Goal: Information Seeking & Learning: Learn about a topic

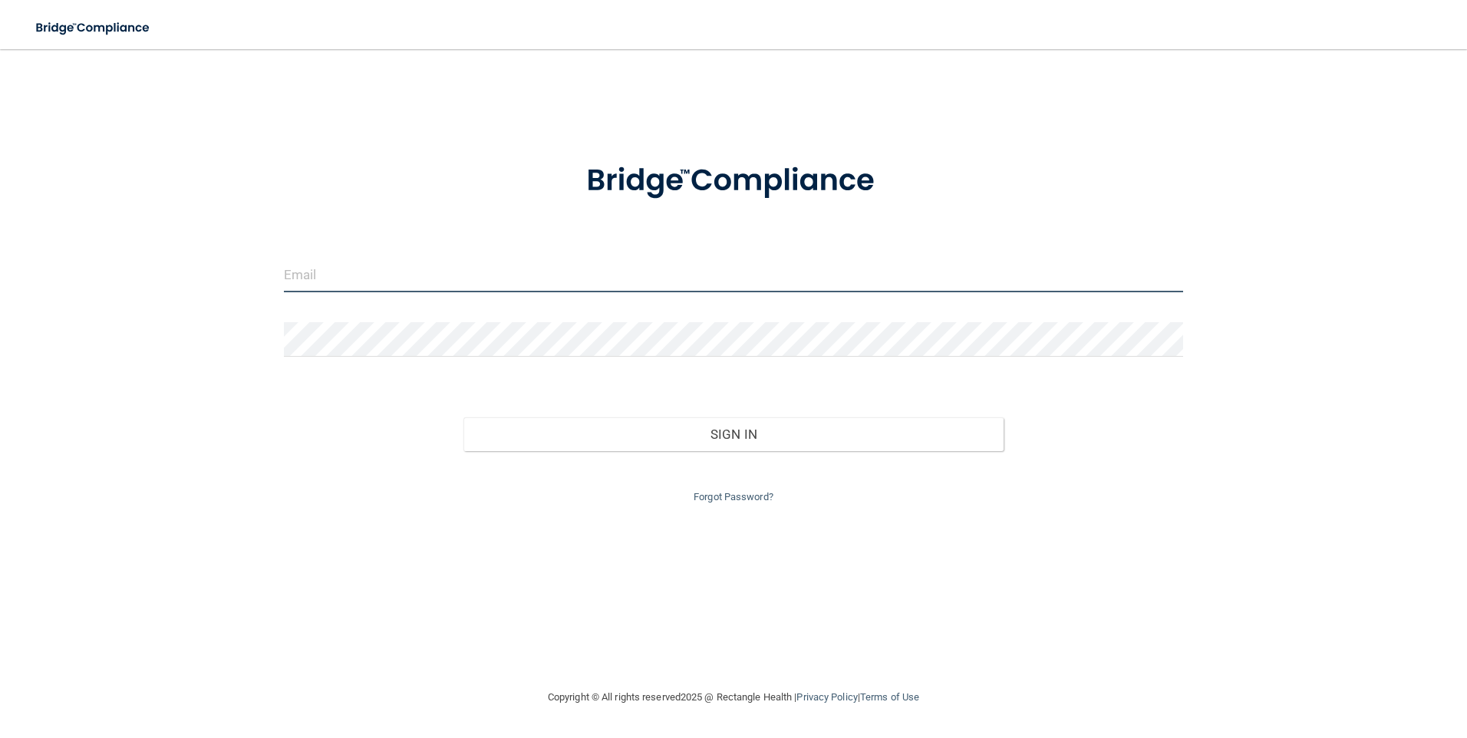
click at [390, 276] on input "email" at bounding box center [734, 275] width 900 height 35
type input "[PERSON_NAME][EMAIL_ADDRESS][PERSON_NAME][DOMAIN_NAME]"
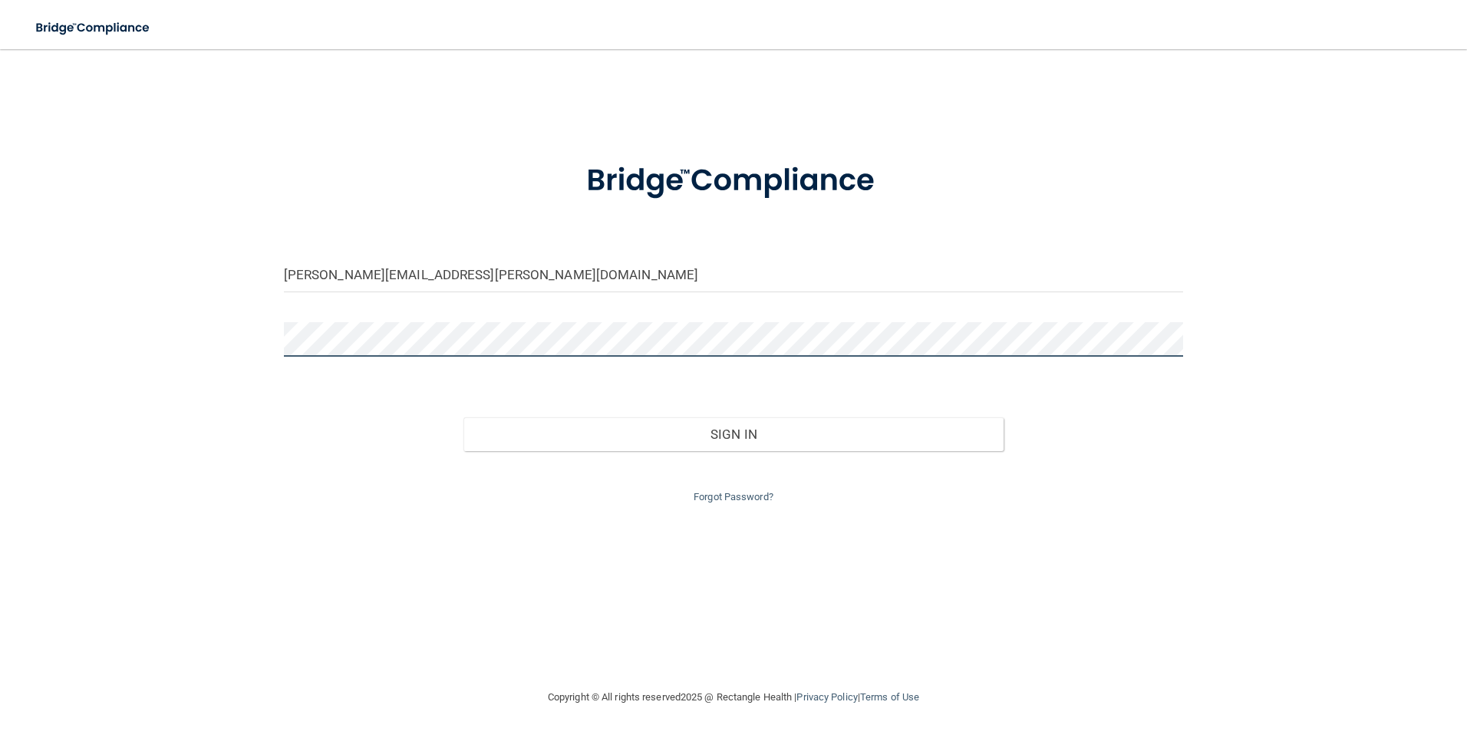
click at [463, 417] on button "Sign In" at bounding box center [733, 434] width 540 height 34
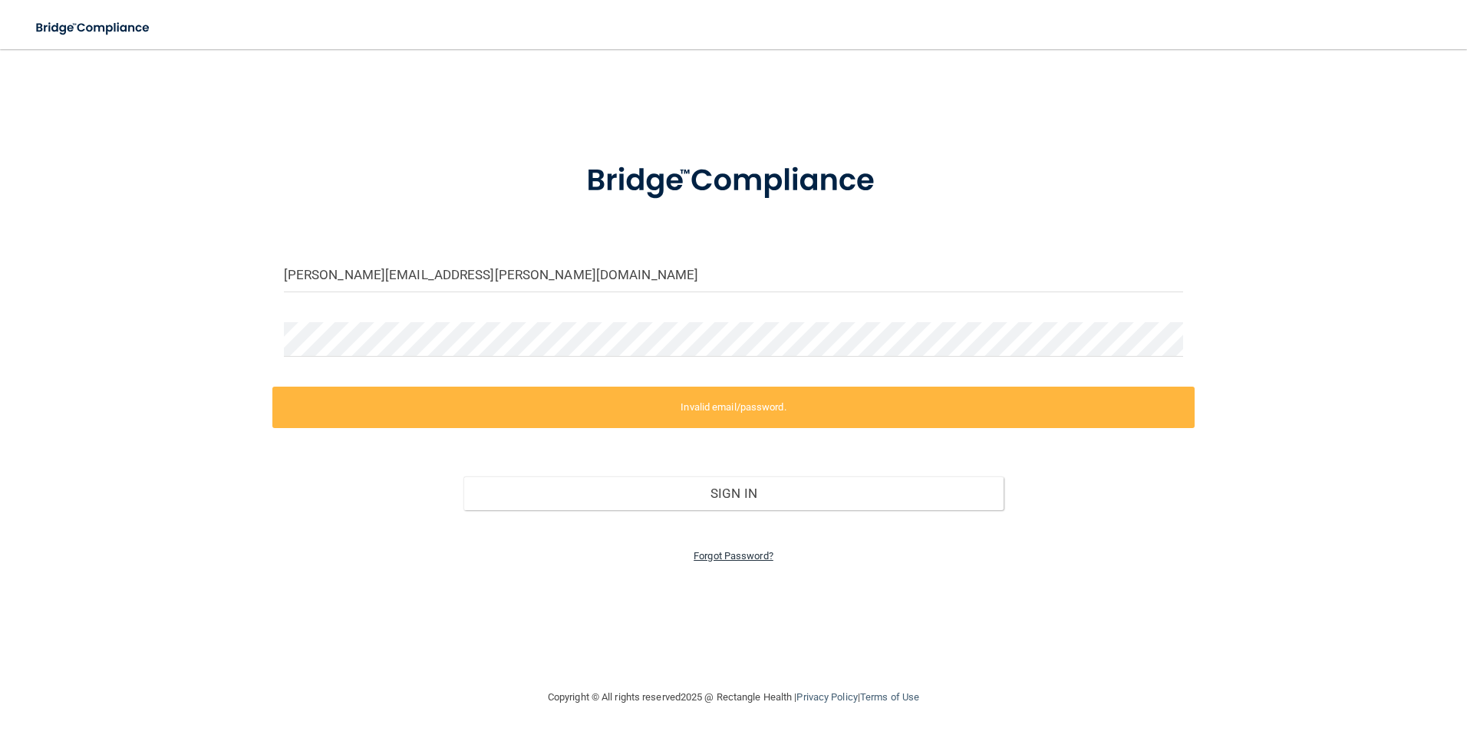
click at [729, 556] on link "Forgot Password?" at bounding box center [734, 556] width 80 height 12
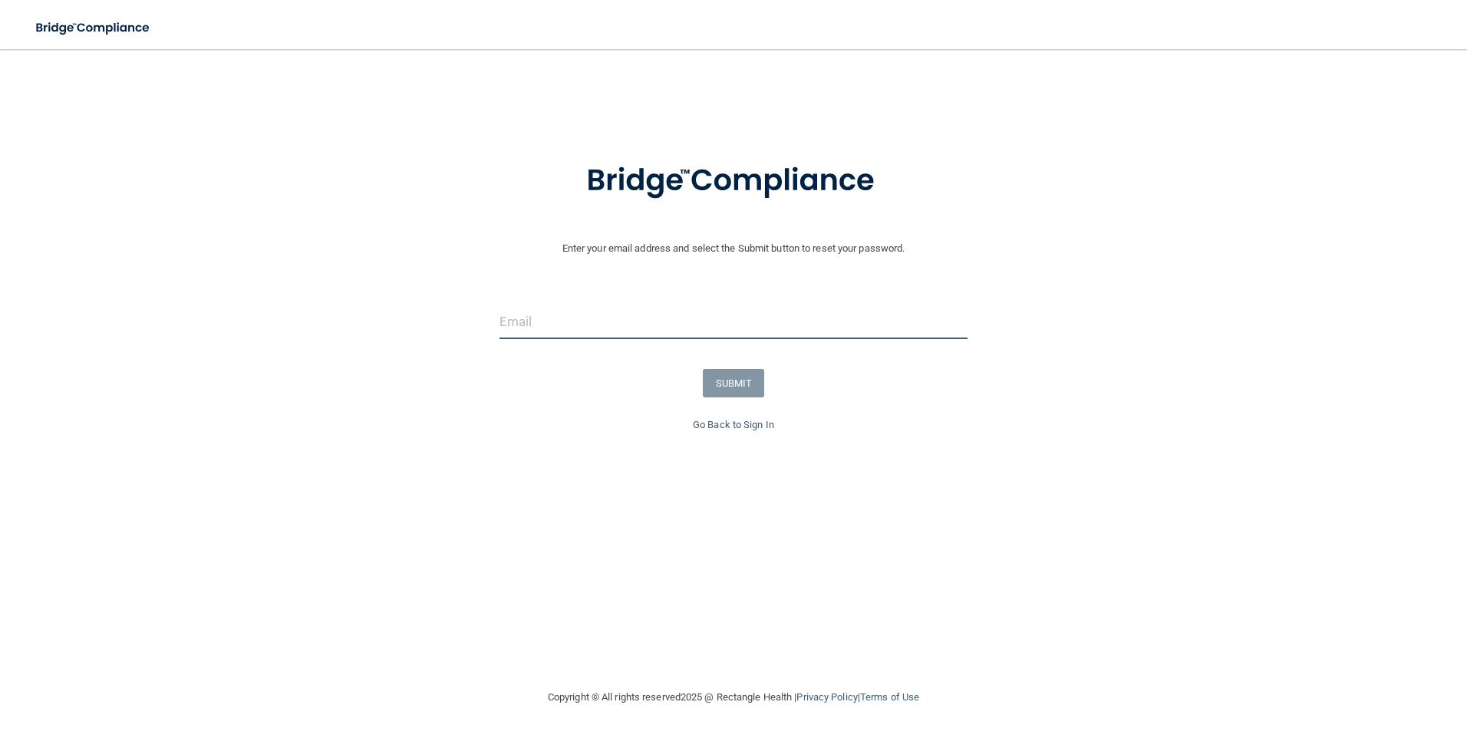
click at [621, 324] on input "email" at bounding box center [733, 322] width 469 height 35
type input "[PERSON_NAME][EMAIL_ADDRESS][PERSON_NAME][DOMAIN_NAME]"
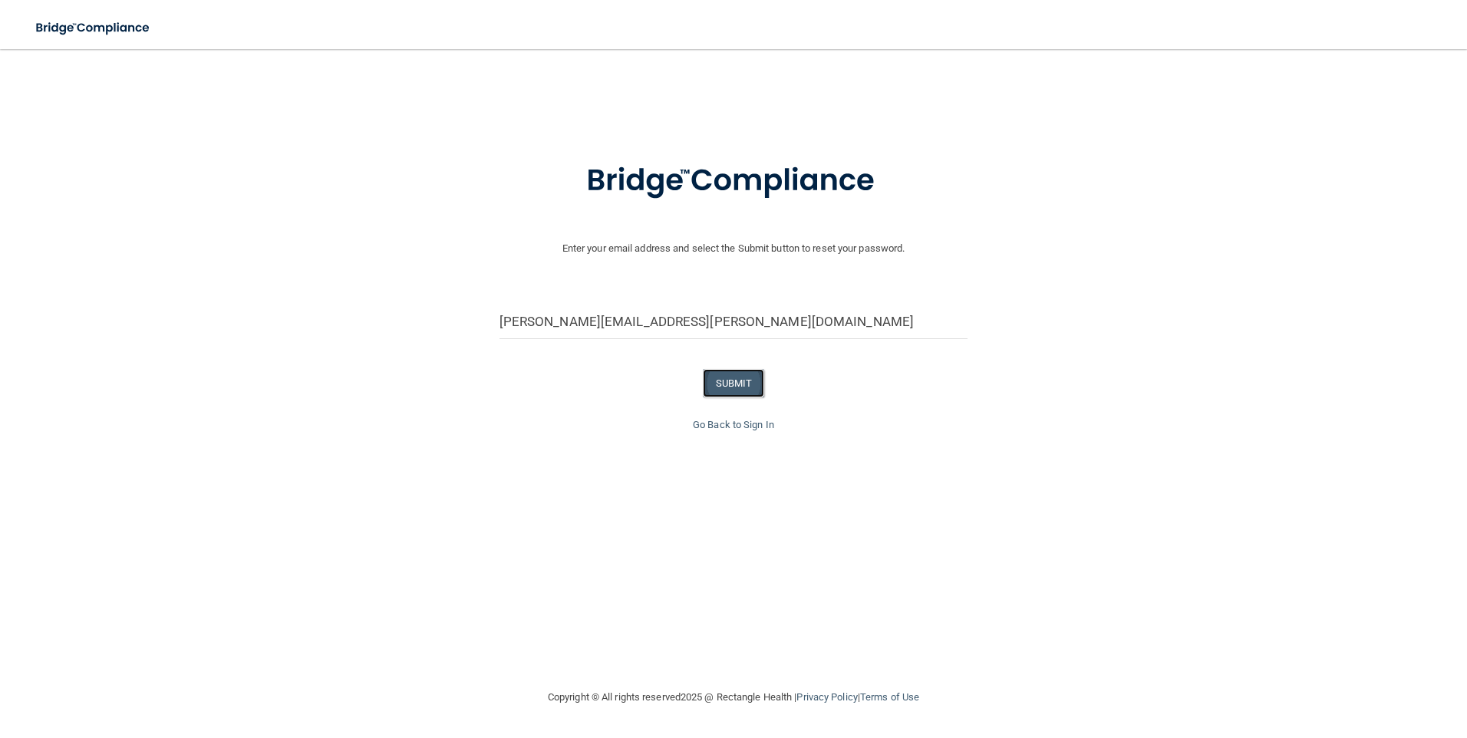
click at [735, 387] on button "SUBMIT" at bounding box center [734, 383] width 62 height 28
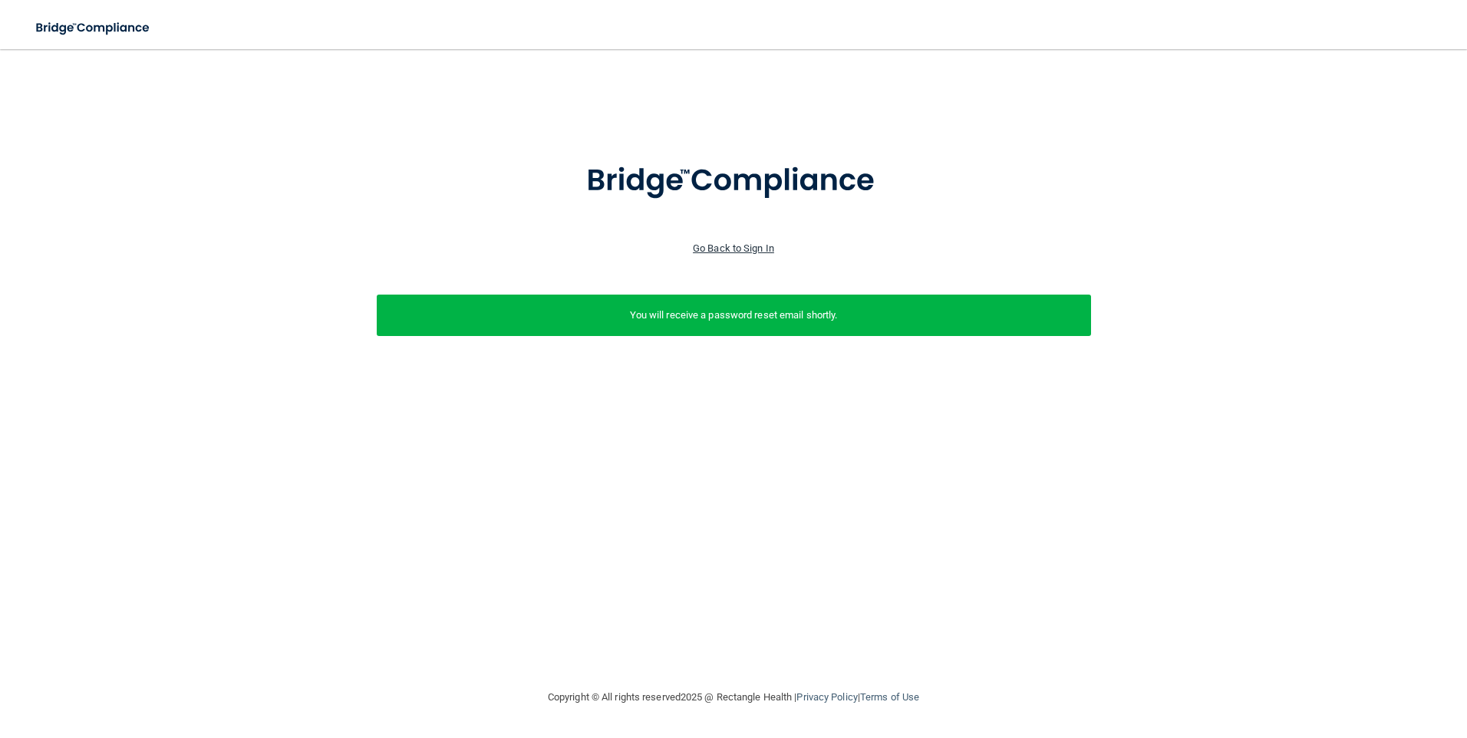
click at [719, 248] on link "Go Back to Sign In" at bounding box center [733, 248] width 81 height 12
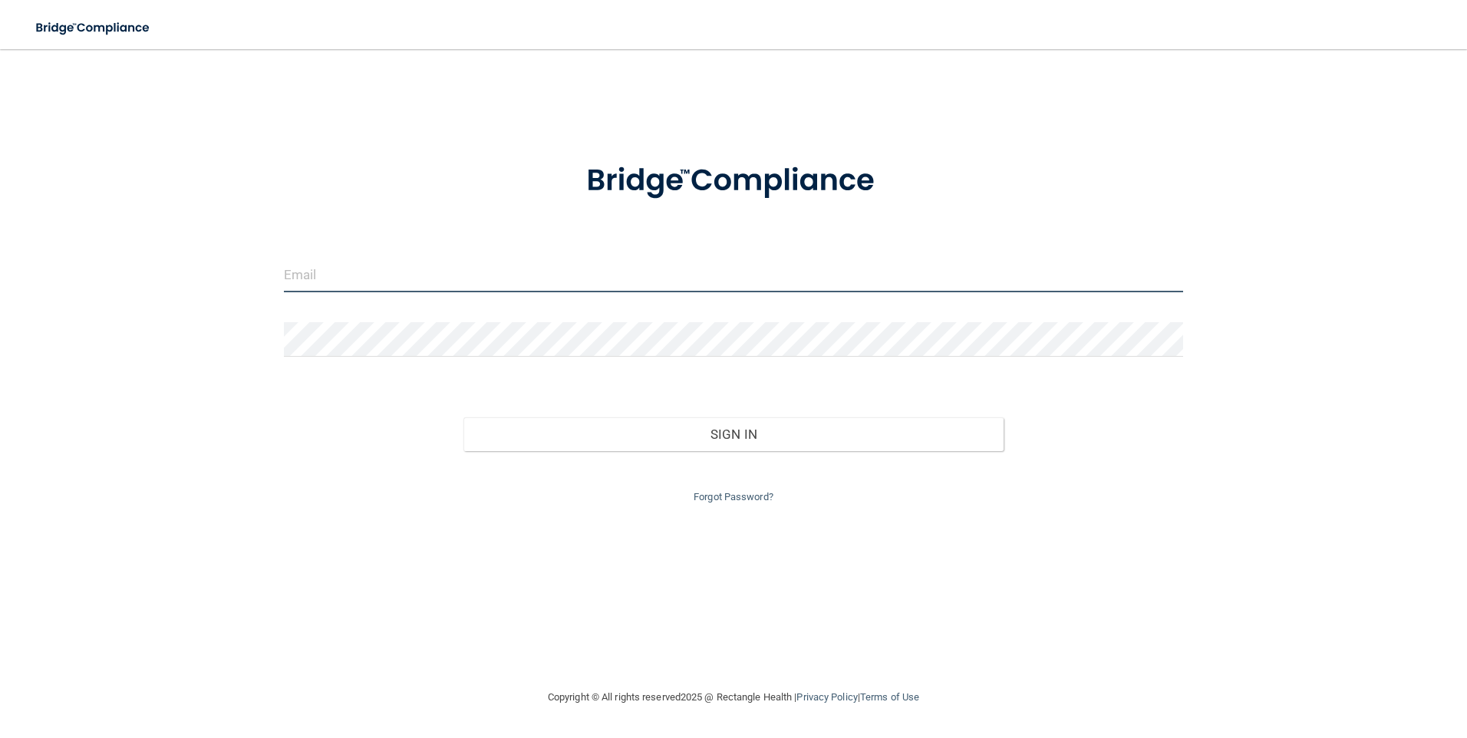
click at [444, 262] on input "email" at bounding box center [734, 275] width 900 height 35
type input "t"
type input "truescher@timberlanedental.com"
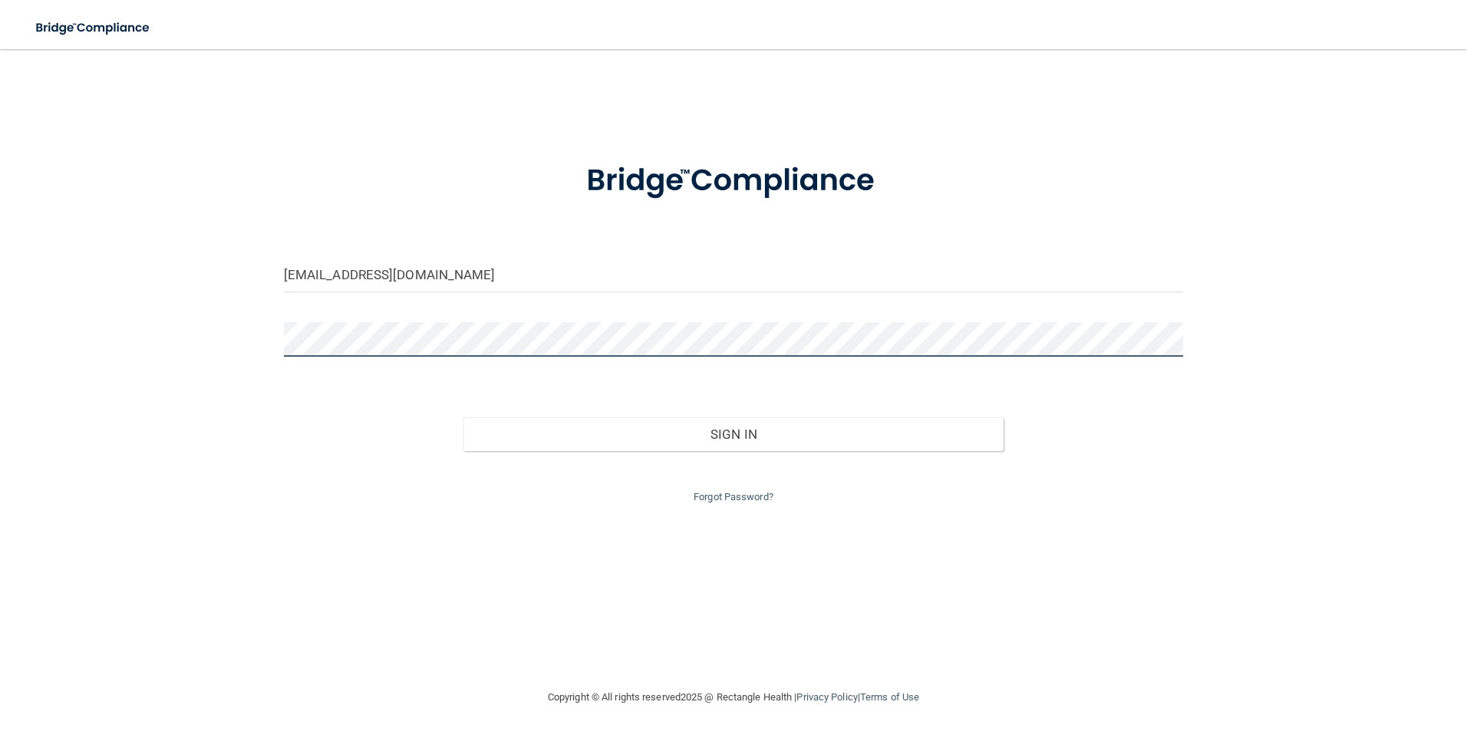
click at [463, 417] on button "Sign In" at bounding box center [733, 434] width 540 height 34
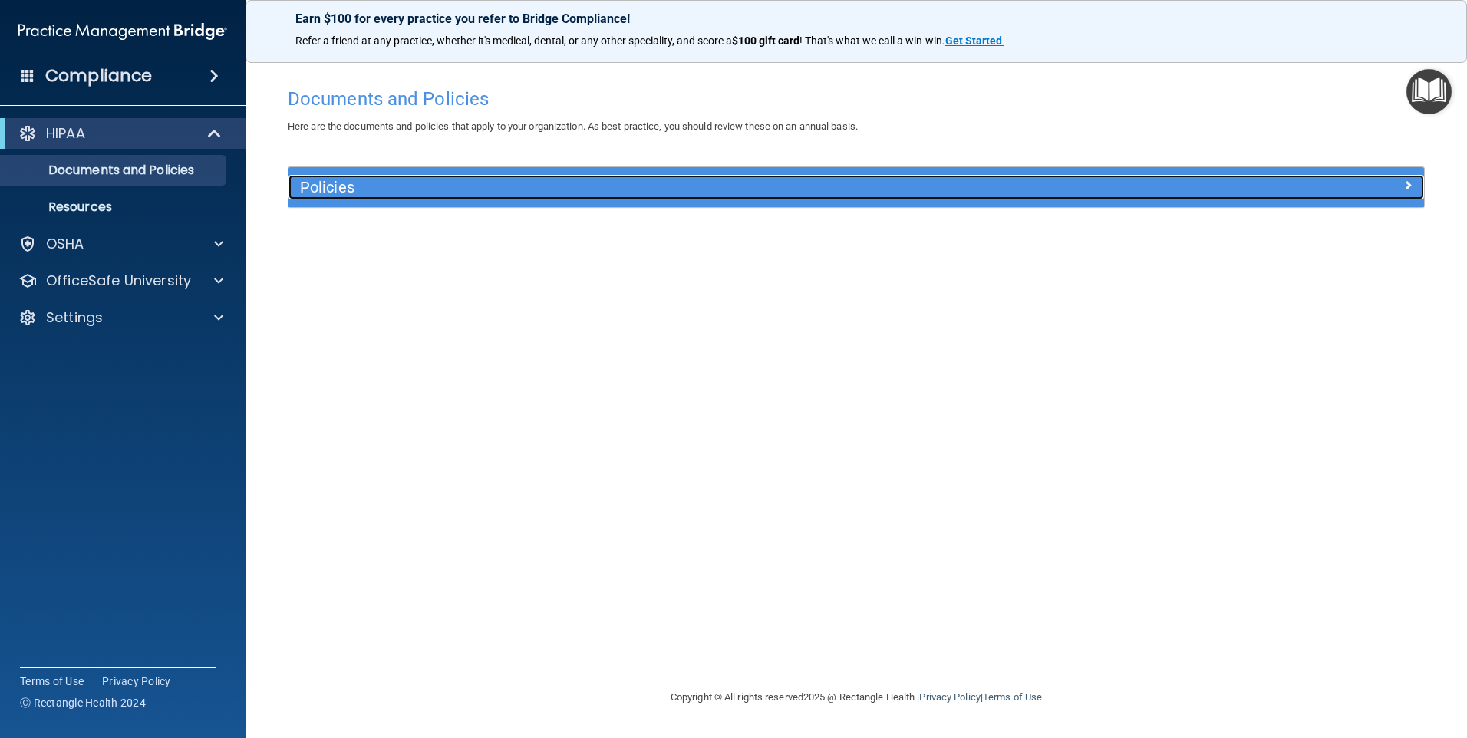
click at [336, 190] on h5 "Policies" at bounding box center [714, 187] width 829 height 17
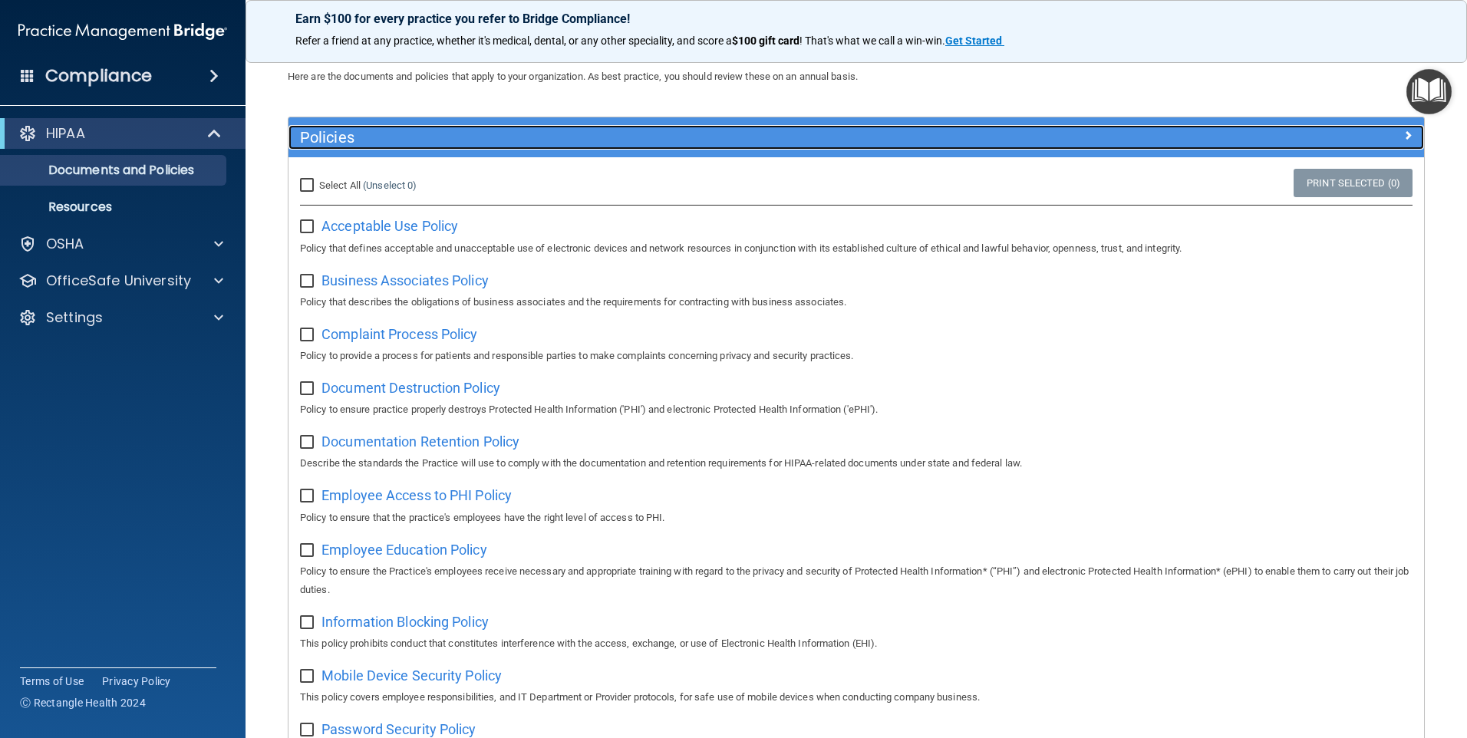
scroll to position [77, 0]
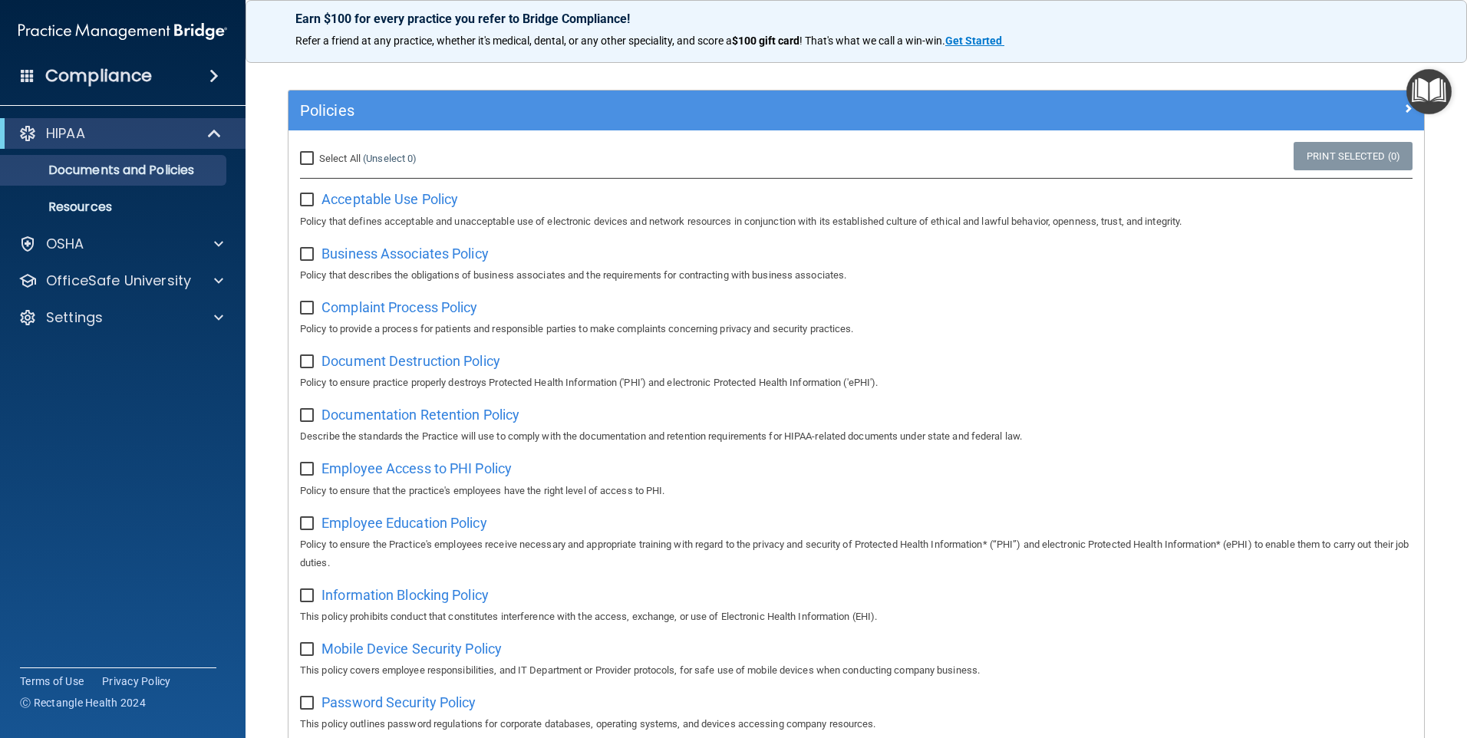
click at [308, 158] on input "Select All (Unselect 0) Unselect All" at bounding box center [309, 159] width 18 height 12
checkbox input "true"
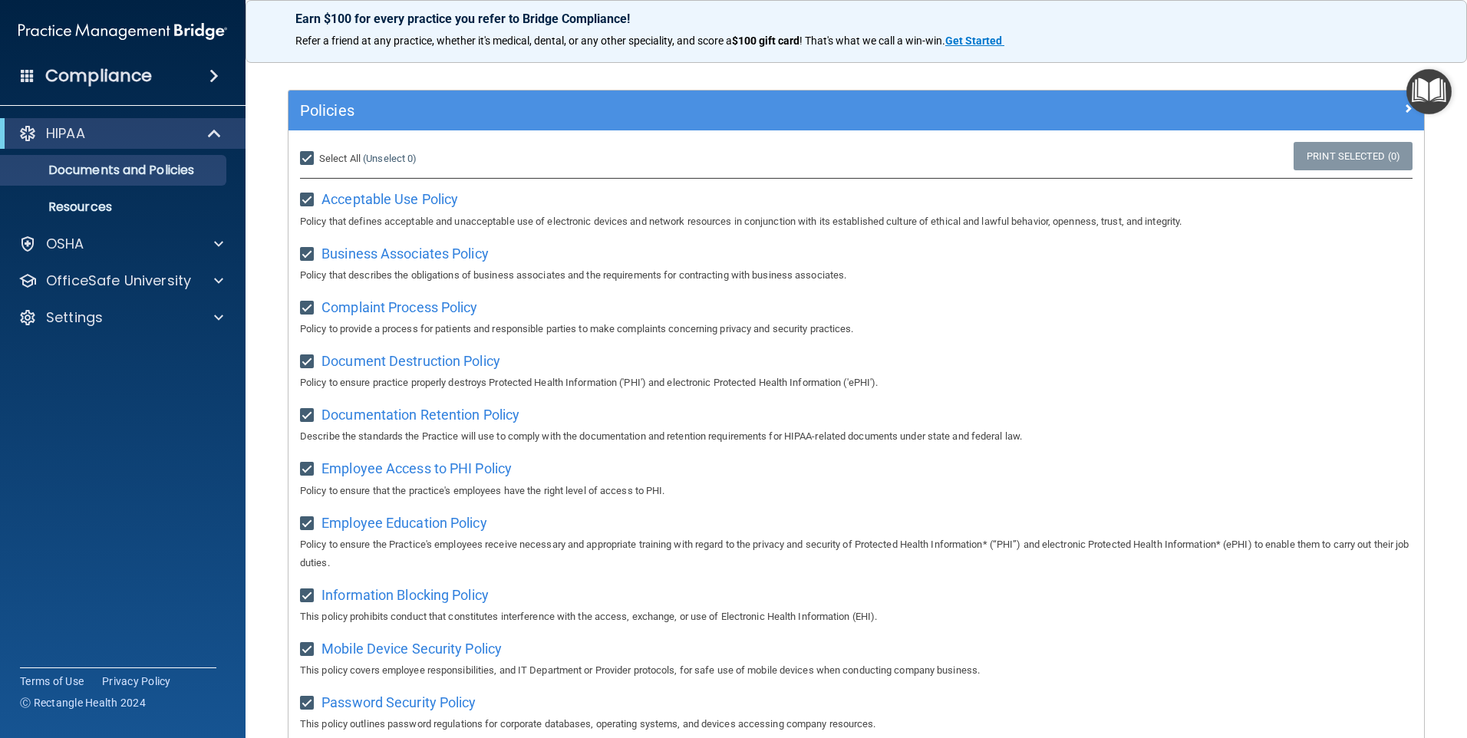
checkbox input "true"
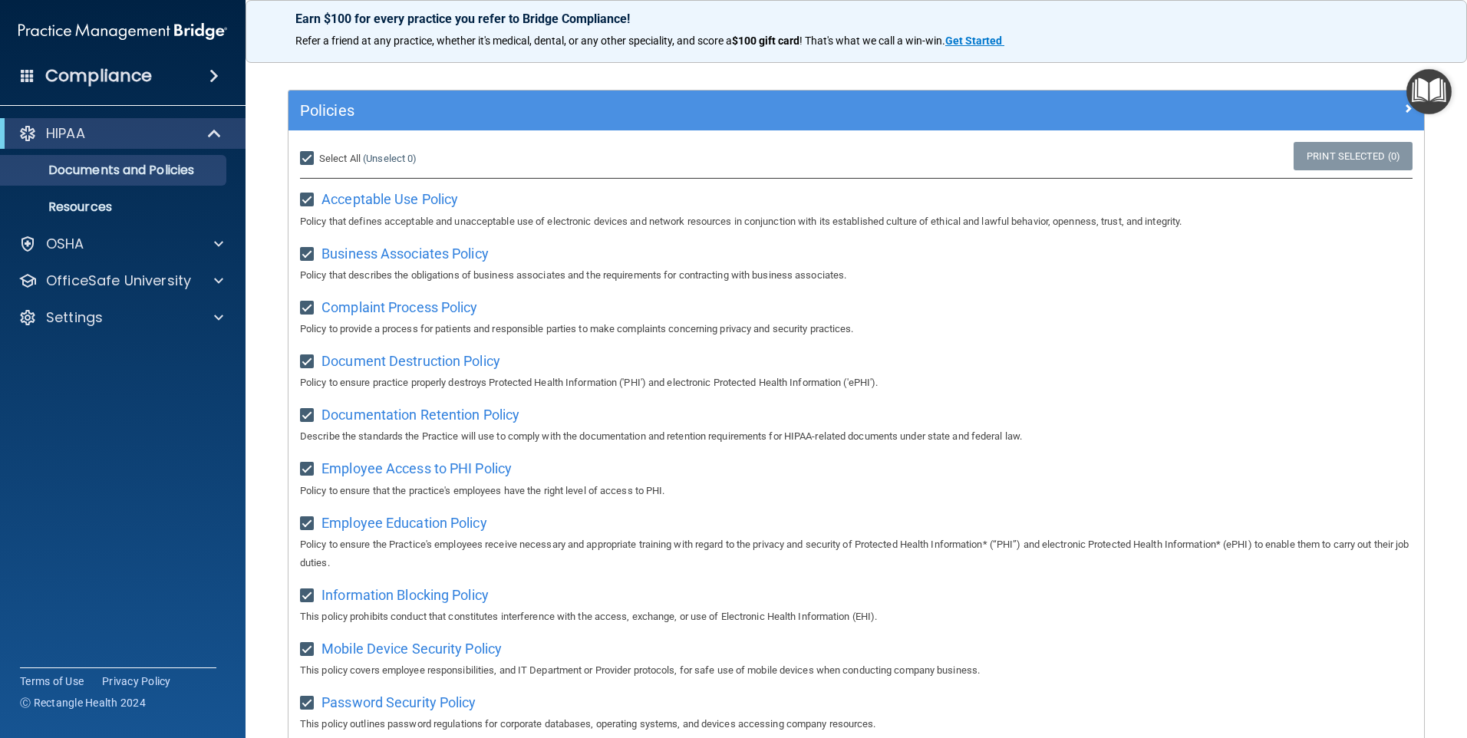
checkbox input "true"
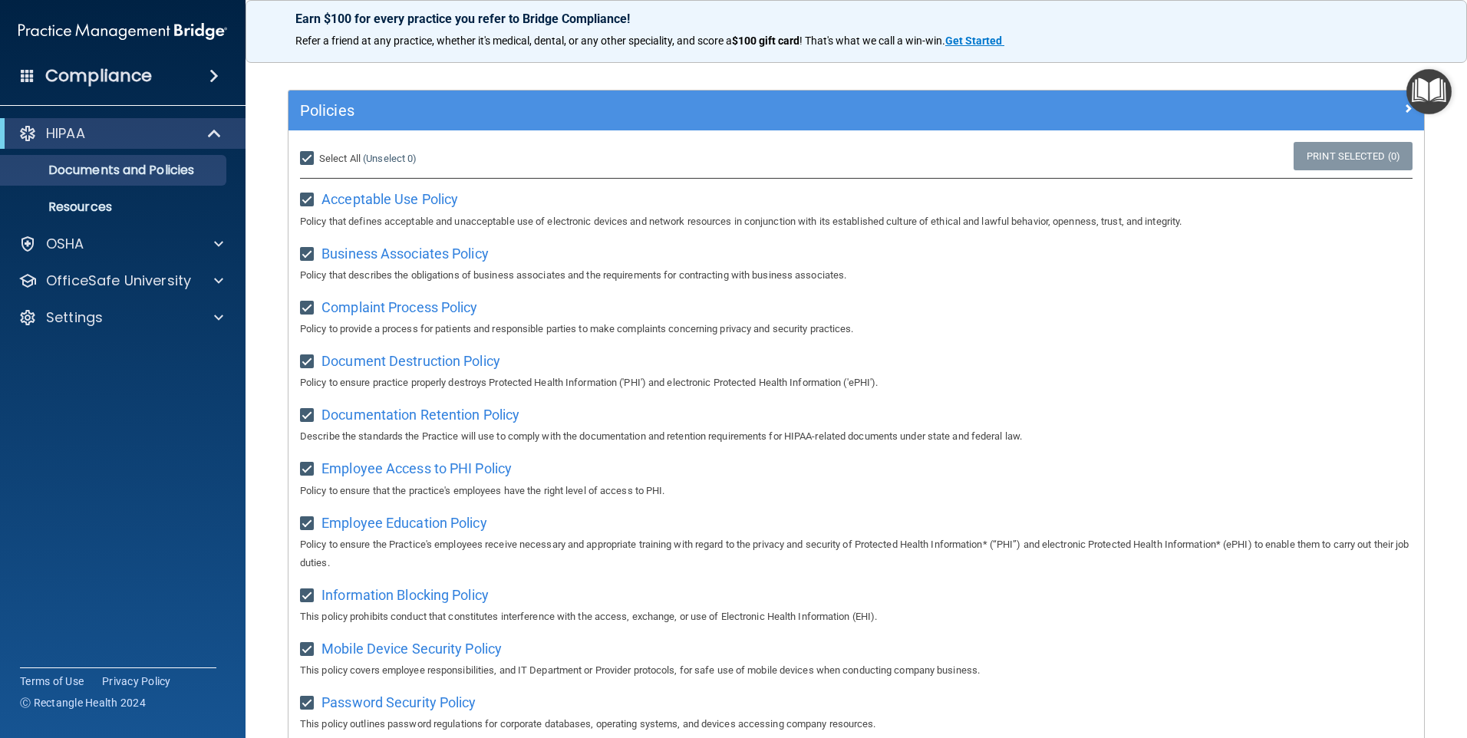
checkbox input "true"
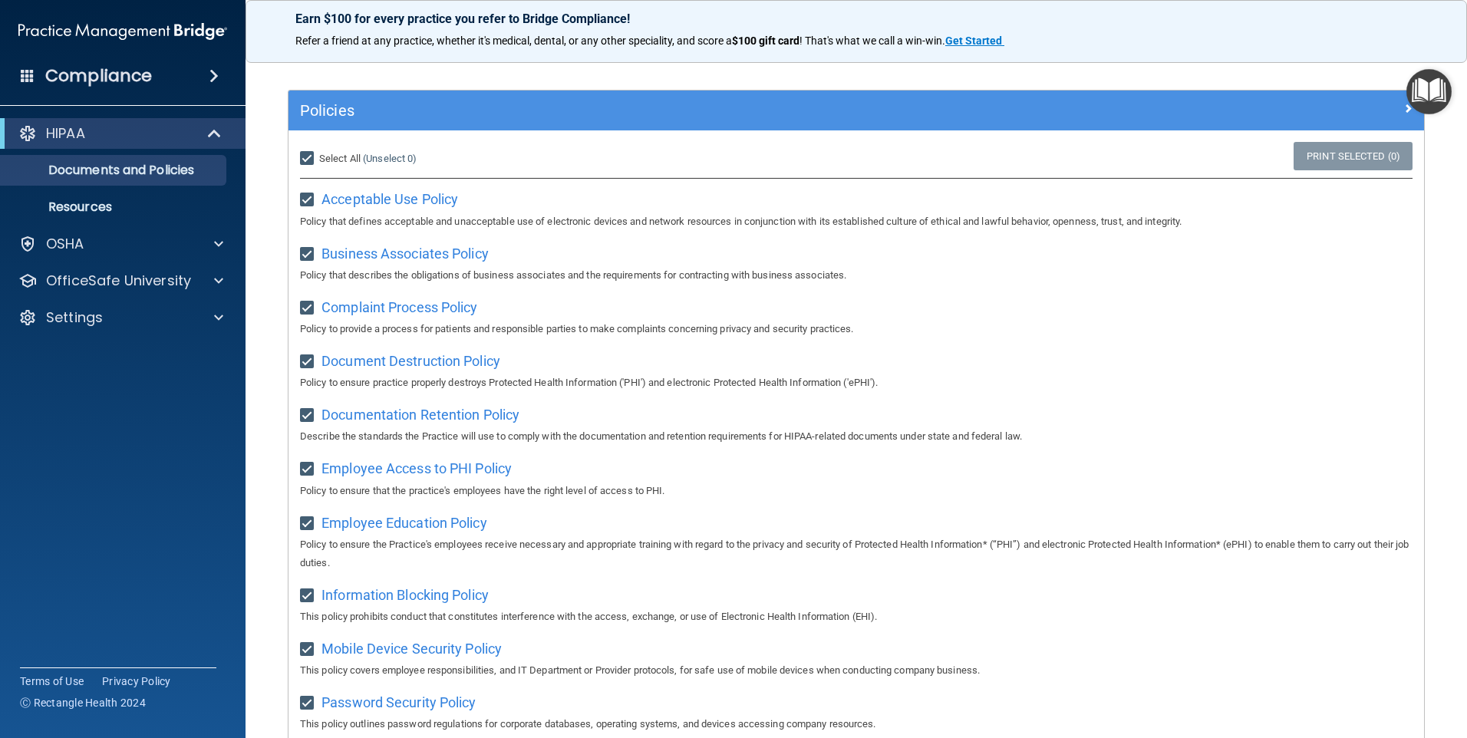
checkbox input "true"
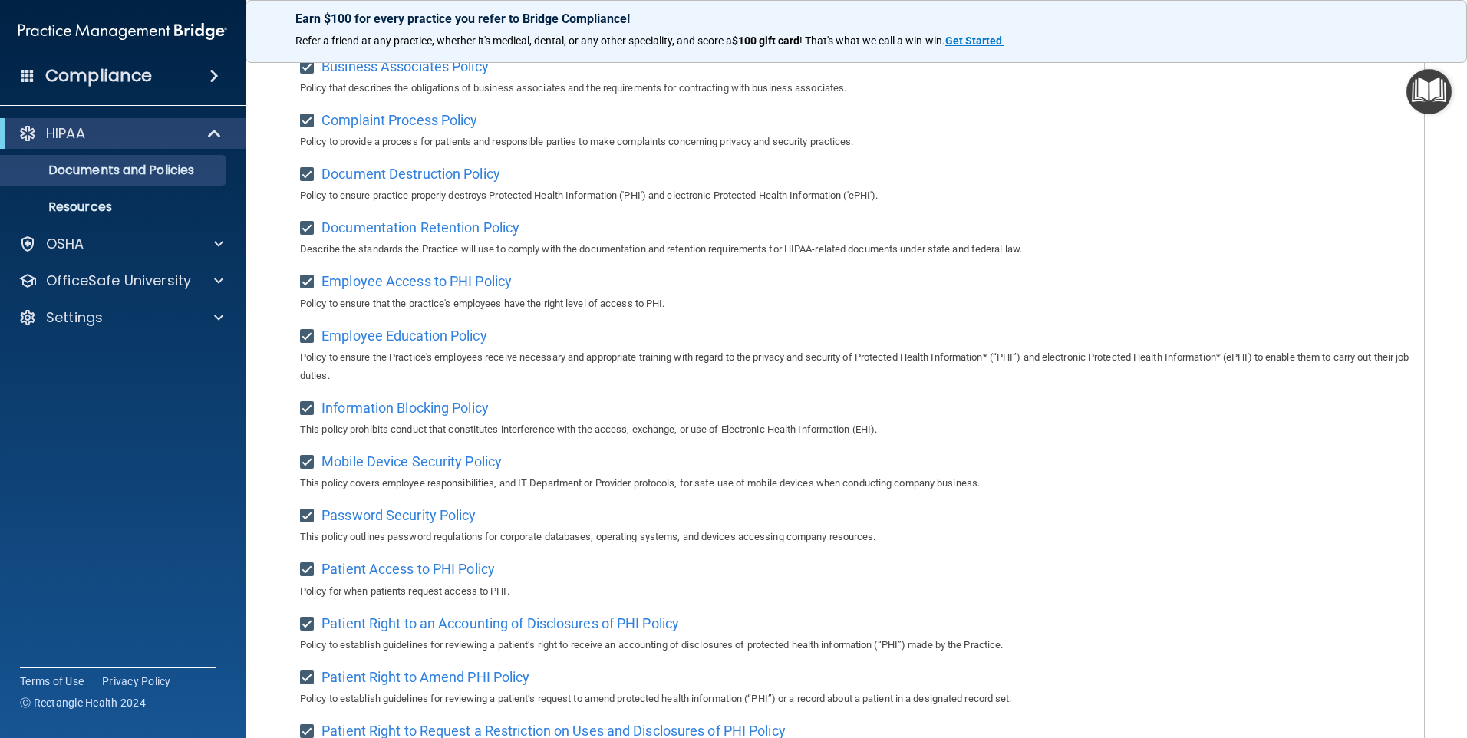
scroll to position [0, 0]
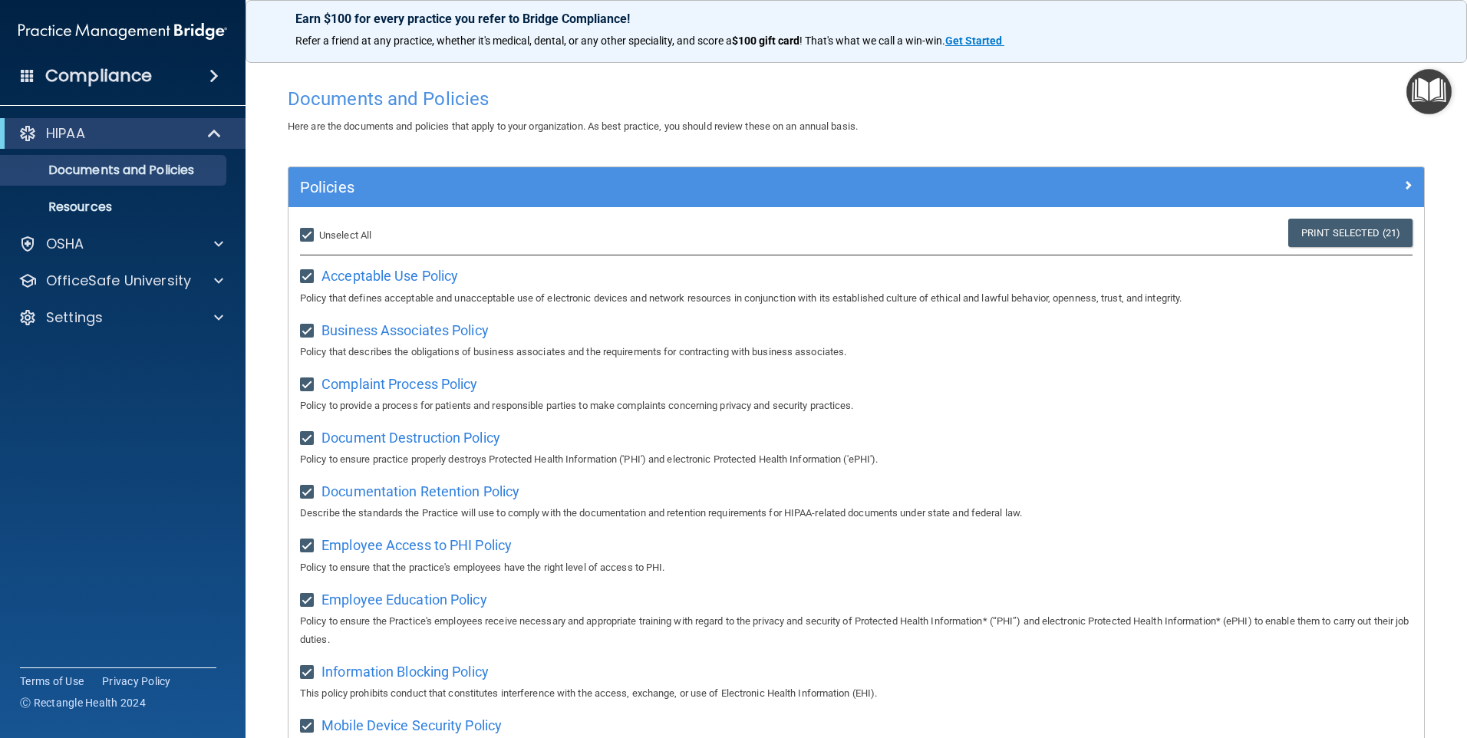
click at [309, 233] on input "Select All (Unselect 21) Unselect All" at bounding box center [309, 235] width 18 height 12
checkbox input "false"
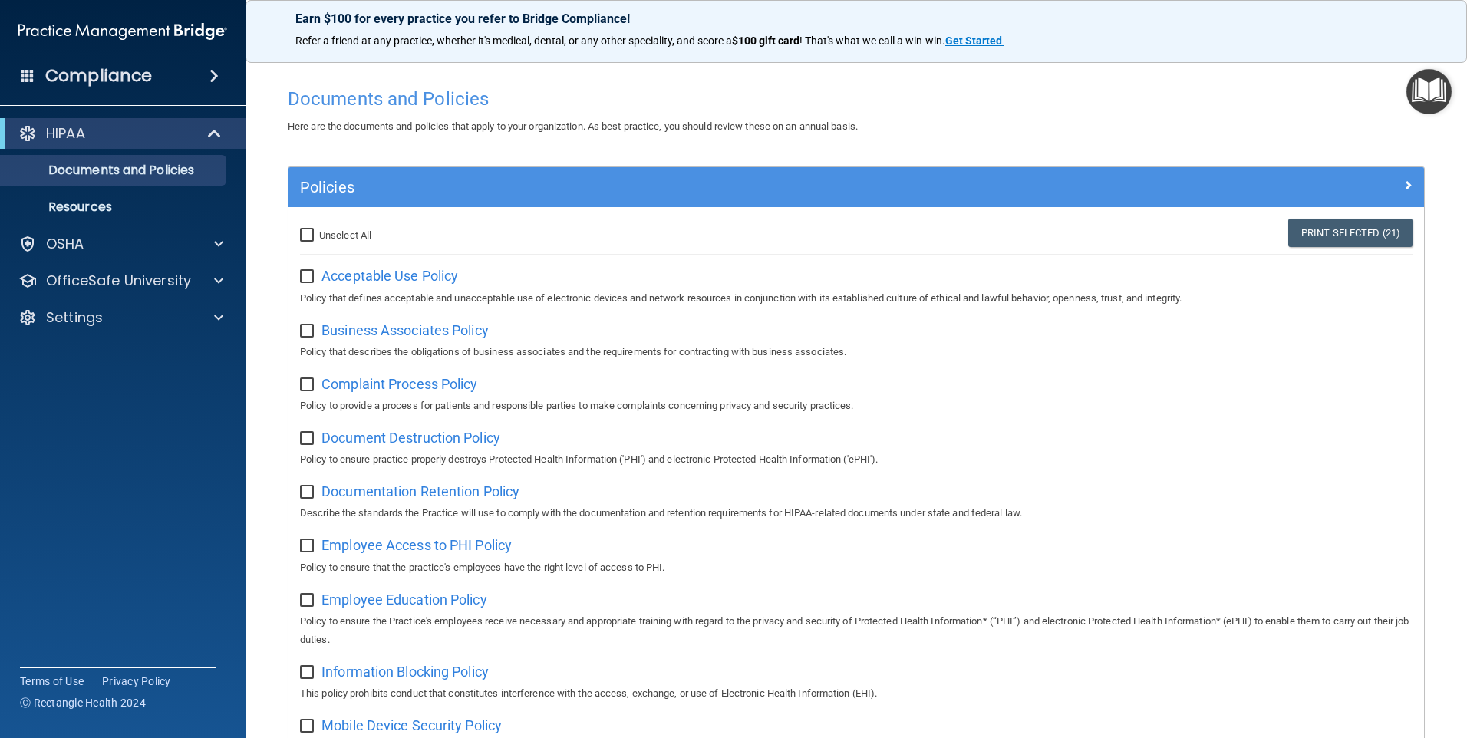
checkbox input "false"
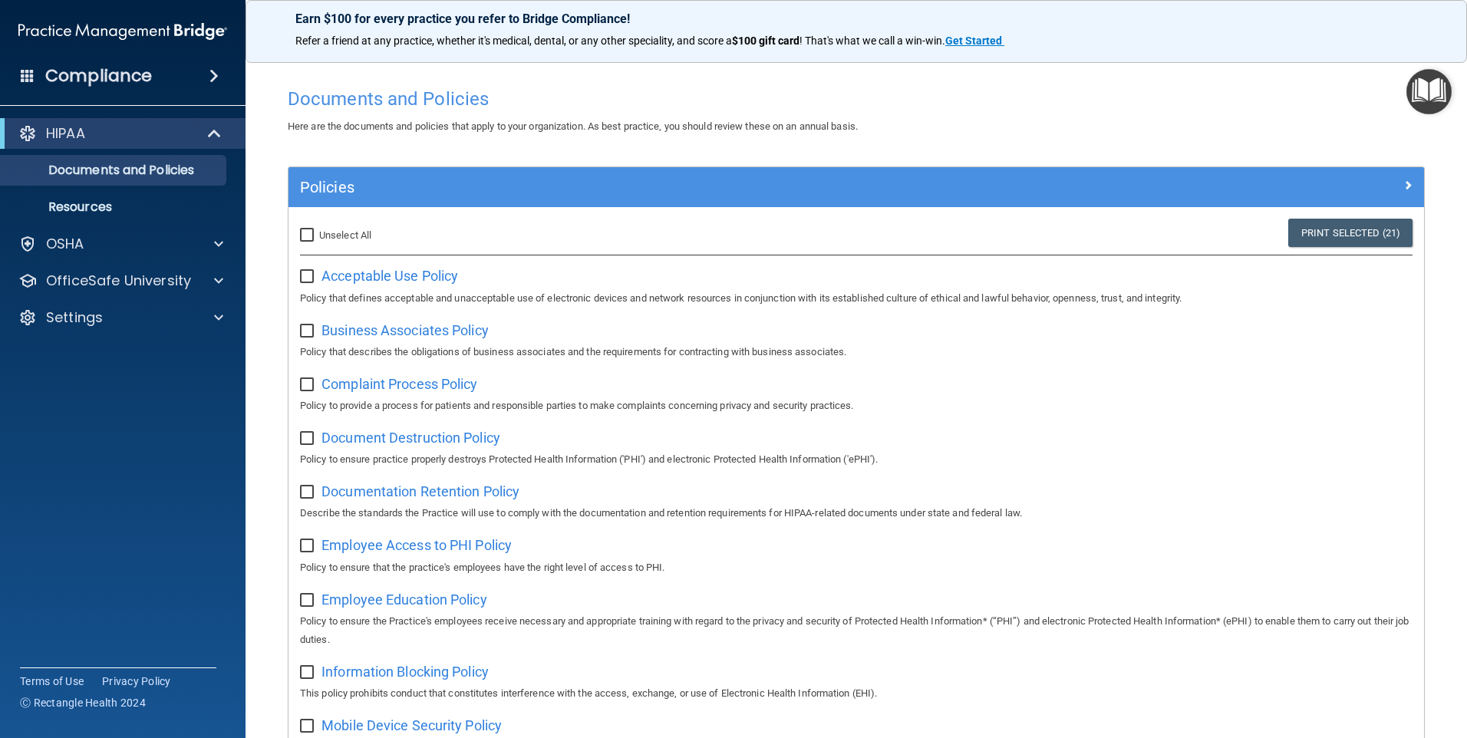
checkbox input "false"
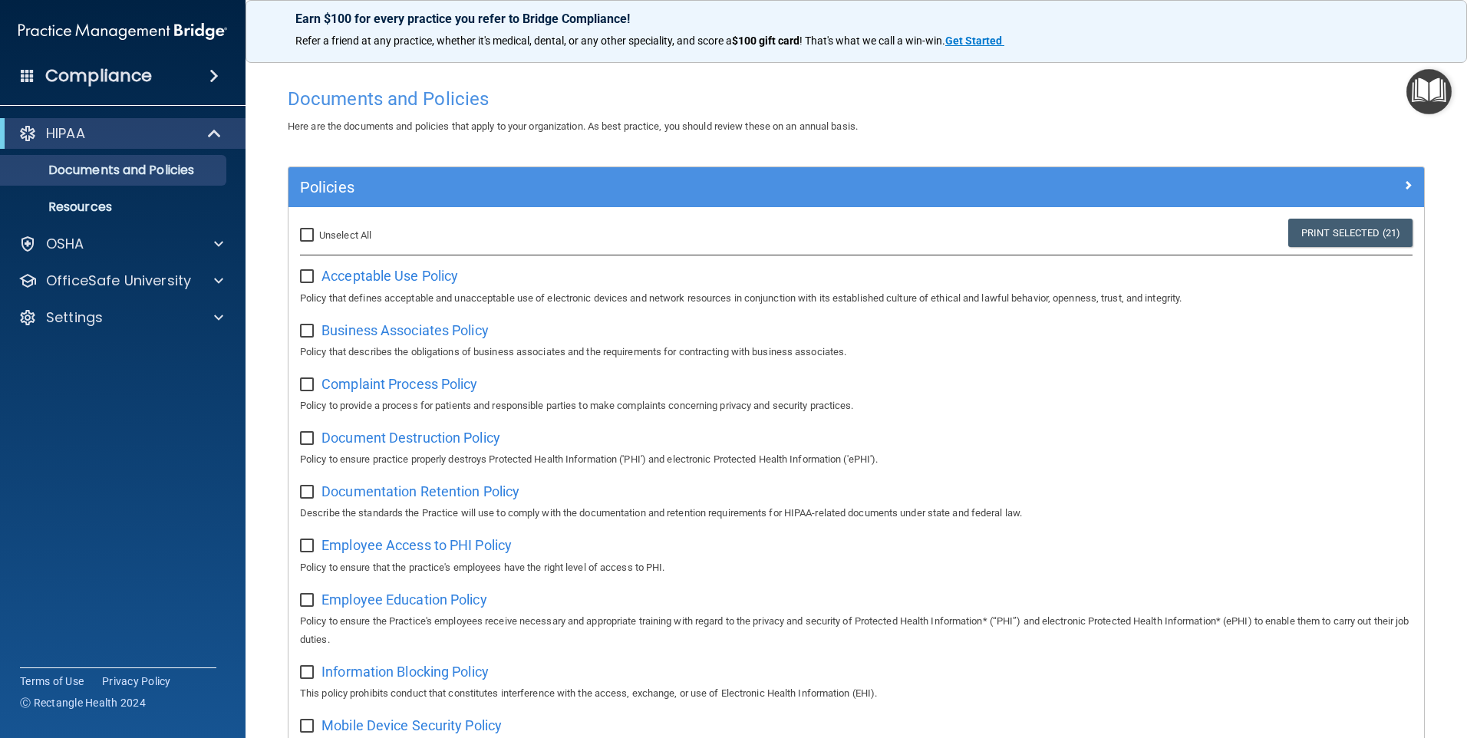
checkbox input "false"
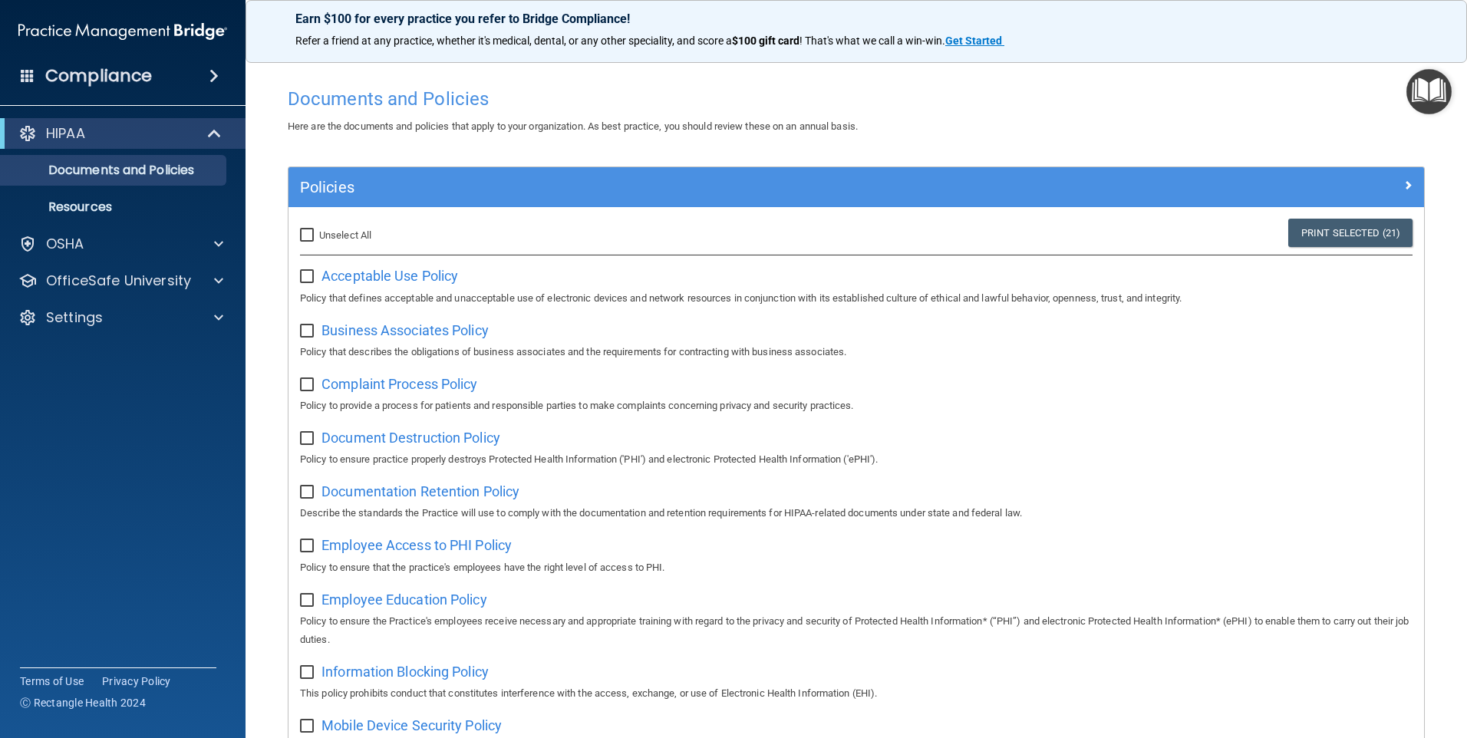
checkbox input "false"
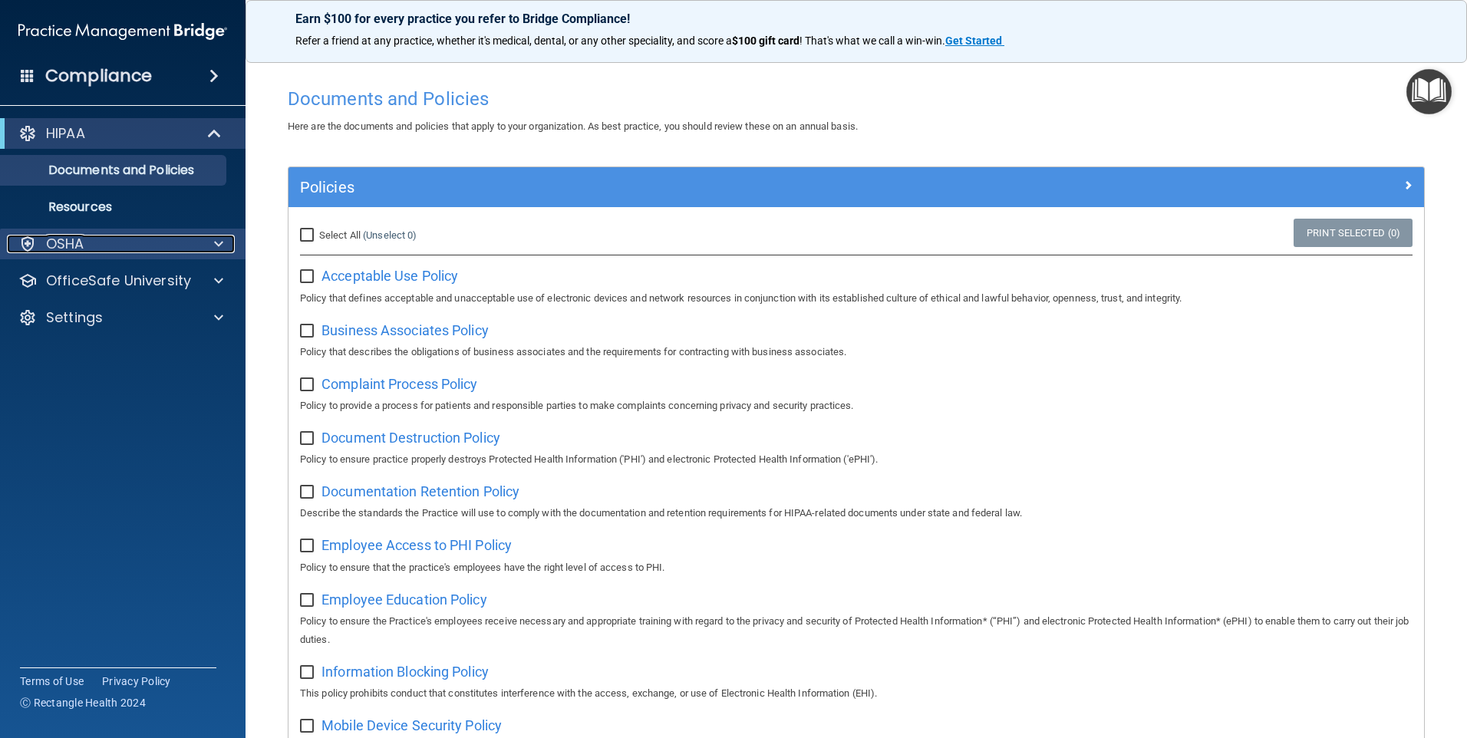
click at [78, 239] on p "OSHA" at bounding box center [65, 244] width 38 height 18
click at [216, 241] on span at bounding box center [218, 244] width 9 height 18
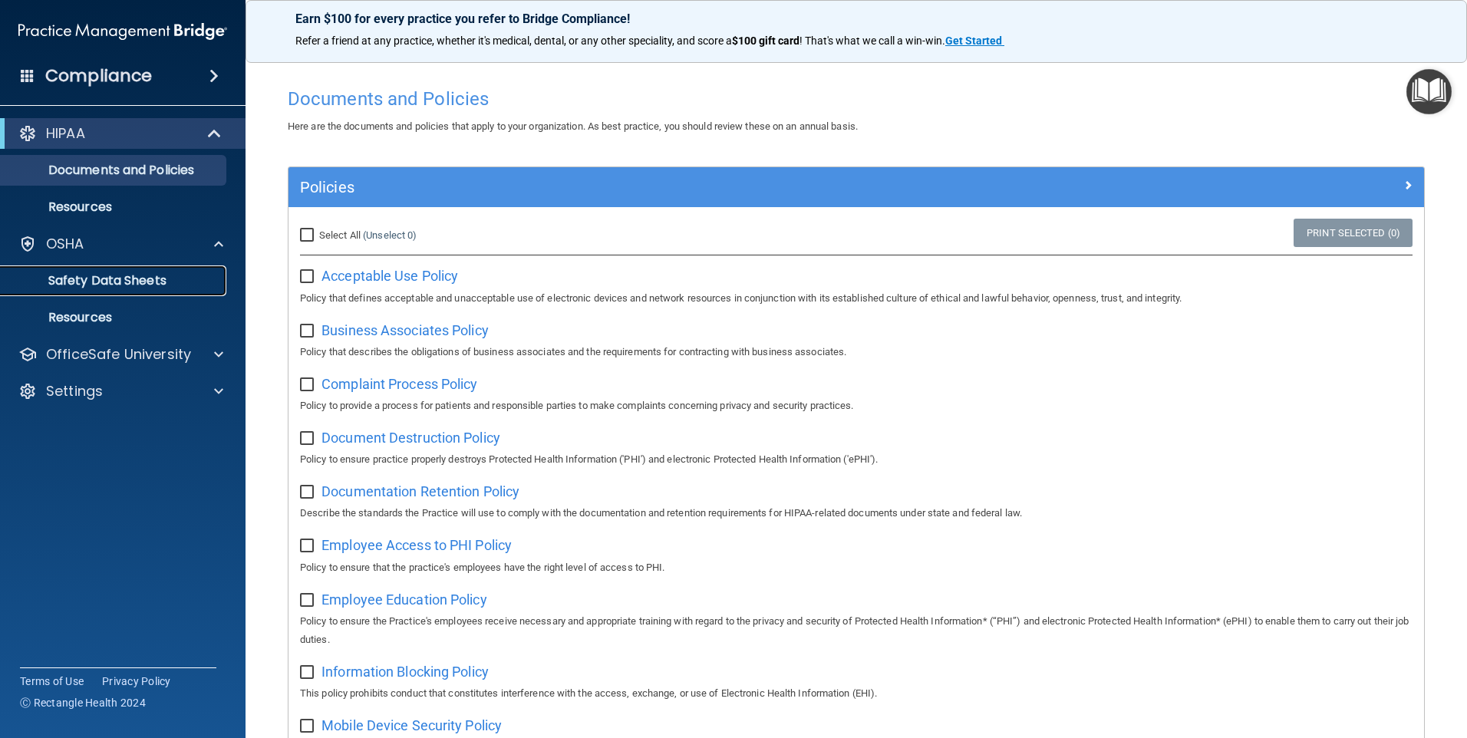
click at [127, 274] on p "Safety Data Sheets" at bounding box center [114, 280] width 209 height 15
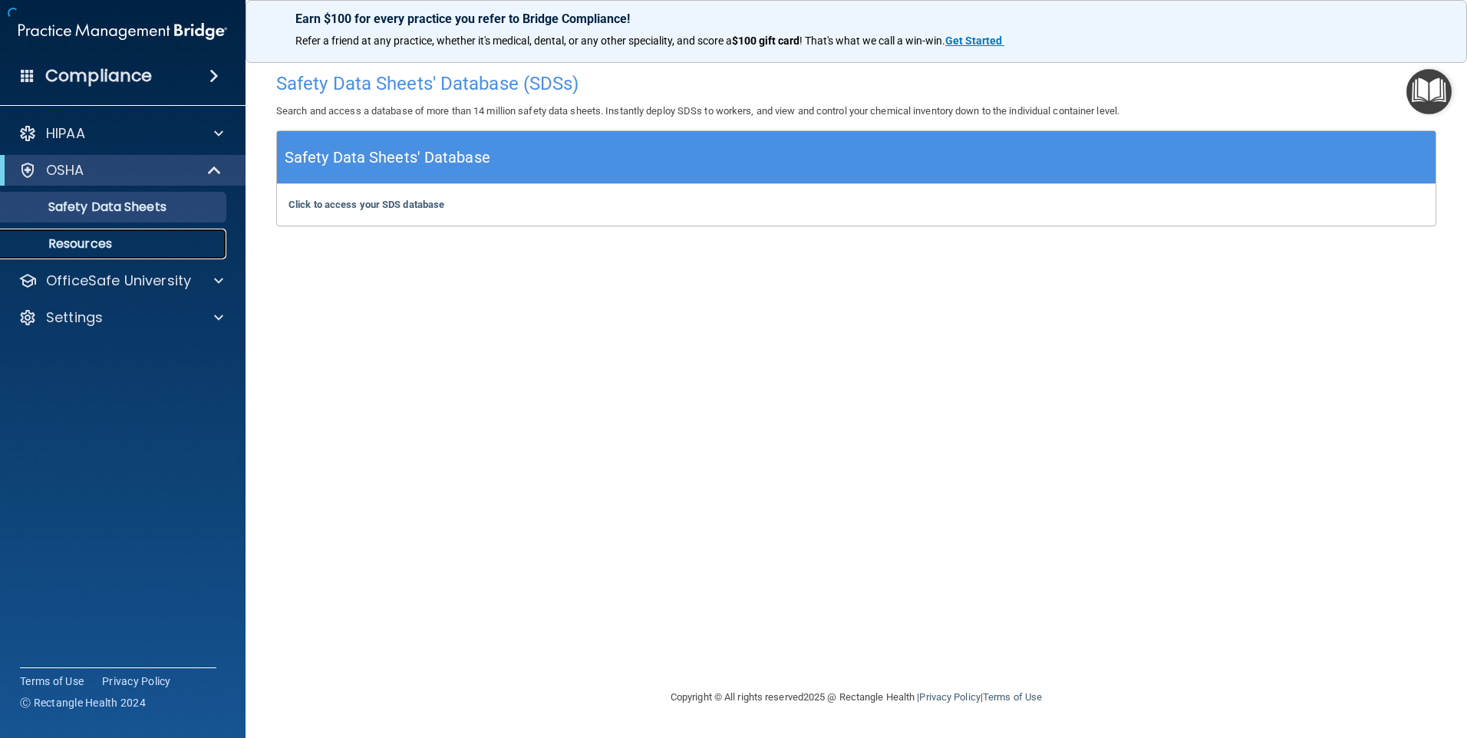
click at [84, 237] on p "Resources" at bounding box center [114, 243] width 209 height 15
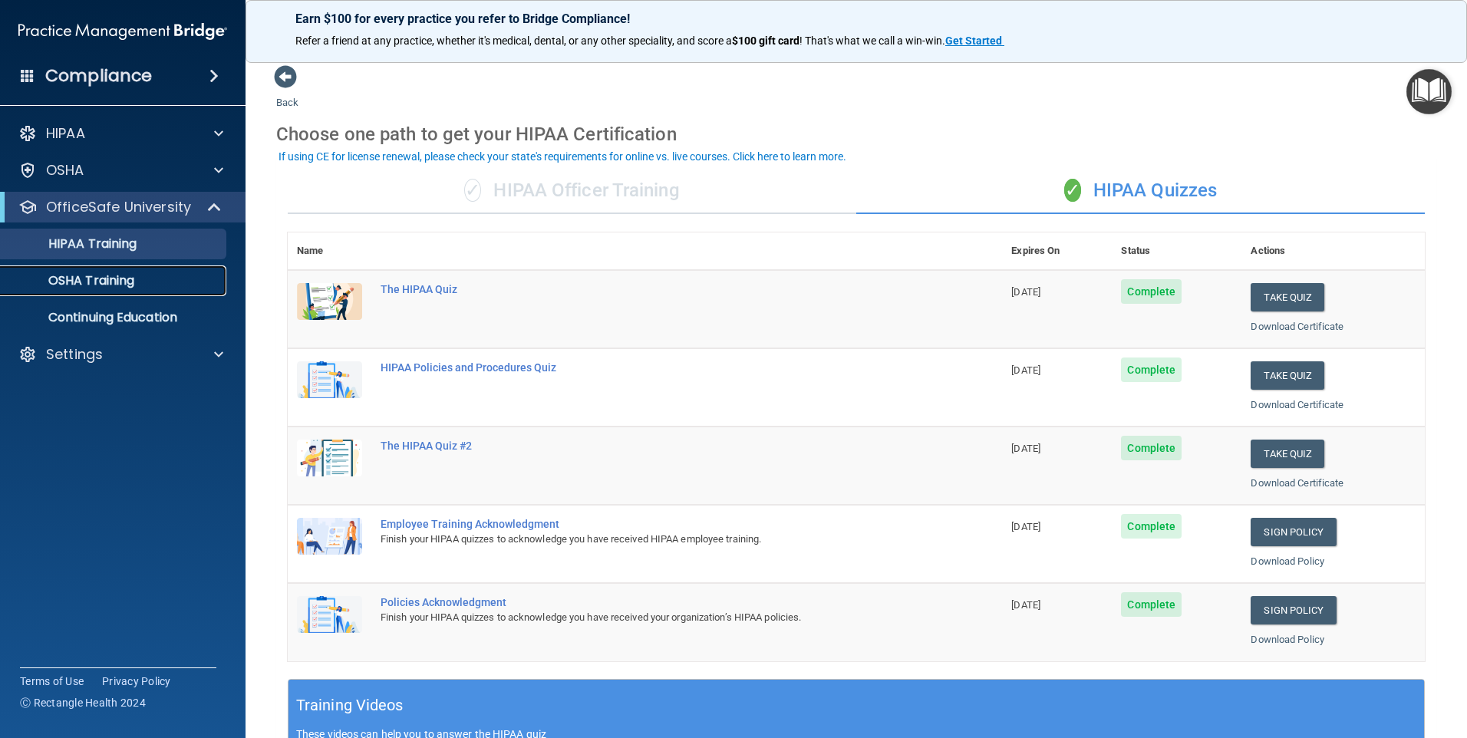
click at [110, 283] on p "OSHA Training" at bounding box center [72, 280] width 124 height 15
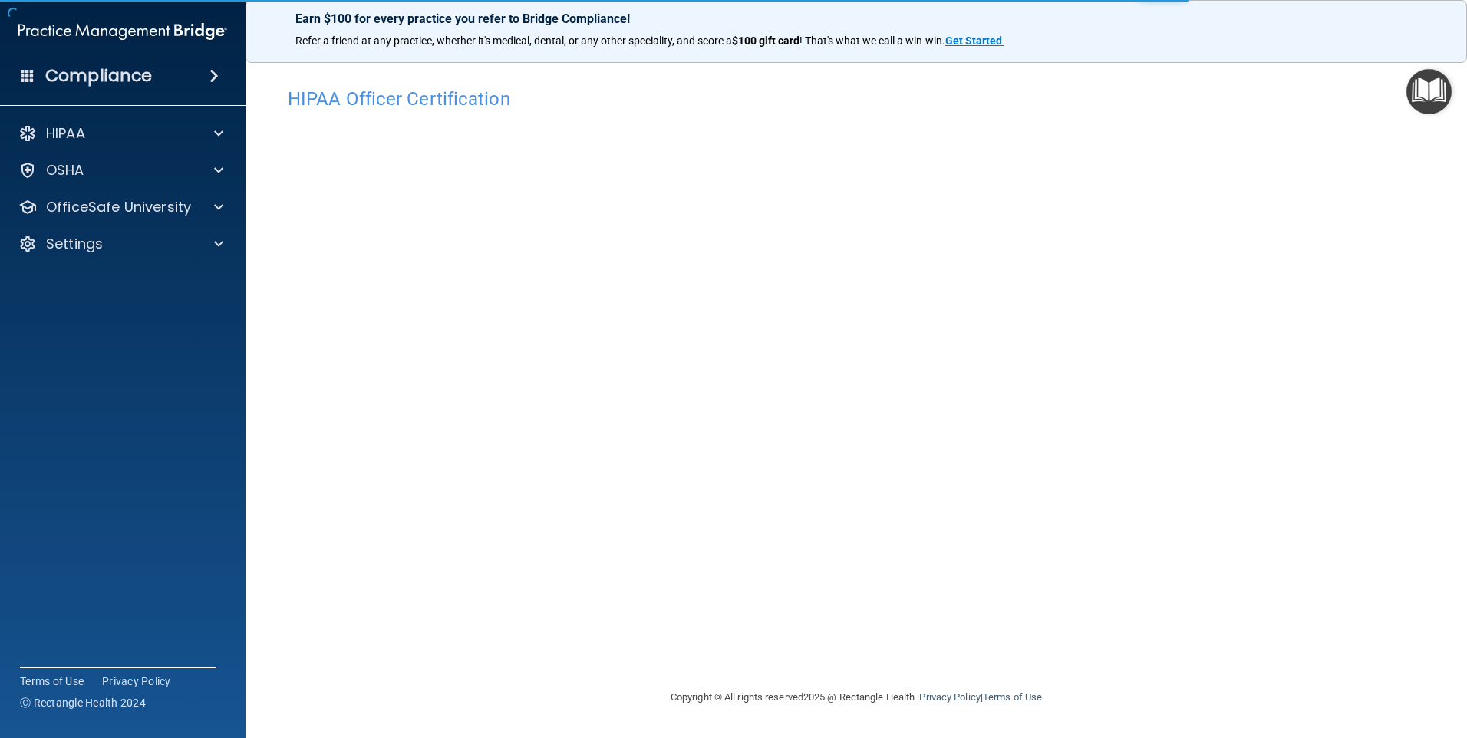
click at [140, 79] on h4 "Compliance" at bounding box center [98, 75] width 107 height 21
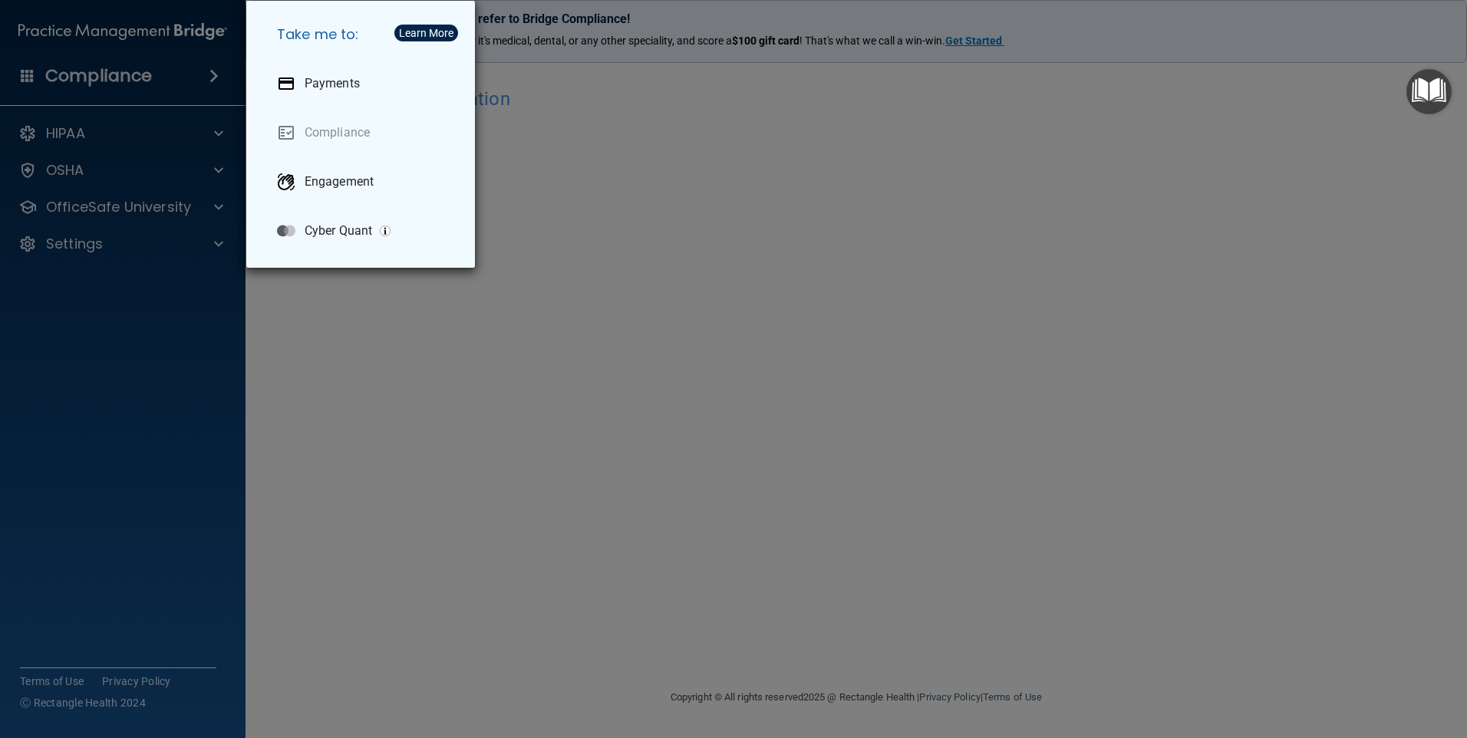
click at [55, 137] on div "Take me to: Payments Compliance Engagement Cyber Quant" at bounding box center [733, 369] width 1467 height 738
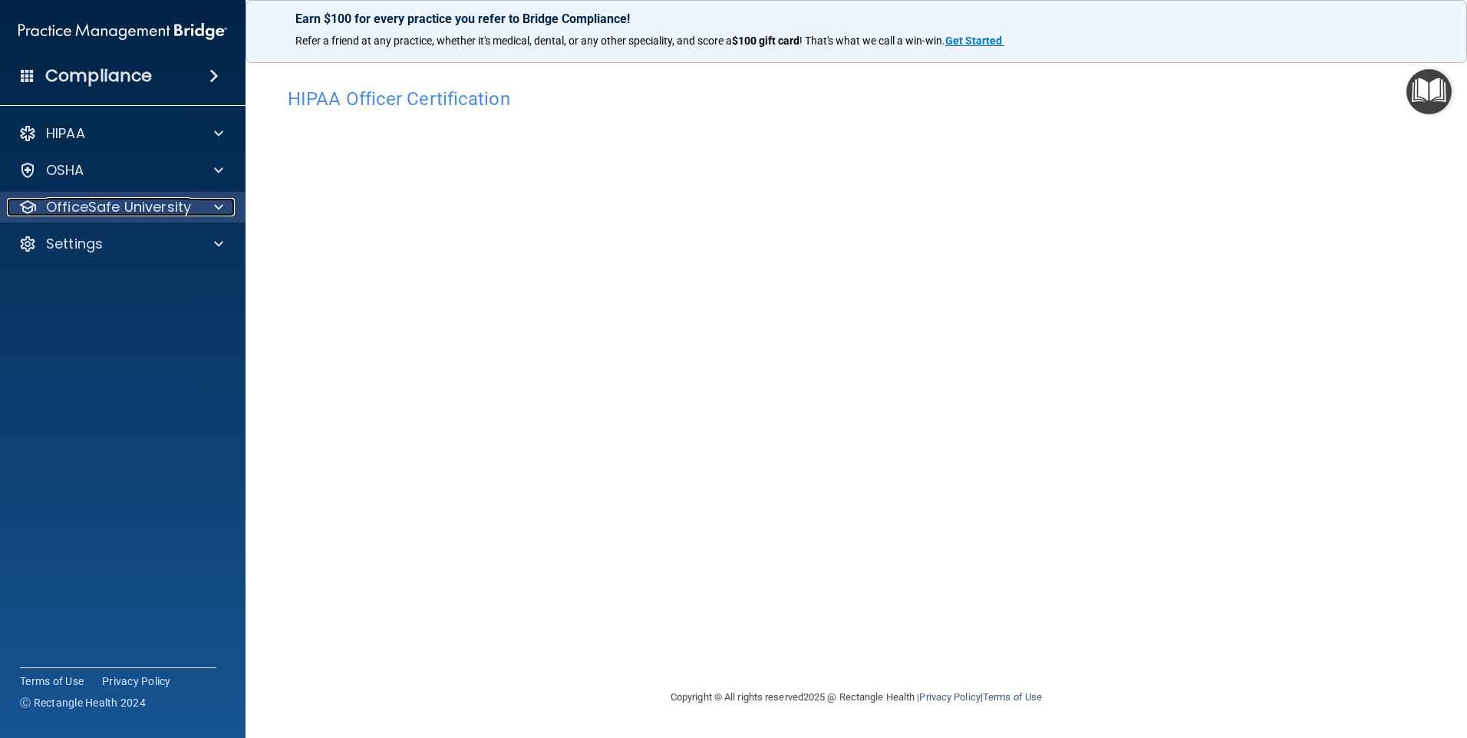
click at [99, 209] on p "OfficeSafe University" at bounding box center [118, 207] width 145 height 18
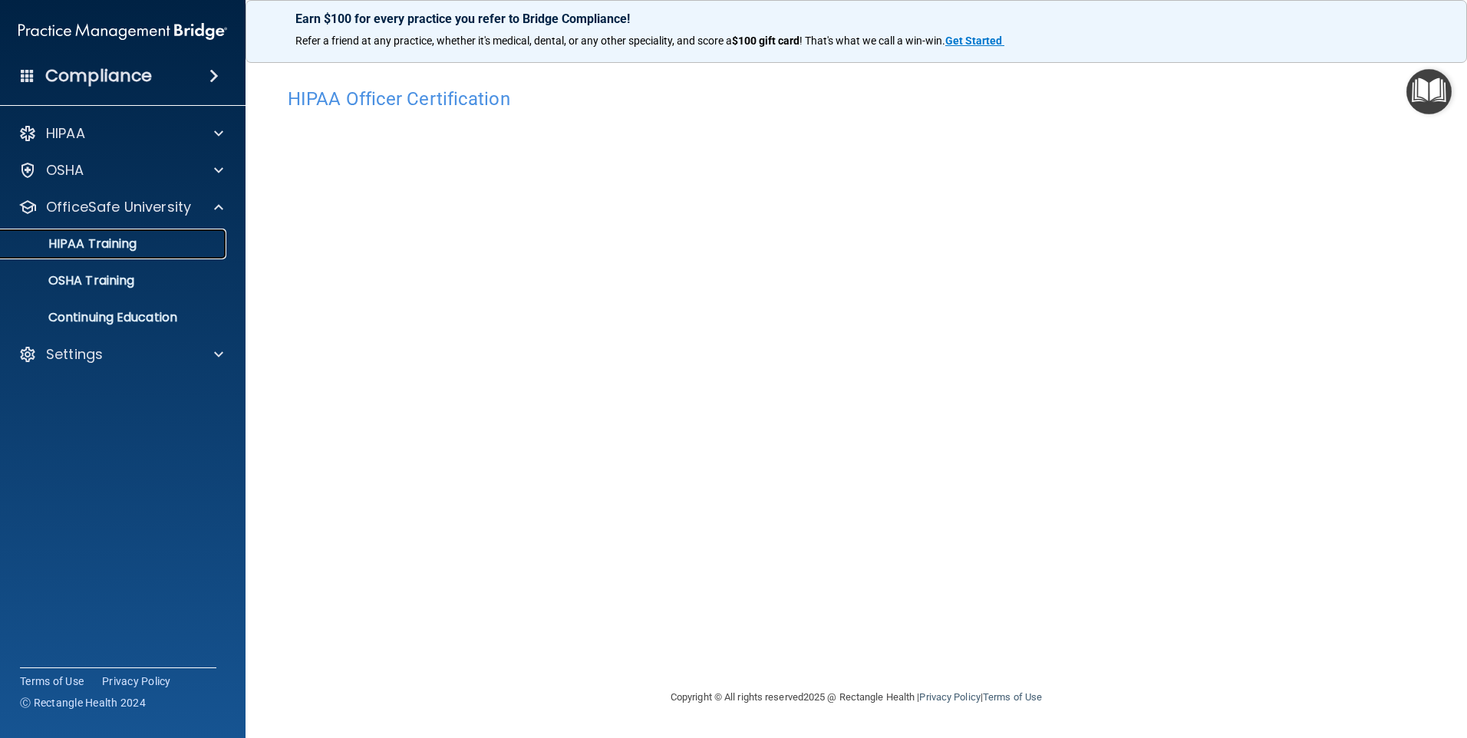
click at [99, 248] on p "HIPAA Training" at bounding box center [73, 243] width 127 height 15
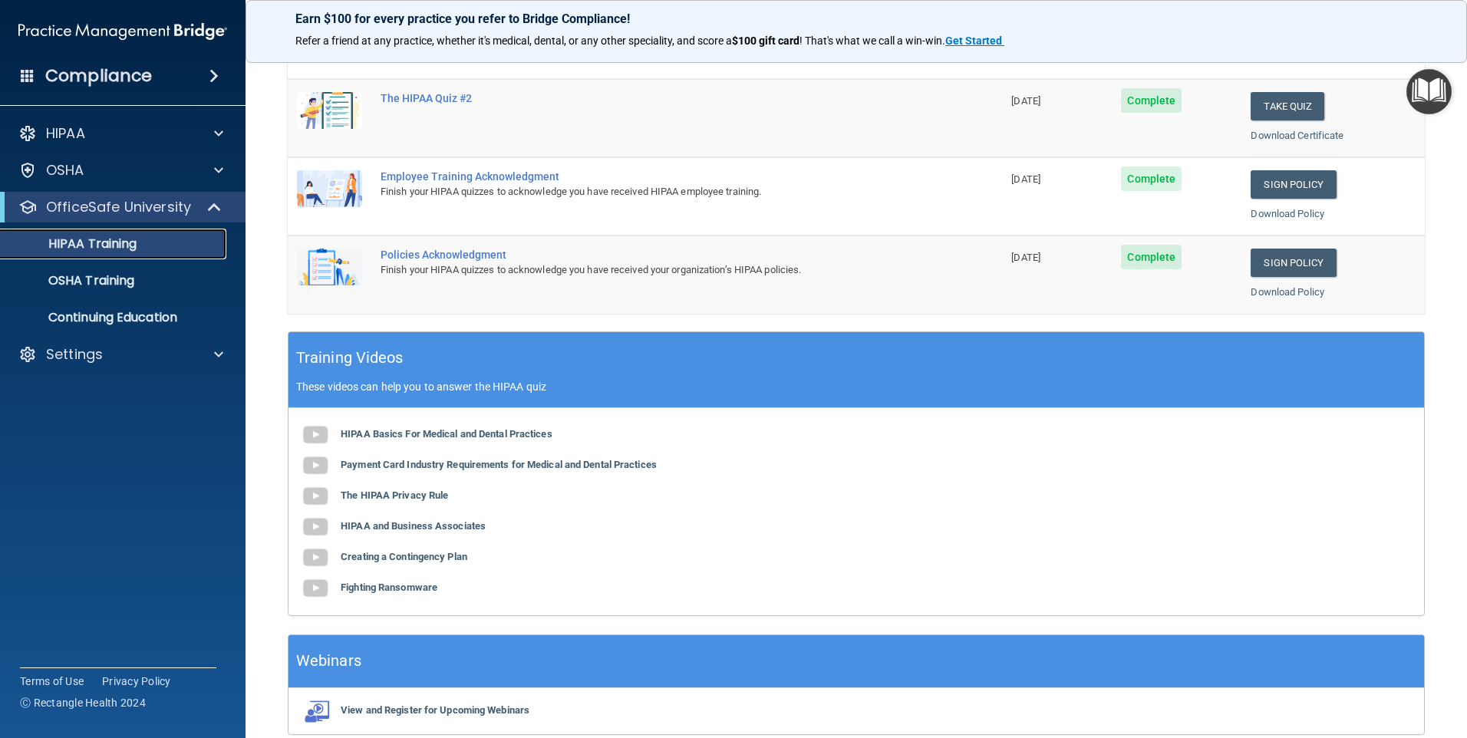
scroll to position [384, 0]
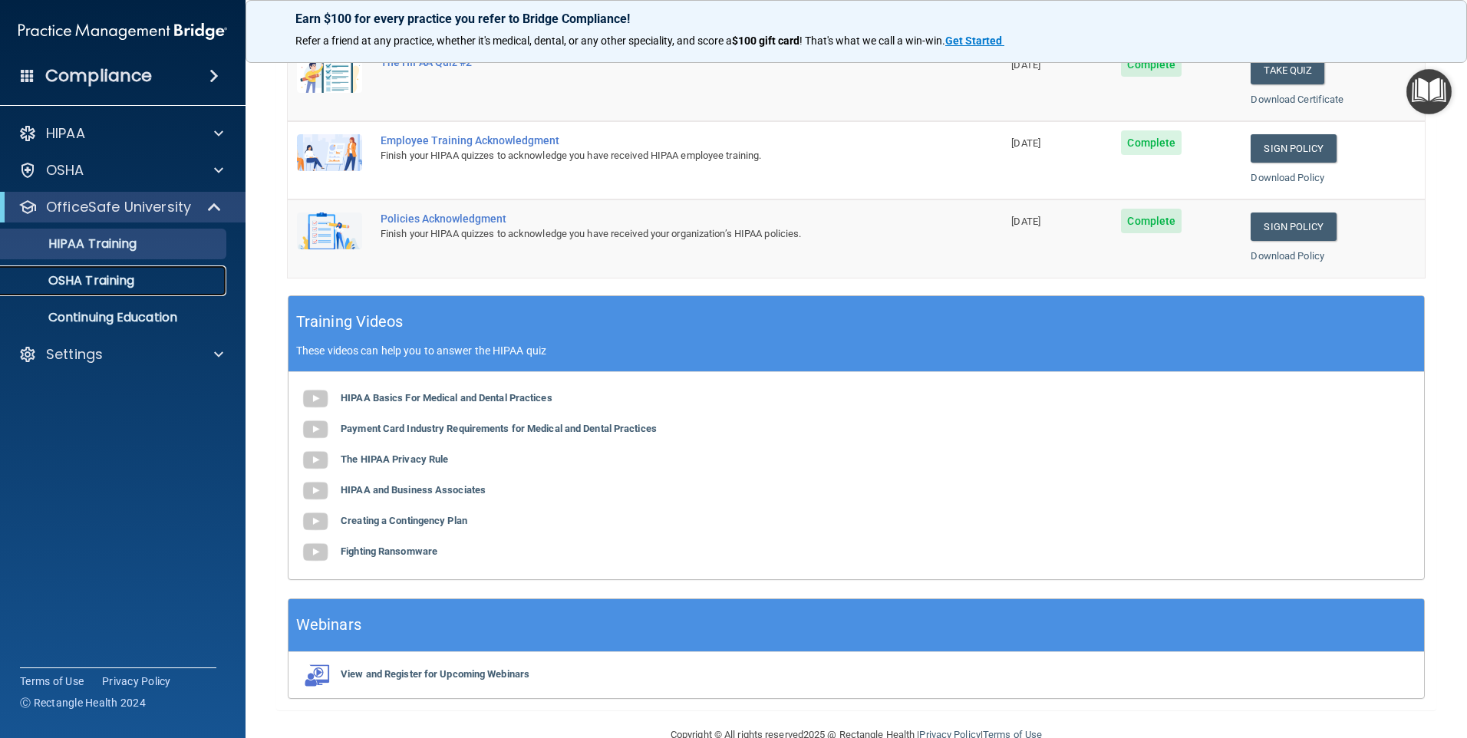
click at [93, 269] on link "OSHA Training" at bounding box center [106, 280] width 242 height 31
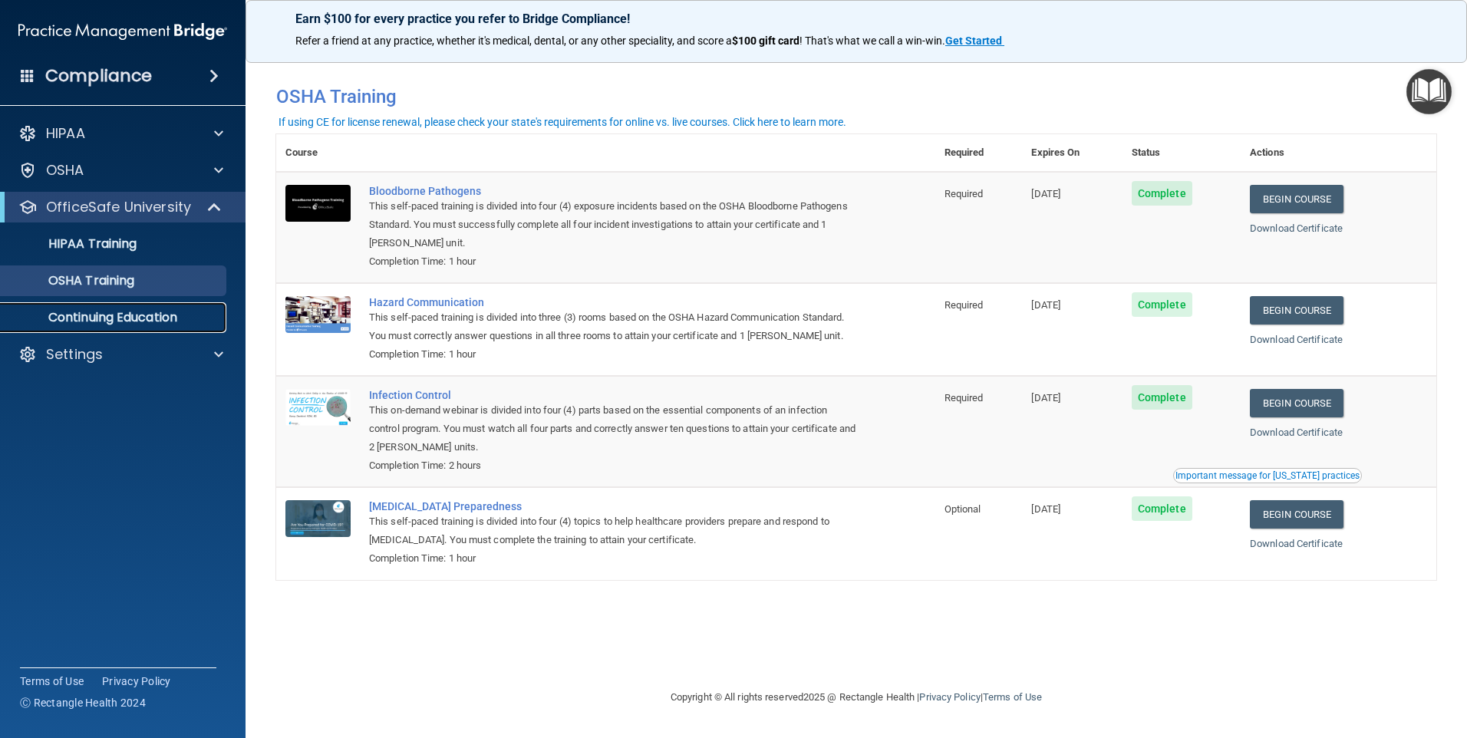
click at [118, 321] on p "Continuing Education" at bounding box center [114, 317] width 209 height 15
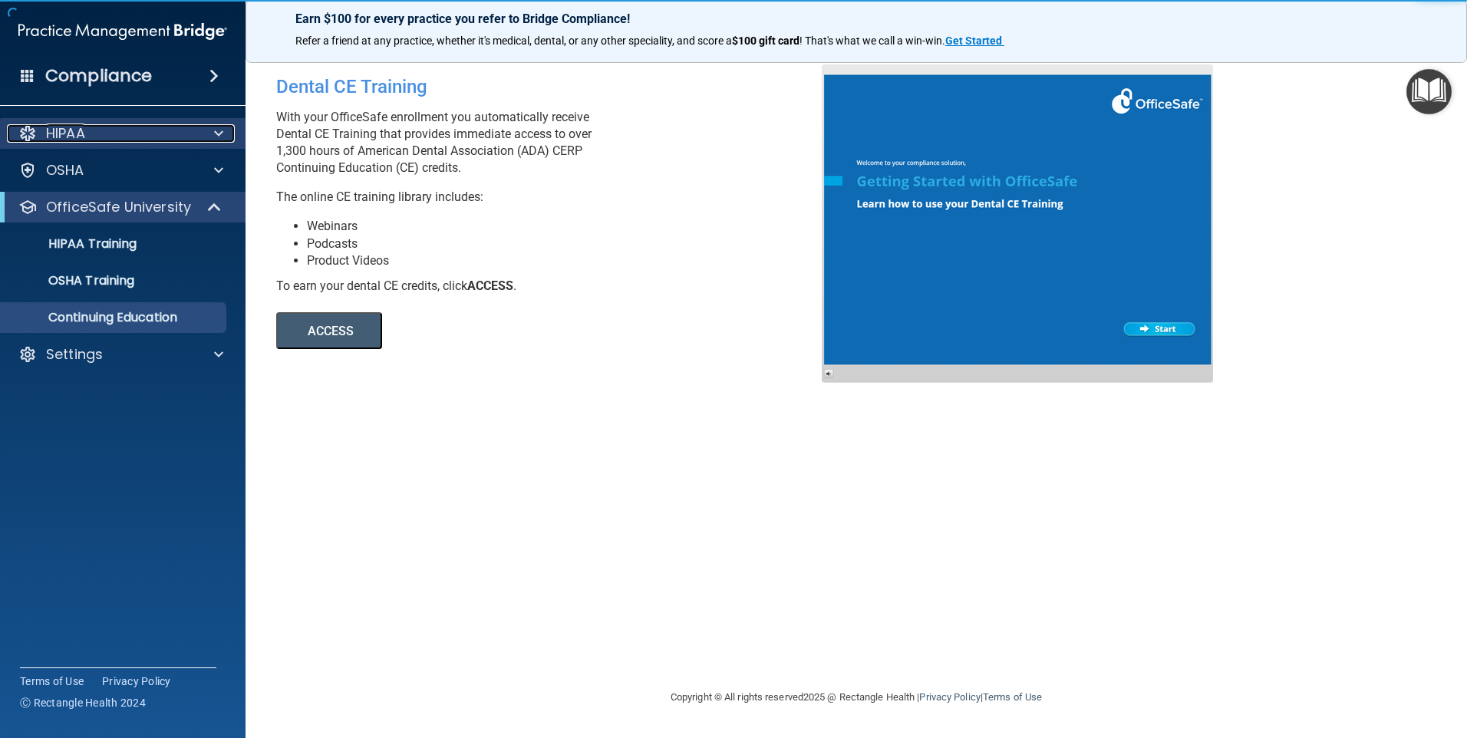
click at [51, 127] on p "HIPAA" at bounding box center [65, 133] width 39 height 18
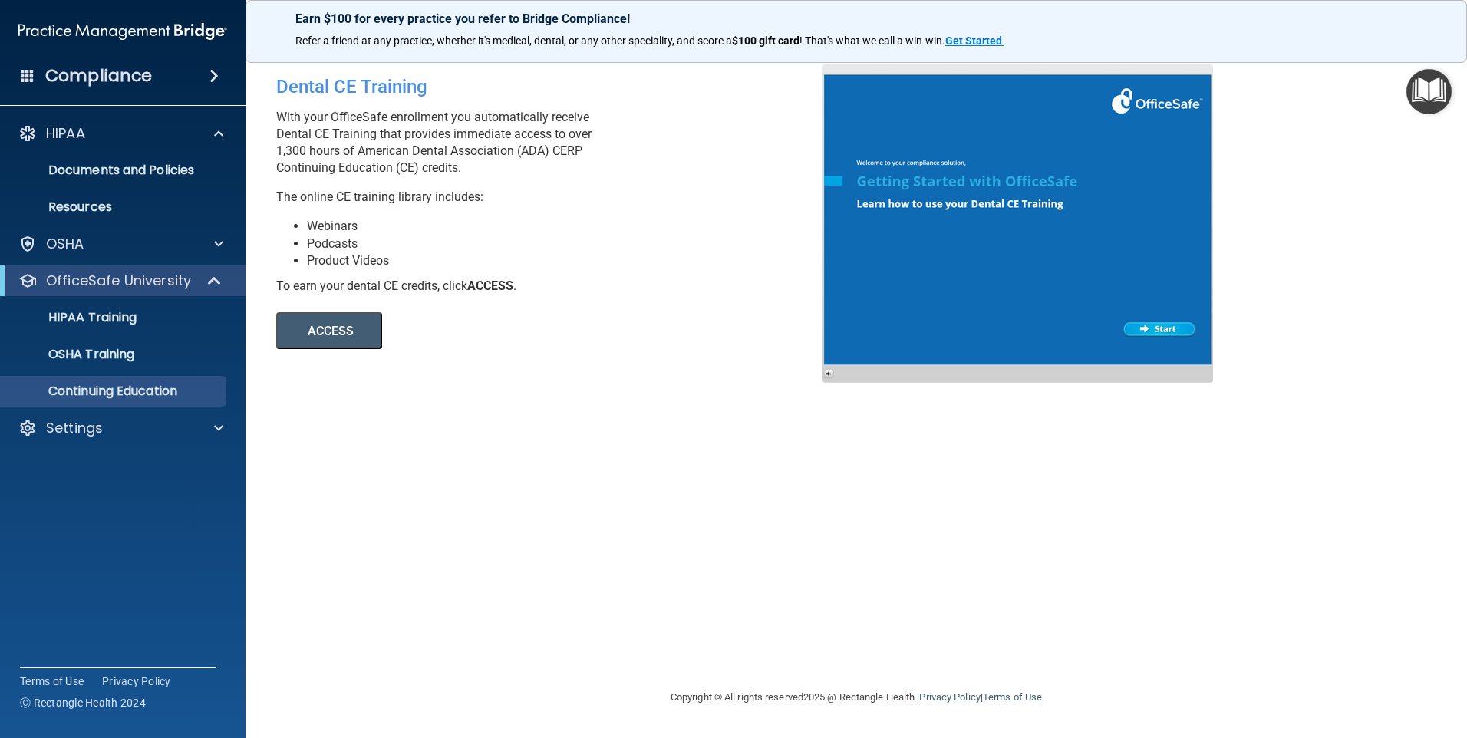
click at [216, 79] on span at bounding box center [213, 76] width 9 height 18
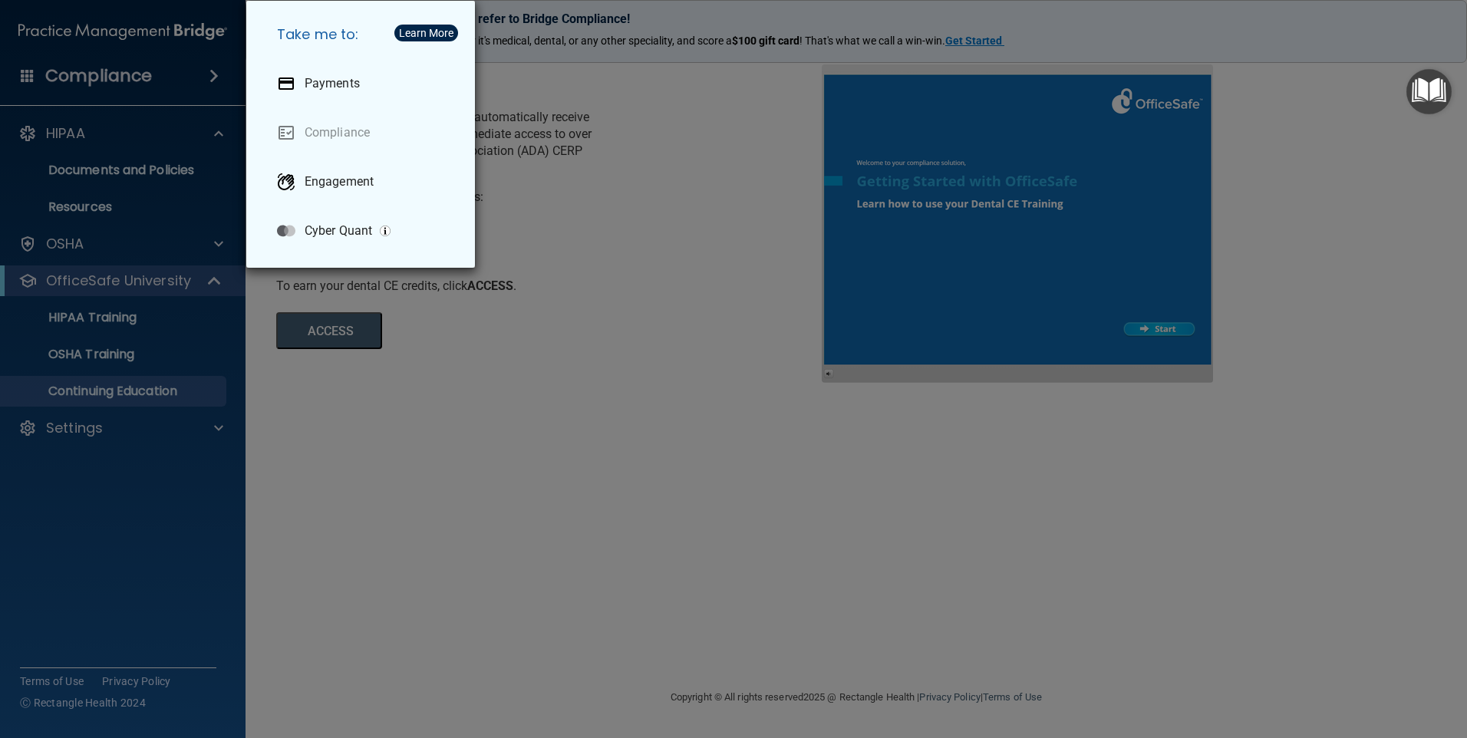
click at [680, 131] on div "Take me to: Payments Compliance Engagement Cyber Quant" at bounding box center [733, 369] width 1467 height 738
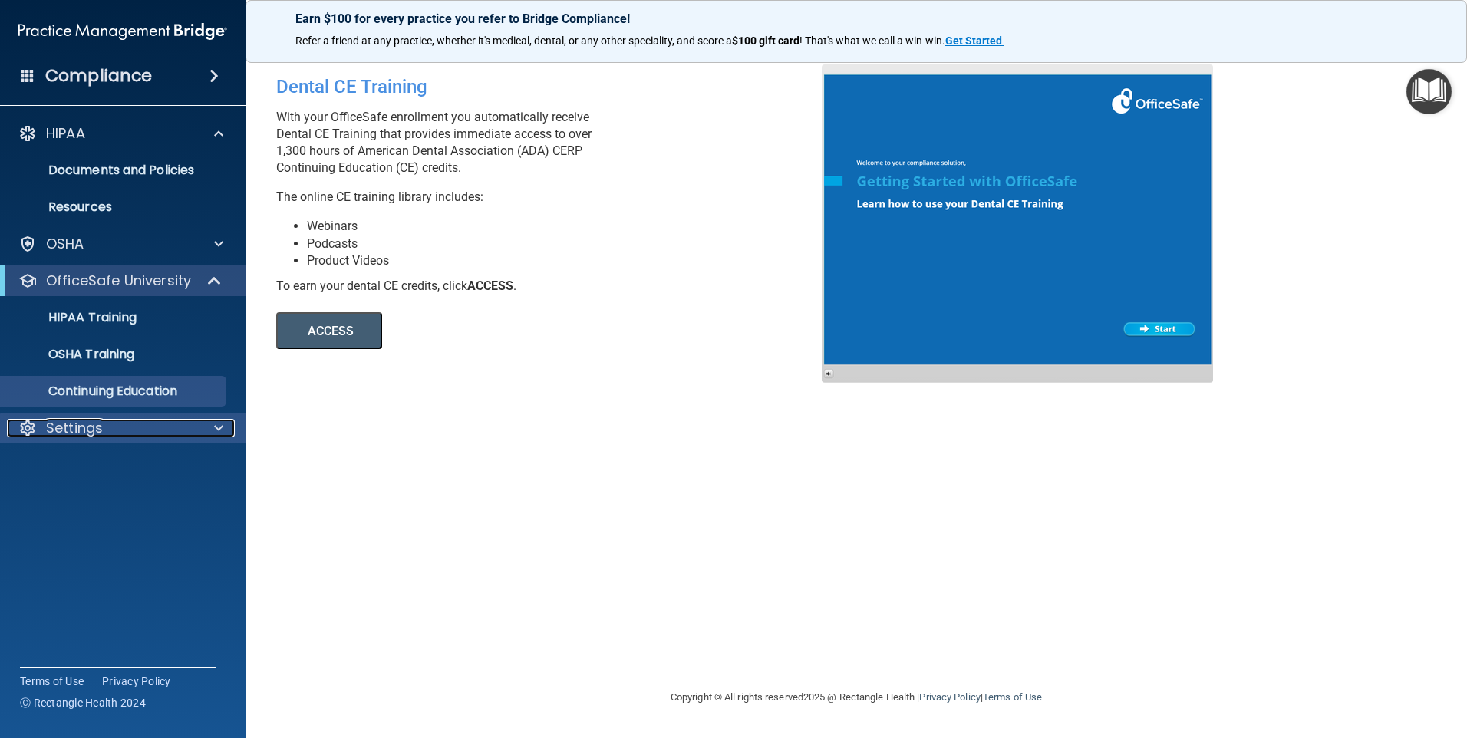
click at [74, 430] on p "Settings" at bounding box center [74, 428] width 57 height 18
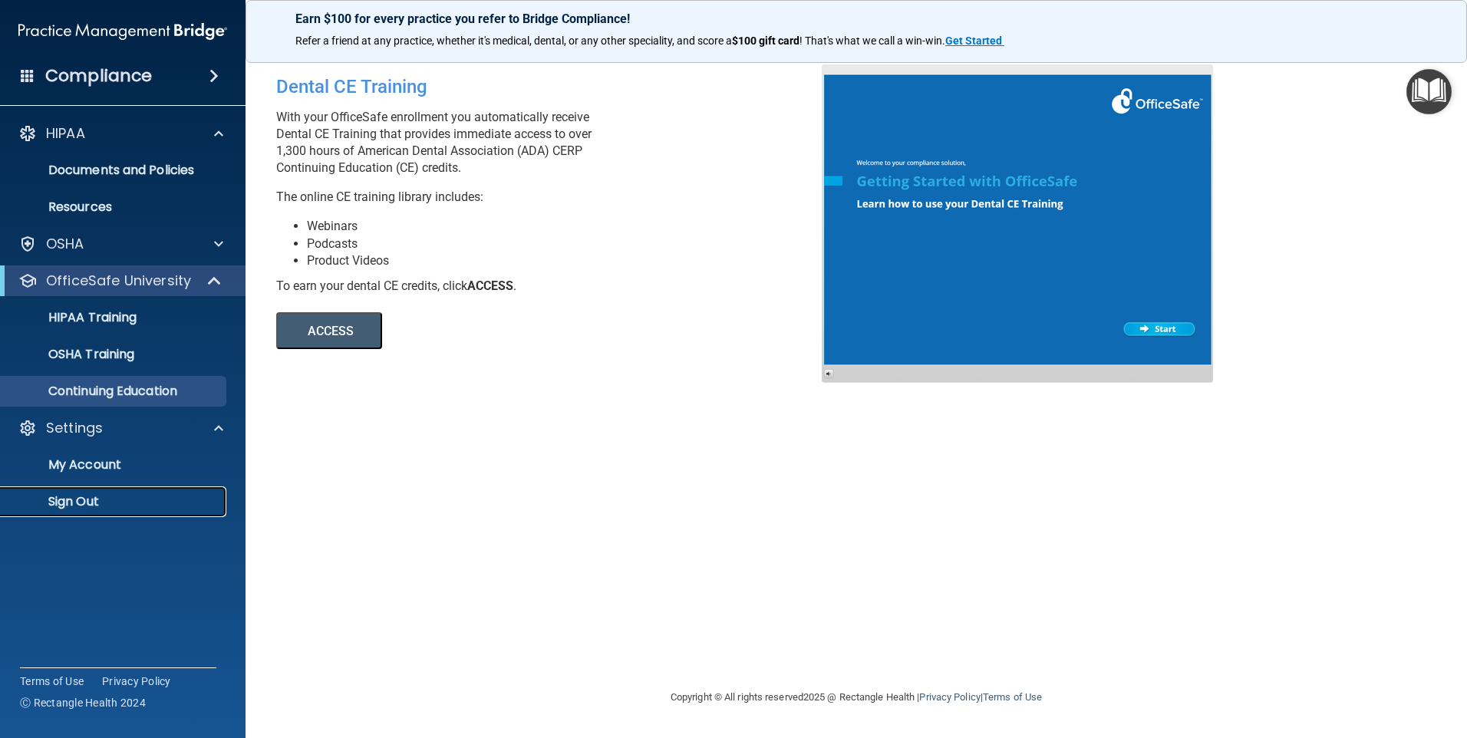
click at [79, 499] on p "Sign Out" at bounding box center [114, 501] width 209 height 15
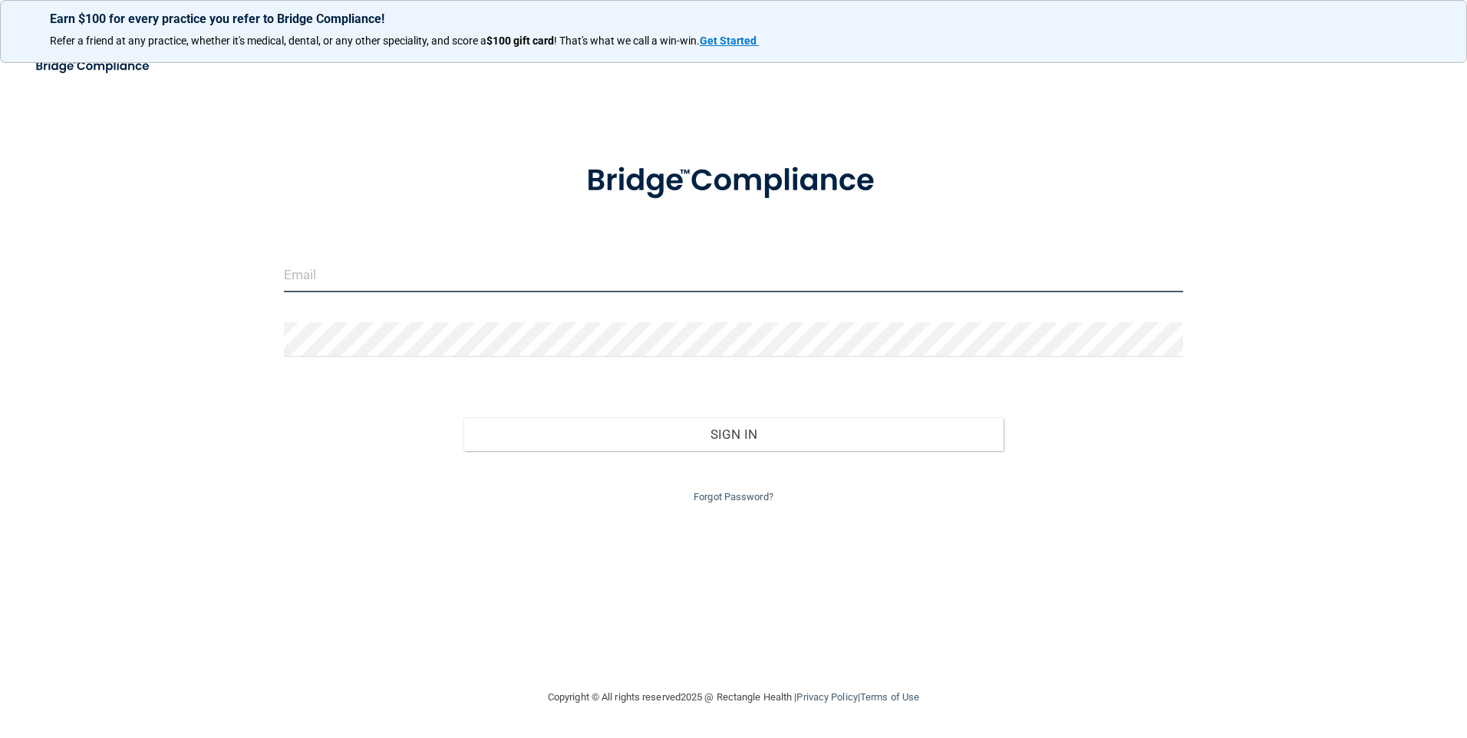
click at [541, 275] on input "email" at bounding box center [734, 275] width 900 height 35
type input "[PERSON_NAME][EMAIL_ADDRESS][PERSON_NAME][DOMAIN_NAME]"
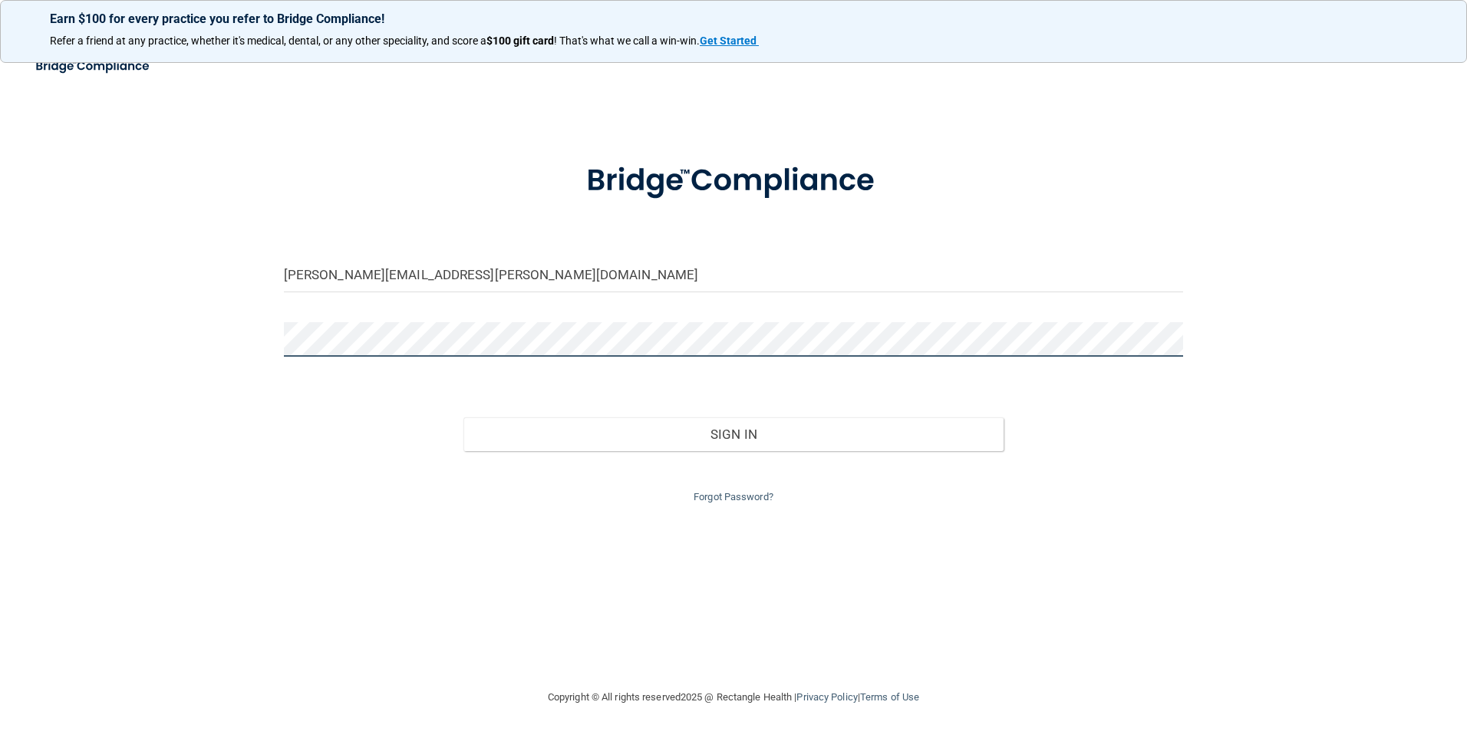
click at [463, 417] on button "Sign In" at bounding box center [733, 434] width 540 height 34
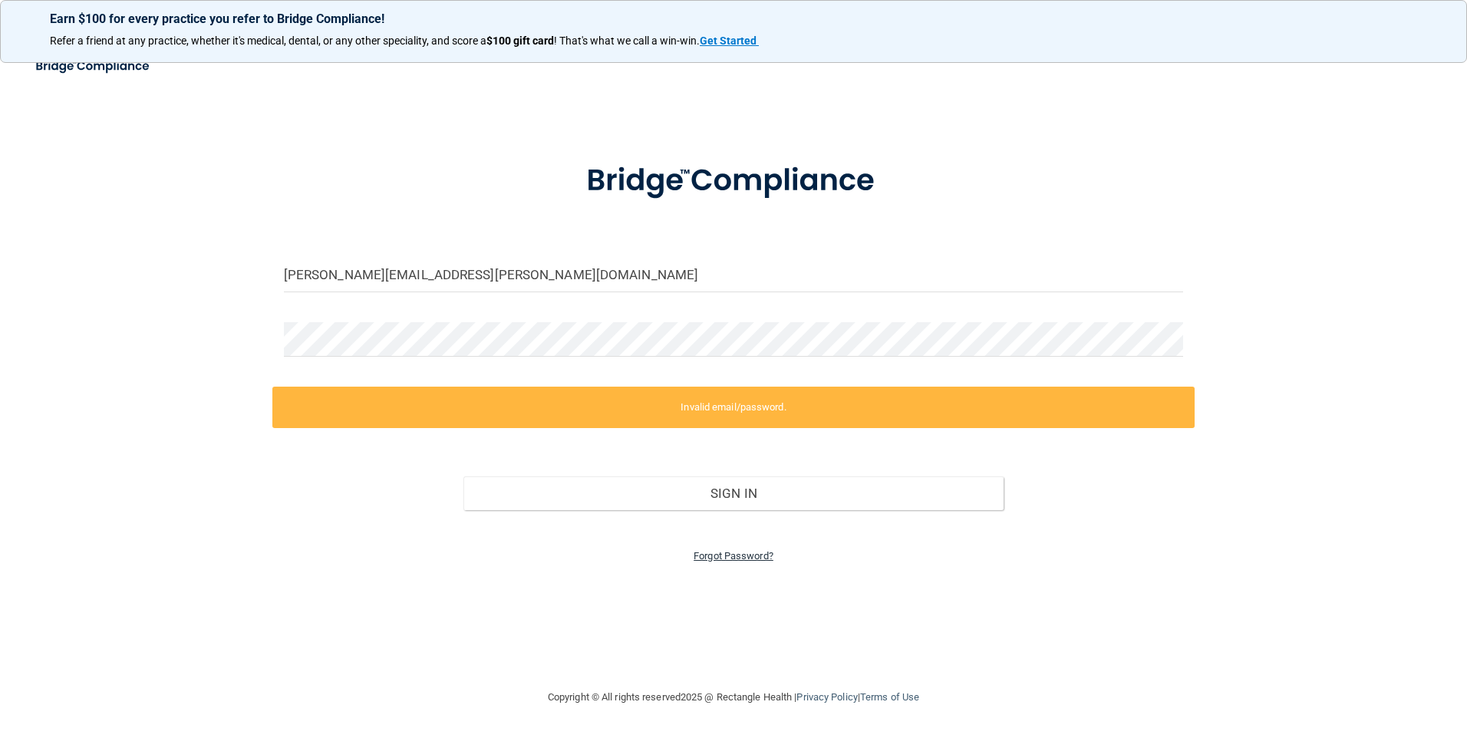
click at [732, 555] on link "Forgot Password?" at bounding box center [734, 556] width 80 height 12
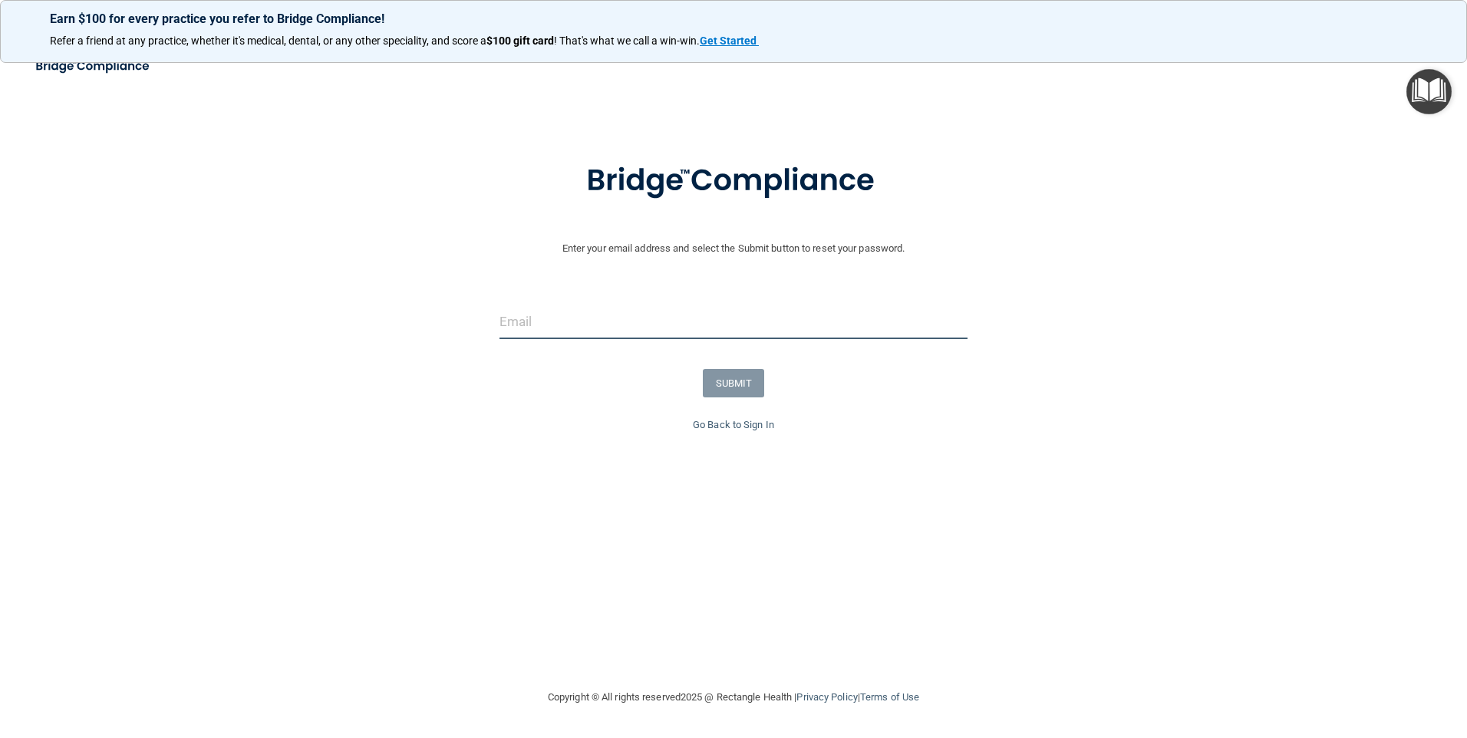
click at [601, 332] on input "email" at bounding box center [733, 322] width 469 height 35
type input "[PERSON_NAME][EMAIL_ADDRESS][PERSON_NAME][DOMAIN_NAME]"
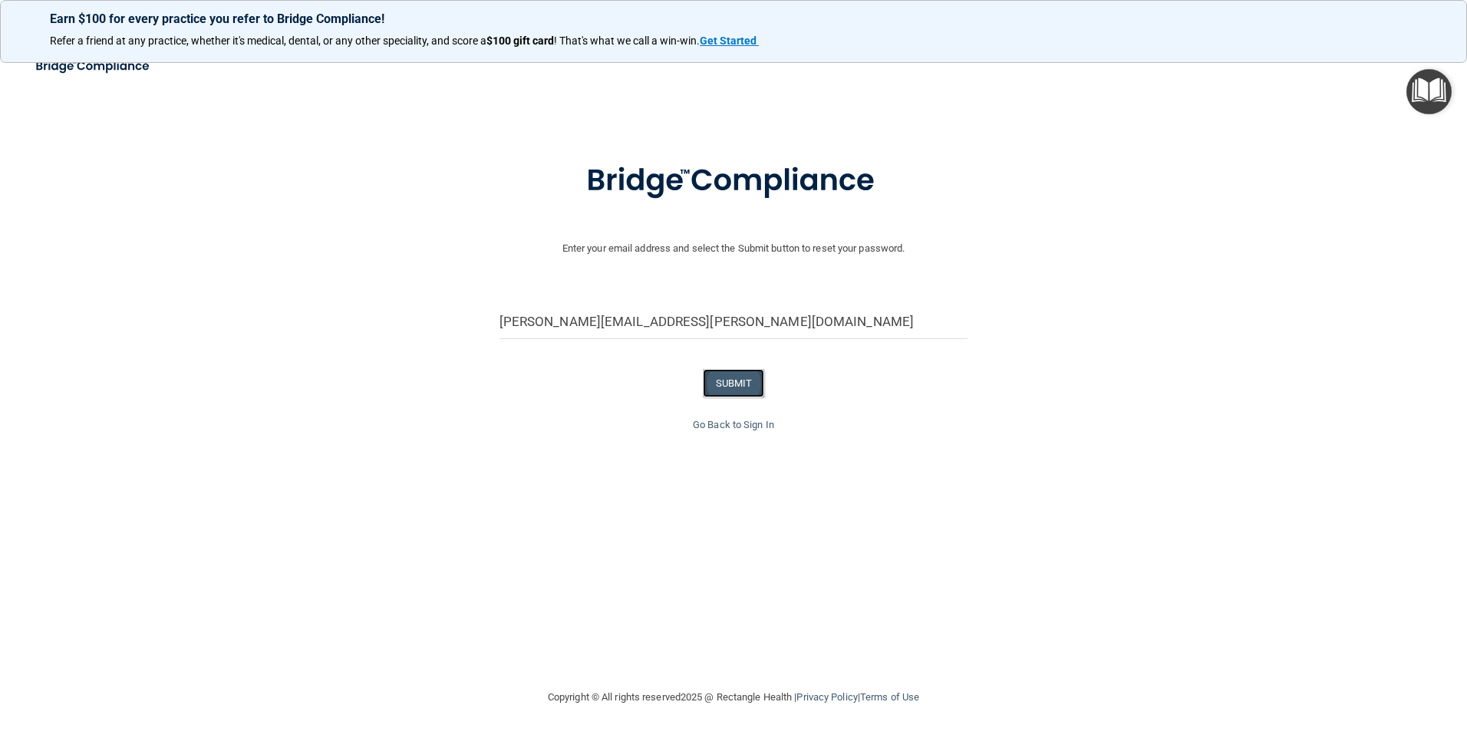
click at [727, 379] on button "SUBMIT" at bounding box center [734, 383] width 62 height 28
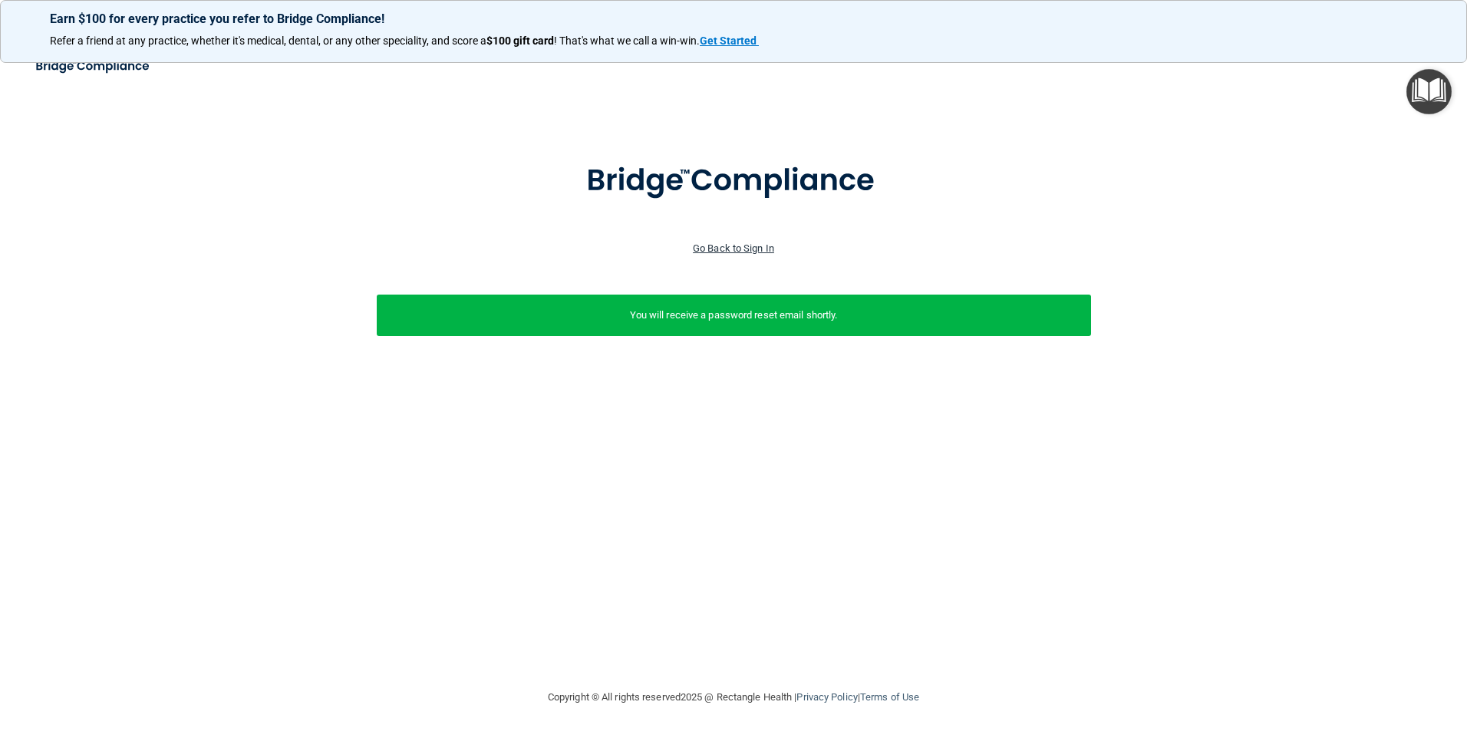
click at [724, 244] on link "Go Back to Sign In" at bounding box center [733, 248] width 81 height 12
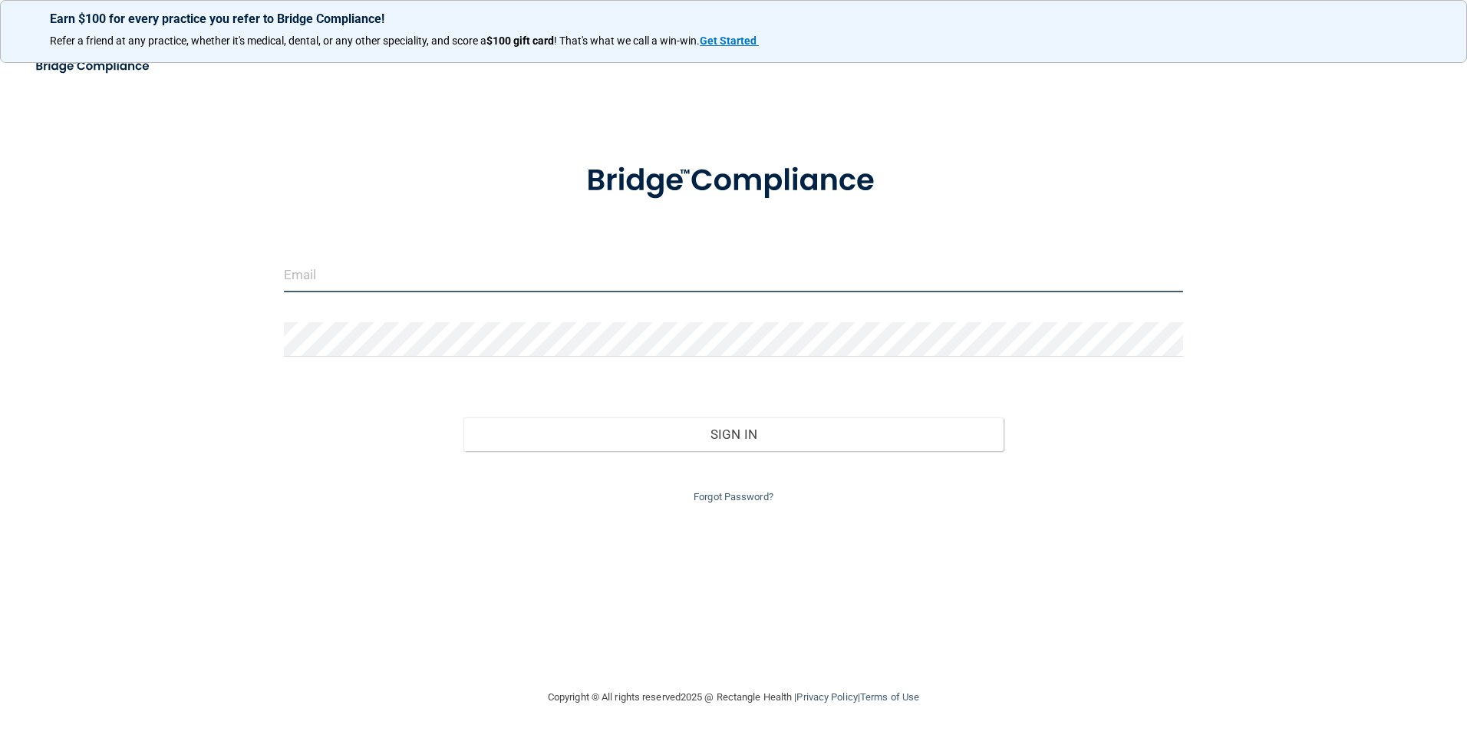
click at [510, 279] on input "email" at bounding box center [734, 275] width 900 height 35
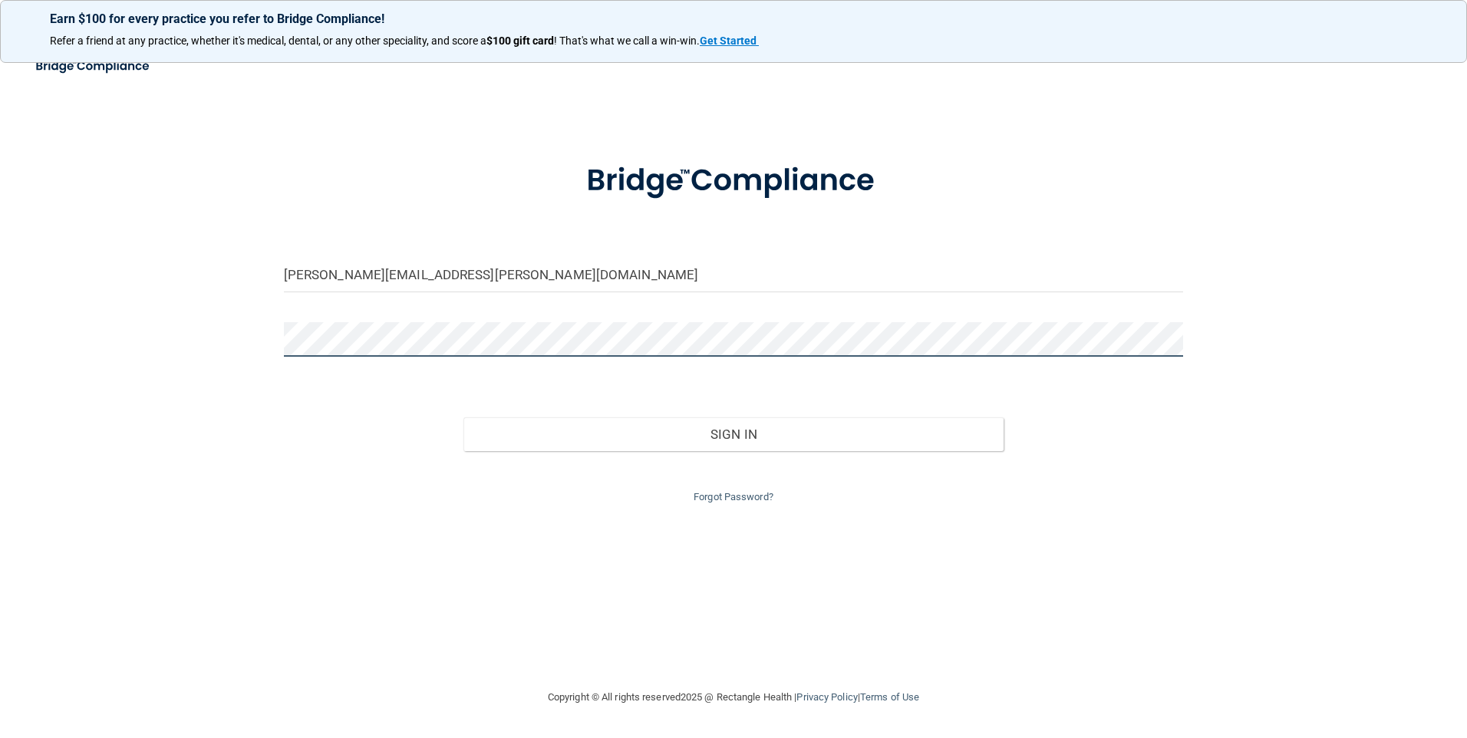
click at [463, 417] on button "Sign In" at bounding box center [733, 434] width 540 height 34
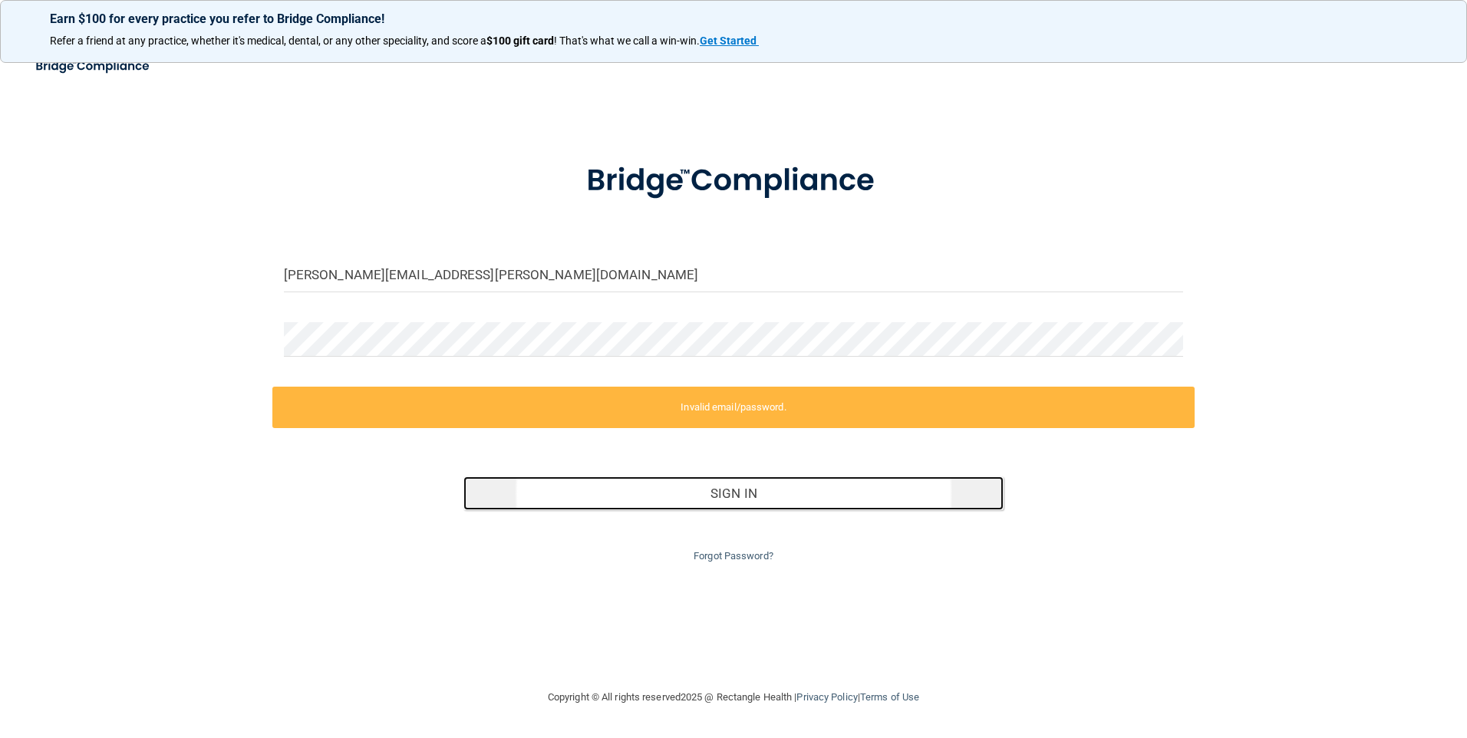
click at [725, 493] on button "Sign In" at bounding box center [733, 493] width 540 height 34
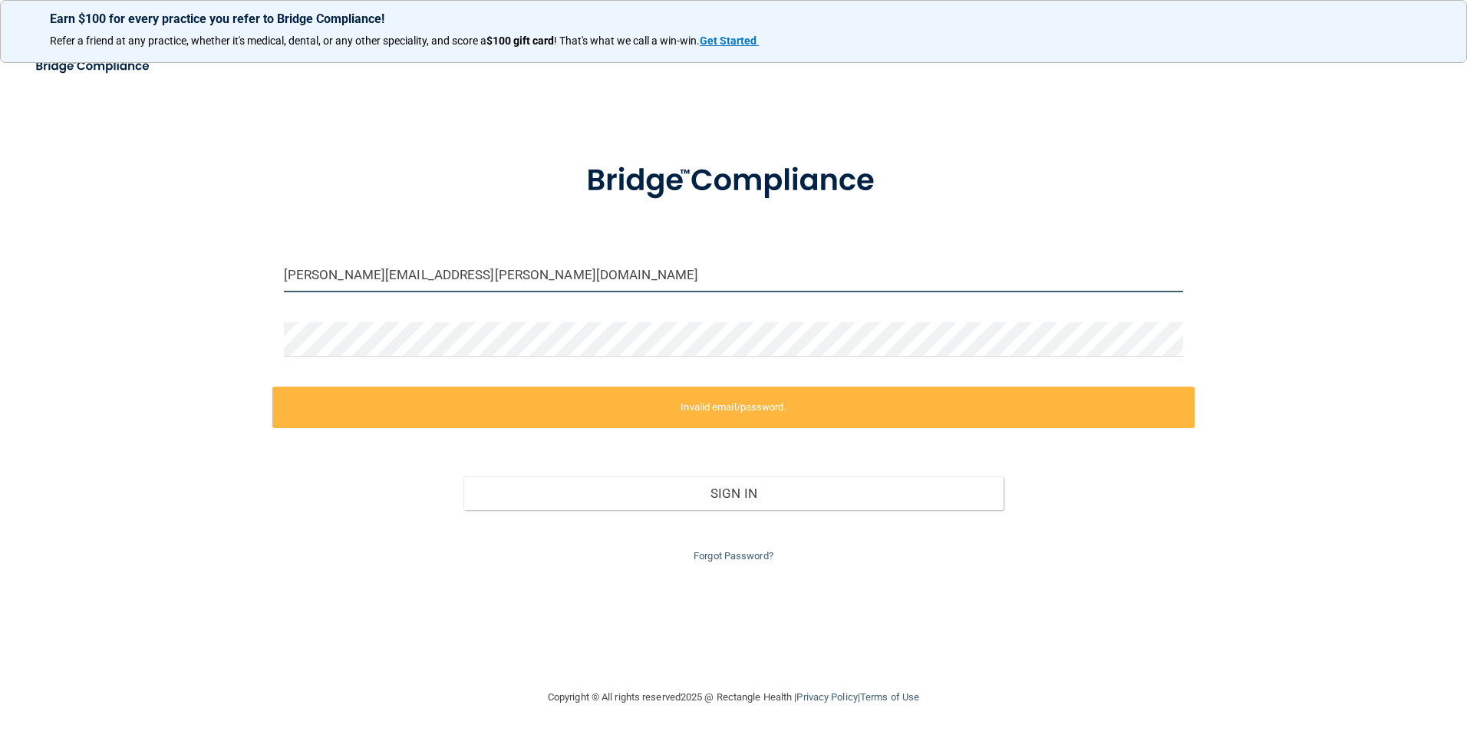
click at [527, 278] on input "[PERSON_NAME][EMAIL_ADDRESS][PERSON_NAME][DOMAIN_NAME]" at bounding box center [734, 275] width 900 height 35
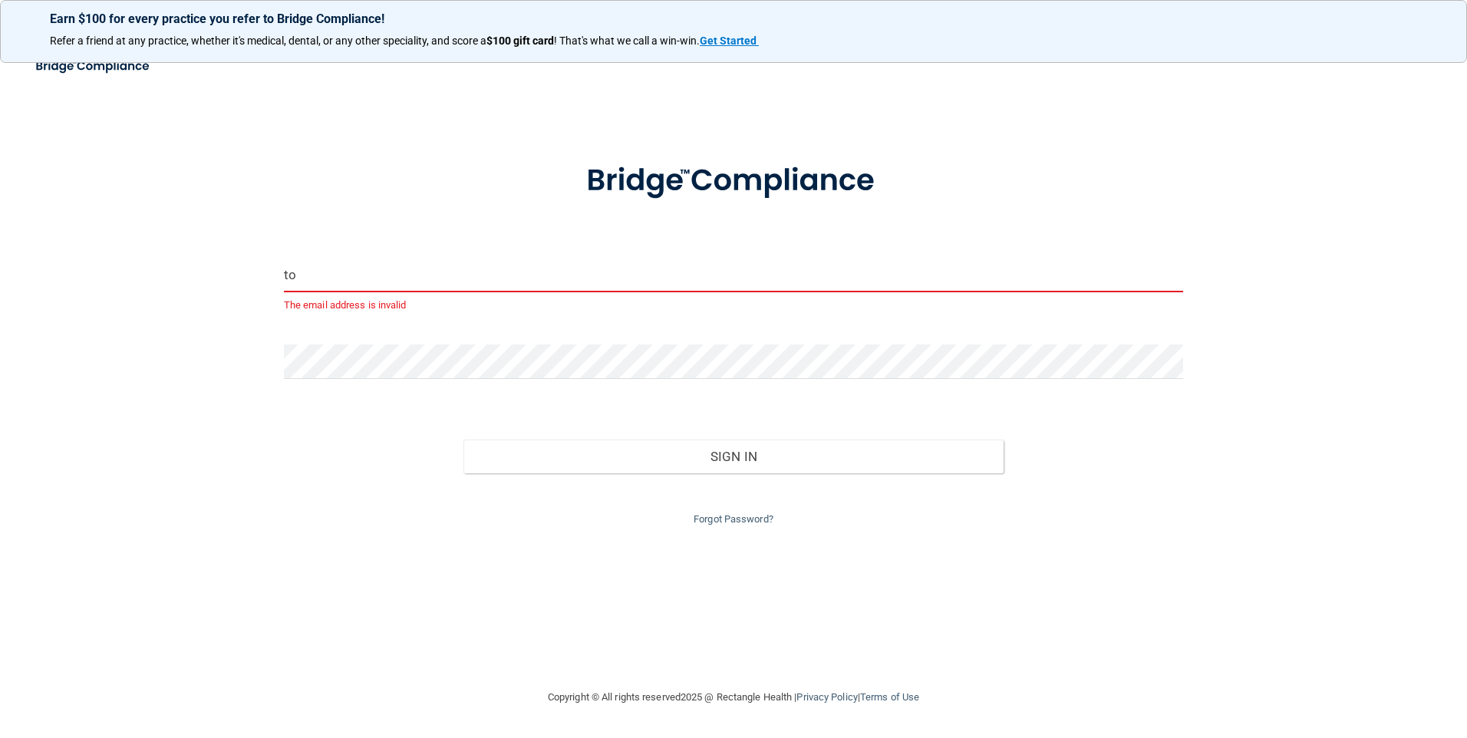
type input "t"
type input "truescher@timberlanedental.com"
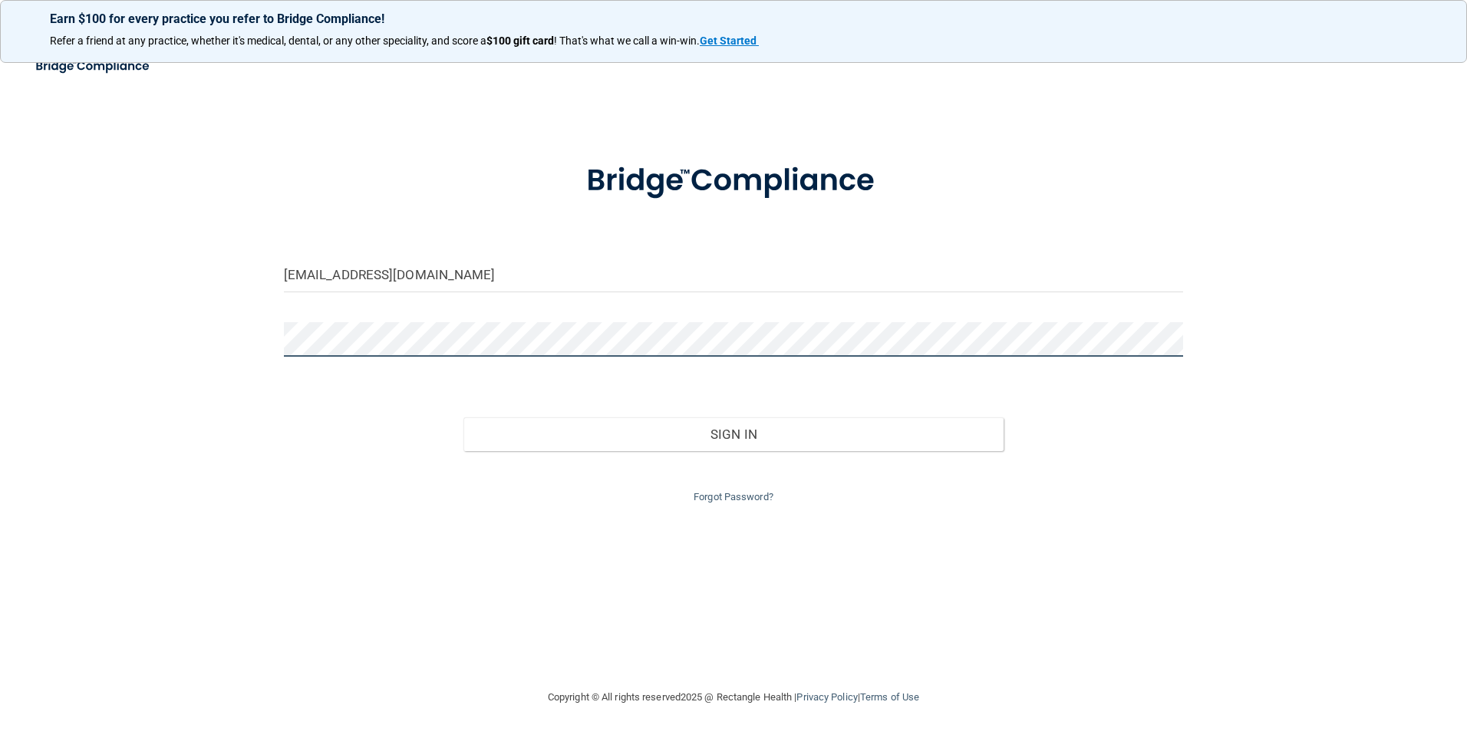
click at [463, 417] on button "Sign In" at bounding box center [733, 434] width 540 height 34
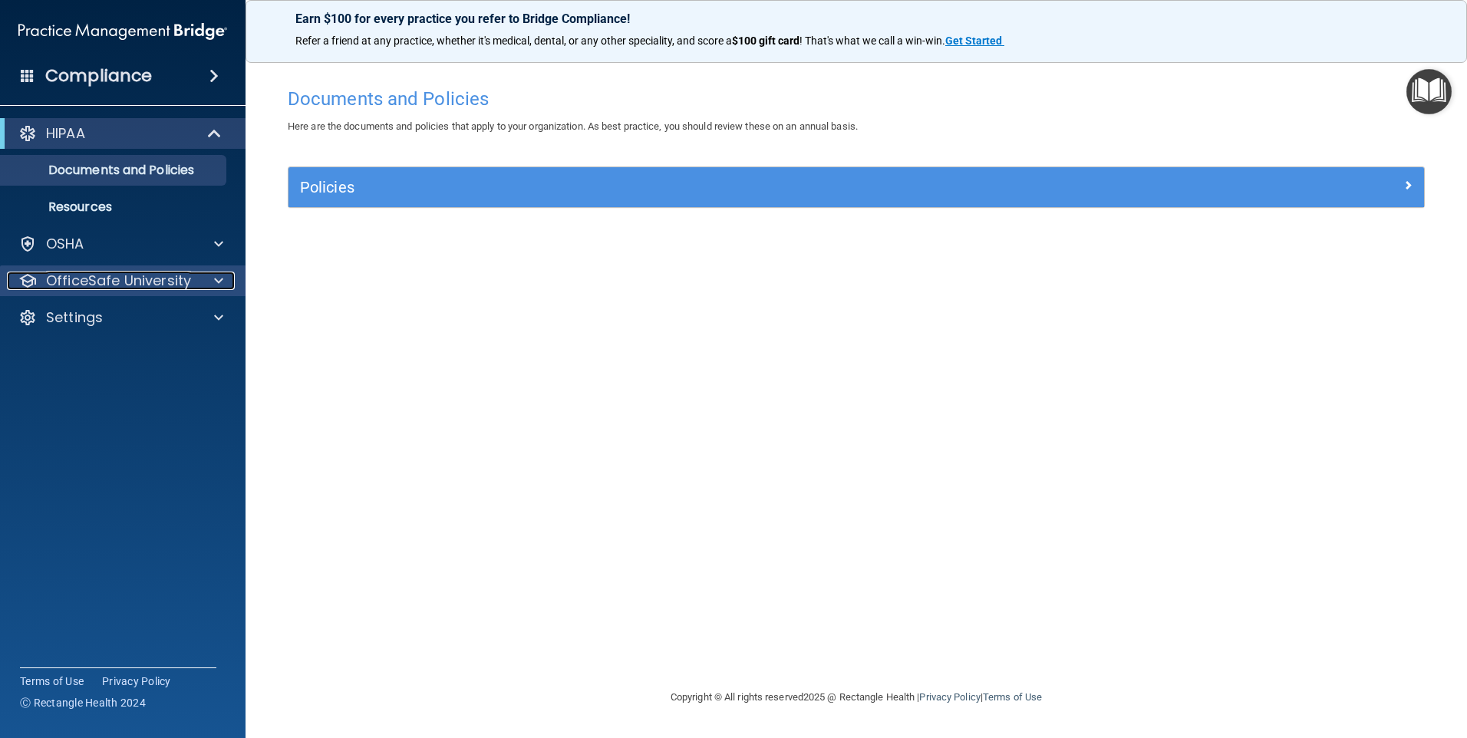
click at [73, 285] on p "OfficeSafe University" at bounding box center [118, 281] width 145 height 18
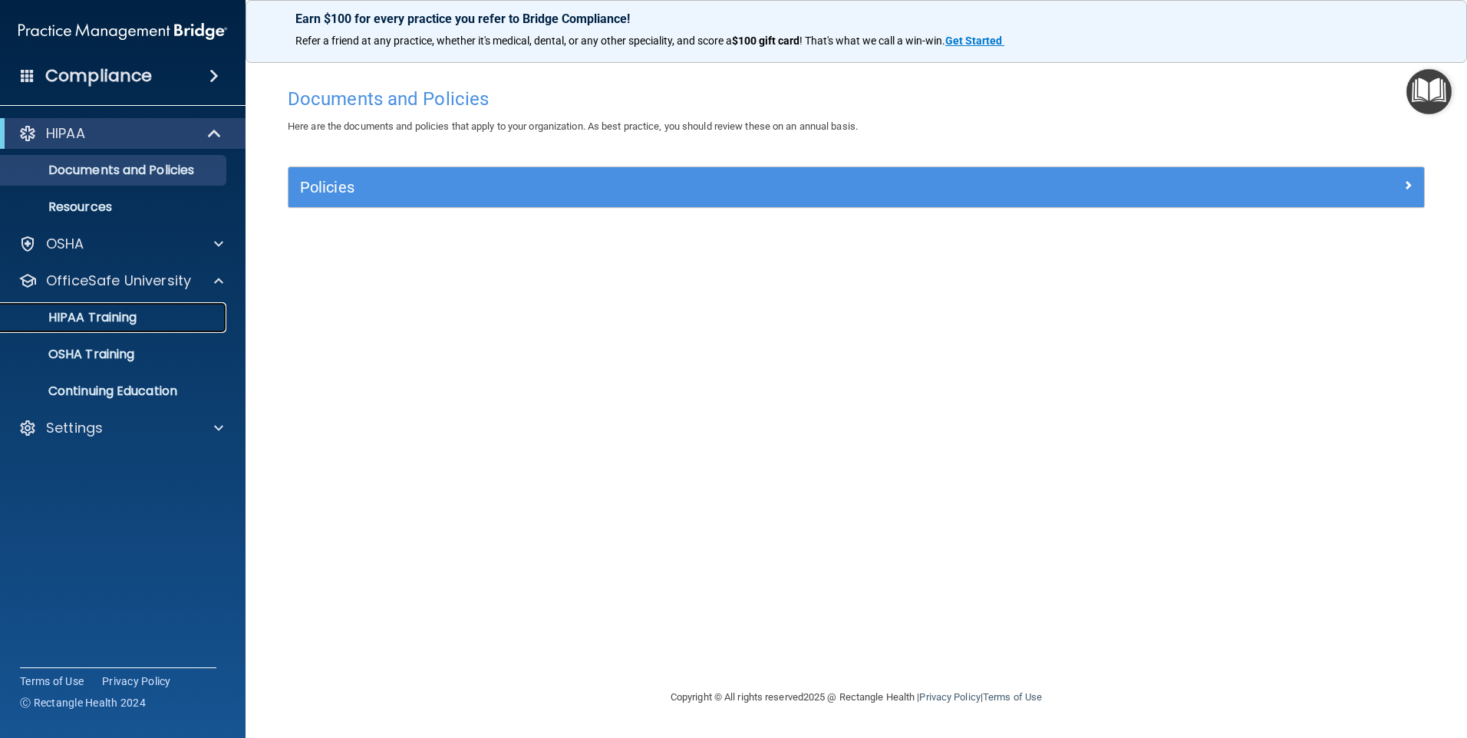
click at [97, 319] on p "HIPAA Training" at bounding box center [73, 317] width 127 height 15
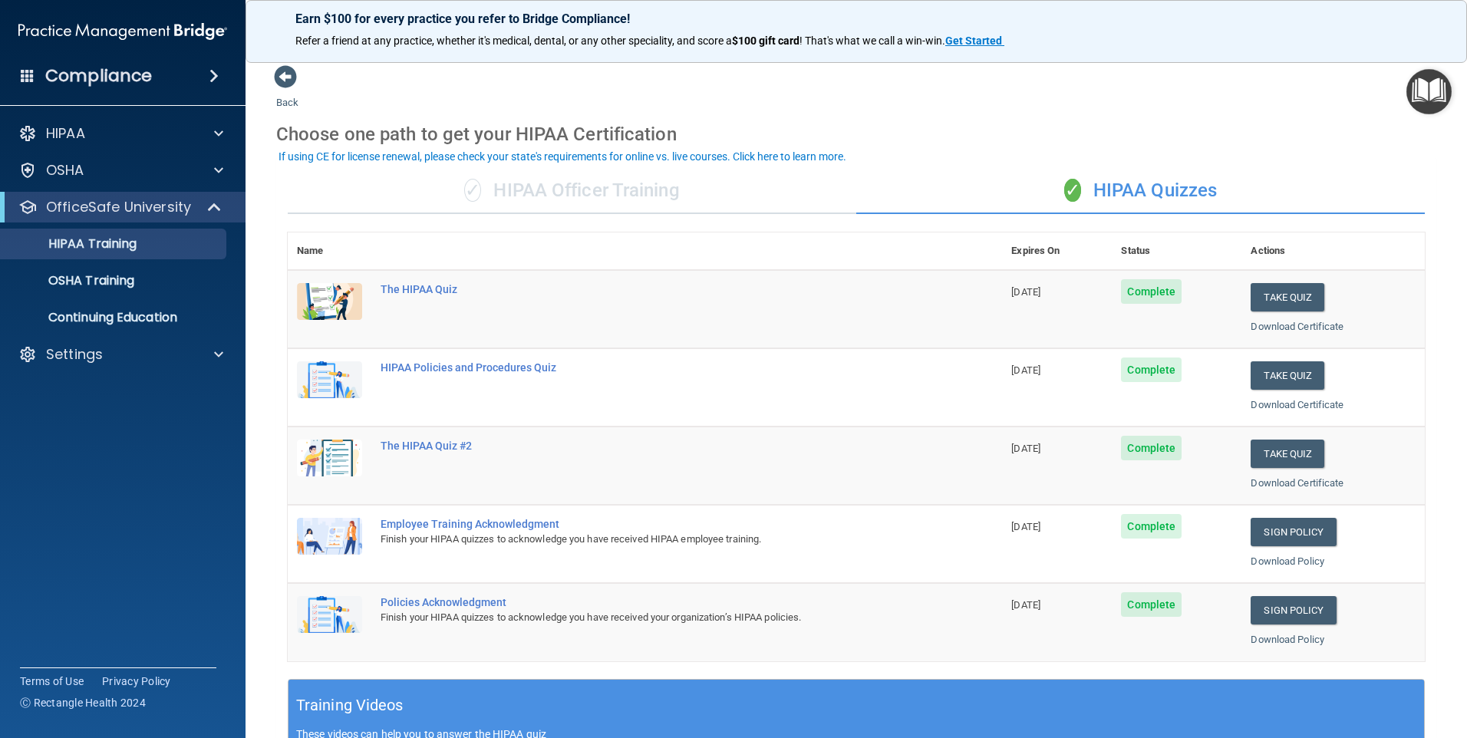
click at [1141, 295] on span "Complete" at bounding box center [1151, 291] width 61 height 25
click at [114, 275] on p "OSHA Training" at bounding box center [72, 280] width 124 height 15
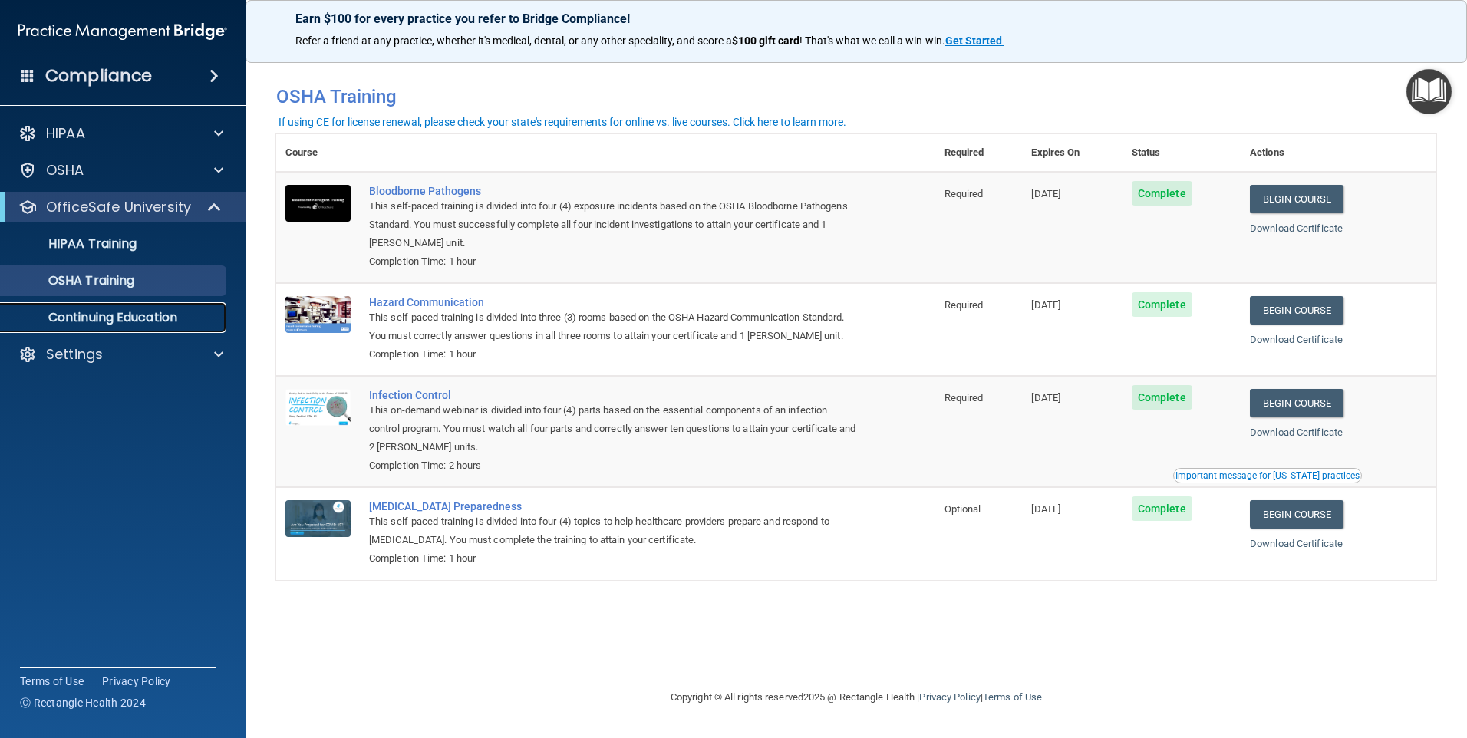
click at [145, 320] on p "Continuing Education" at bounding box center [114, 317] width 209 height 15
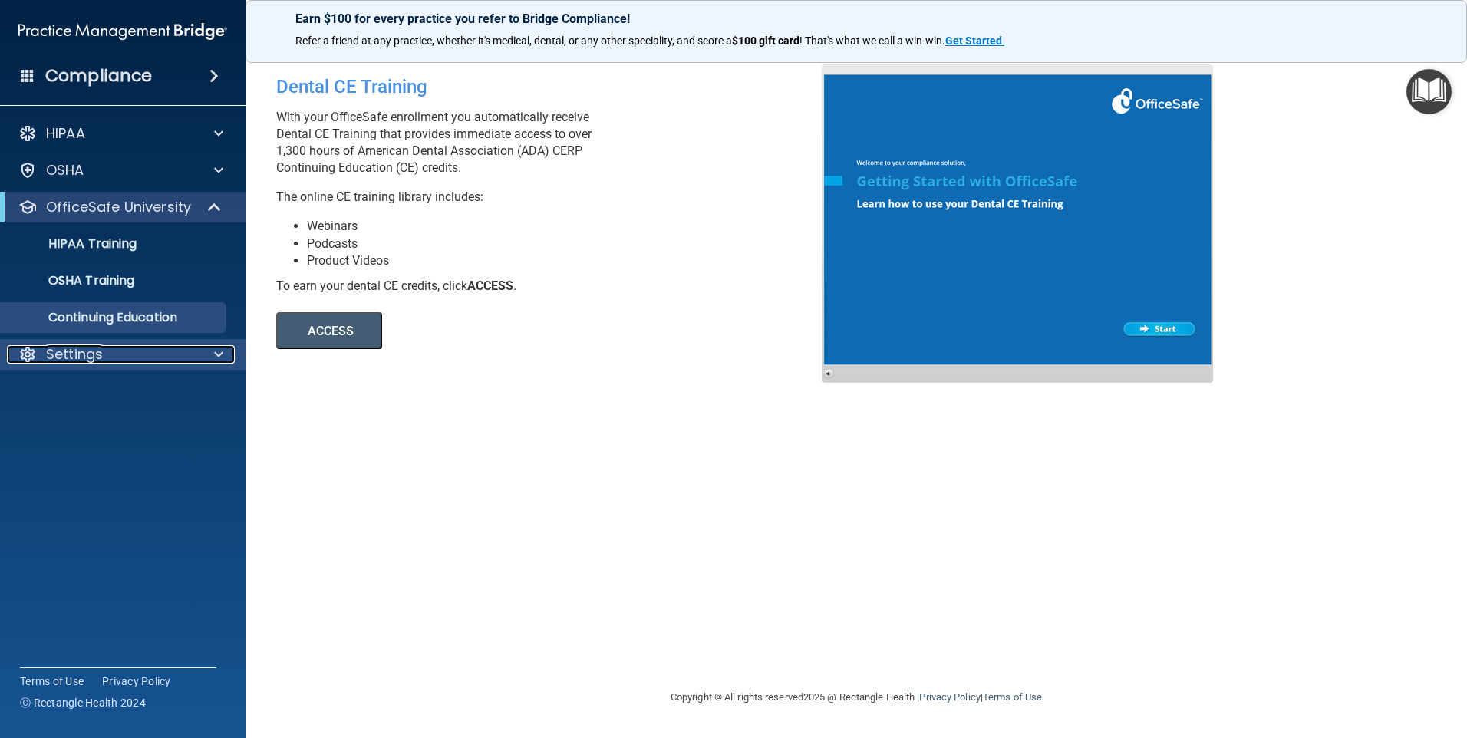
click at [63, 360] on p "Settings" at bounding box center [74, 354] width 57 height 18
click at [97, 390] on p "My Account" at bounding box center [114, 391] width 209 height 15
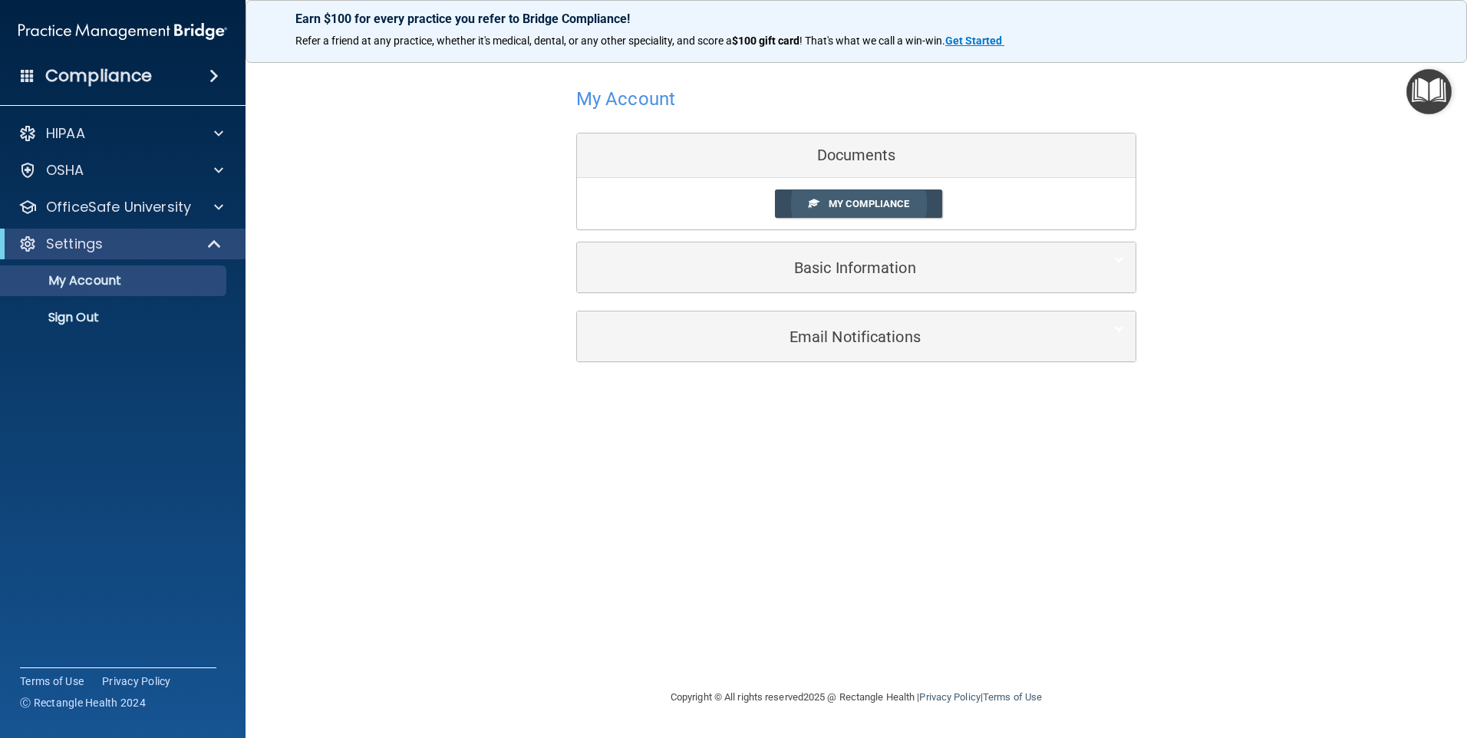
click at [859, 205] on span "My Compliance" at bounding box center [869, 204] width 81 height 12
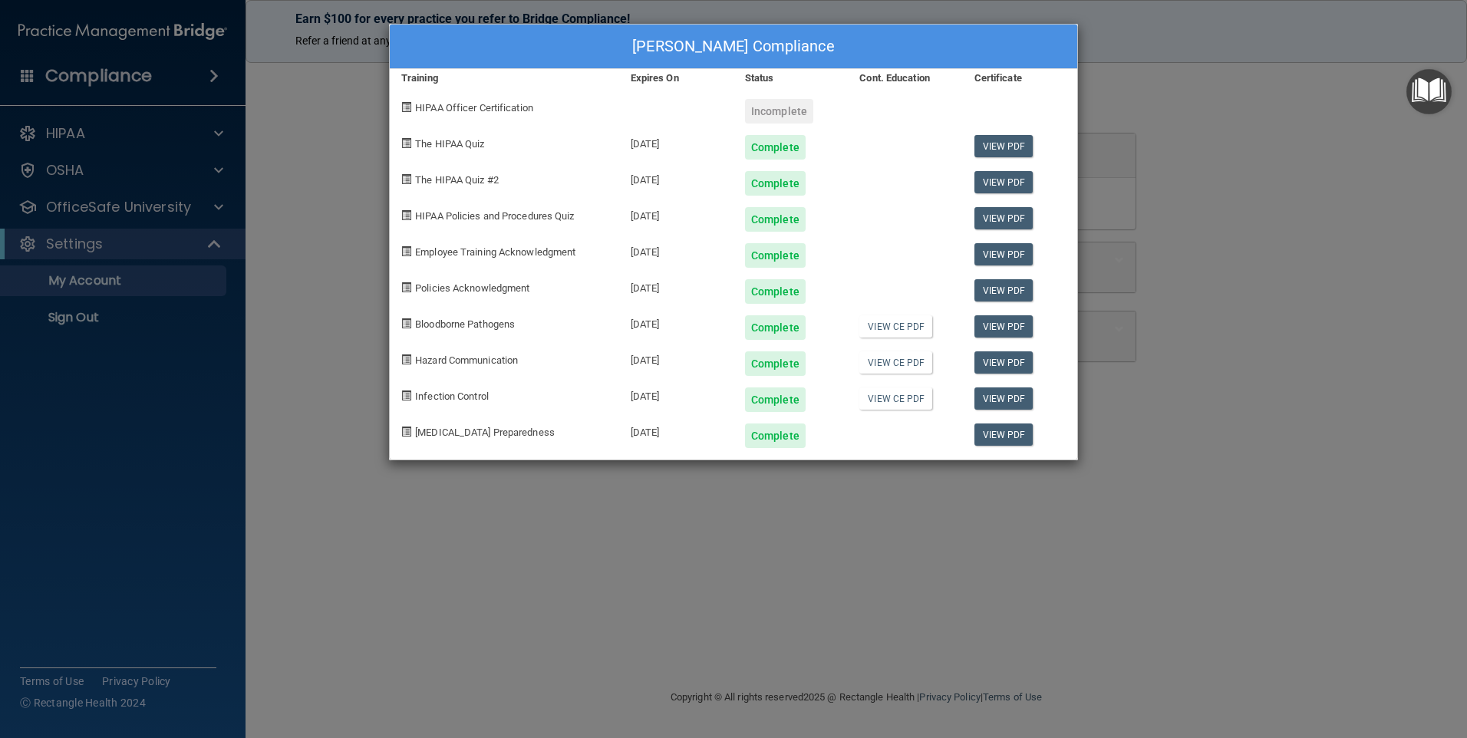
click at [91, 318] on div "Thomas Ruescher's Compliance Training Expires On Status Cont. Education Certifi…" at bounding box center [733, 369] width 1467 height 738
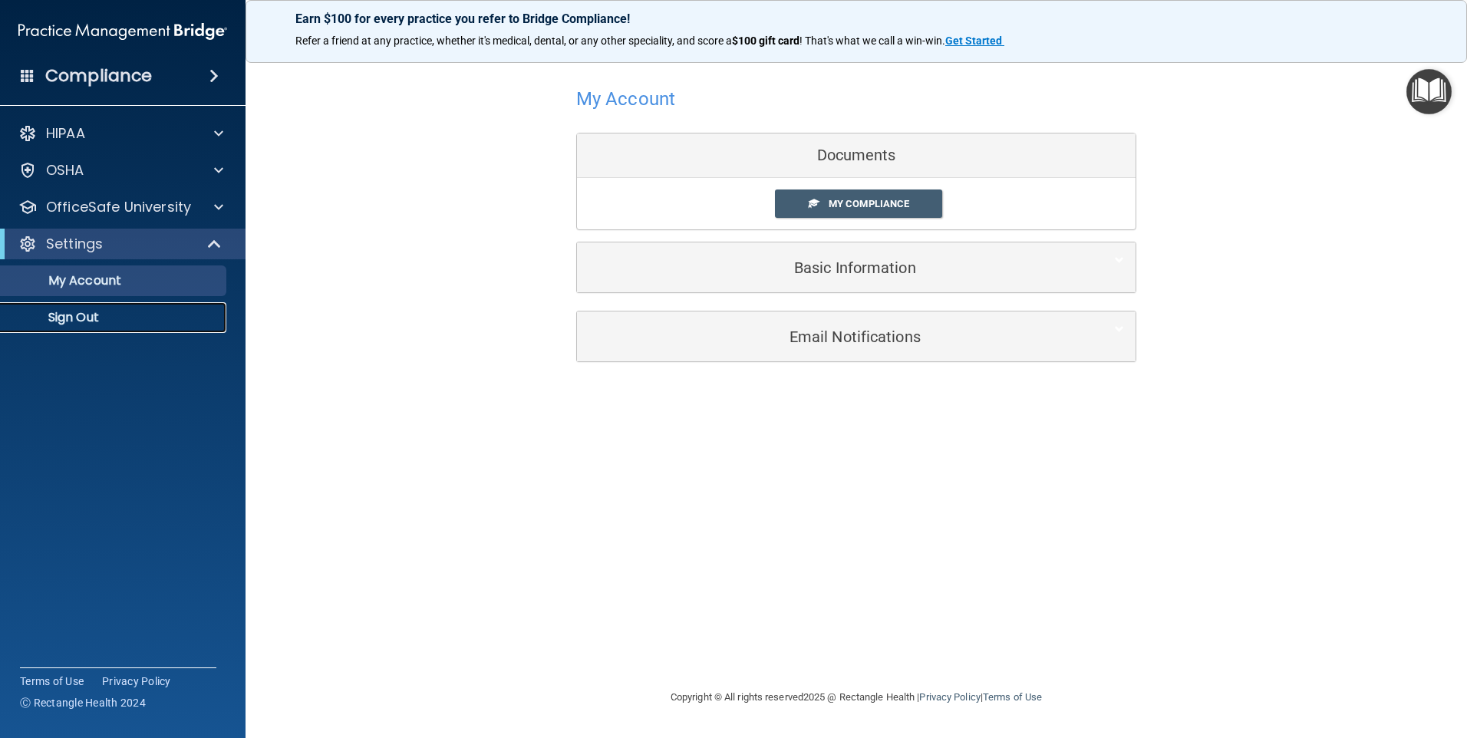
click at [91, 318] on p "Sign Out" at bounding box center [114, 317] width 209 height 15
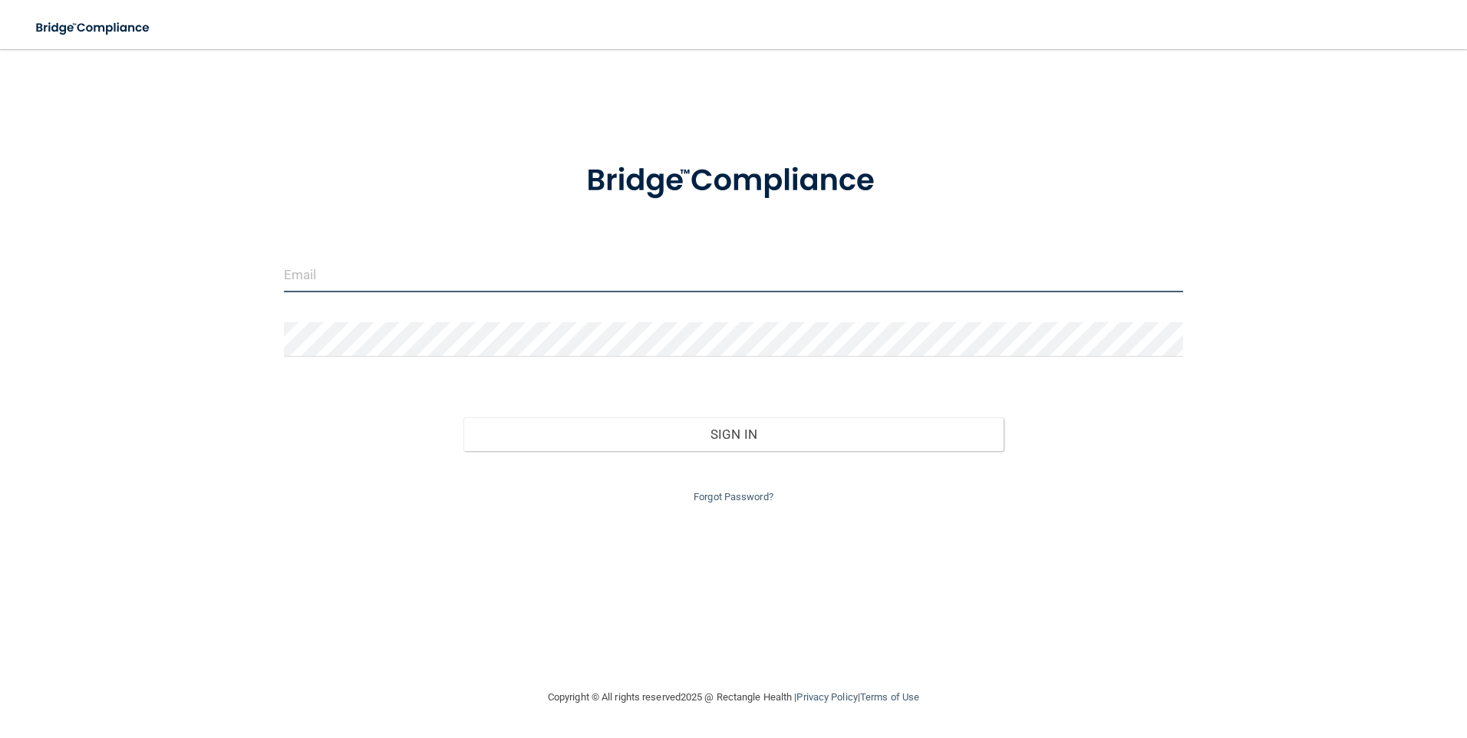
click at [493, 288] on input "email" at bounding box center [734, 275] width 900 height 35
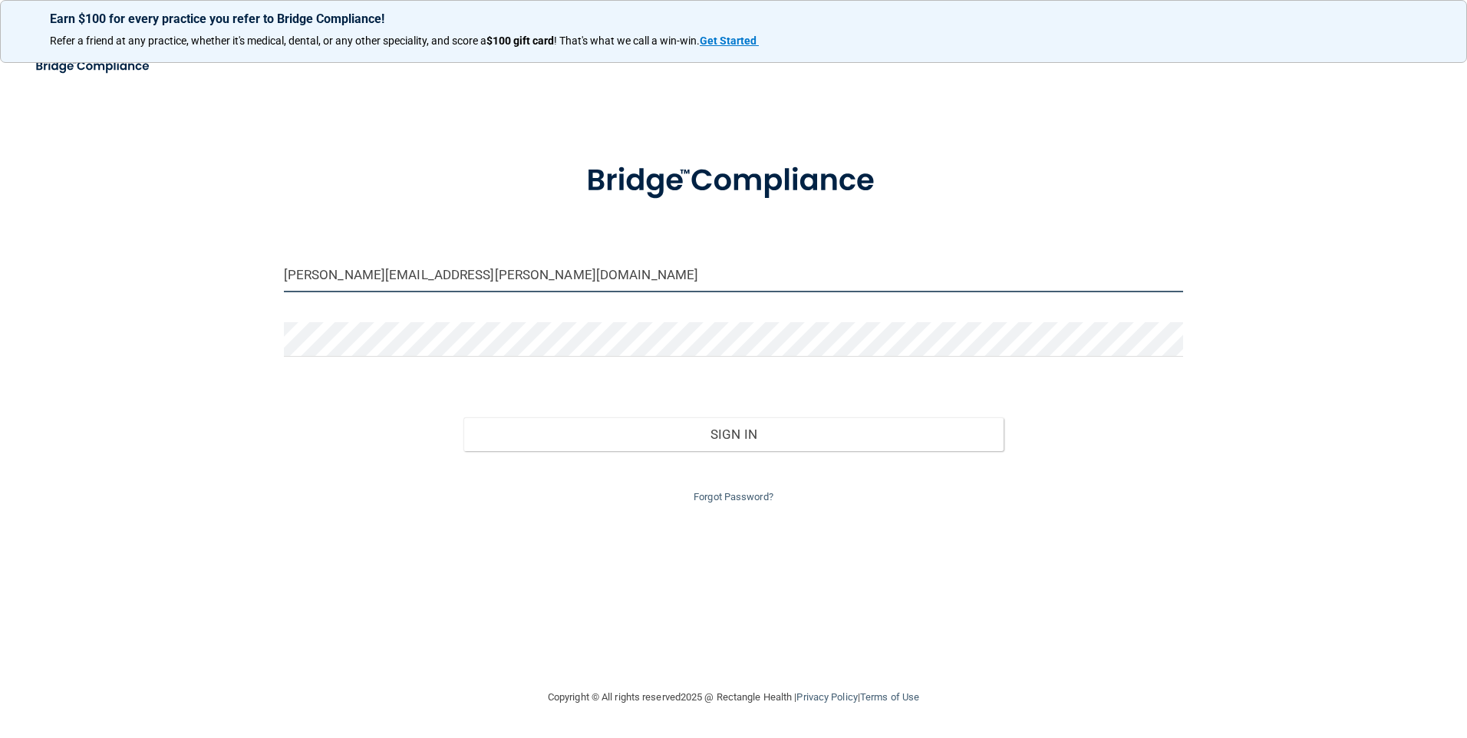
type input "[PERSON_NAME][EMAIL_ADDRESS][PERSON_NAME][DOMAIN_NAME]"
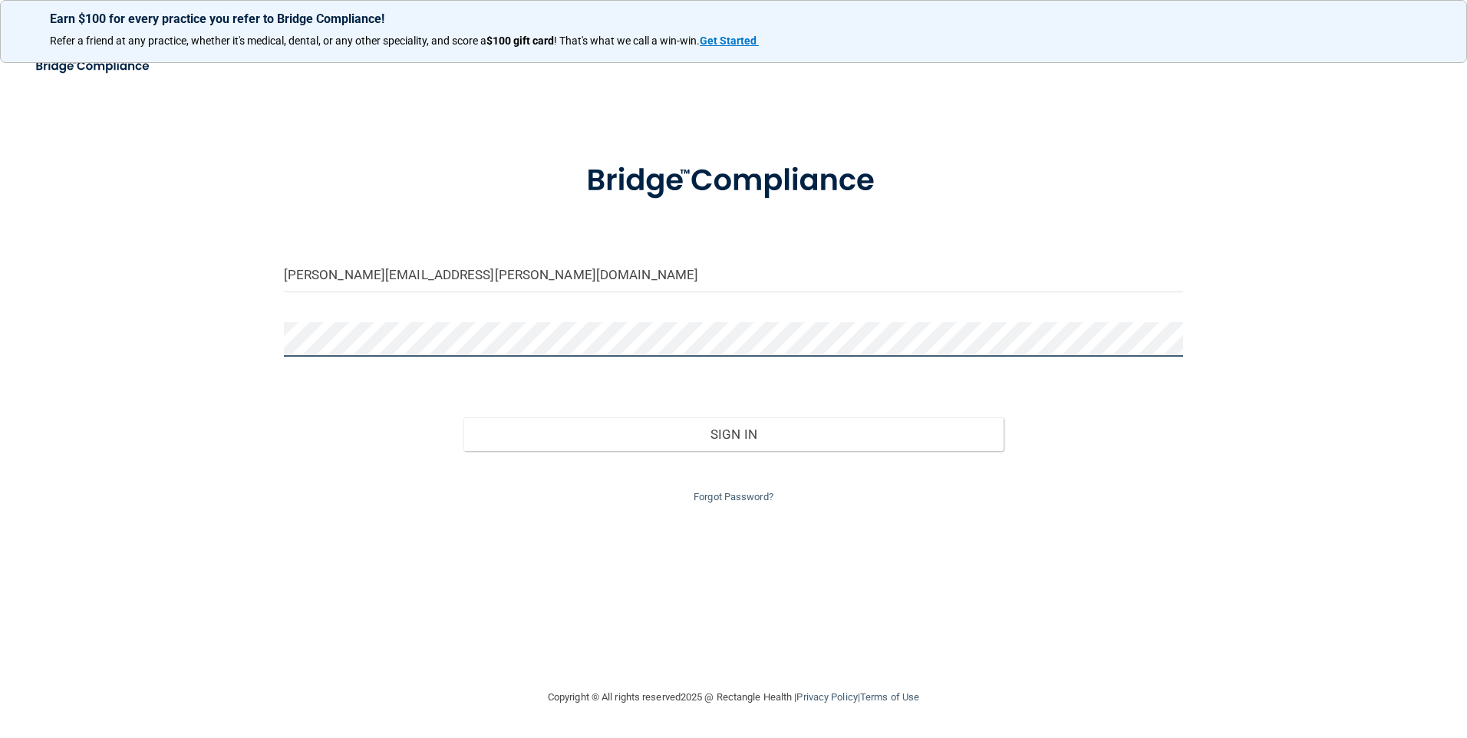
click at [463, 417] on button "Sign In" at bounding box center [733, 434] width 540 height 34
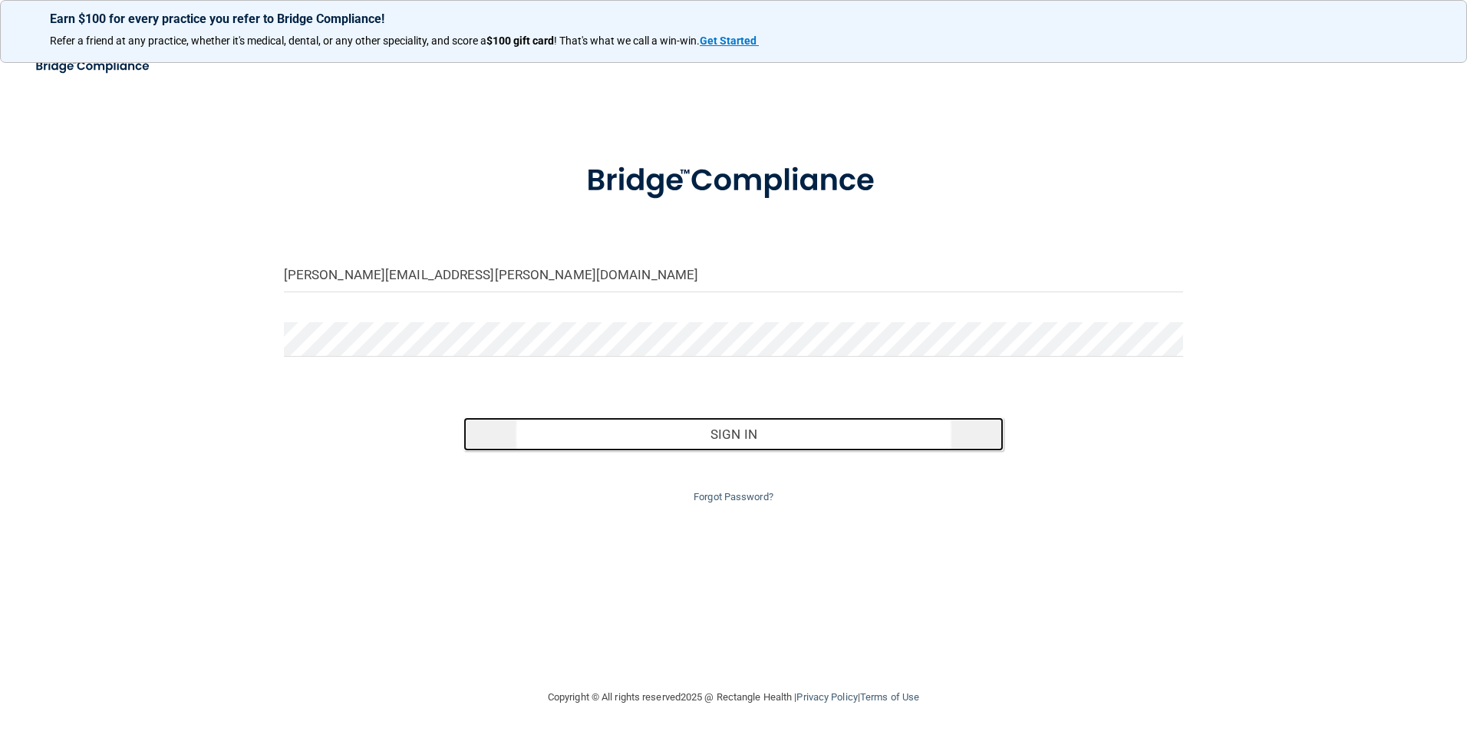
click at [727, 443] on button "Sign In" at bounding box center [733, 434] width 540 height 34
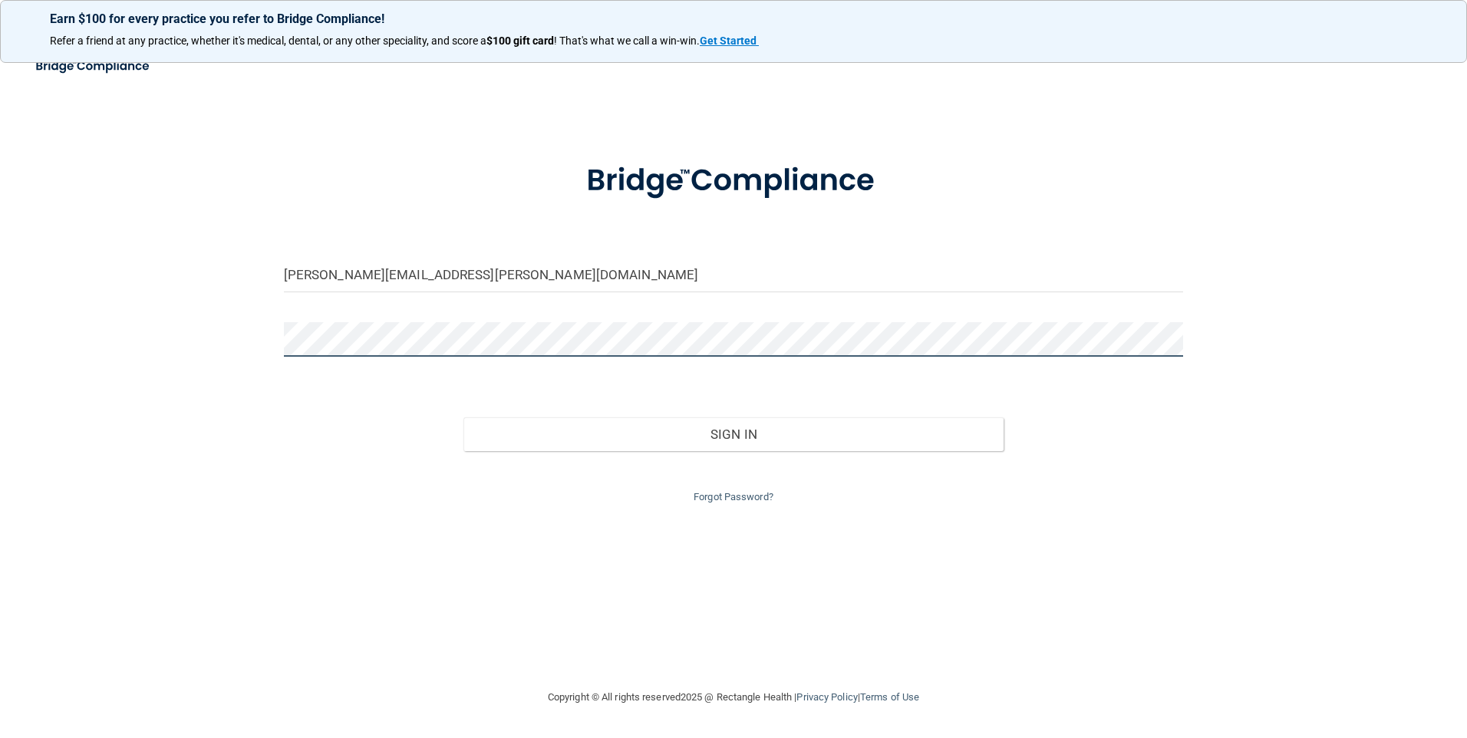
click at [463, 417] on button "Sign In" at bounding box center [733, 434] width 540 height 34
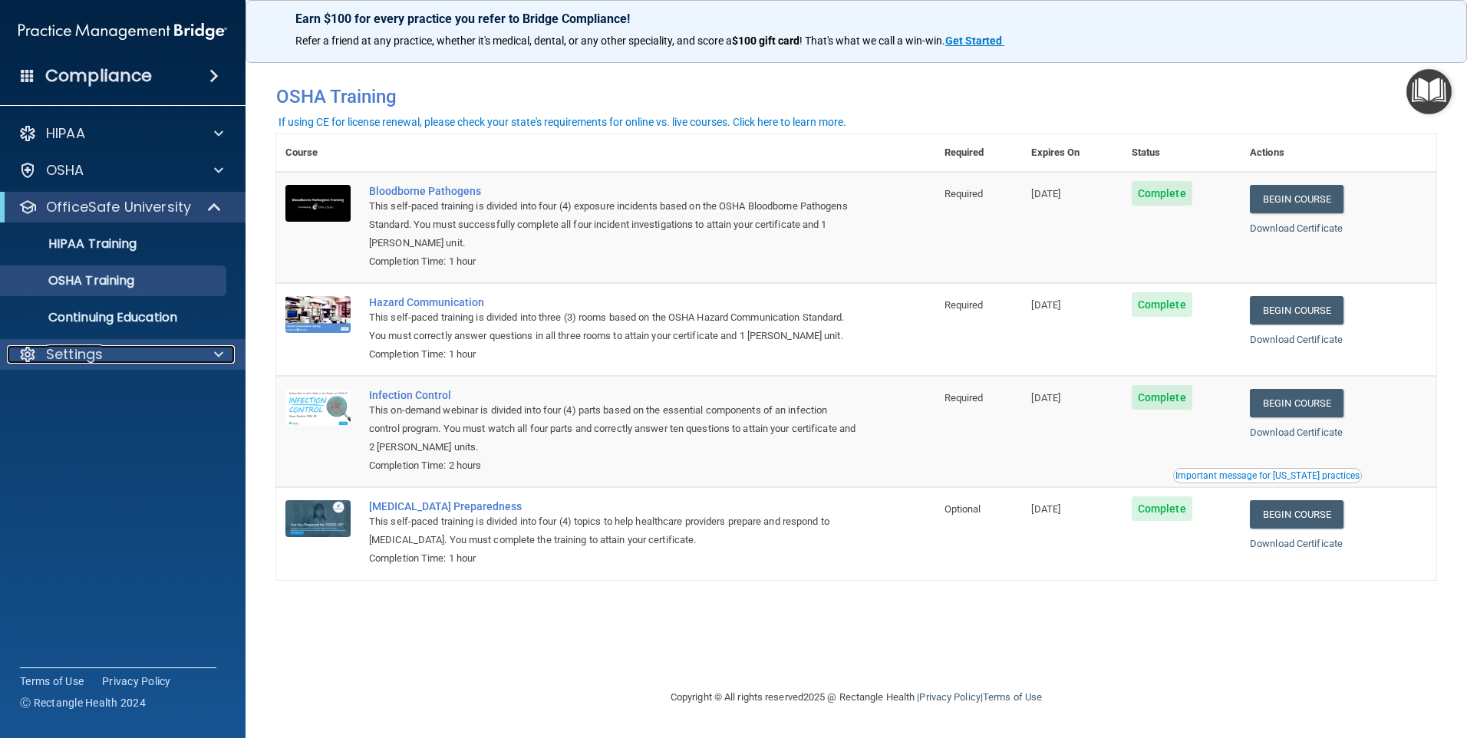
click at [73, 352] on p "Settings" at bounding box center [74, 354] width 57 height 18
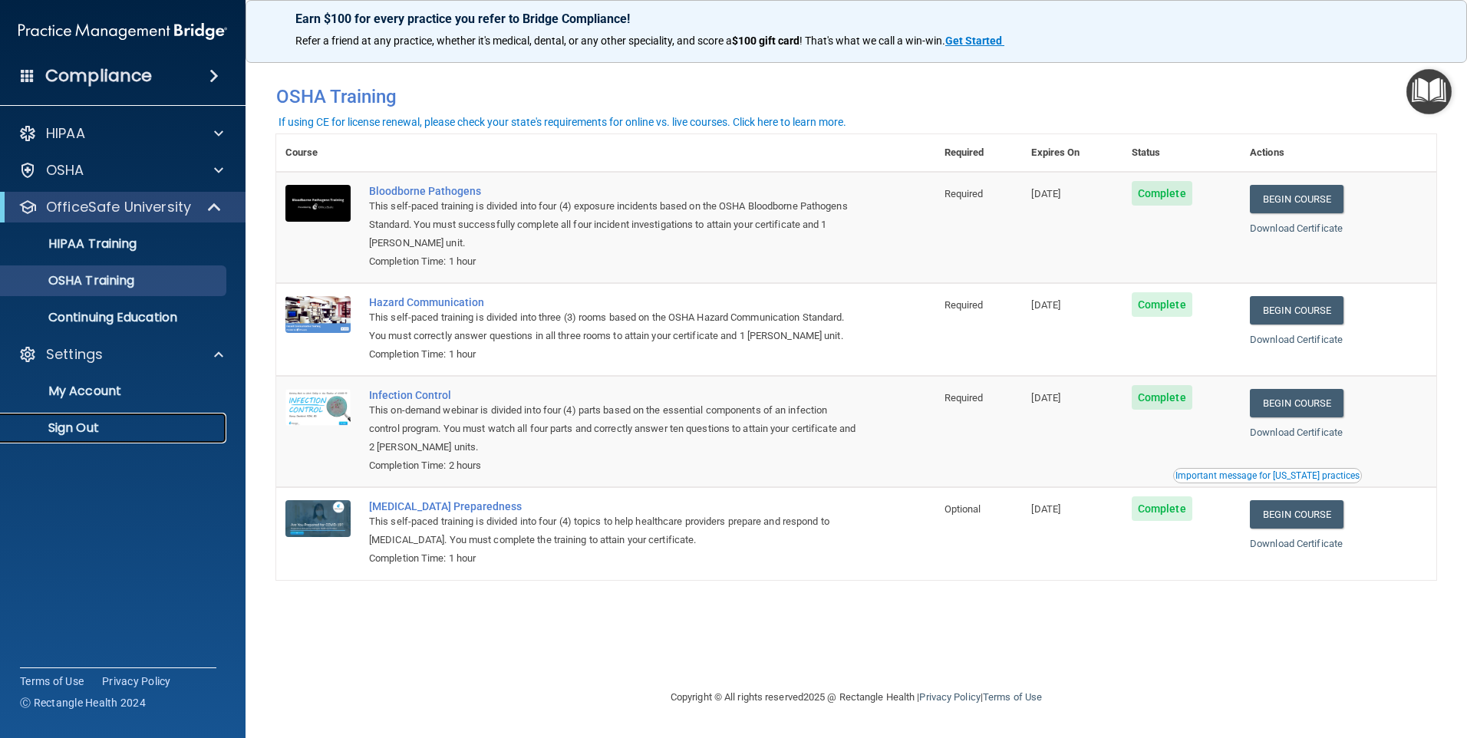
click at [74, 430] on p "Sign Out" at bounding box center [114, 427] width 209 height 15
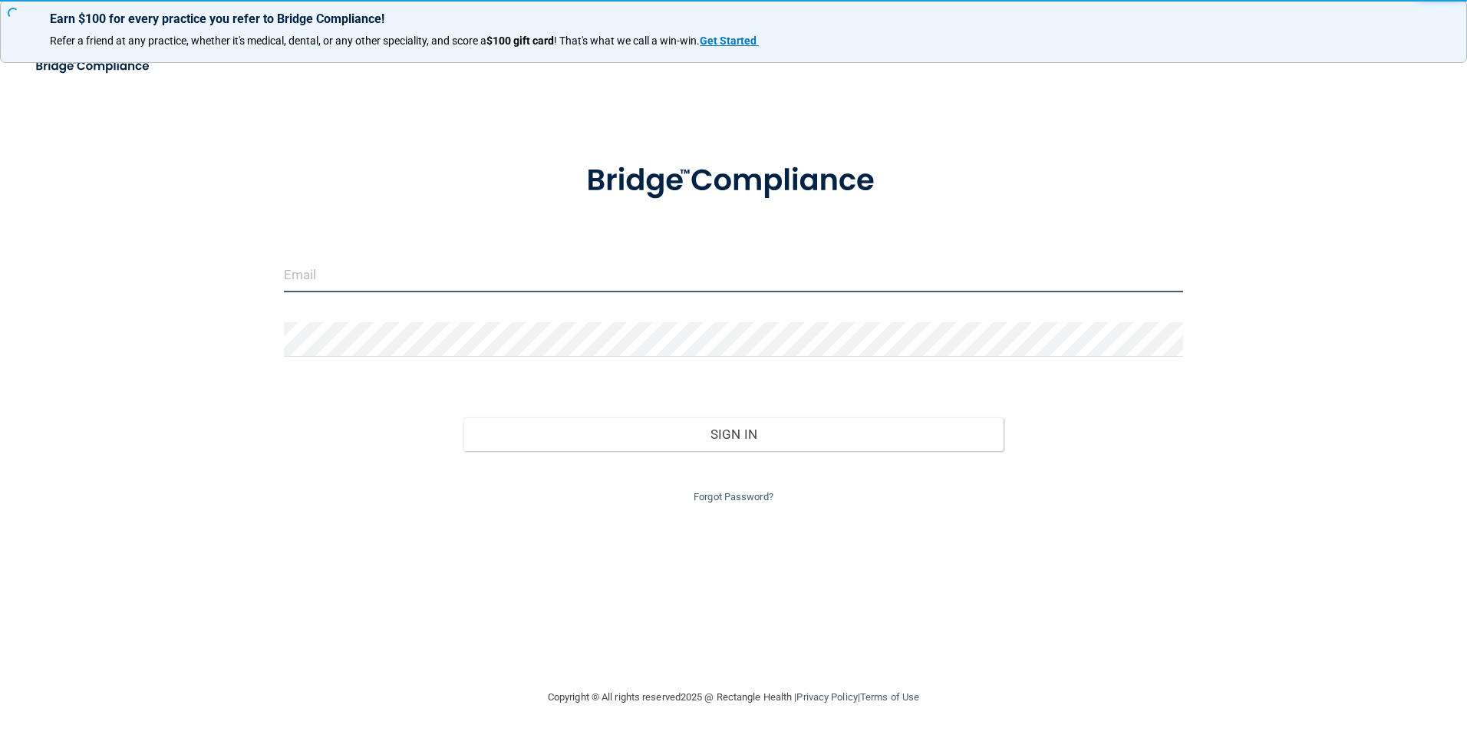
click at [456, 268] on input "email" at bounding box center [734, 275] width 900 height 35
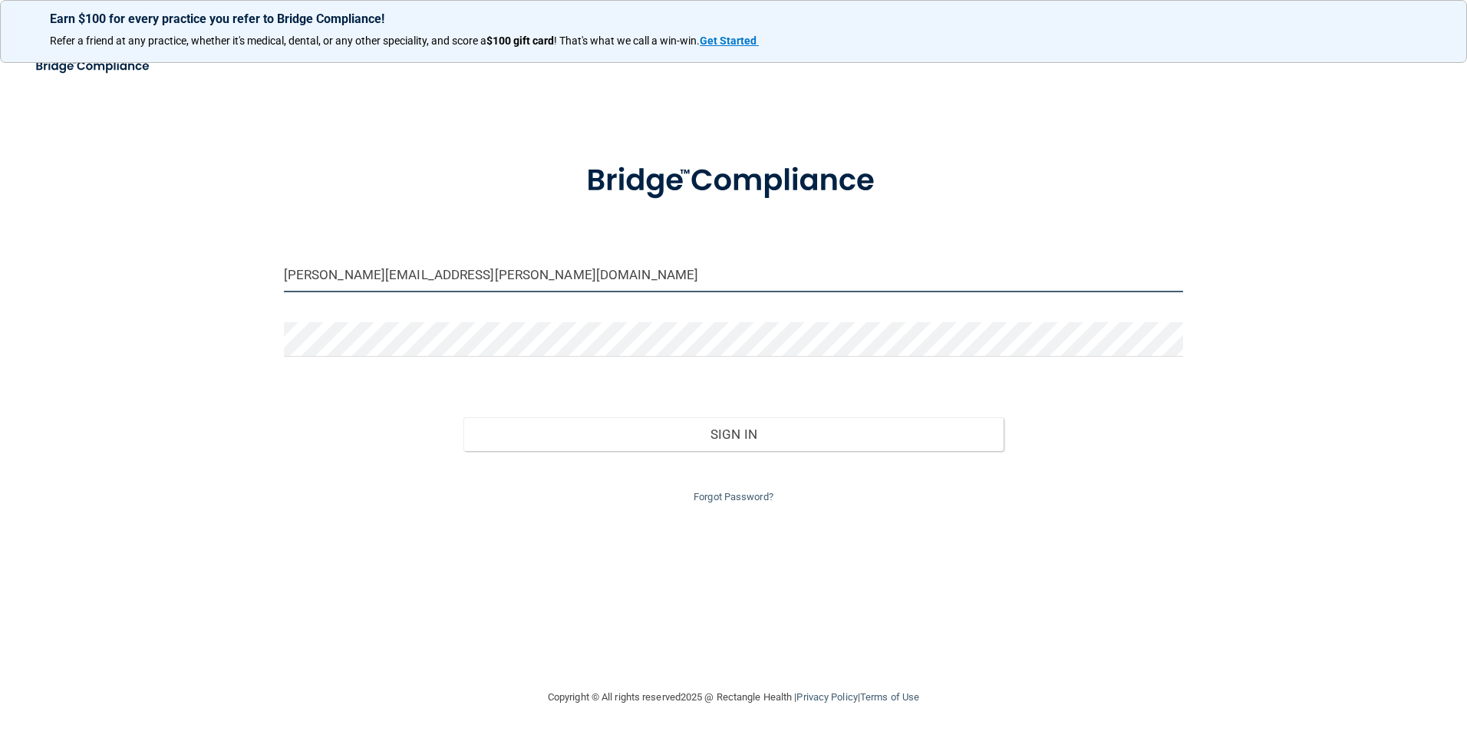
type input "[PERSON_NAME][EMAIL_ADDRESS][PERSON_NAME][DOMAIN_NAME]"
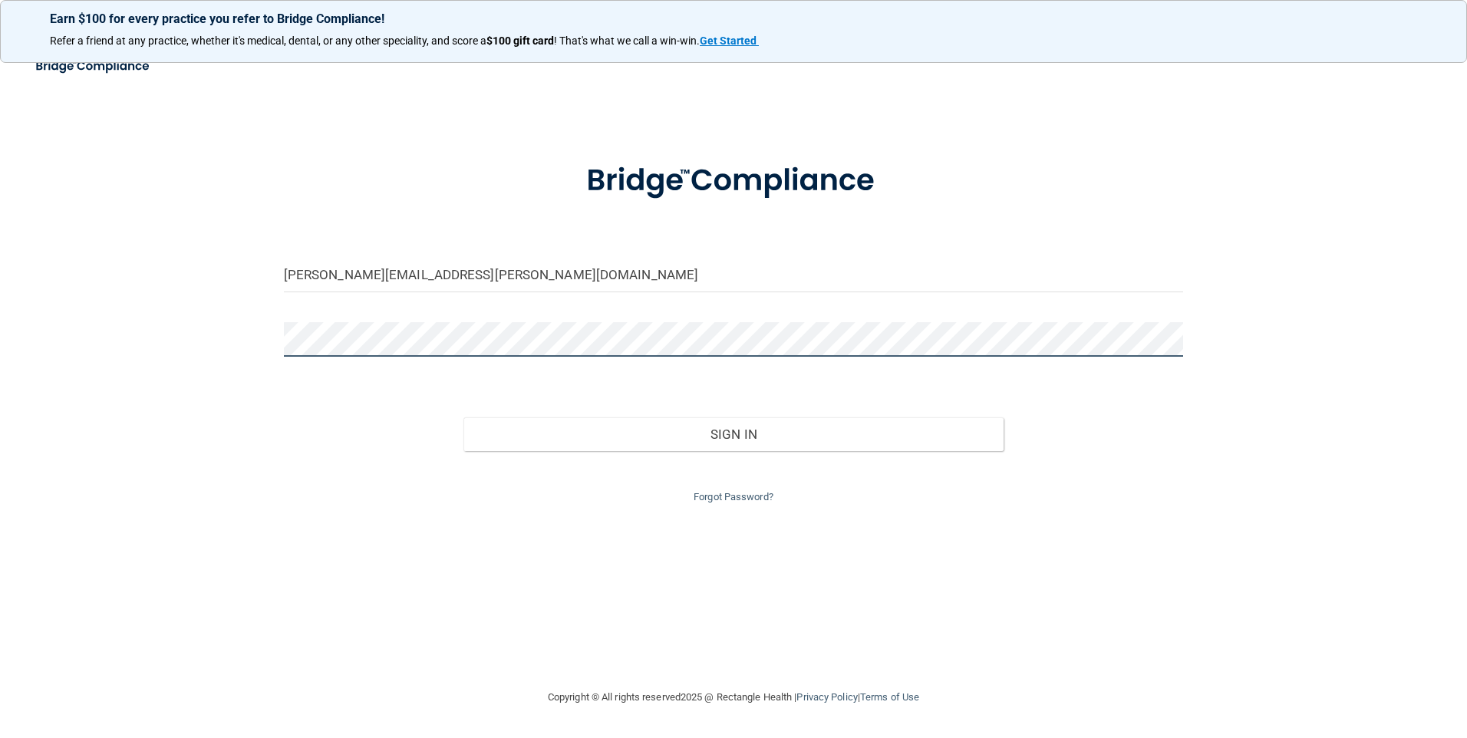
click at [463, 417] on button "Sign In" at bounding box center [733, 434] width 540 height 34
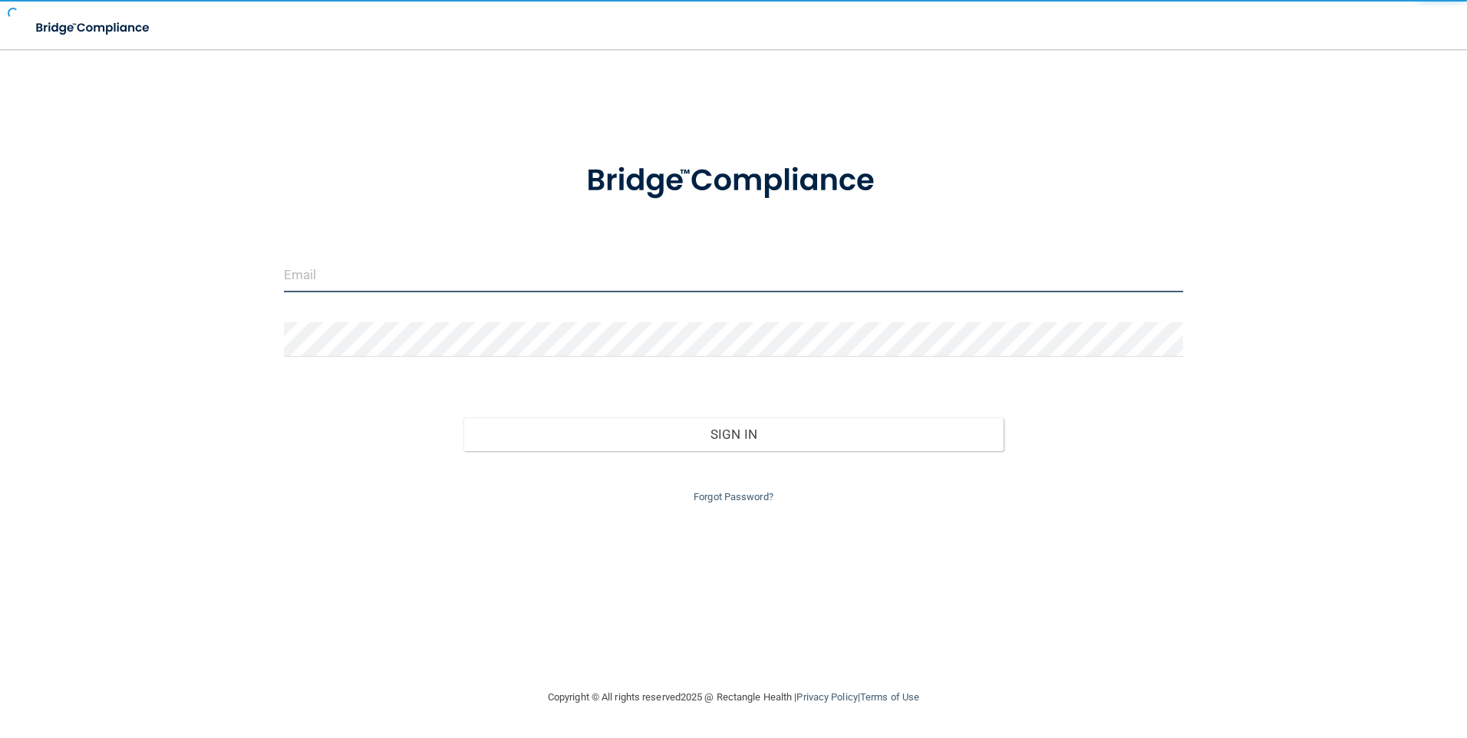
click at [414, 273] on input "email" at bounding box center [734, 275] width 900 height 35
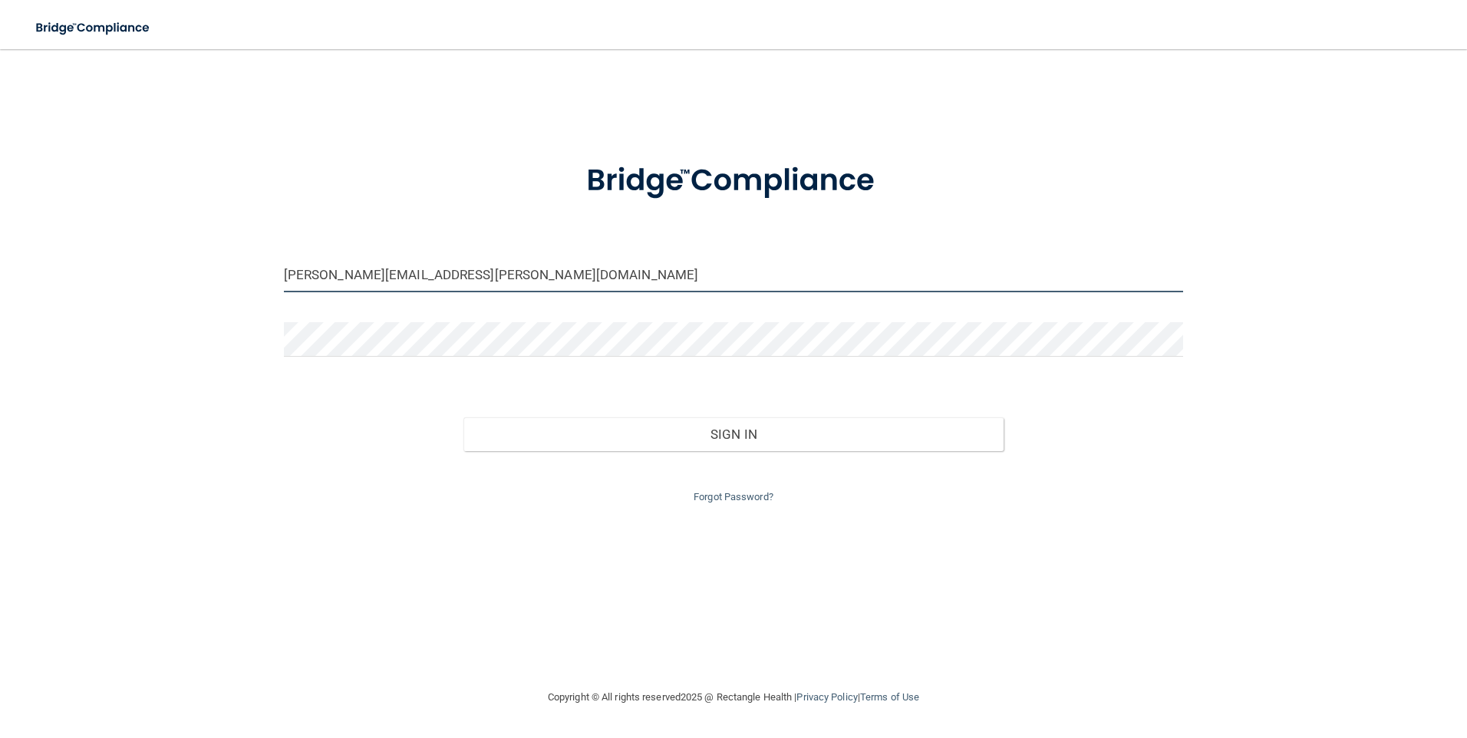
type input "[PERSON_NAME][EMAIL_ADDRESS][PERSON_NAME][DOMAIN_NAME]"
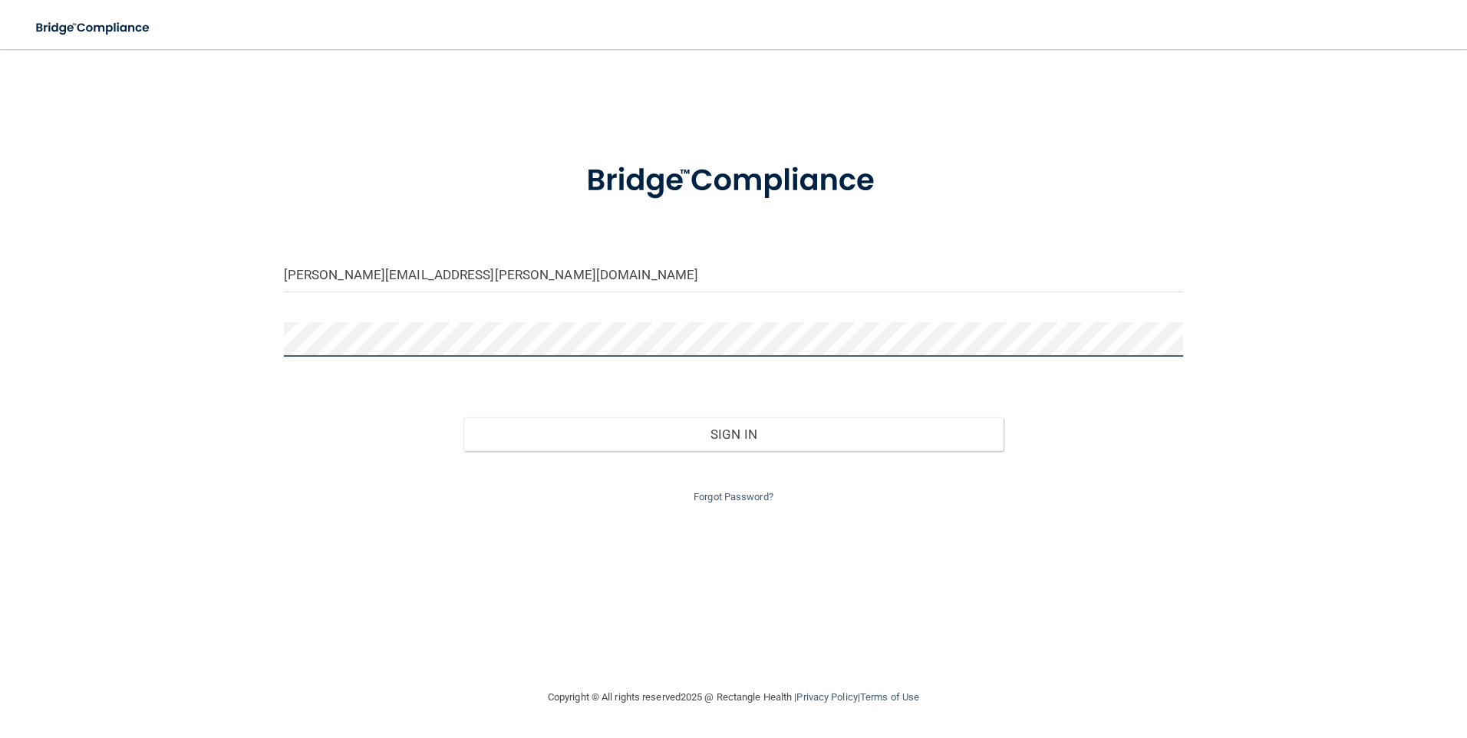
click at [463, 417] on button "Sign In" at bounding box center [733, 434] width 540 height 34
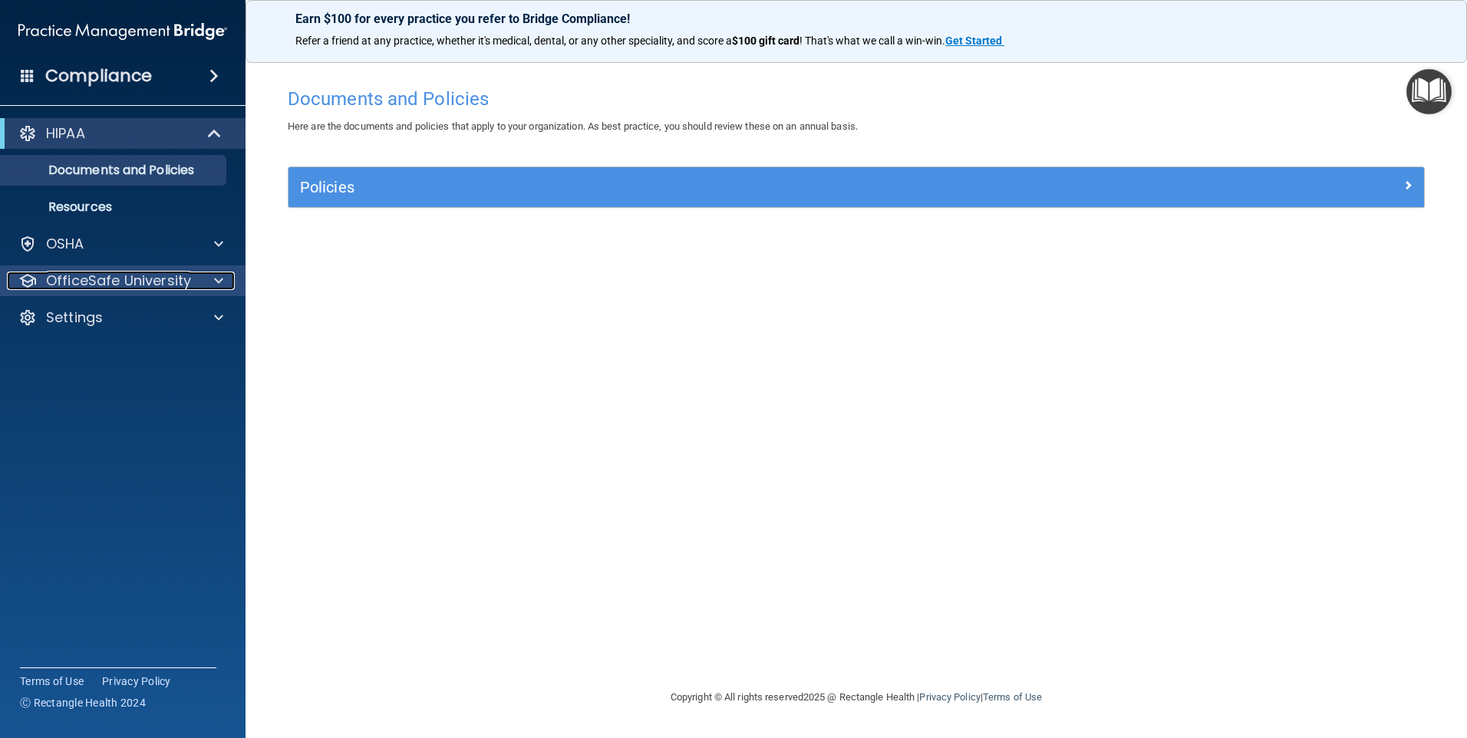
click at [101, 280] on p "OfficeSafe University" at bounding box center [118, 281] width 145 height 18
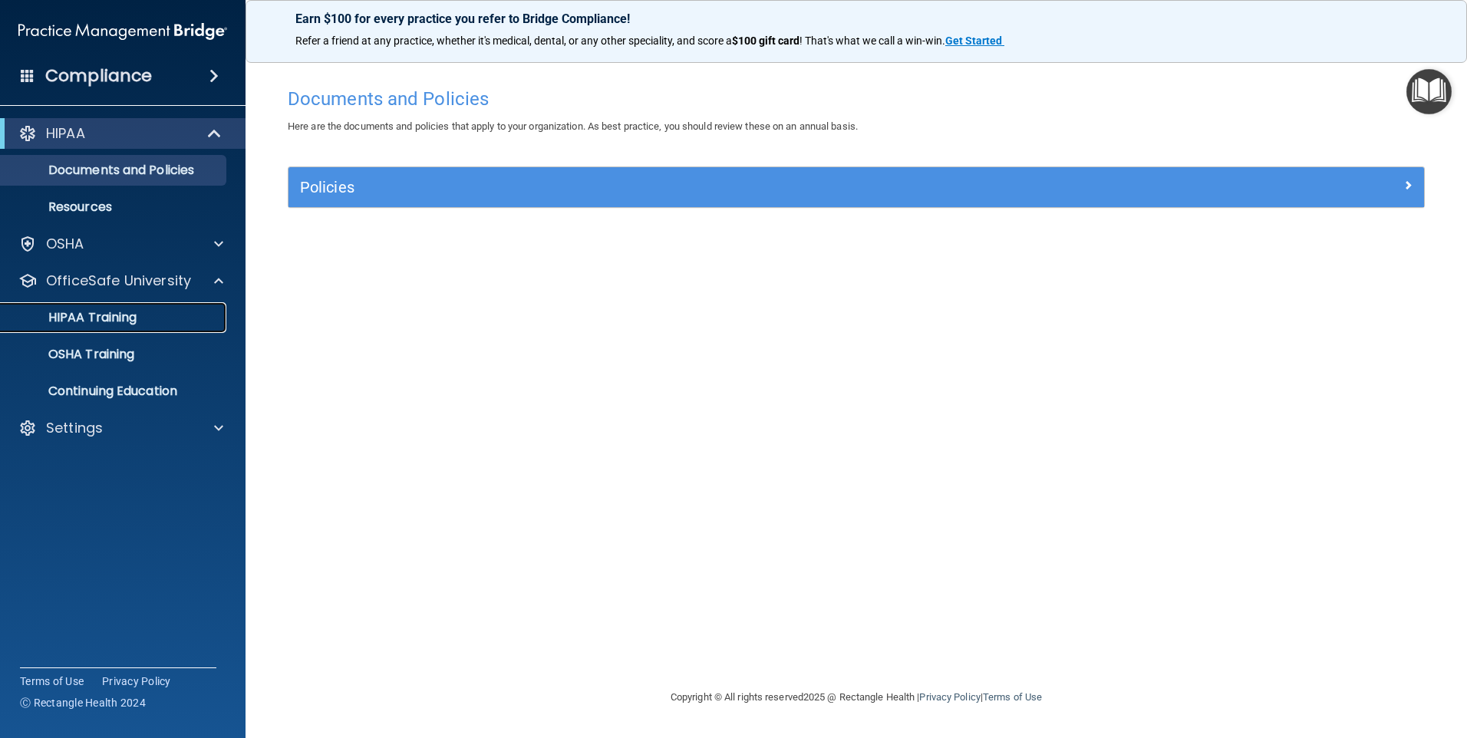
click at [96, 325] on p "HIPAA Training" at bounding box center [73, 317] width 127 height 15
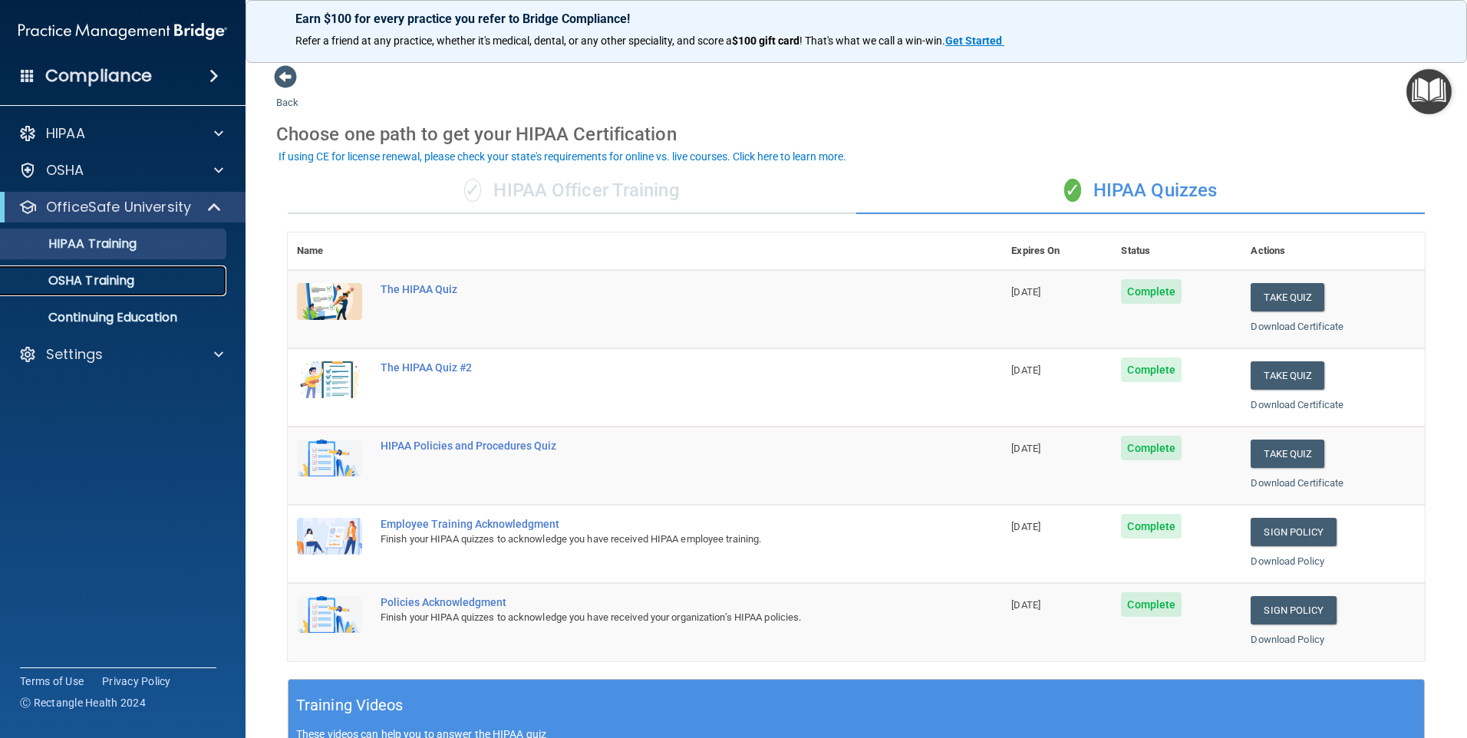
click at [121, 285] on p "OSHA Training" at bounding box center [72, 280] width 124 height 15
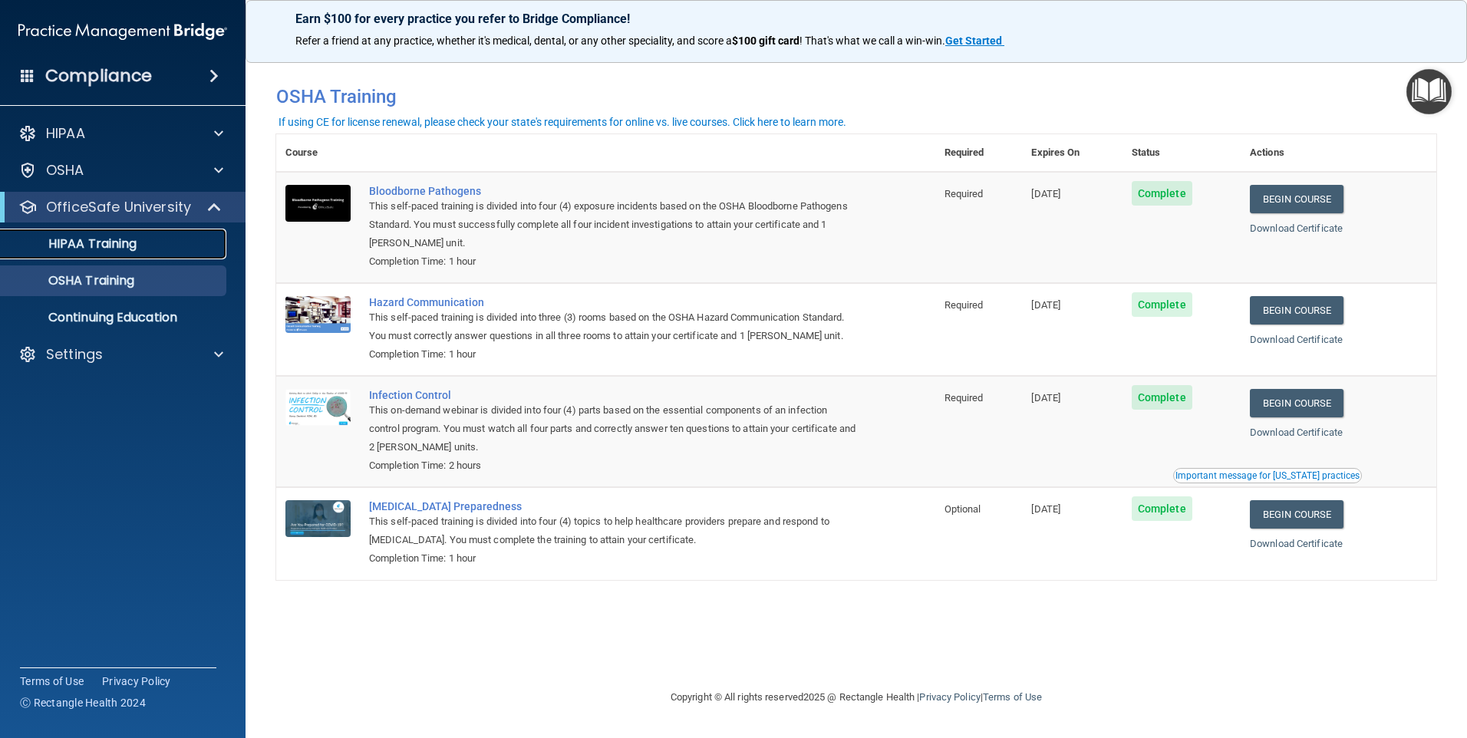
click at [115, 249] on p "HIPAA Training" at bounding box center [73, 243] width 127 height 15
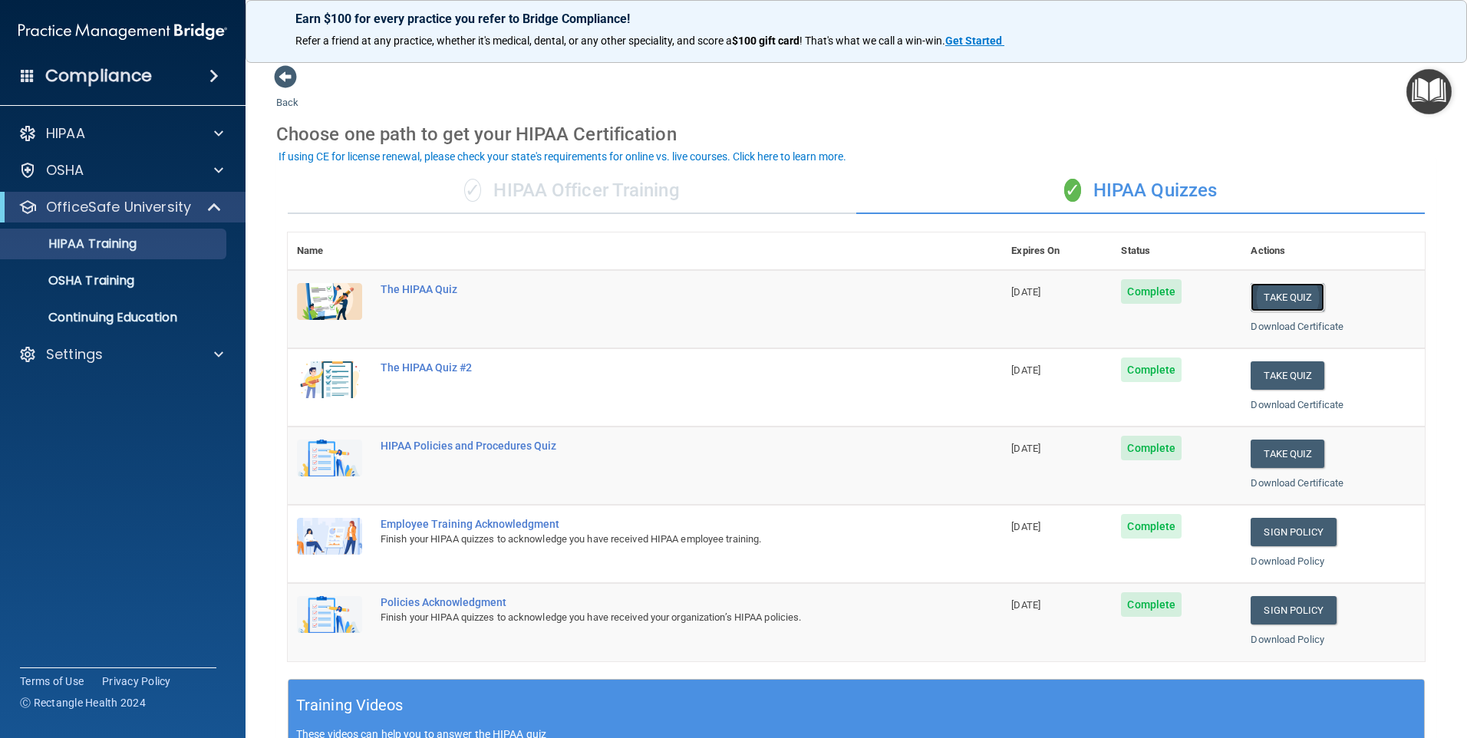
click at [1282, 301] on button "Take Quiz" at bounding box center [1287, 297] width 74 height 28
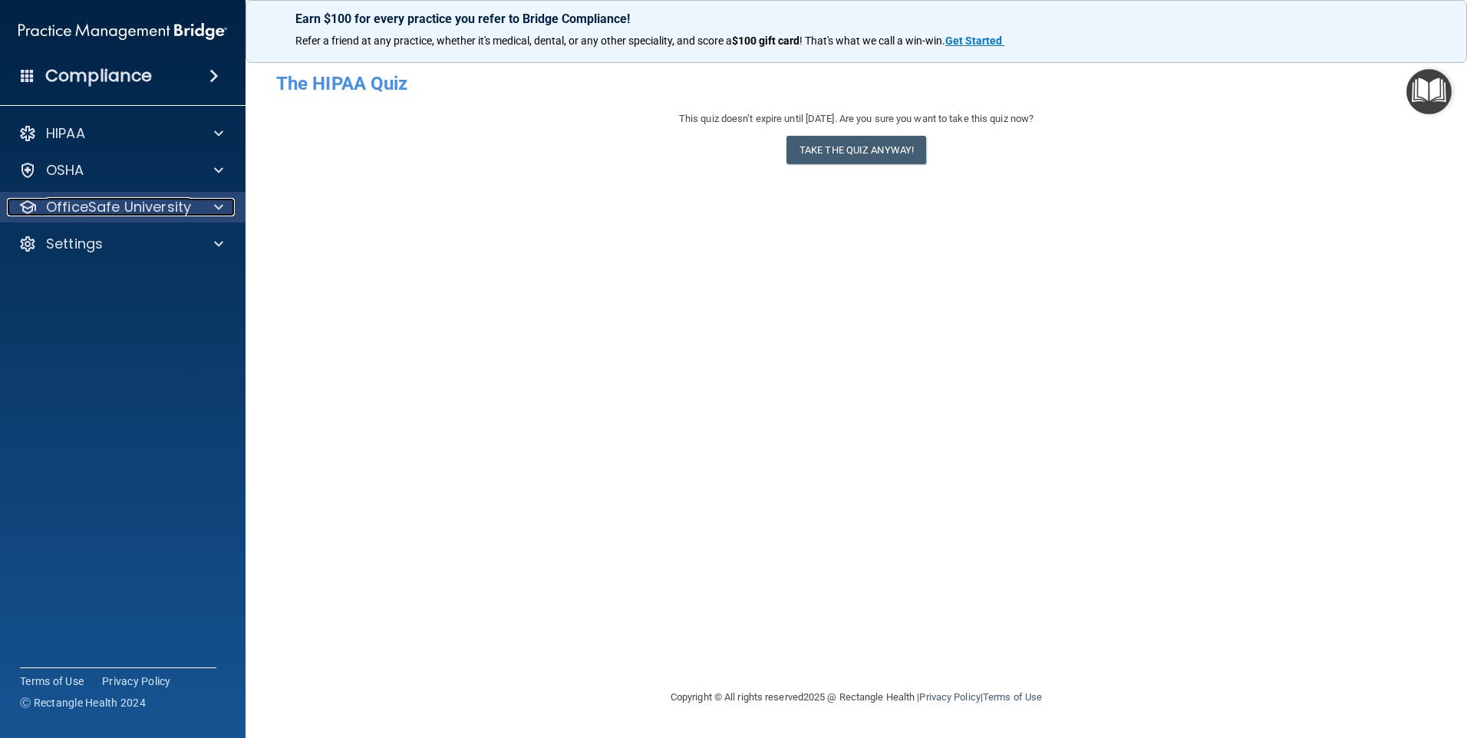
click at [128, 205] on p "OfficeSafe University" at bounding box center [118, 207] width 145 height 18
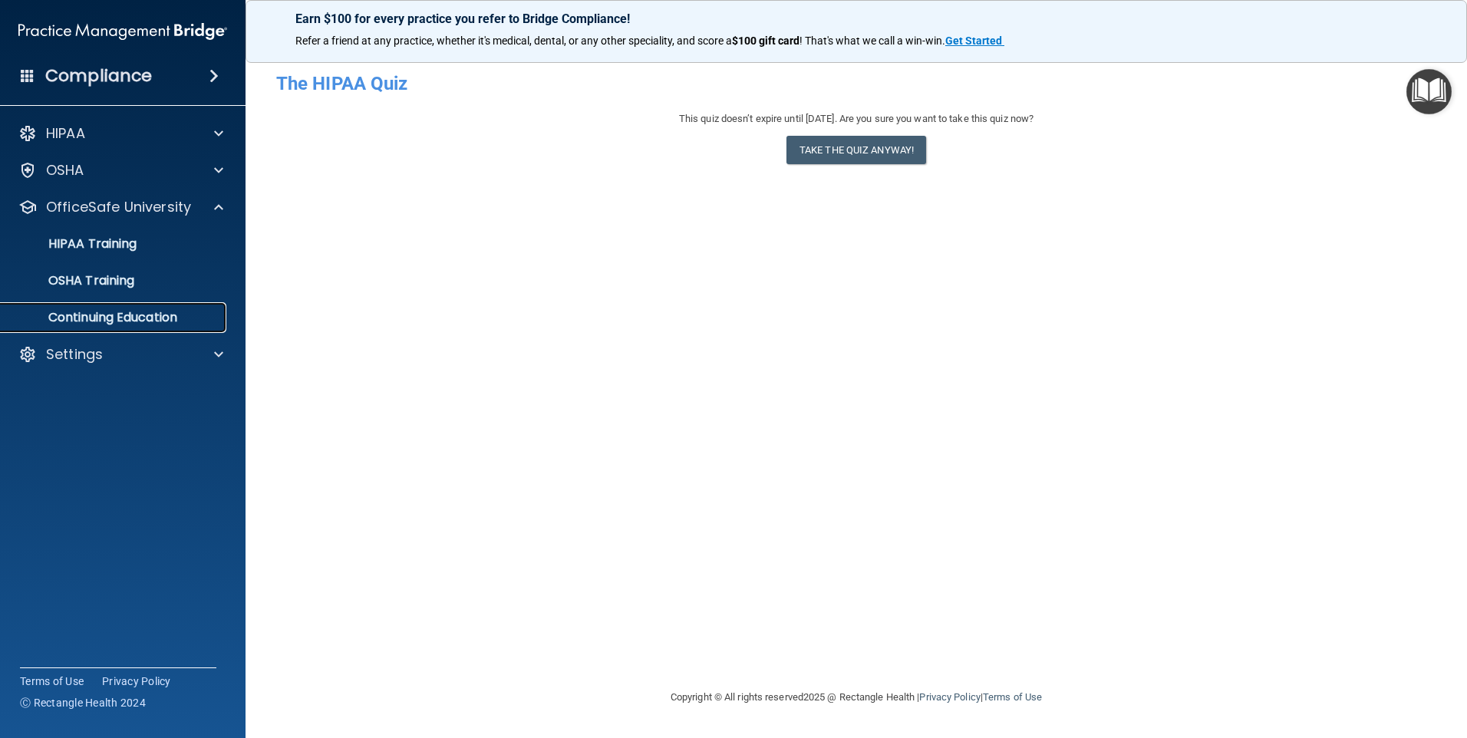
click at [127, 321] on p "Continuing Education" at bounding box center [114, 317] width 209 height 15
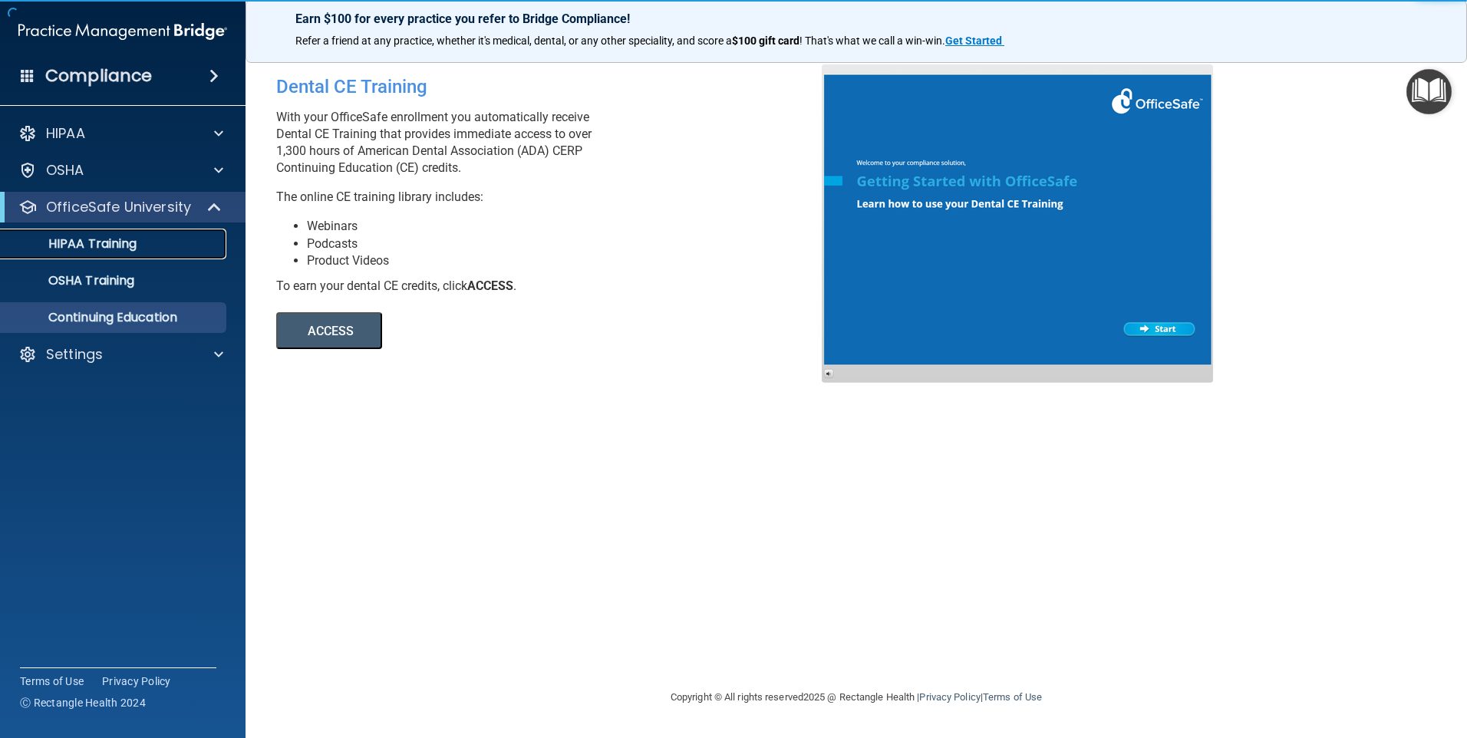
click at [102, 249] on p "HIPAA Training" at bounding box center [73, 243] width 127 height 15
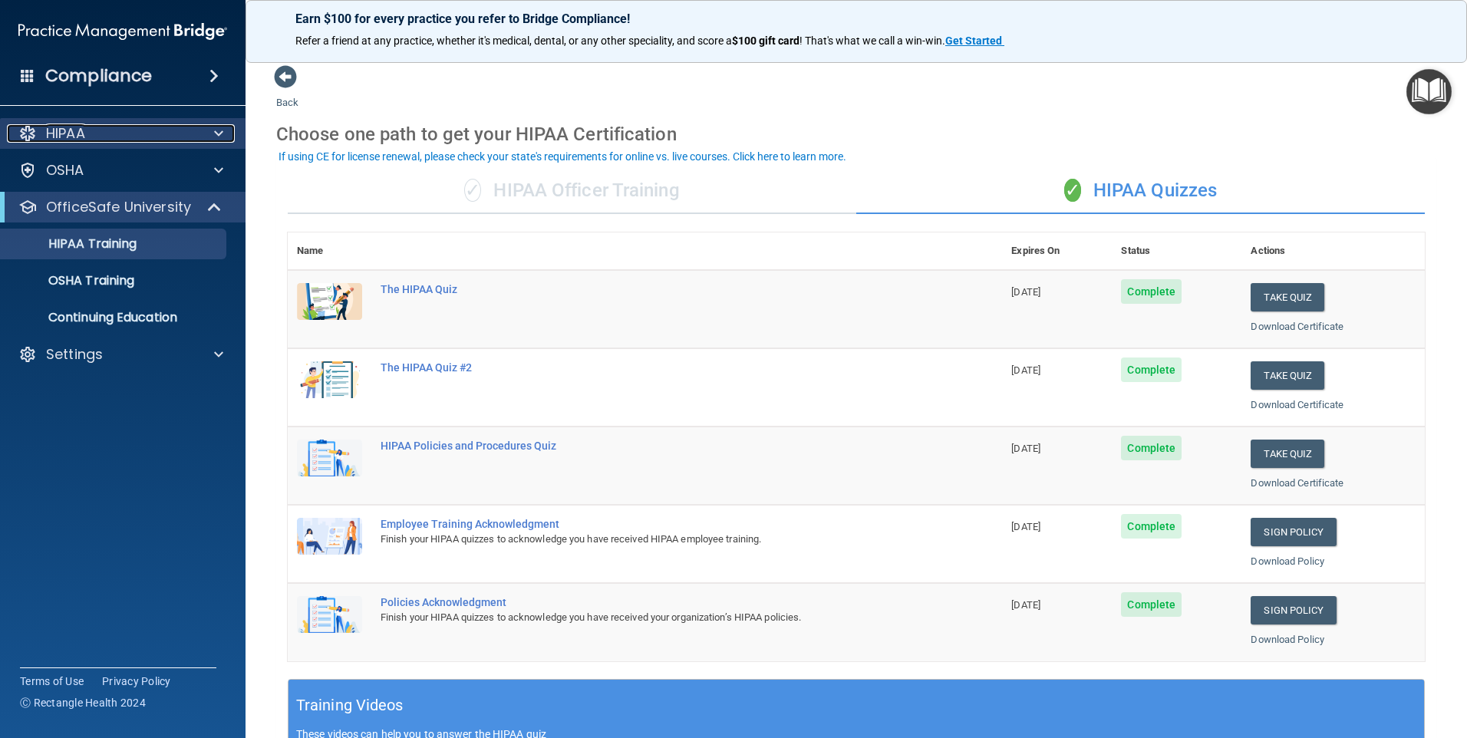
click at [58, 140] on p "HIPAA" at bounding box center [65, 133] width 39 height 18
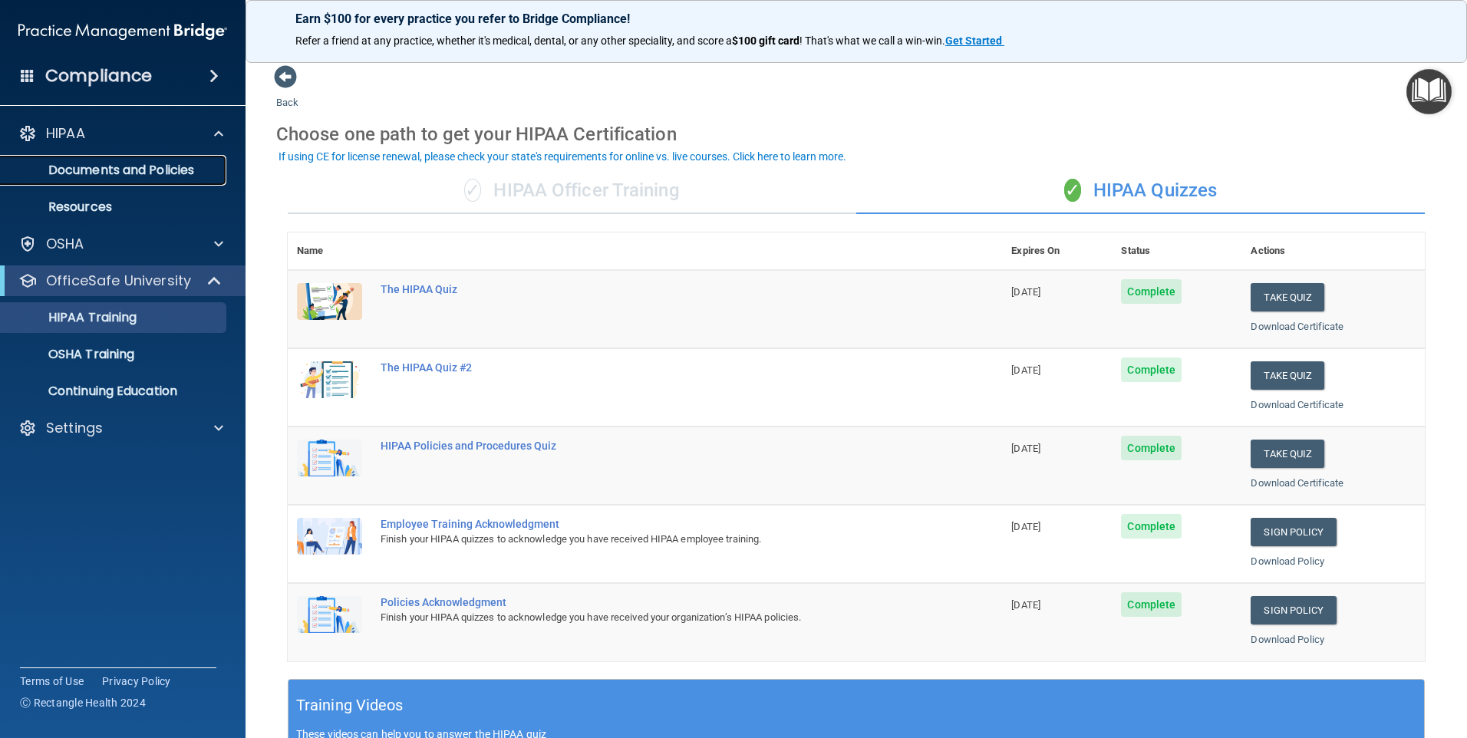
click at [80, 173] on p "Documents and Policies" at bounding box center [114, 170] width 209 height 15
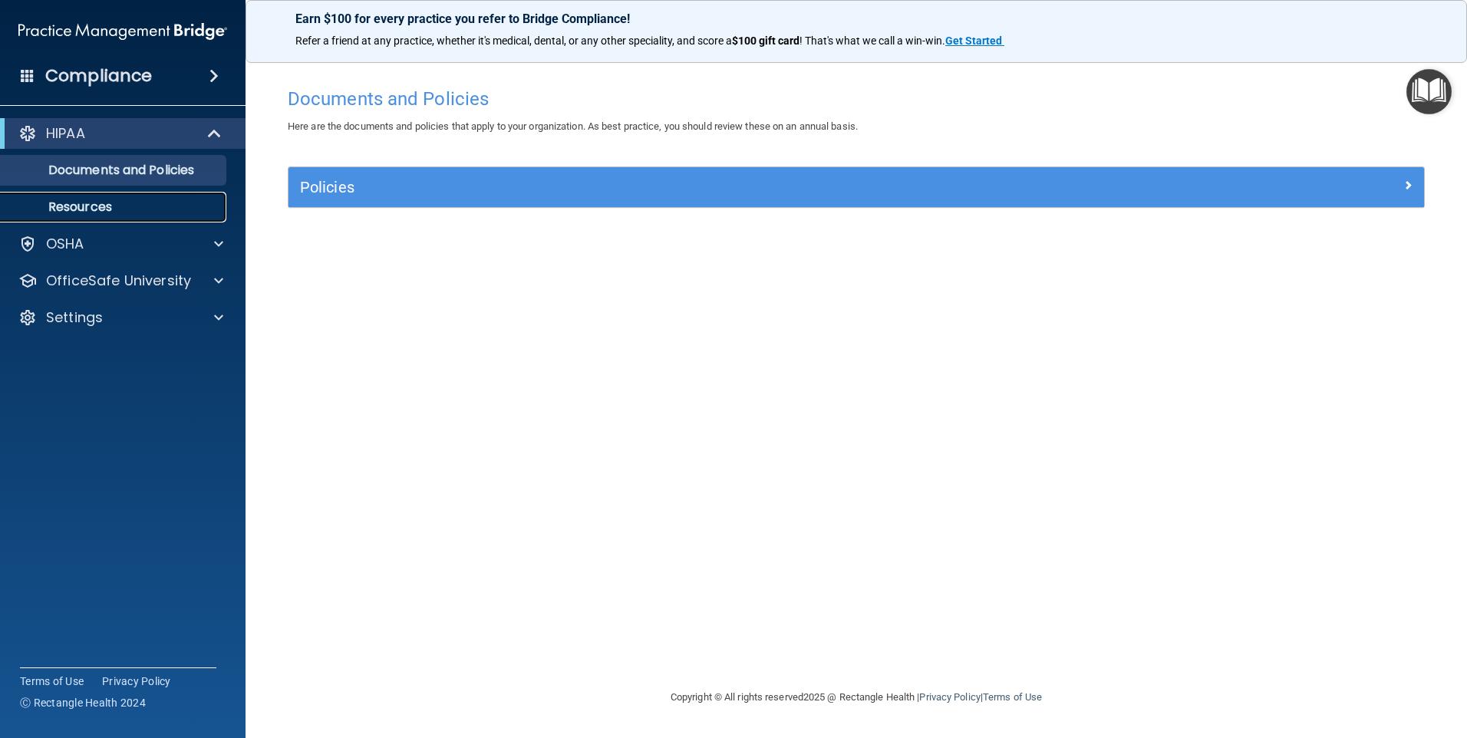
click at [114, 206] on p "Resources" at bounding box center [114, 206] width 209 height 15
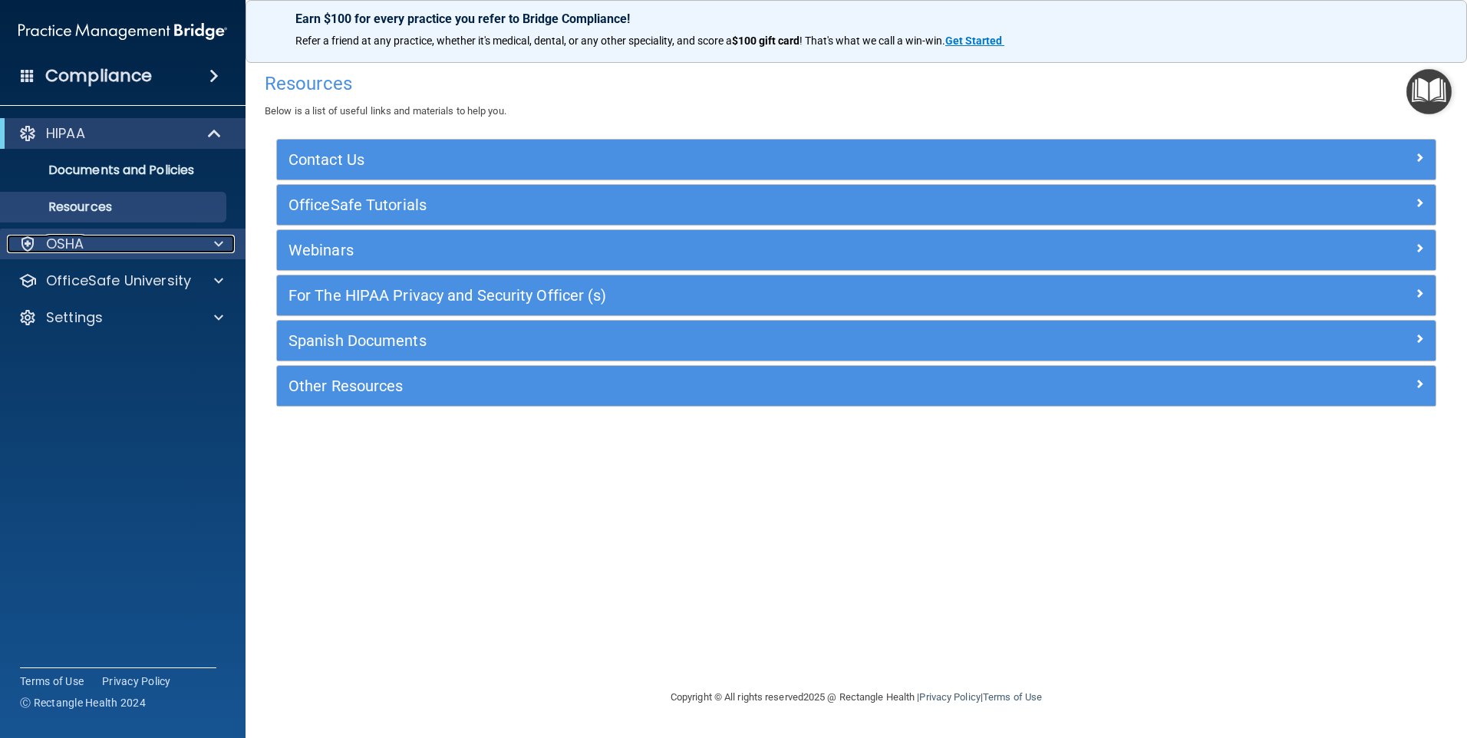
click at [78, 239] on p "OSHA" at bounding box center [65, 244] width 38 height 18
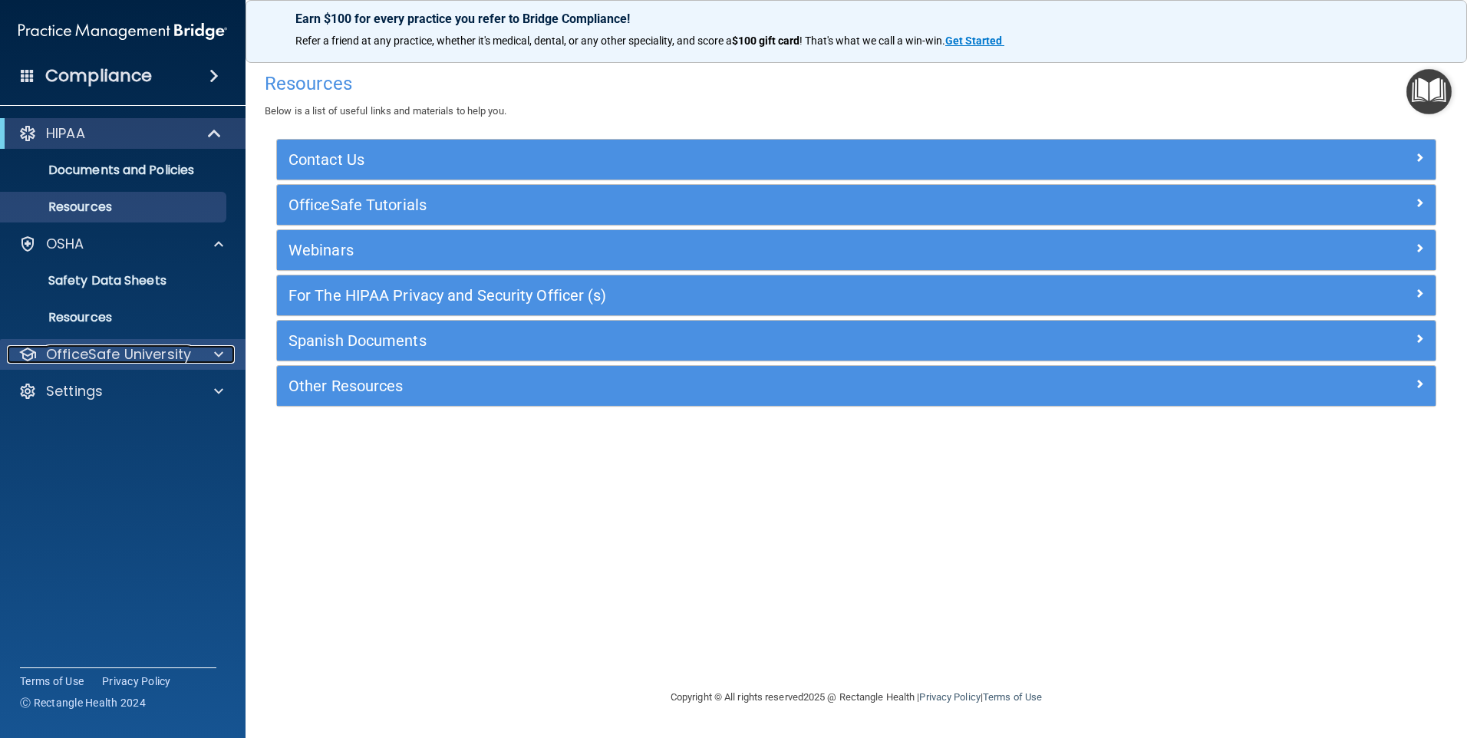
click at [64, 361] on p "OfficeSafe University" at bounding box center [118, 354] width 145 height 18
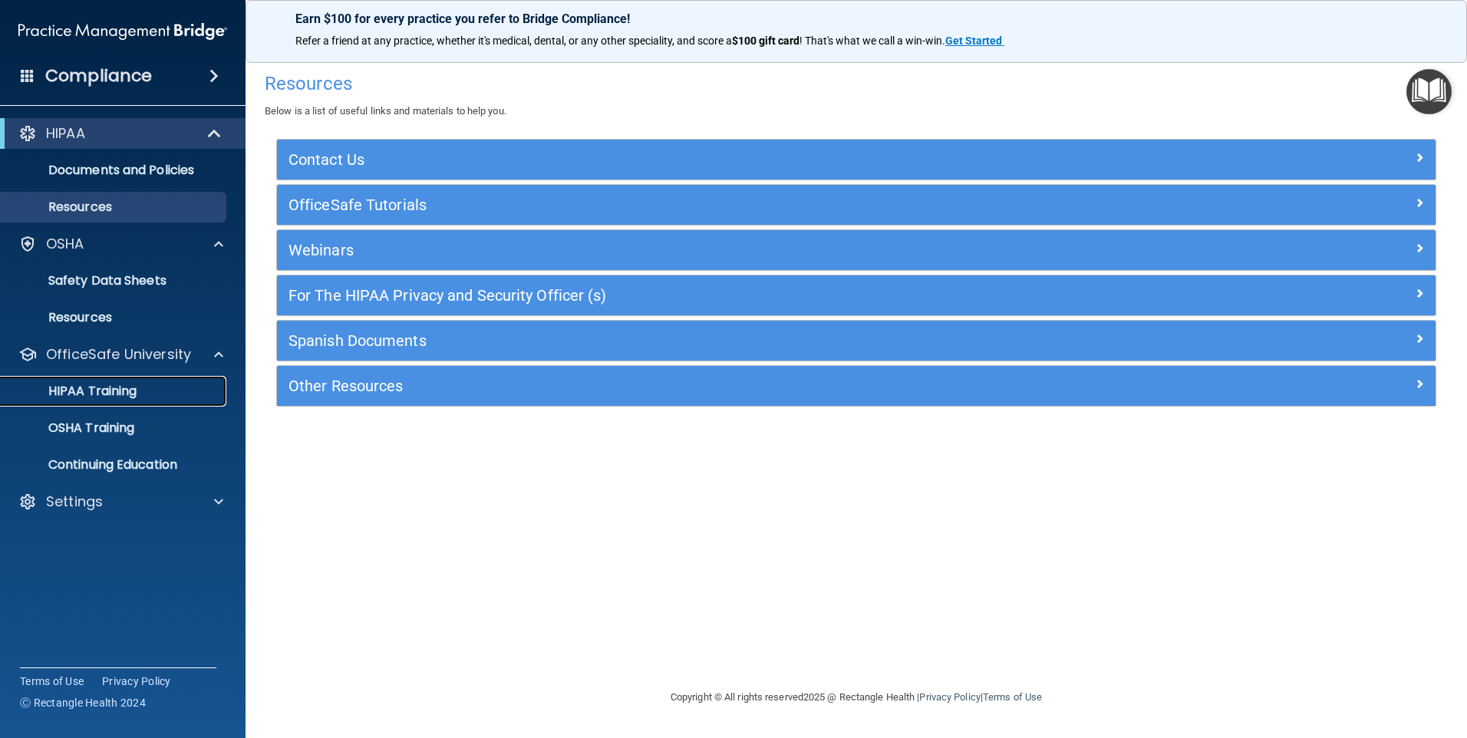
click at [98, 385] on p "HIPAA Training" at bounding box center [73, 391] width 127 height 15
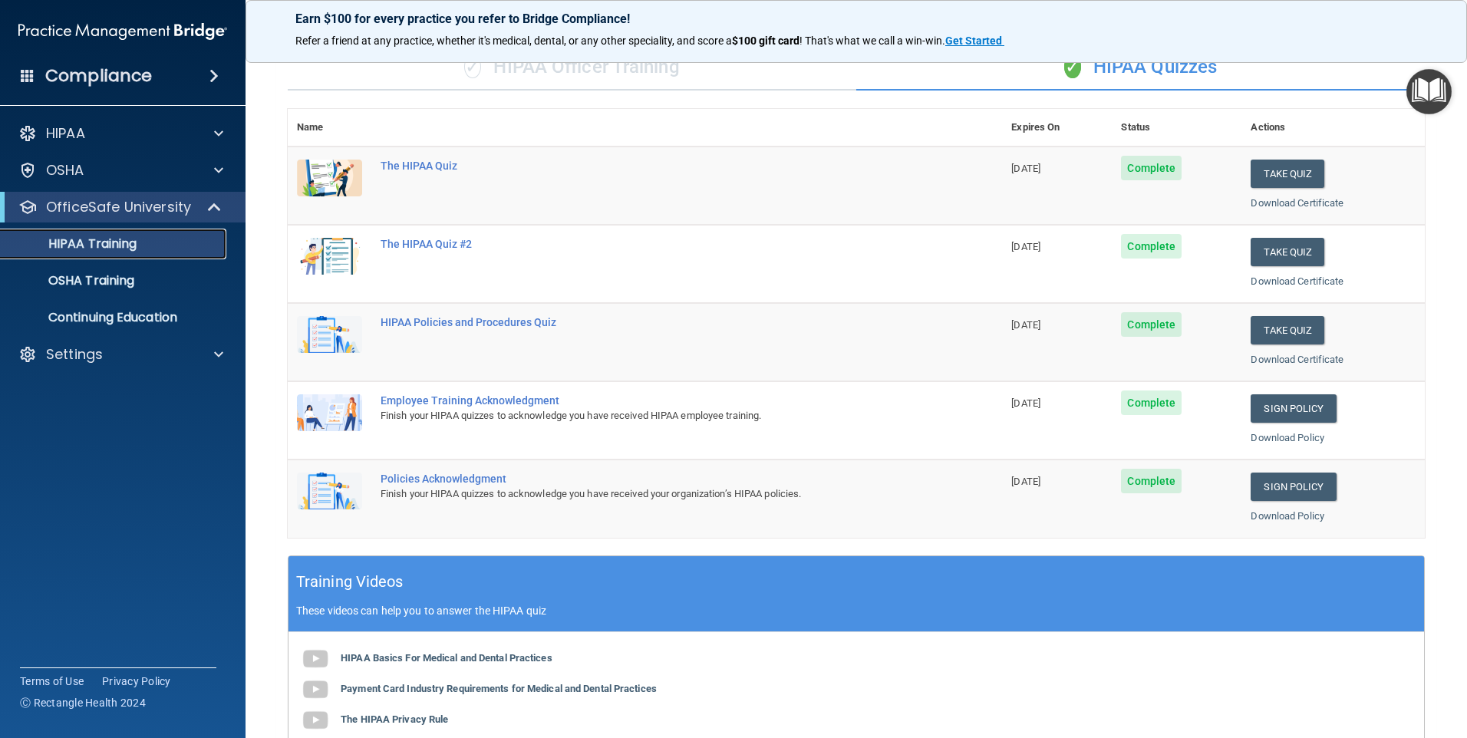
scroll to position [77, 0]
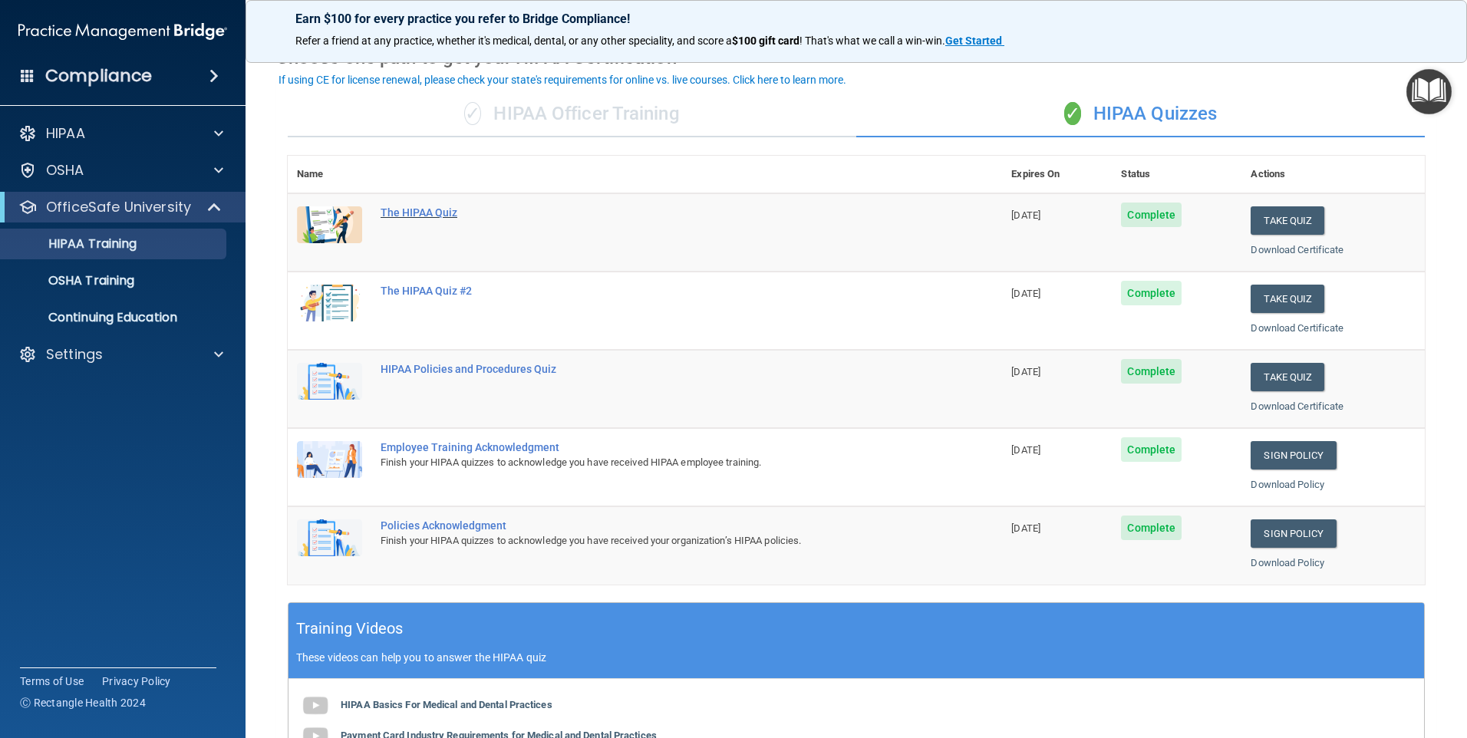
click at [405, 213] on div "The HIPAA Quiz" at bounding box center [653, 212] width 545 height 12
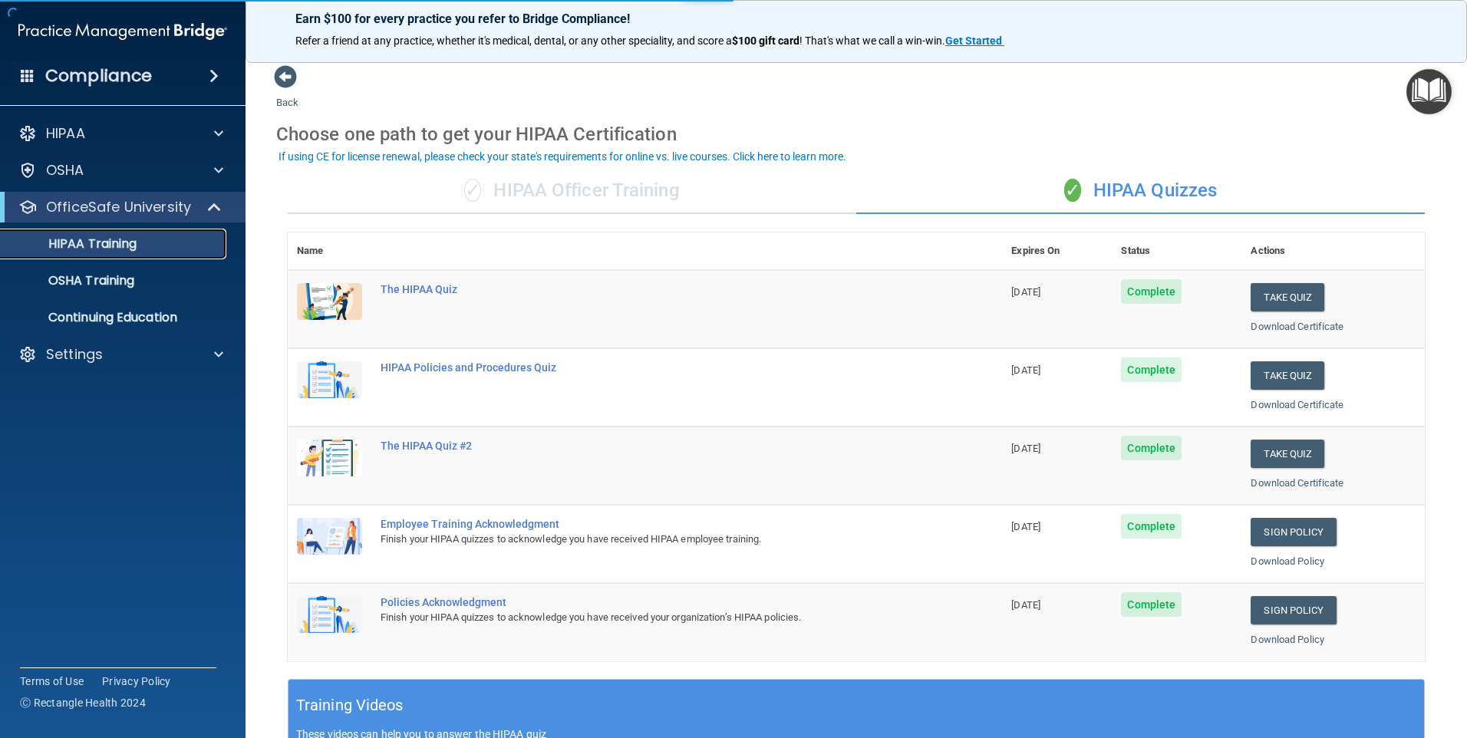
click at [112, 248] on p "HIPAA Training" at bounding box center [73, 243] width 127 height 15
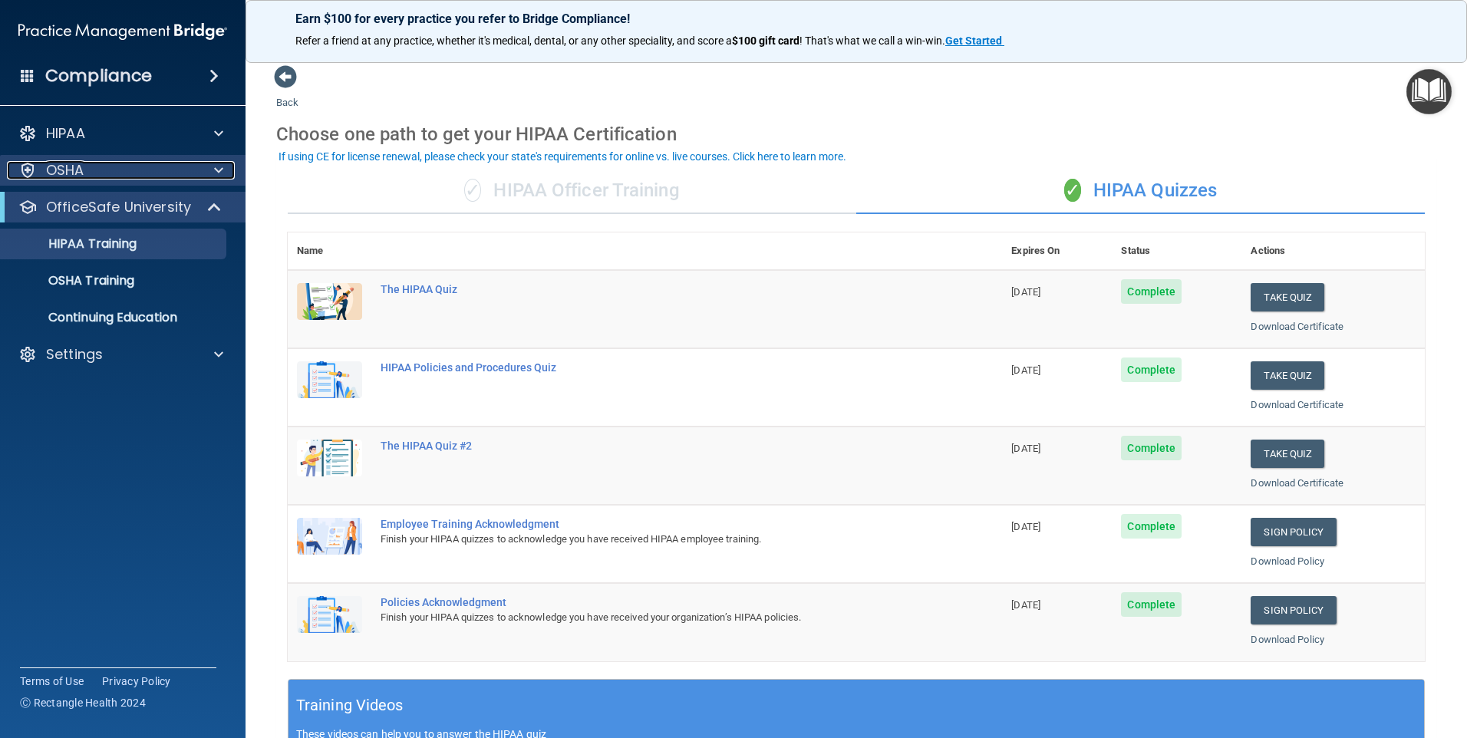
click at [68, 173] on p "OSHA" at bounding box center [65, 170] width 38 height 18
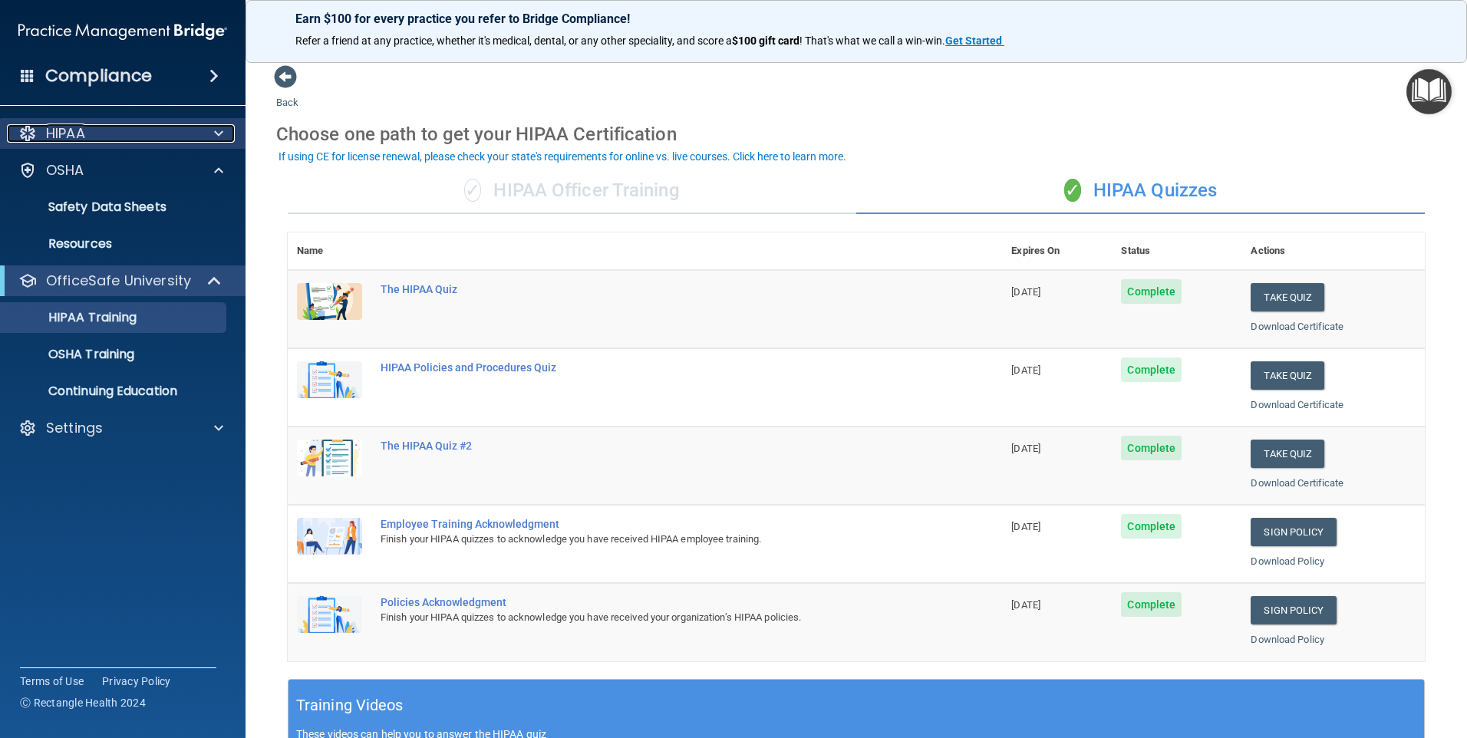
click at [64, 140] on p "HIPAA" at bounding box center [65, 133] width 39 height 18
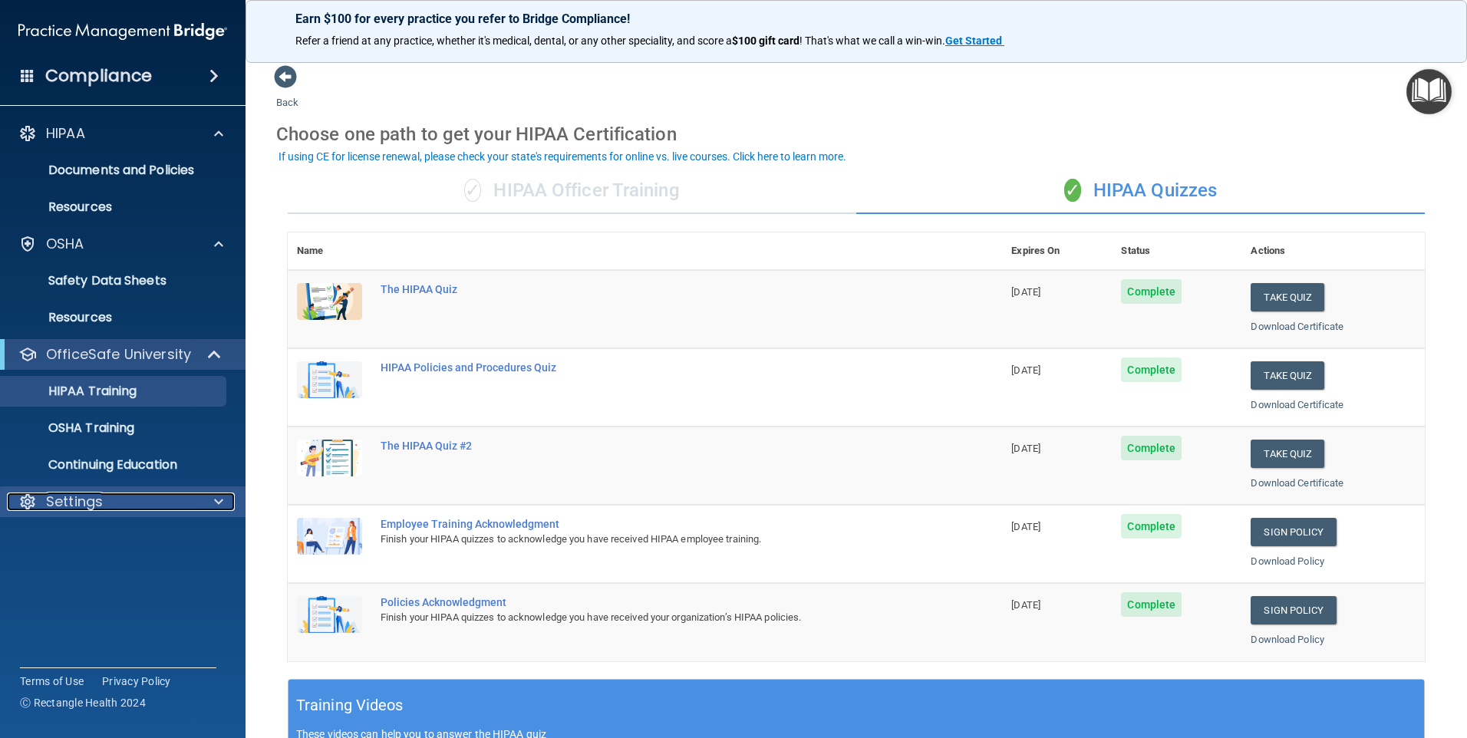
click at [65, 506] on p "Settings" at bounding box center [74, 502] width 57 height 18
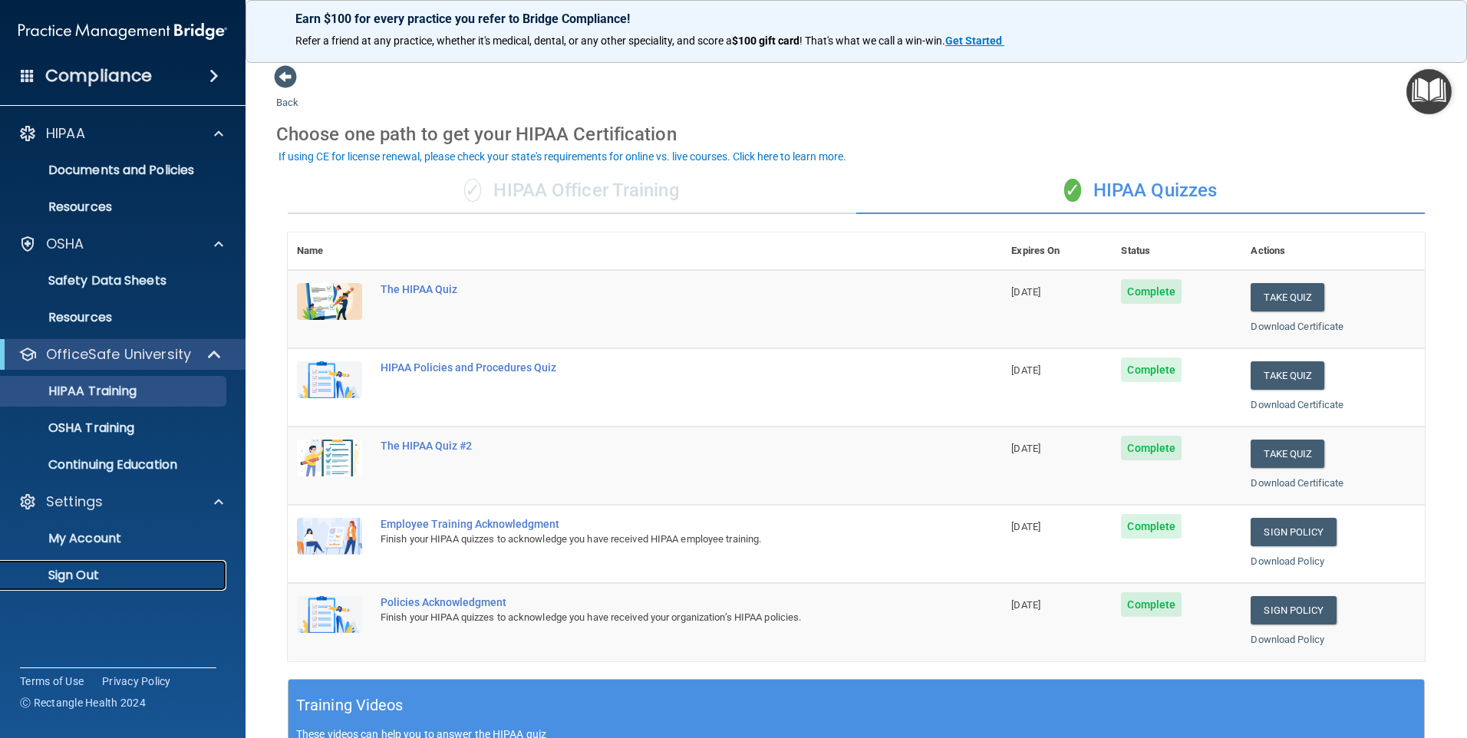
click at [98, 574] on p "Sign Out" at bounding box center [114, 575] width 209 height 15
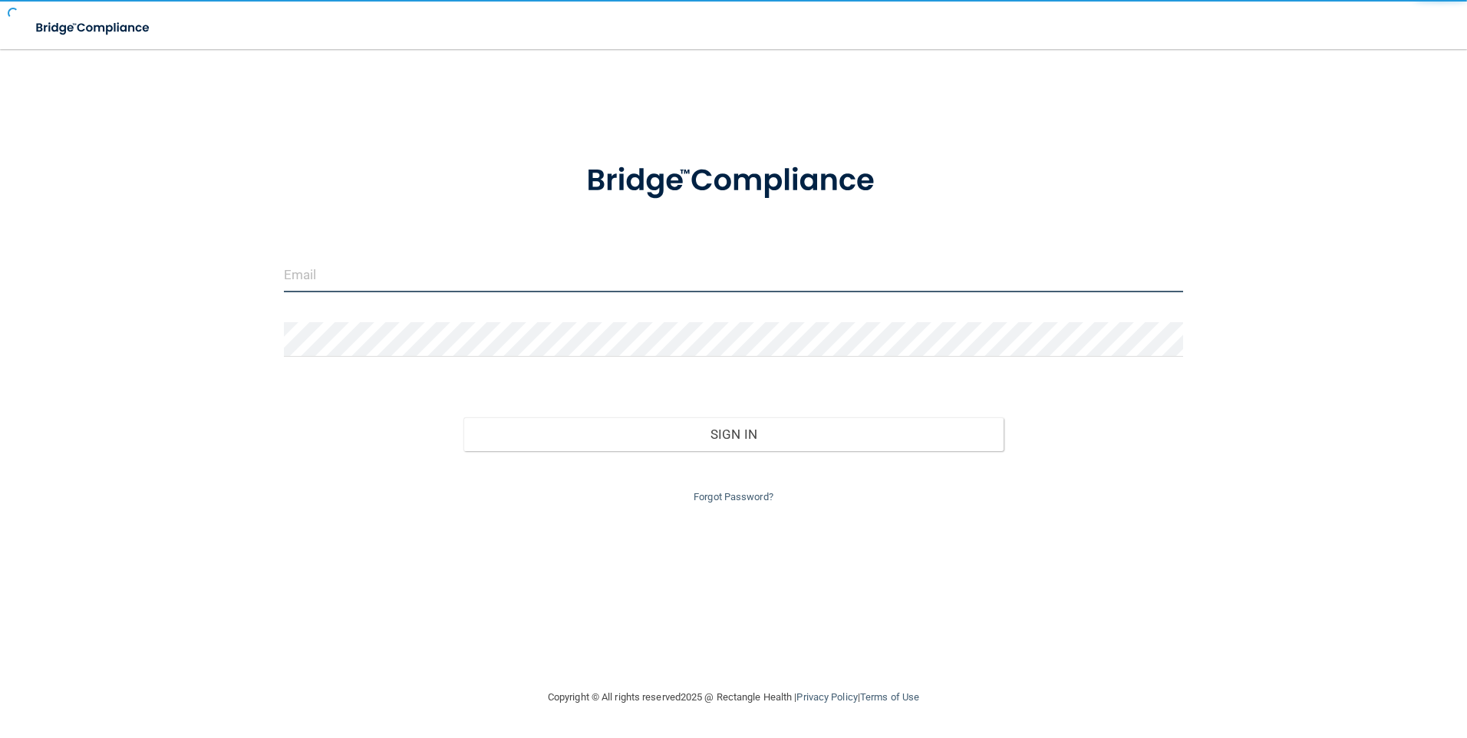
type input "[PERSON_NAME][EMAIL_ADDRESS][PERSON_NAME][DOMAIN_NAME]"
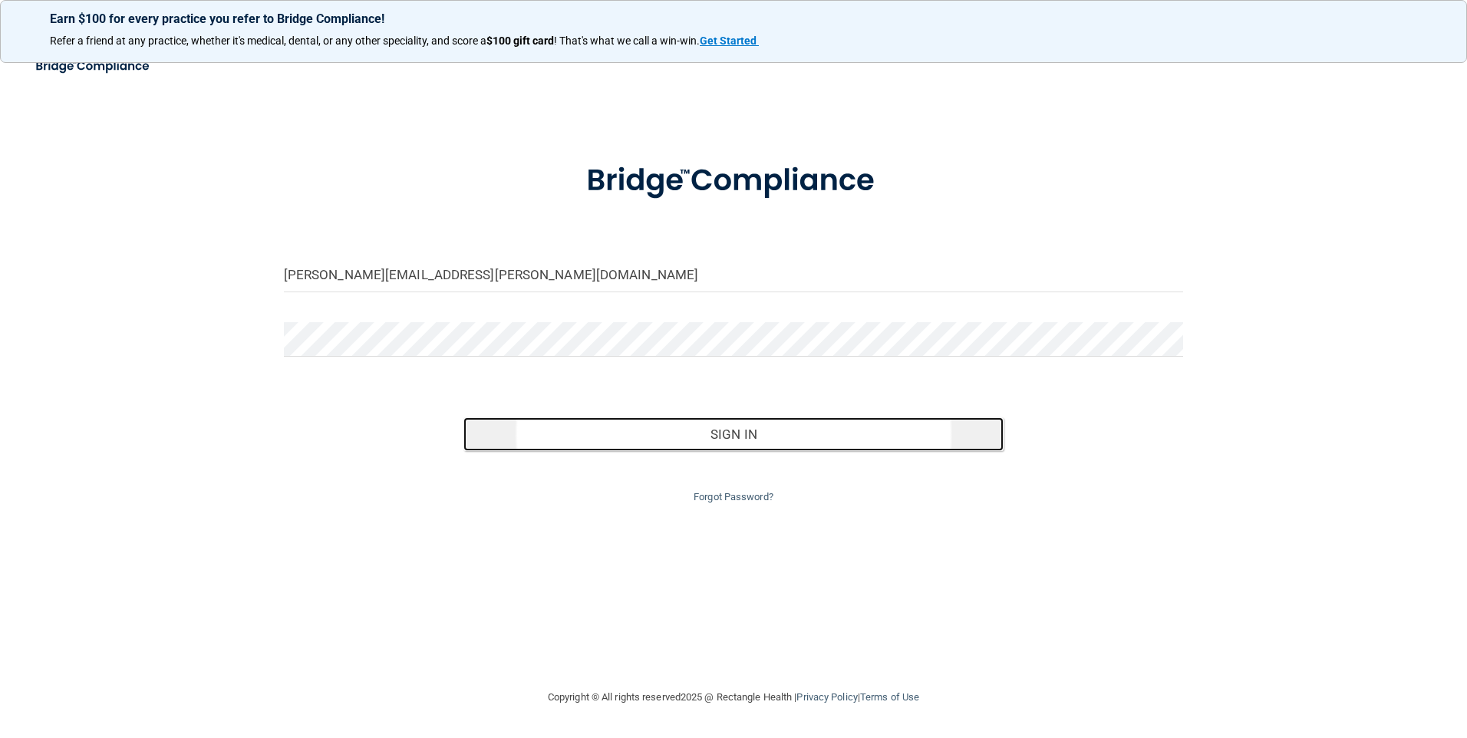
click at [726, 446] on button "Sign In" at bounding box center [733, 434] width 540 height 34
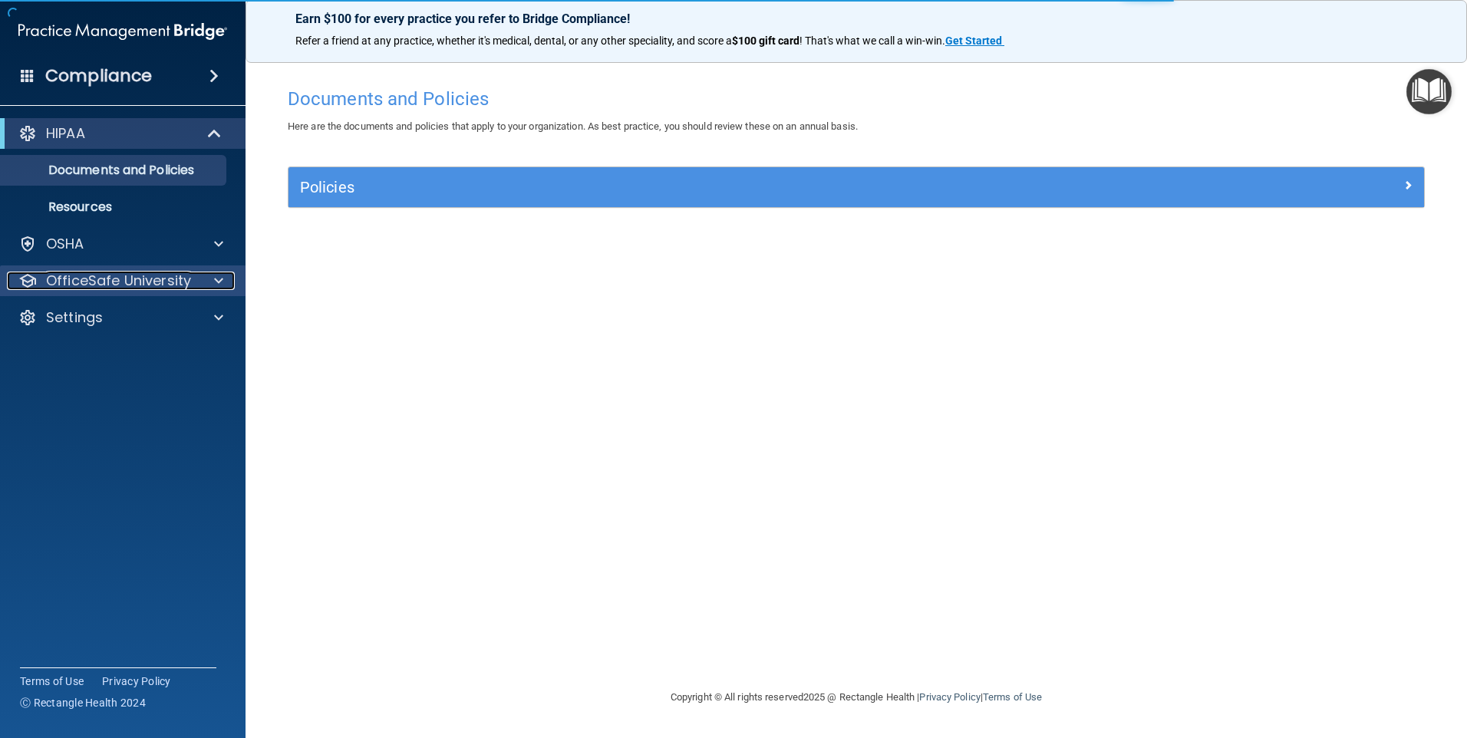
click at [133, 289] on p "OfficeSafe University" at bounding box center [118, 281] width 145 height 18
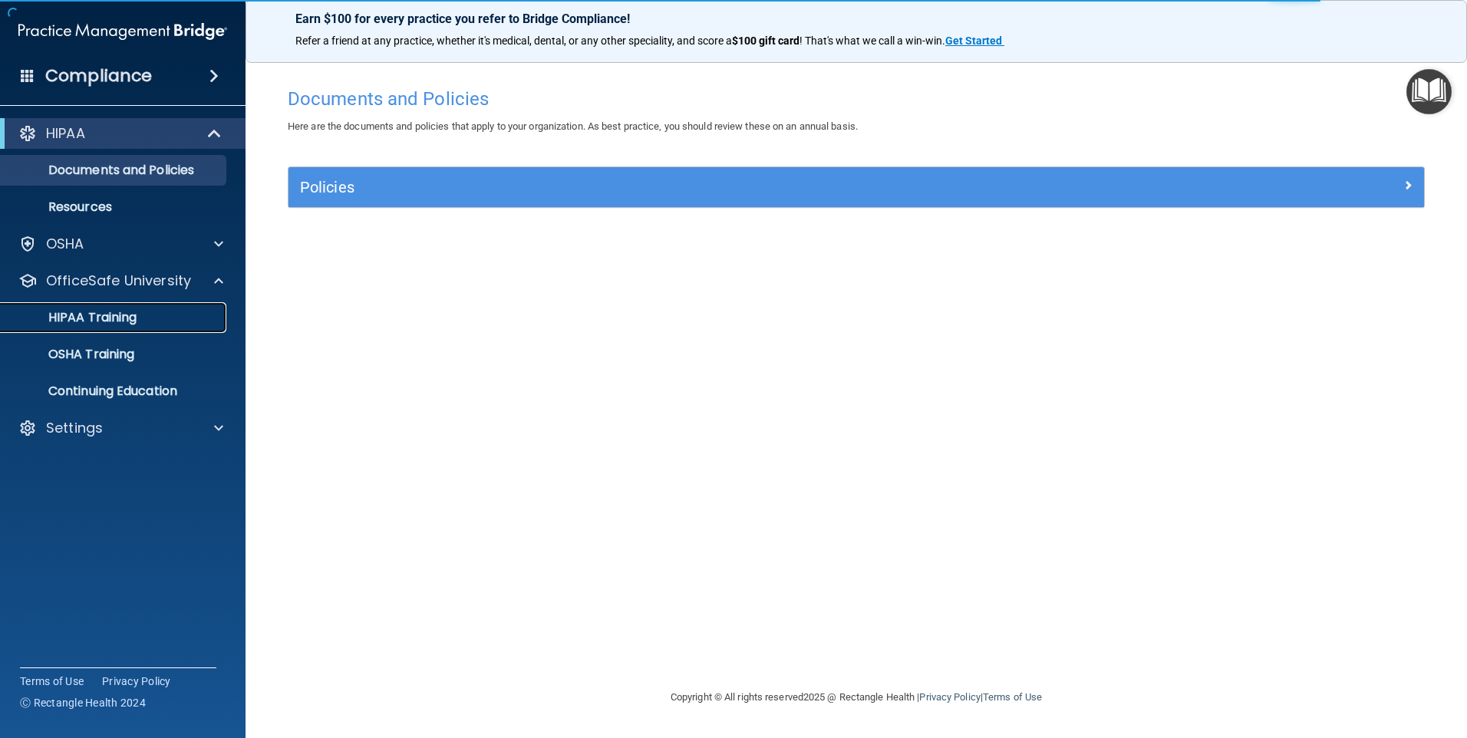
click at [115, 311] on p "HIPAA Training" at bounding box center [73, 317] width 127 height 15
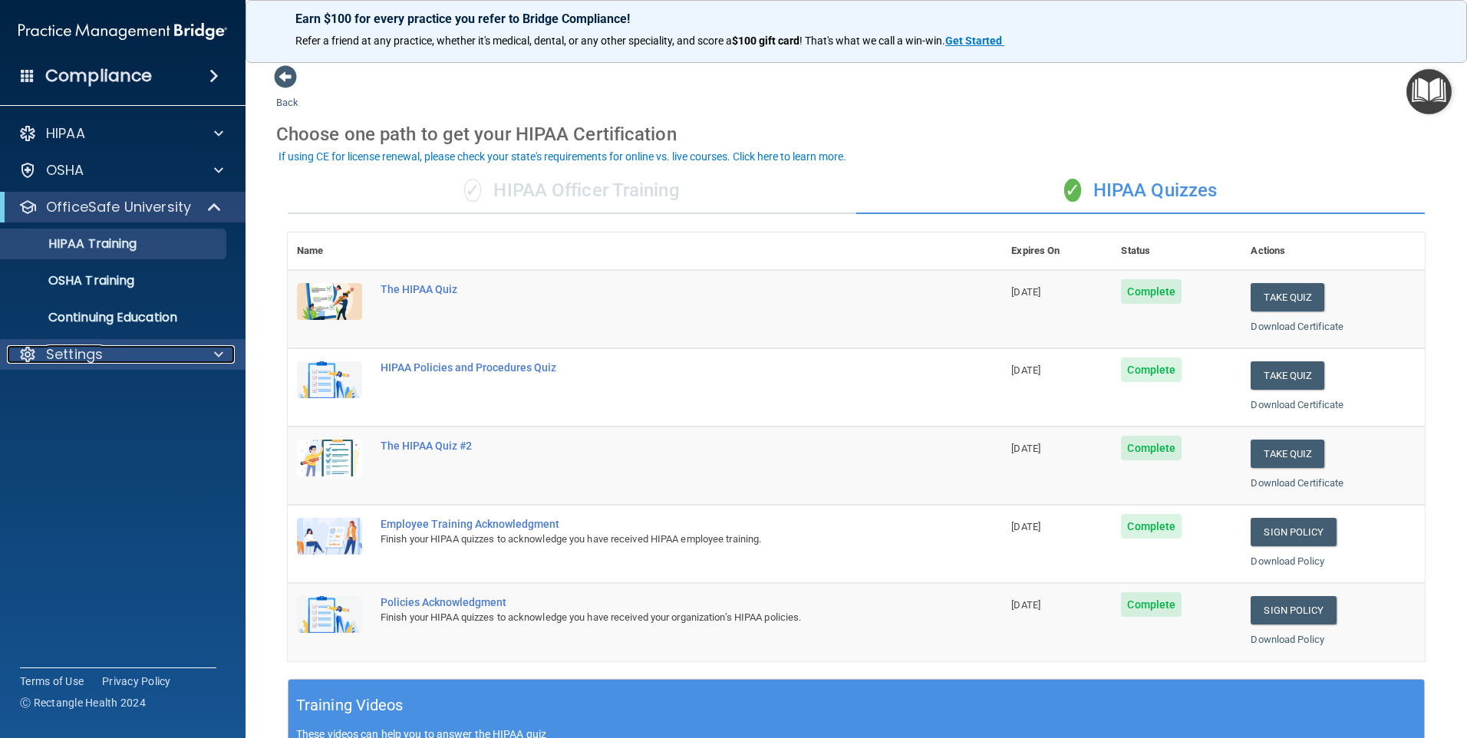
click at [87, 357] on p "Settings" at bounding box center [74, 354] width 57 height 18
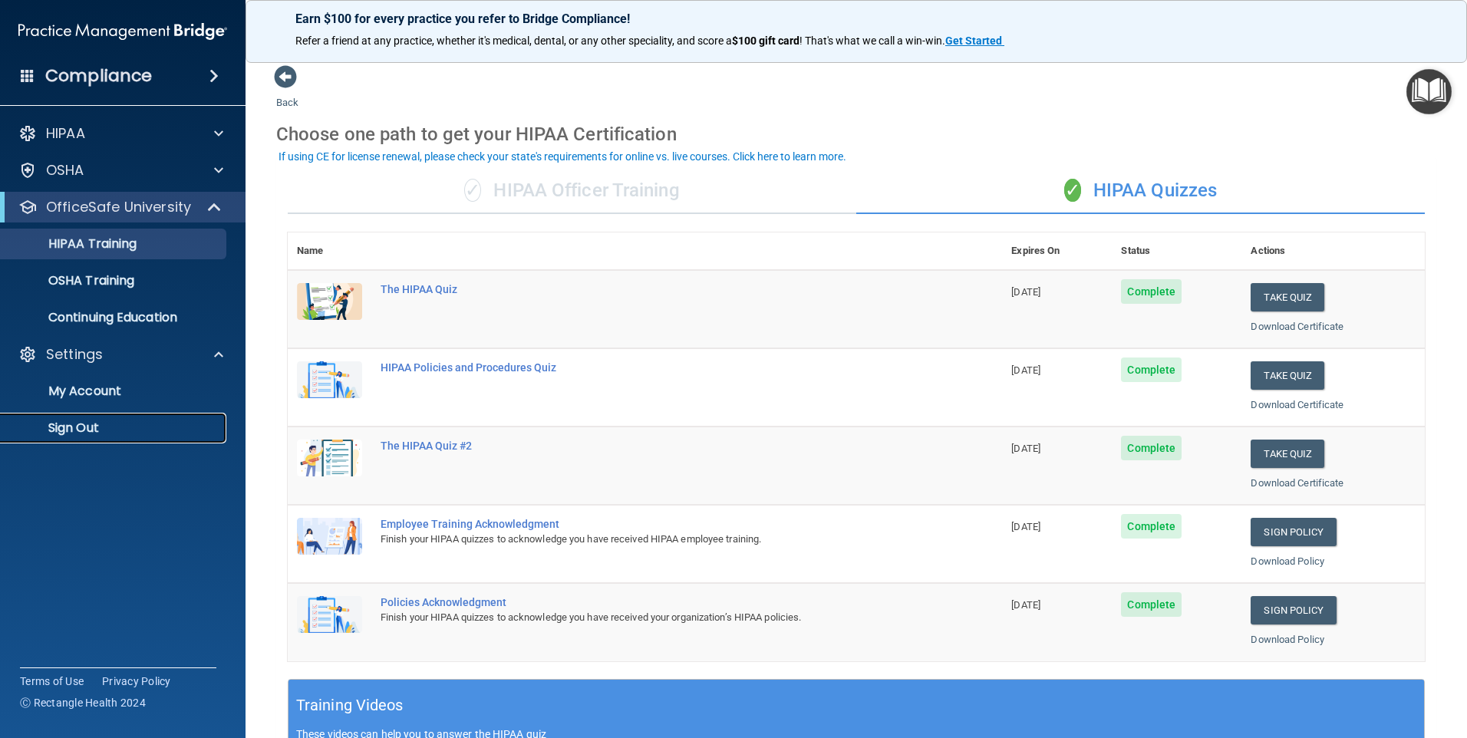
click at [93, 434] on p "Sign Out" at bounding box center [114, 427] width 209 height 15
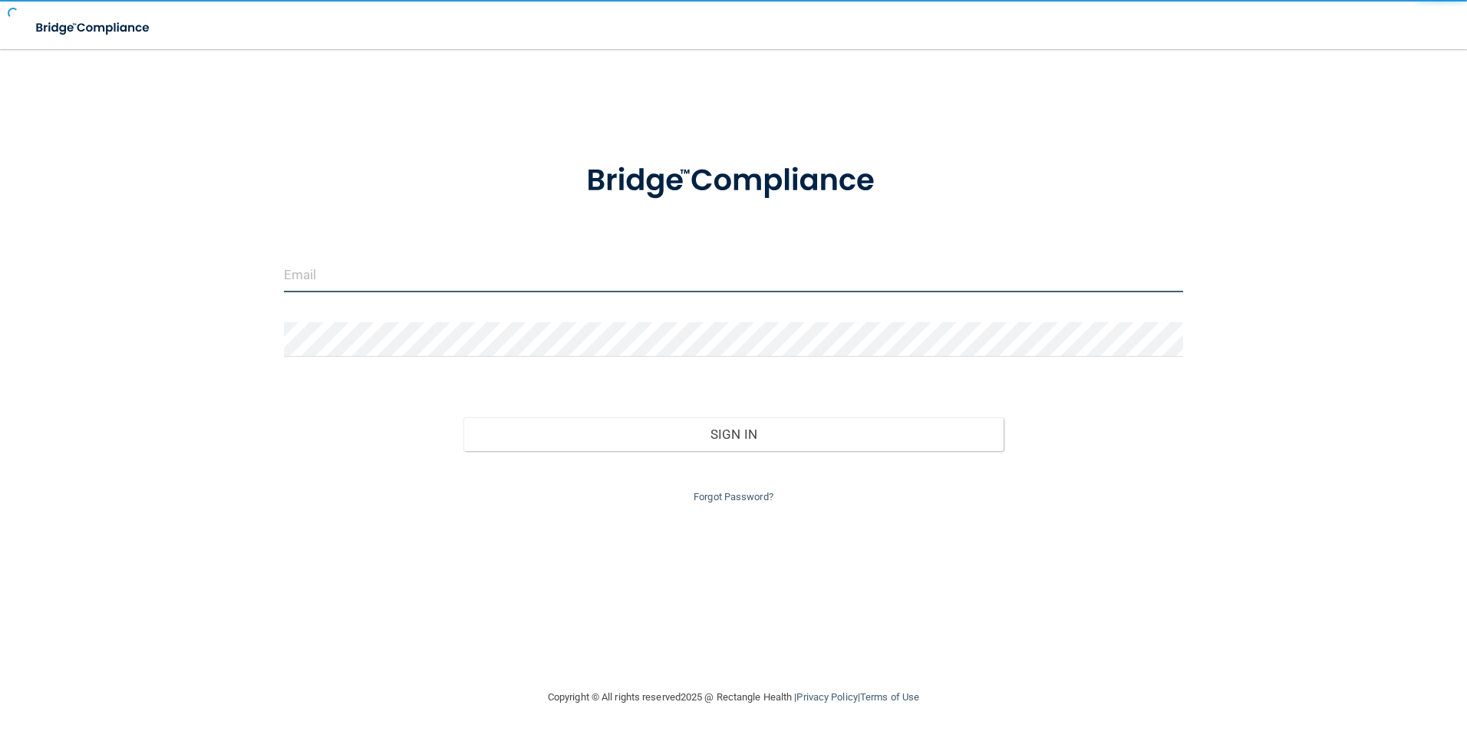
type input "[PERSON_NAME][EMAIL_ADDRESS][PERSON_NAME][DOMAIN_NAME]"
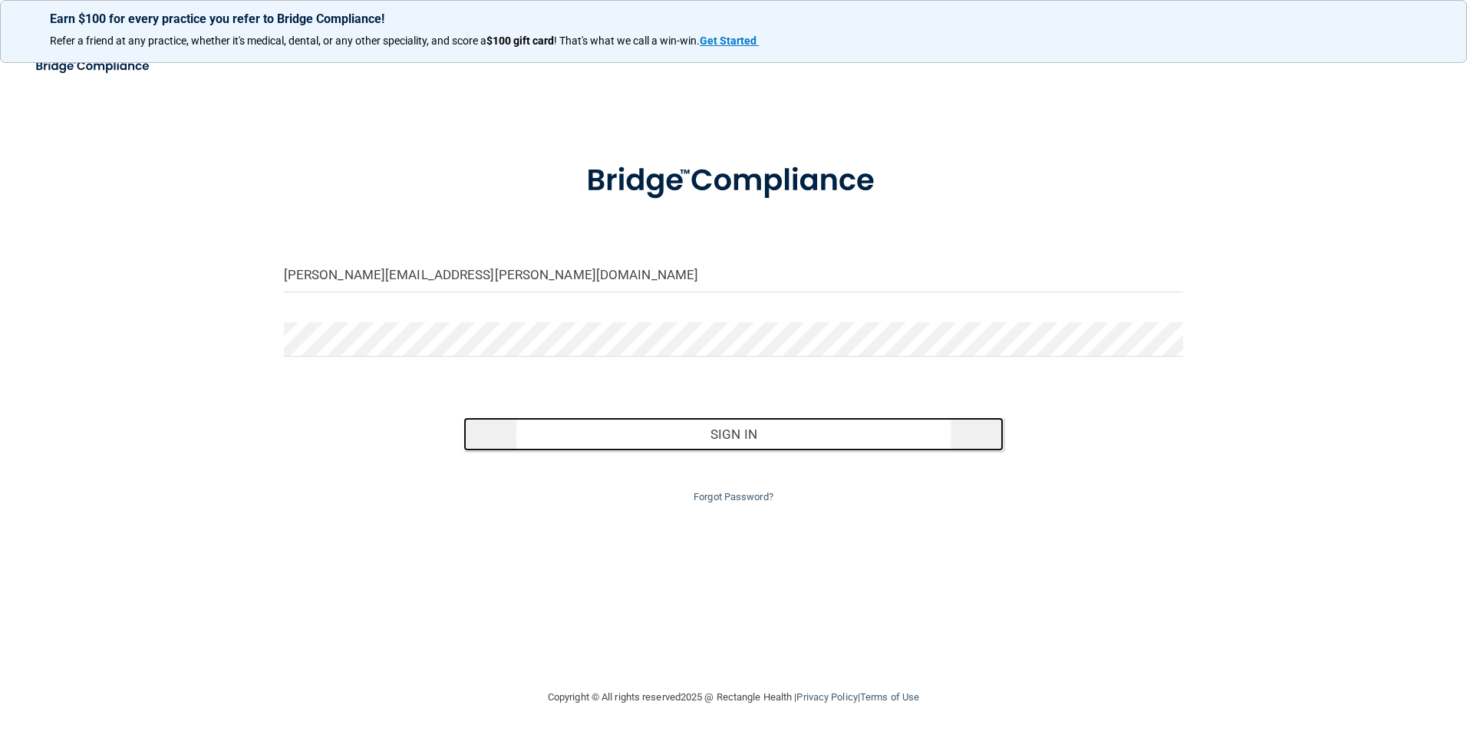
click at [729, 437] on button "Sign In" at bounding box center [733, 434] width 540 height 34
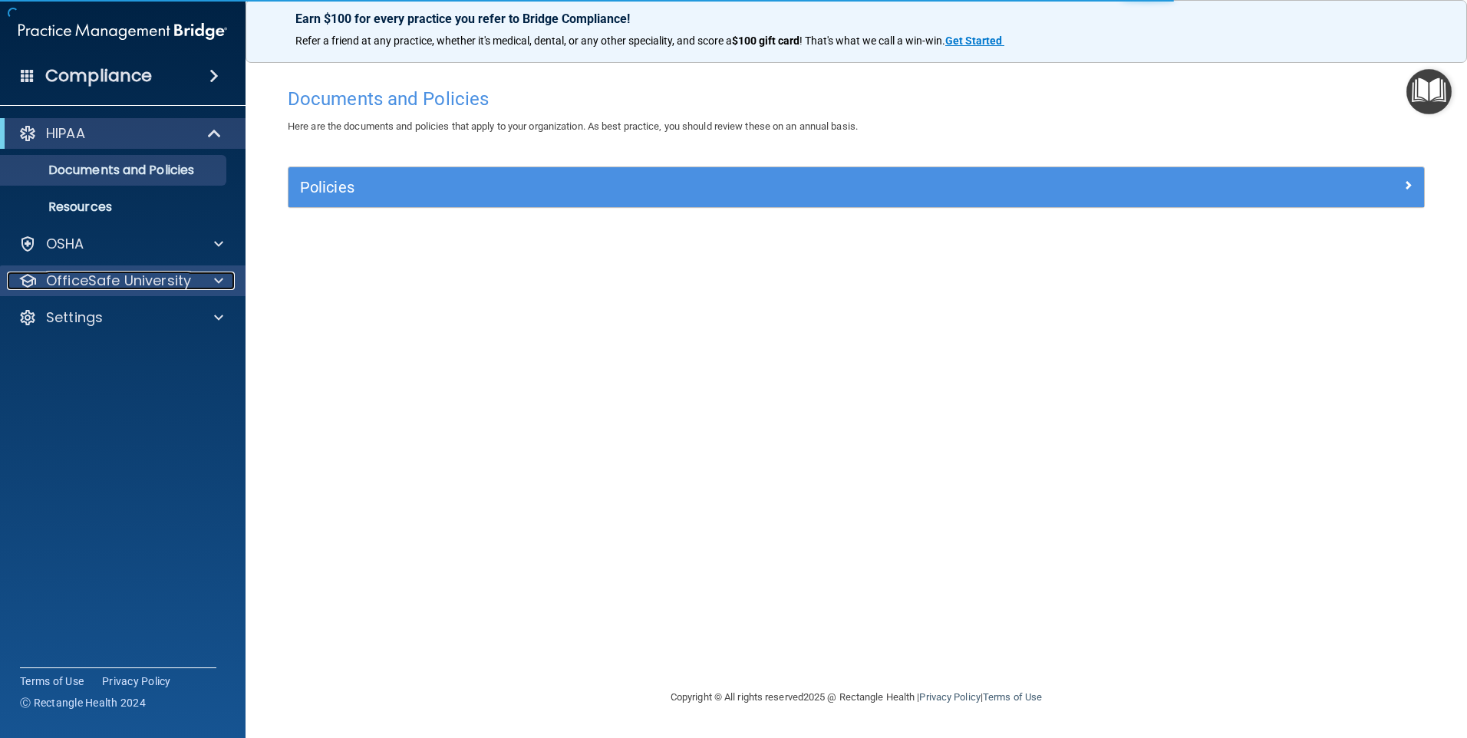
click at [115, 285] on p "OfficeSafe University" at bounding box center [118, 281] width 145 height 18
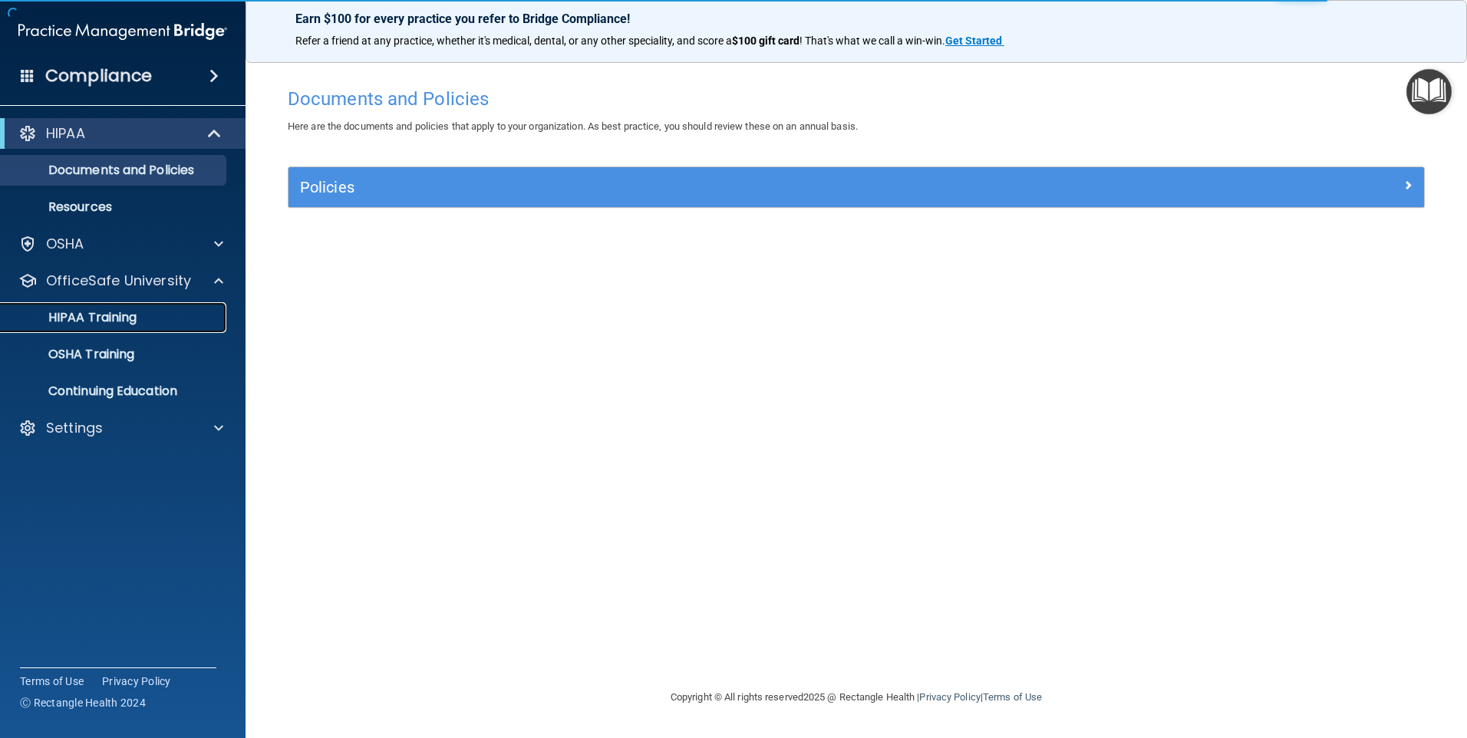
click at [104, 311] on p "HIPAA Training" at bounding box center [73, 317] width 127 height 15
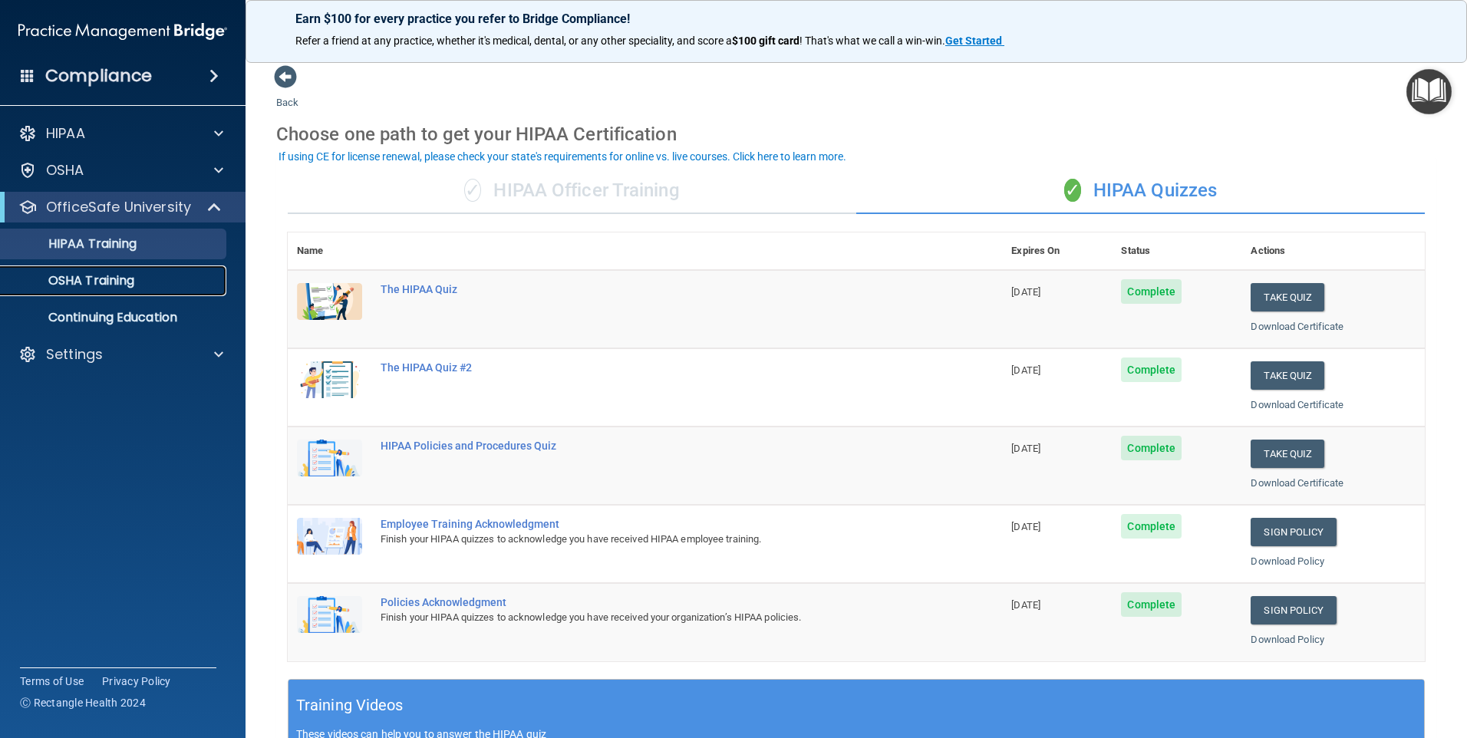
click at [90, 288] on p "OSHA Training" at bounding box center [72, 280] width 124 height 15
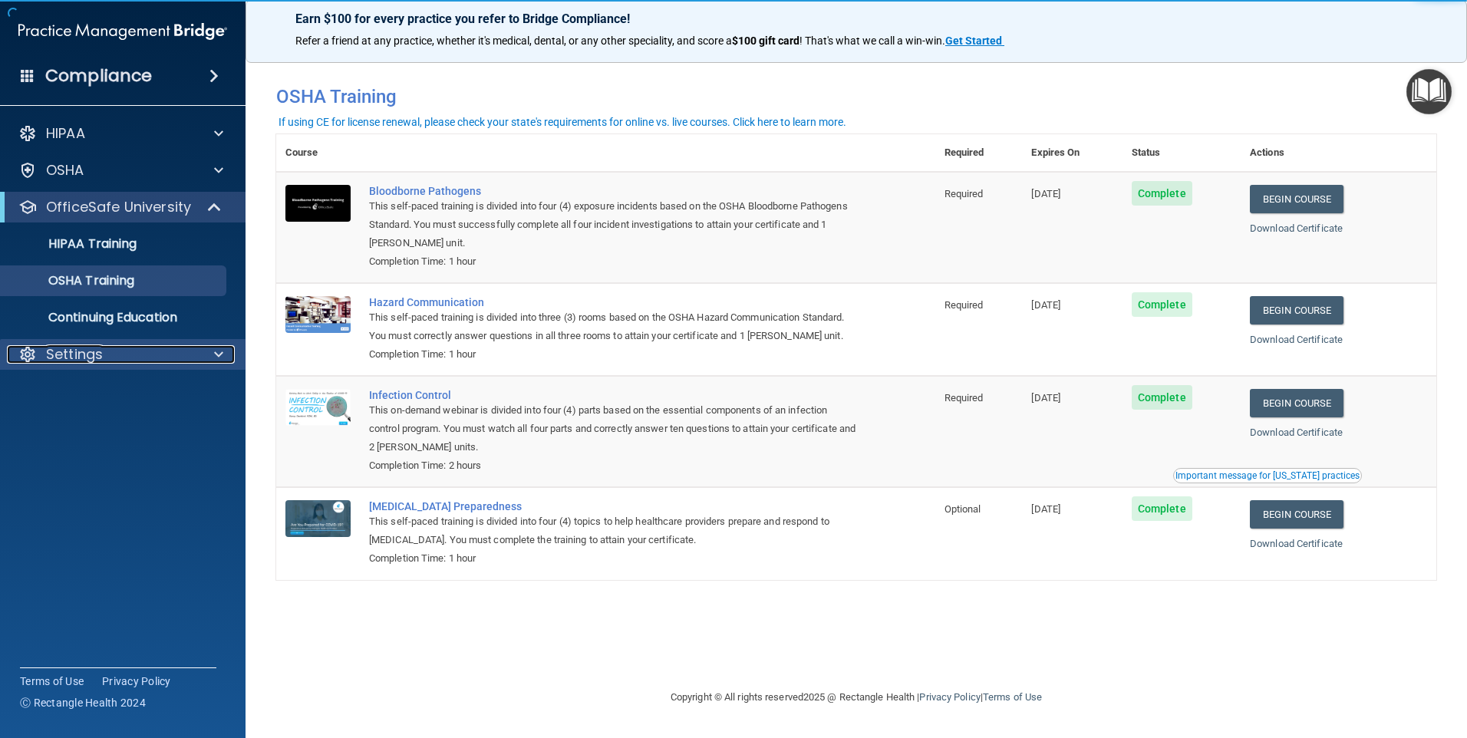
click at [84, 348] on p "Settings" at bounding box center [74, 354] width 57 height 18
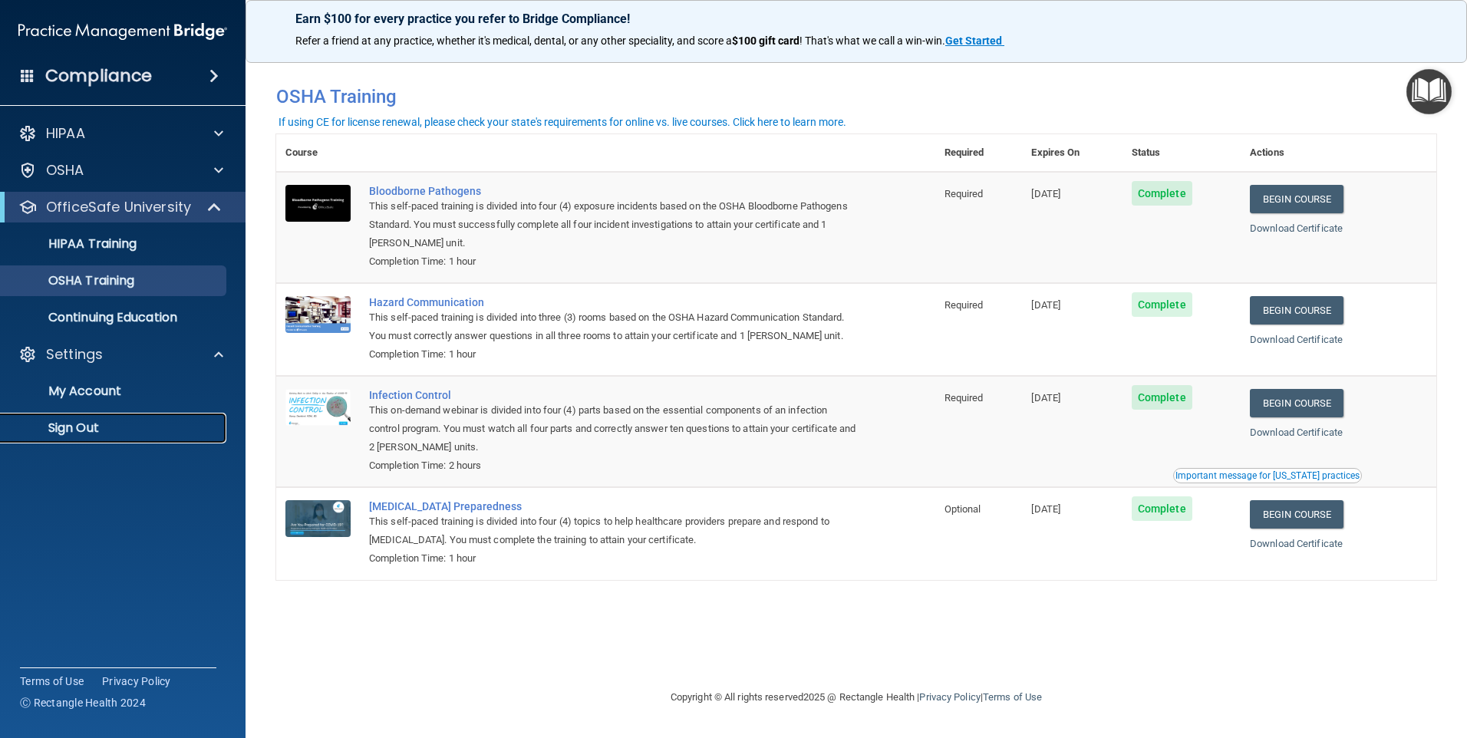
click at [87, 424] on p "Sign Out" at bounding box center [114, 427] width 209 height 15
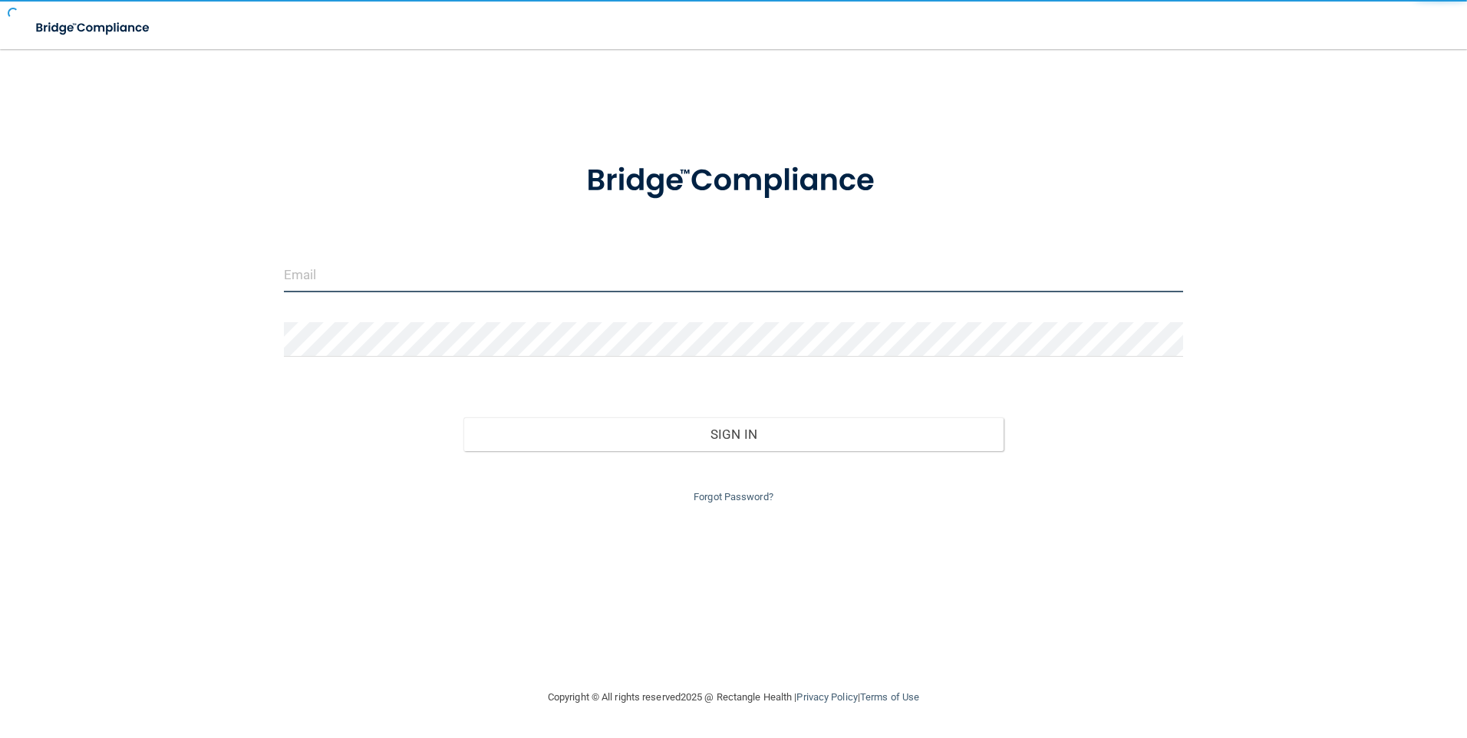
type input "[PERSON_NAME][EMAIL_ADDRESS][PERSON_NAME][DOMAIN_NAME]"
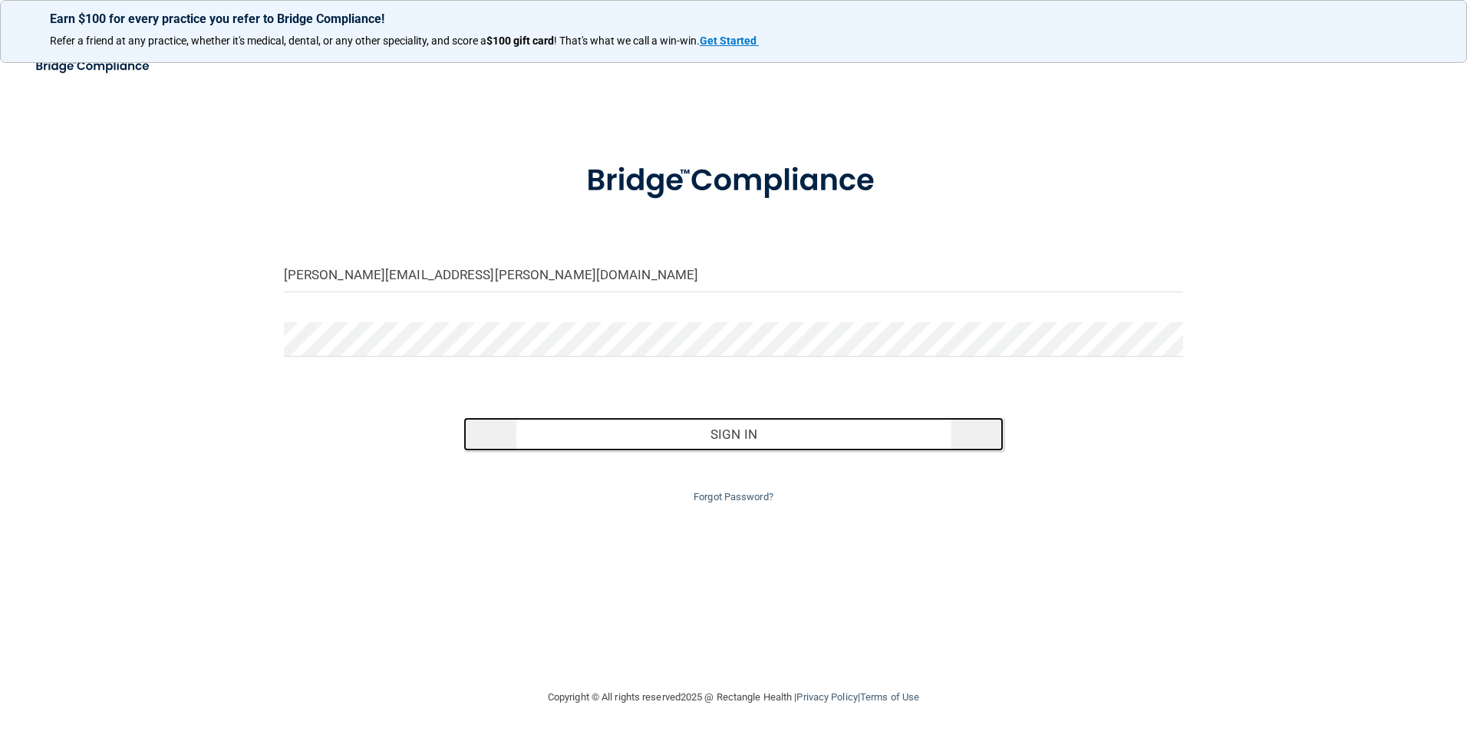
click at [773, 431] on button "Sign In" at bounding box center [733, 434] width 540 height 34
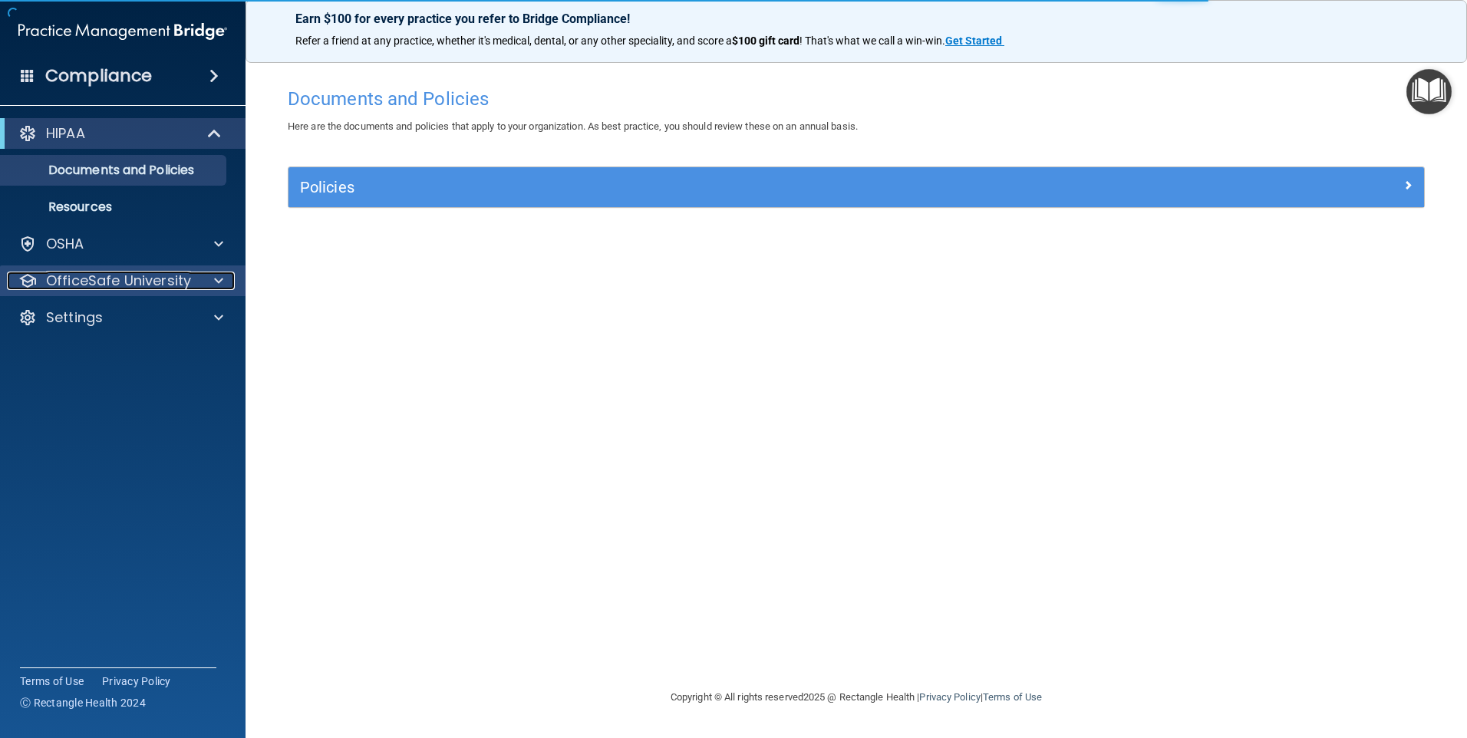
click at [83, 281] on p "OfficeSafe University" at bounding box center [118, 281] width 145 height 18
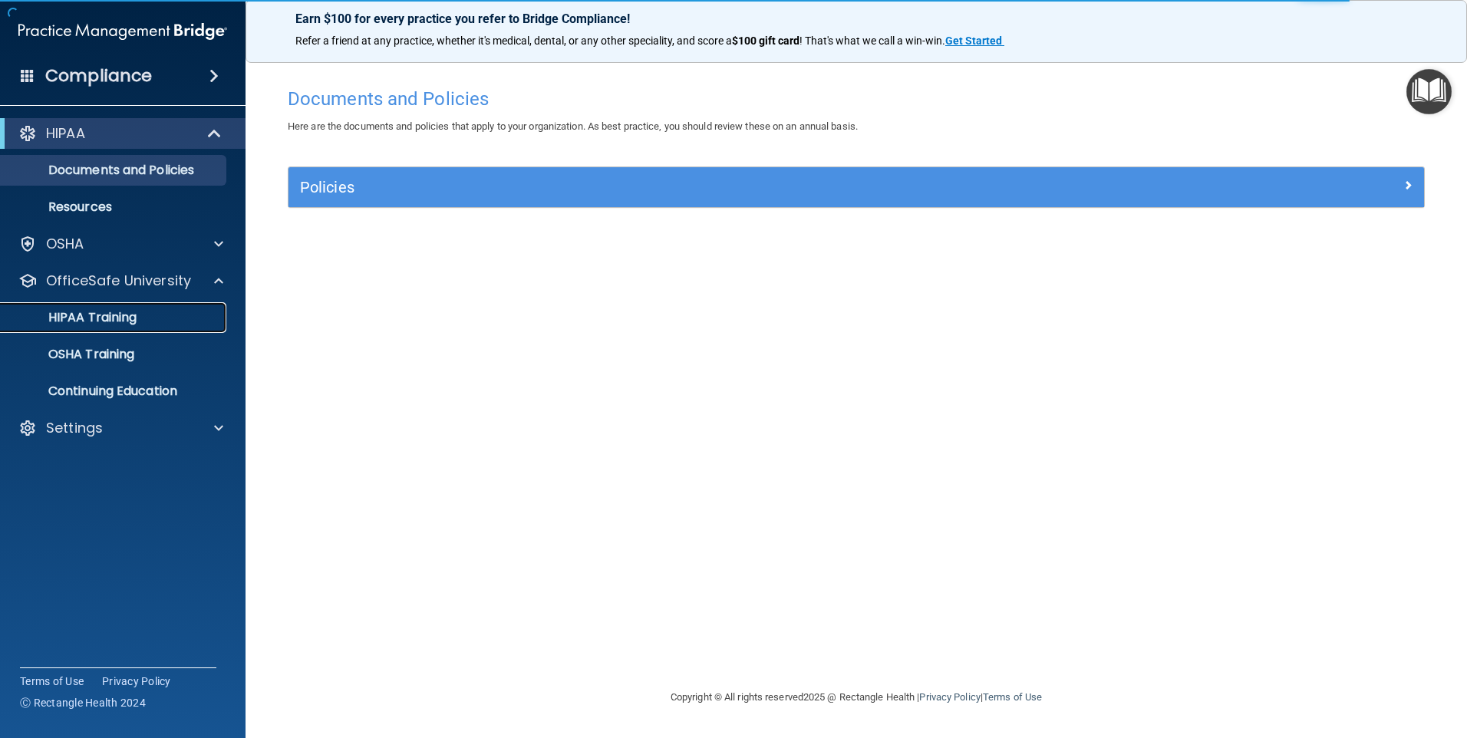
click at [117, 320] on p "HIPAA Training" at bounding box center [73, 317] width 127 height 15
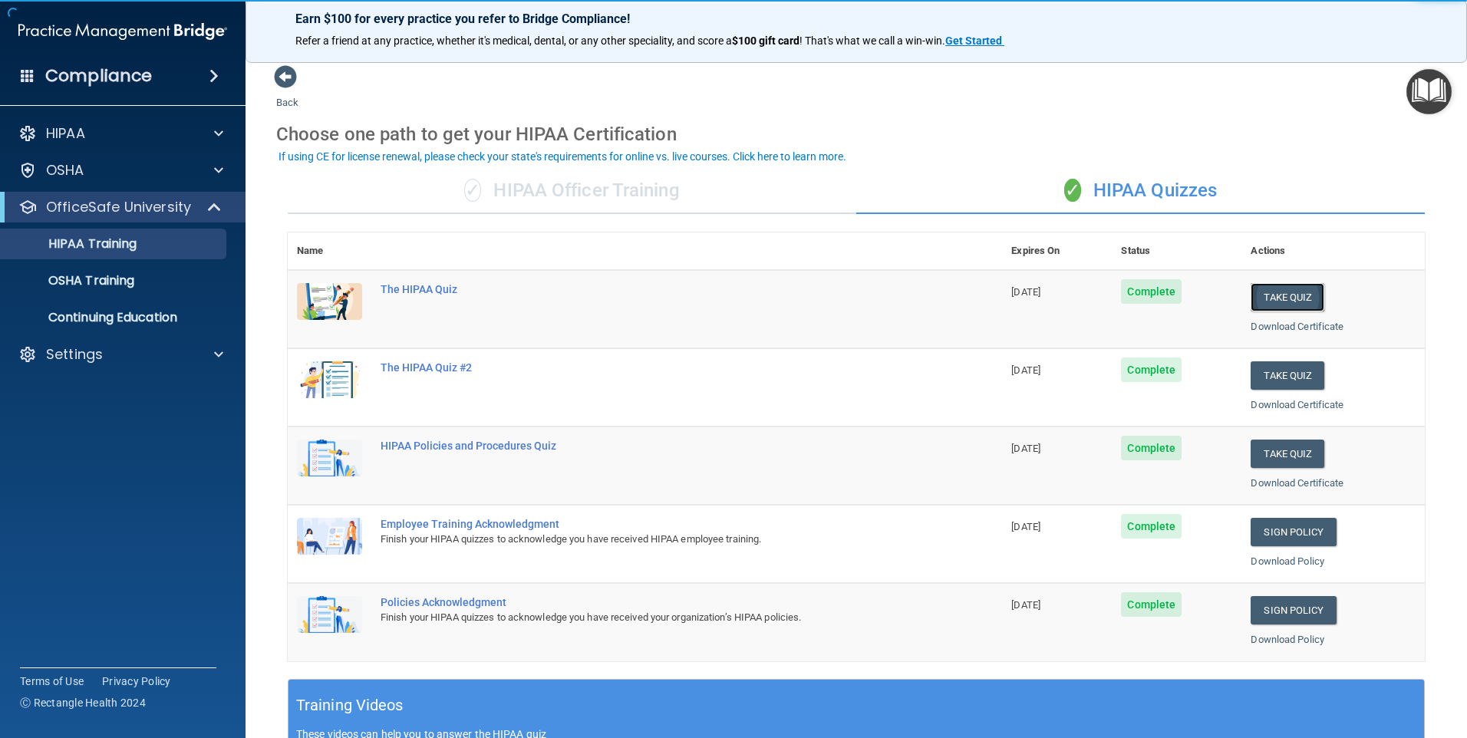
click at [1271, 296] on button "Take Quiz" at bounding box center [1287, 297] width 74 height 28
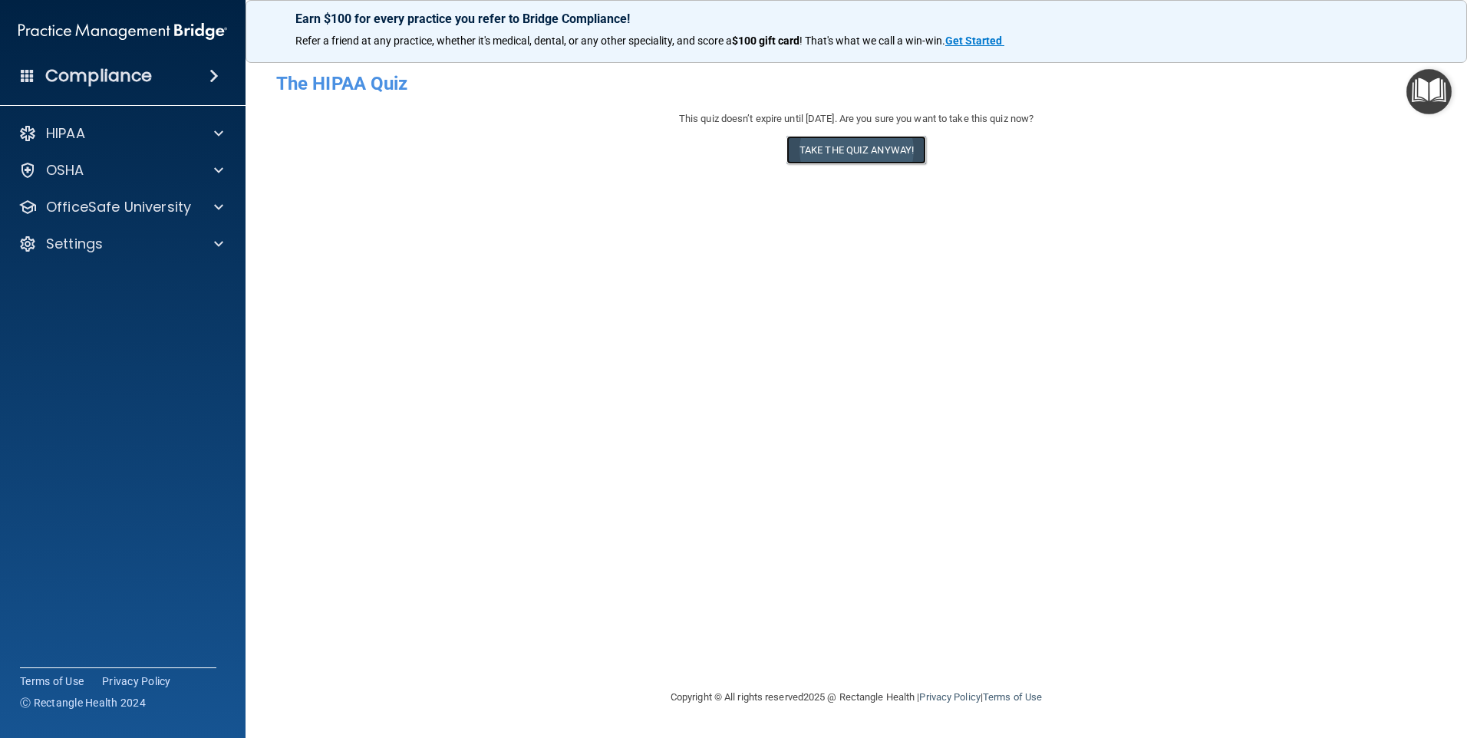
click at [867, 153] on button "Take the quiz anyway!" at bounding box center [856, 150] width 140 height 28
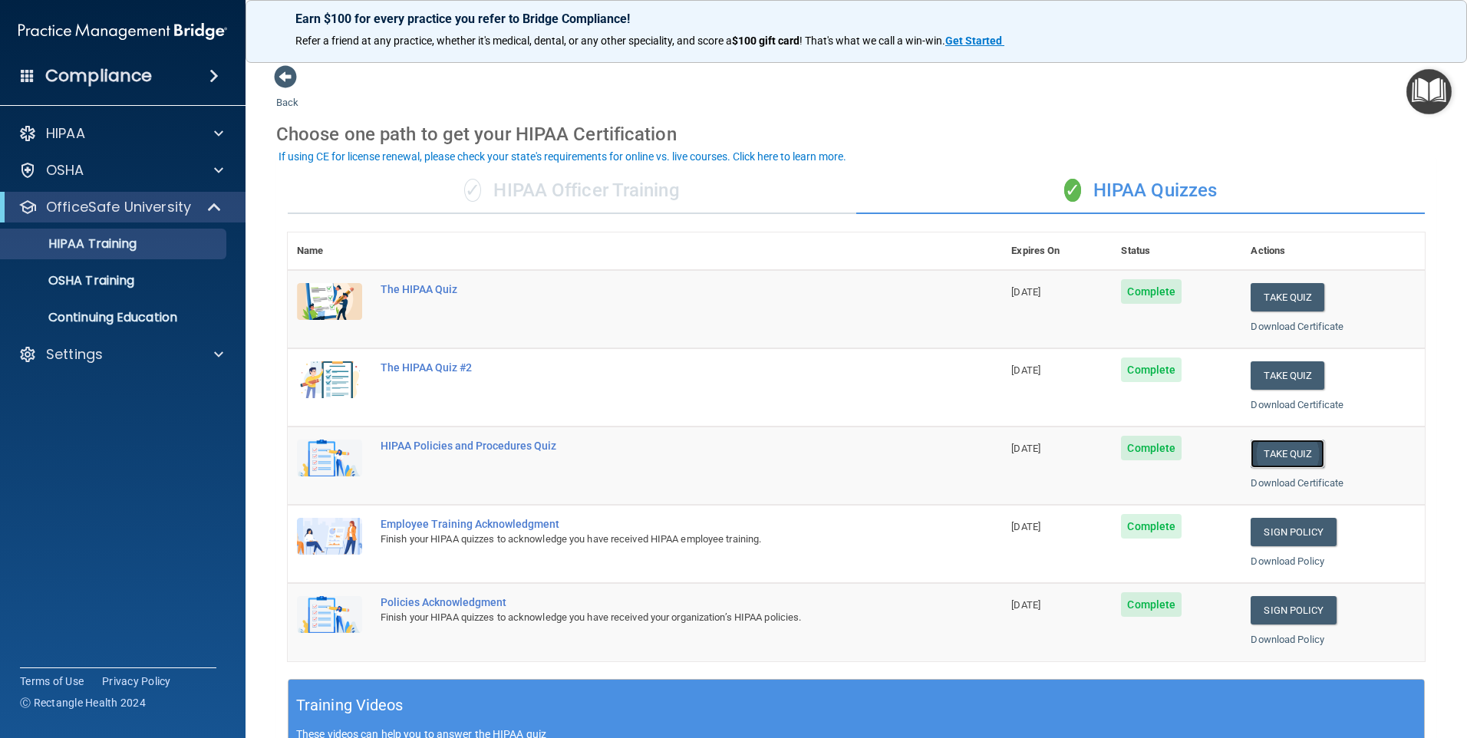
click at [1271, 450] on button "Take Quiz" at bounding box center [1287, 454] width 74 height 28
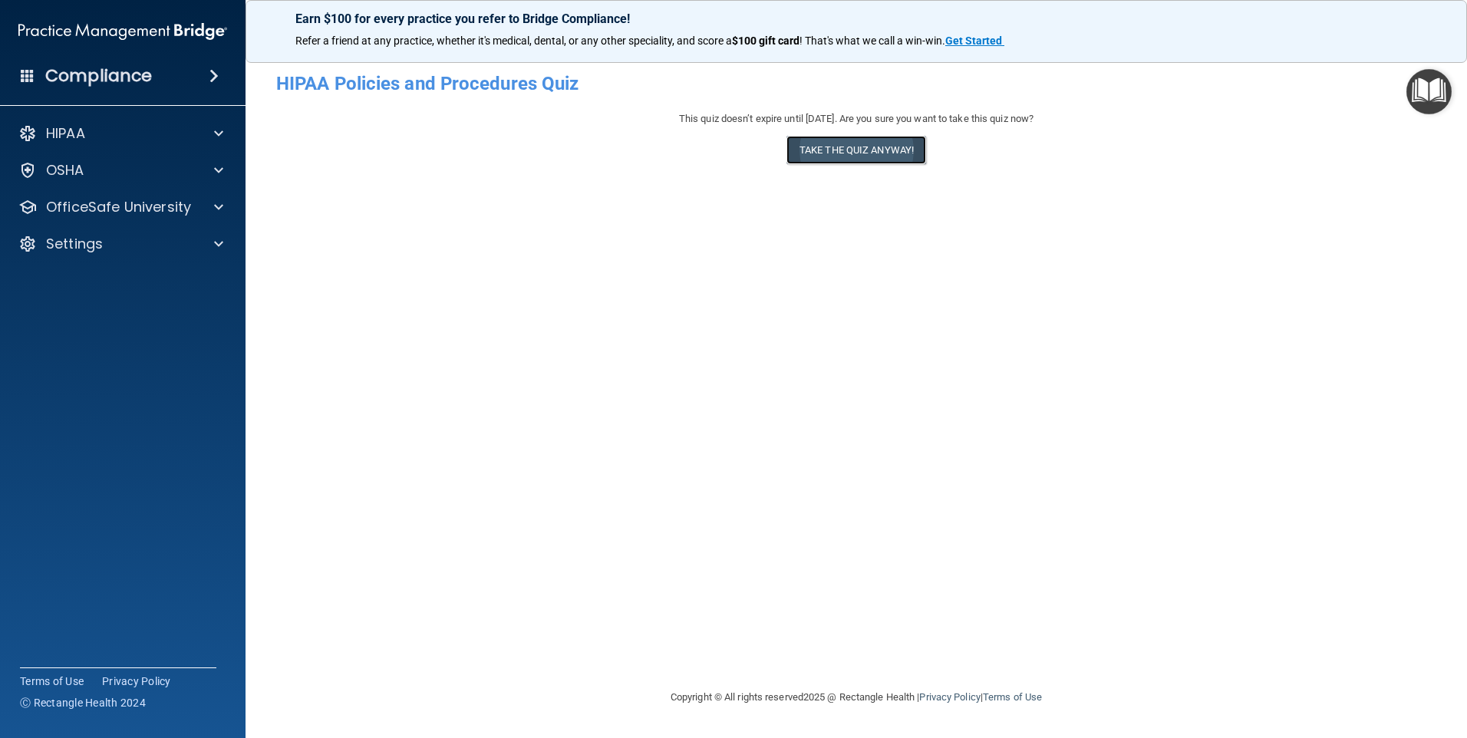
click at [861, 156] on button "Take the quiz anyway!" at bounding box center [856, 150] width 140 height 28
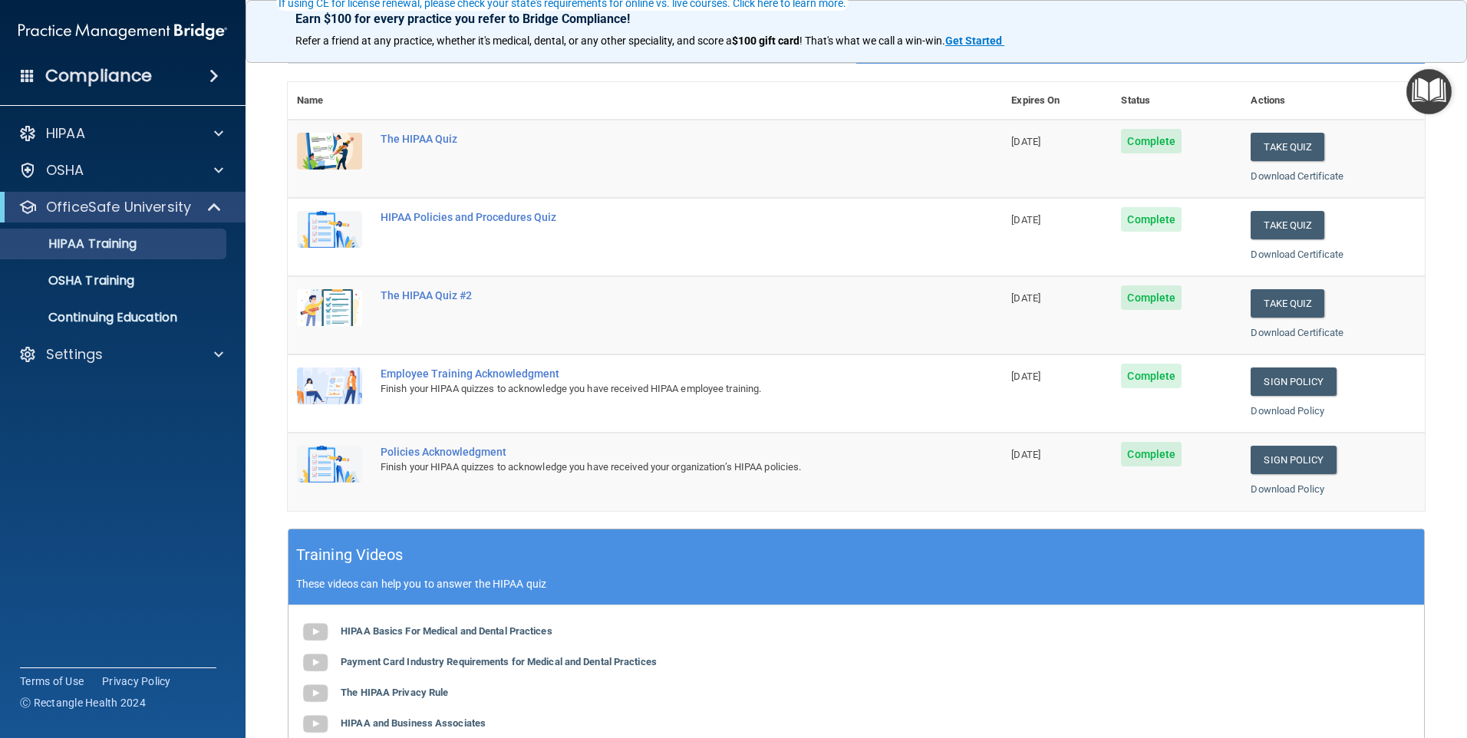
scroll to position [153, 0]
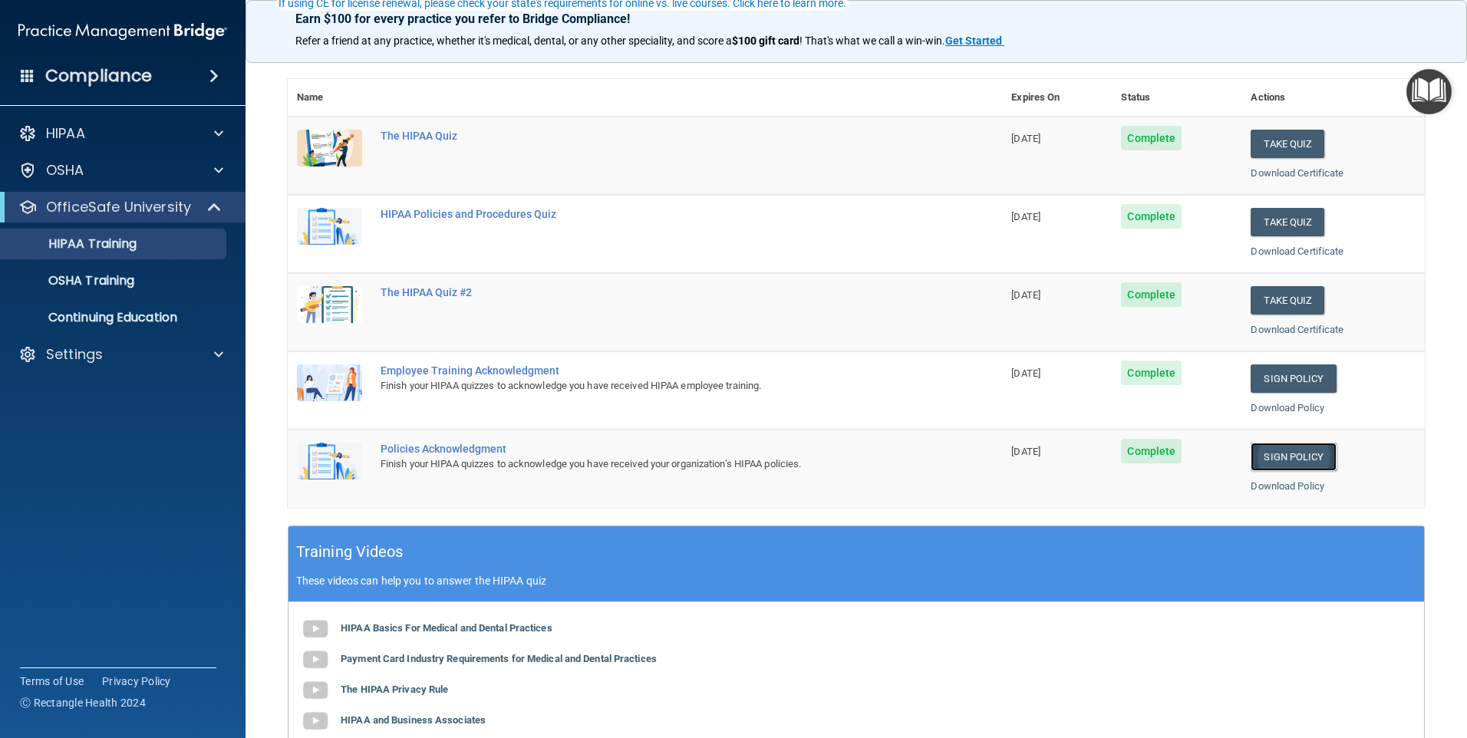
click at [1272, 455] on link "Sign Policy" at bounding box center [1292, 457] width 85 height 28
click at [1274, 380] on link "Sign Policy" at bounding box center [1292, 378] width 85 height 28
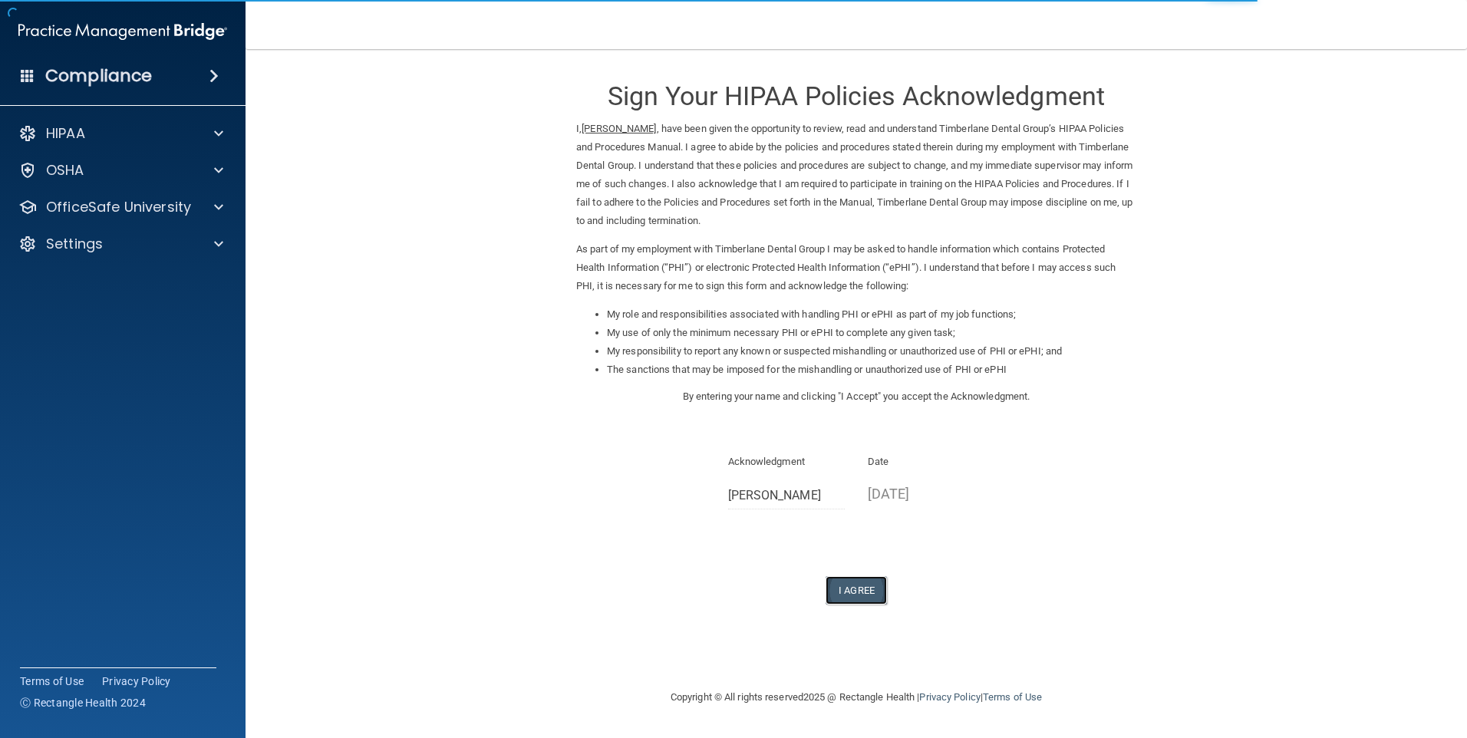
click at [849, 585] on button "I Agree" at bounding box center [855, 590] width 61 height 28
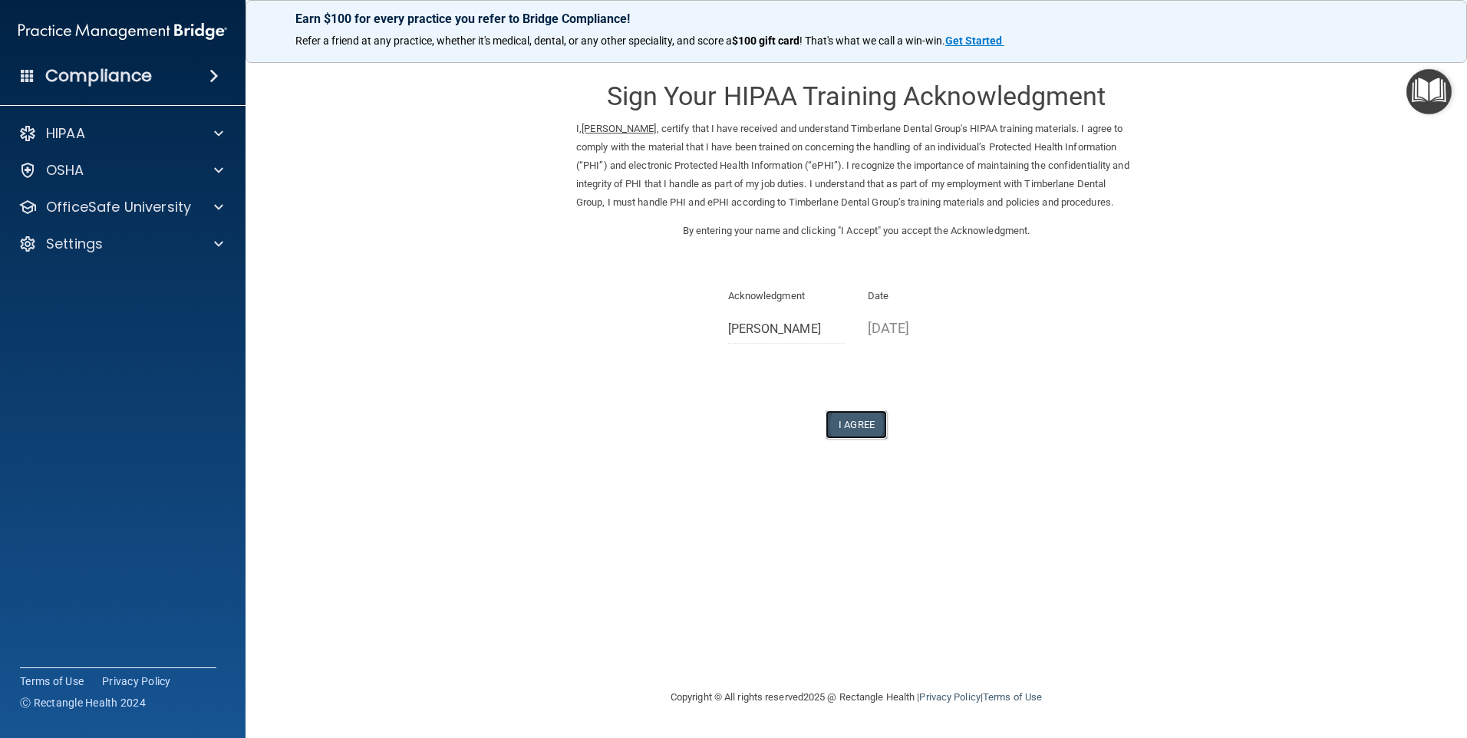
click at [849, 439] on button "I Agree" at bounding box center [855, 424] width 61 height 28
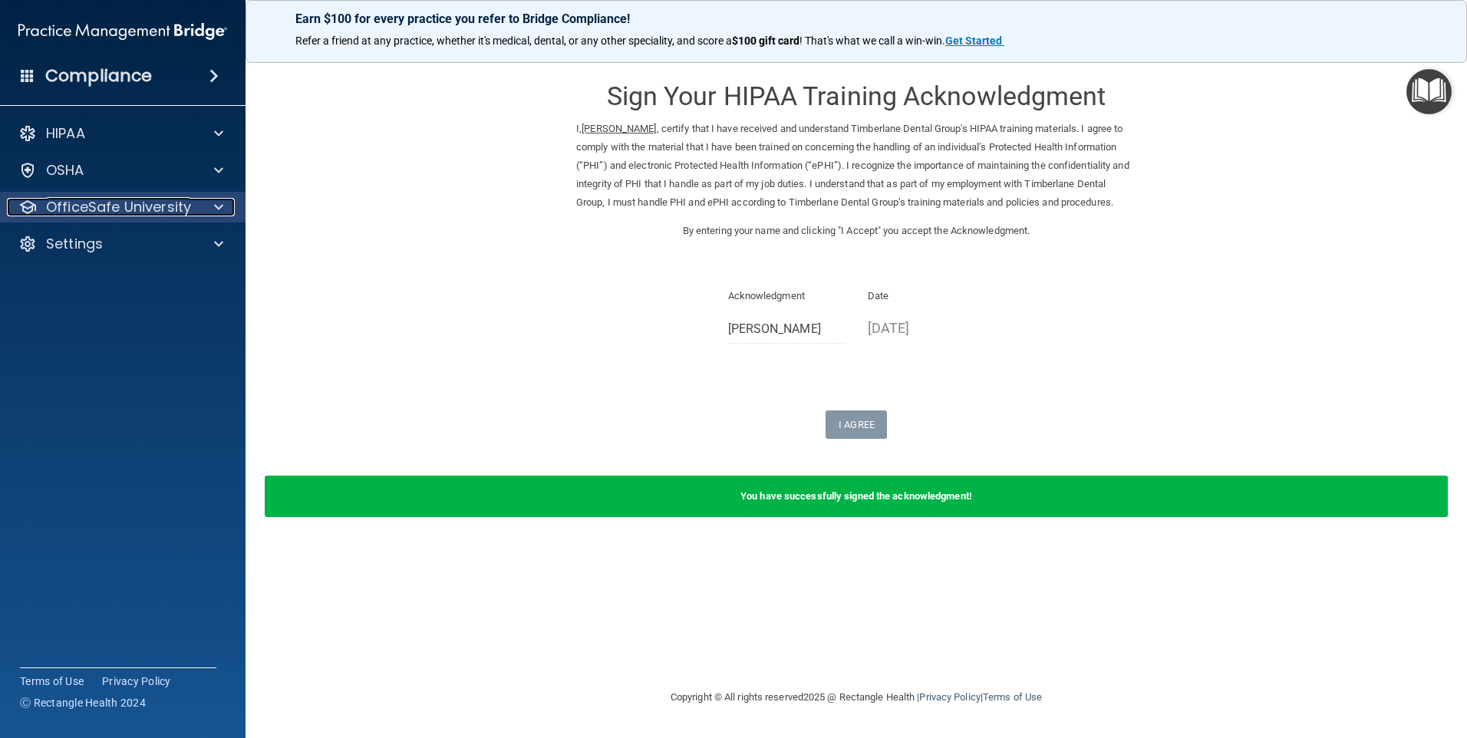
click at [140, 208] on p "OfficeSafe University" at bounding box center [118, 207] width 145 height 18
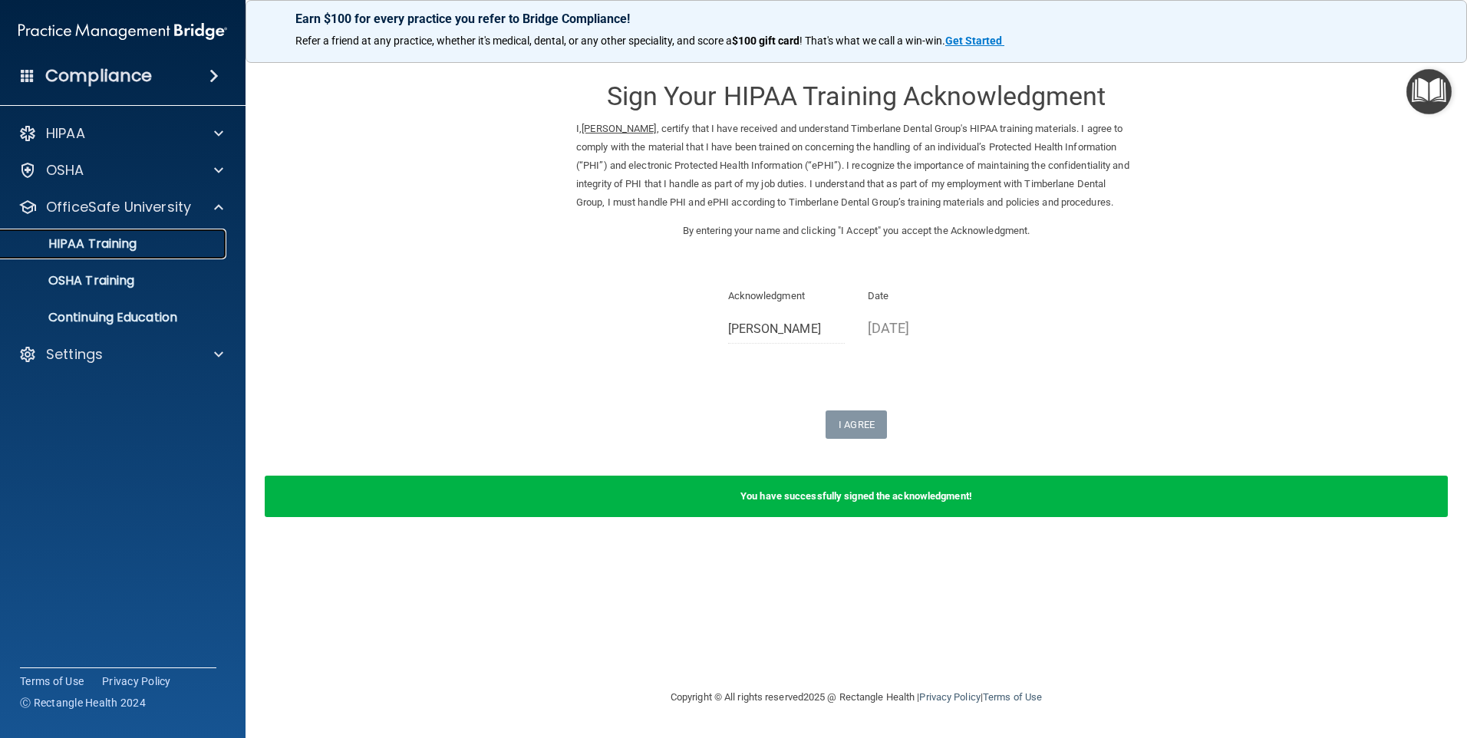
click at [123, 239] on p "HIPAA Training" at bounding box center [73, 243] width 127 height 15
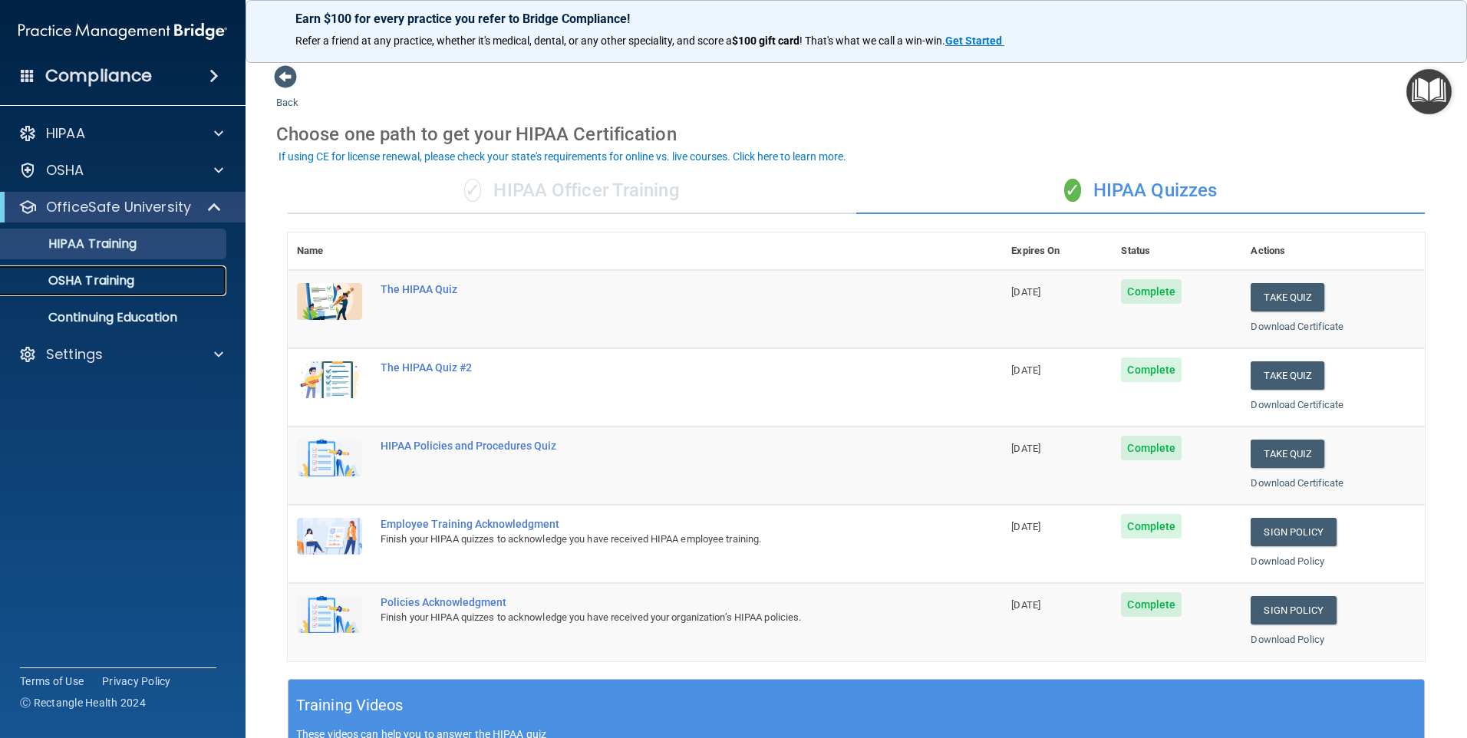
click at [89, 281] on p "OSHA Training" at bounding box center [72, 280] width 124 height 15
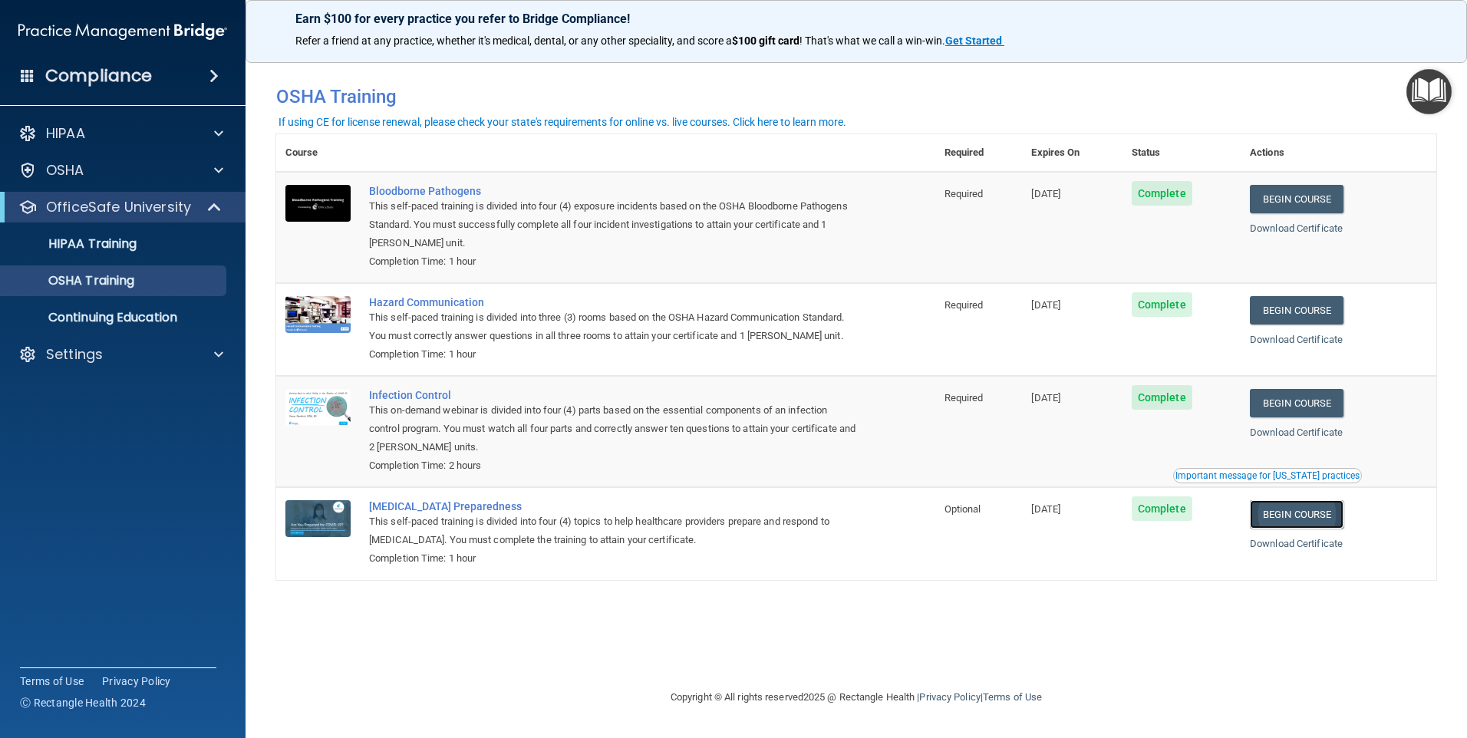
click at [1303, 518] on link "Begin Course" at bounding box center [1297, 514] width 94 height 28
click at [129, 239] on p "HIPAA Training" at bounding box center [73, 243] width 127 height 15
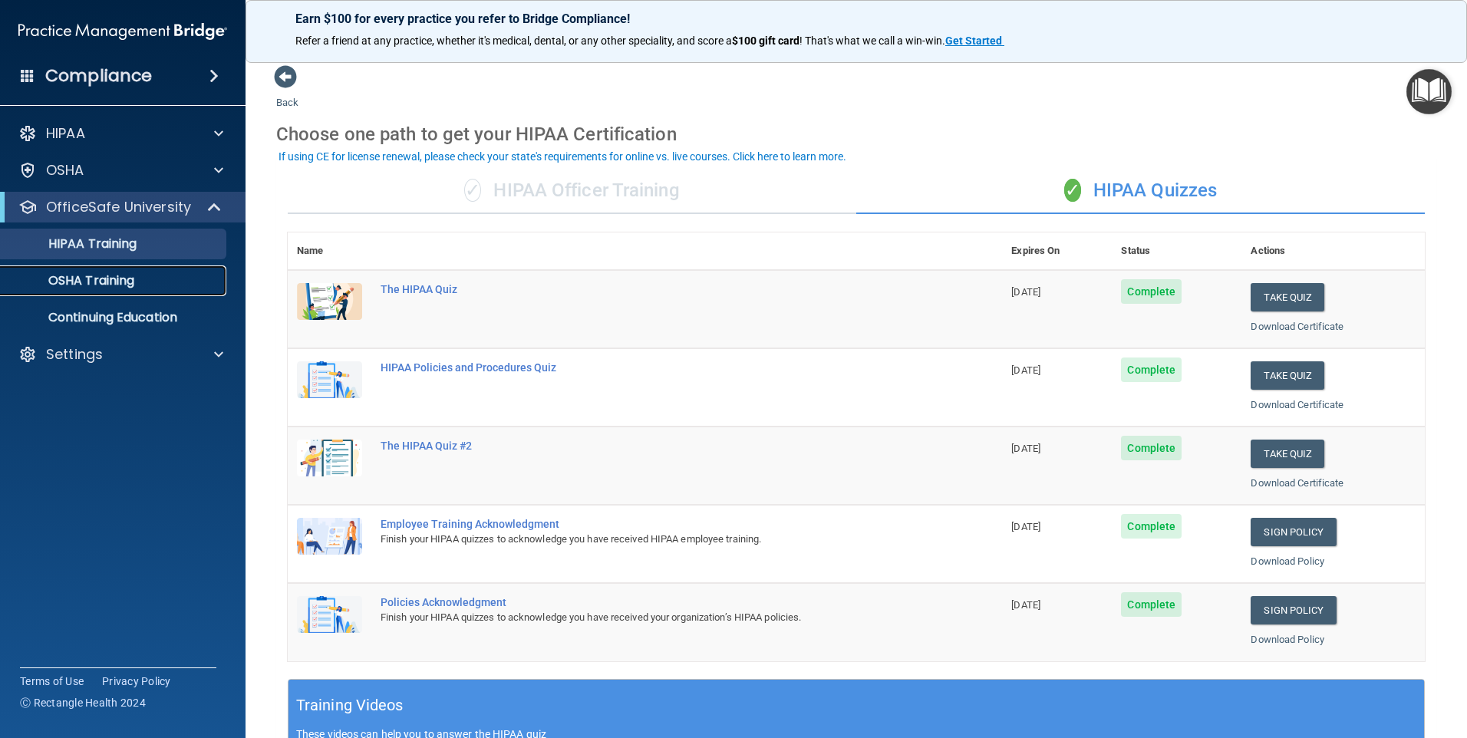
click at [101, 286] on p "OSHA Training" at bounding box center [72, 280] width 124 height 15
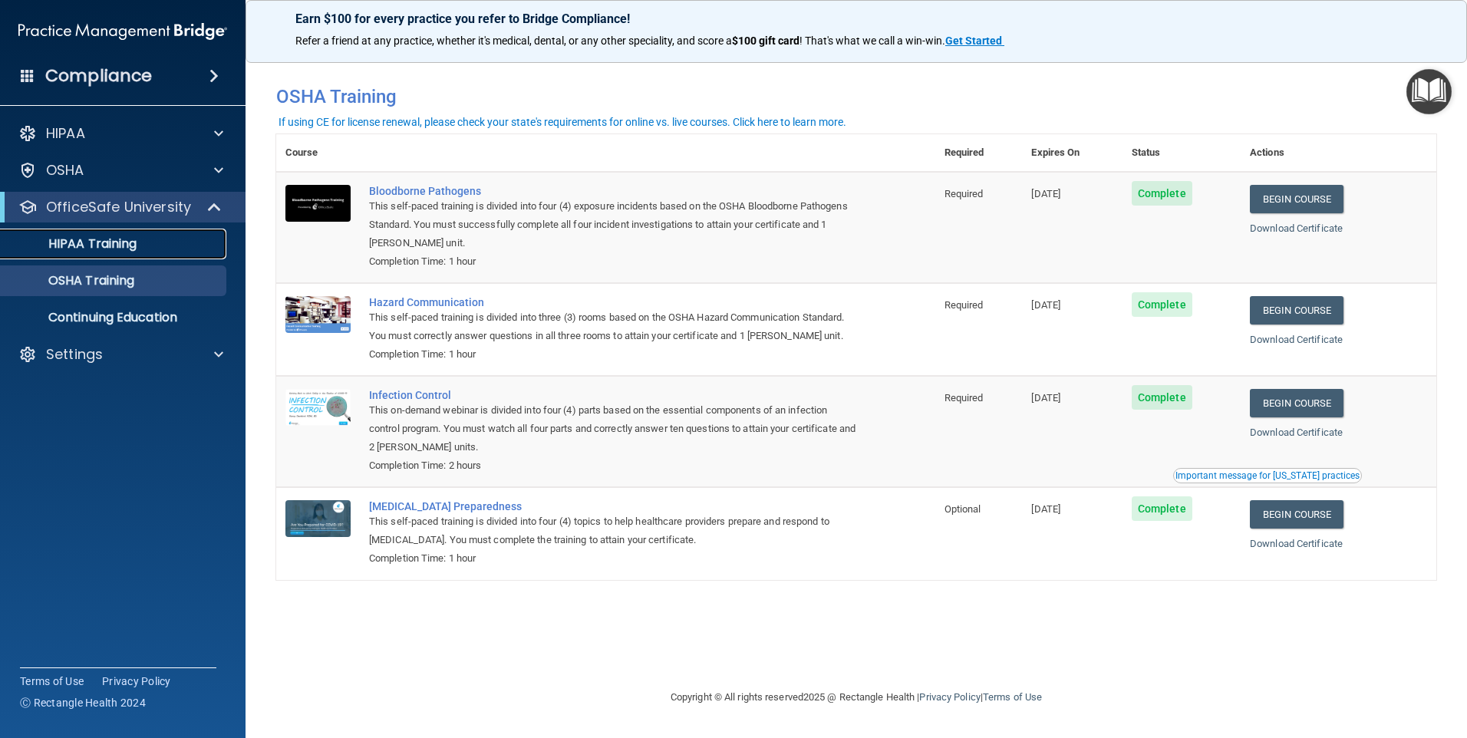
click at [104, 242] on p "HIPAA Training" at bounding box center [73, 243] width 127 height 15
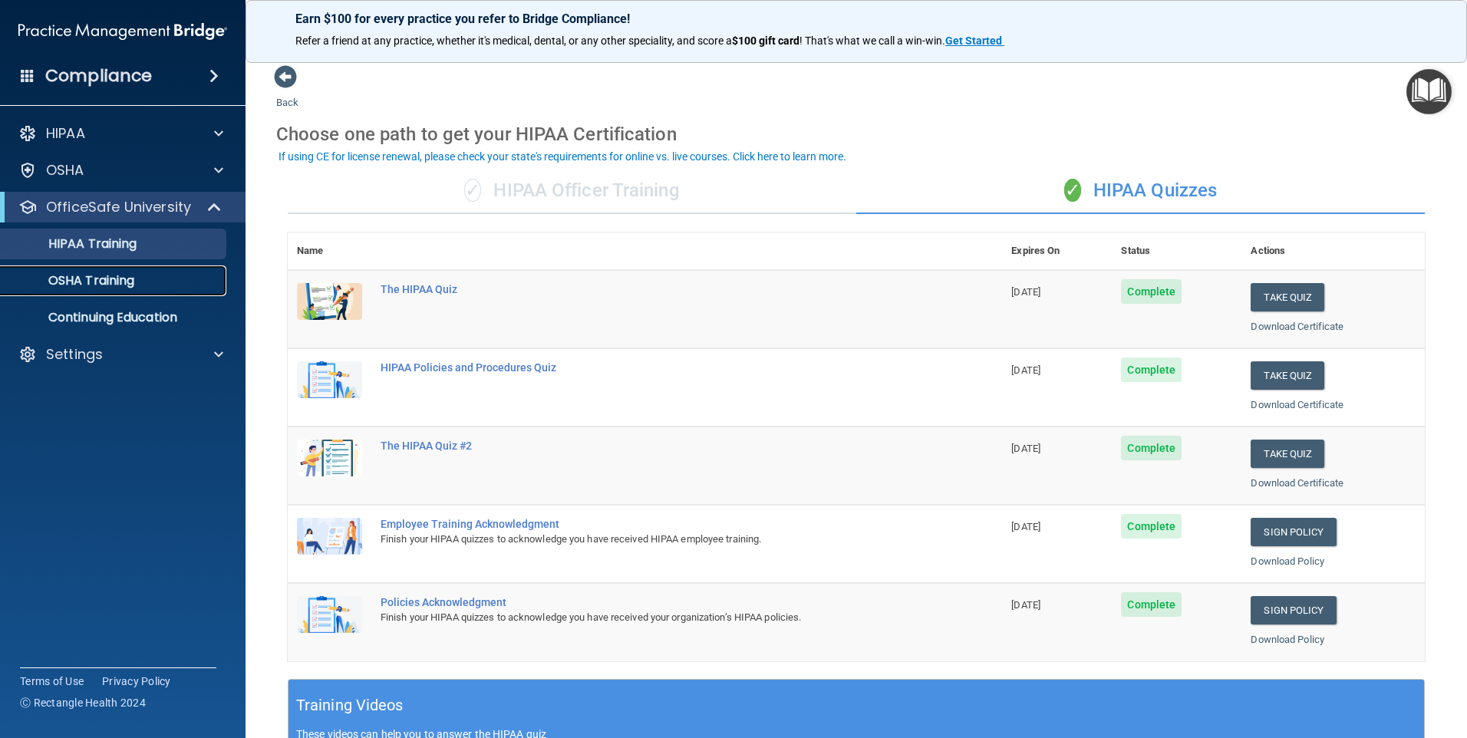
click at [118, 285] on p "OSHA Training" at bounding box center [72, 280] width 124 height 15
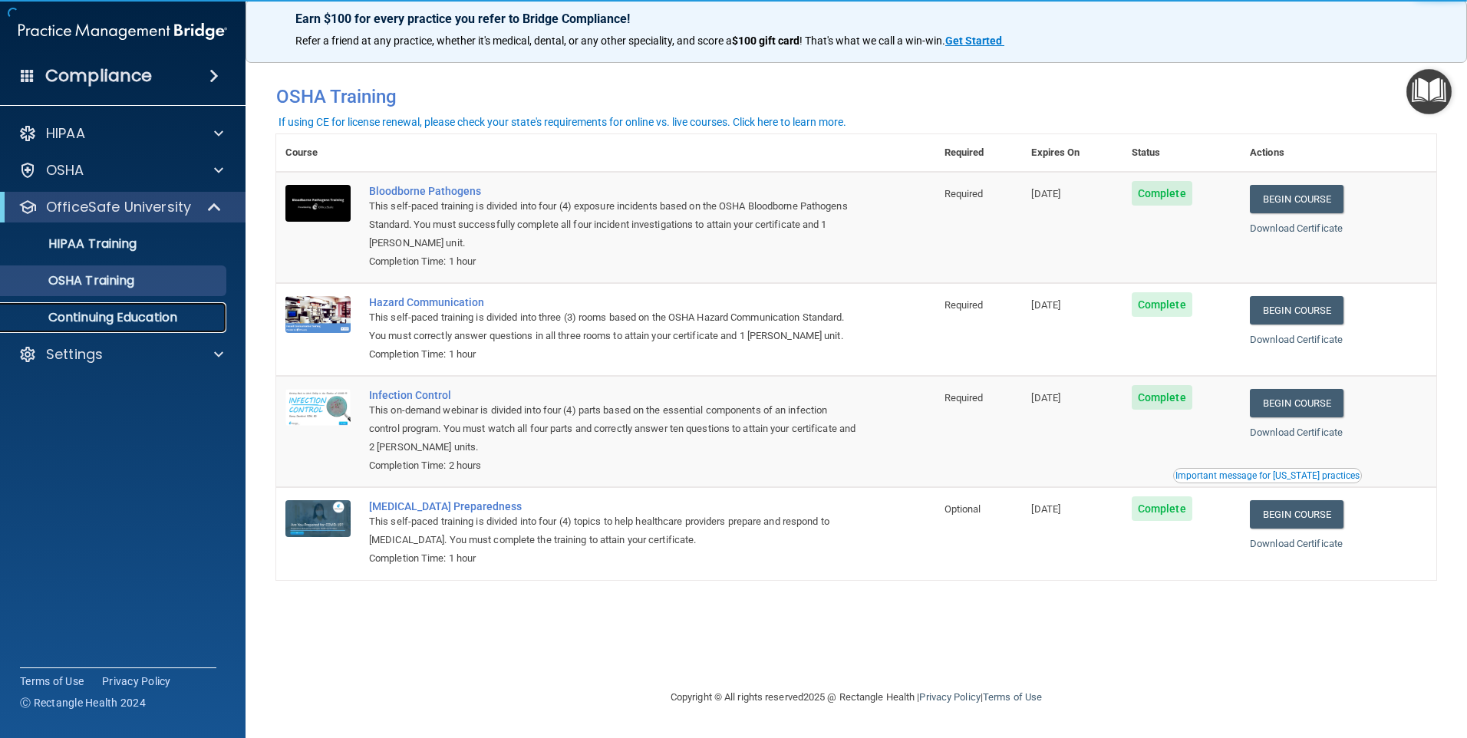
click at [157, 321] on p "Continuing Education" at bounding box center [114, 317] width 209 height 15
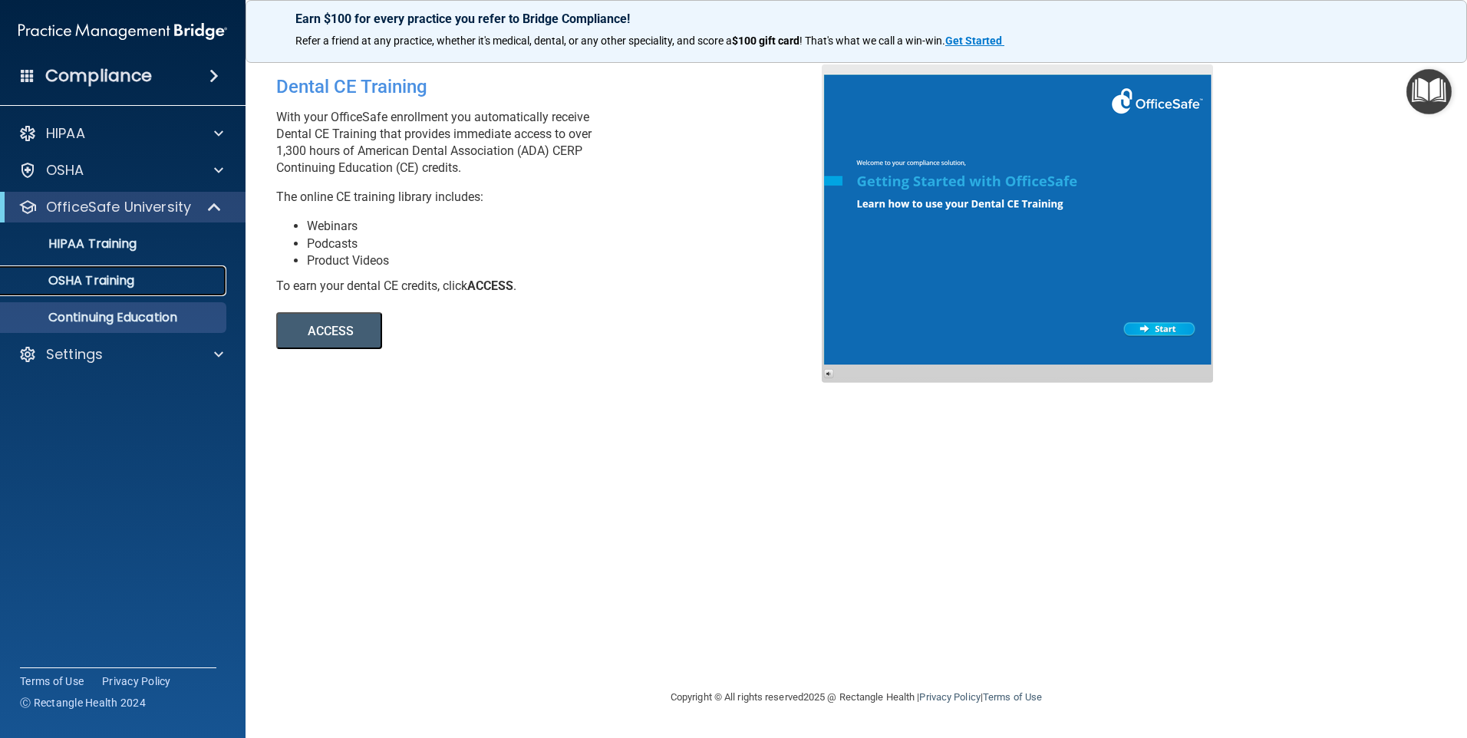
click at [130, 276] on p "OSHA Training" at bounding box center [72, 280] width 124 height 15
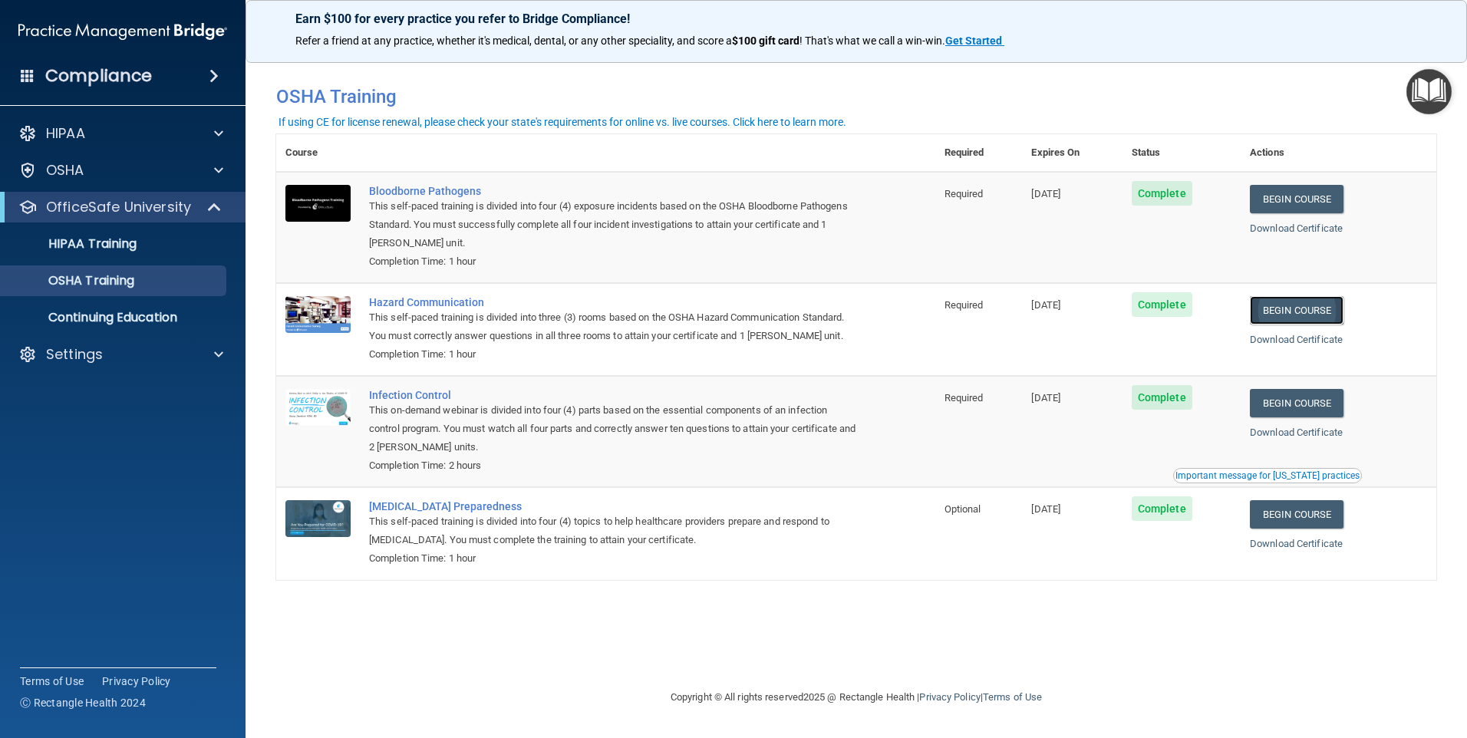
click at [1316, 311] on link "Begin Course" at bounding box center [1297, 310] width 94 height 28
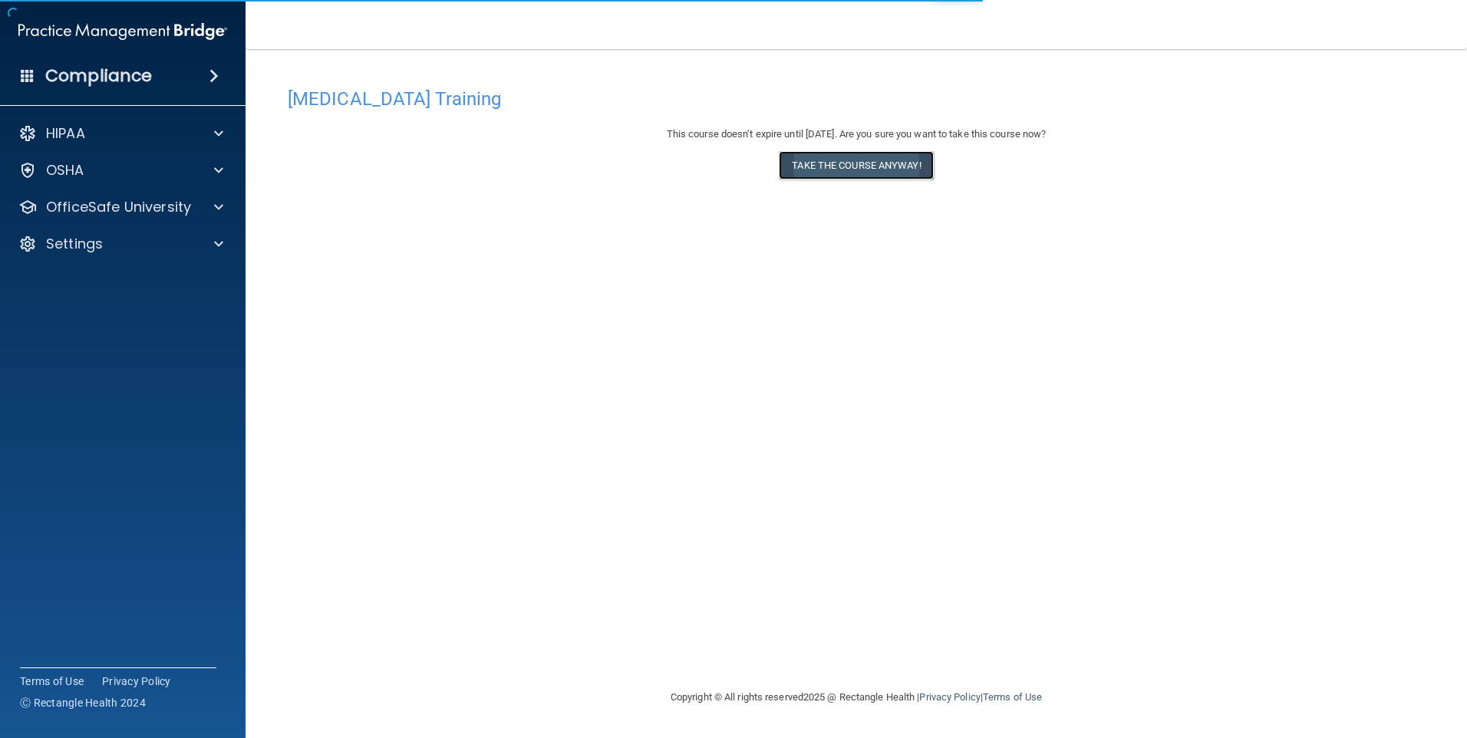
click at [833, 163] on button "Take the course anyway!" at bounding box center [856, 165] width 154 height 28
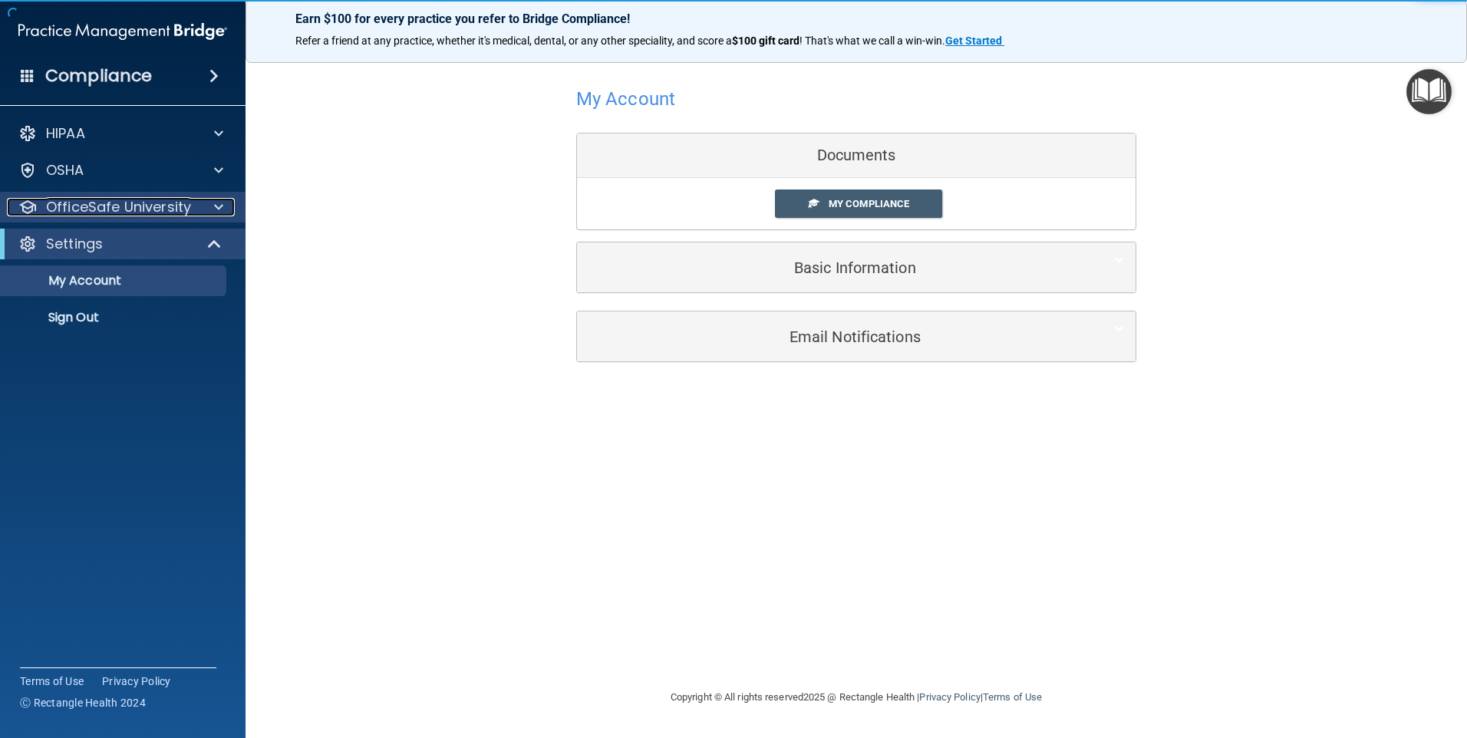
click at [131, 211] on p "OfficeSafe University" at bounding box center [118, 207] width 145 height 18
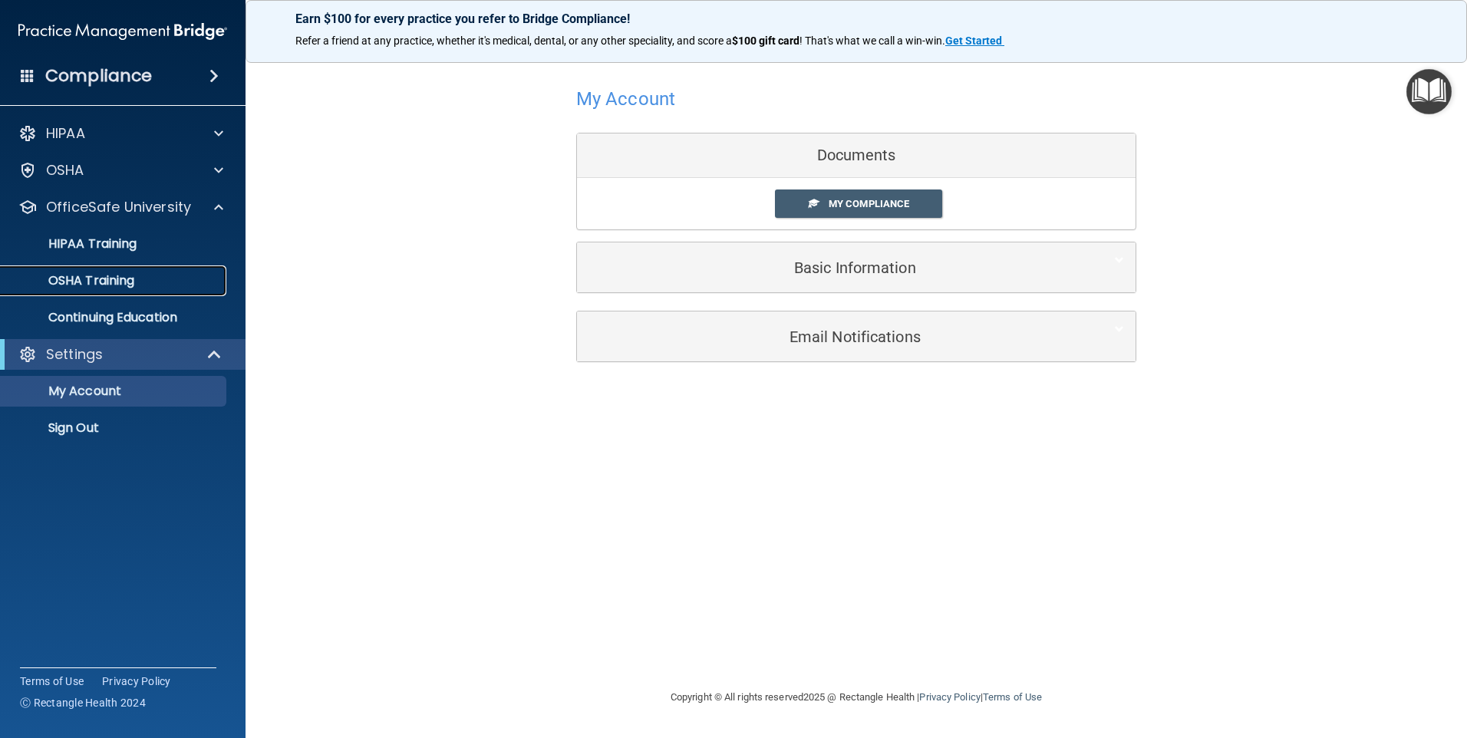
click at [111, 267] on link "OSHA Training" at bounding box center [106, 280] width 242 height 31
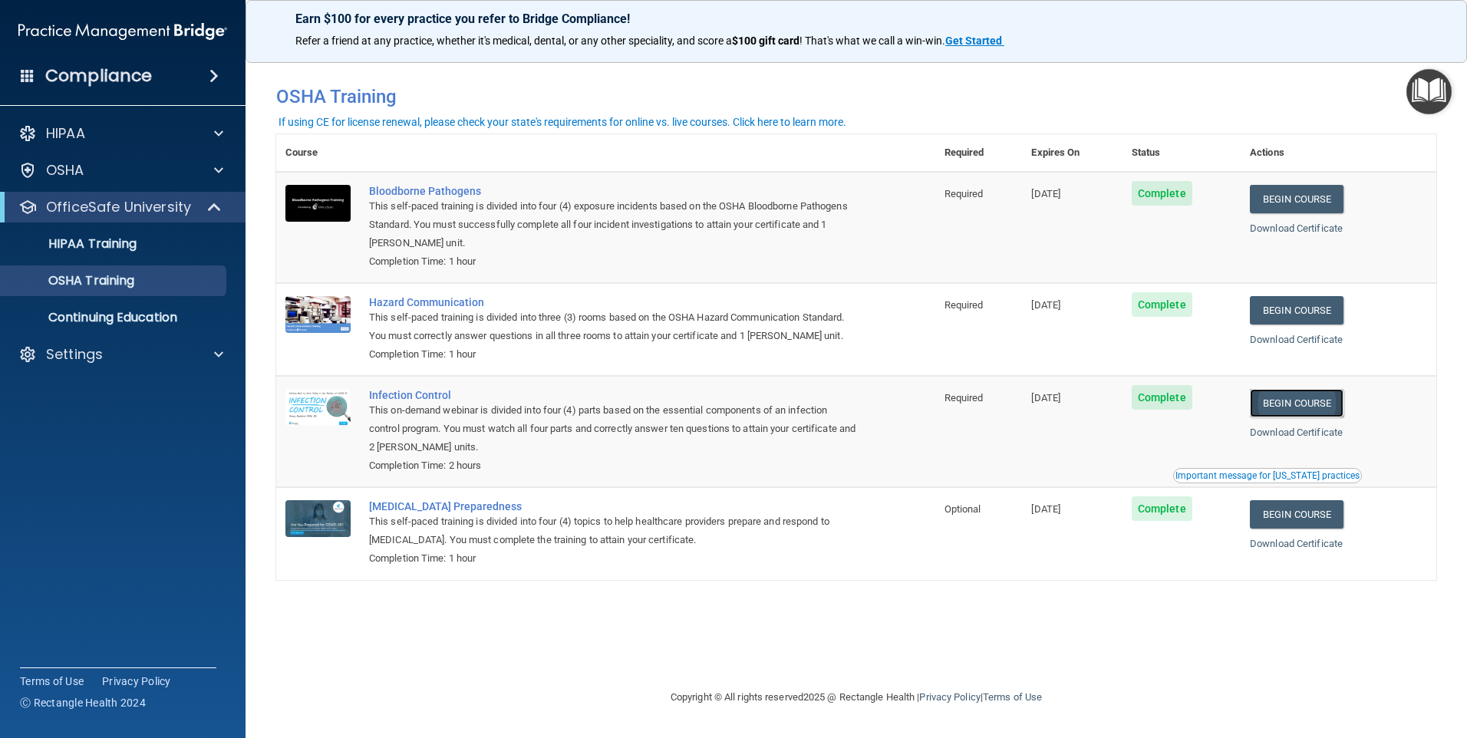
click at [1283, 407] on link "Begin Course" at bounding box center [1297, 403] width 94 height 28
click at [112, 243] on p "HIPAA Training" at bounding box center [73, 243] width 127 height 15
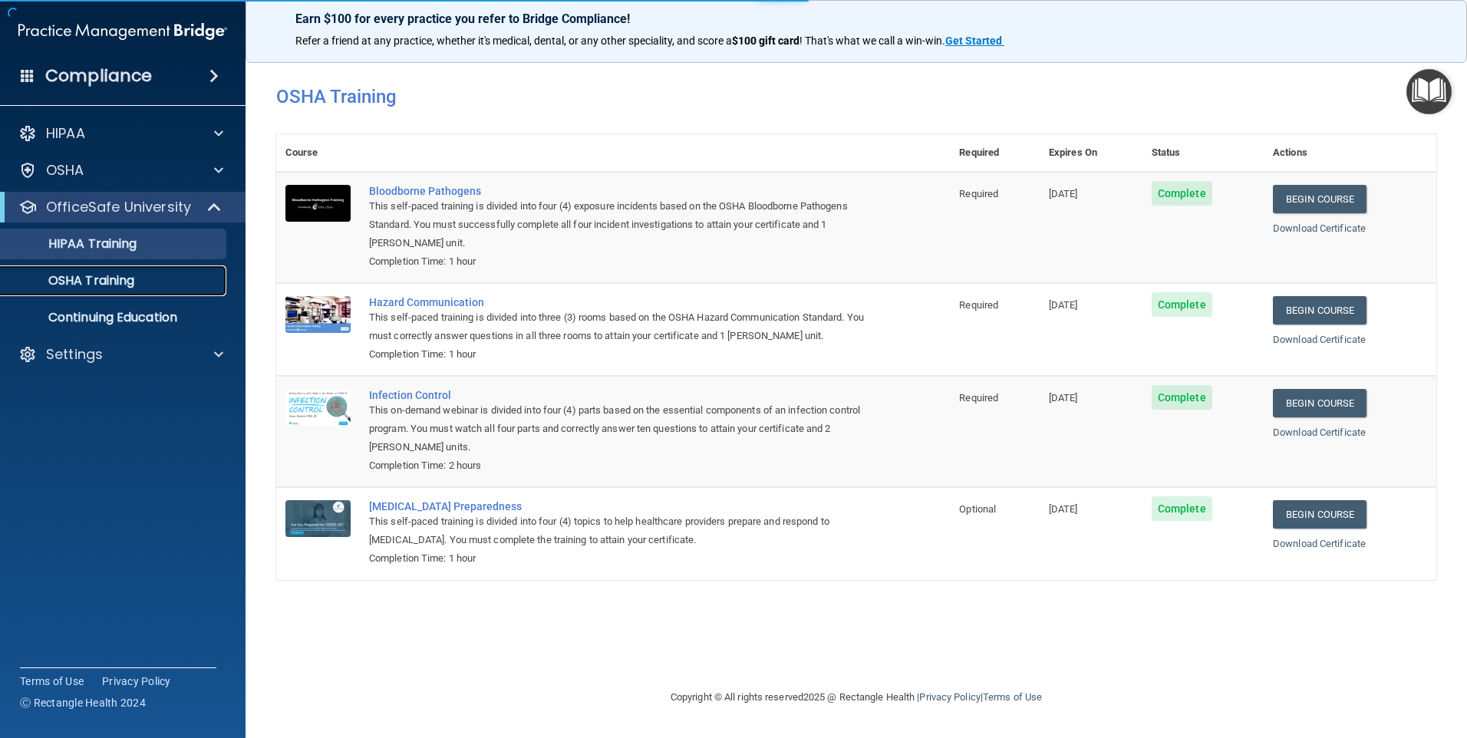
click at [124, 279] on p "OSHA Training" at bounding box center [72, 280] width 124 height 15
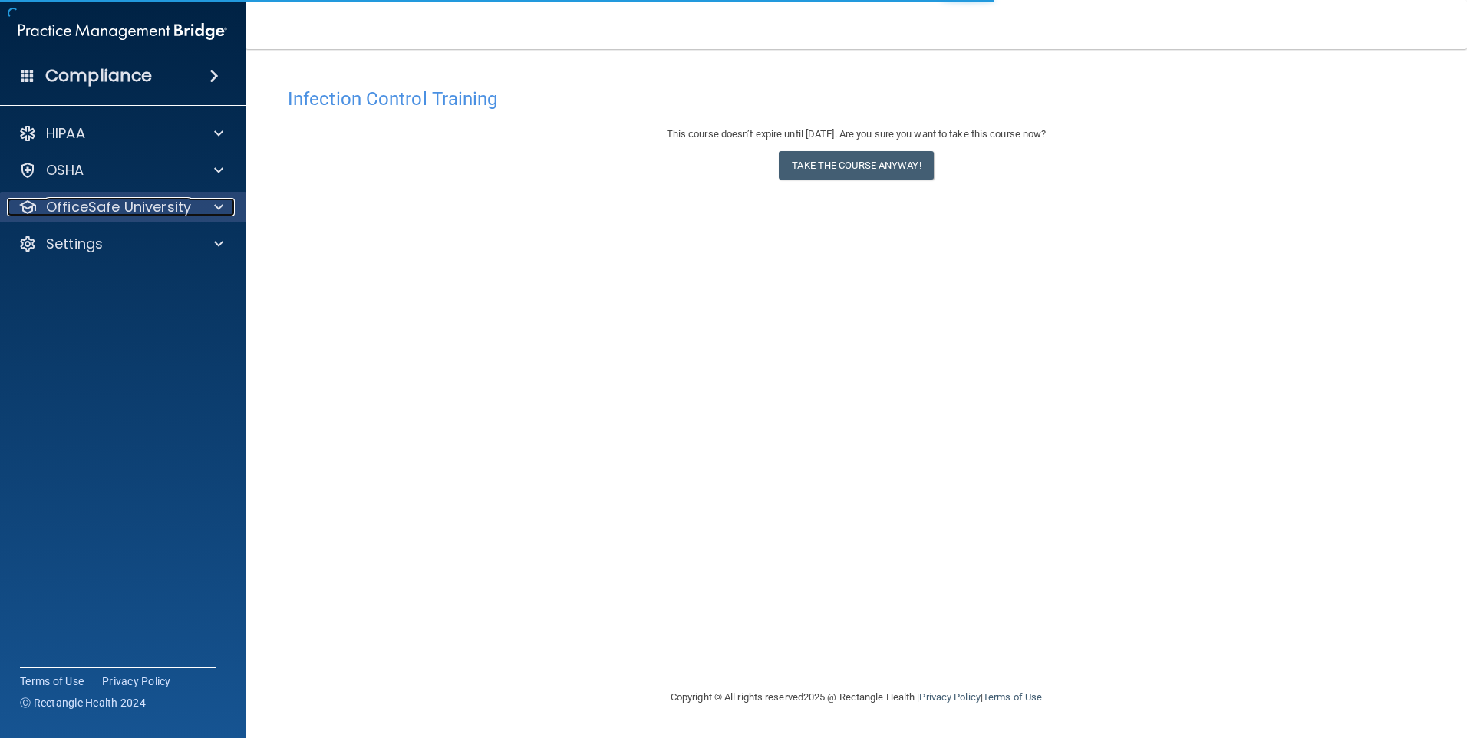
click at [106, 203] on p "OfficeSafe University" at bounding box center [118, 207] width 145 height 18
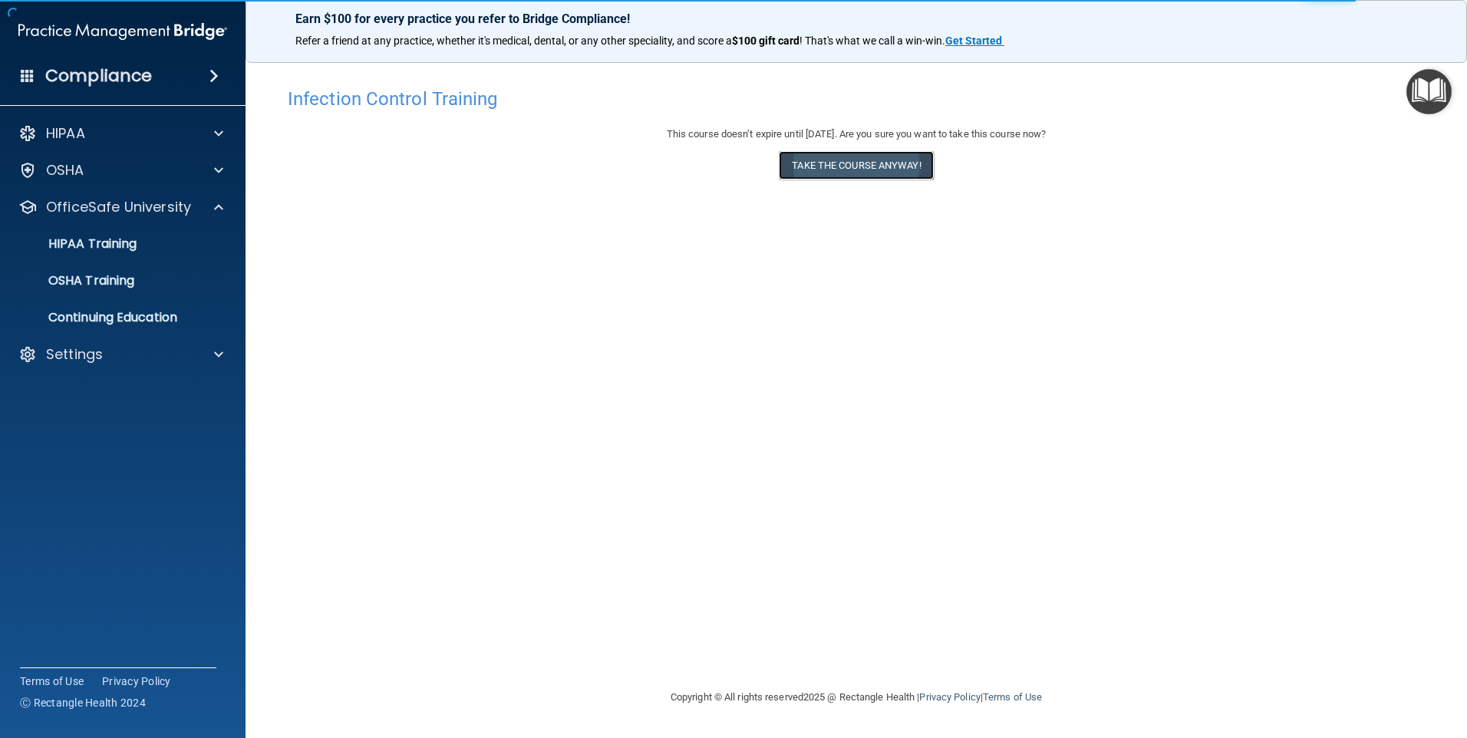
click at [826, 160] on button "Take the course anyway!" at bounding box center [856, 165] width 154 height 28
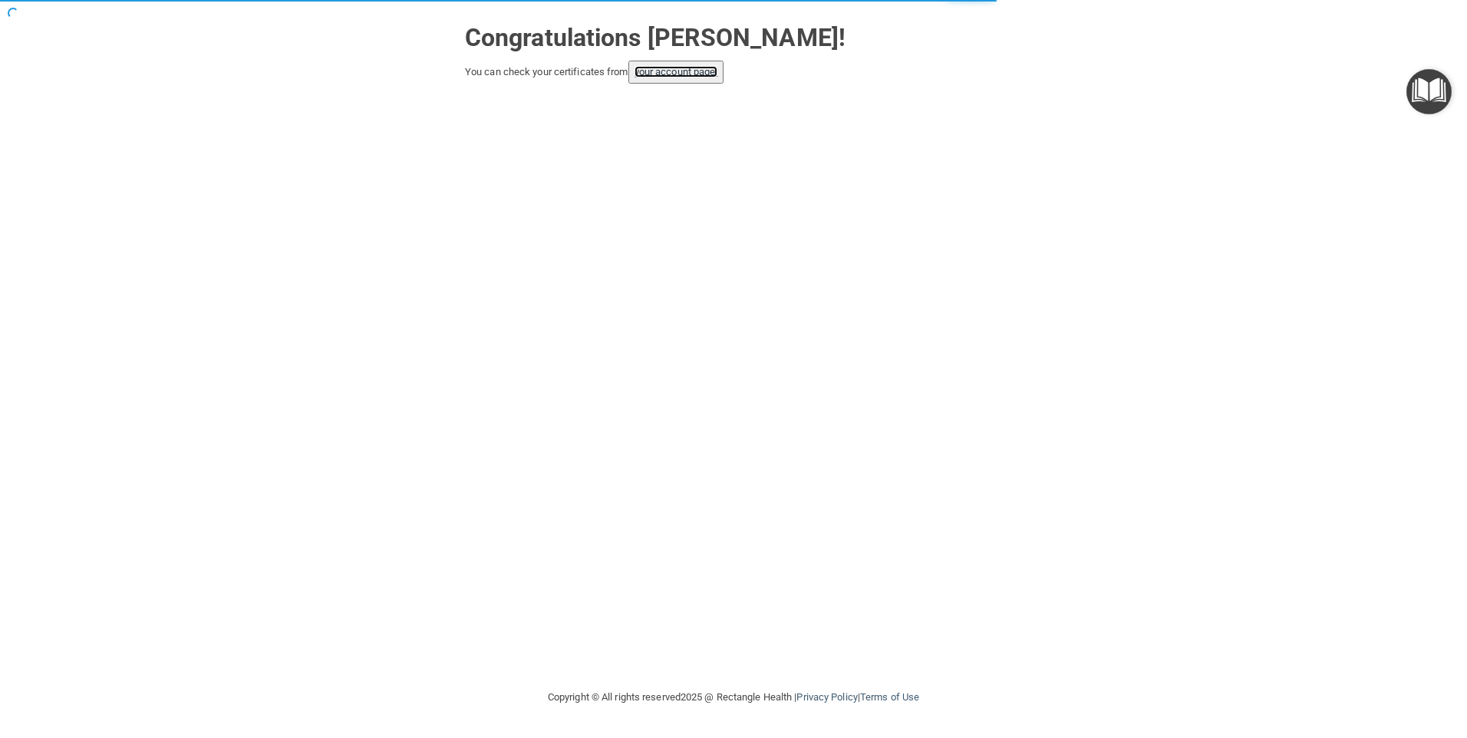
click at [684, 74] on link "your account page!" at bounding box center [676, 72] width 84 height 12
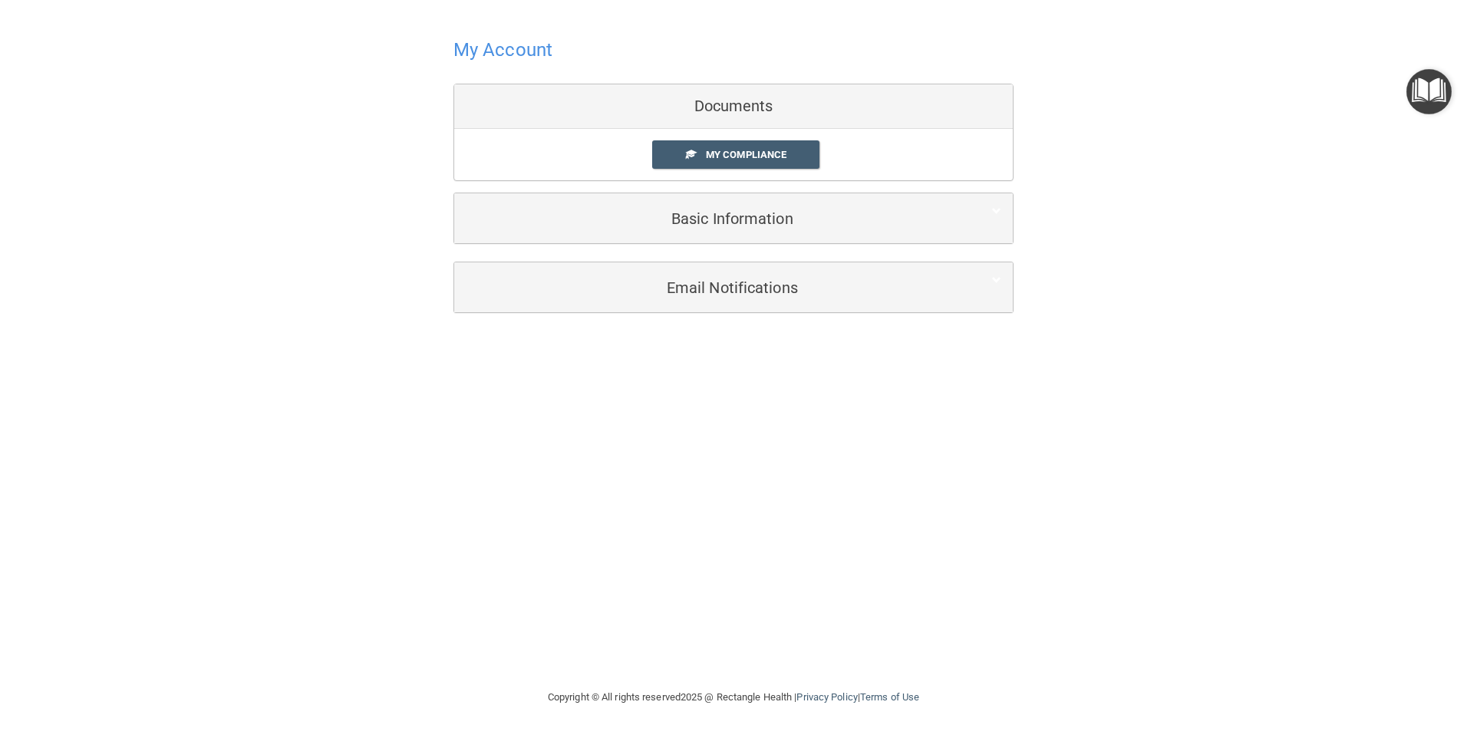
click at [743, 102] on div "Documents" at bounding box center [733, 106] width 559 height 44
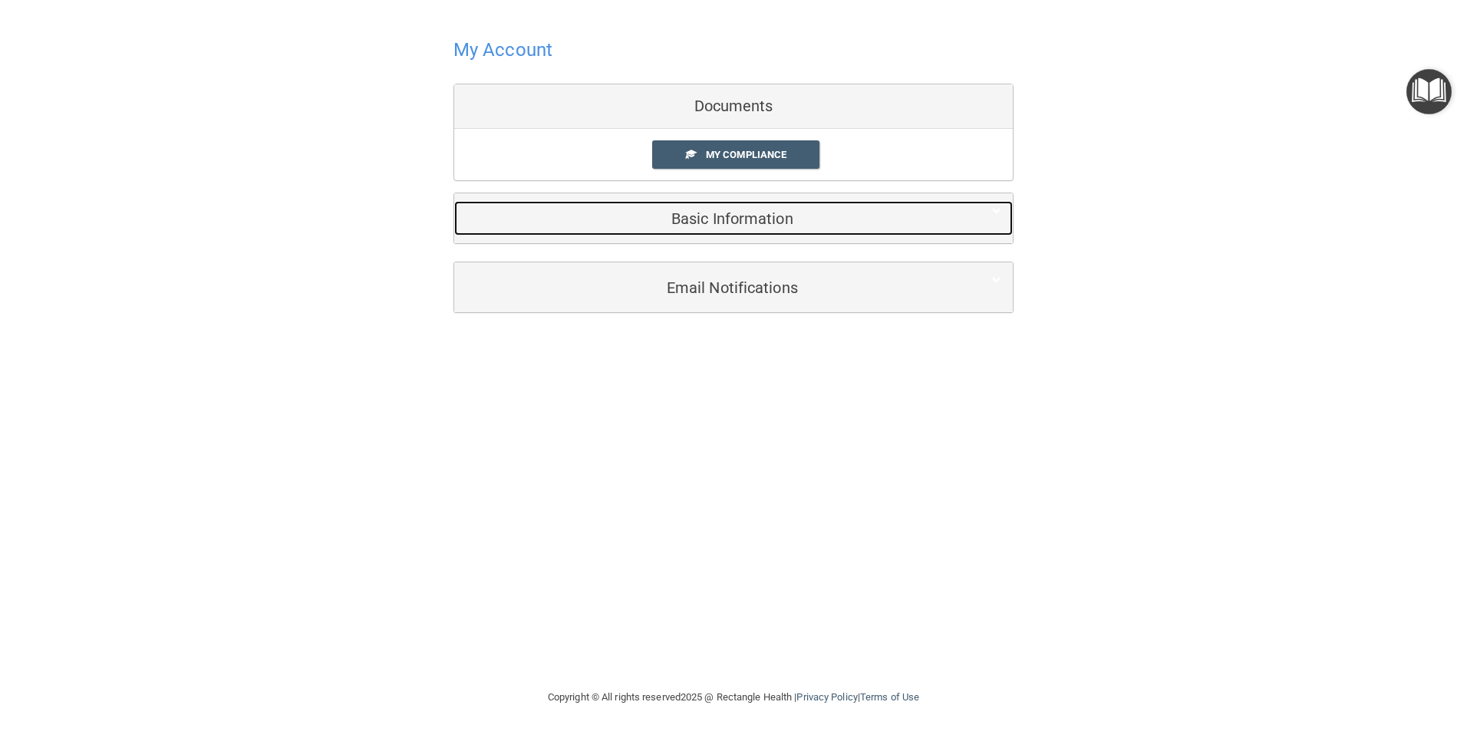
click at [723, 222] on h5 "Basic Information" at bounding box center [710, 218] width 489 height 17
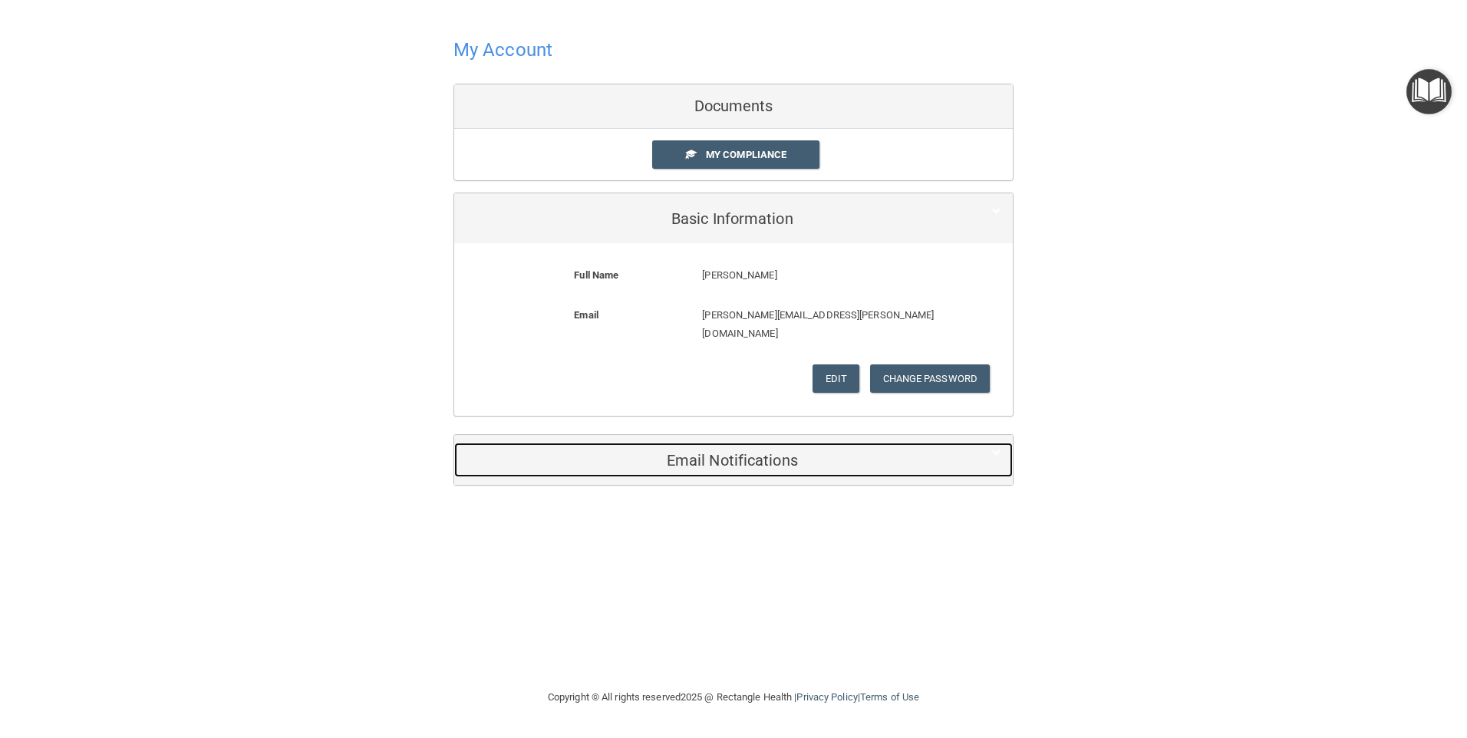
click at [715, 457] on div "Email Notifications" at bounding box center [710, 460] width 512 height 35
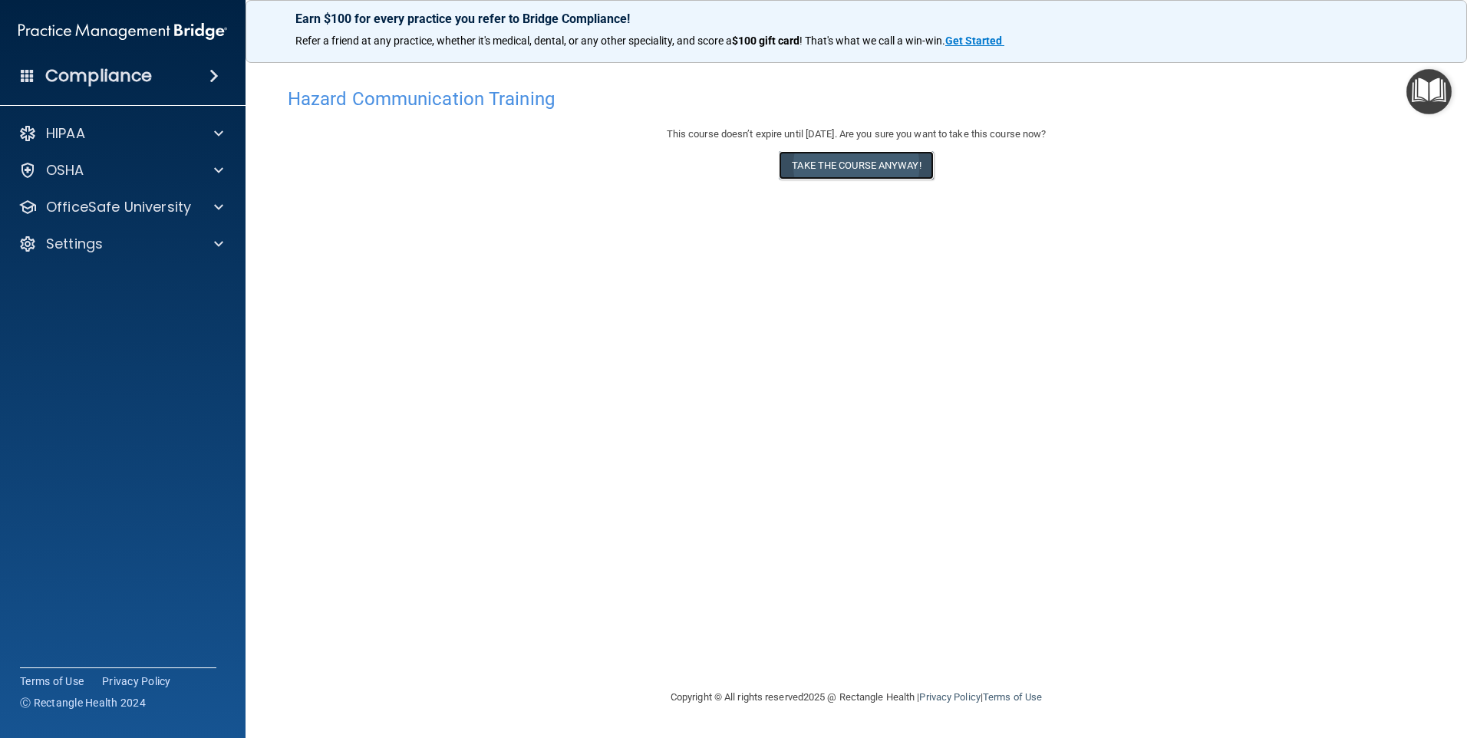
click at [851, 166] on button "Take the course anyway!" at bounding box center [856, 165] width 154 height 28
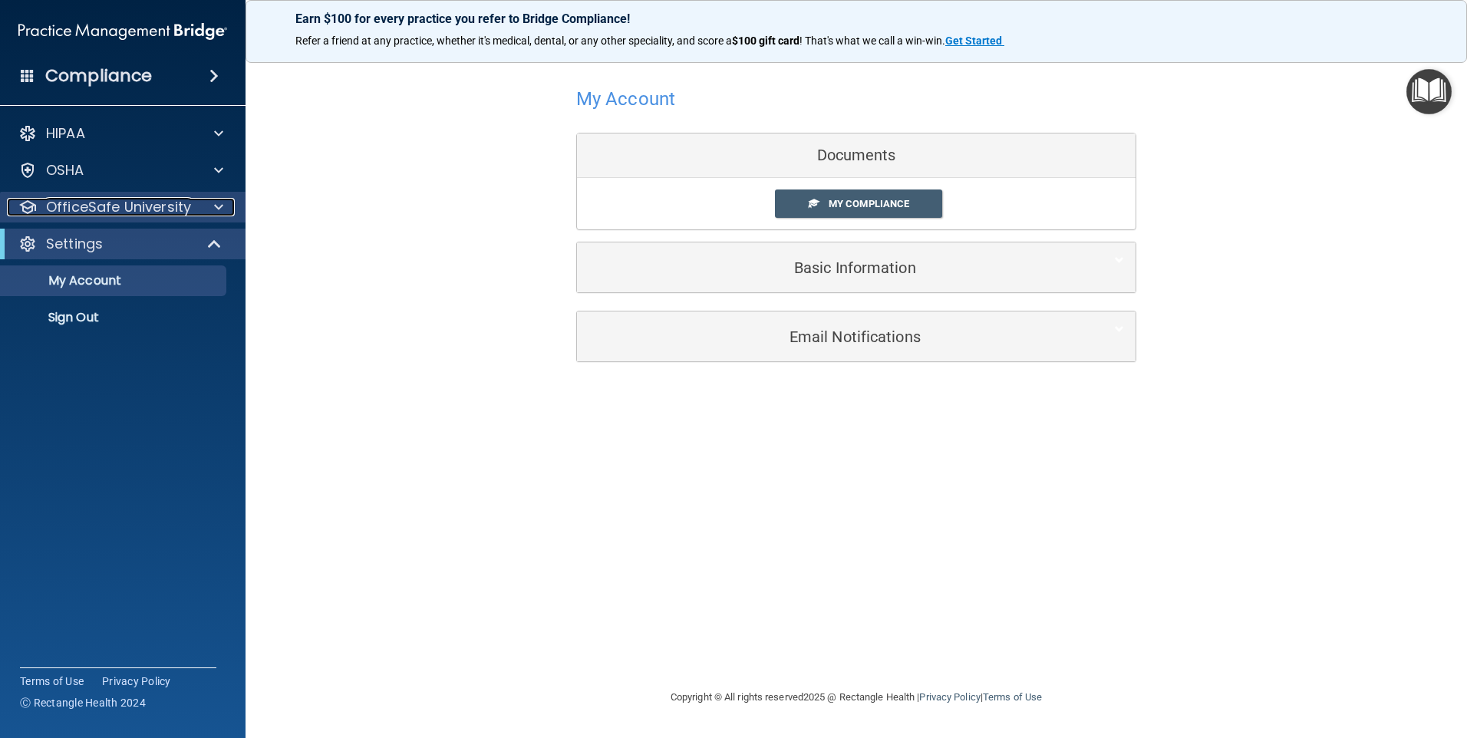
click at [160, 206] on p "OfficeSafe University" at bounding box center [118, 207] width 145 height 18
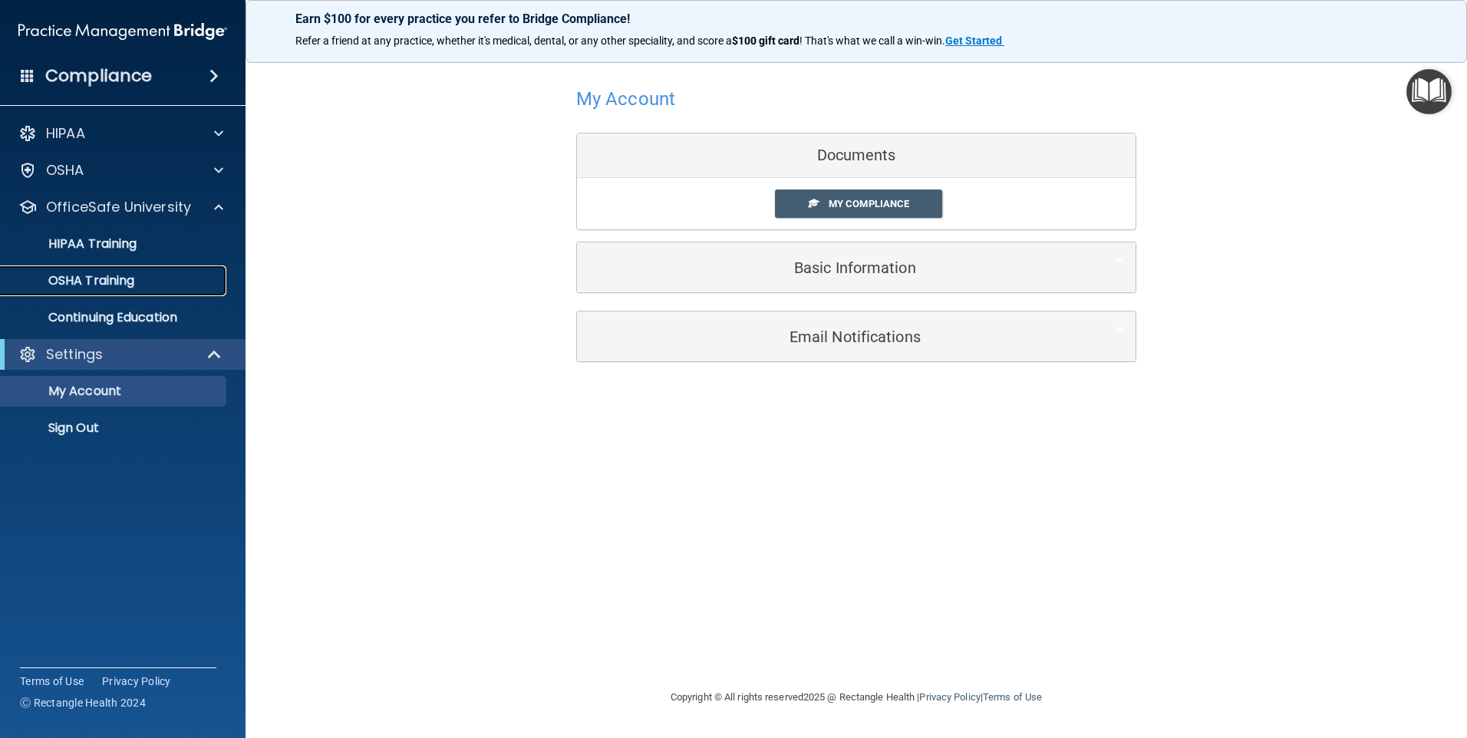
click at [115, 278] on p "OSHA Training" at bounding box center [72, 280] width 124 height 15
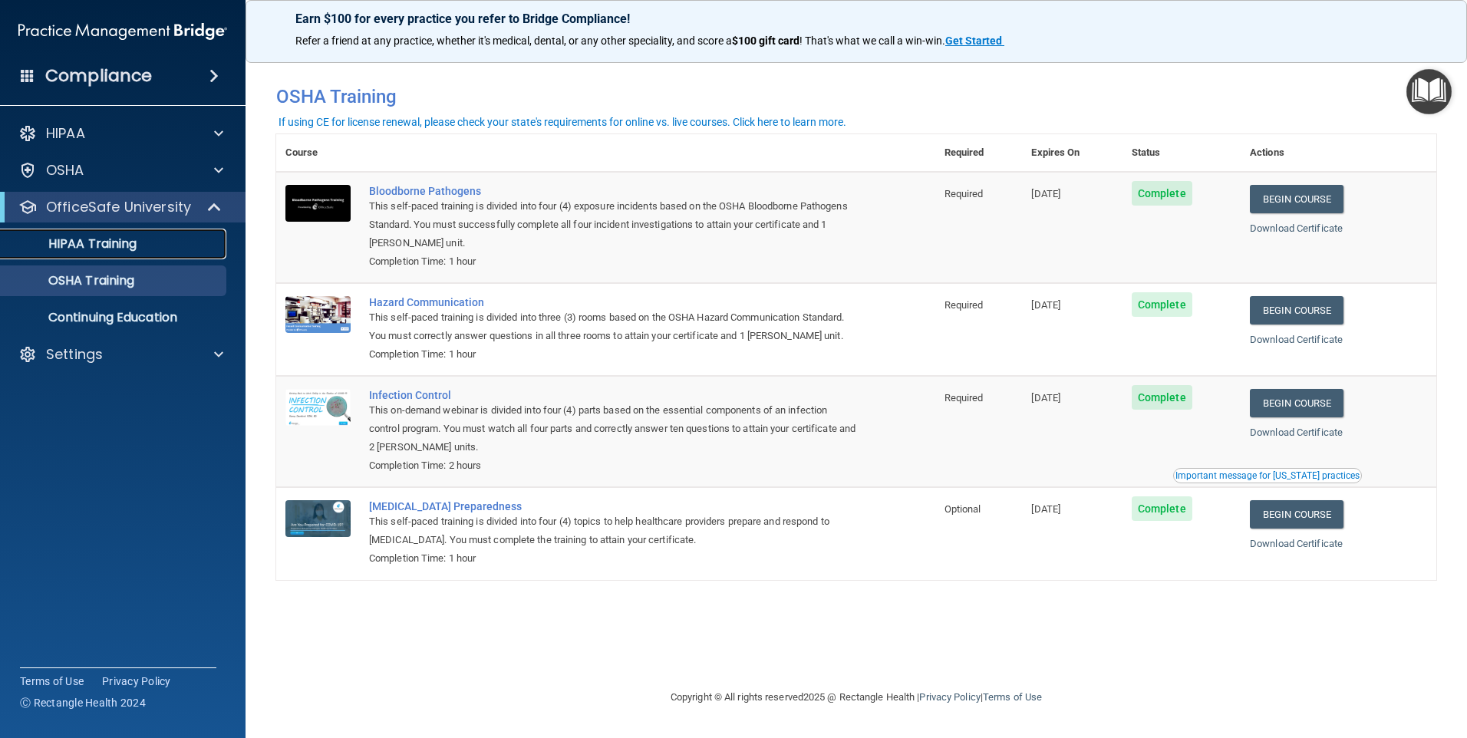
click at [105, 245] on p "HIPAA Training" at bounding box center [73, 243] width 127 height 15
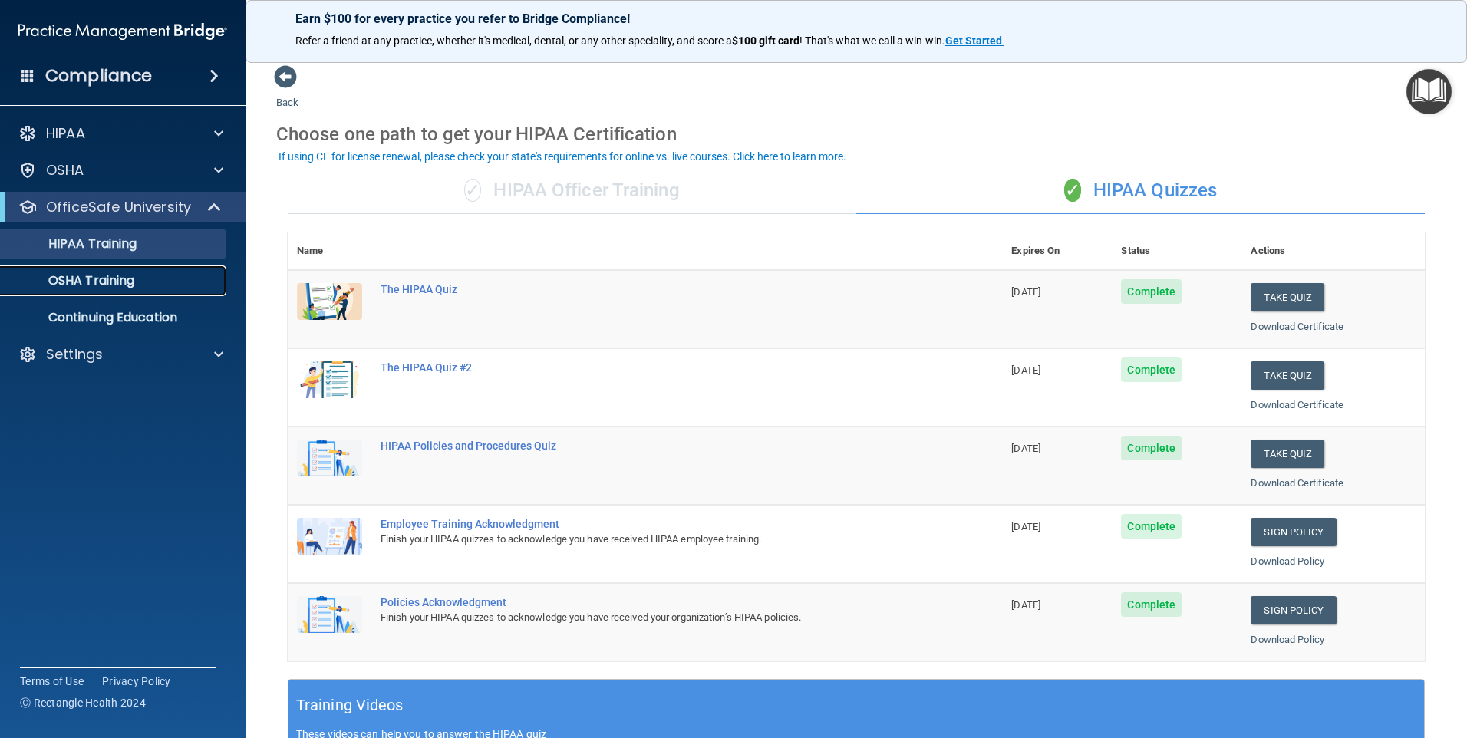
click at [99, 280] on p "OSHA Training" at bounding box center [72, 280] width 124 height 15
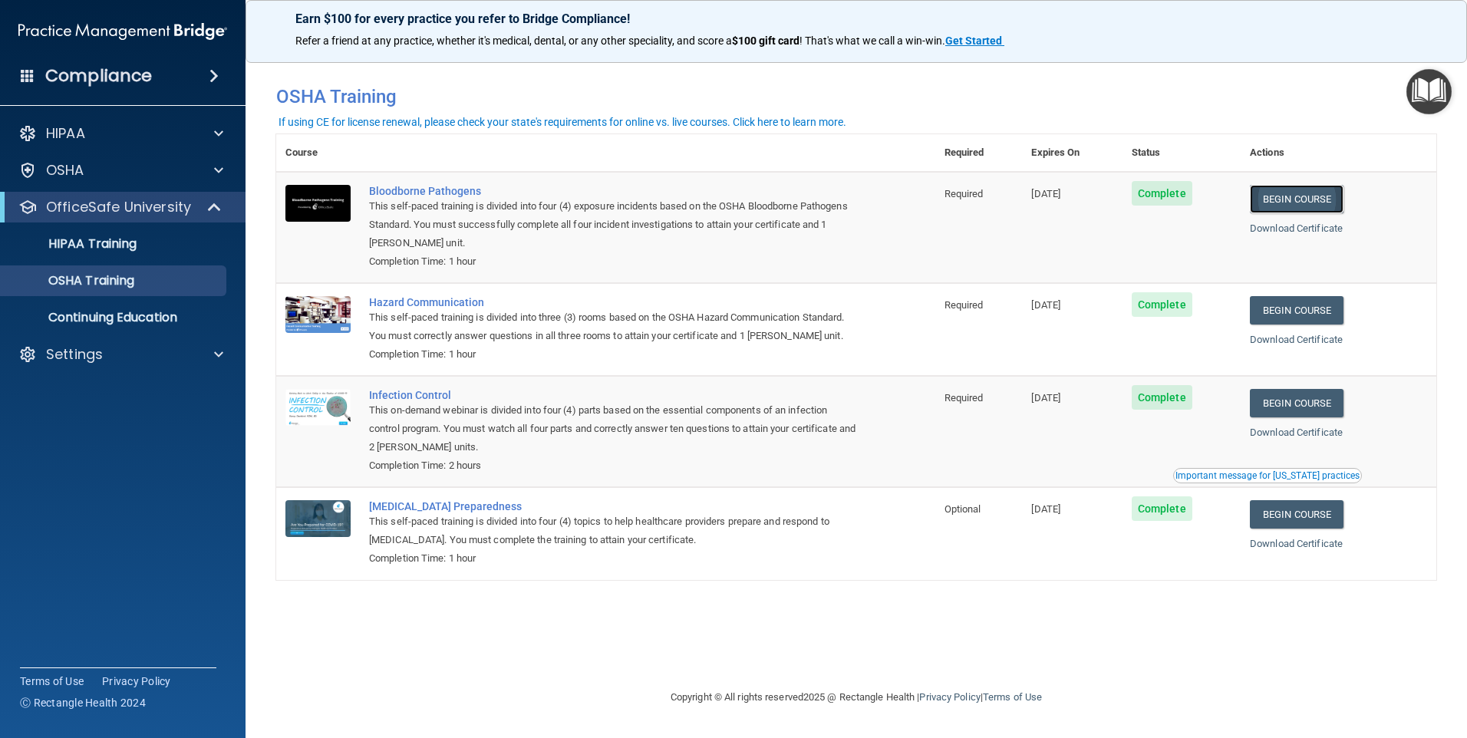
click at [1287, 198] on link "Begin Course" at bounding box center [1297, 199] width 94 height 28
click at [124, 238] on p "HIPAA Training" at bounding box center [73, 243] width 127 height 15
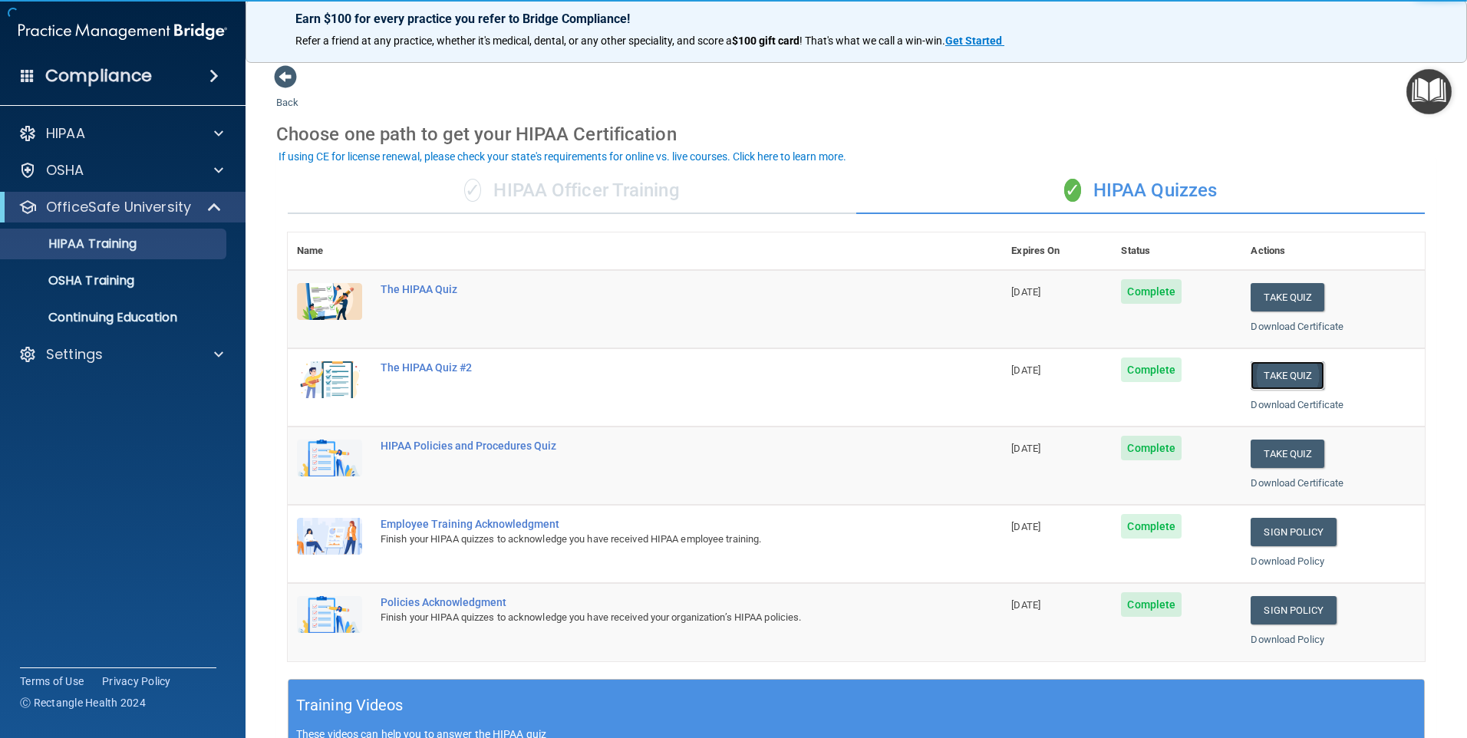
click at [1295, 376] on button "Take Quiz" at bounding box center [1287, 375] width 74 height 28
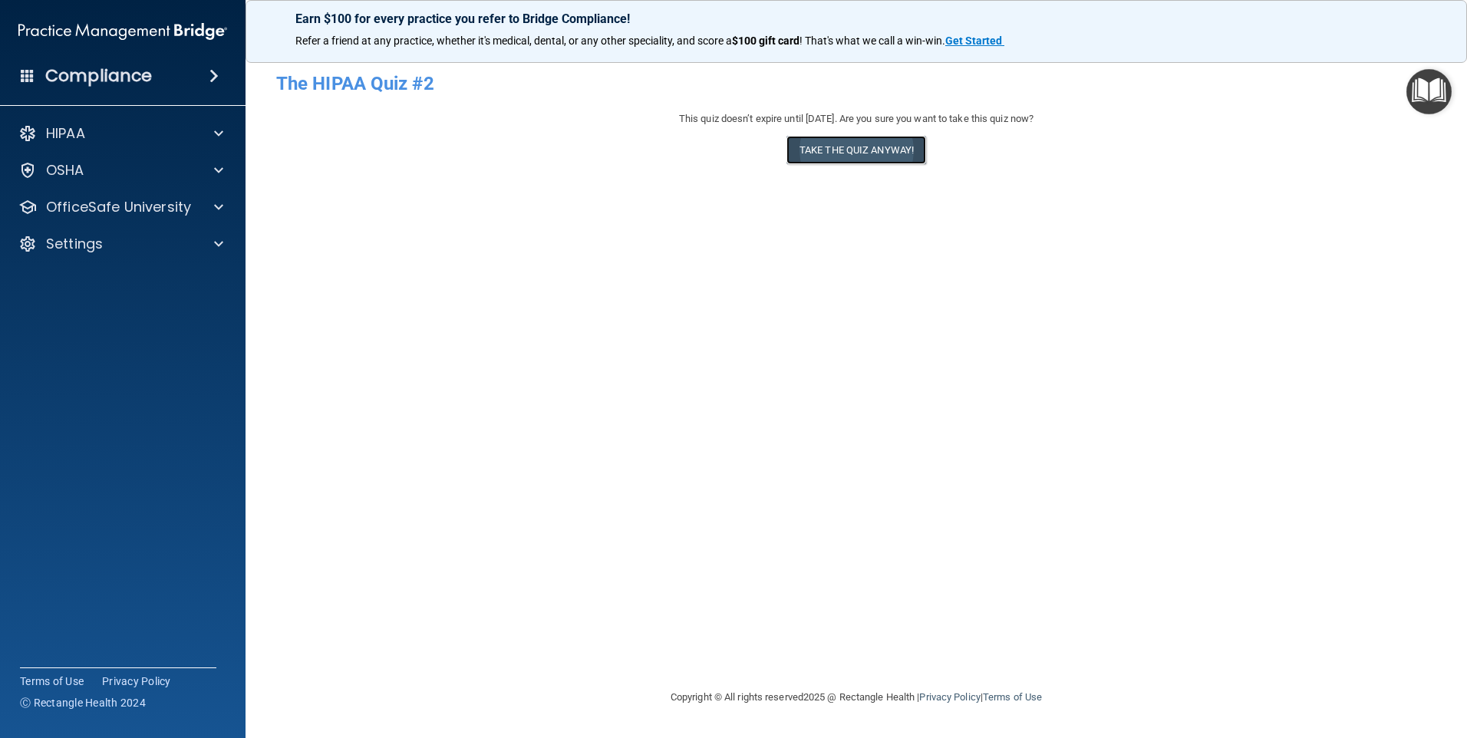
click at [870, 152] on button "Take the quiz anyway!" at bounding box center [856, 150] width 140 height 28
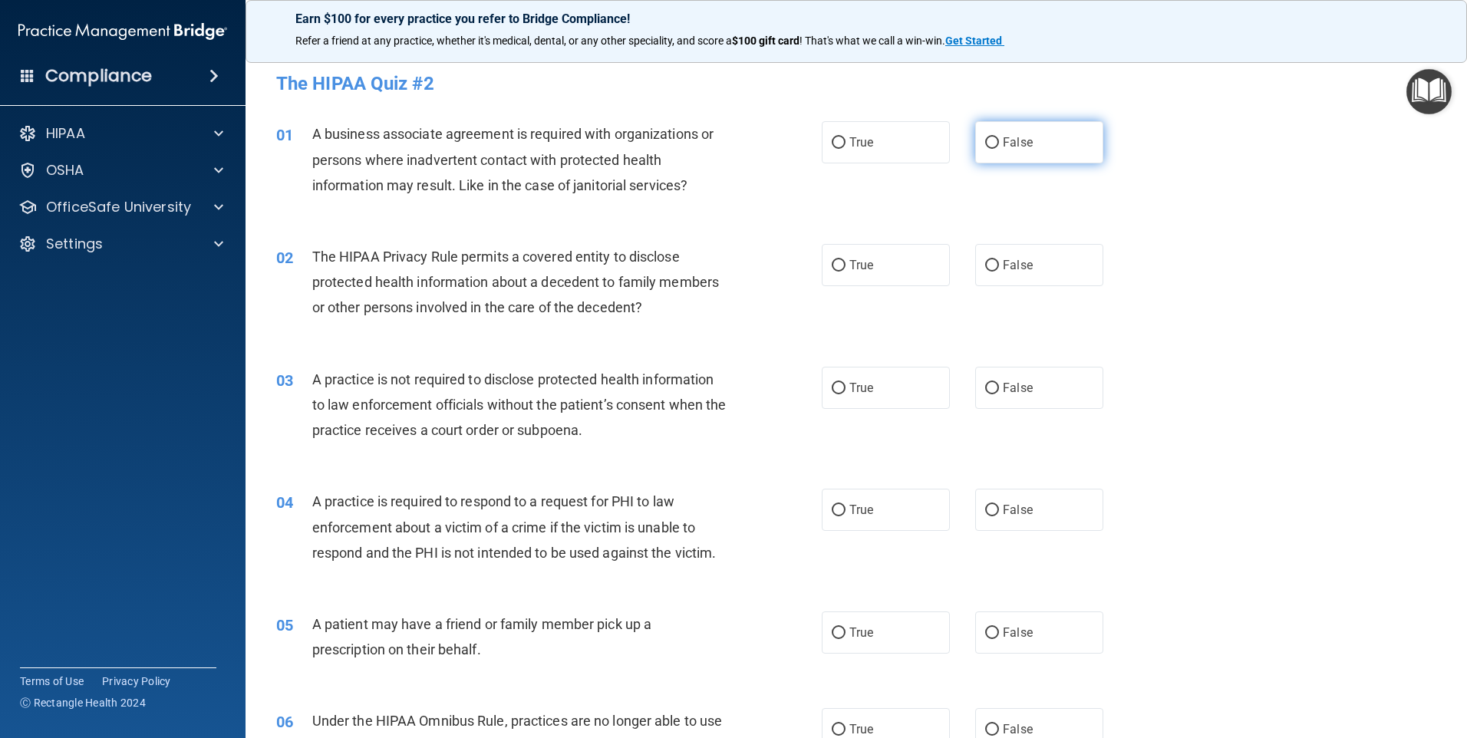
click at [985, 142] on input "False" at bounding box center [992, 143] width 14 height 12
radio input "true"
click at [985, 386] on input "False" at bounding box center [992, 389] width 14 height 12
radio input "true"
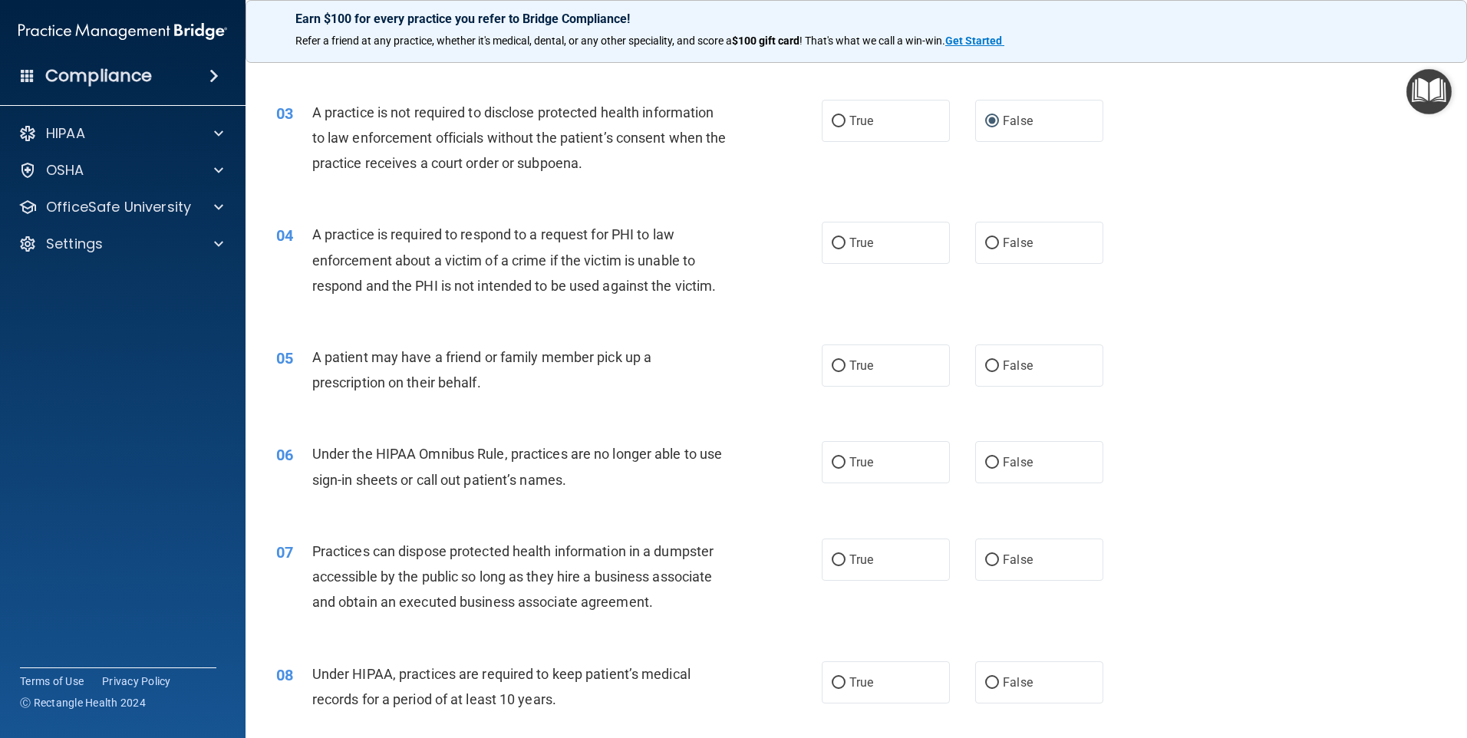
scroll to position [307, 0]
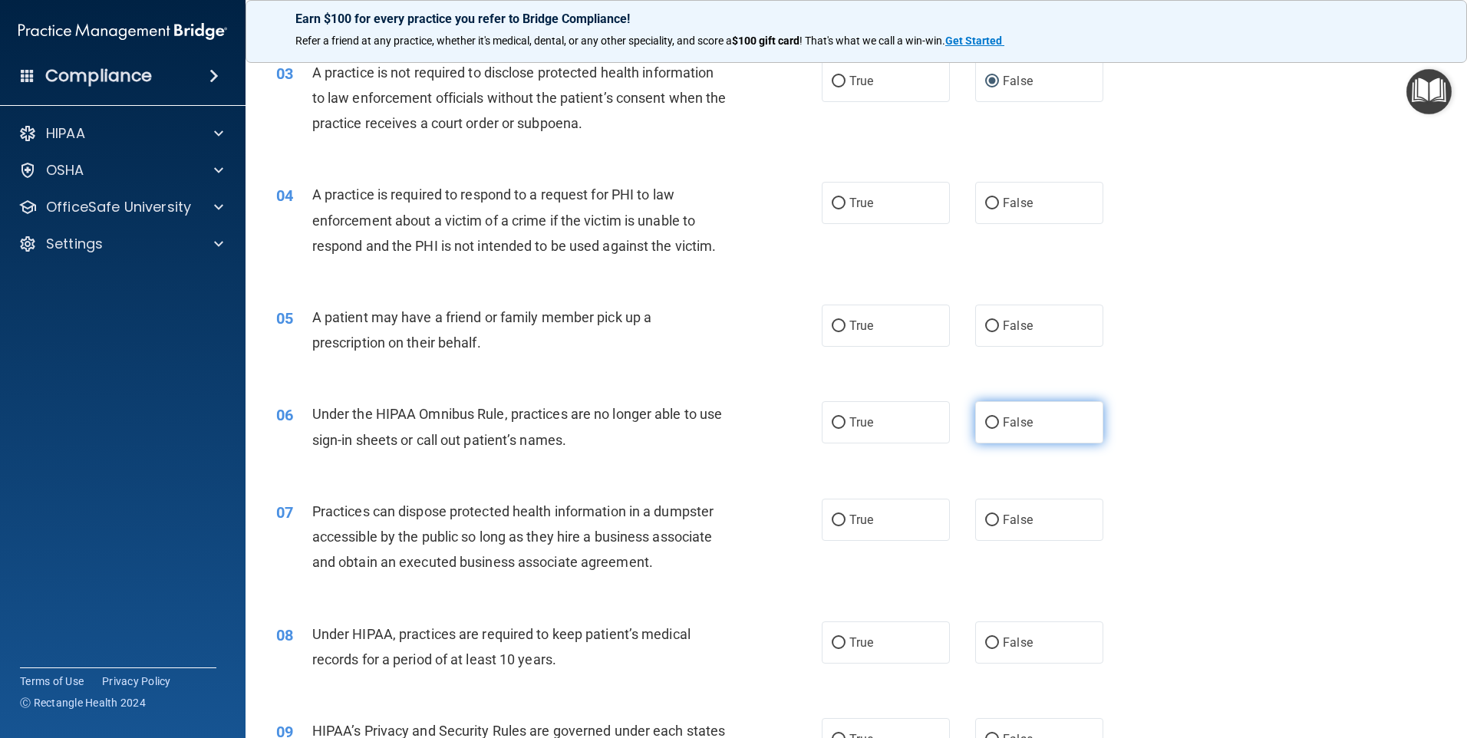
click at [985, 423] on input "False" at bounding box center [992, 423] width 14 height 12
radio input "true"
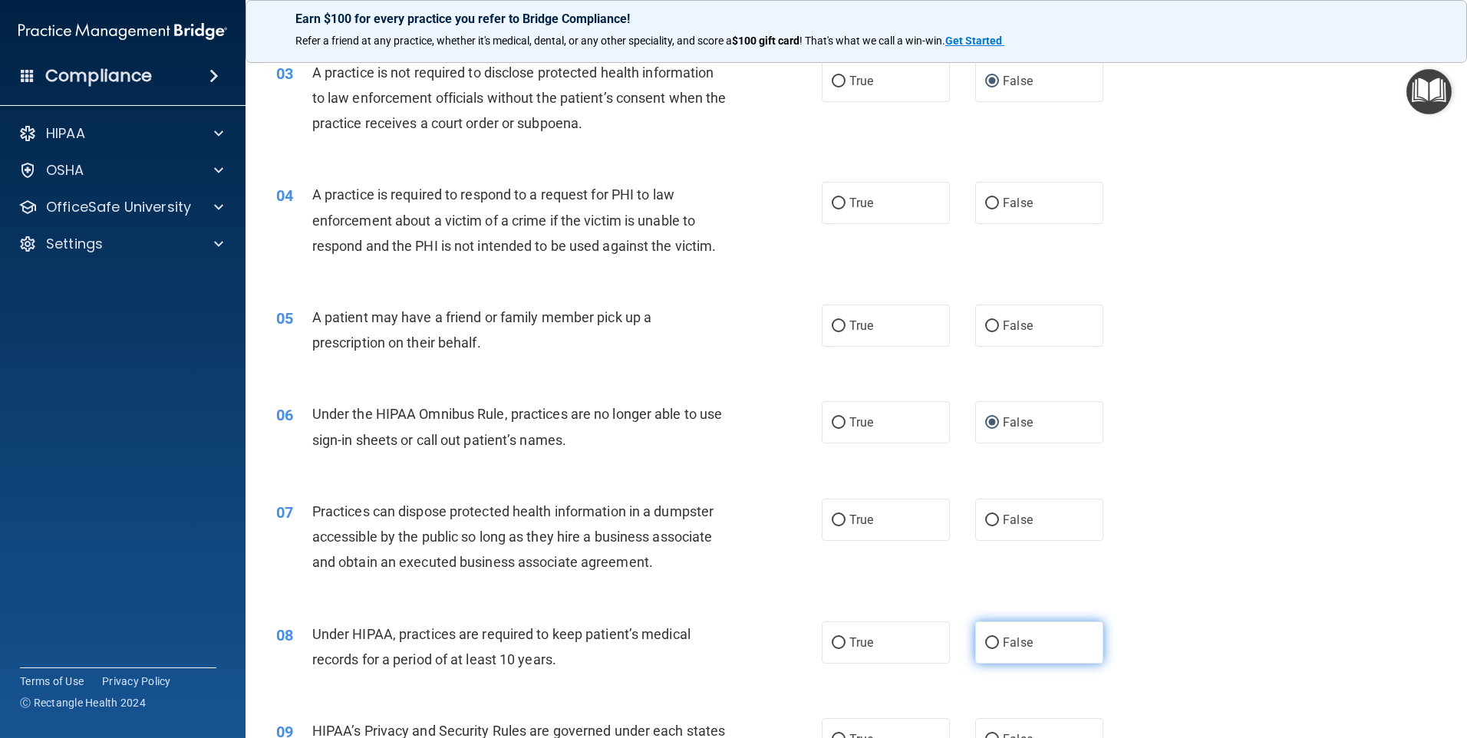
click at [985, 641] on input "False" at bounding box center [992, 644] width 14 height 12
radio input "true"
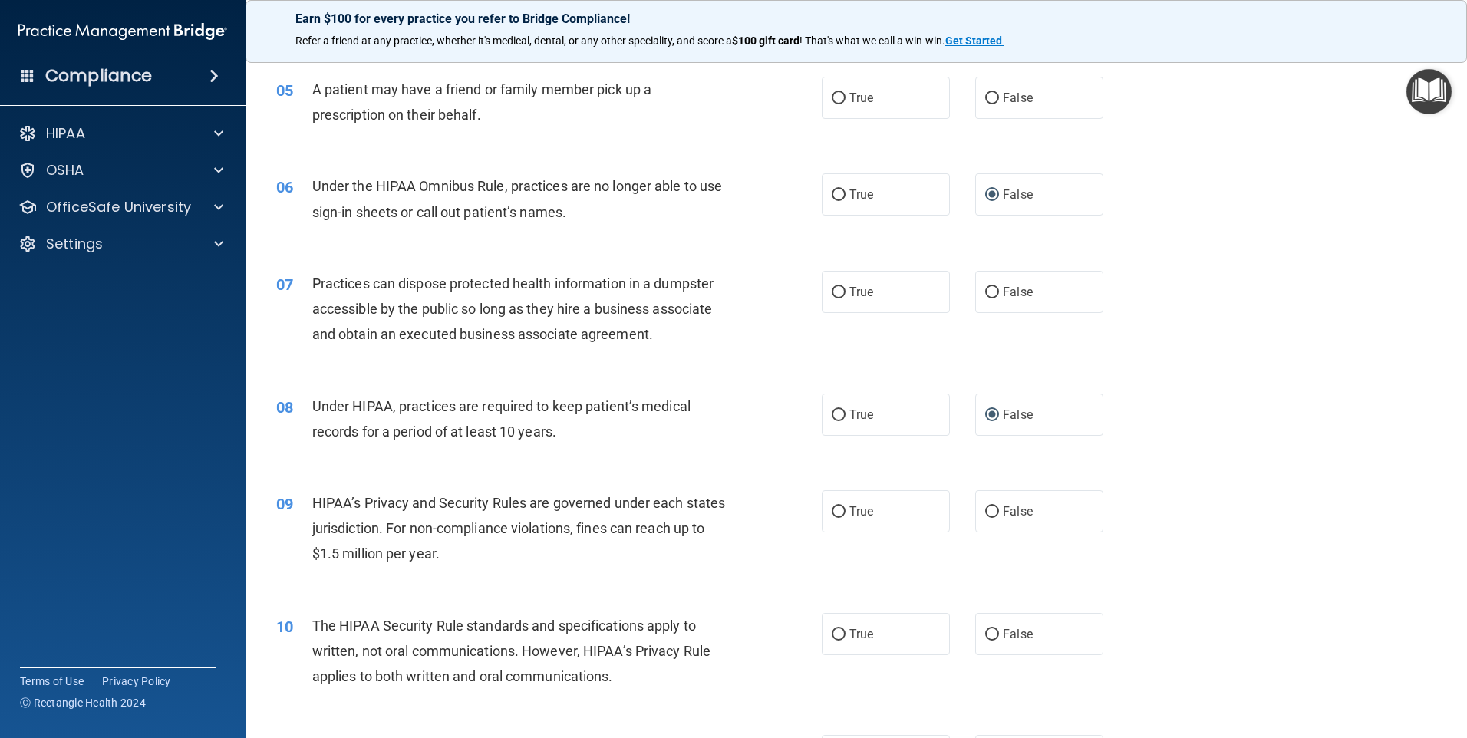
scroll to position [614, 0]
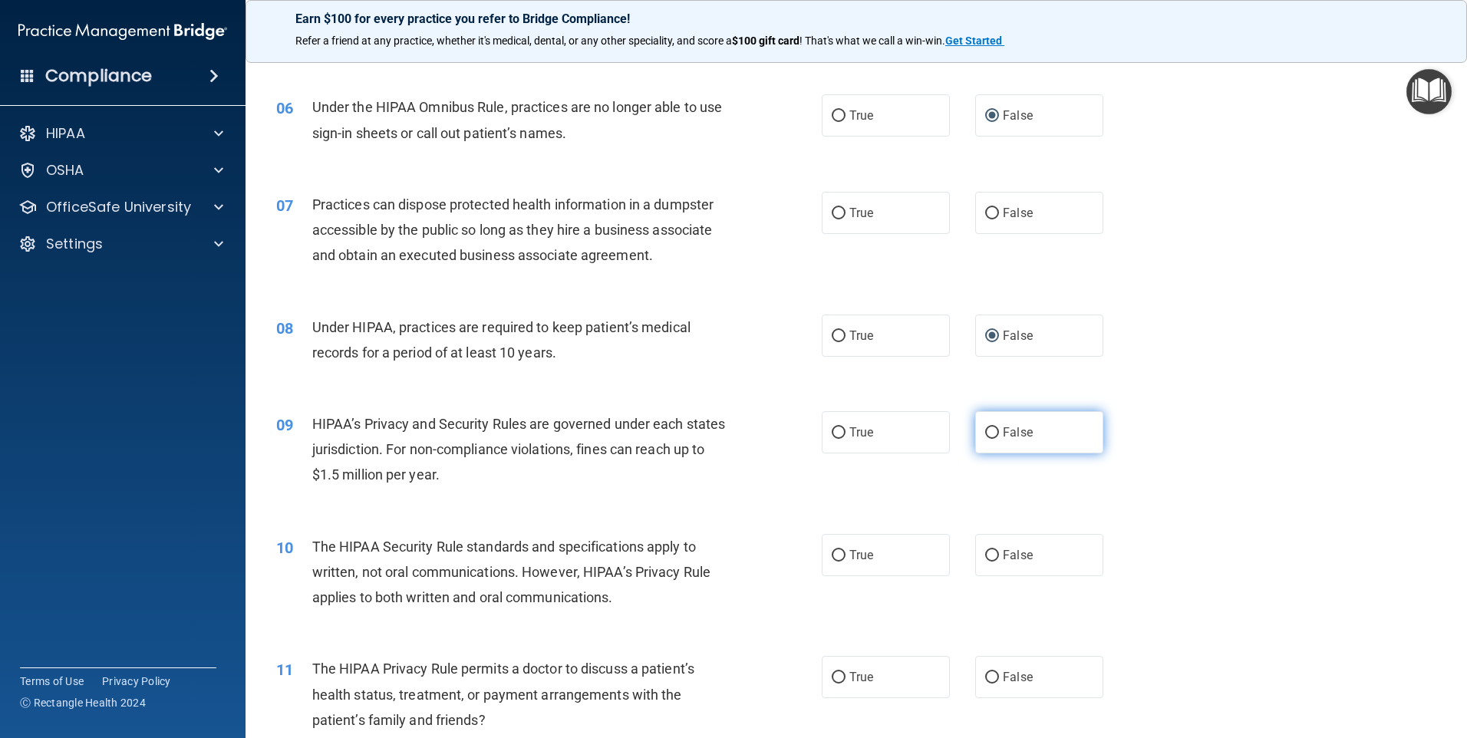
click at [985, 432] on input "False" at bounding box center [992, 433] width 14 height 12
radio input "true"
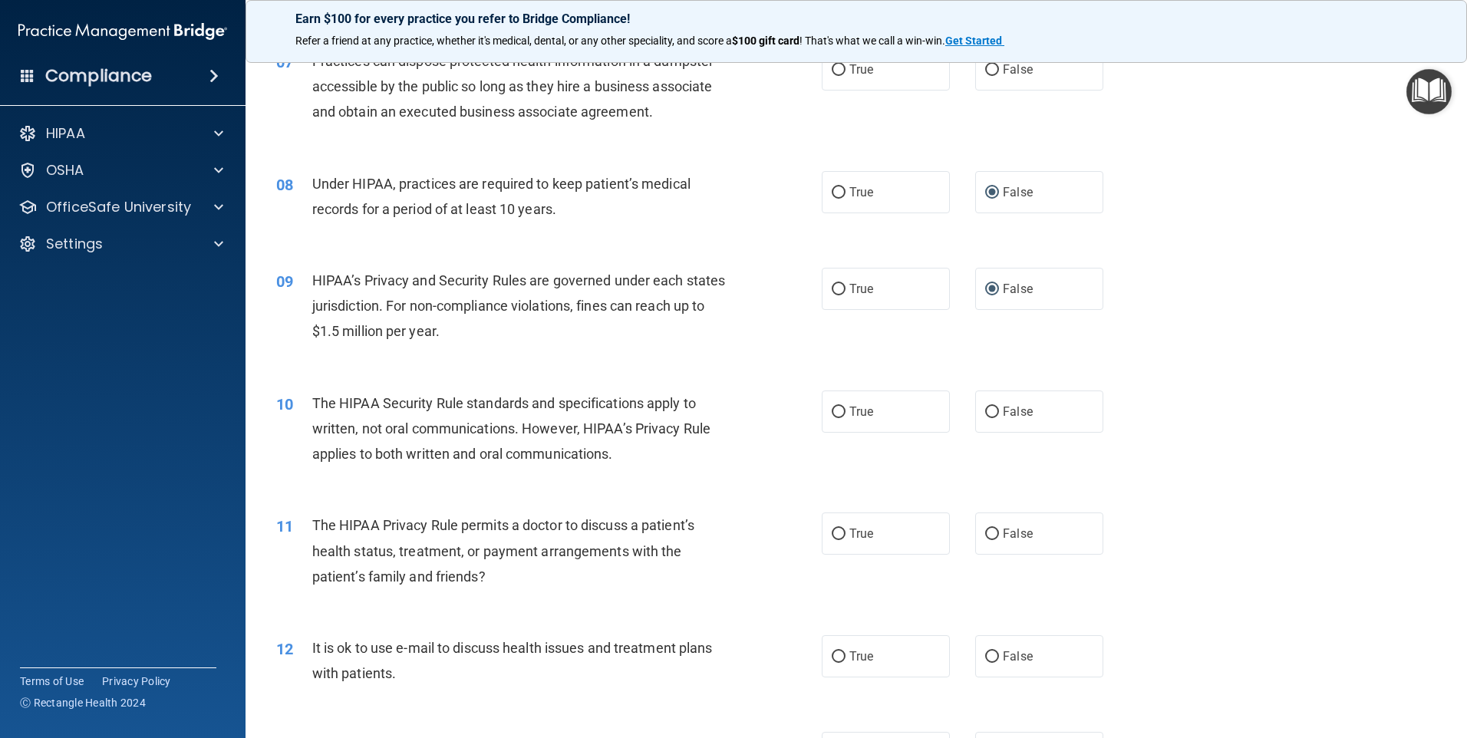
scroll to position [767, 0]
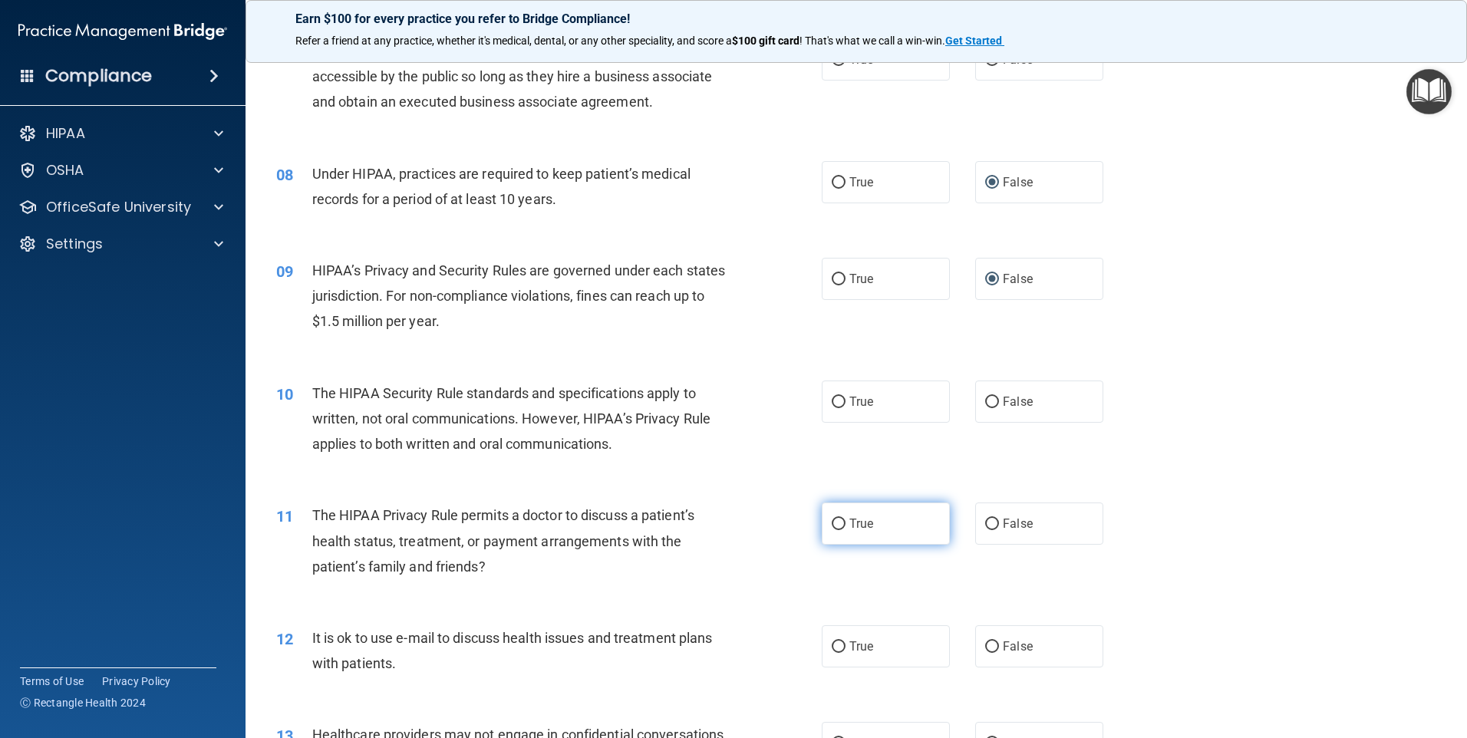
click at [835, 524] on input "True" at bounding box center [839, 525] width 14 height 12
radio input "true"
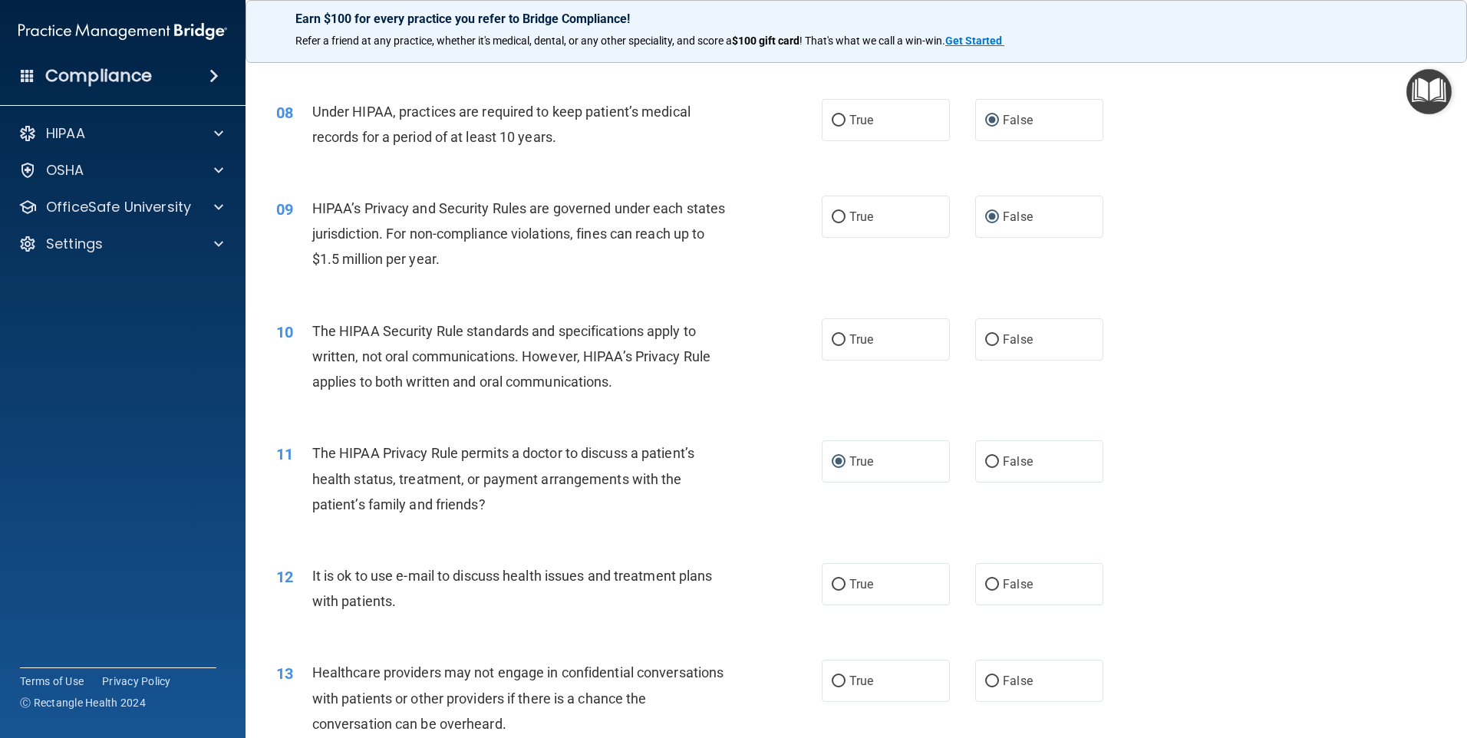
scroll to position [997, 0]
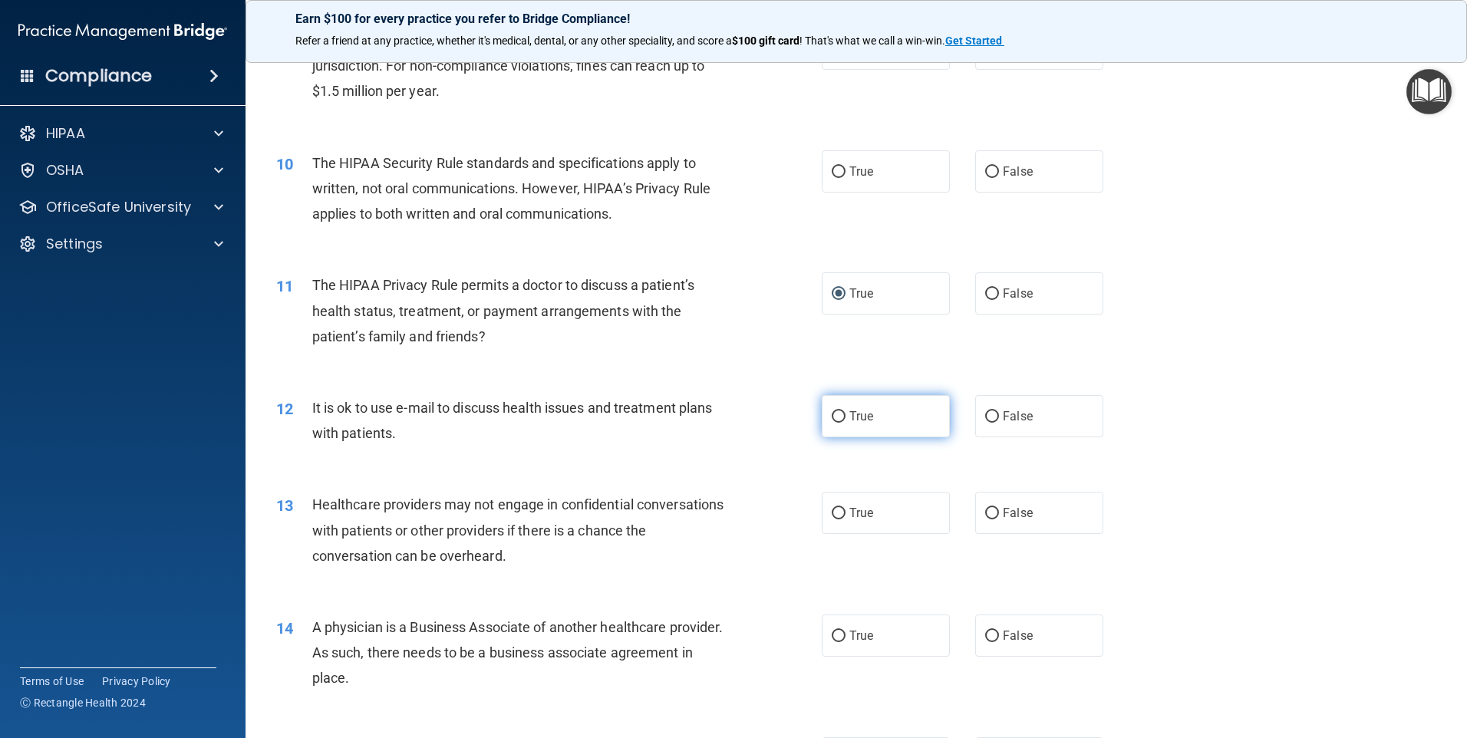
click at [834, 413] on input "True" at bounding box center [839, 417] width 14 height 12
radio input "true"
click at [987, 512] on input "False" at bounding box center [992, 514] width 14 height 12
radio input "true"
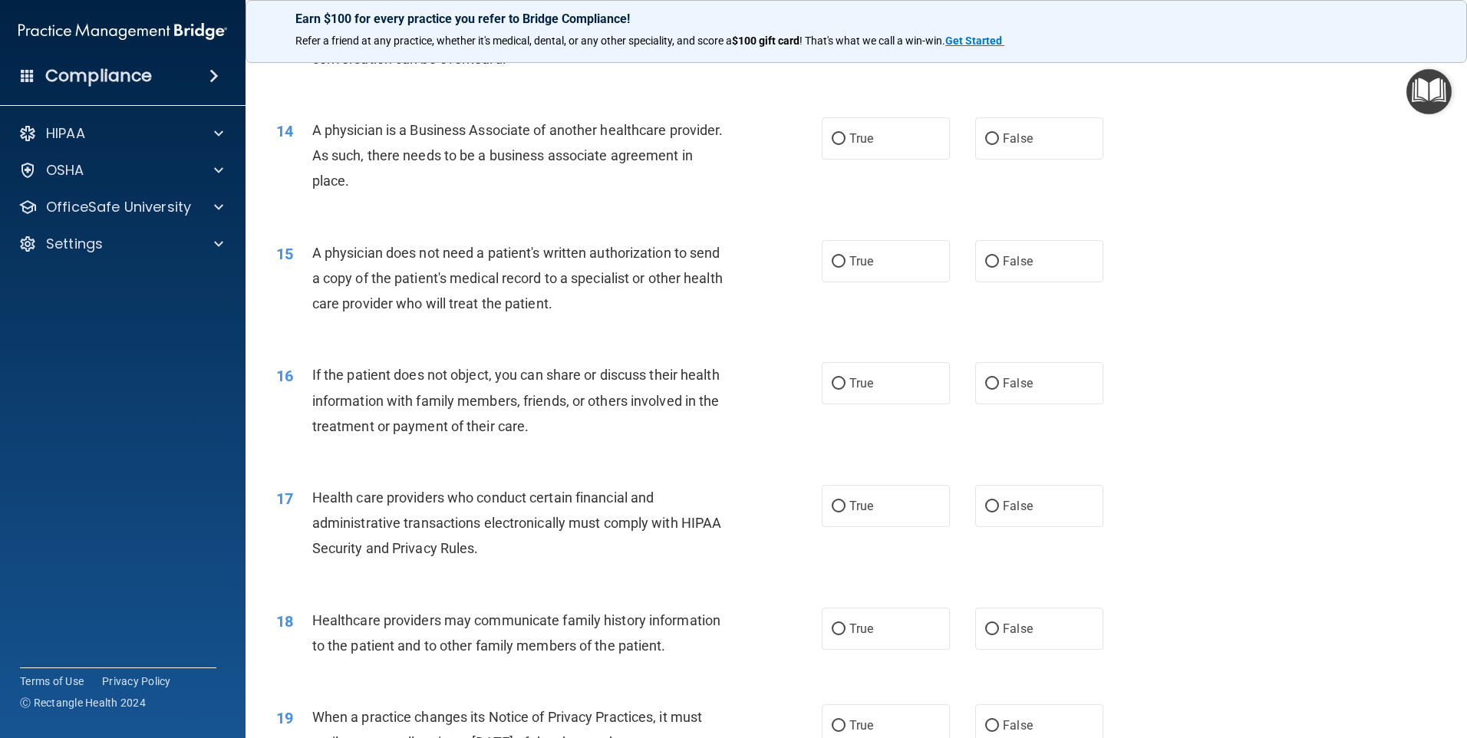
scroll to position [1458, 0]
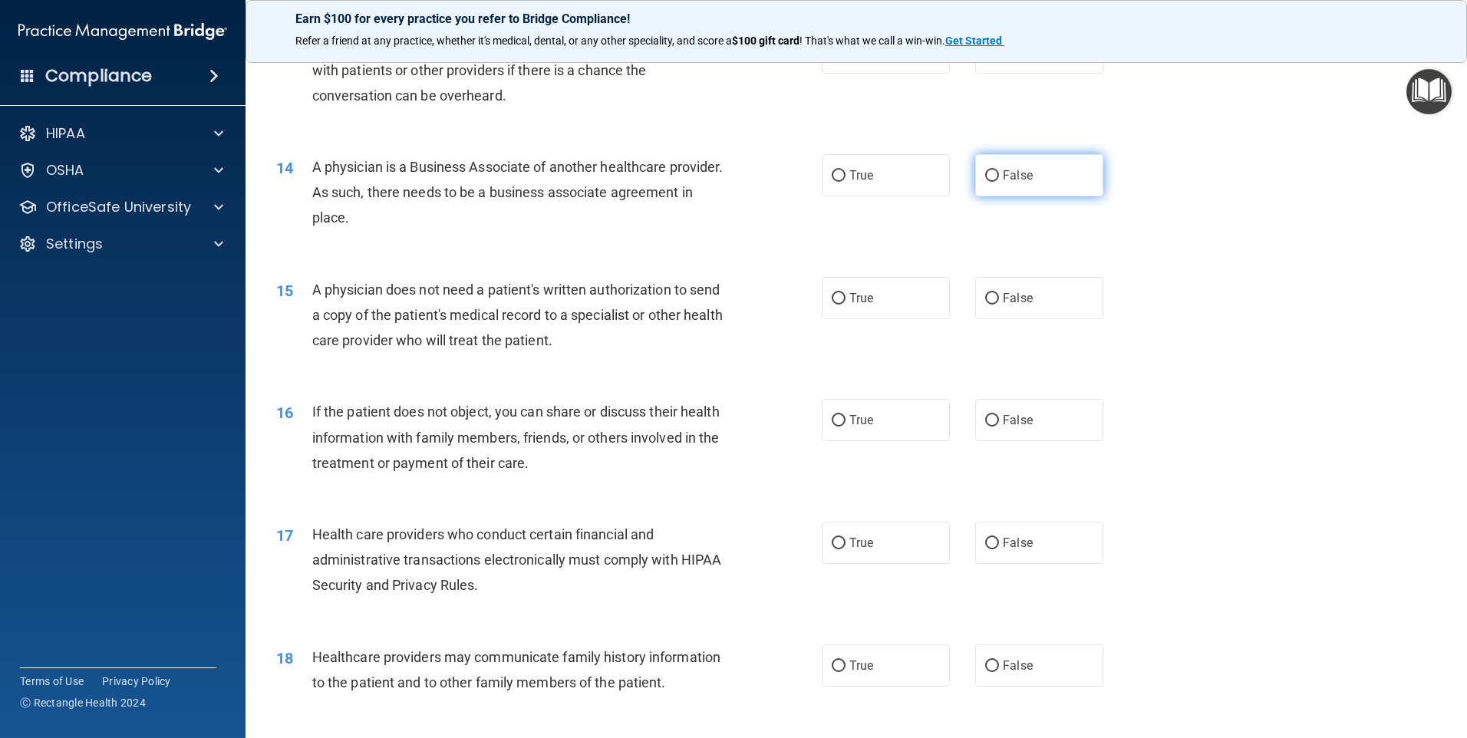
click at [986, 173] on input "False" at bounding box center [992, 176] width 14 height 12
radio input "true"
click at [838, 289] on label "True" at bounding box center [886, 298] width 128 height 42
click at [838, 293] on input "True" at bounding box center [839, 299] width 14 height 12
radio input "true"
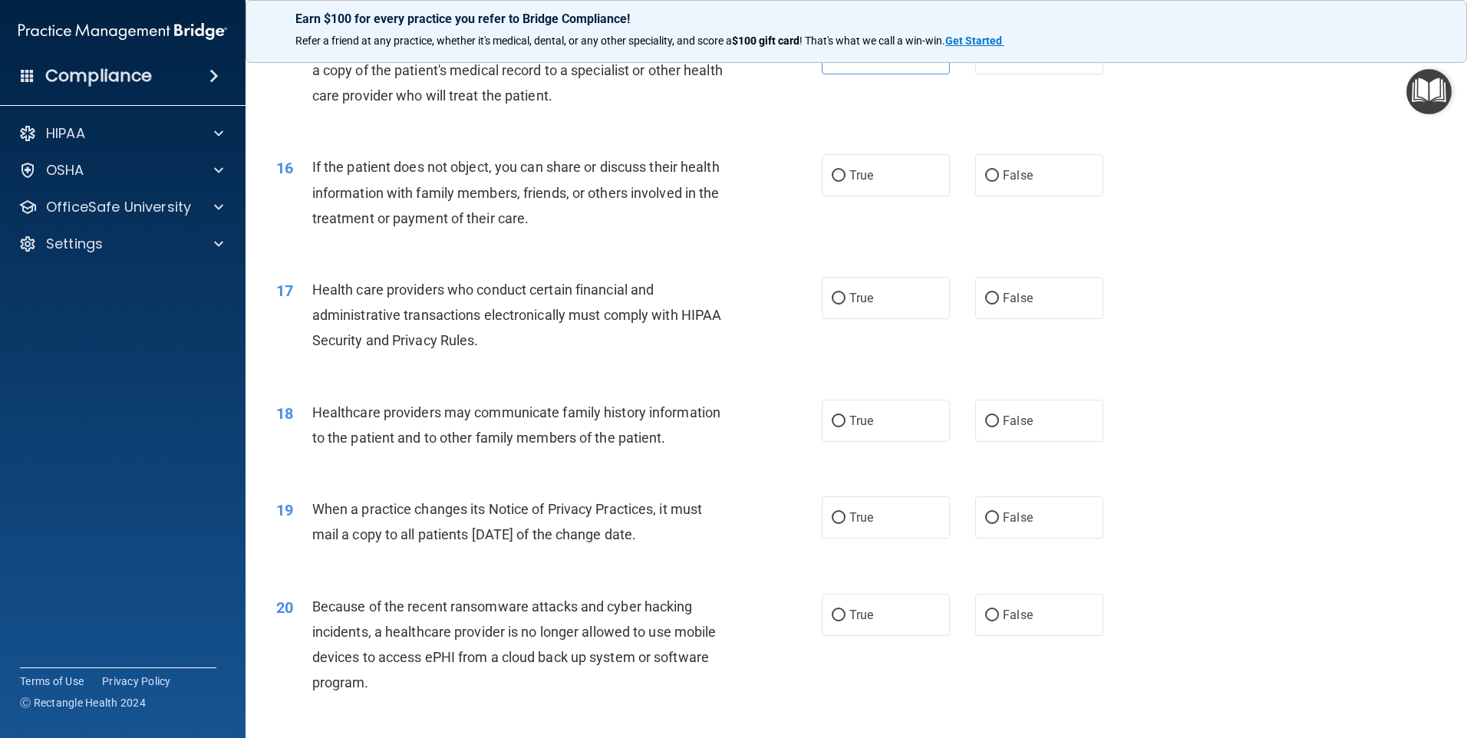
scroll to position [1765, 0]
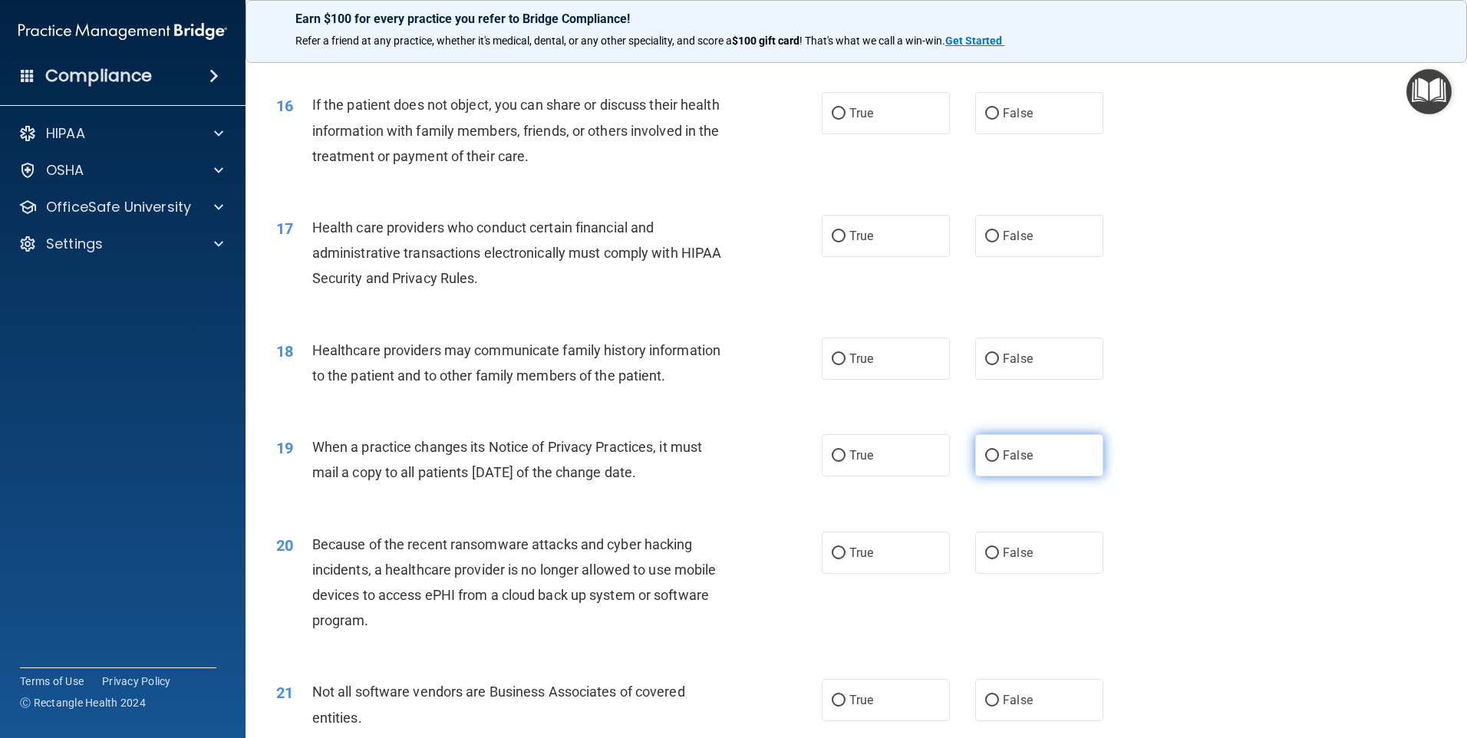
click at [985, 456] on input "False" at bounding box center [992, 456] width 14 height 12
radio input "true"
click at [985, 554] on input "False" at bounding box center [992, 554] width 14 height 12
radio input "true"
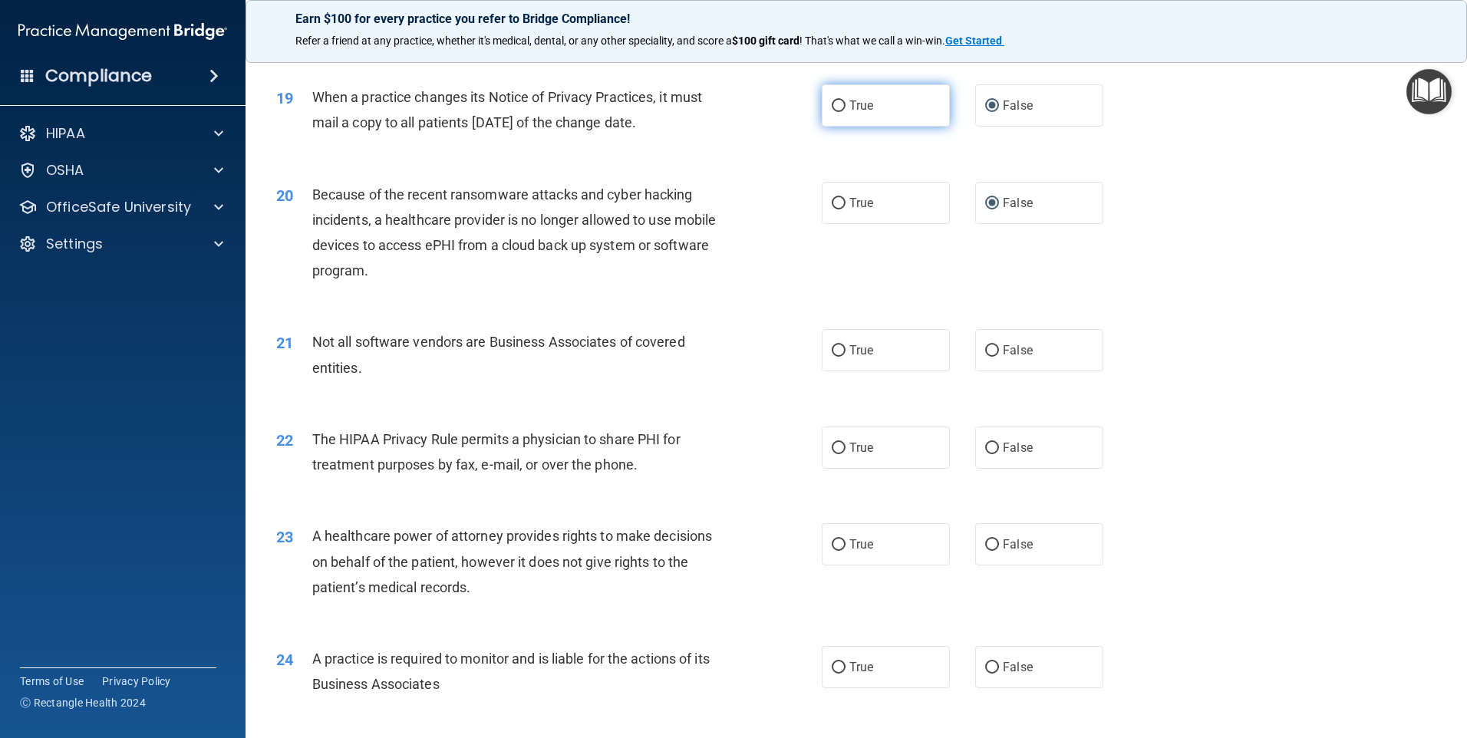
scroll to position [2148, 0]
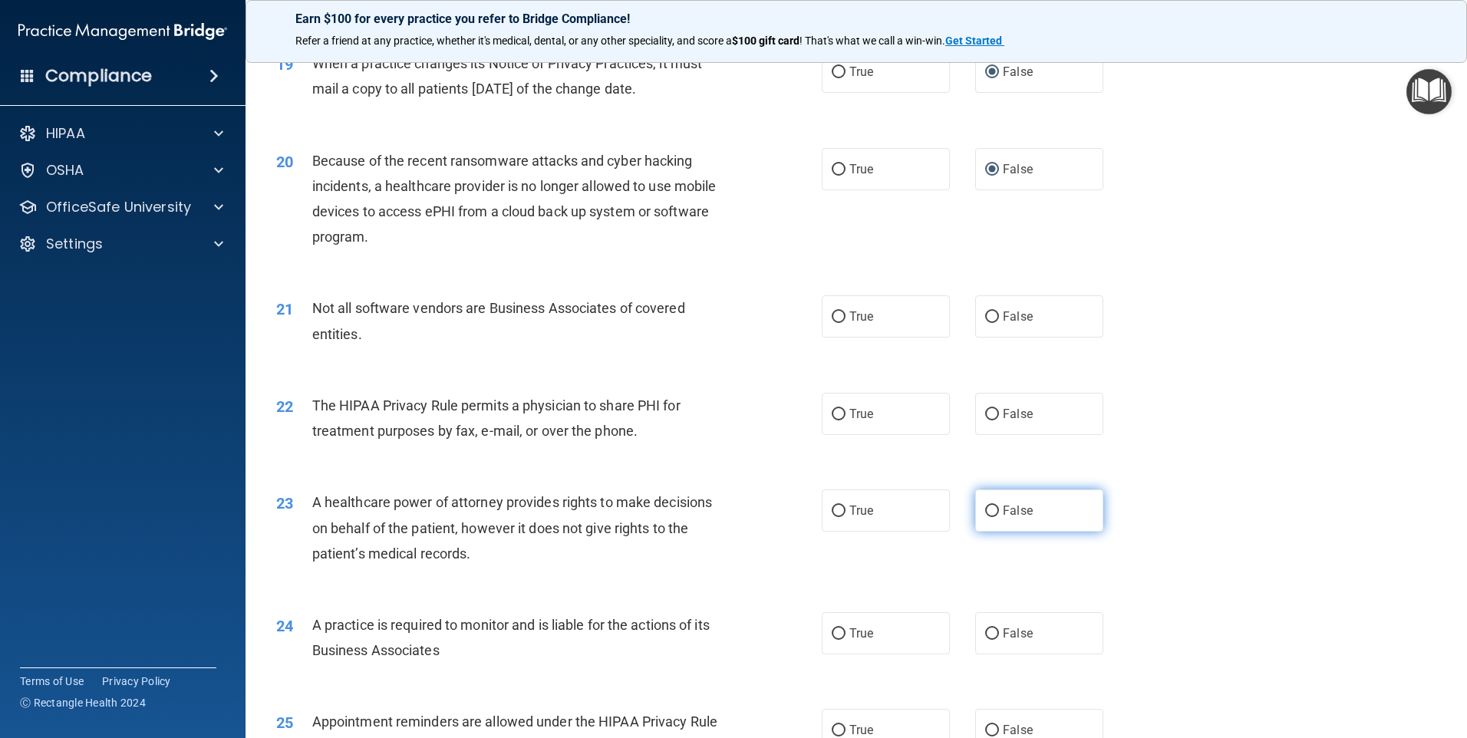
click at [985, 509] on input "False" at bounding box center [992, 512] width 14 height 12
radio input "true"
click at [985, 634] on input "False" at bounding box center [992, 634] width 14 height 12
radio input "true"
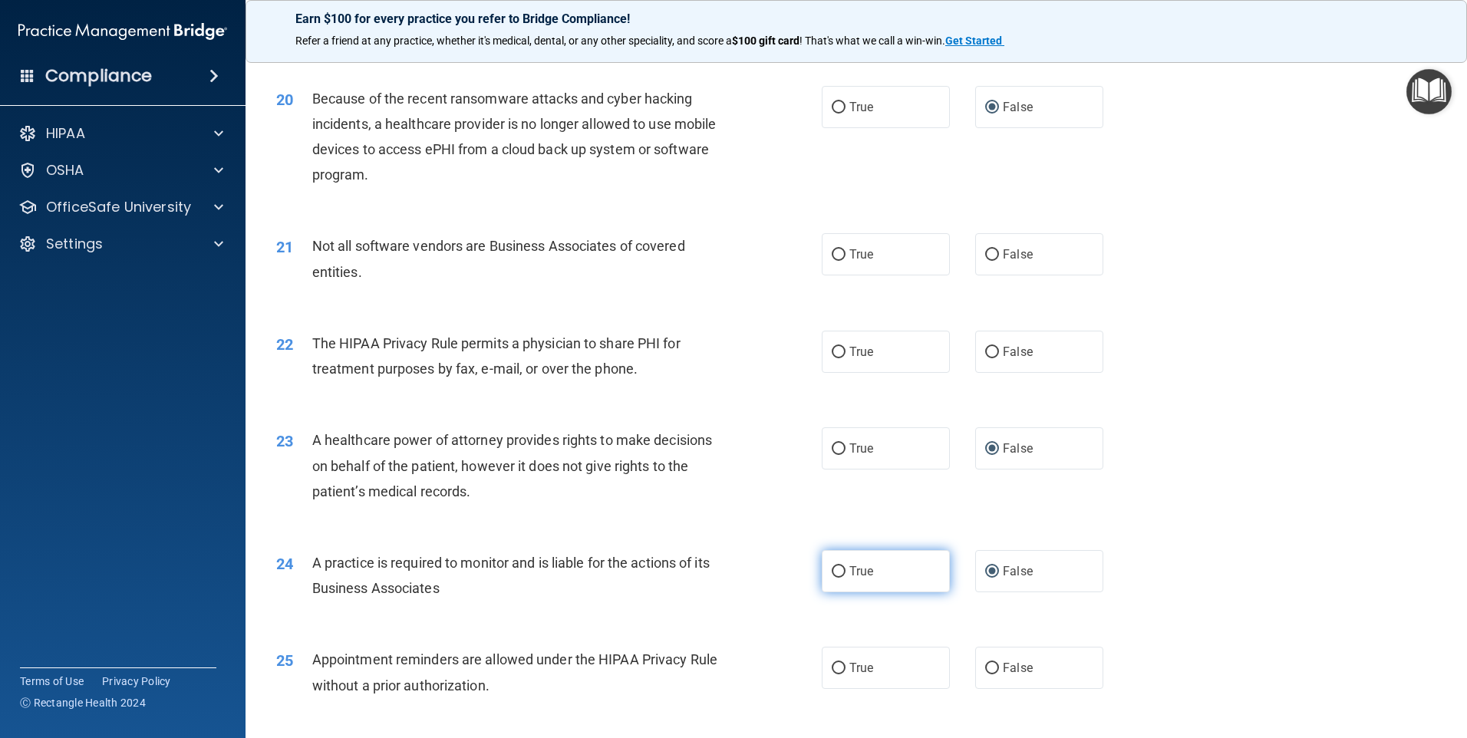
scroll to position [2302, 0]
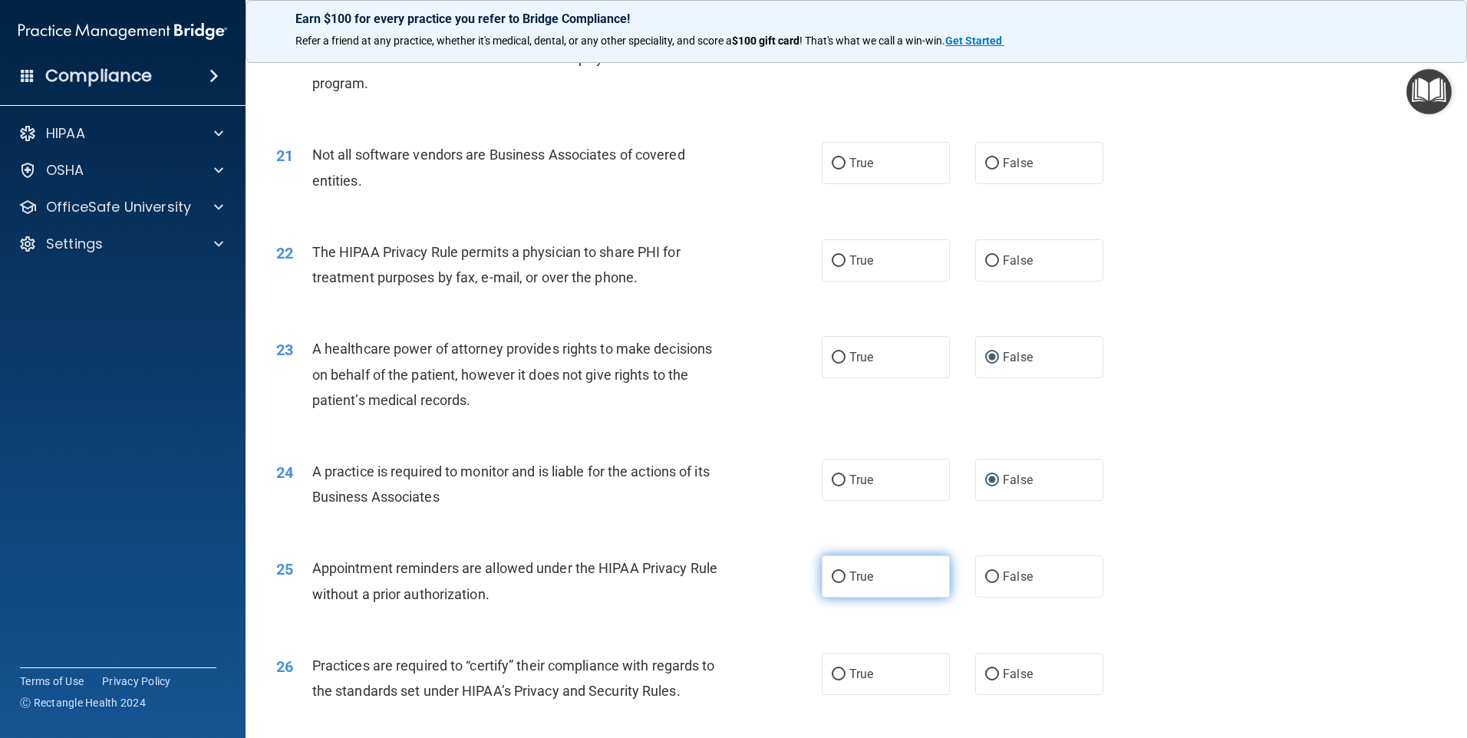
click at [836, 574] on input "True" at bounding box center [839, 578] width 14 height 12
radio input "true"
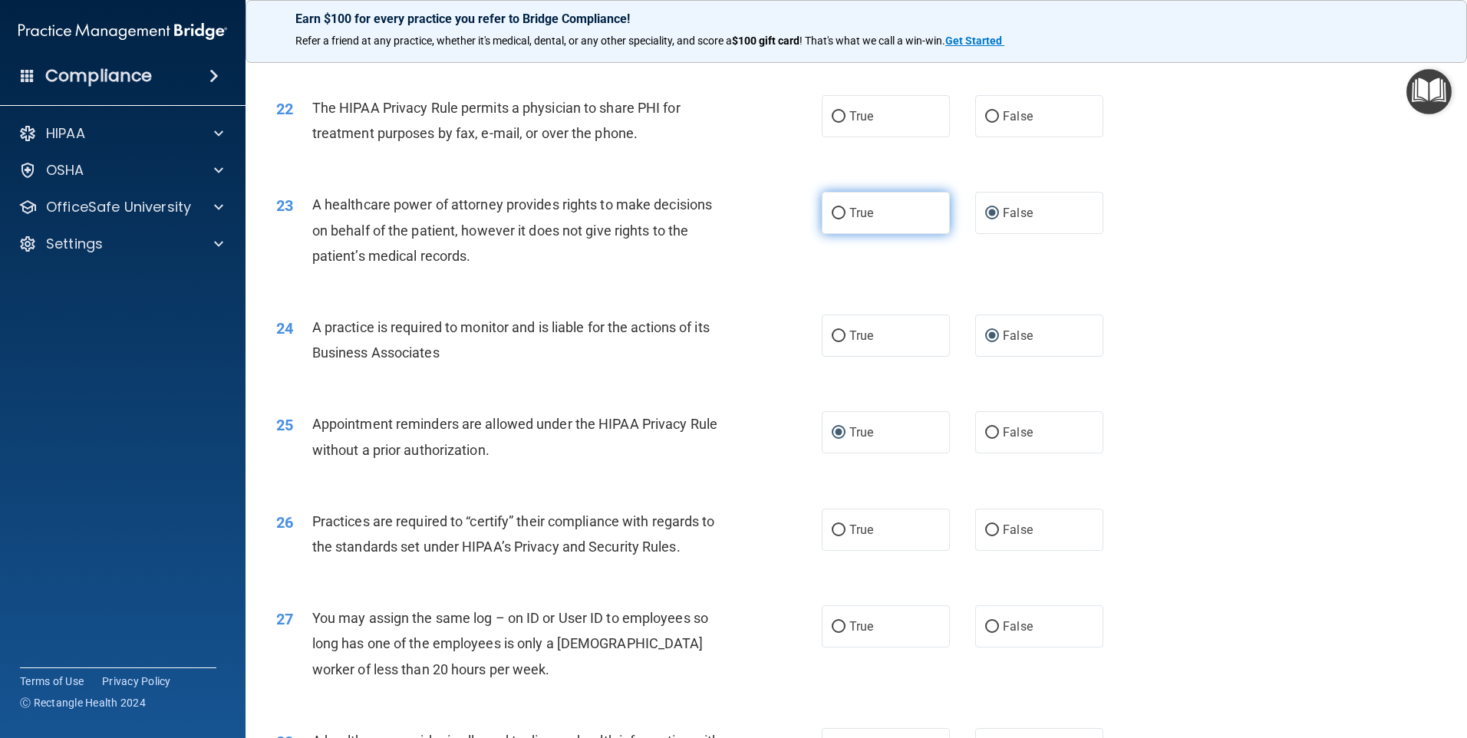
scroll to position [2455, 0]
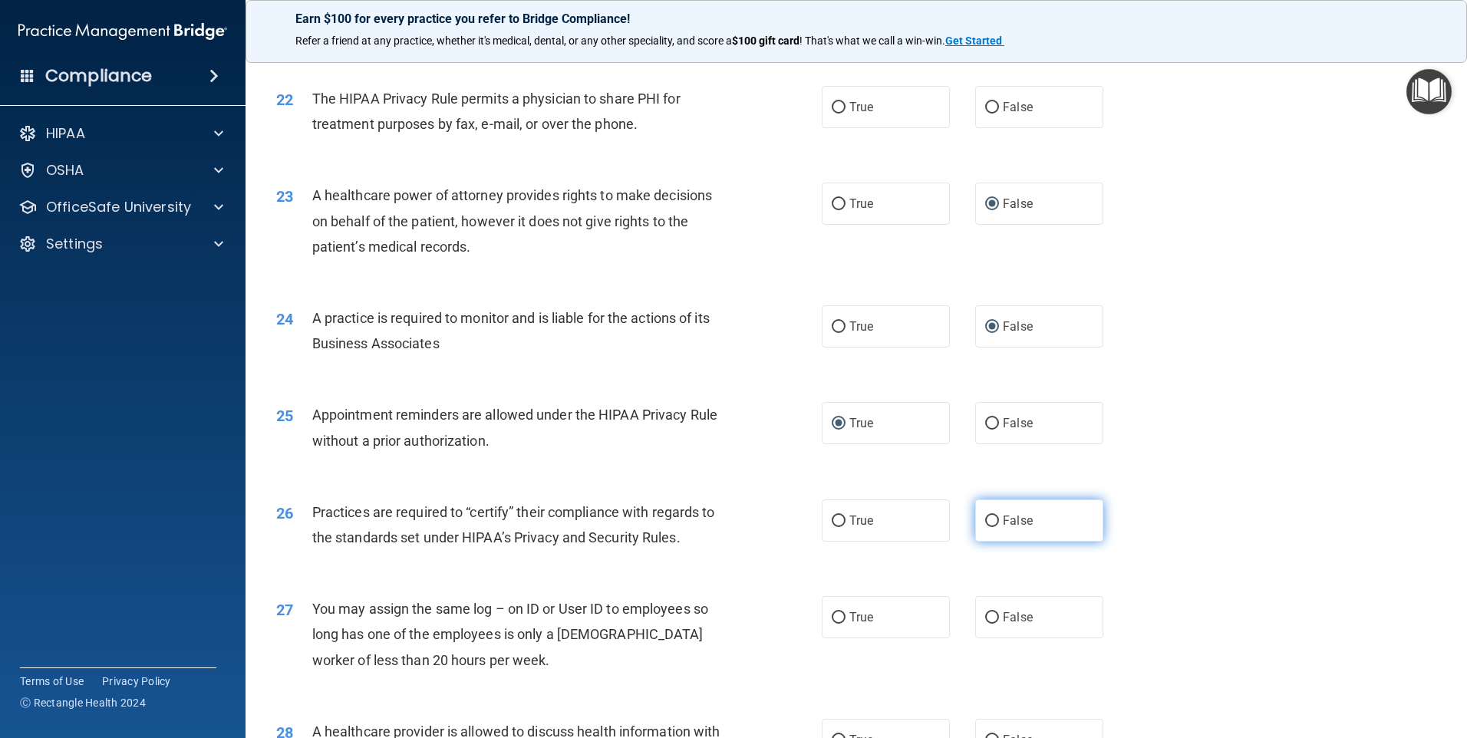
click at [987, 524] on input "False" at bounding box center [992, 522] width 14 height 12
radio input "true"
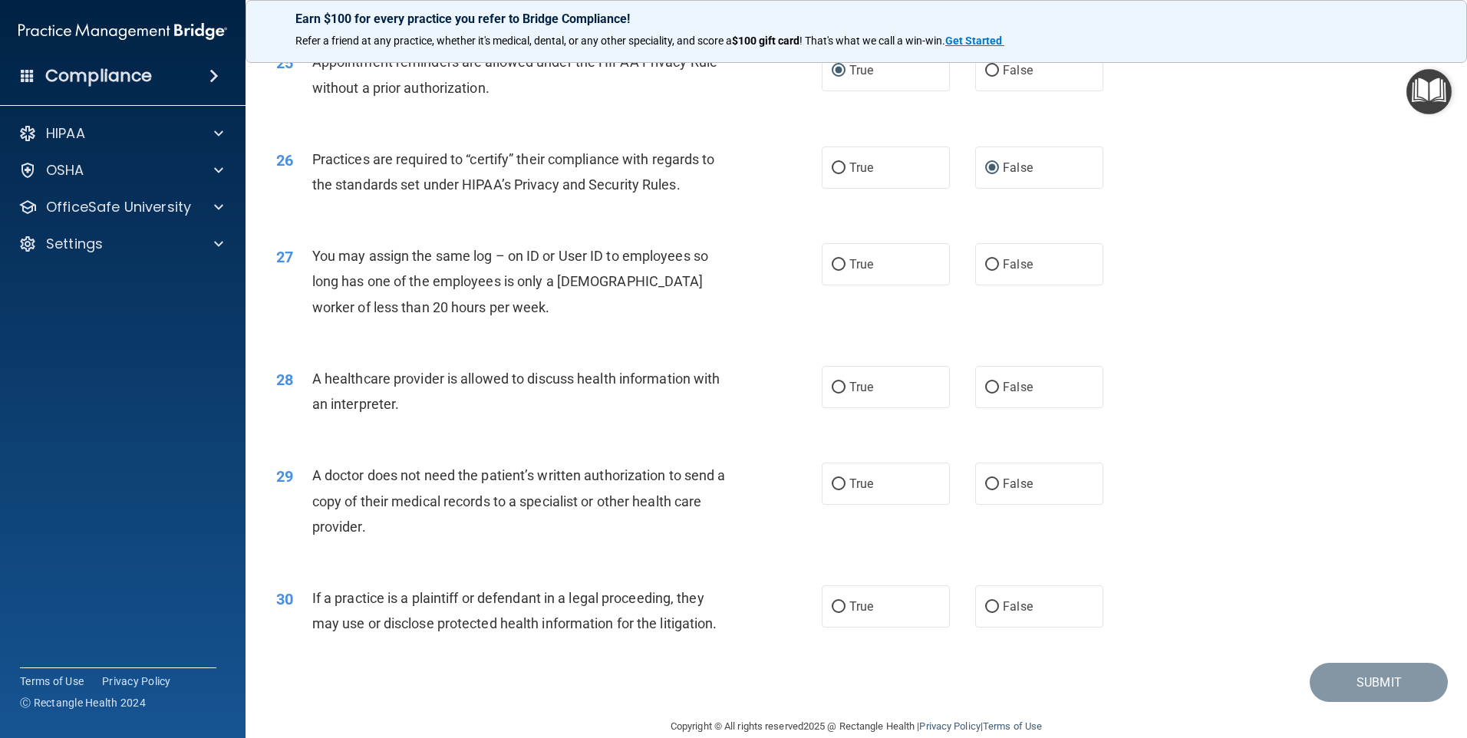
scroll to position [2833, 0]
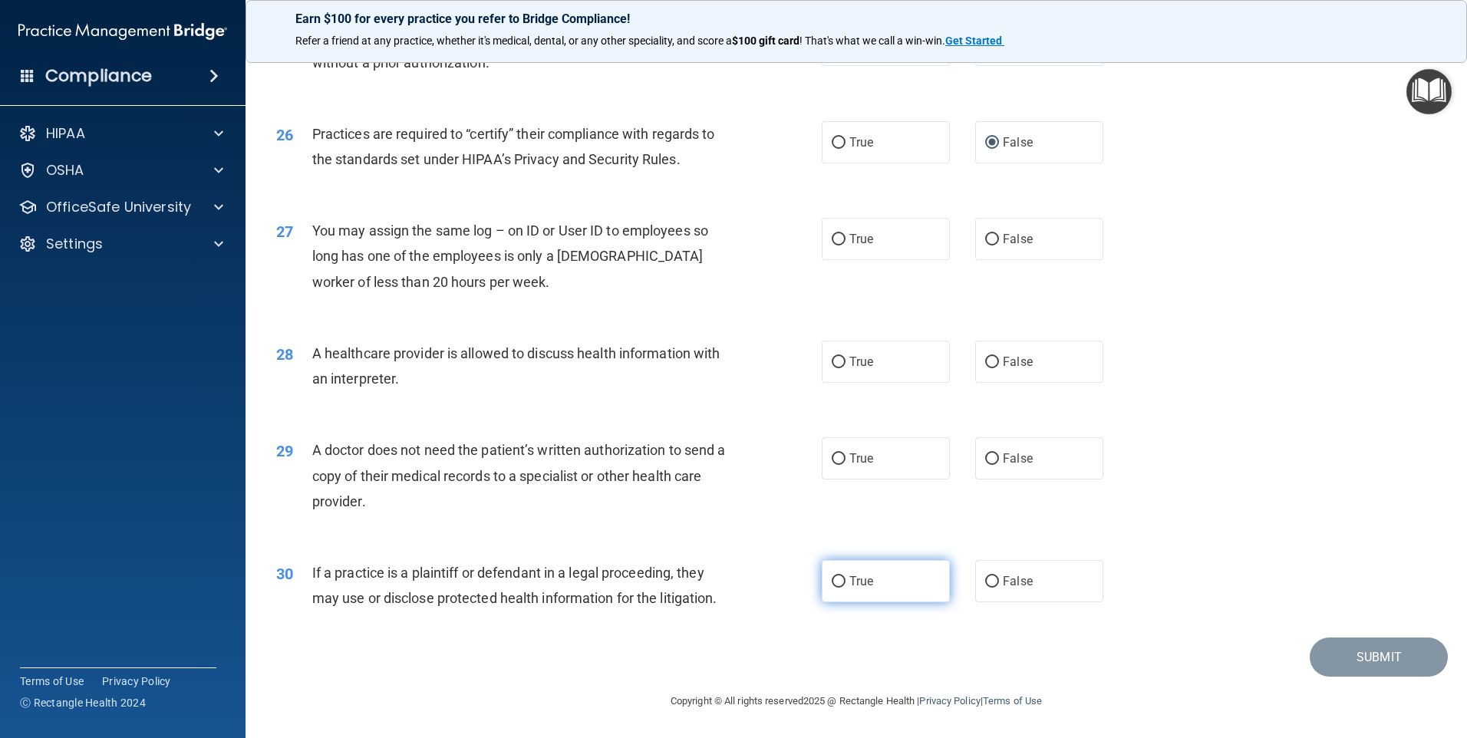
click at [836, 582] on input "True" at bounding box center [839, 582] width 14 height 12
radio input "true"
click at [834, 461] on input "True" at bounding box center [839, 459] width 14 height 12
radio input "true"
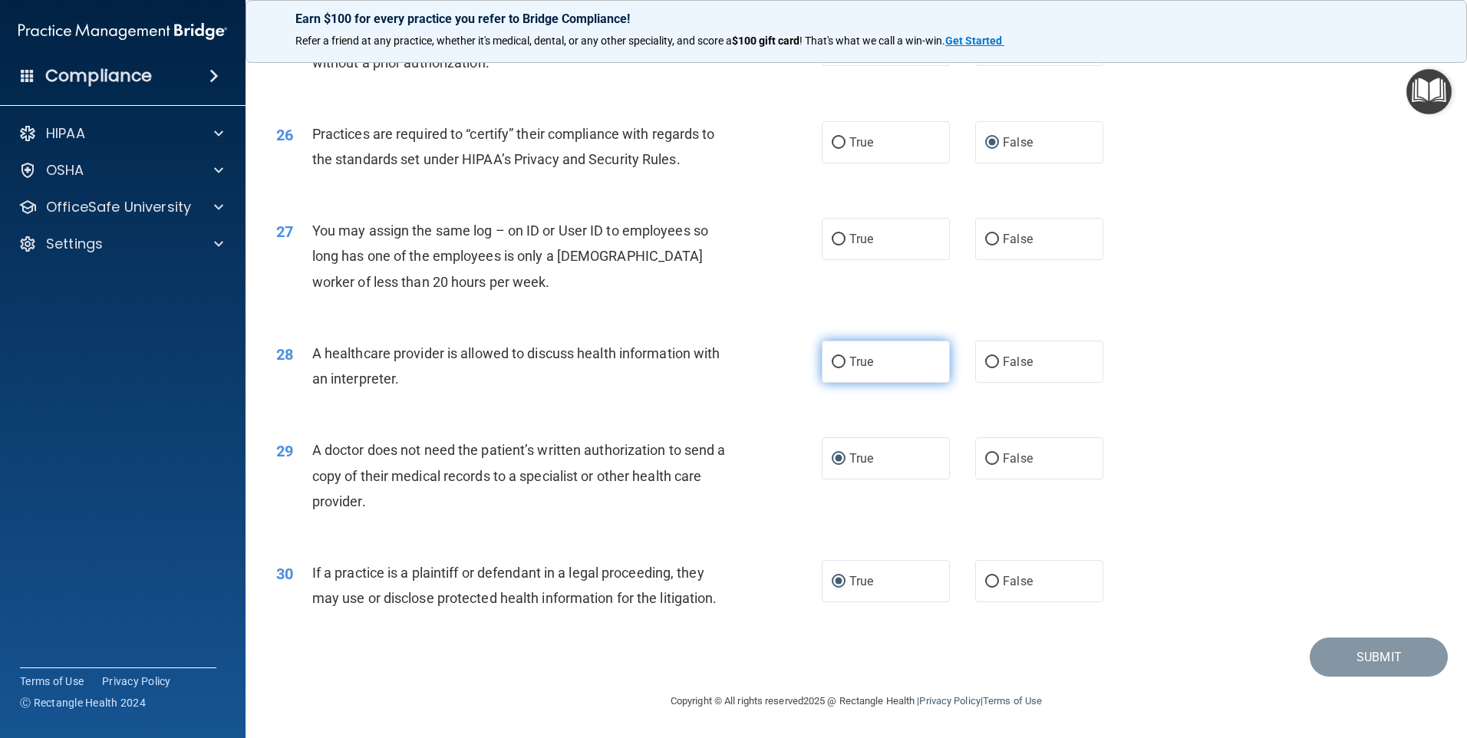
click at [832, 363] on input "True" at bounding box center [839, 363] width 14 height 12
radio input "true"
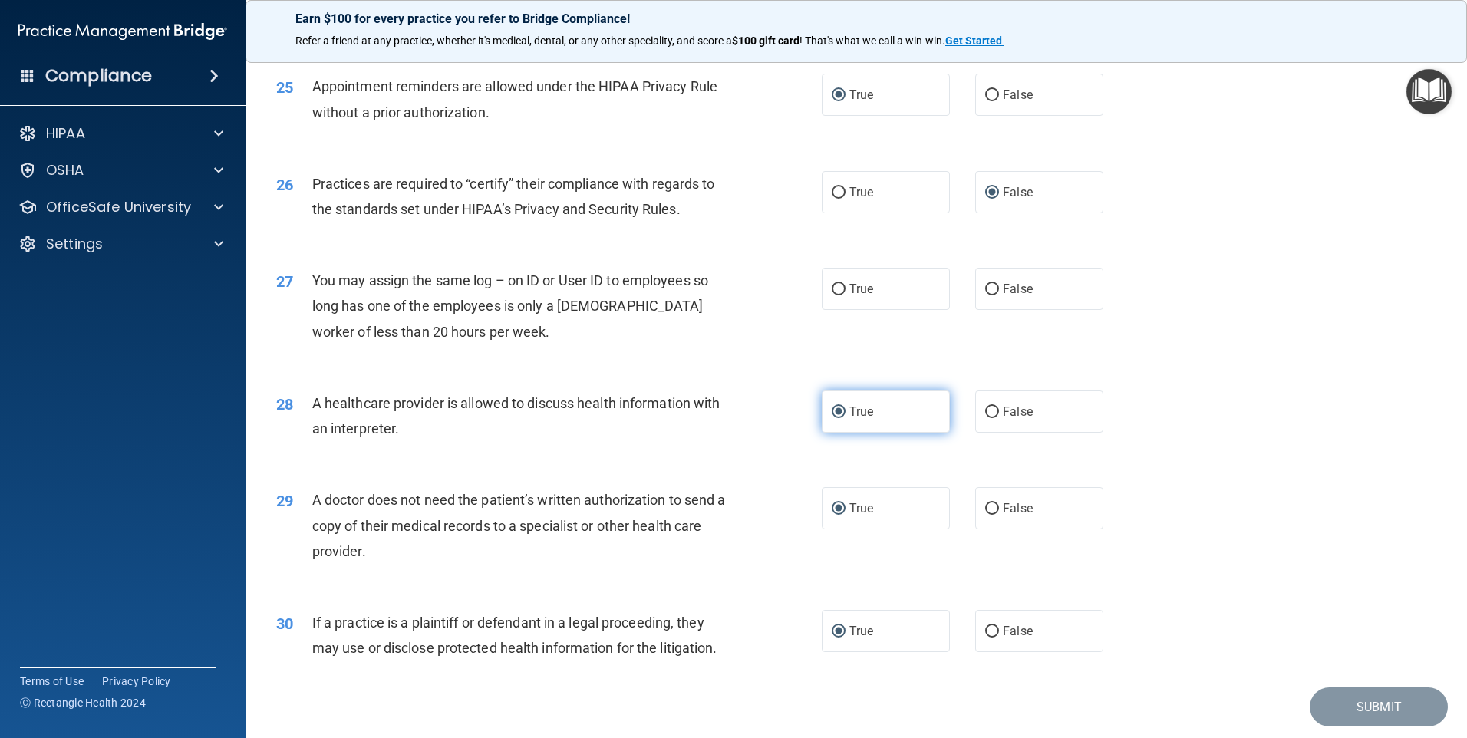
scroll to position [2756, 0]
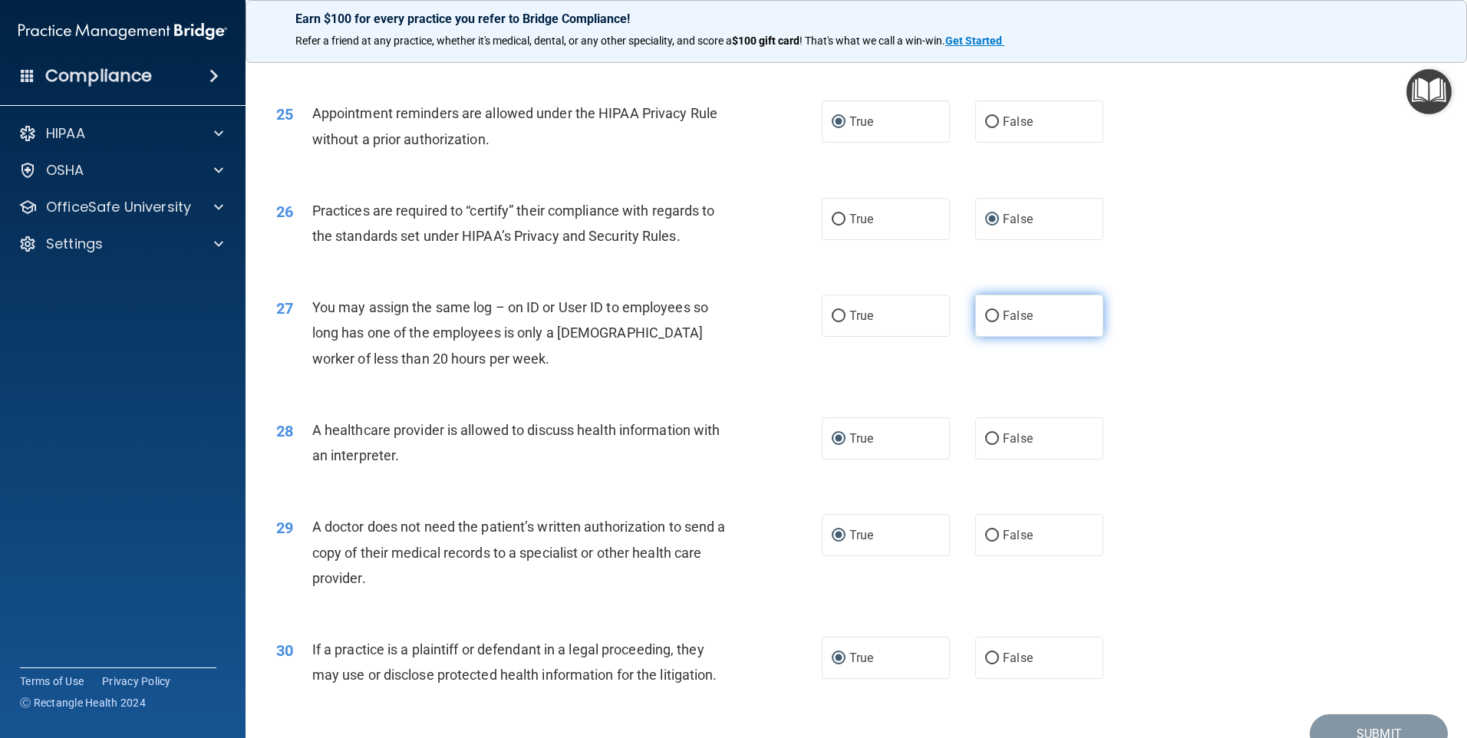
click at [989, 313] on input "False" at bounding box center [992, 317] width 14 height 12
radio input "true"
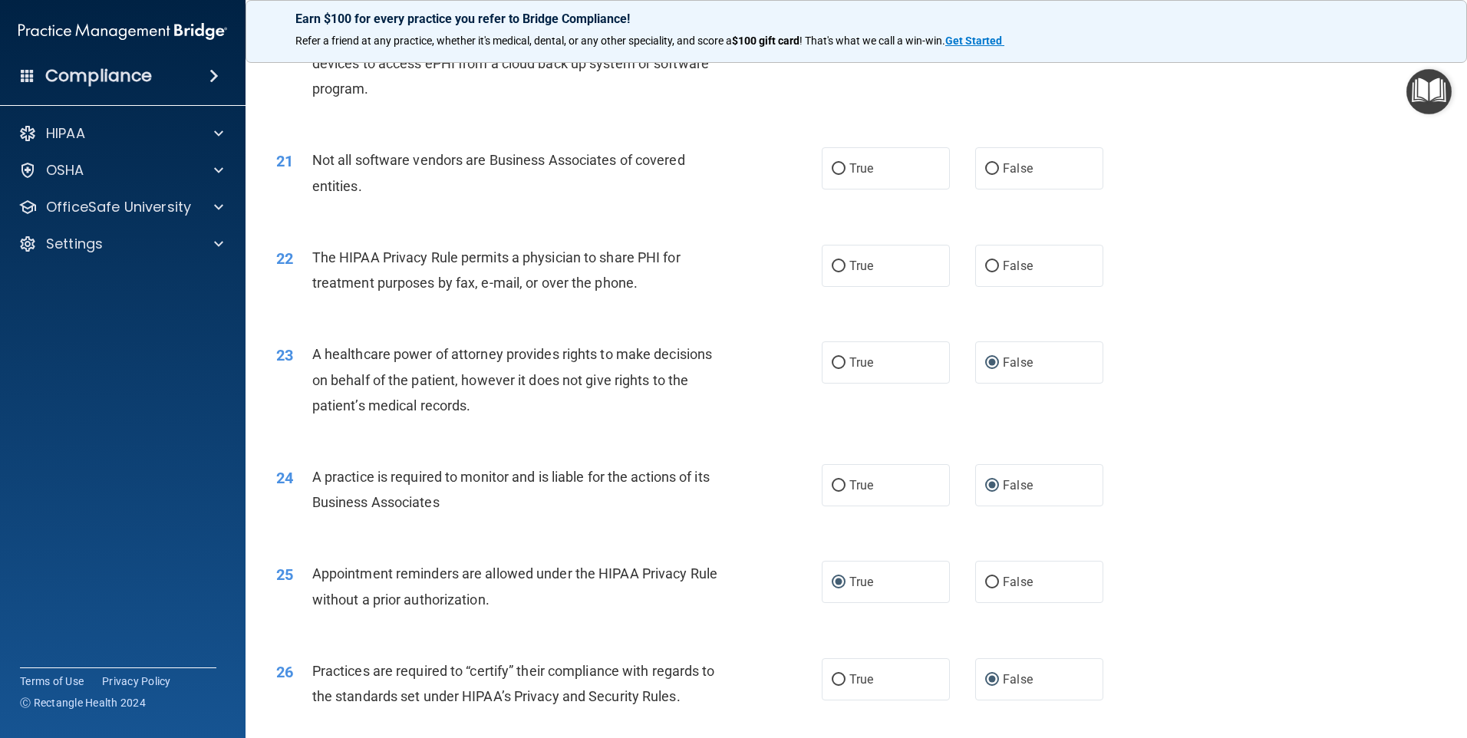
scroll to position [2219, 0]
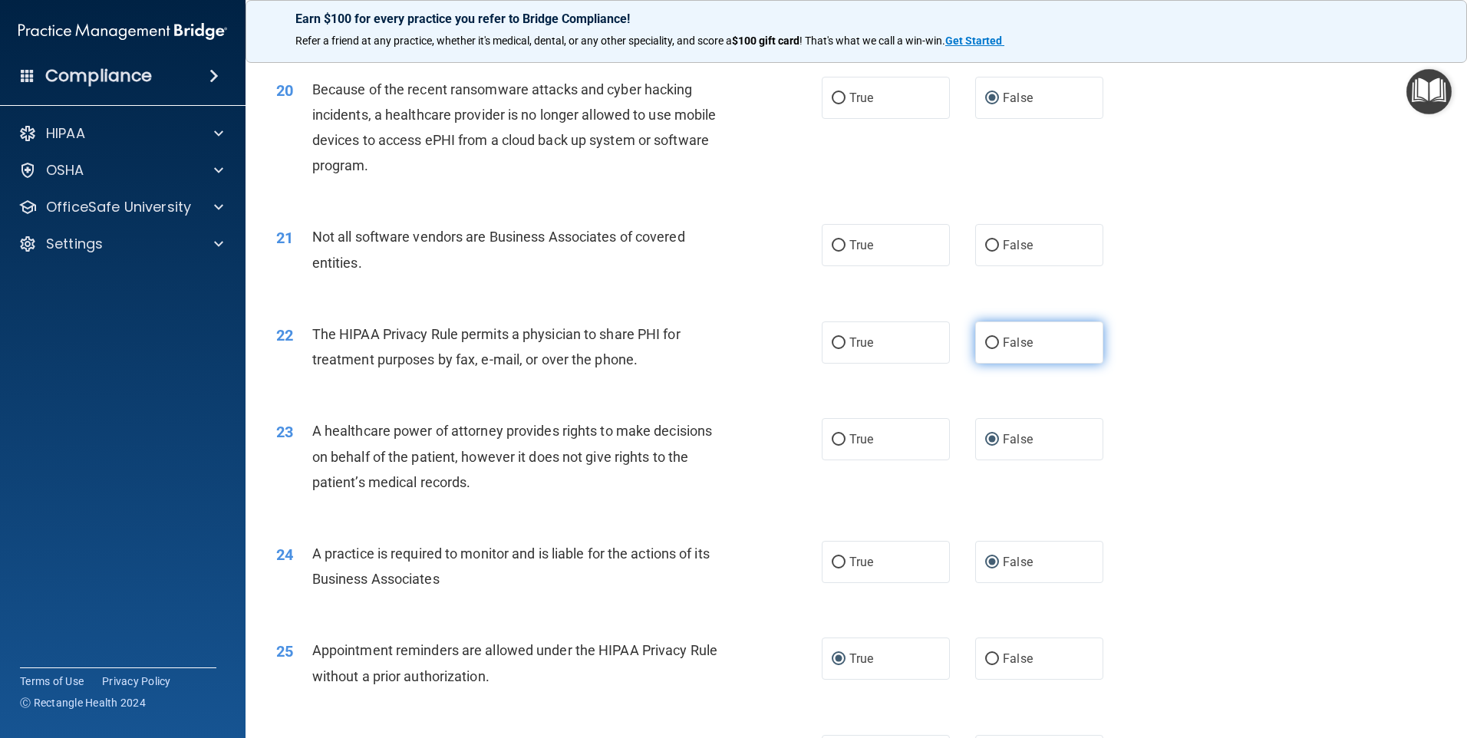
click at [985, 343] on input "False" at bounding box center [992, 344] width 14 height 12
radio input "true"
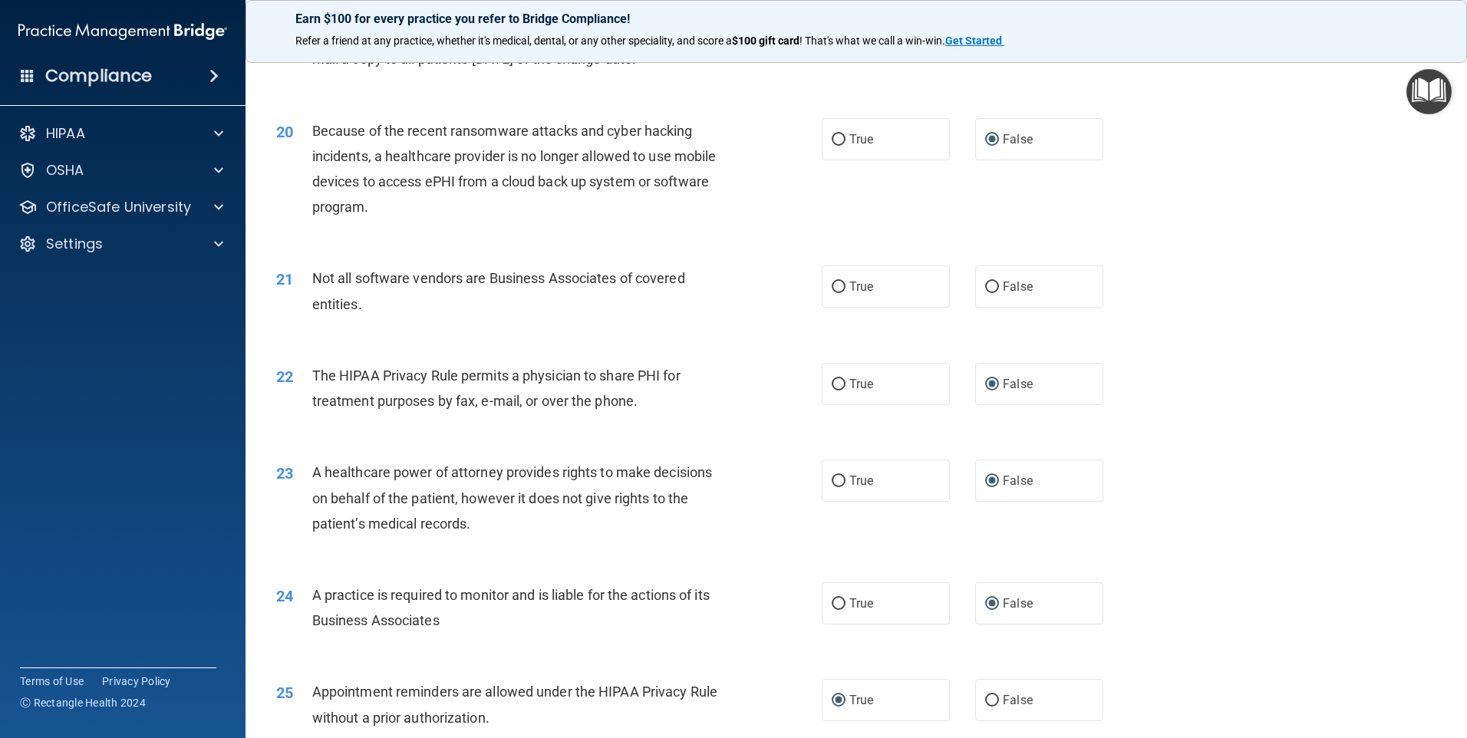
scroll to position [2143, 0]
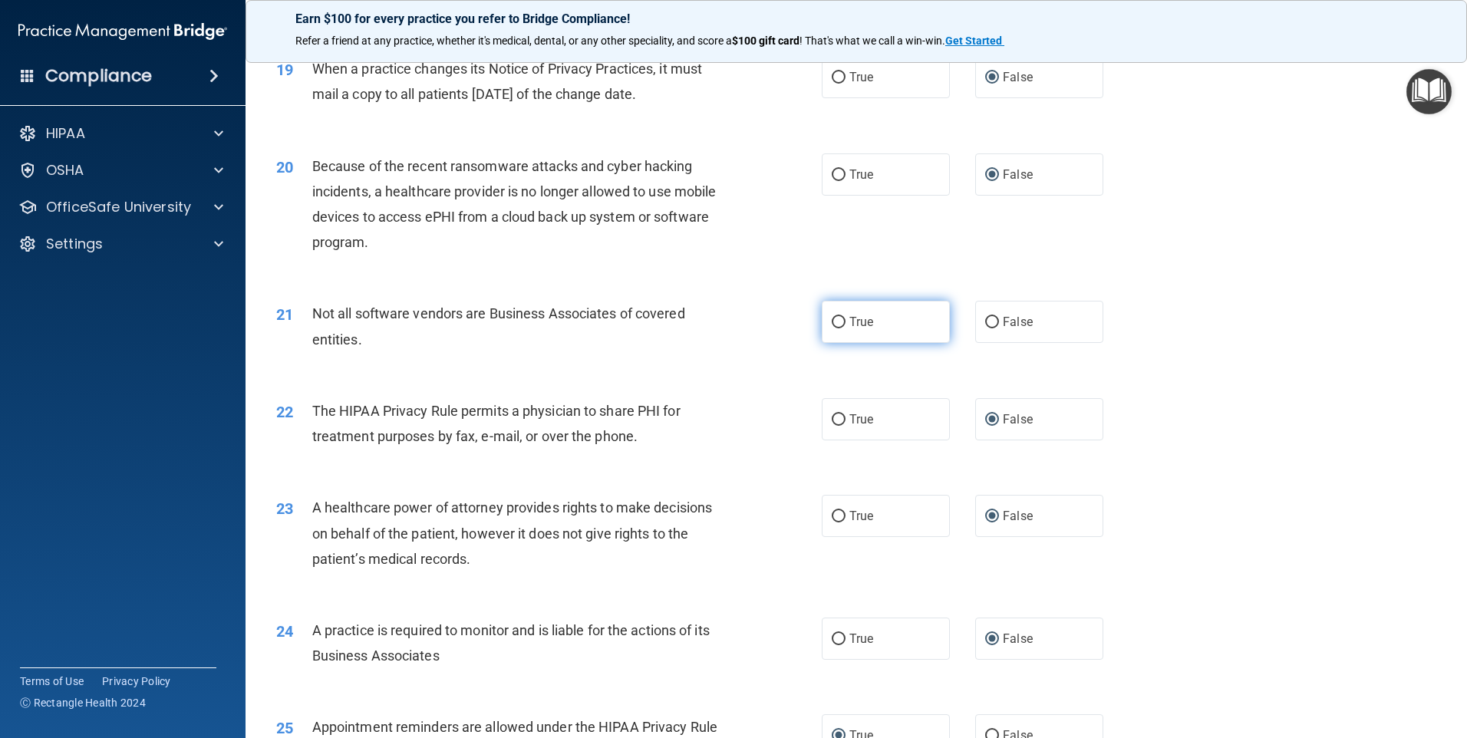
click at [835, 321] on input "True" at bounding box center [839, 323] width 14 height 12
radio input "true"
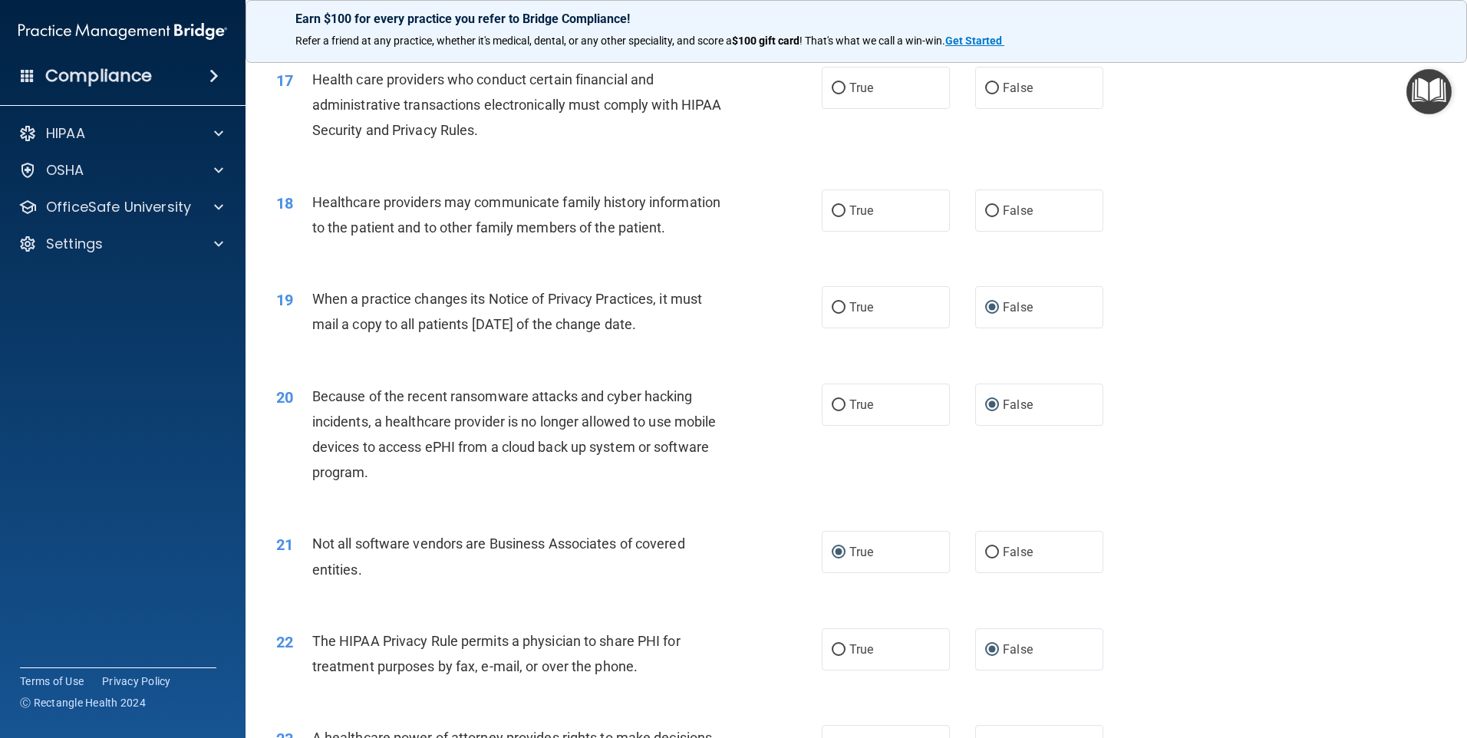
scroll to position [1836, 0]
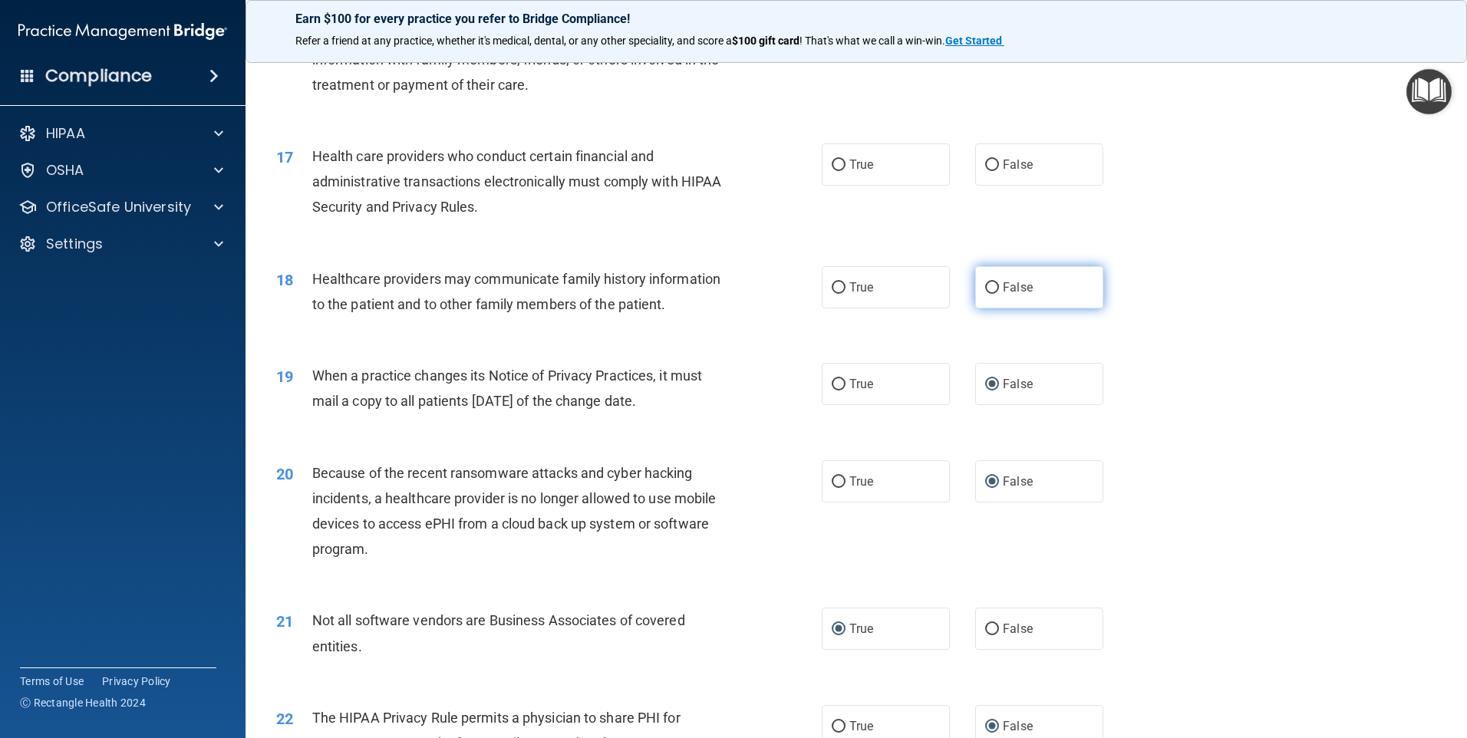
click at [986, 285] on input "False" at bounding box center [992, 288] width 14 height 12
radio input "true"
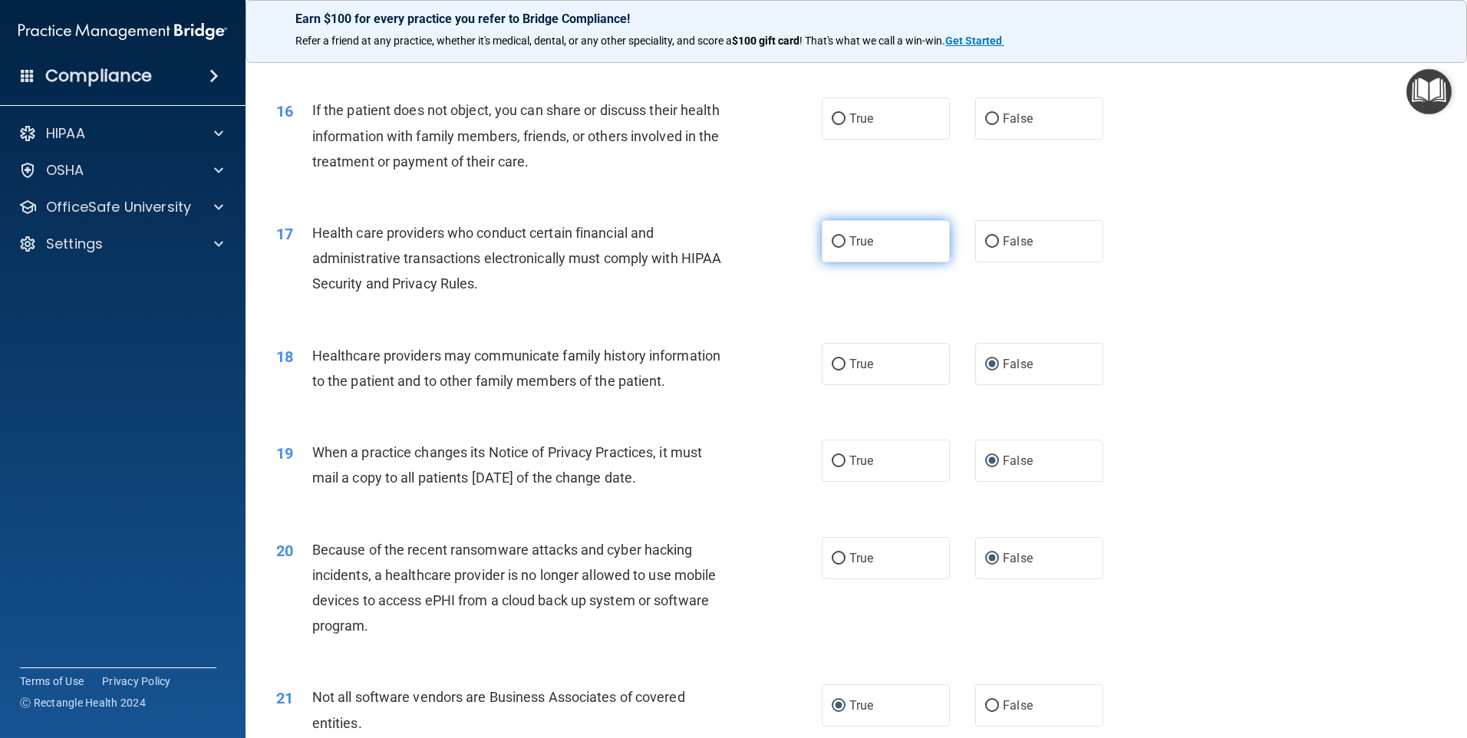
click at [835, 242] on input "True" at bounding box center [839, 242] width 14 height 12
radio input "true"
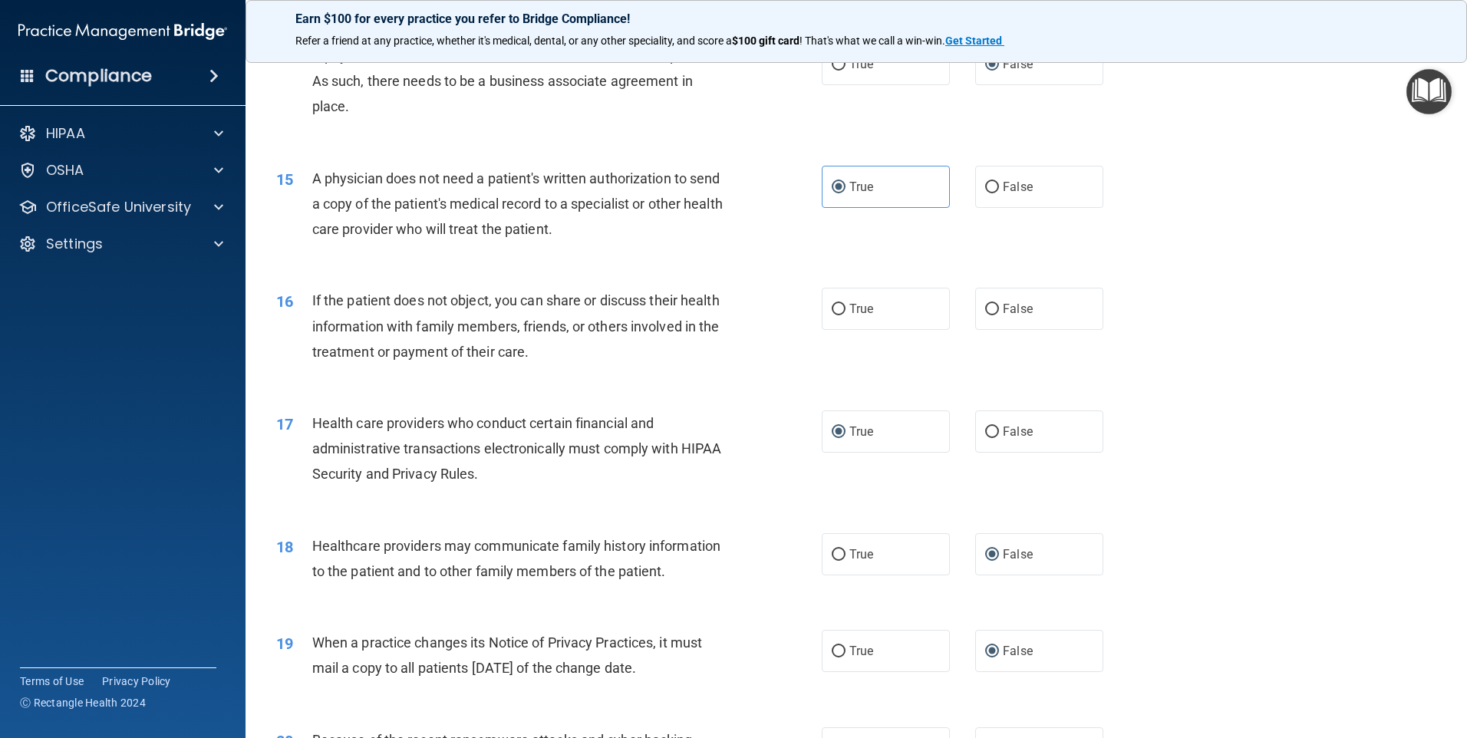
scroll to position [1529, 0]
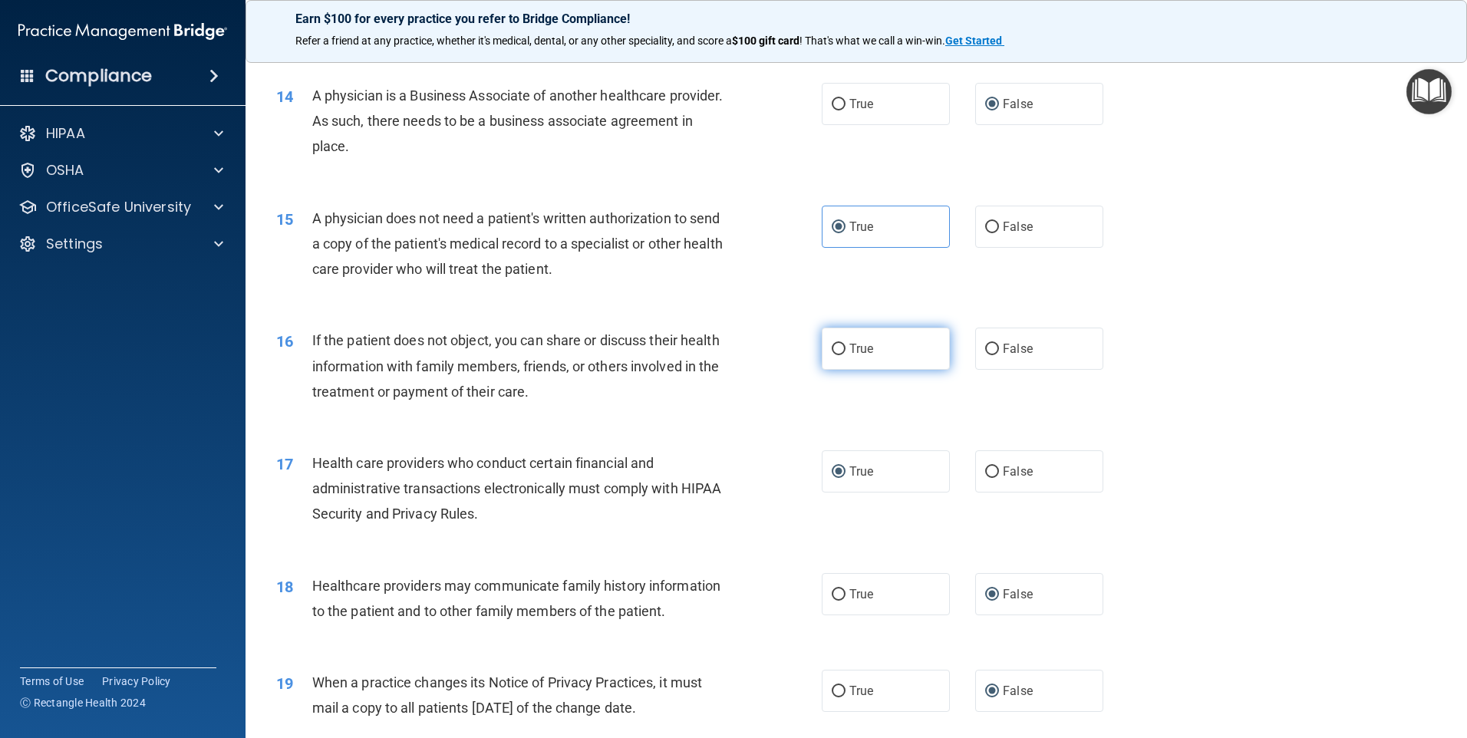
click at [836, 348] on input "True" at bounding box center [839, 350] width 14 height 12
radio input "true"
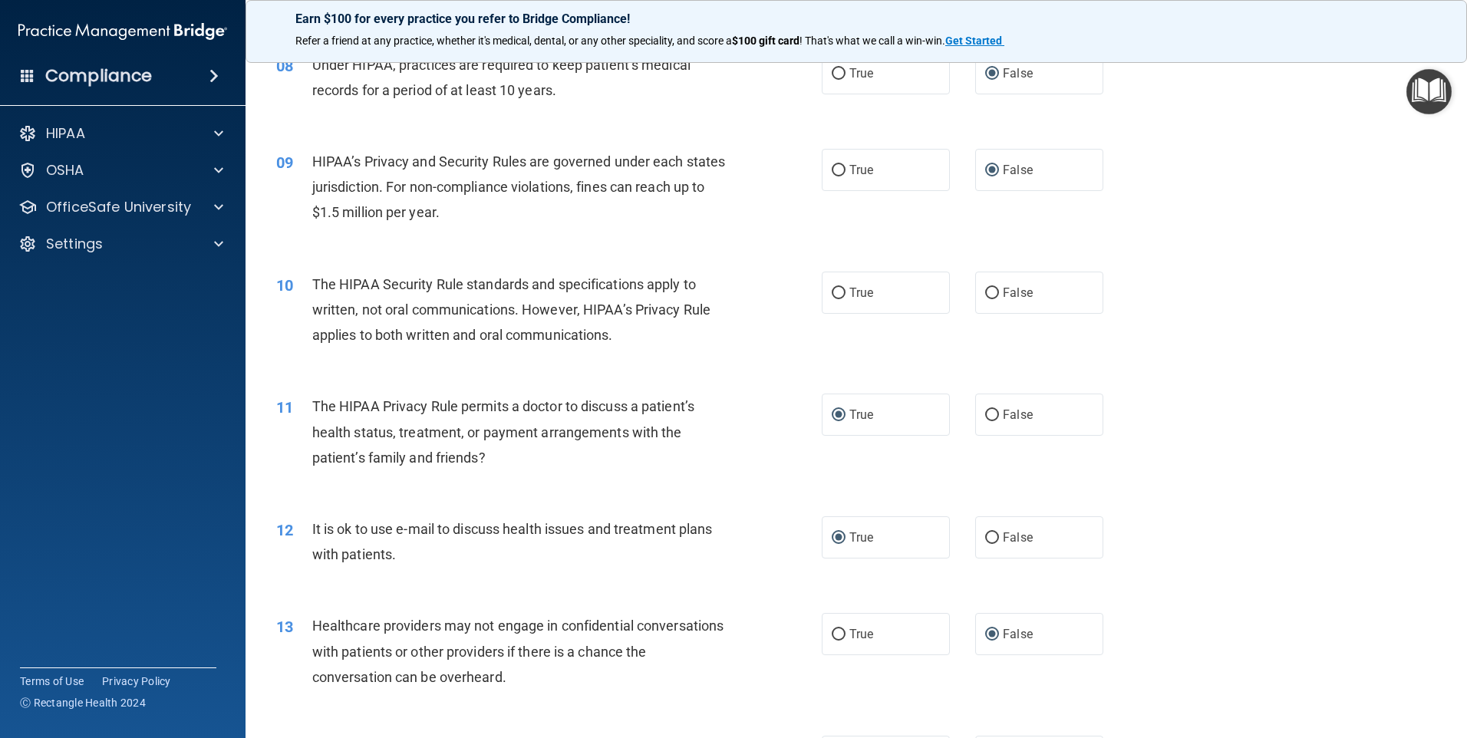
scroll to position [839, 0]
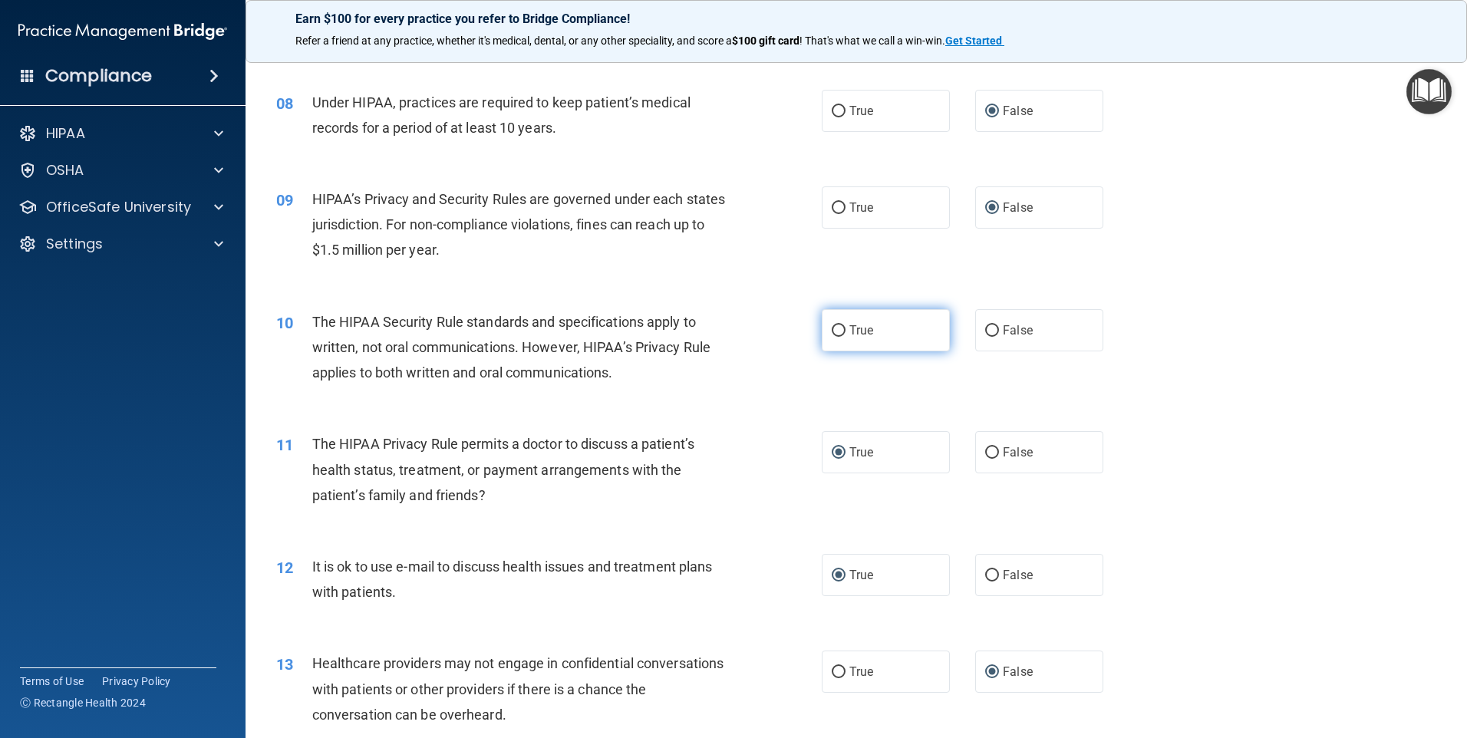
click at [838, 328] on input "True" at bounding box center [839, 331] width 14 height 12
radio input "true"
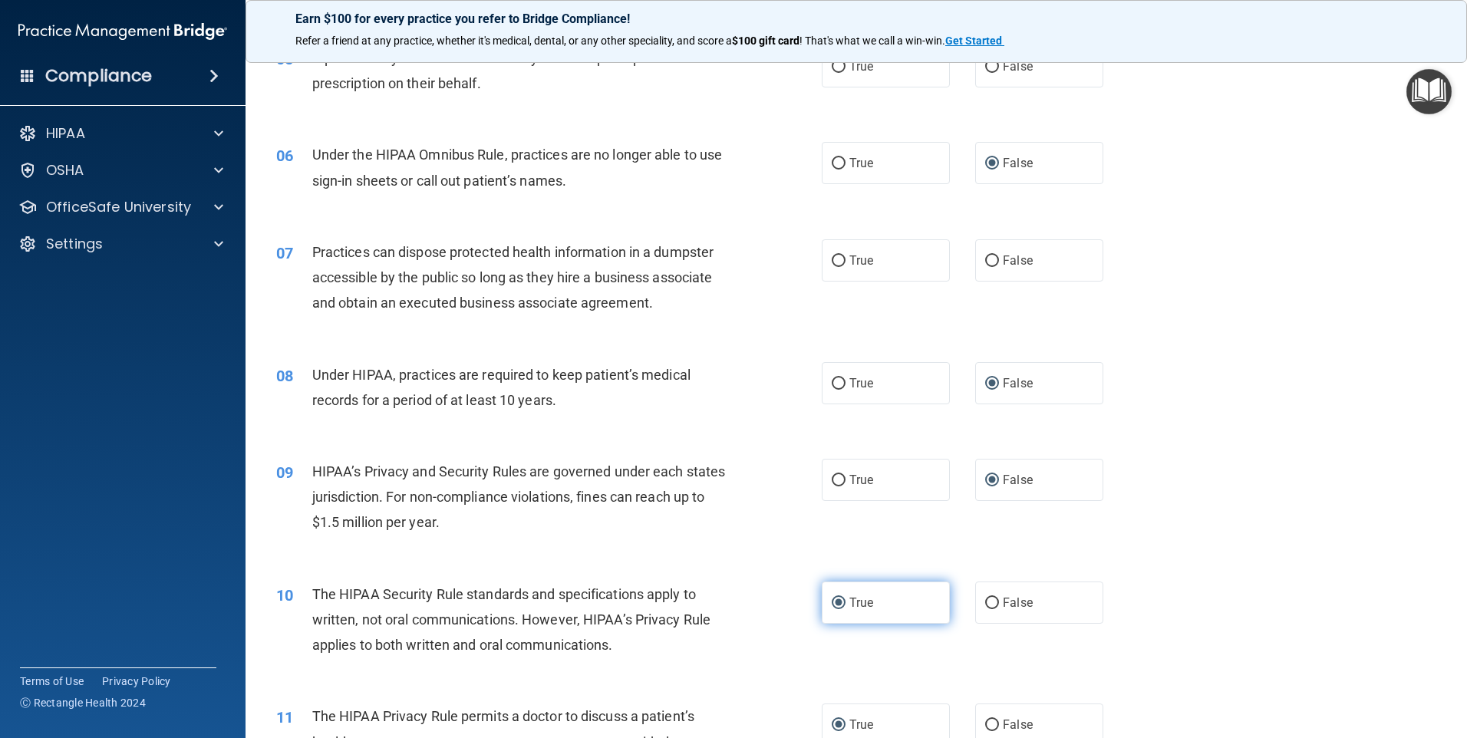
scroll to position [532, 0]
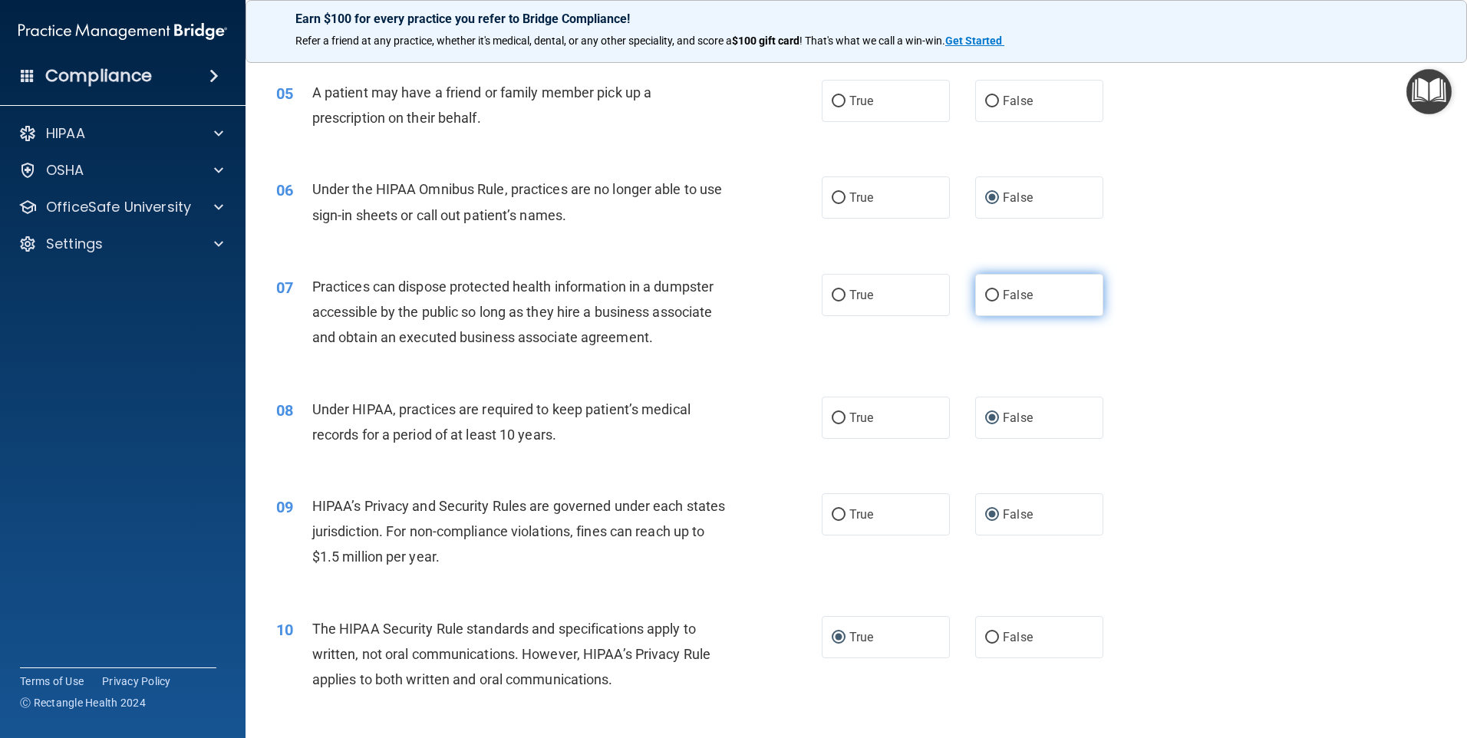
click at [990, 291] on input "False" at bounding box center [992, 296] width 14 height 12
radio input "true"
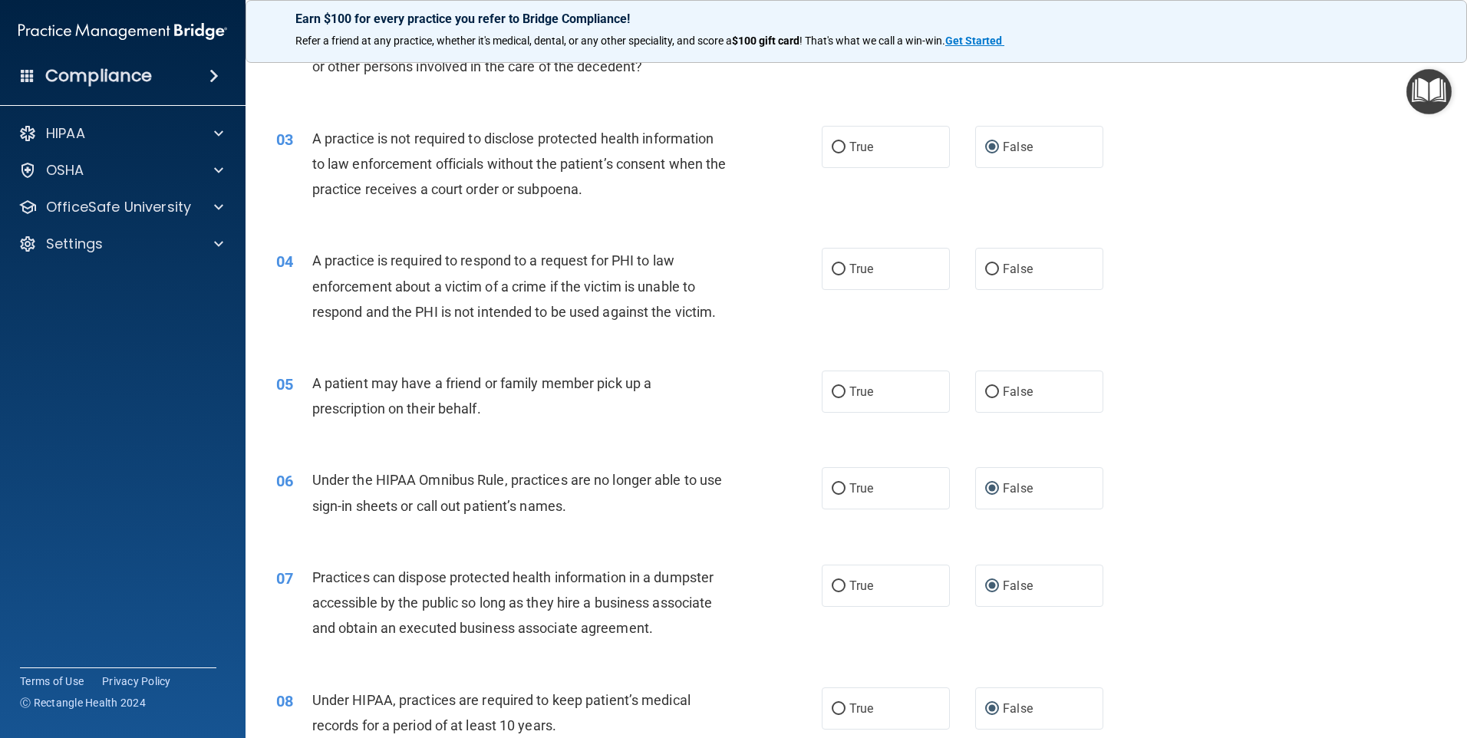
scroll to position [225, 0]
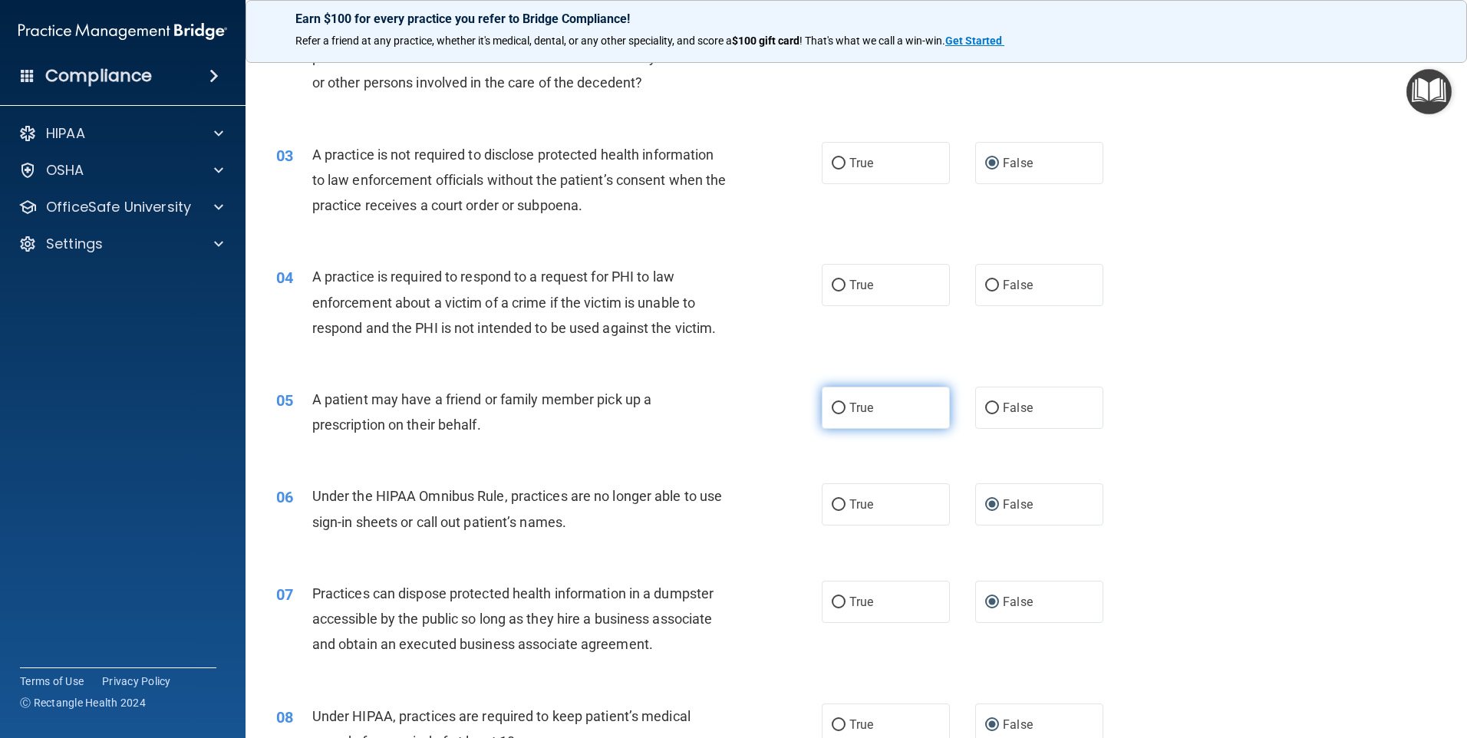
click at [832, 406] on input "True" at bounding box center [839, 409] width 14 height 12
radio input "true"
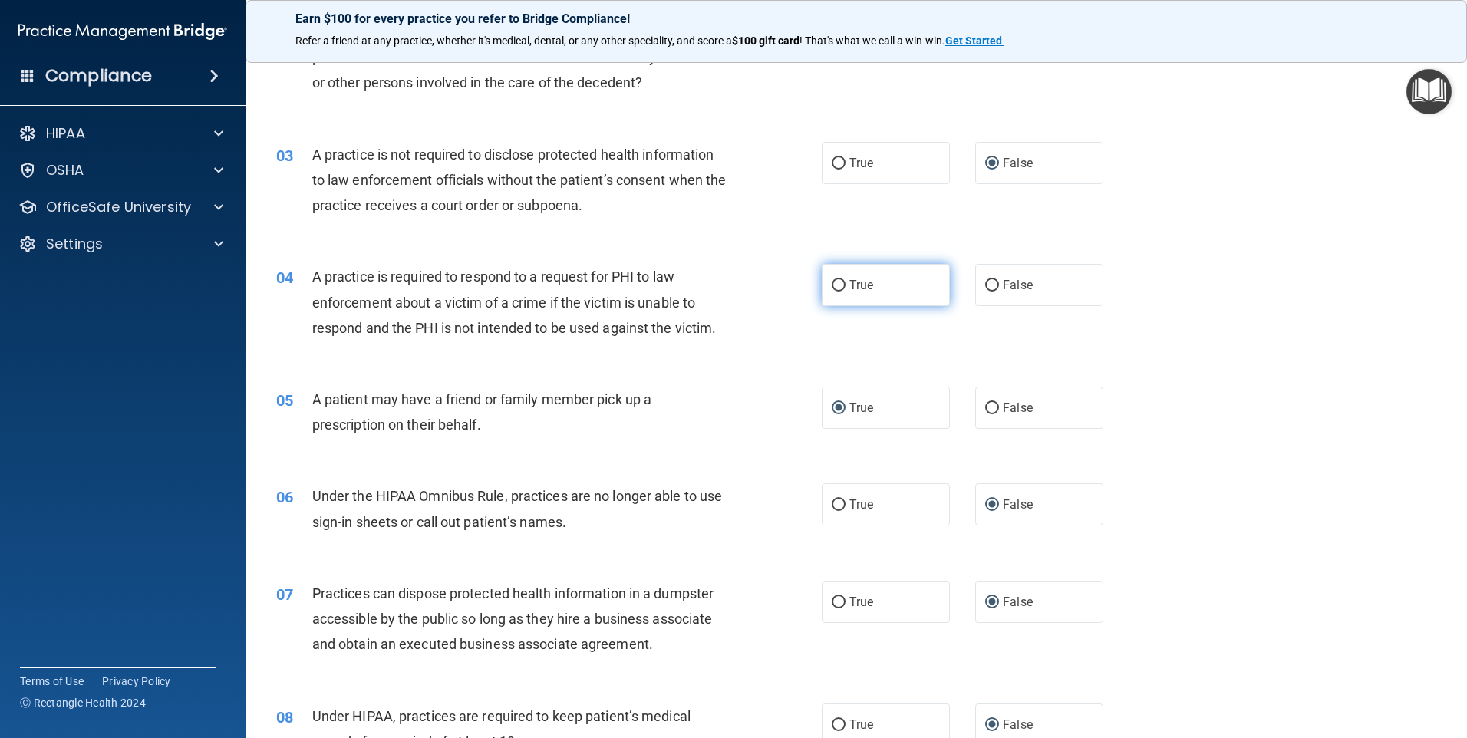
click at [837, 286] on input "True" at bounding box center [839, 286] width 14 height 12
radio input "true"
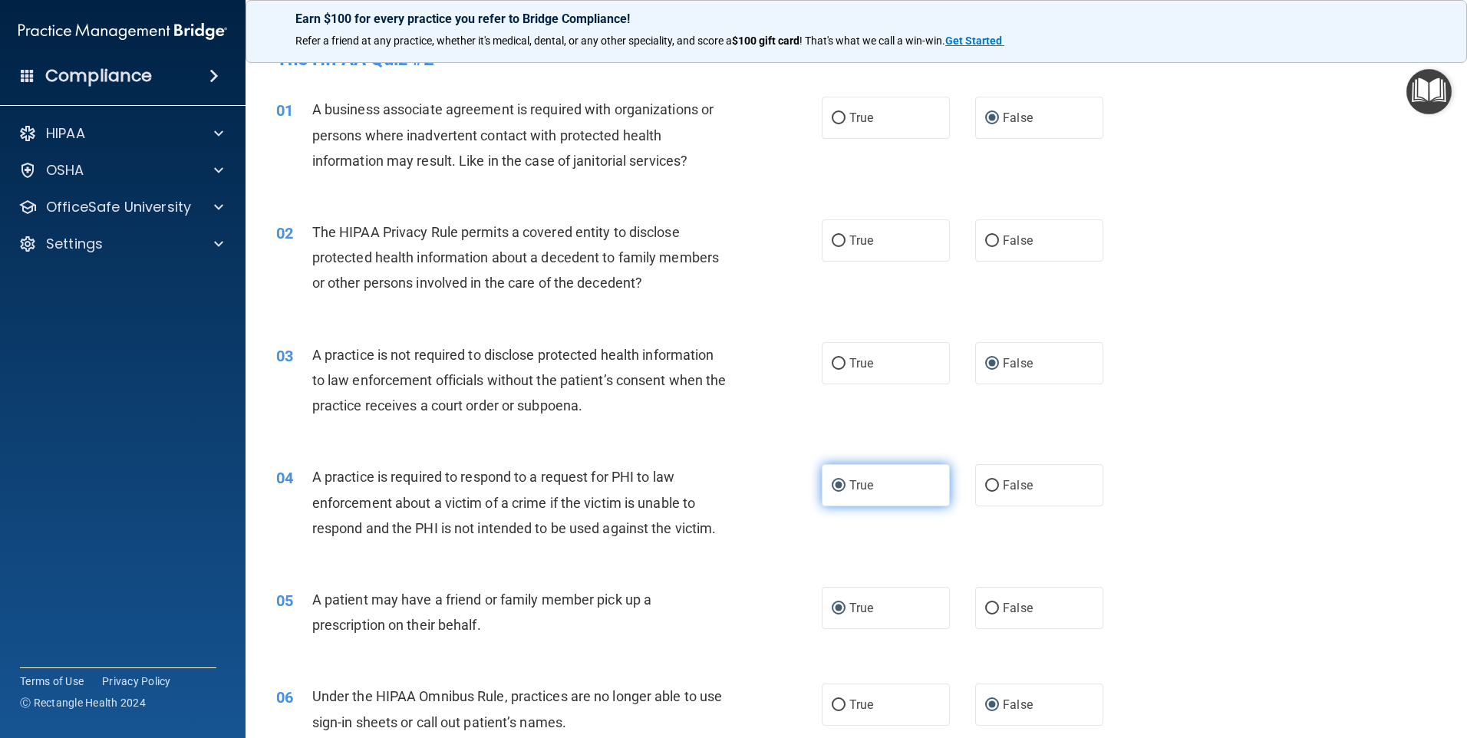
scroll to position [0, 0]
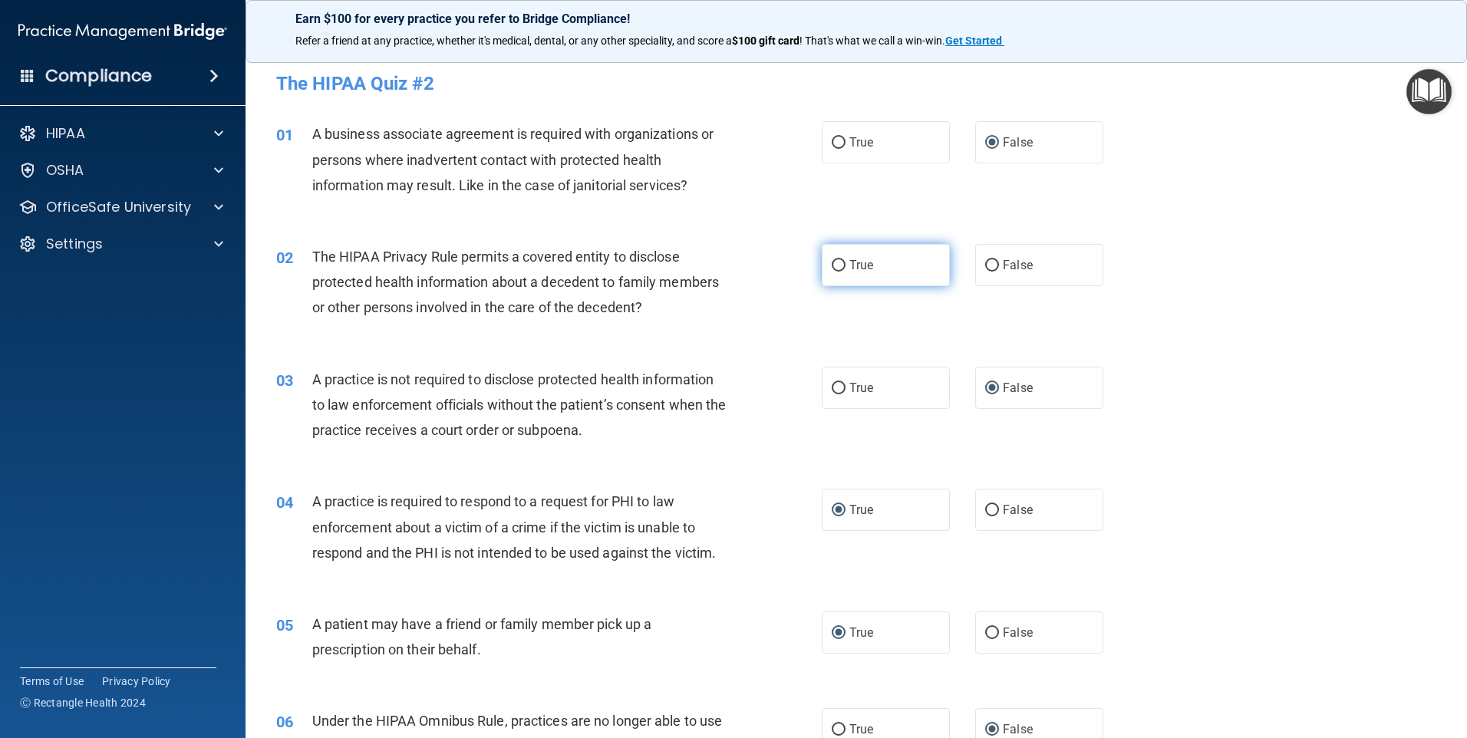
click at [833, 267] on input "True" at bounding box center [839, 266] width 14 height 12
radio input "true"
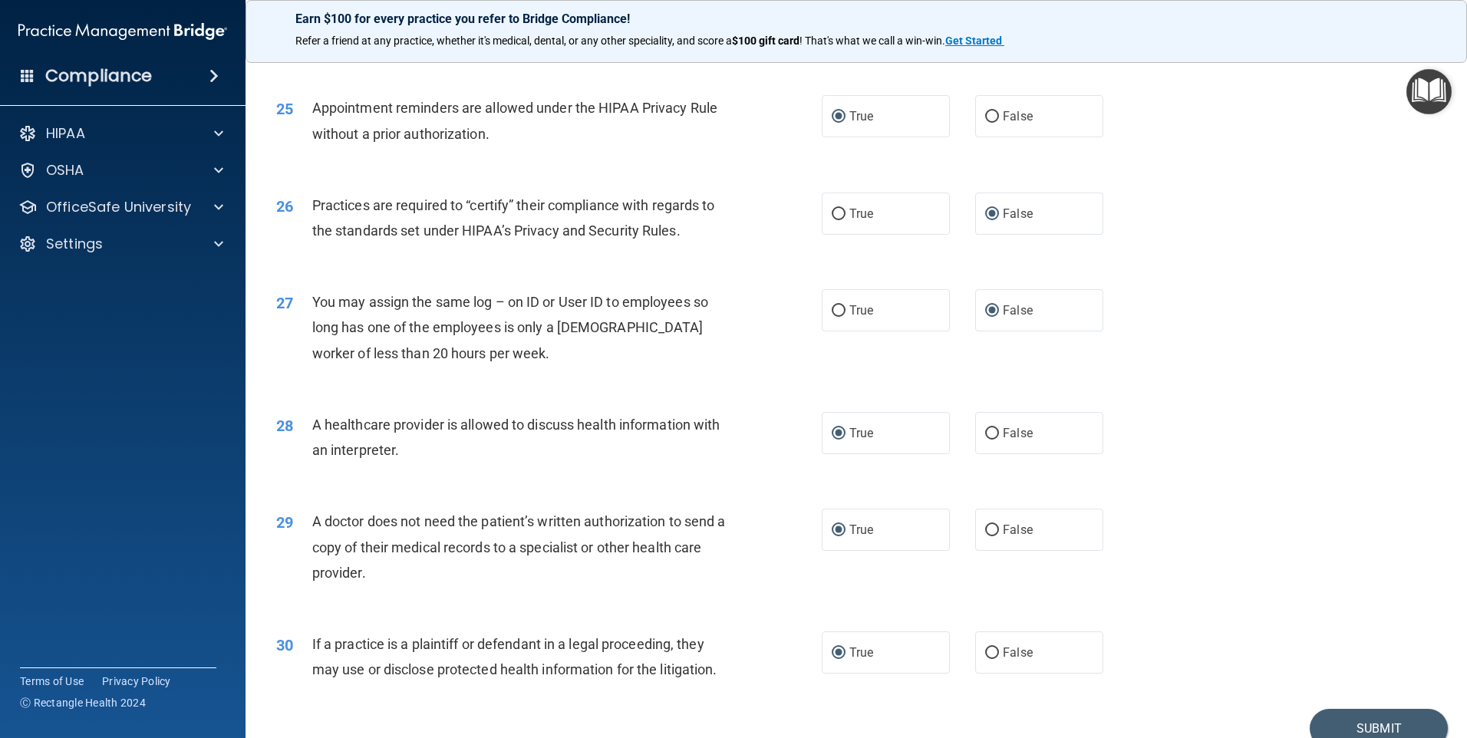
scroll to position [2833, 0]
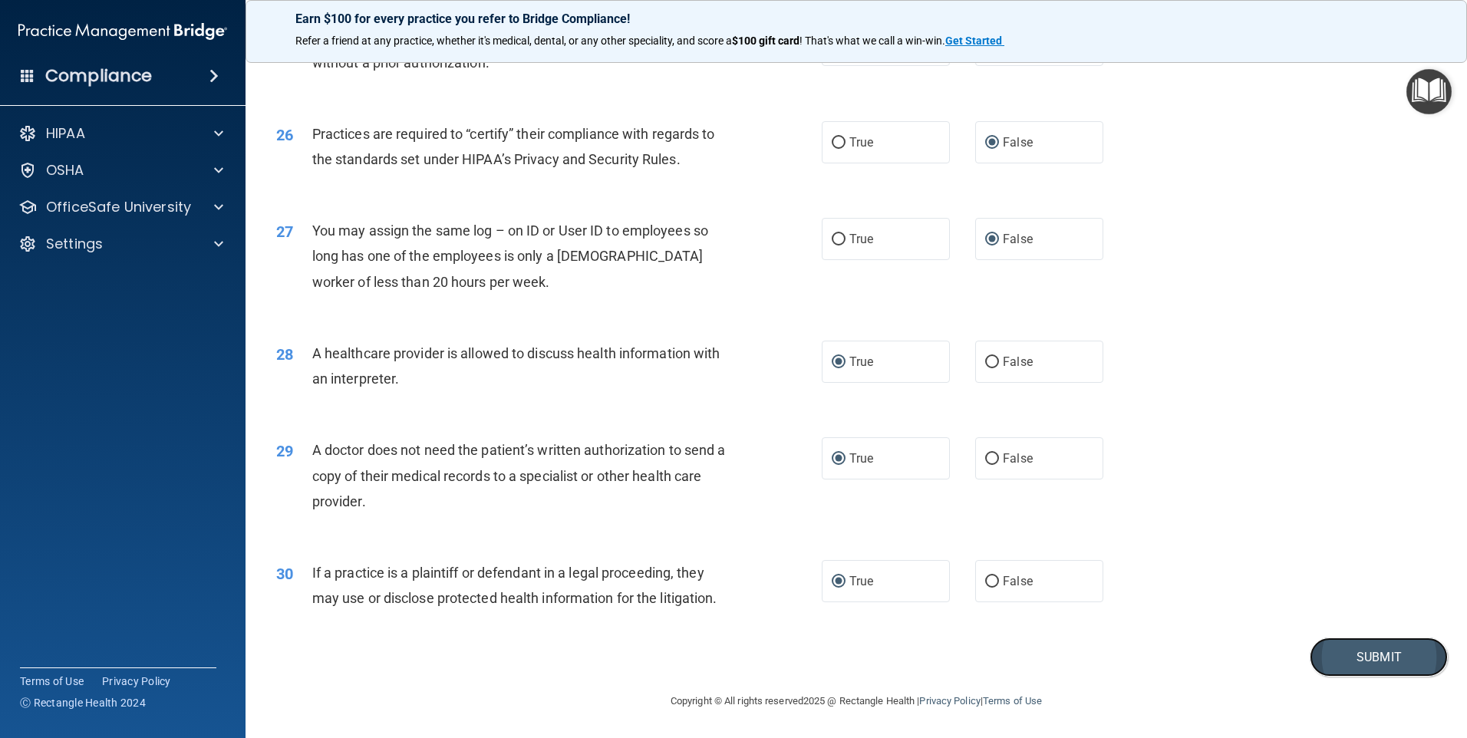
click at [1357, 657] on button "Submit" at bounding box center [1379, 657] width 138 height 39
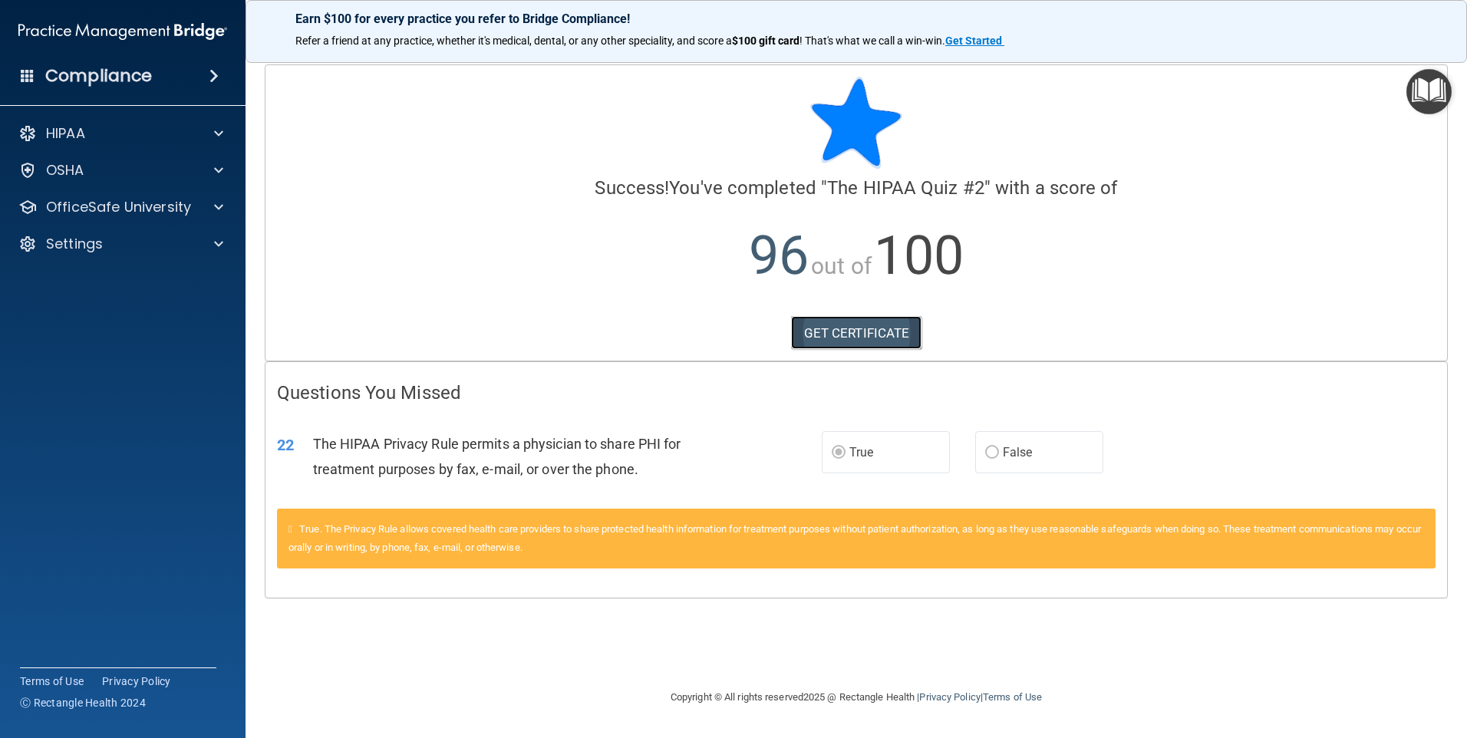
click at [876, 337] on link "GET CERTIFICATE" at bounding box center [856, 333] width 131 height 34
click at [144, 208] on p "OfficeSafe University" at bounding box center [118, 207] width 145 height 18
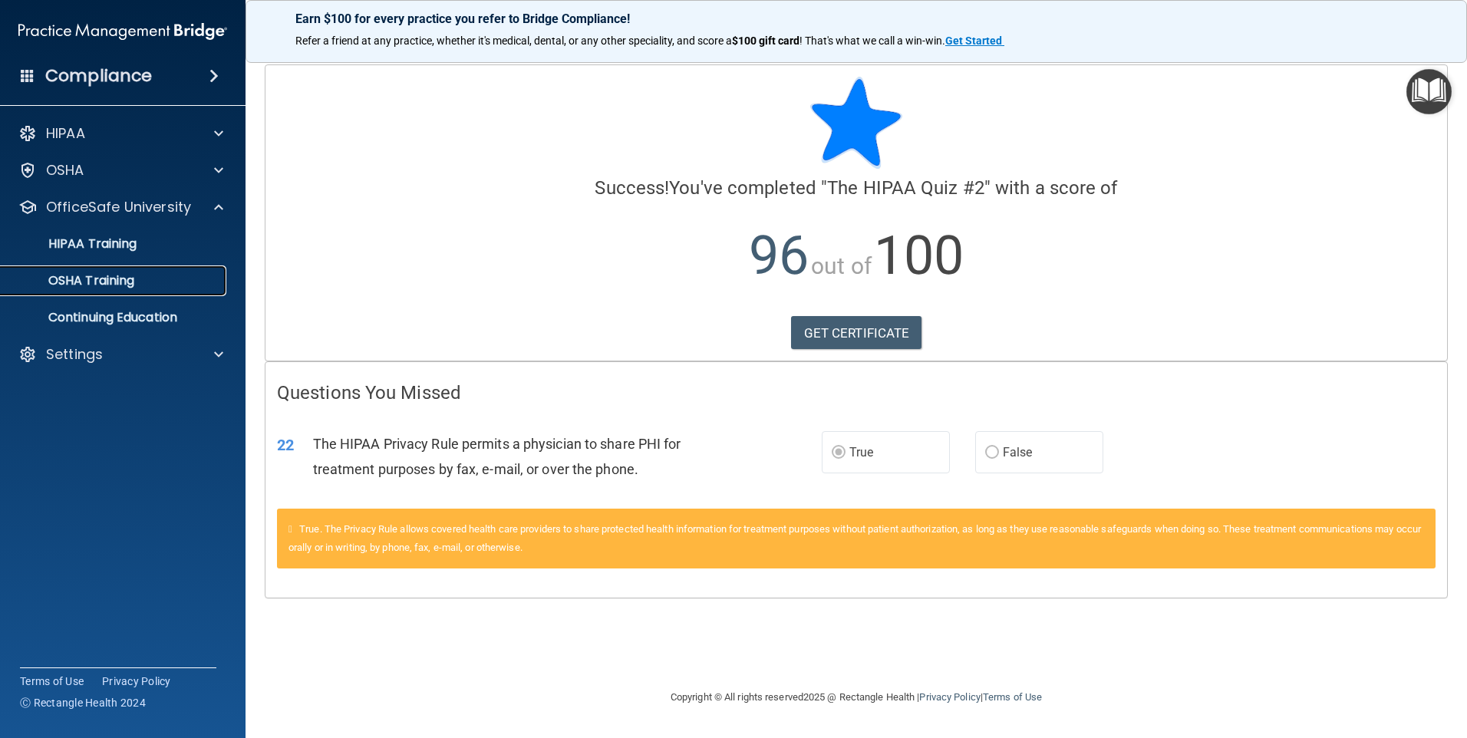
click at [98, 281] on p "OSHA Training" at bounding box center [72, 280] width 124 height 15
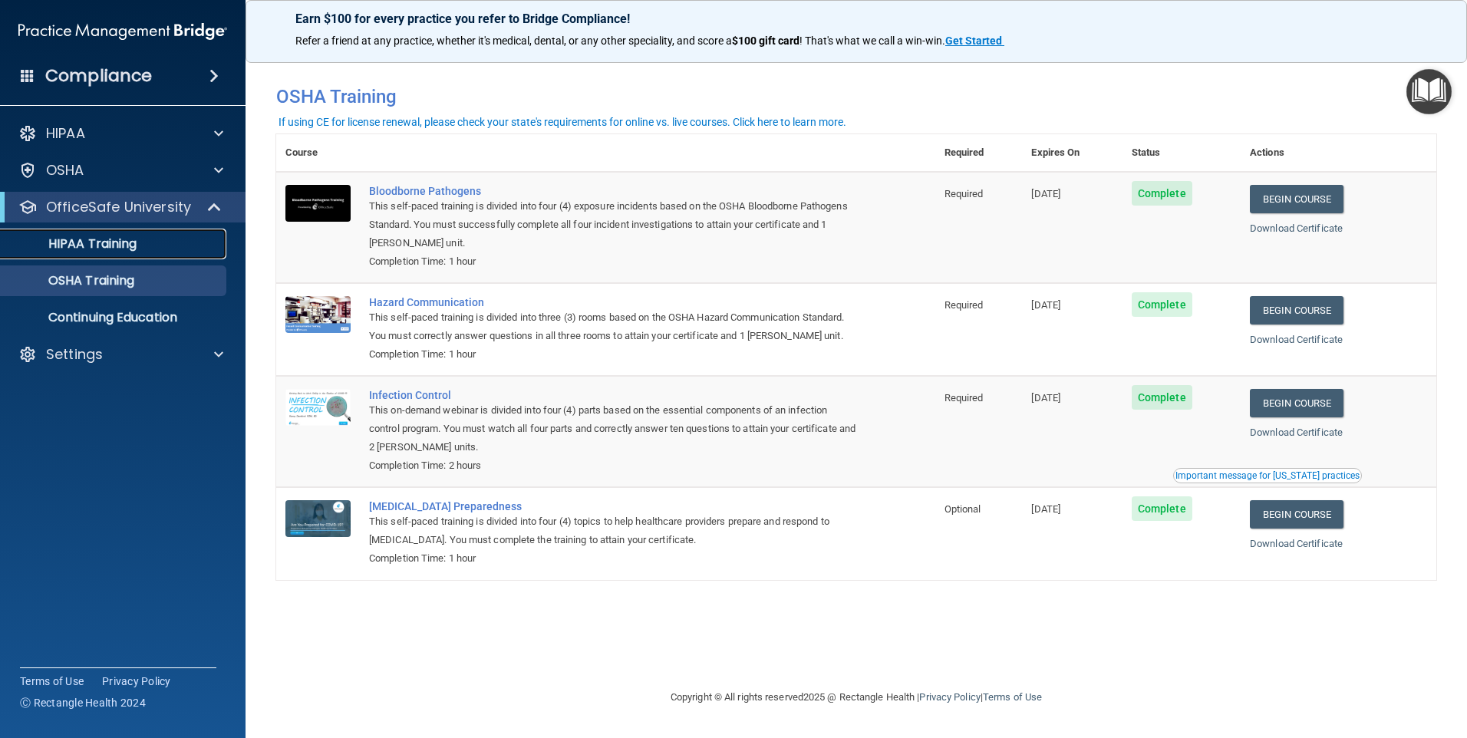
click at [76, 236] on p "HIPAA Training" at bounding box center [73, 243] width 127 height 15
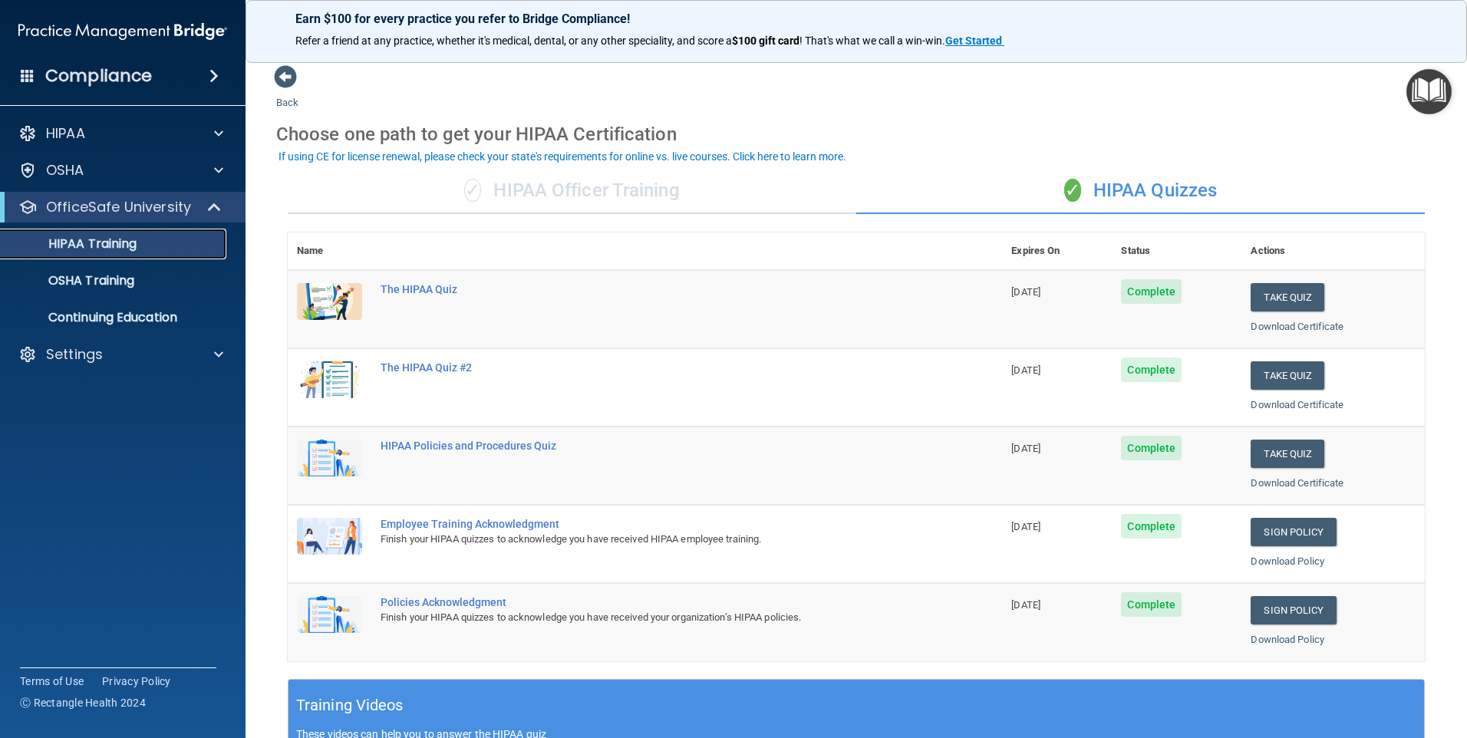
scroll to position [77, 0]
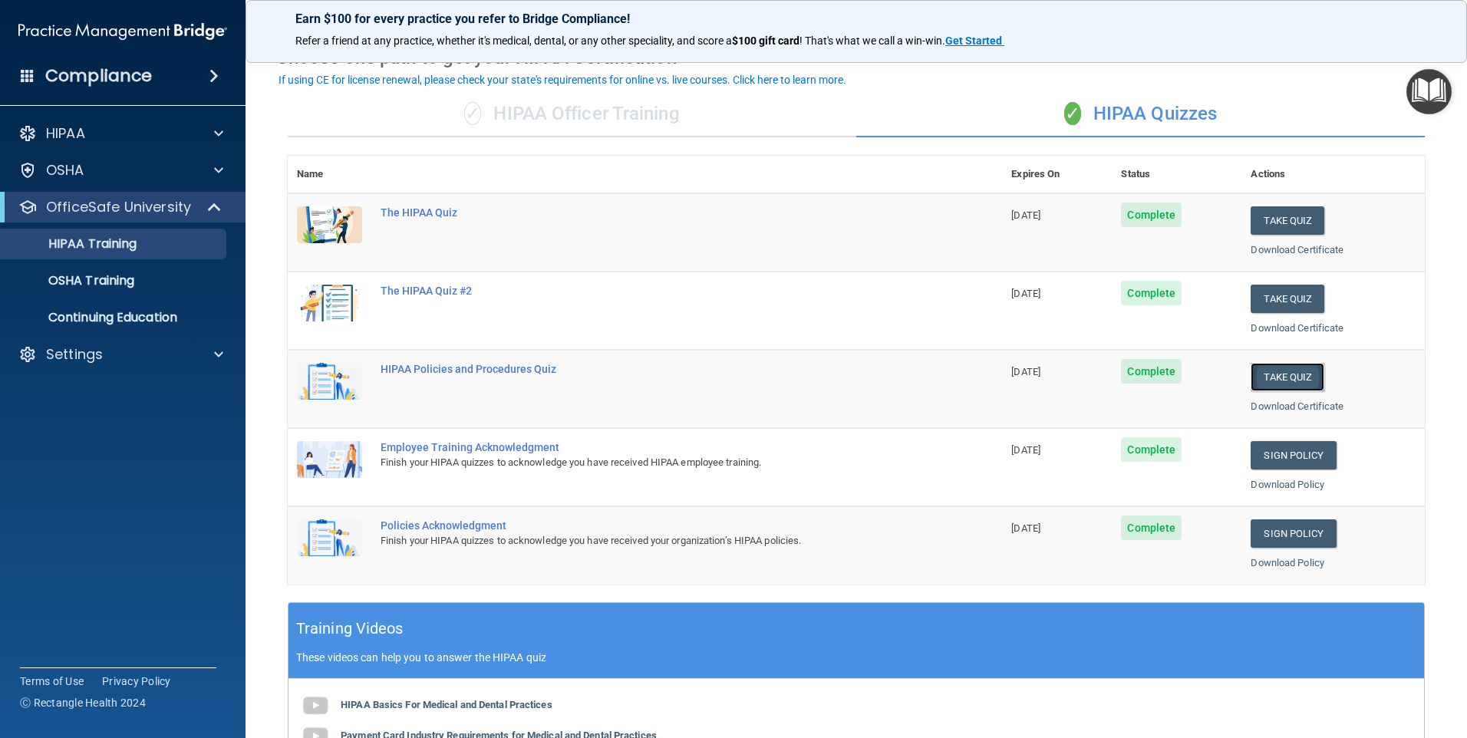
click at [1287, 376] on button "Take Quiz" at bounding box center [1287, 377] width 74 height 28
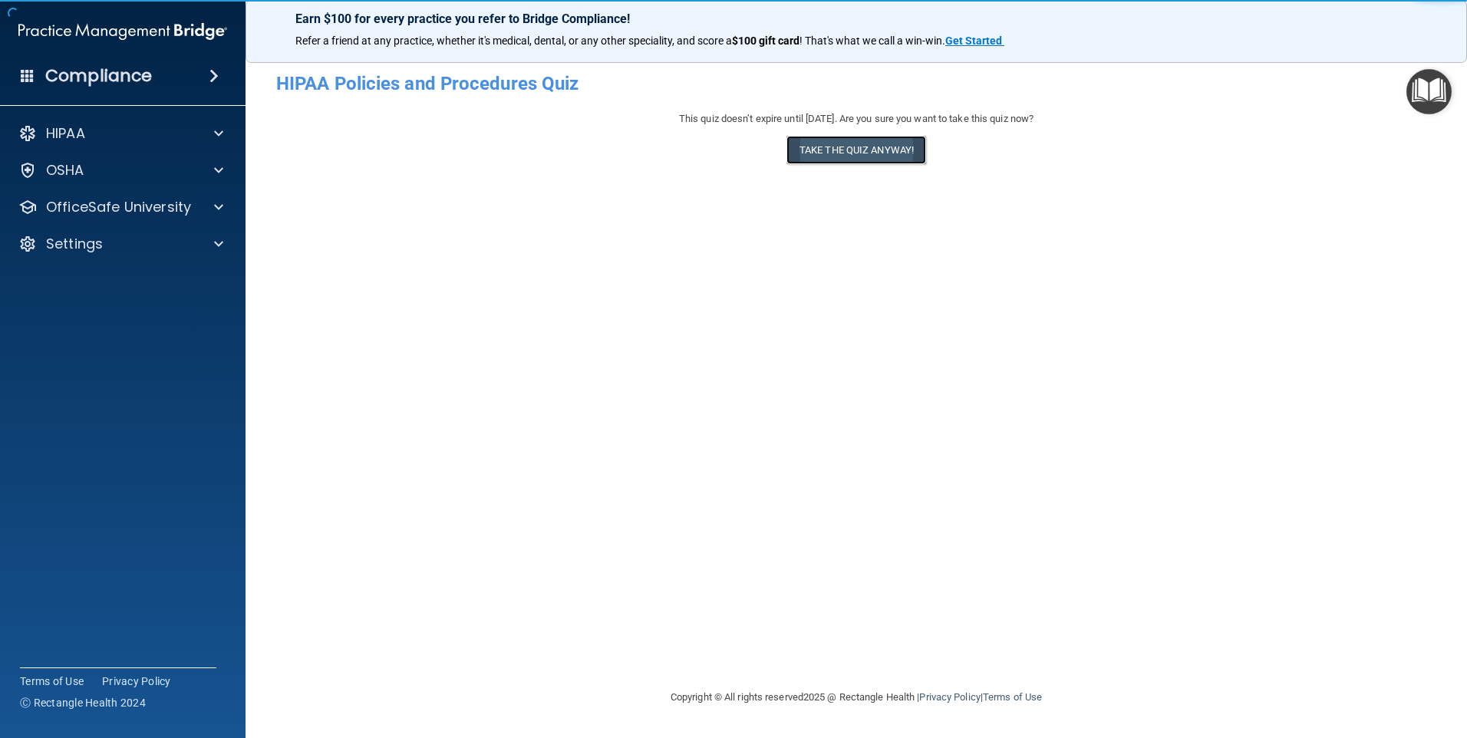
click at [851, 148] on button "Take the quiz anyway!" at bounding box center [856, 150] width 140 height 28
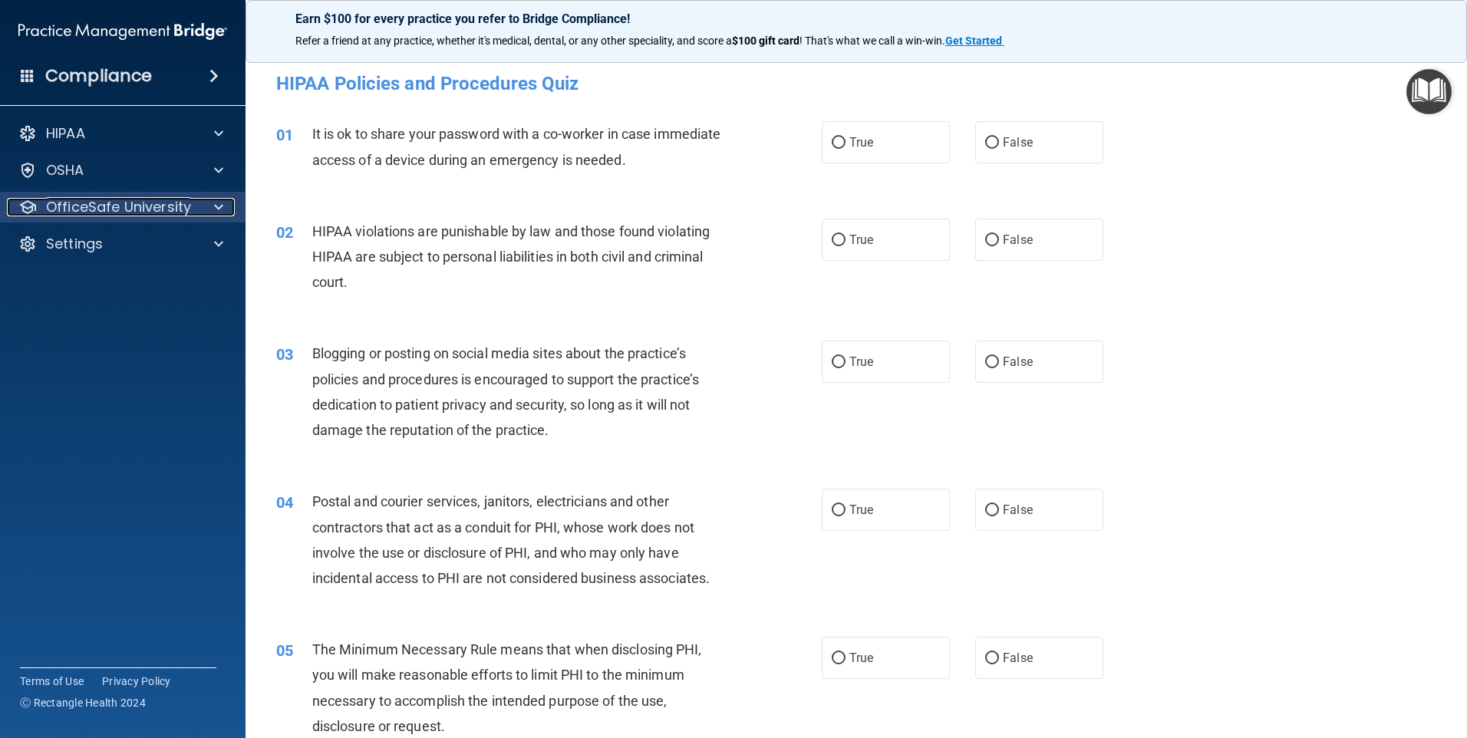
click at [158, 213] on p "OfficeSafe University" at bounding box center [118, 207] width 145 height 18
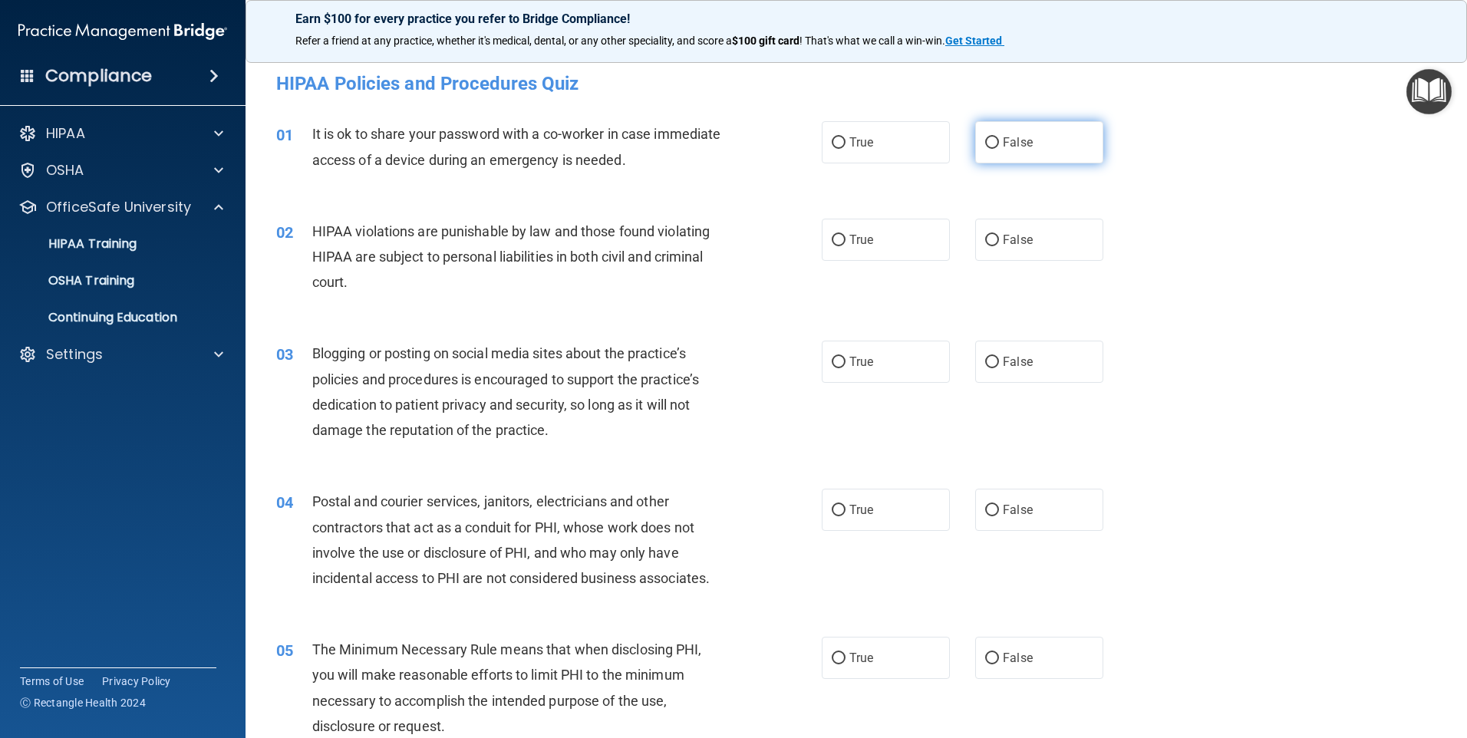
click at [985, 140] on input "False" at bounding box center [992, 143] width 14 height 12
radio input "true"
click at [832, 242] on input "True" at bounding box center [839, 241] width 14 height 12
radio input "true"
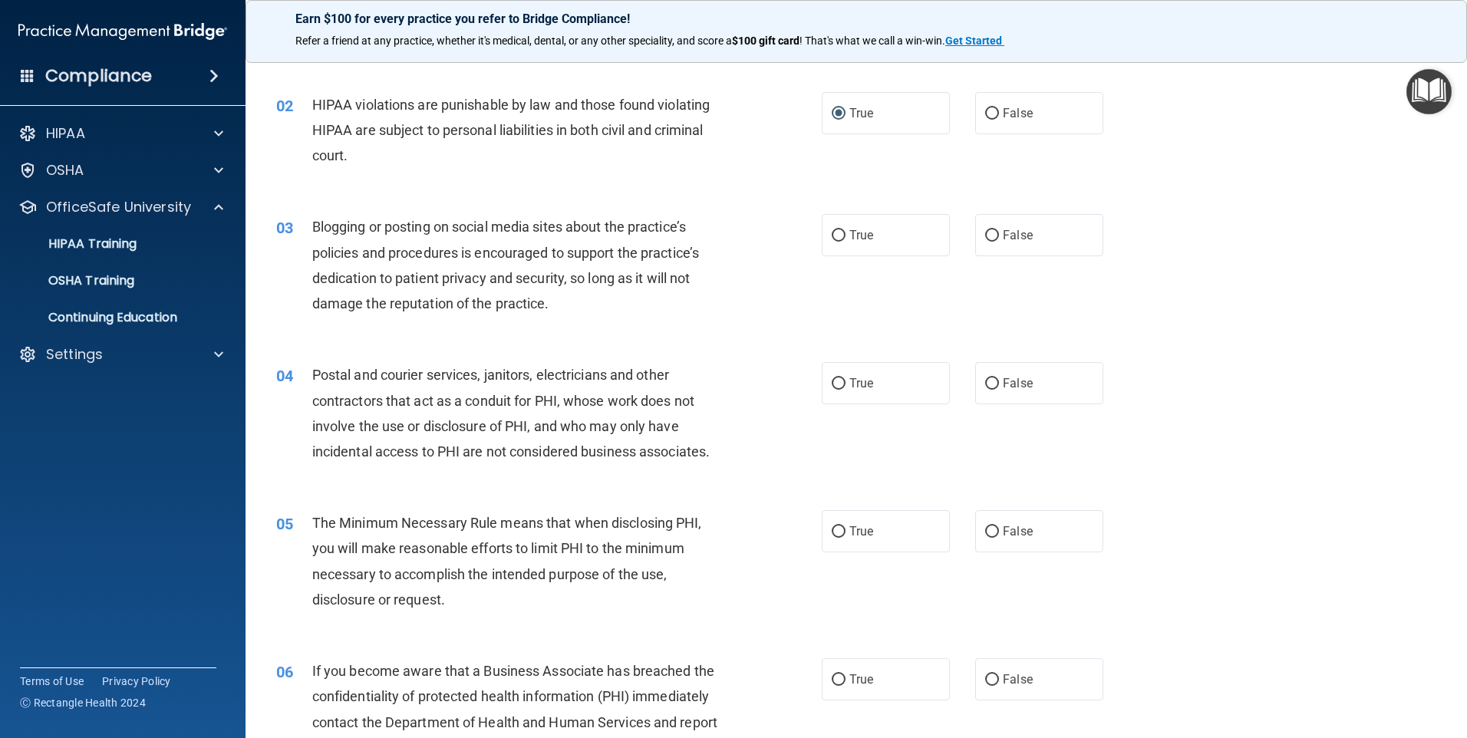
scroll to position [153, 0]
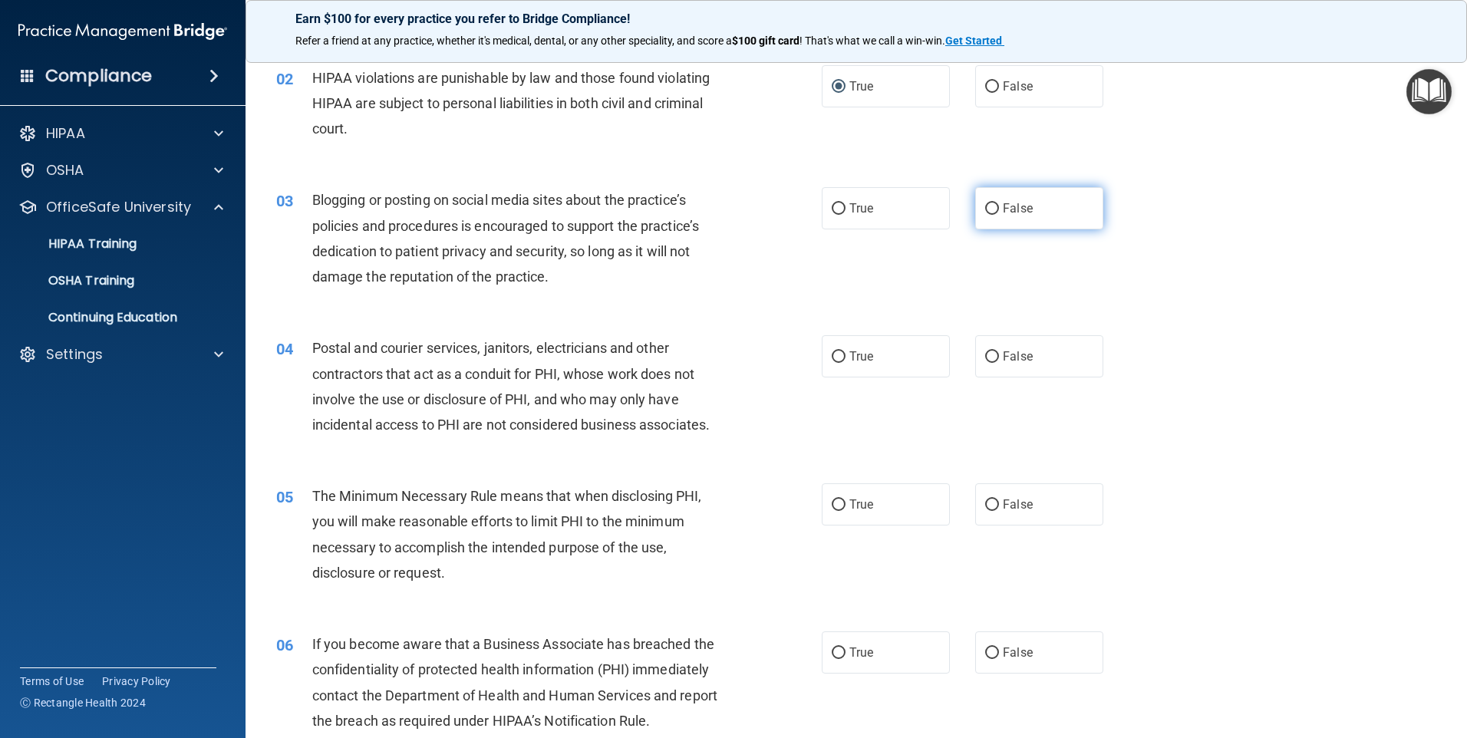
click at [987, 211] on input "False" at bounding box center [992, 209] width 14 height 12
radio input "true"
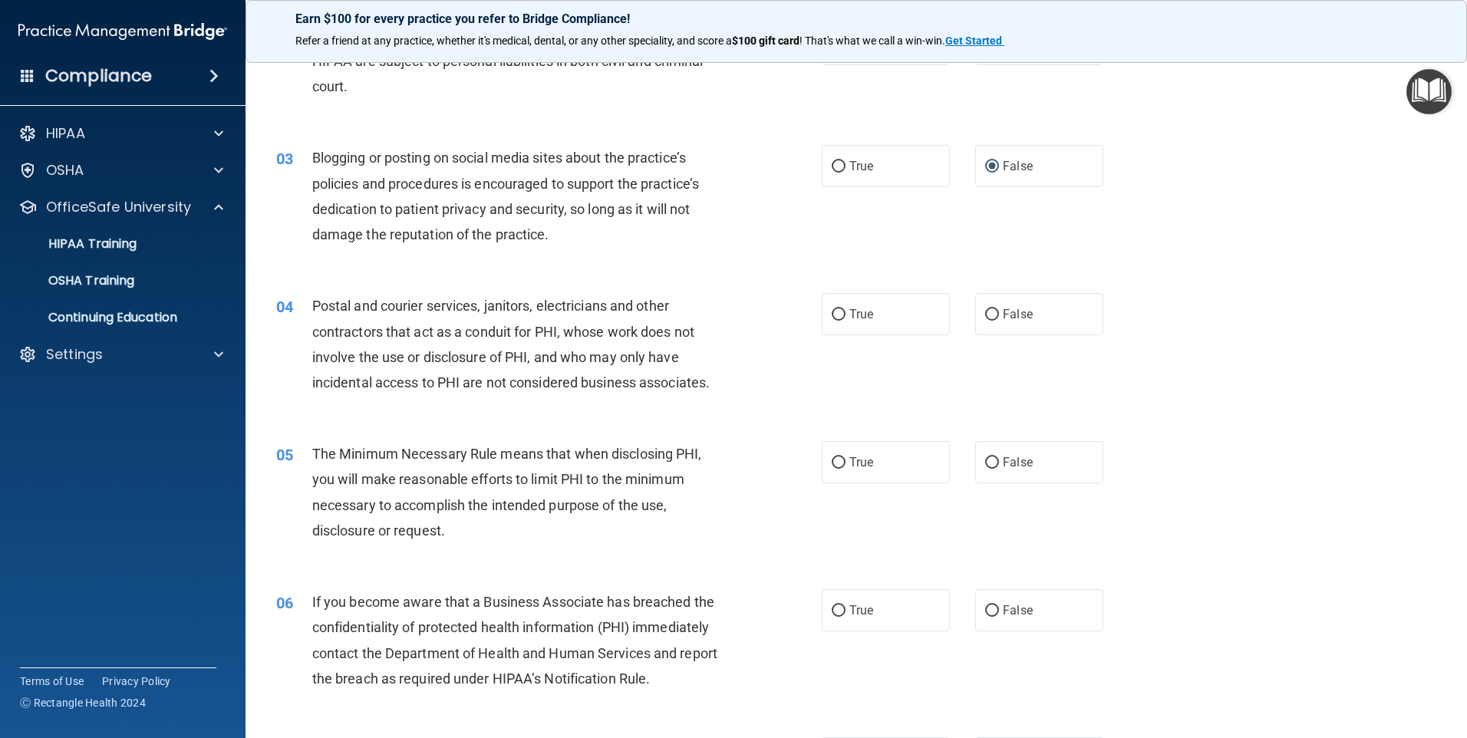
scroll to position [230, 0]
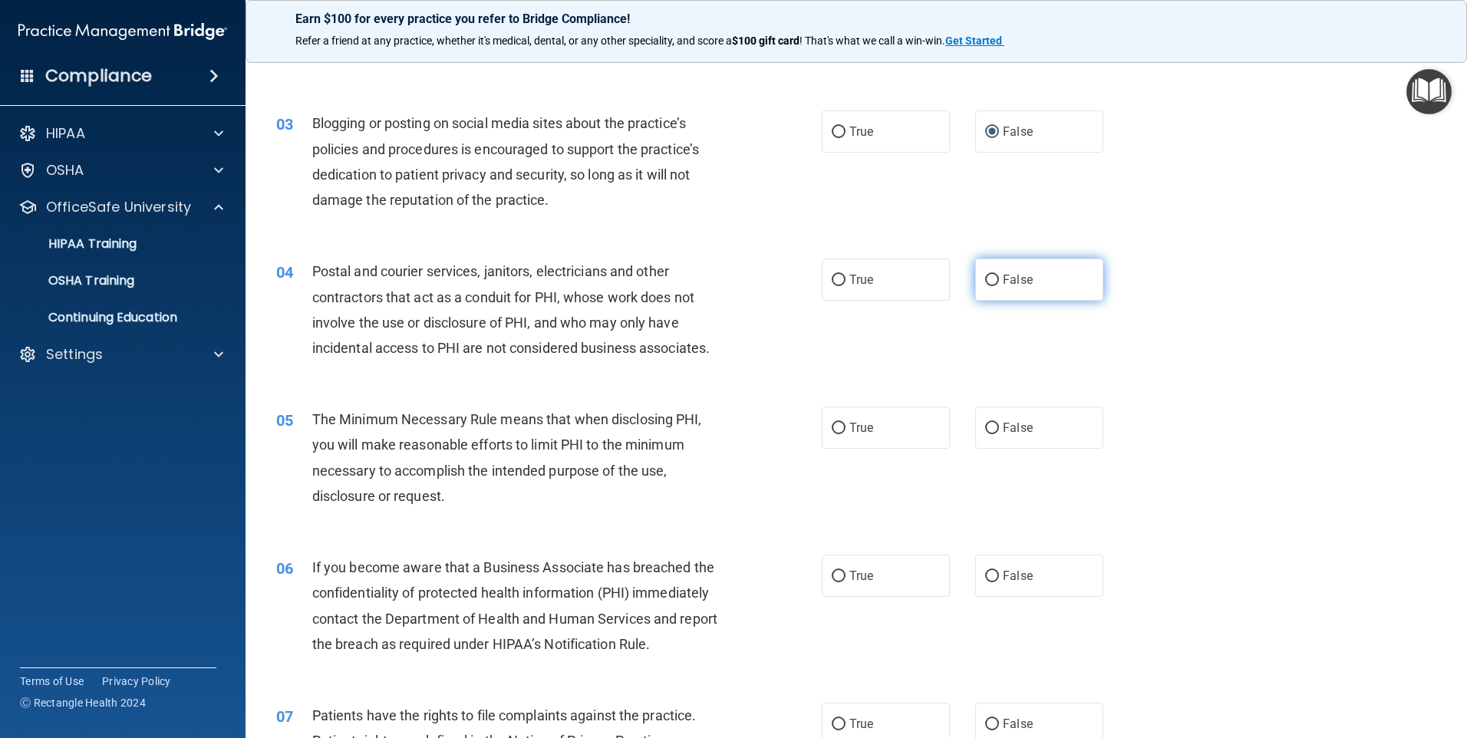
click at [991, 281] on input "False" at bounding box center [992, 281] width 14 height 12
radio input "true"
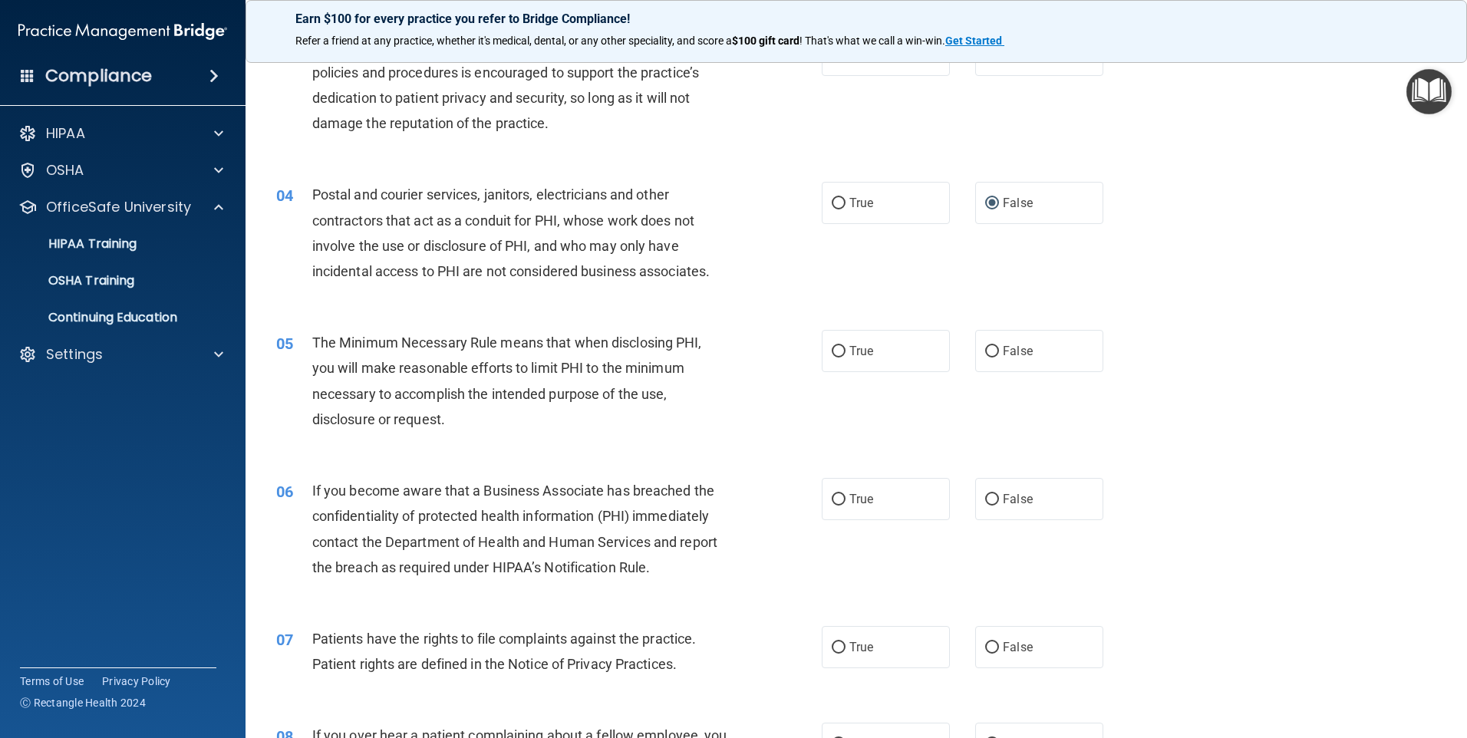
scroll to position [384, 0]
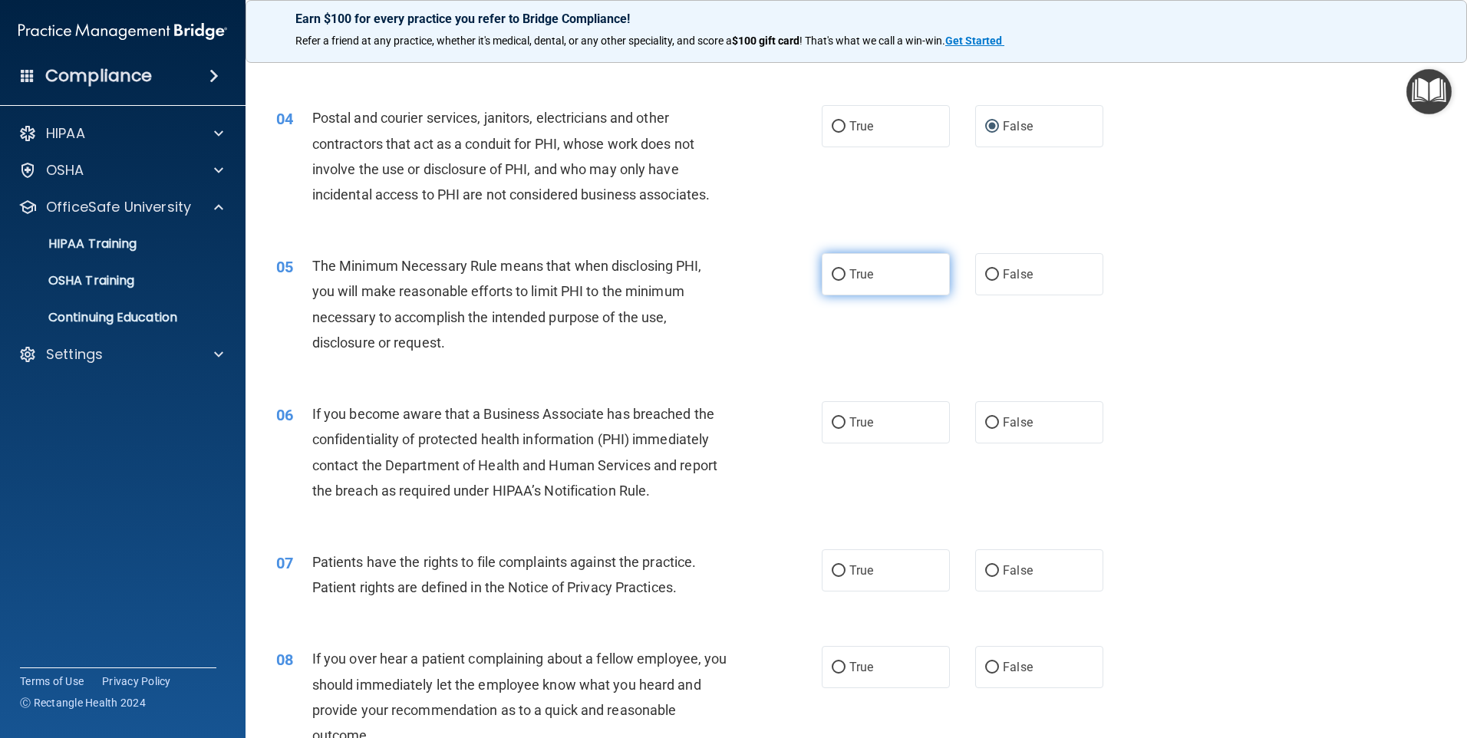
click at [832, 278] on input "True" at bounding box center [839, 275] width 14 height 12
radio input "true"
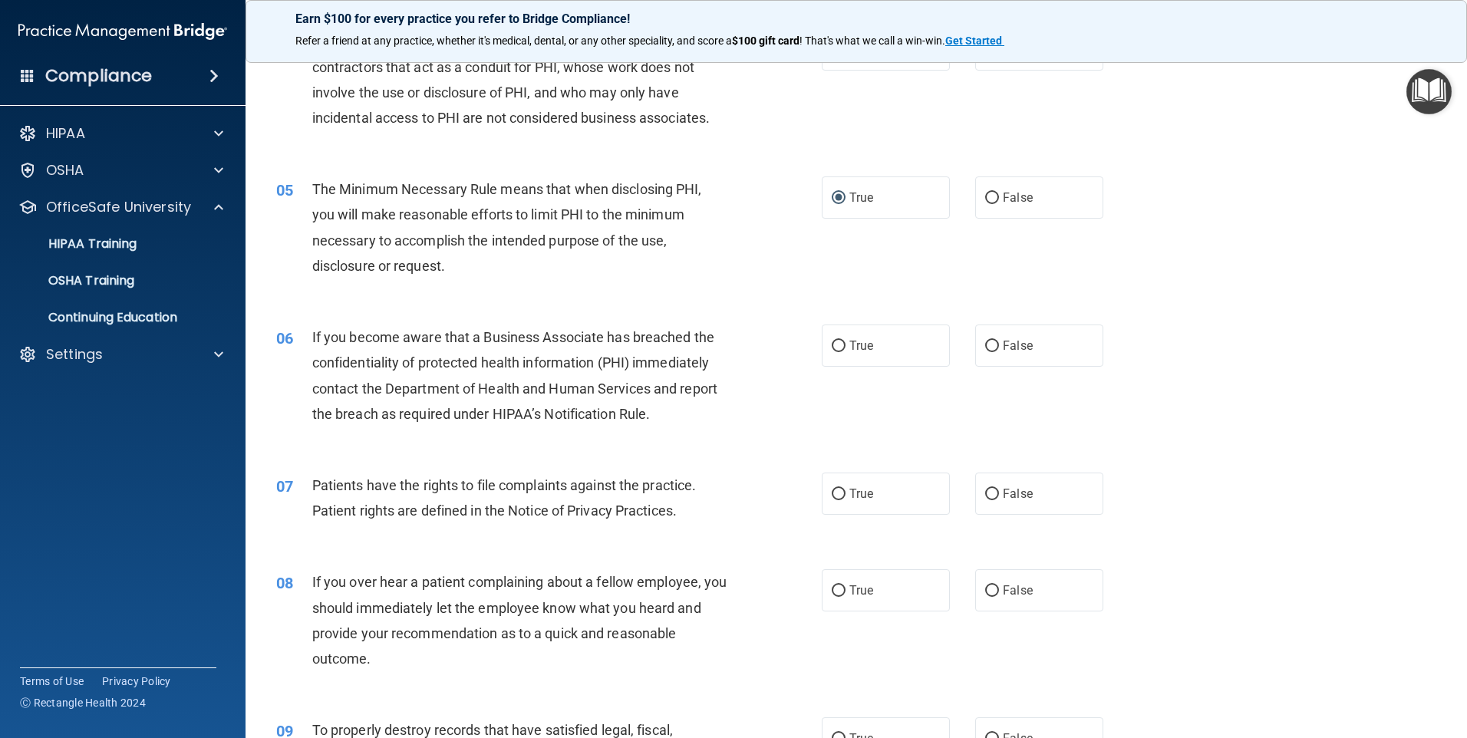
scroll to position [537, 0]
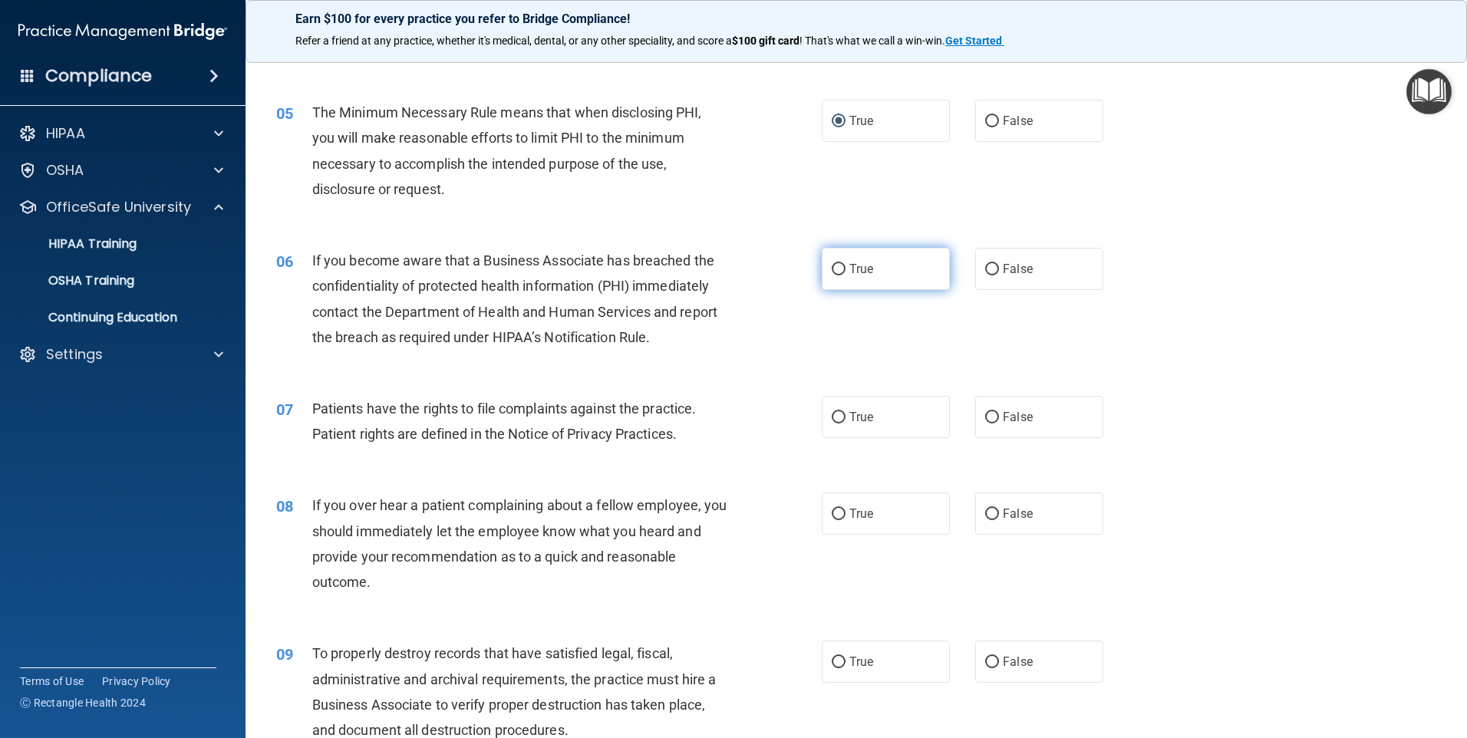
click at [834, 264] on input "True" at bounding box center [839, 270] width 14 height 12
radio input "true"
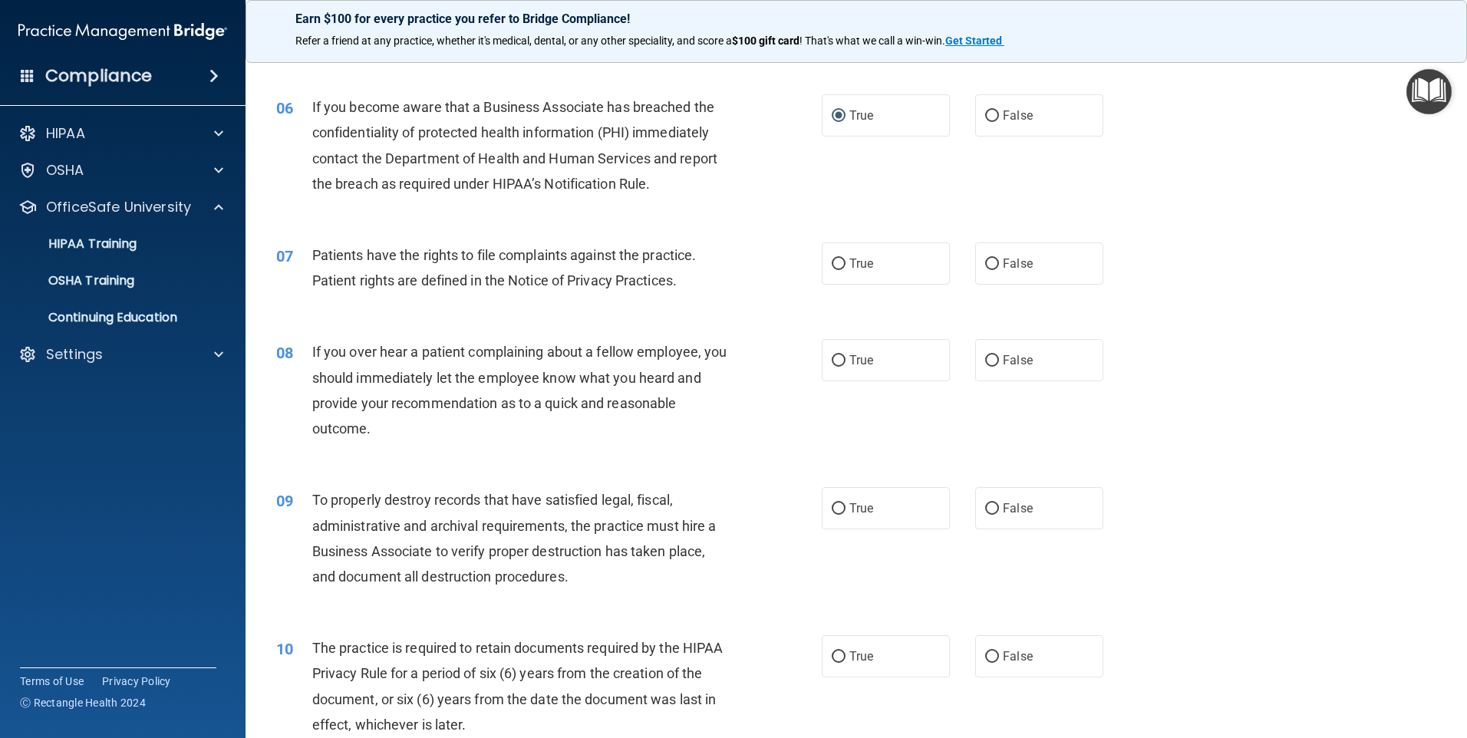
scroll to position [767, 0]
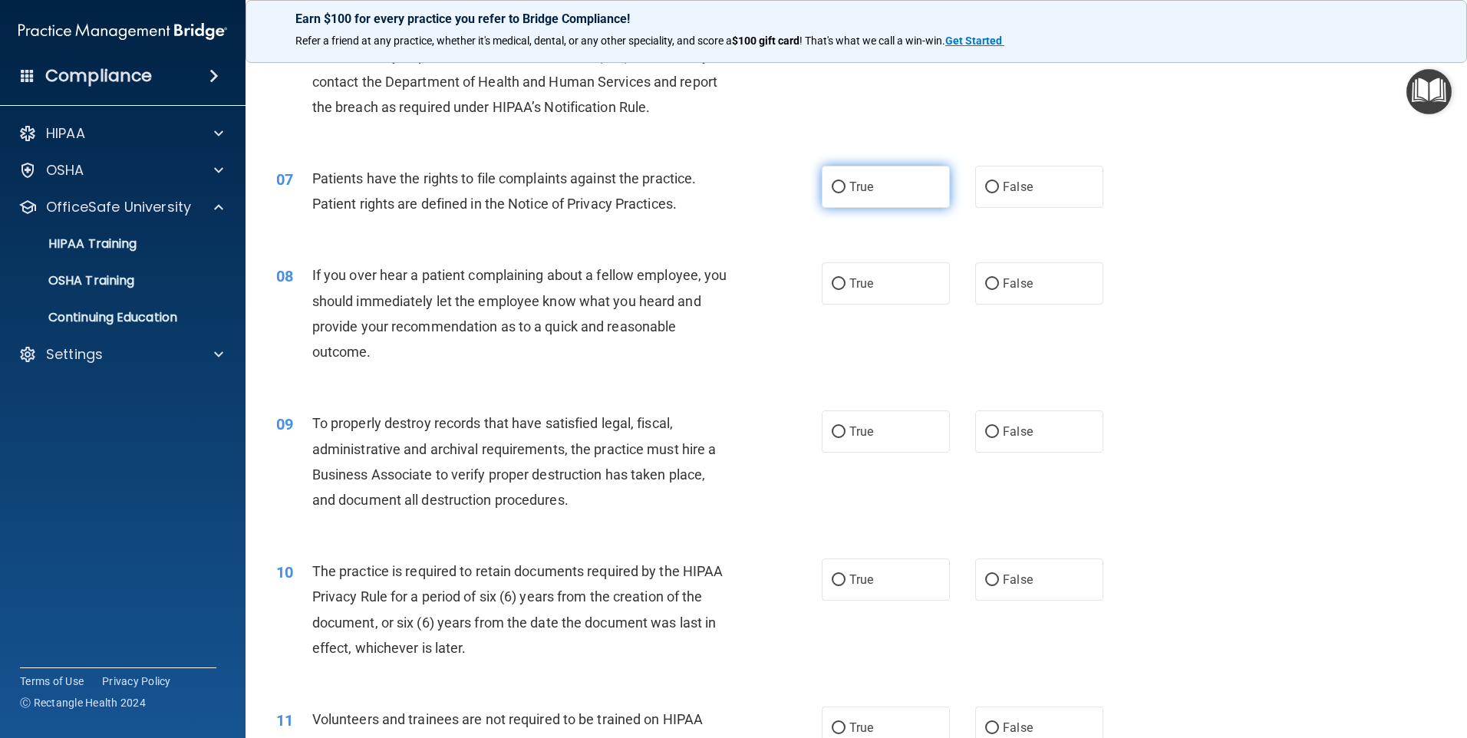
click at [832, 186] on input "True" at bounding box center [839, 188] width 14 height 12
radio input "true"
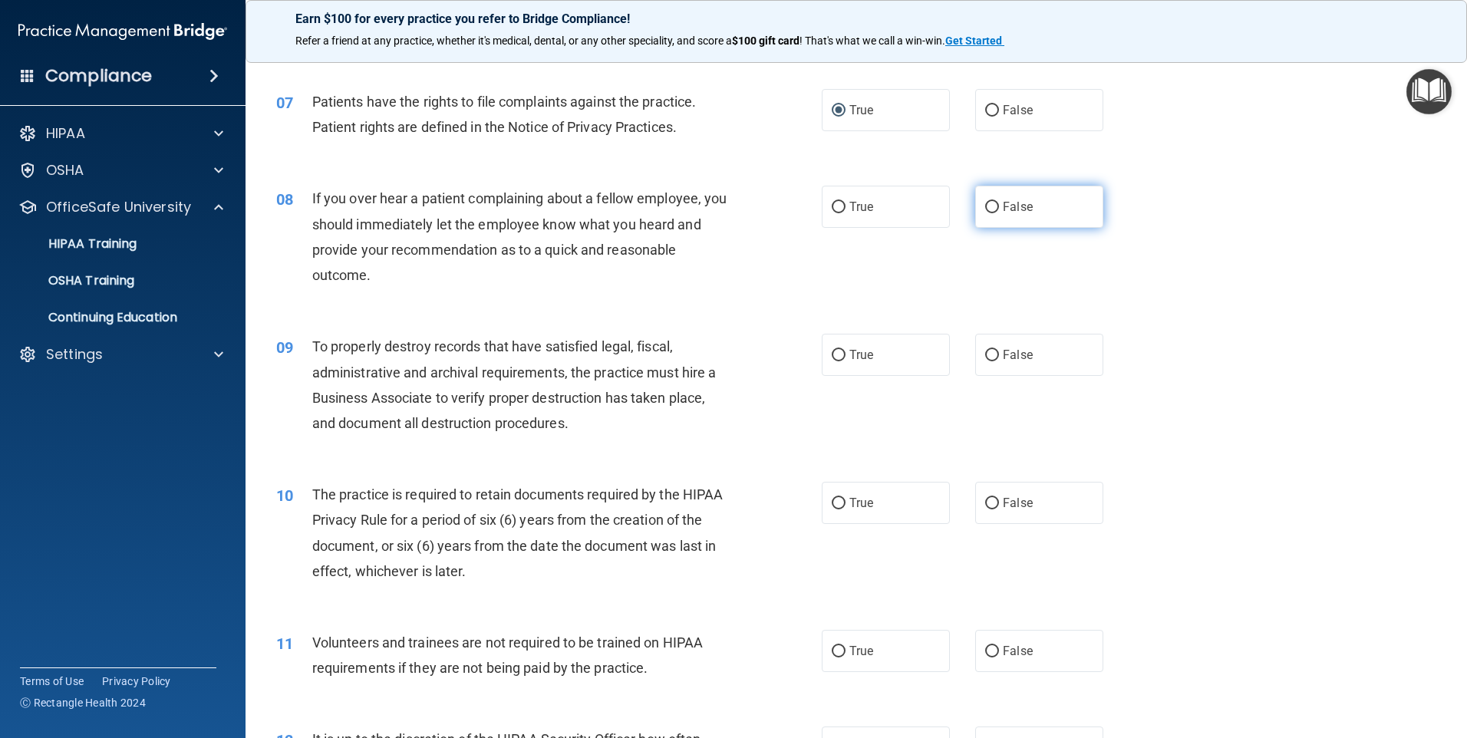
click at [985, 209] on input "False" at bounding box center [992, 208] width 14 height 12
radio input "true"
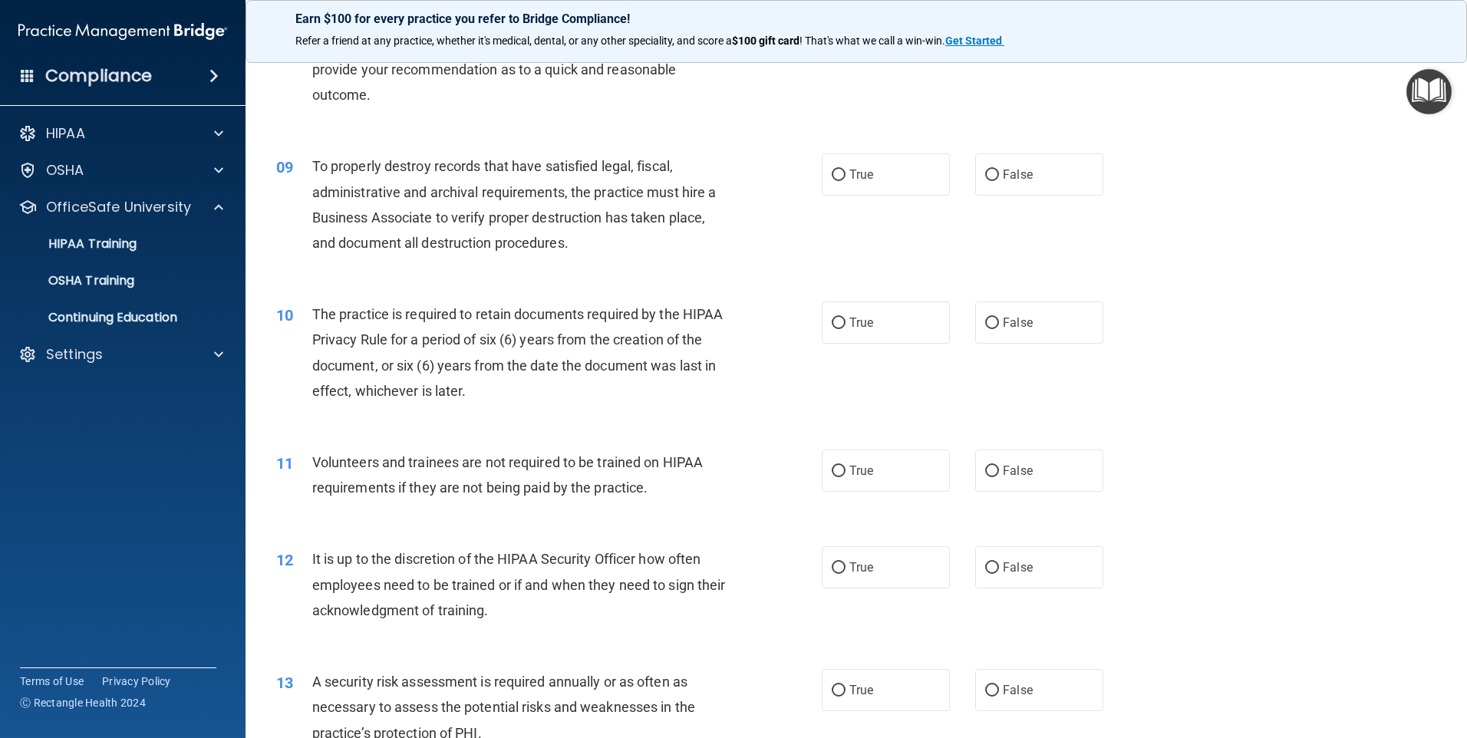
scroll to position [997, 0]
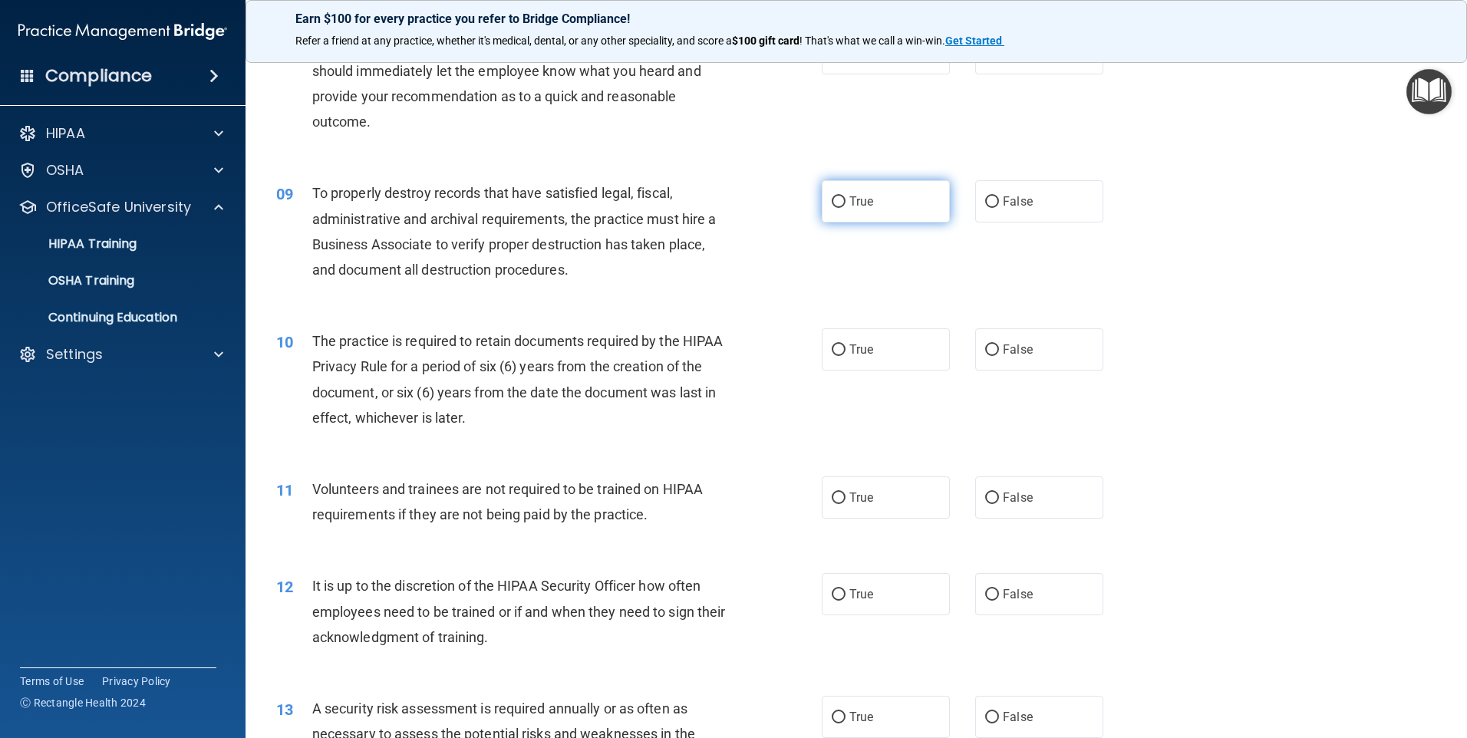
click at [832, 200] on input "True" at bounding box center [839, 202] width 14 height 12
radio input "true"
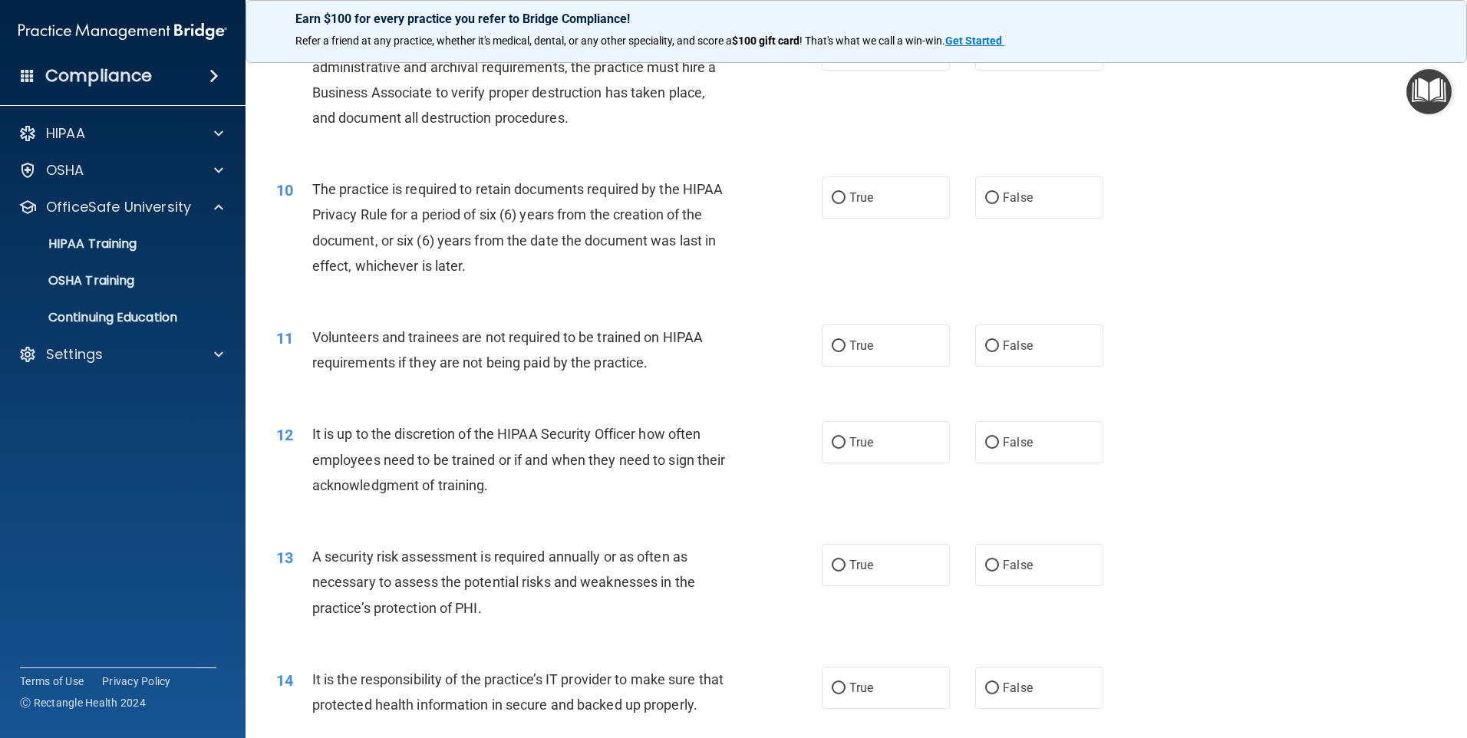
scroll to position [1151, 0]
click at [832, 193] on input "True" at bounding box center [839, 197] width 14 height 12
radio input "true"
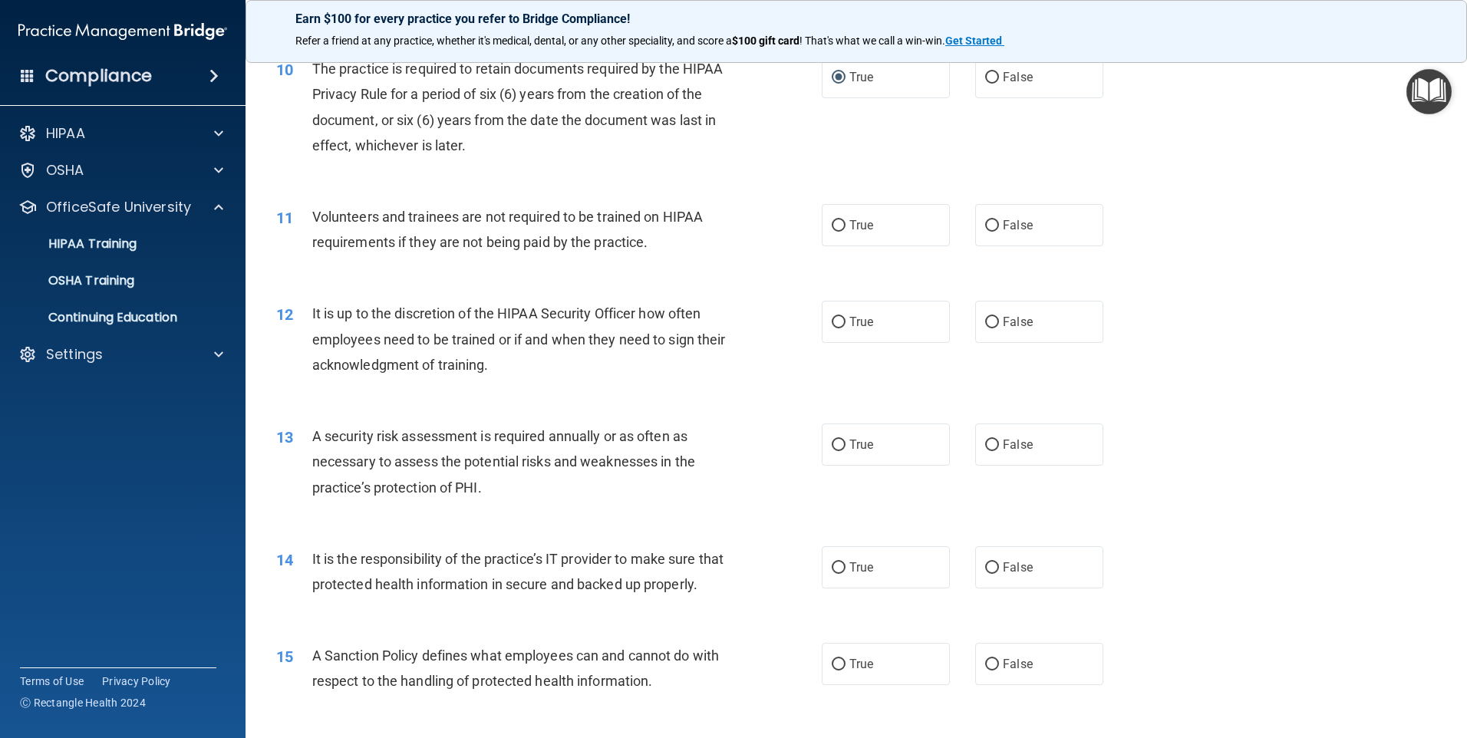
scroll to position [1304, 0]
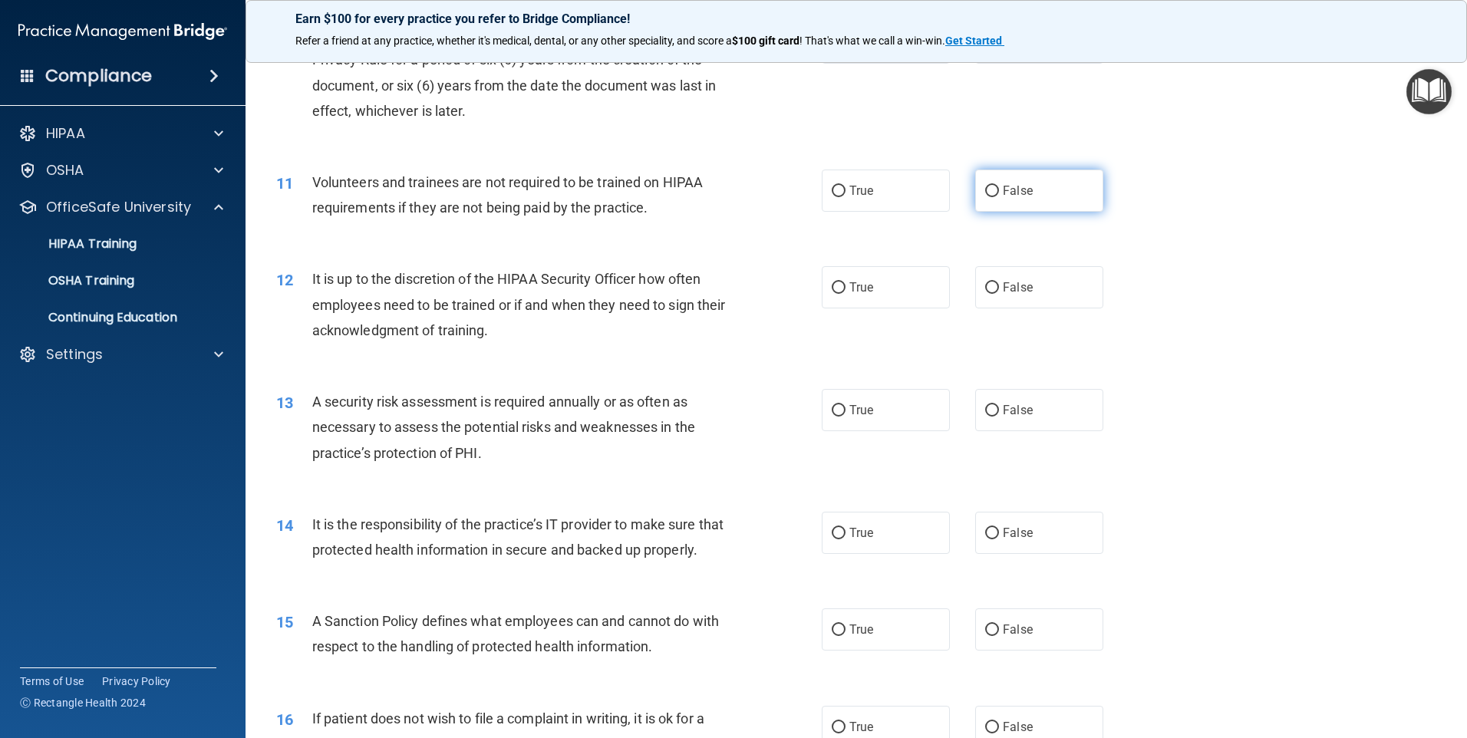
click at [985, 187] on input "False" at bounding box center [992, 192] width 14 height 12
radio input "true"
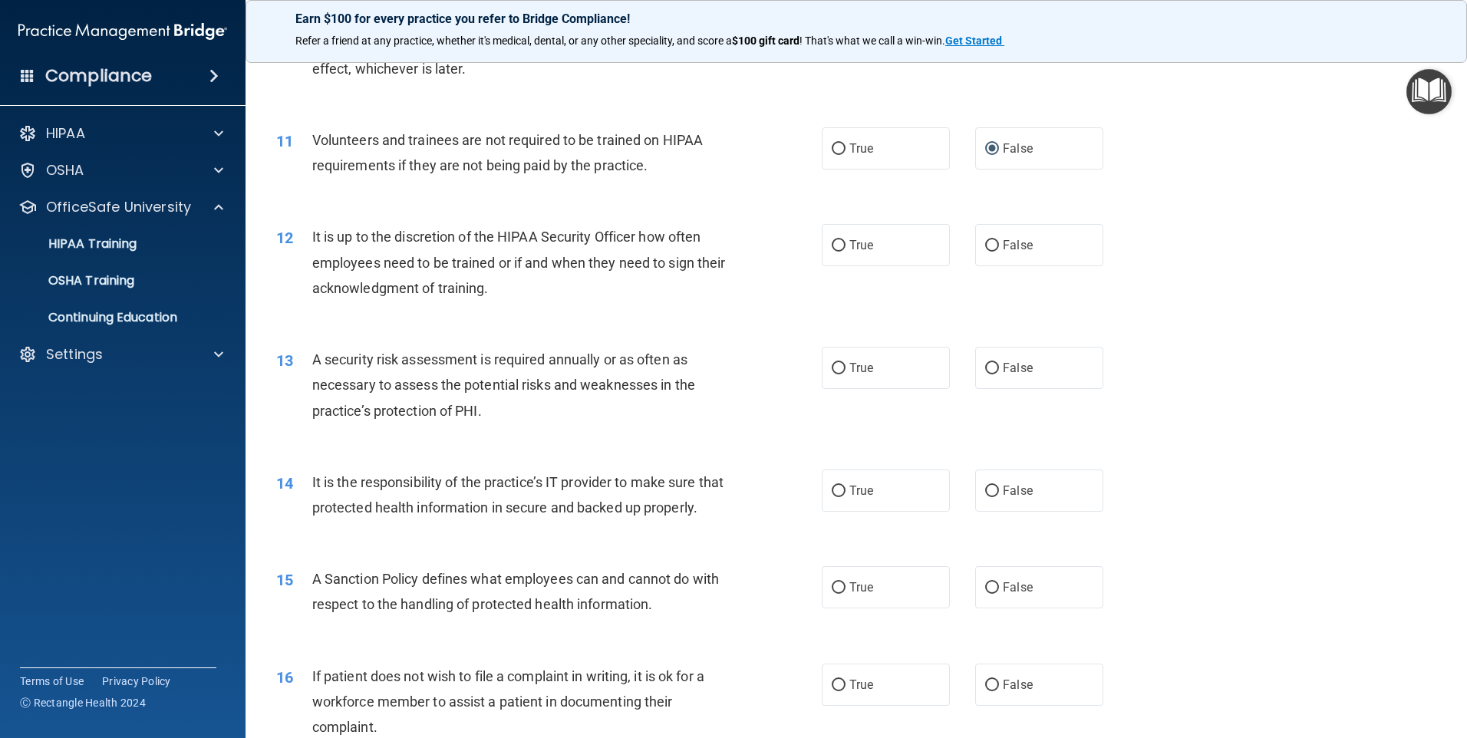
scroll to position [1458, 0]
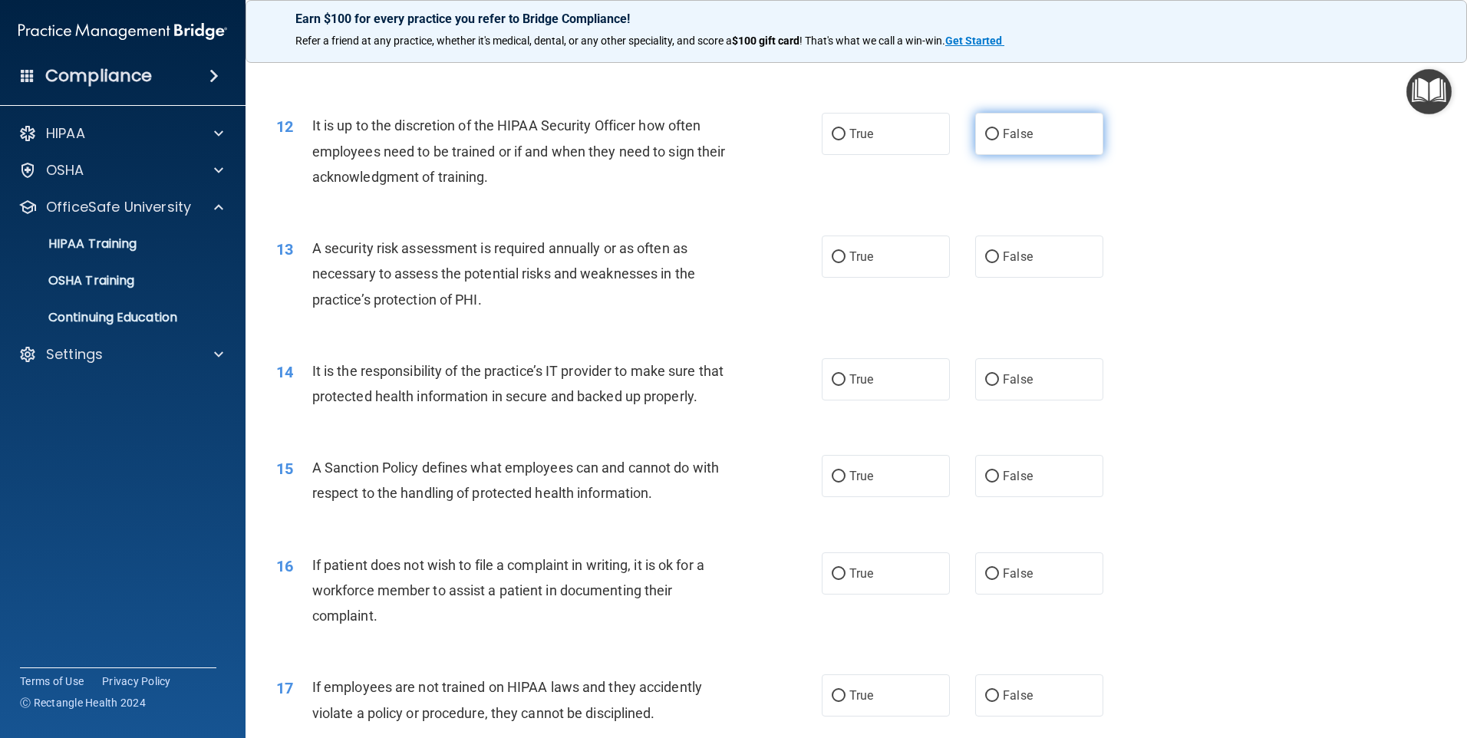
click at [985, 136] on input "False" at bounding box center [992, 135] width 14 height 12
radio input "true"
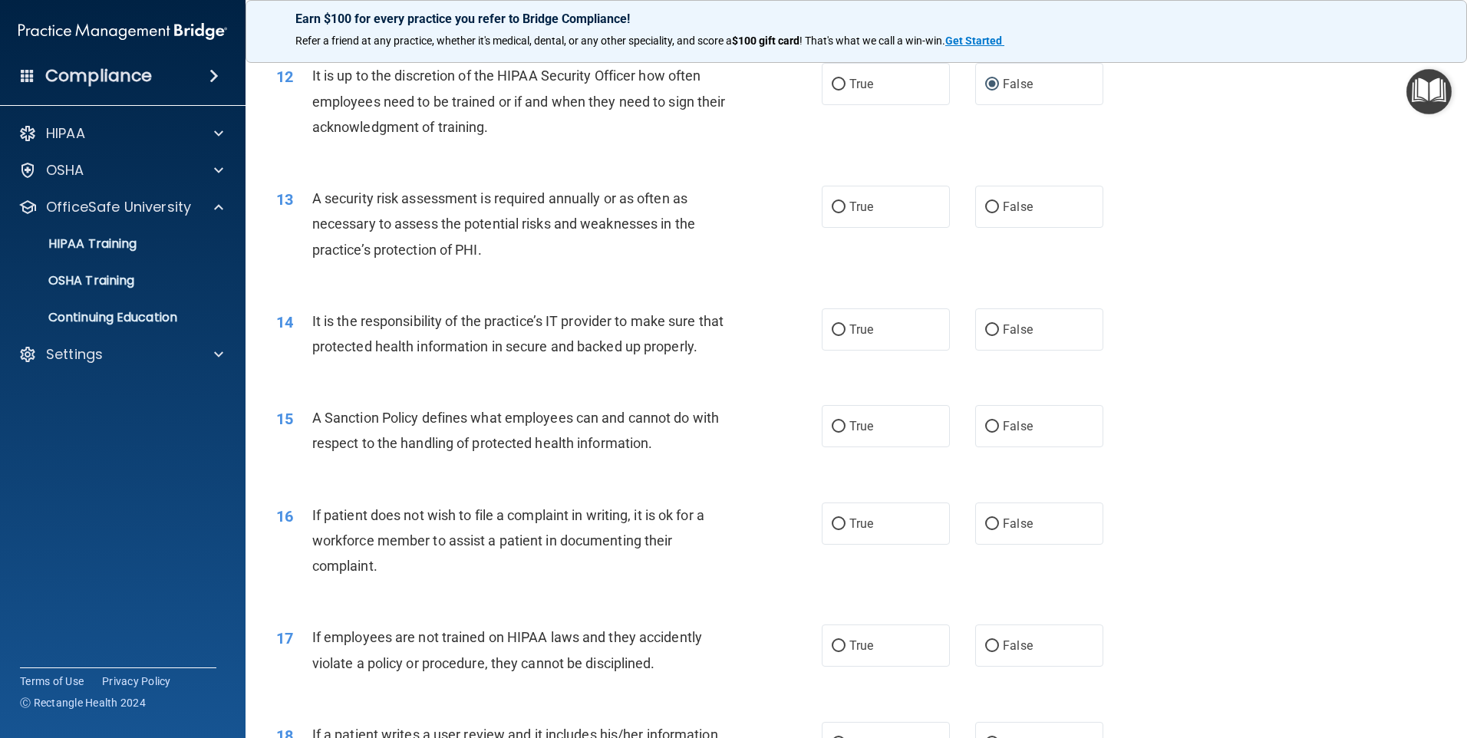
scroll to position [1534, 0]
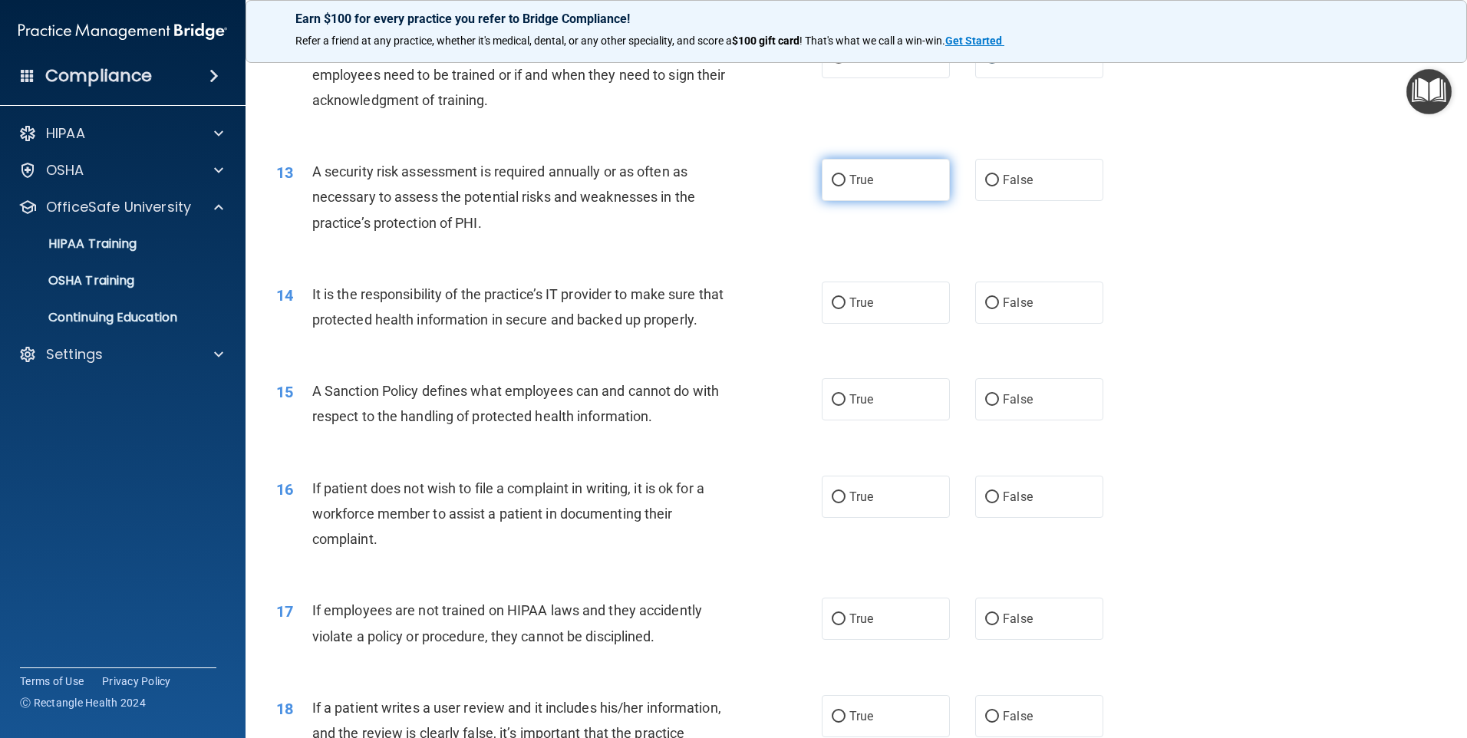
click at [832, 180] on input "True" at bounding box center [839, 181] width 14 height 12
radio input "true"
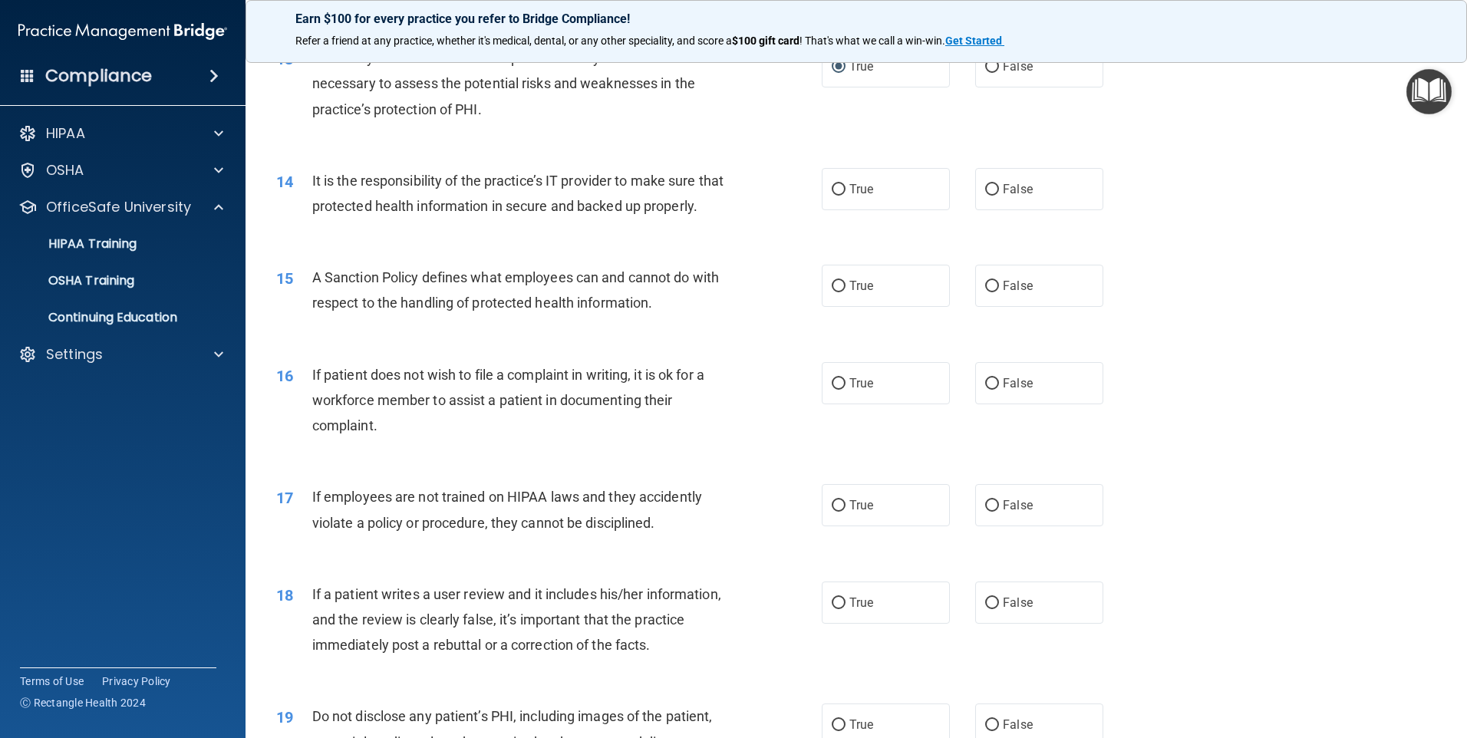
scroll to position [1688, 0]
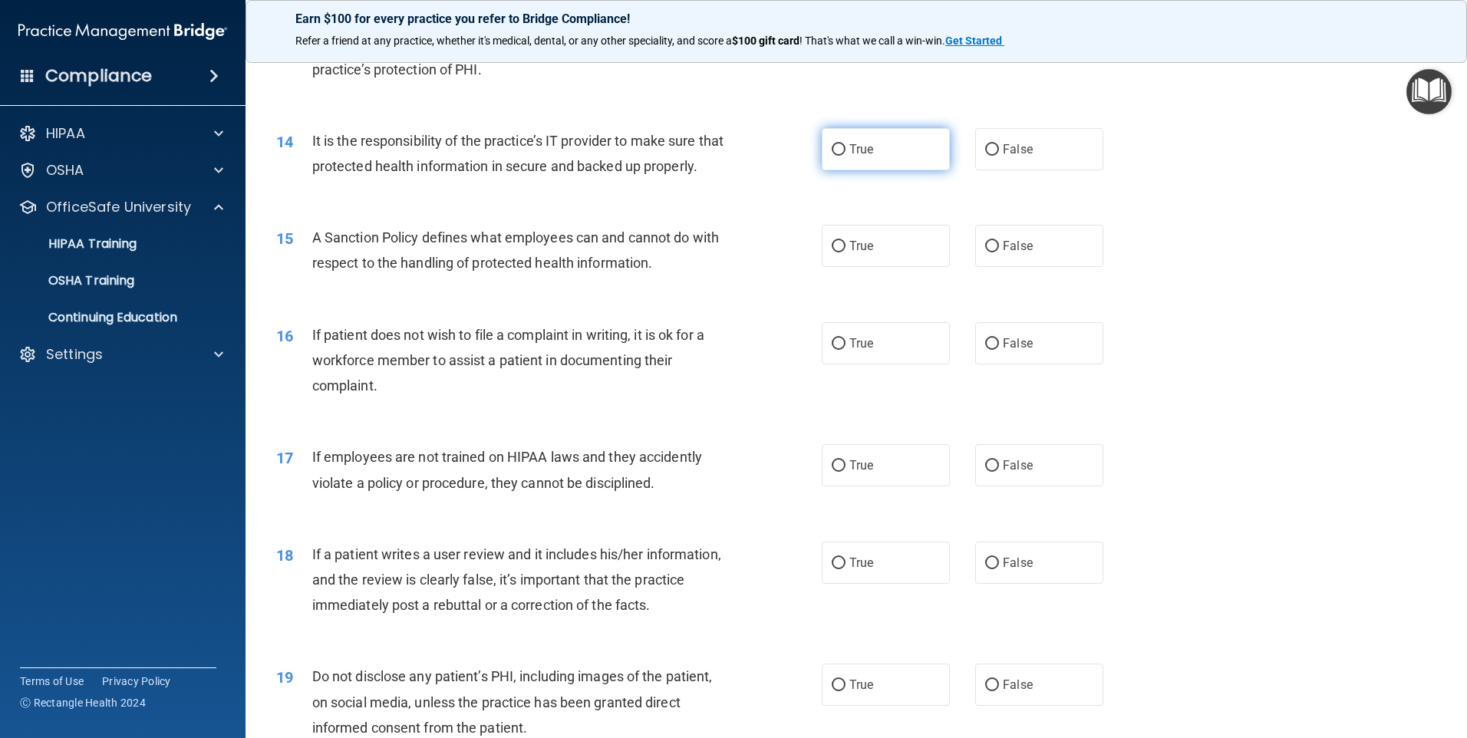
click at [835, 145] on input "True" at bounding box center [839, 150] width 14 height 12
radio input "true"
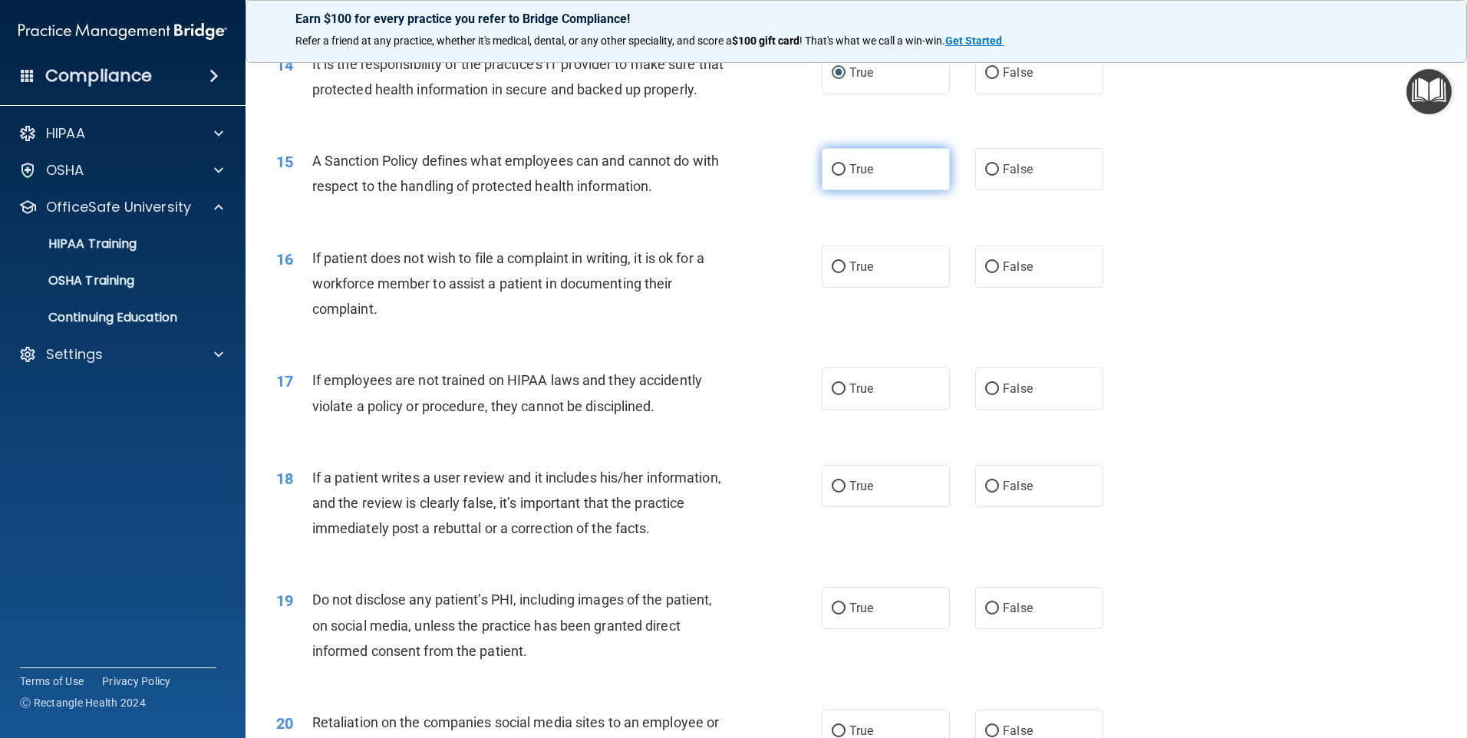
click at [832, 176] on input "True" at bounding box center [839, 170] width 14 height 12
radio input "true"
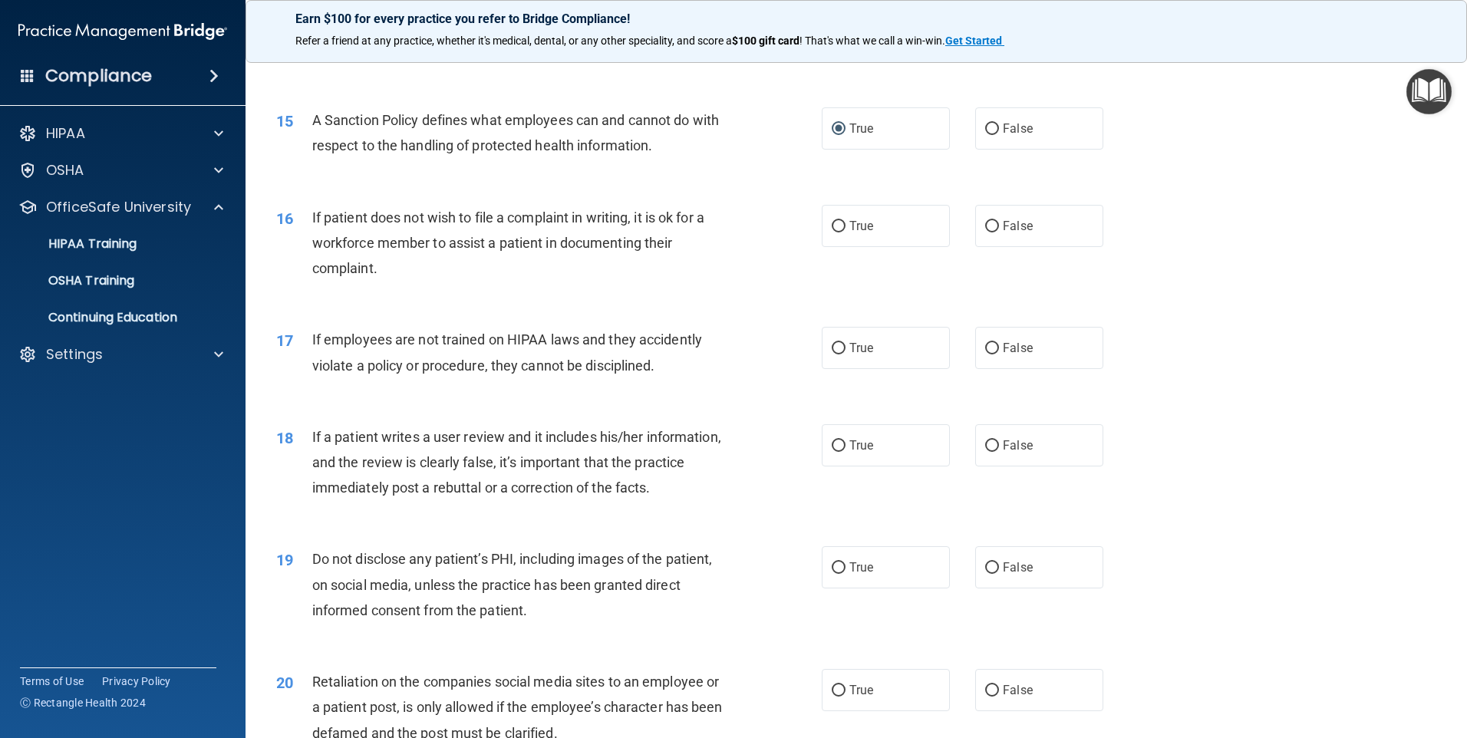
scroll to position [1841, 0]
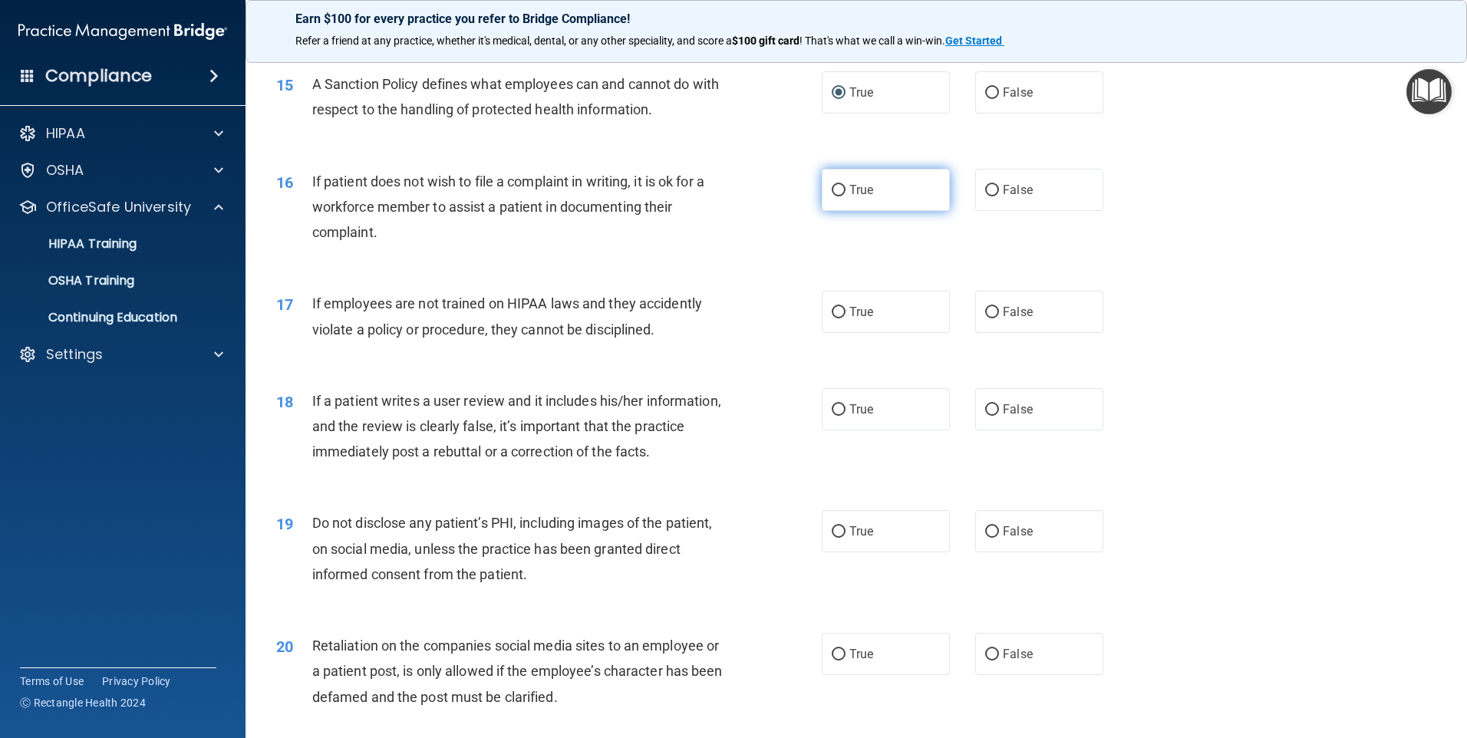
click at [835, 196] on input "True" at bounding box center [839, 191] width 14 height 12
radio input "true"
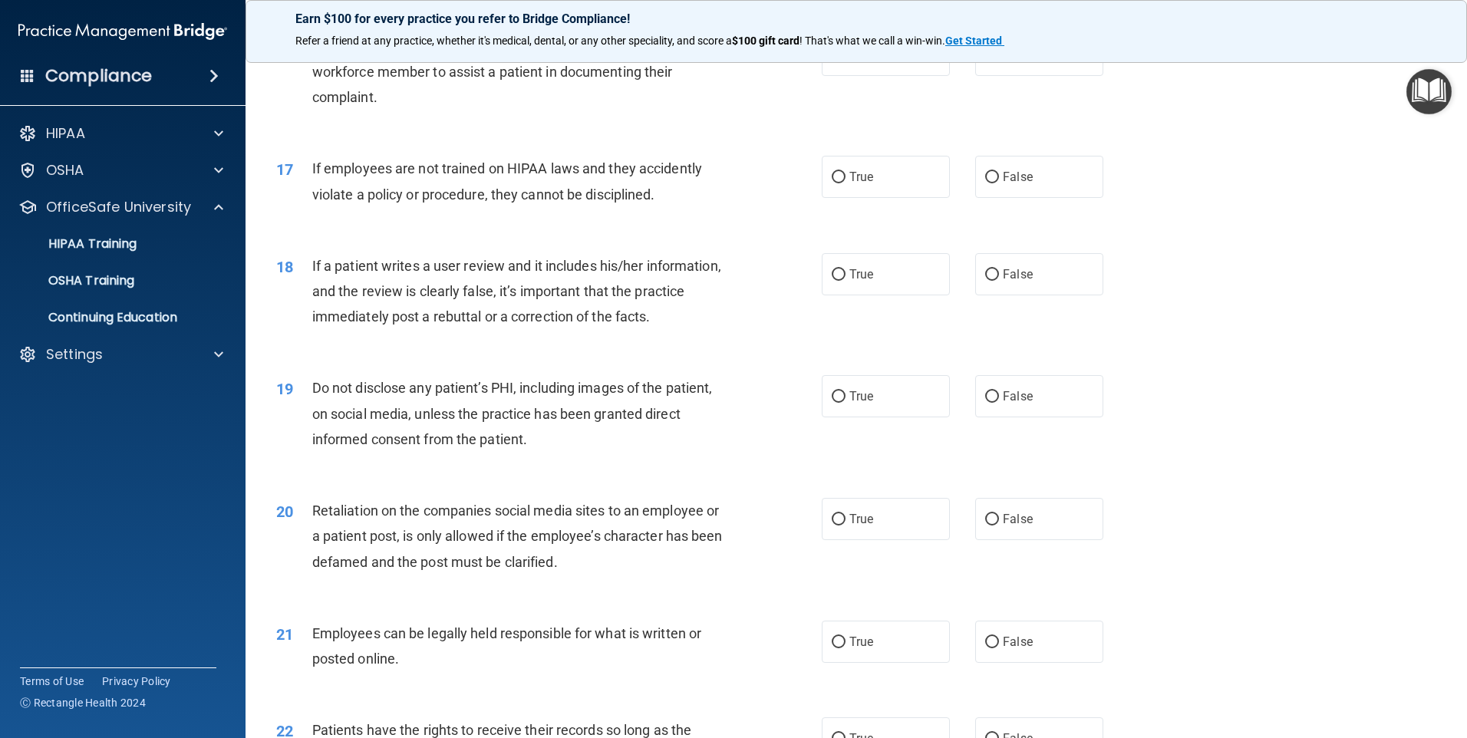
scroll to position [1995, 0]
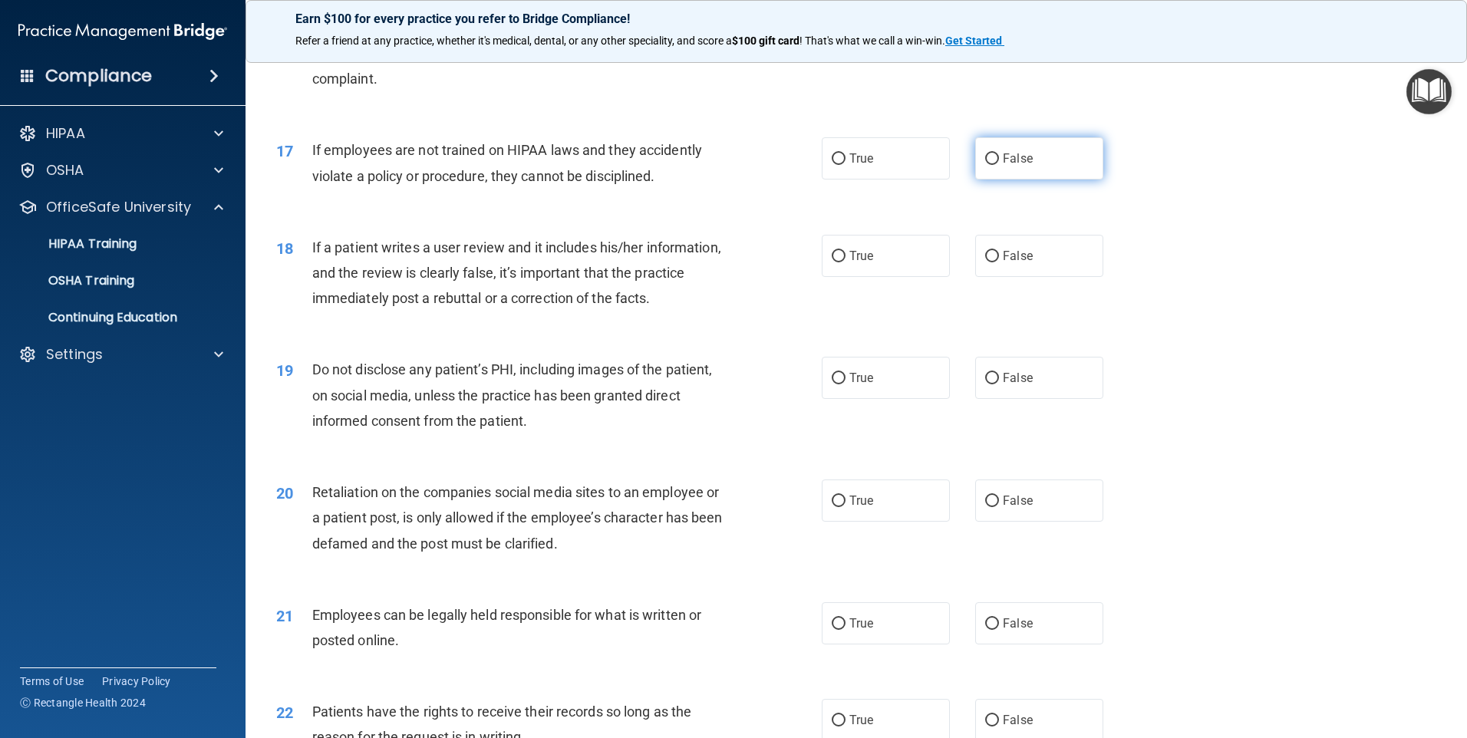
click at [987, 165] on input "False" at bounding box center [992, 159] width 14 height 12
radio input "true"
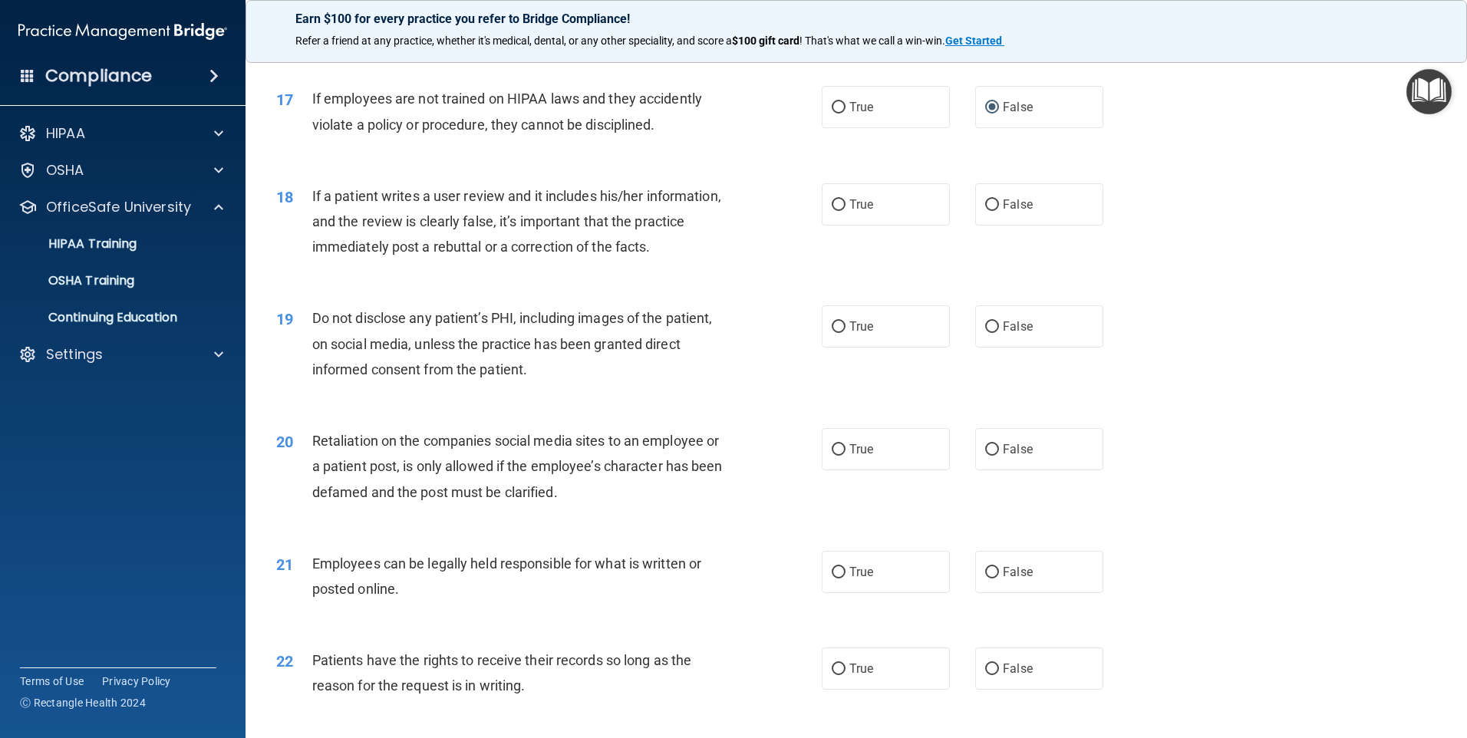
scroll to position [2071, 0]
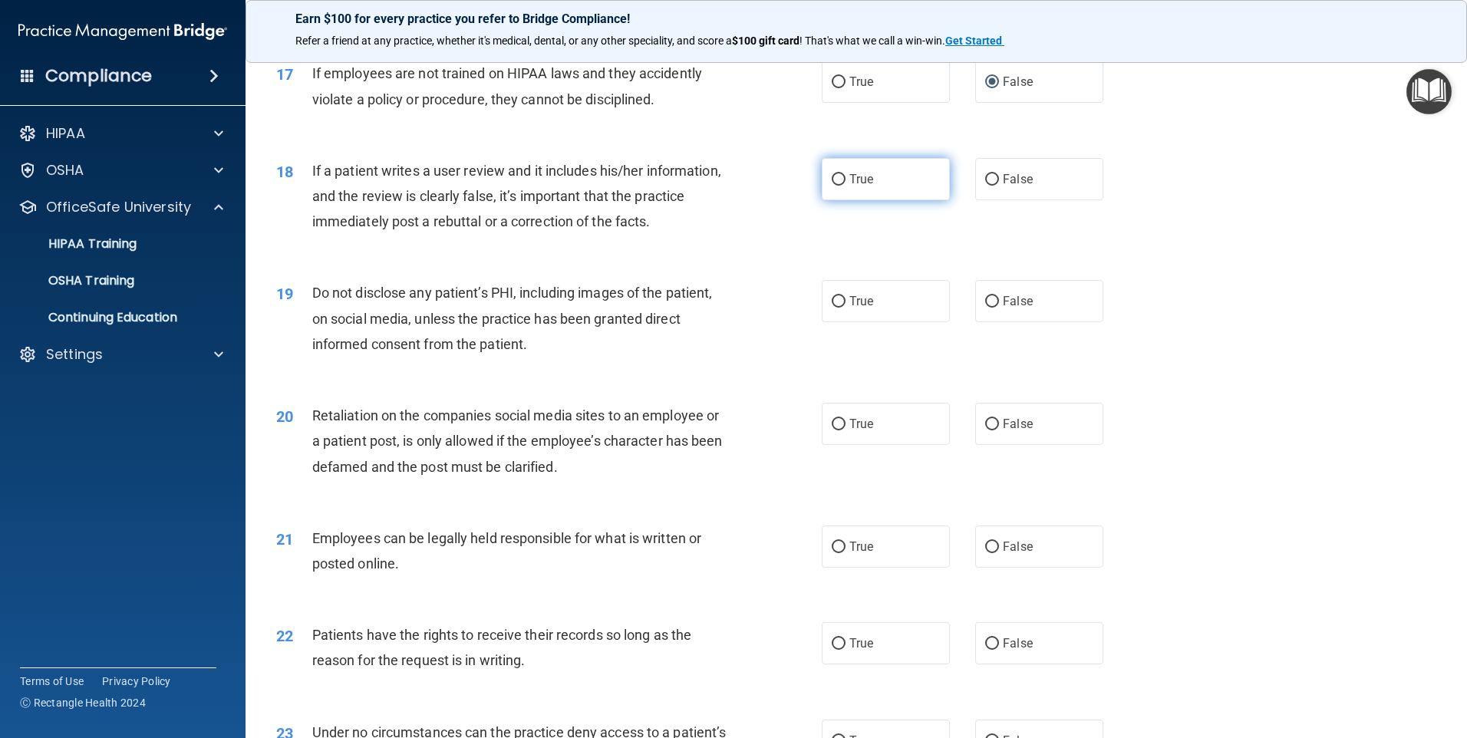
click at [832, 186] on input "True" at bounding box center [839, 180] width 14 height 12
radio input "true"
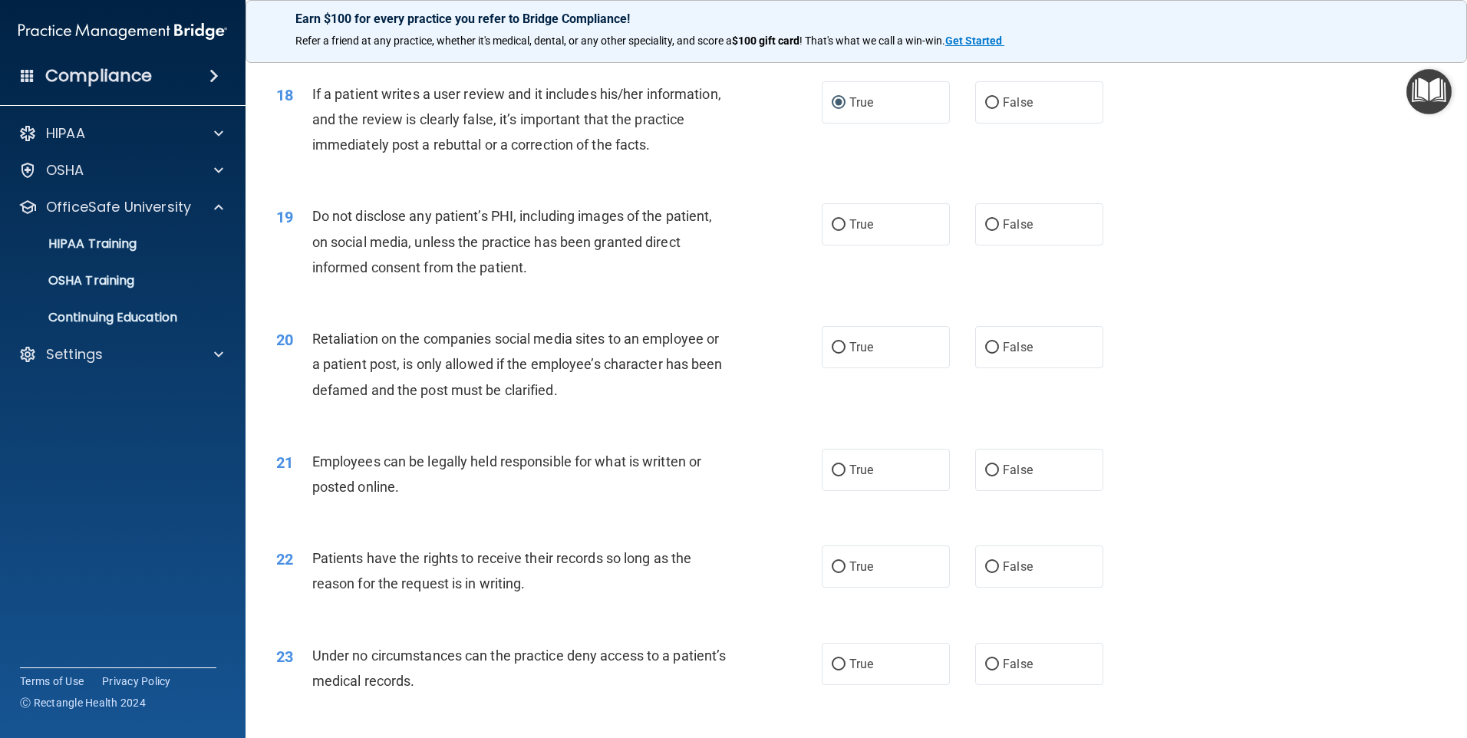
scroll to position [2225, 0]
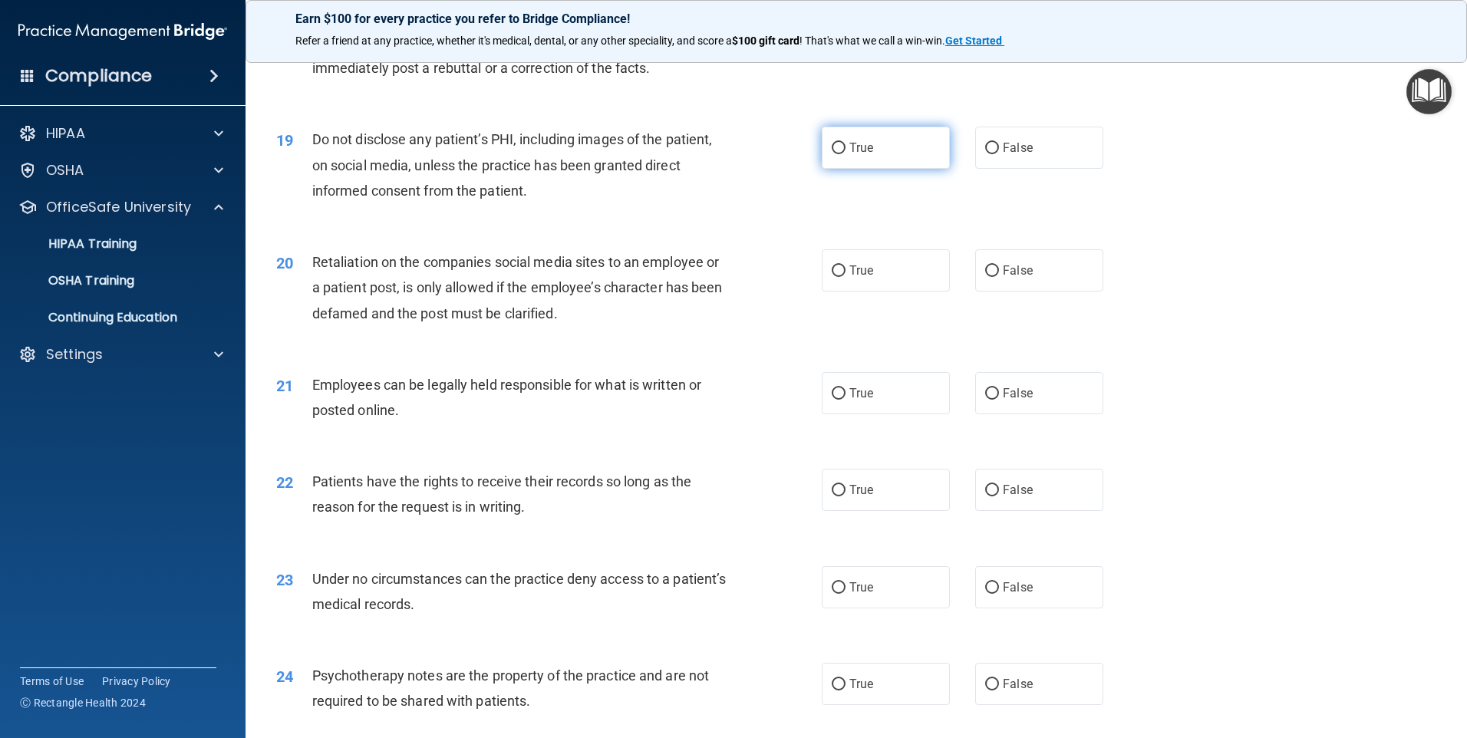
click at [833, 154] on input "True" at bounding box center [839, 149] width 14 height 12
radio input "true"
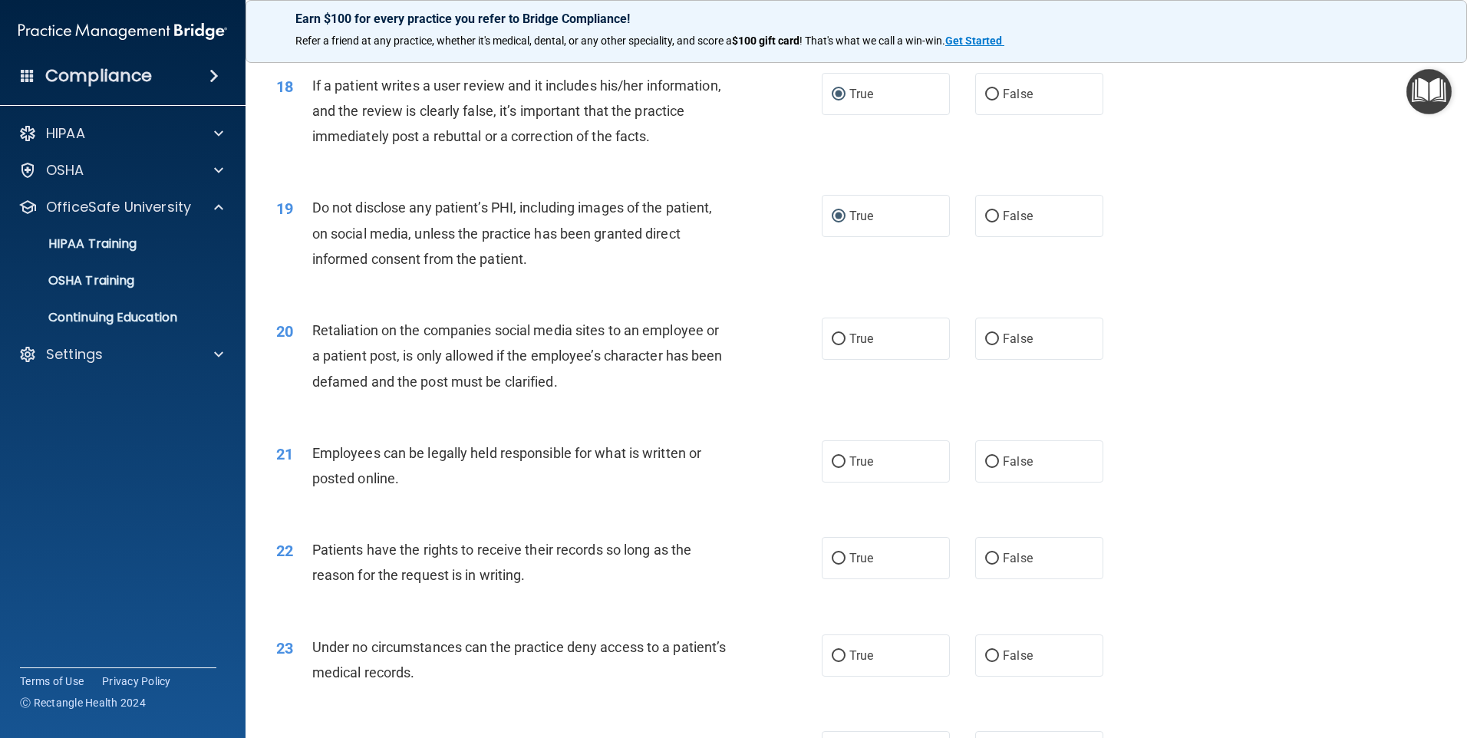
scroll to position [2193, 0]
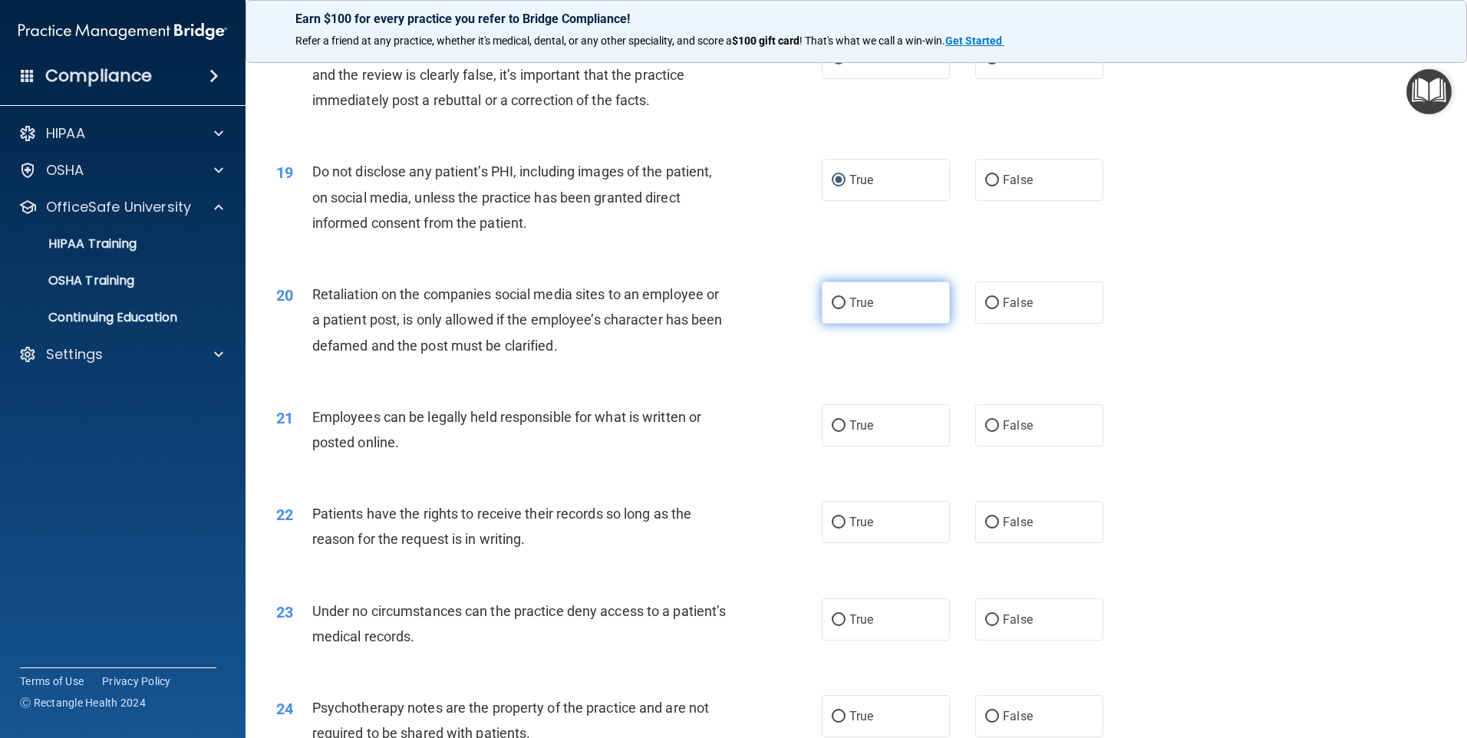
click at [833, 309] on input "True" at bounding box center [839, 304] width 14 height 12
radio input "true"
click at [985, 309] on input "False" at bounding box center [992, 304] width 14 height 12
radio input "true"
radio input "false"
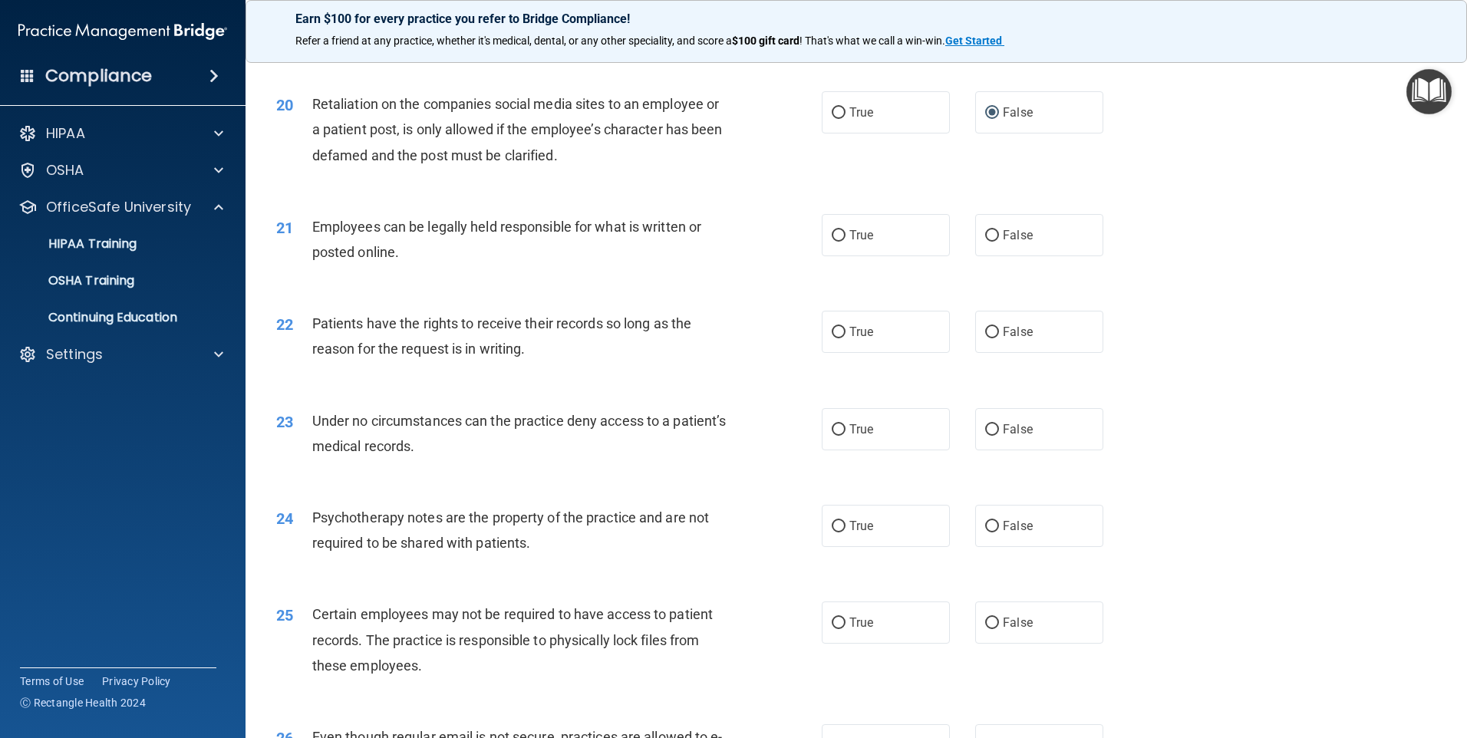
scroll to position [2423, 0]
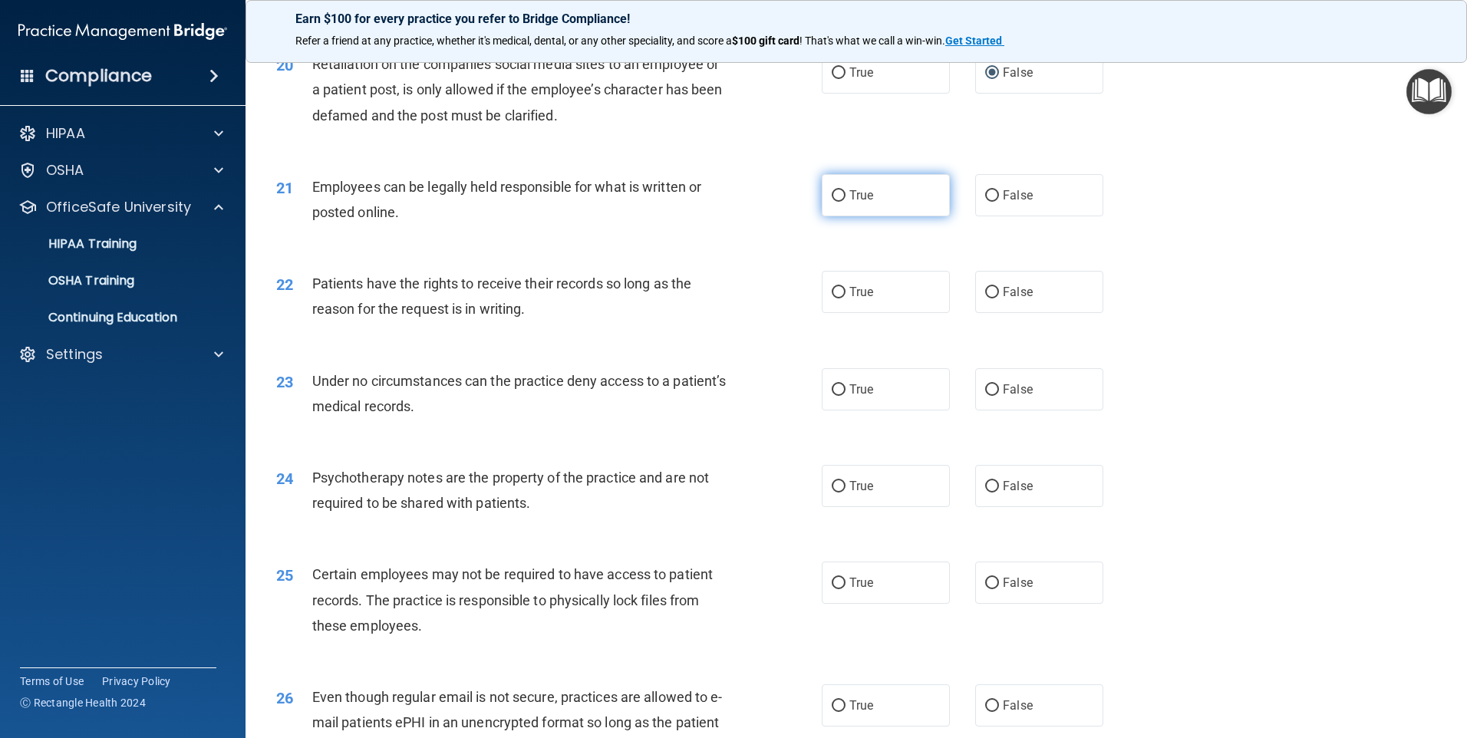
click at [835, 202] on input "True" at bounding box center [839, 196] width 14 height 12
radio input "true"
click at [989, 298] on input "False" at bounding box center [992, 293] width 14 height 12
radio input "true"
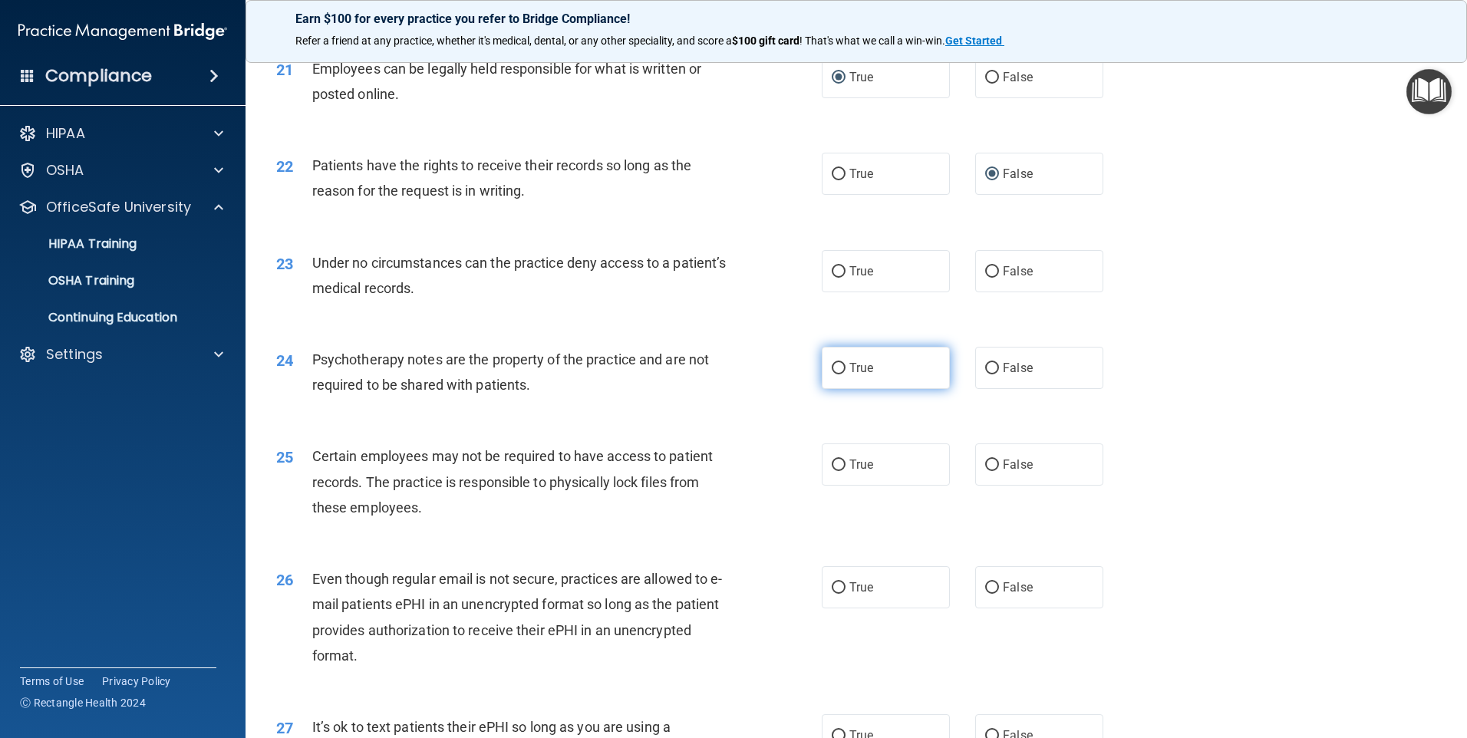
scroll to position [2576, 0]
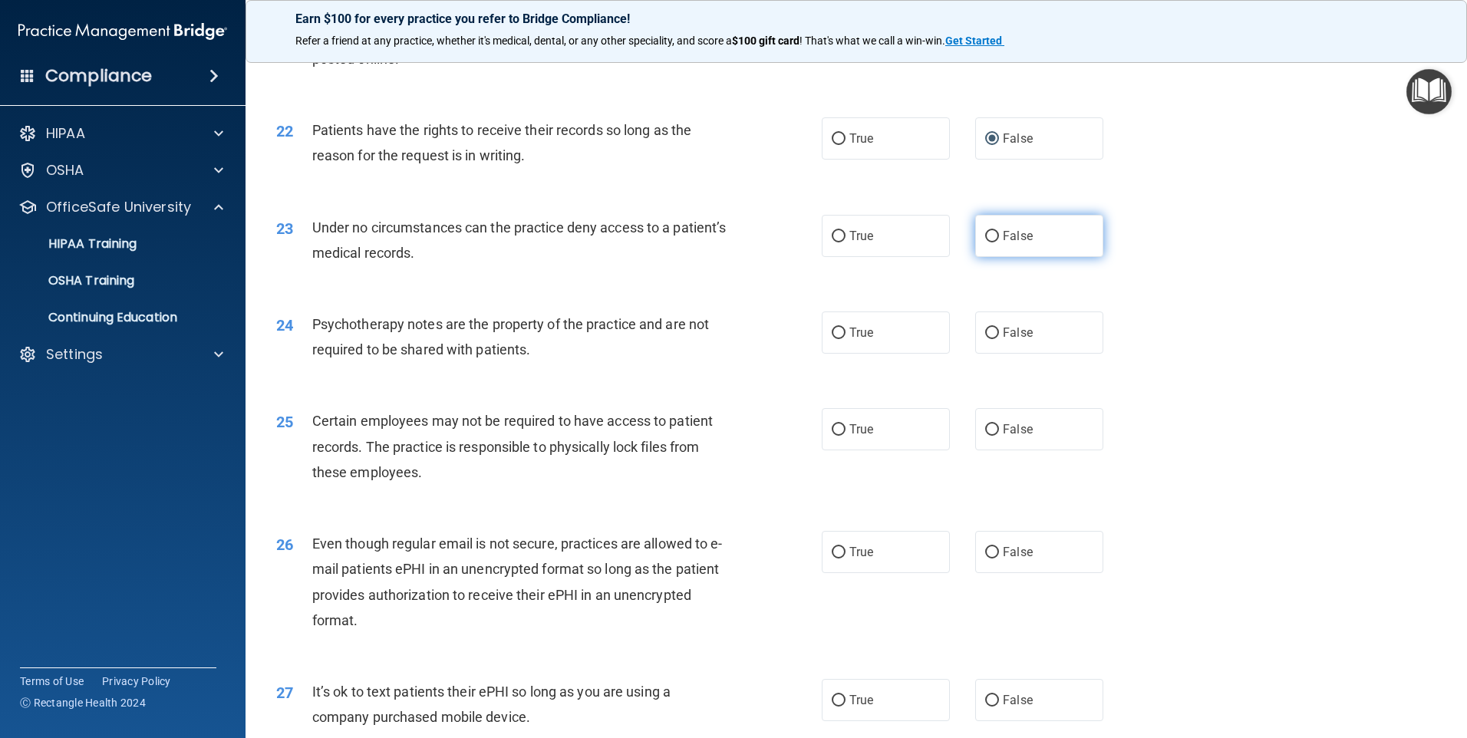
click at [989, 242] on input "False" at bounding box center [992, 237] width 14 height 12
radio input "true"
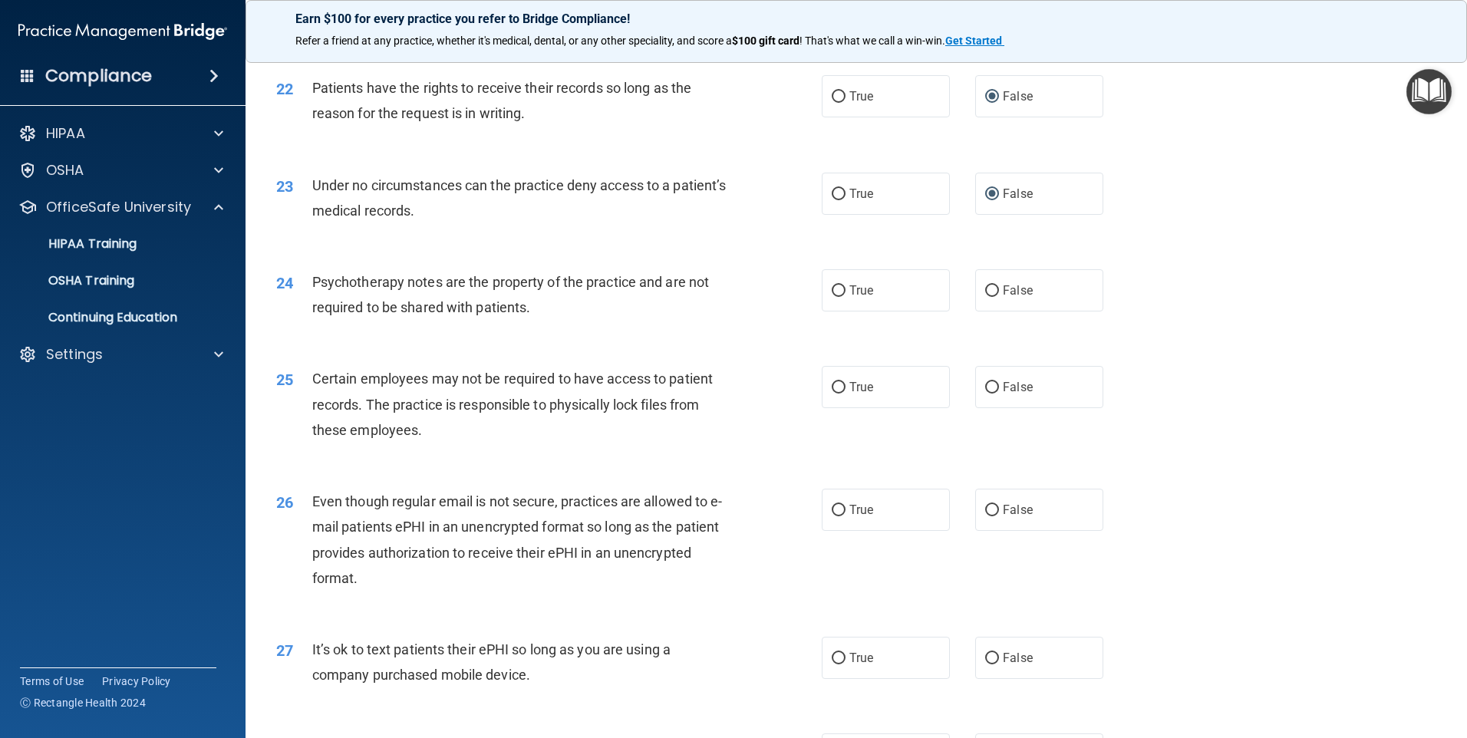
scroll to position [2653, 0]
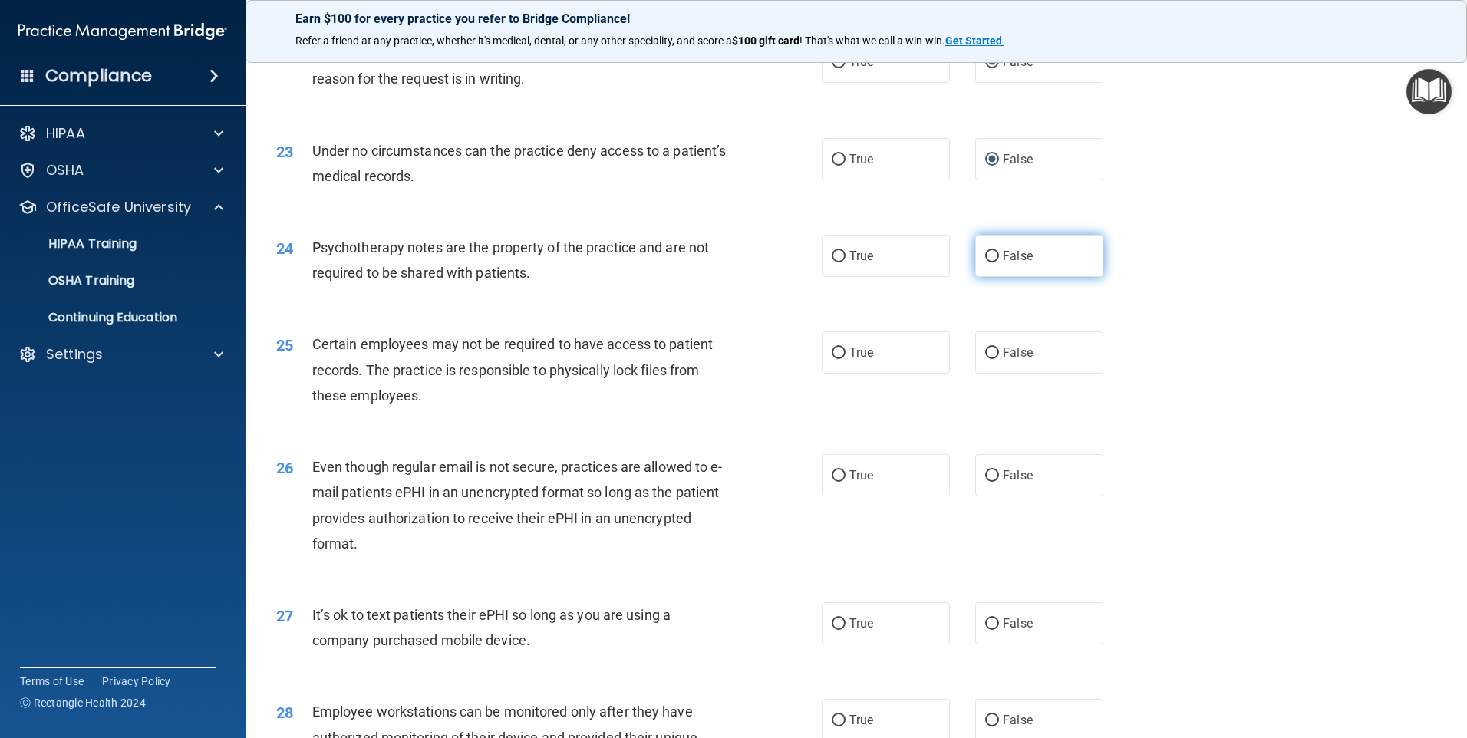
click at [985, 262] on input "False" at bounding box center [992, 257] width 14 height 12
radio input "true"
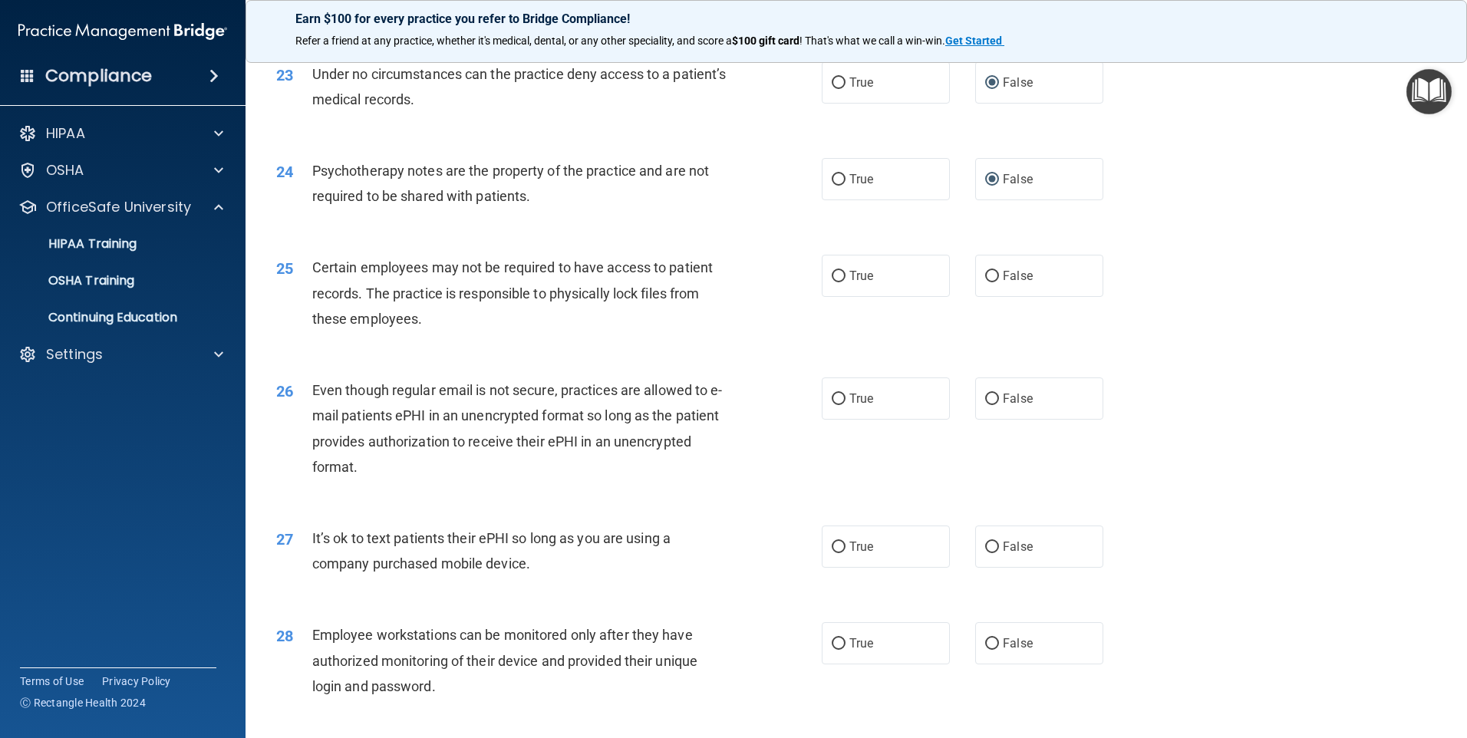
scroll to position [2806, 0]
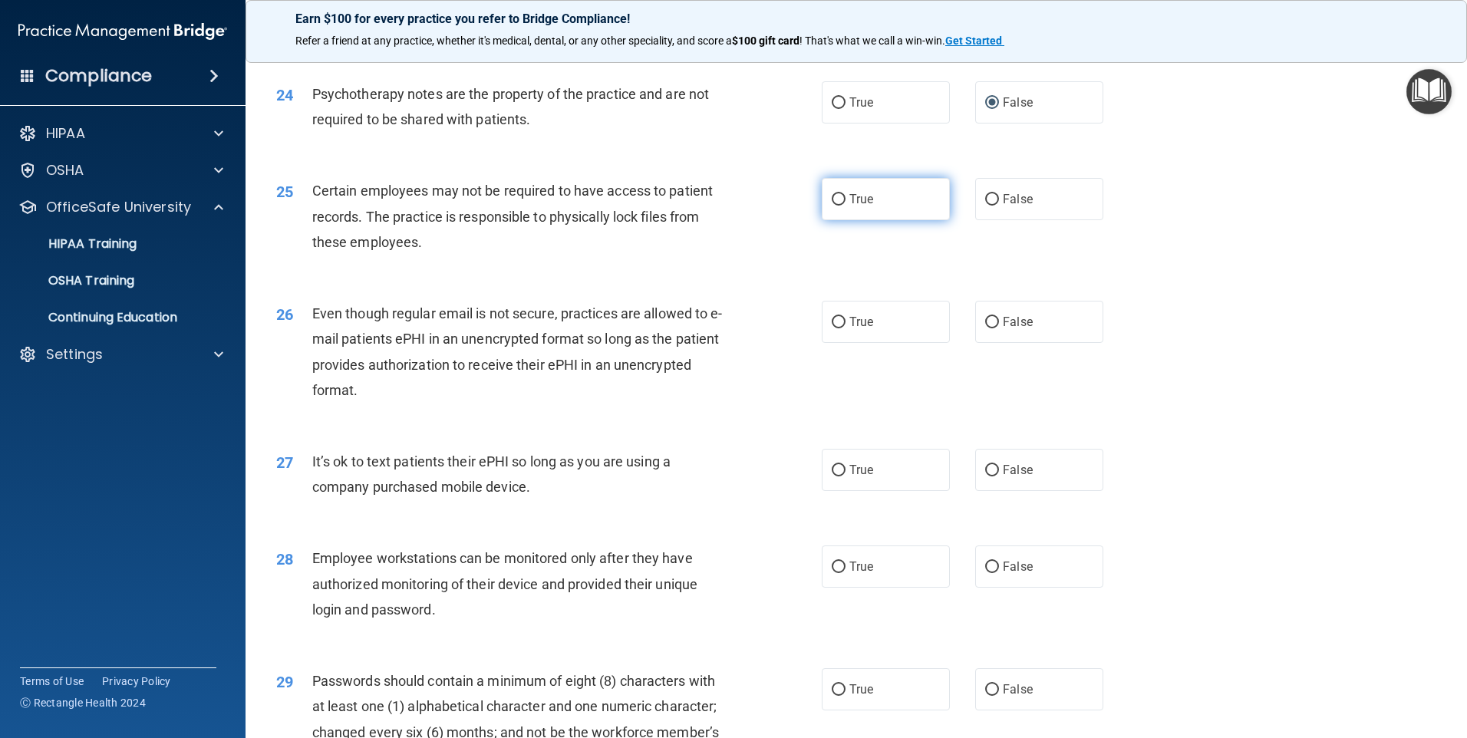
click at [836, 206] on input "True" at bounding box center [839, 200] width 14 height 12
radio input "true"
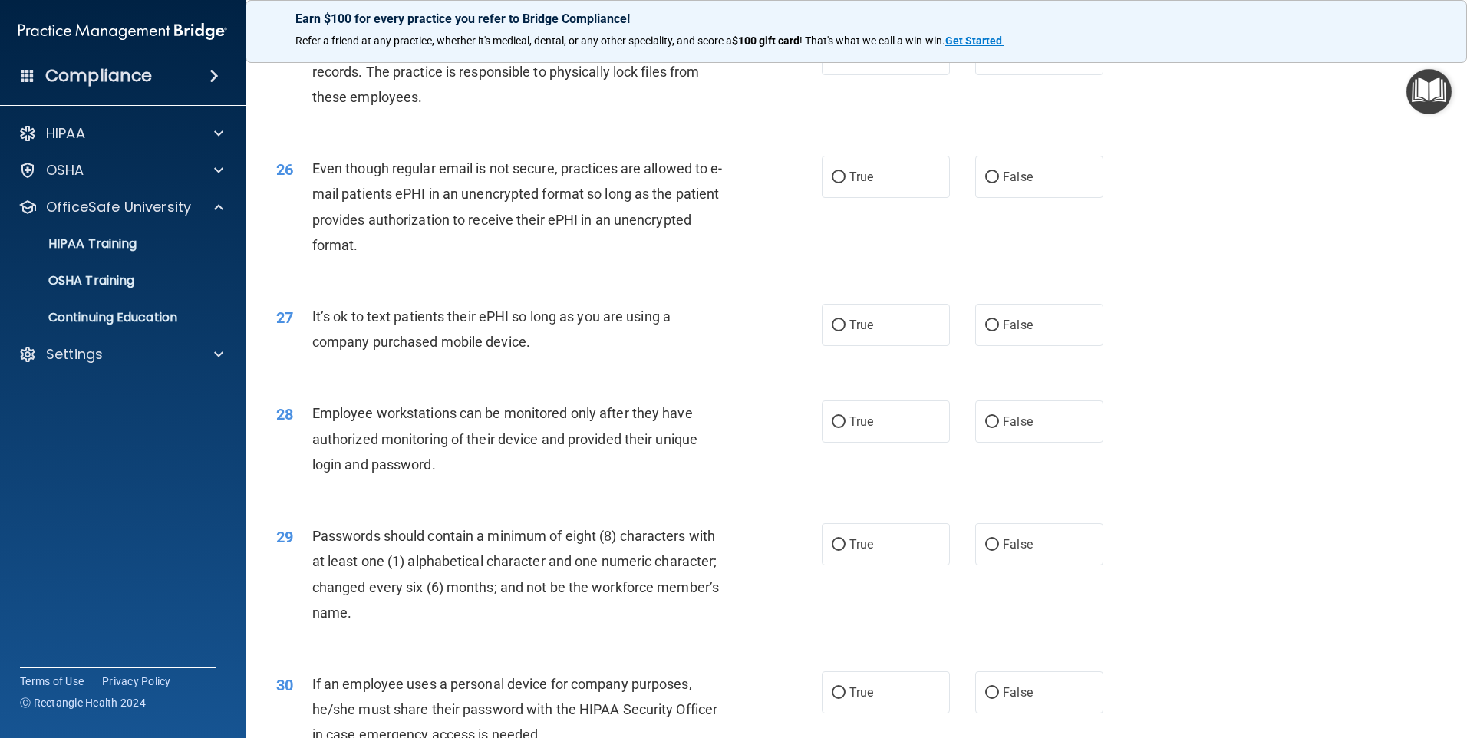
scroll to position [2960, 0]
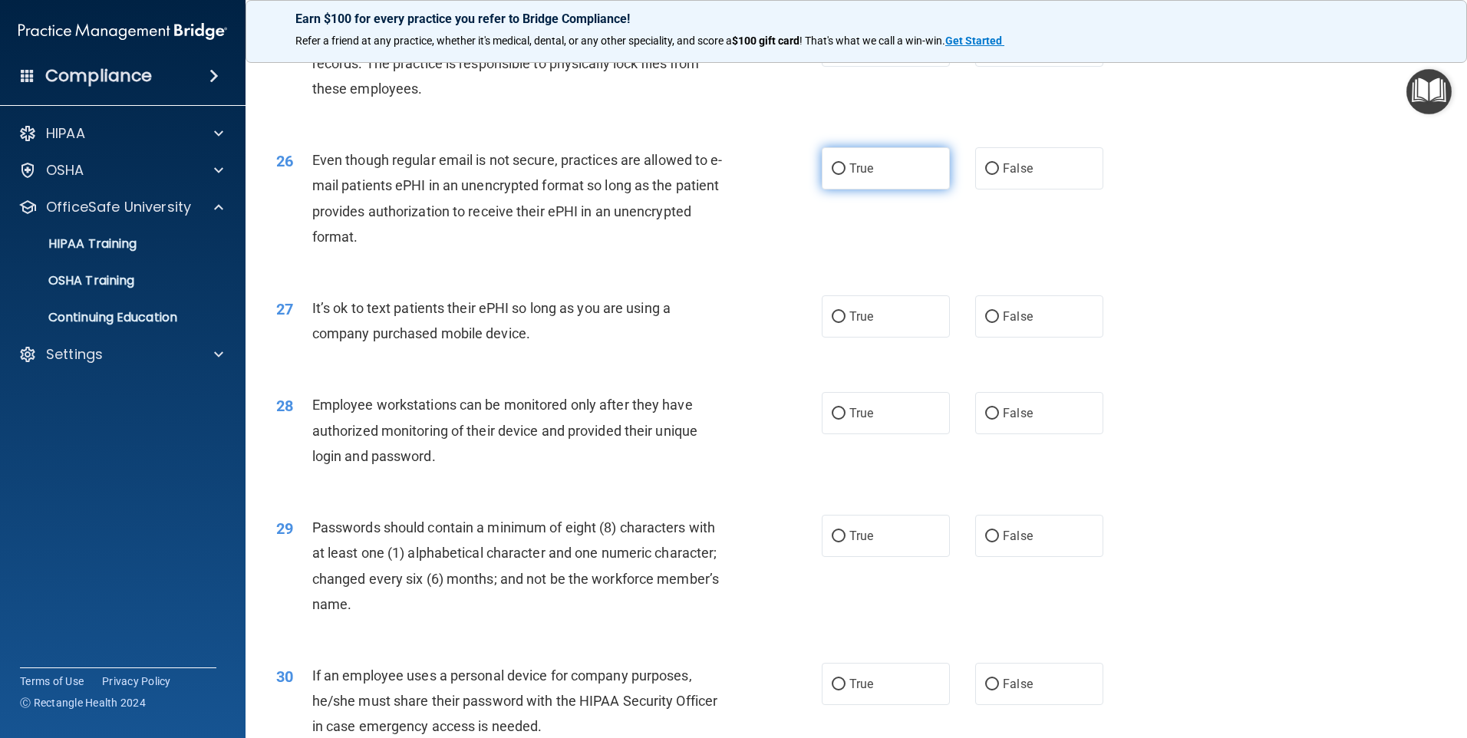
click at [833, 175] on input "True" at bounding box center [839, 169] width 14 height 12
radio input "true"
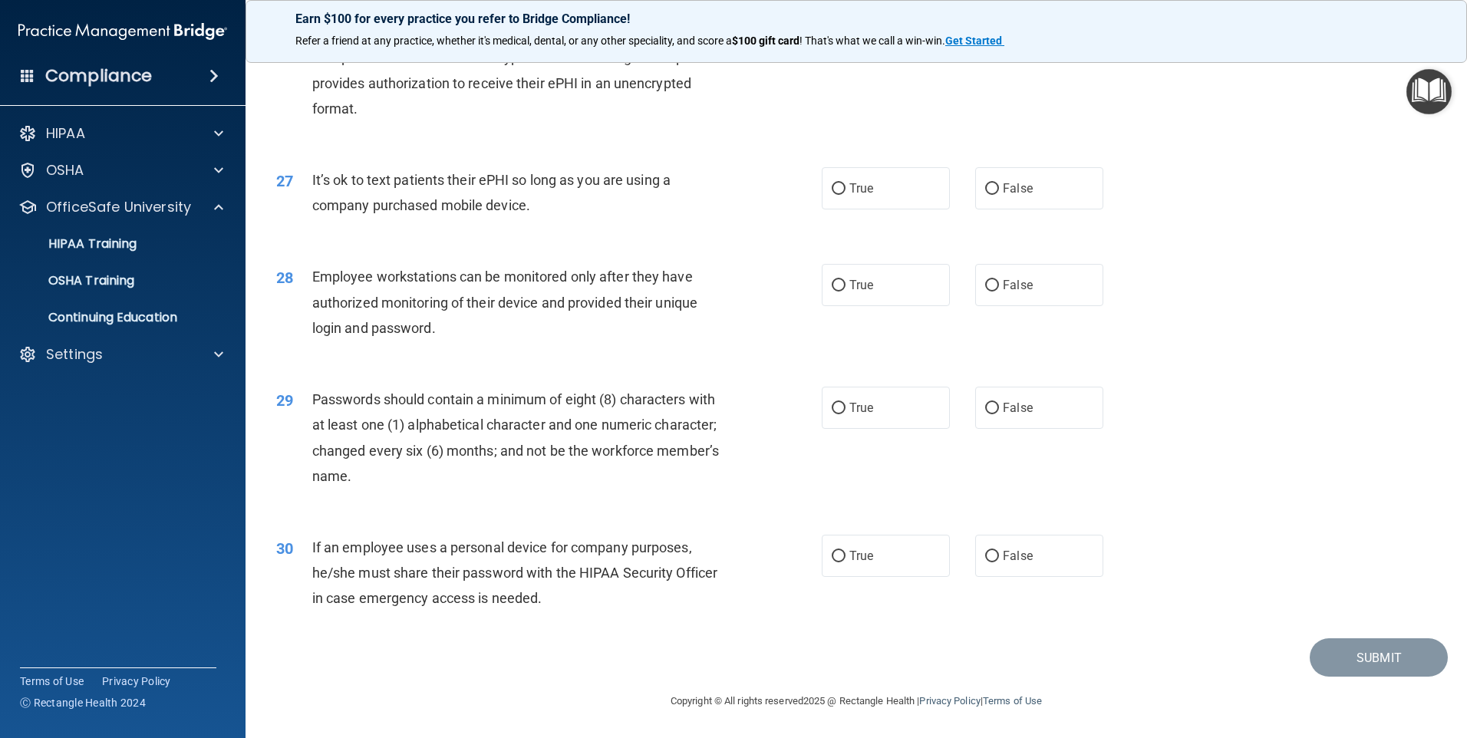
scroll to position [3113, 0]
click at [832, 289] on input "True" at bounding box center [839, 286] width 14 height 12
radio input "true"
click at [833, 409] on input "True" at bounding box center [839, 409] width 14 height 12
radio input "true"
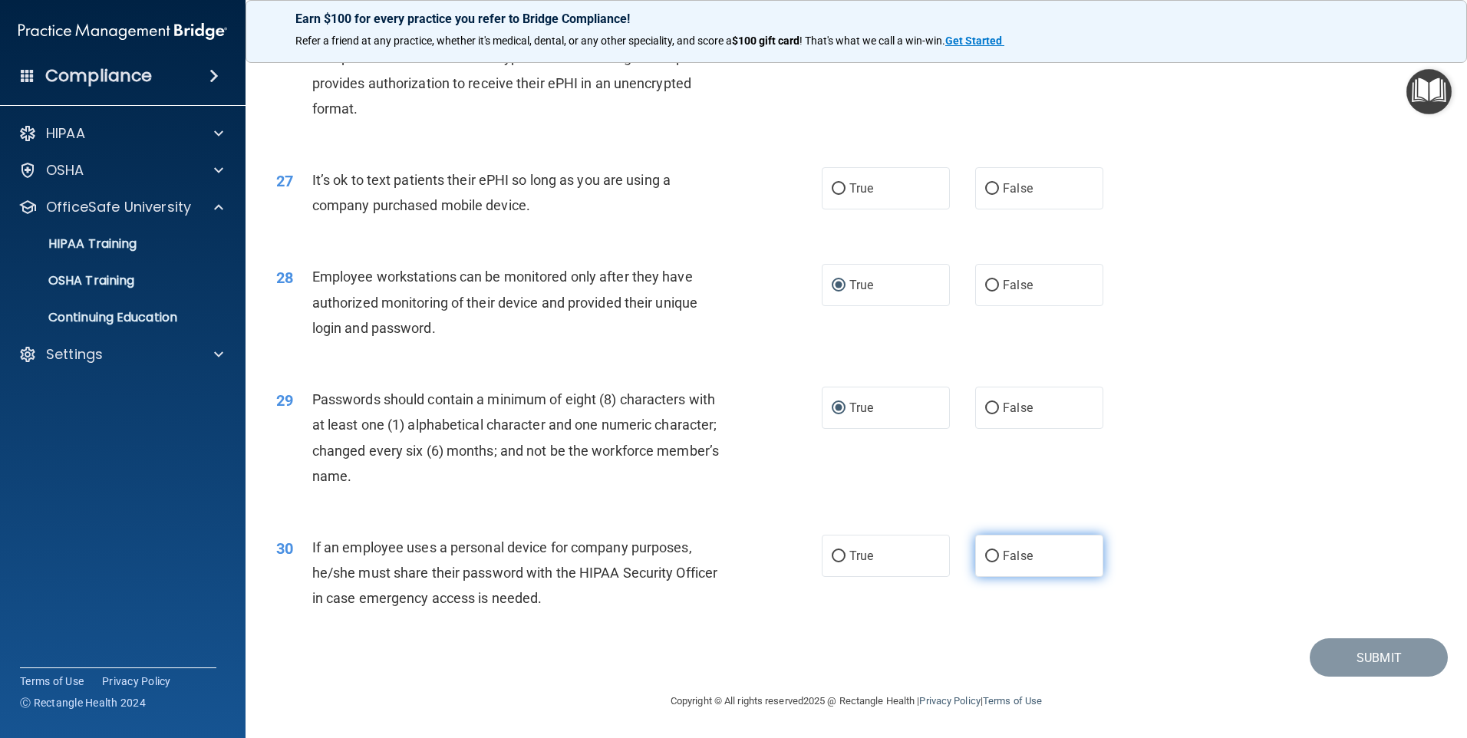
click at [985, 555] on input "False" at bounding box center [992, 557] width 14 height 12
radio input "true"
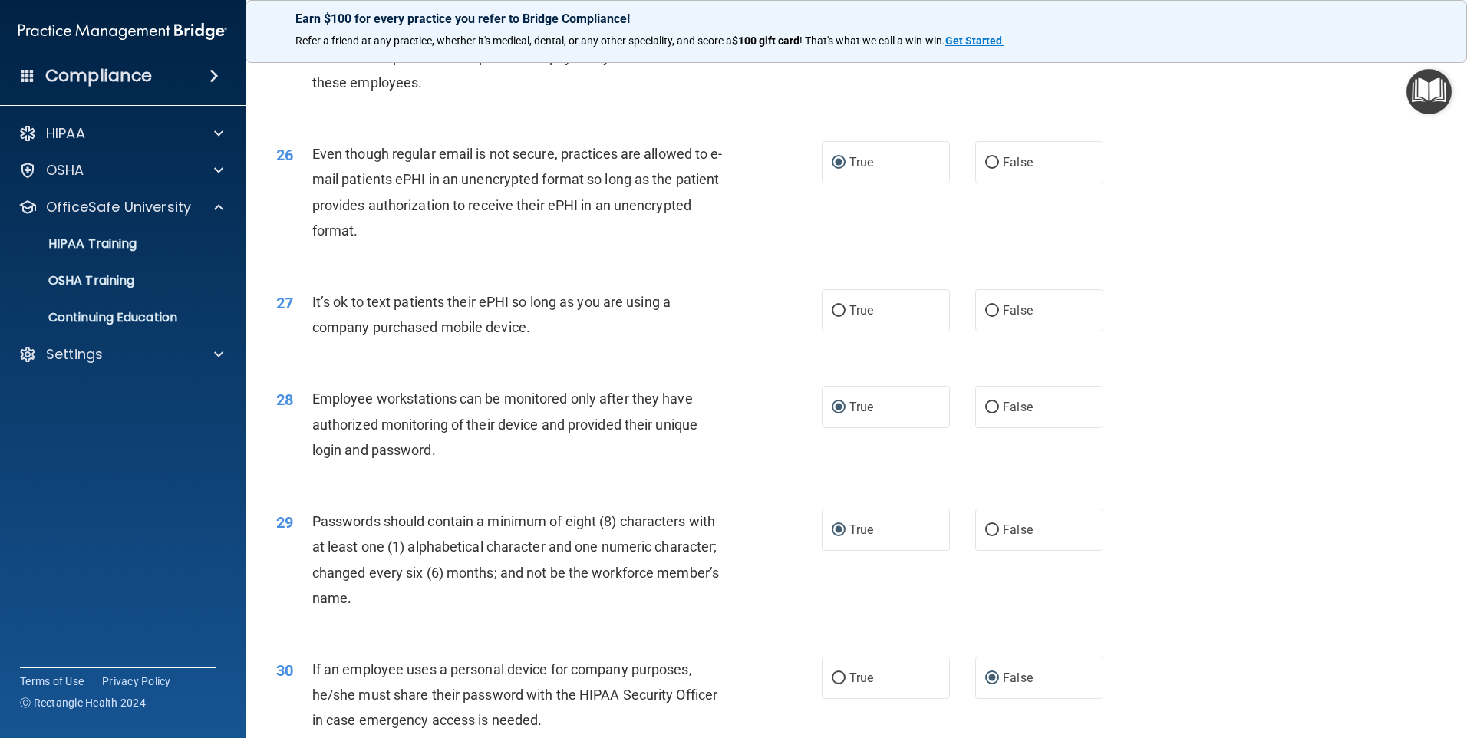
scroll to position [2960, 0]
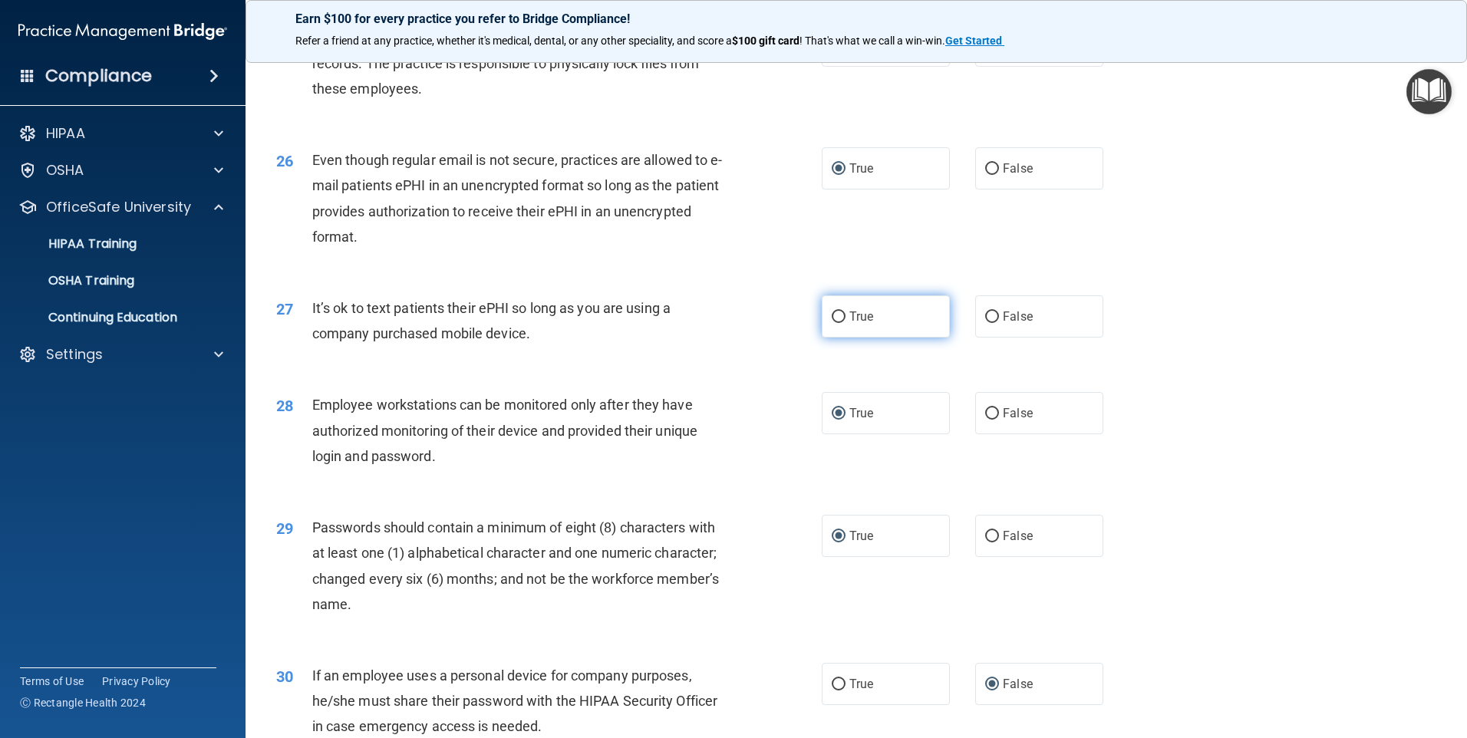
click at [832, 323] on input "True" at bounding box center [839, 317] width 14 height 12
radio input "true"
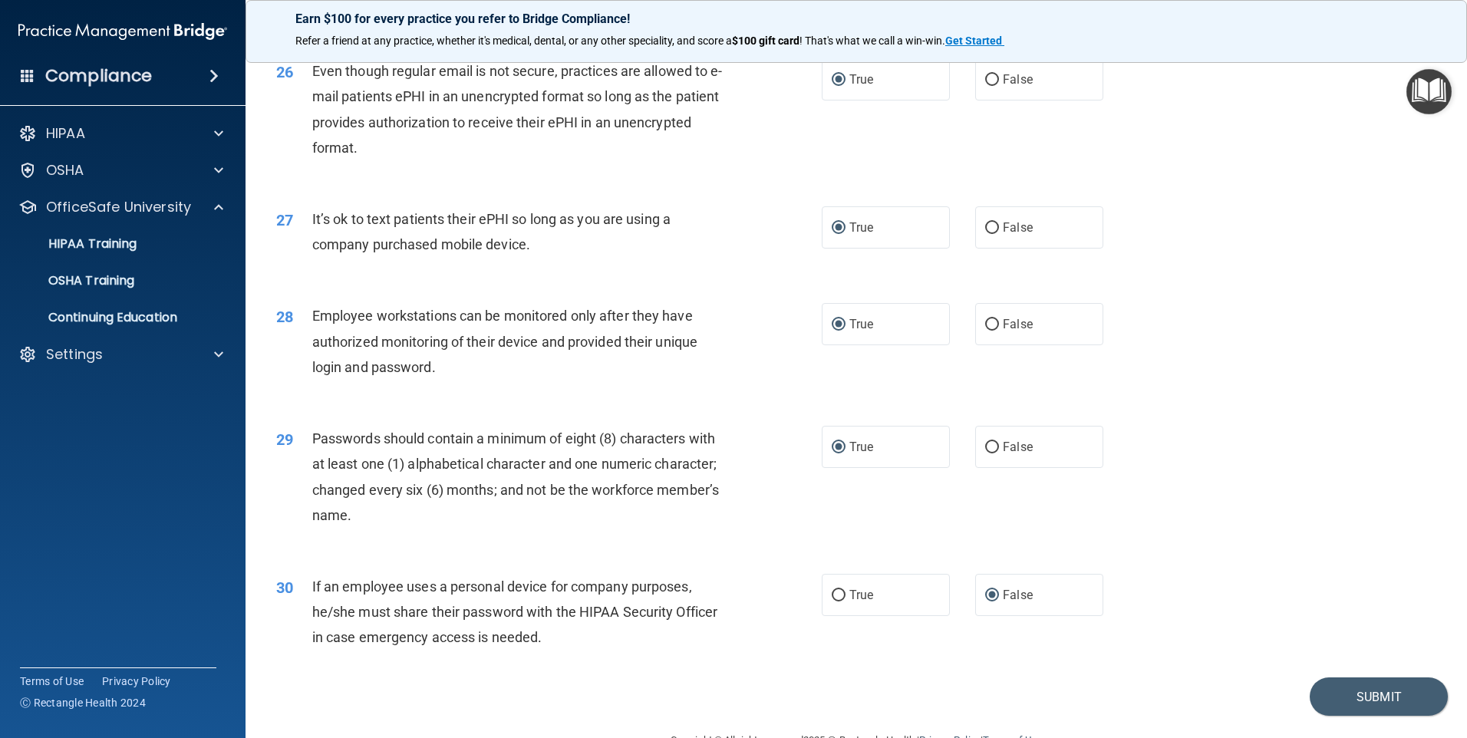
scroll to position [3113, 0]
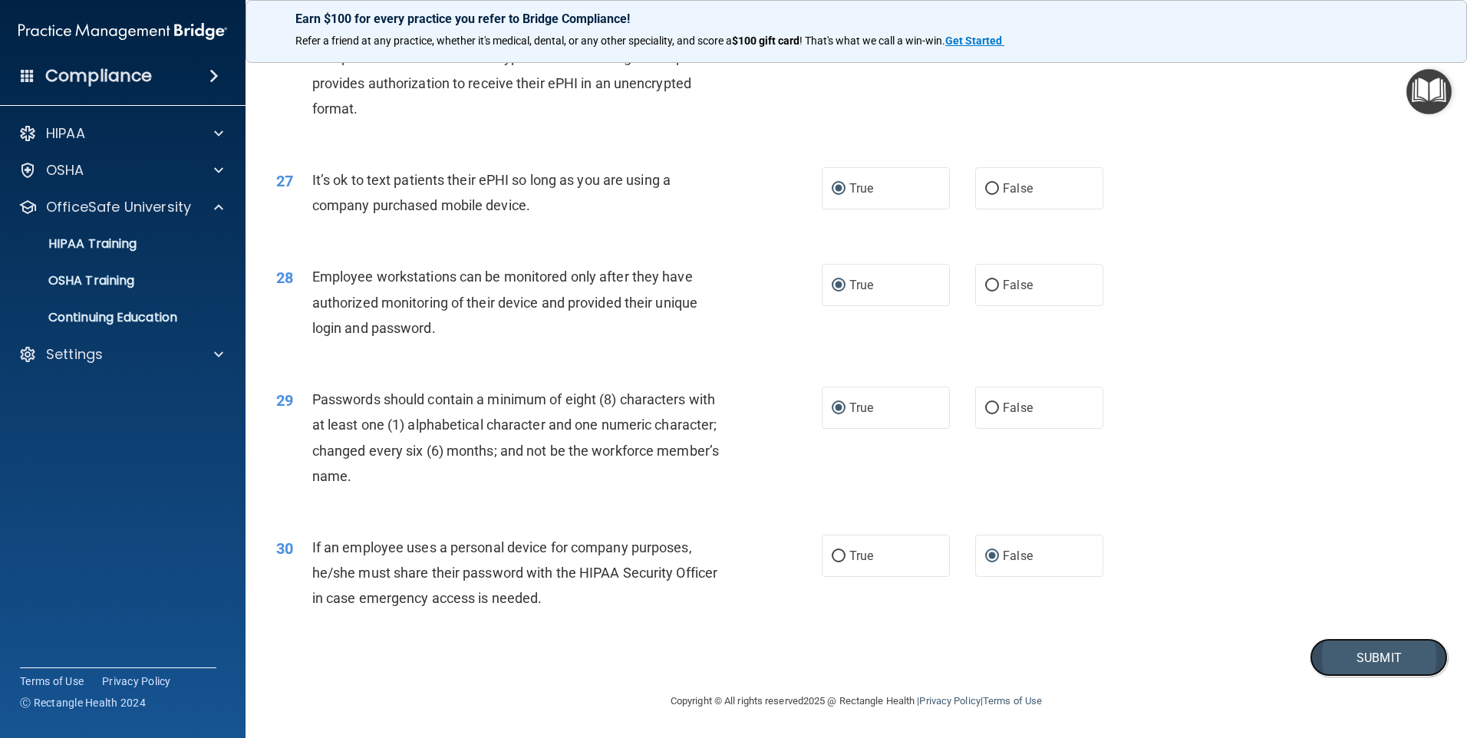
click at [1356, 650] on button "Submit" at bounding box center [1379, 657] width 138 height 39
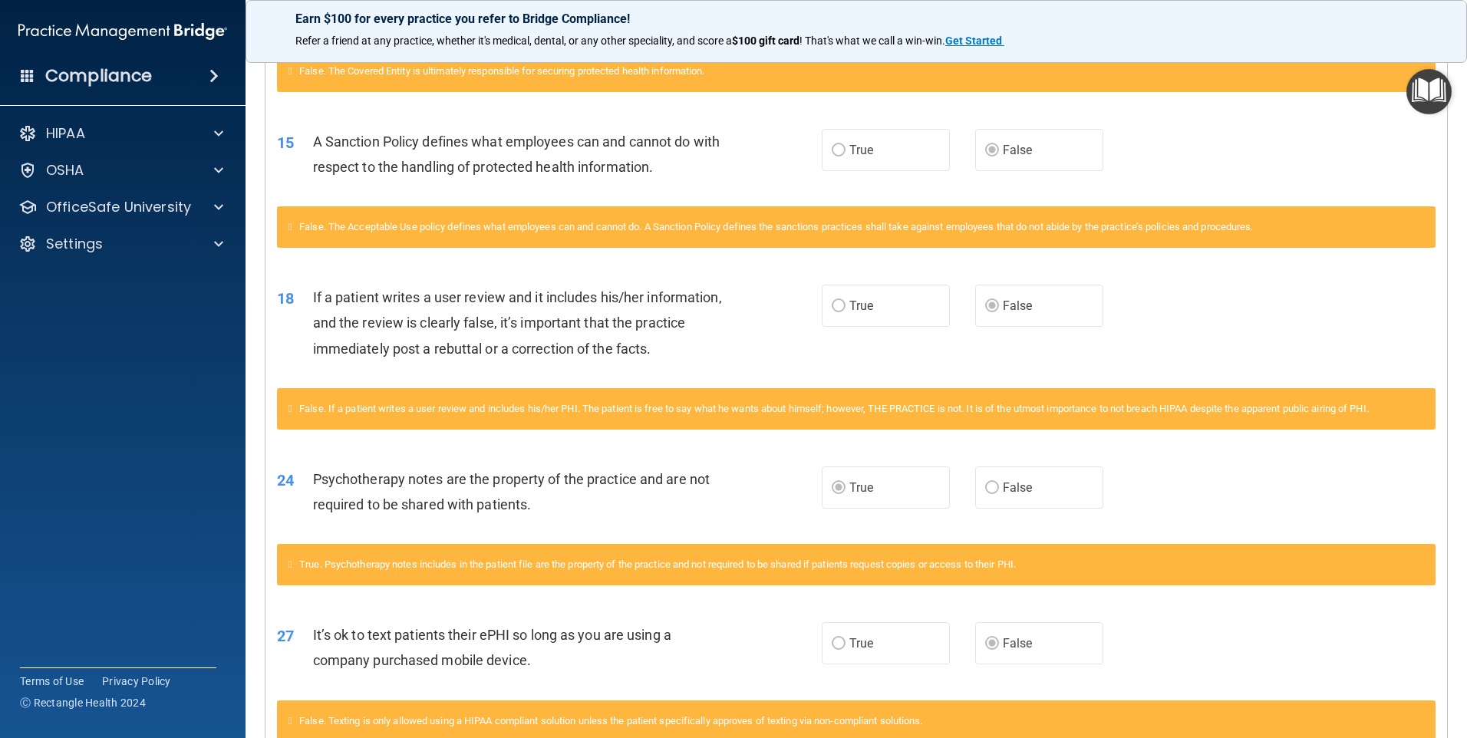
scroll to position [1074, 0]
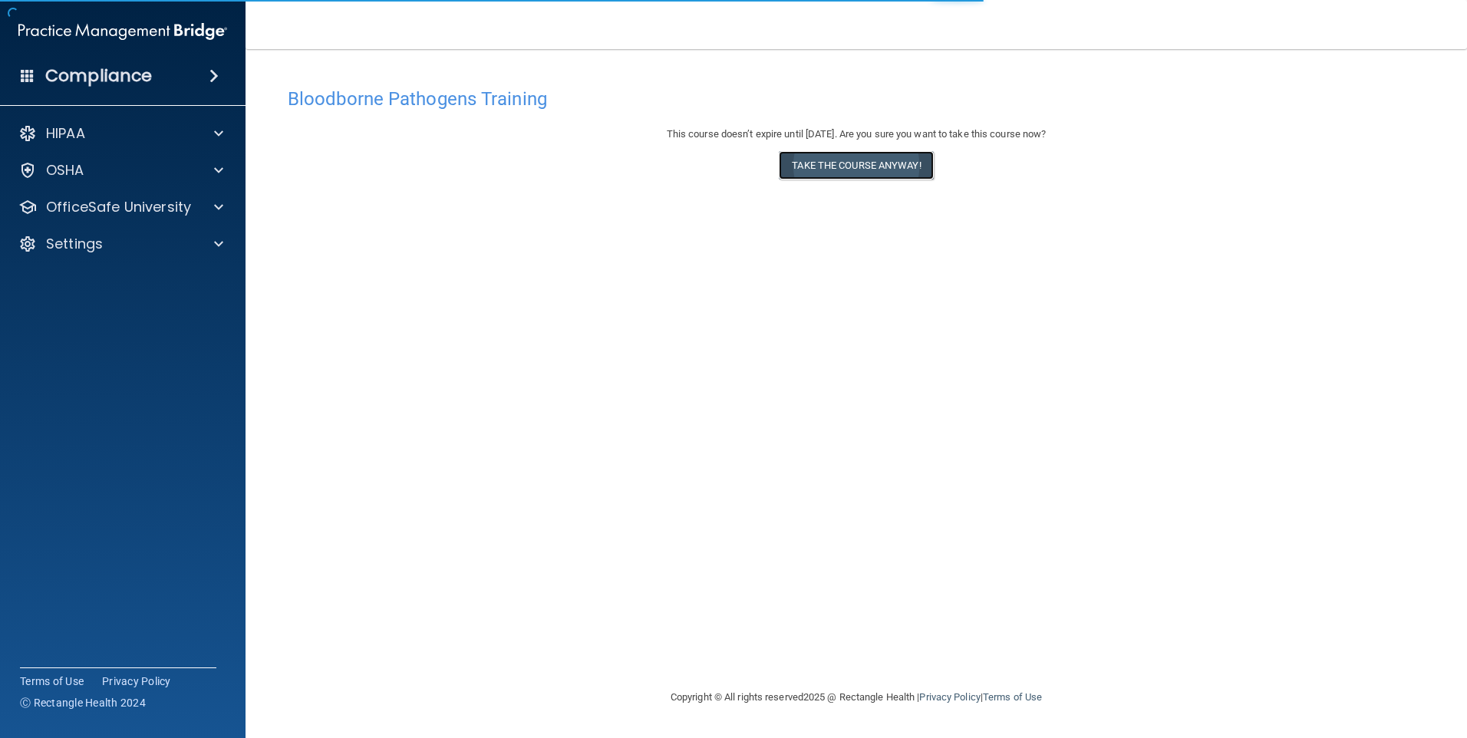
click at [815, 162] on button "Take the course anyway!" at bounding box center [856, 165] width 154 height 28
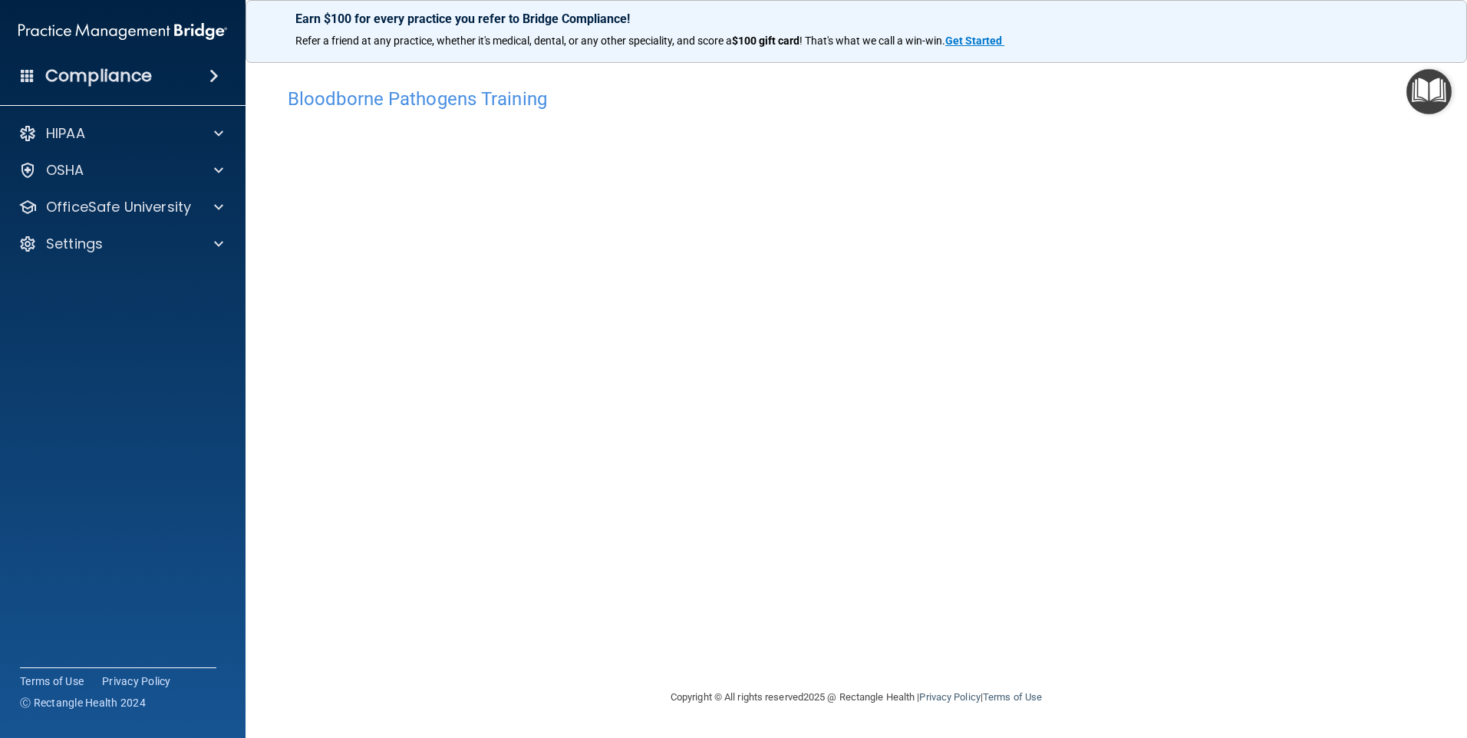
click at [1111, 609] on div "Bloodborne Pathogens Training This course doesn’t expire until [DATE]. Are you …" at bounding box center [856, 384] width 1160 height 608
click at [121, 206] on p "OfficeSafe University" at bounding box center [118, 207] width 145 height 18
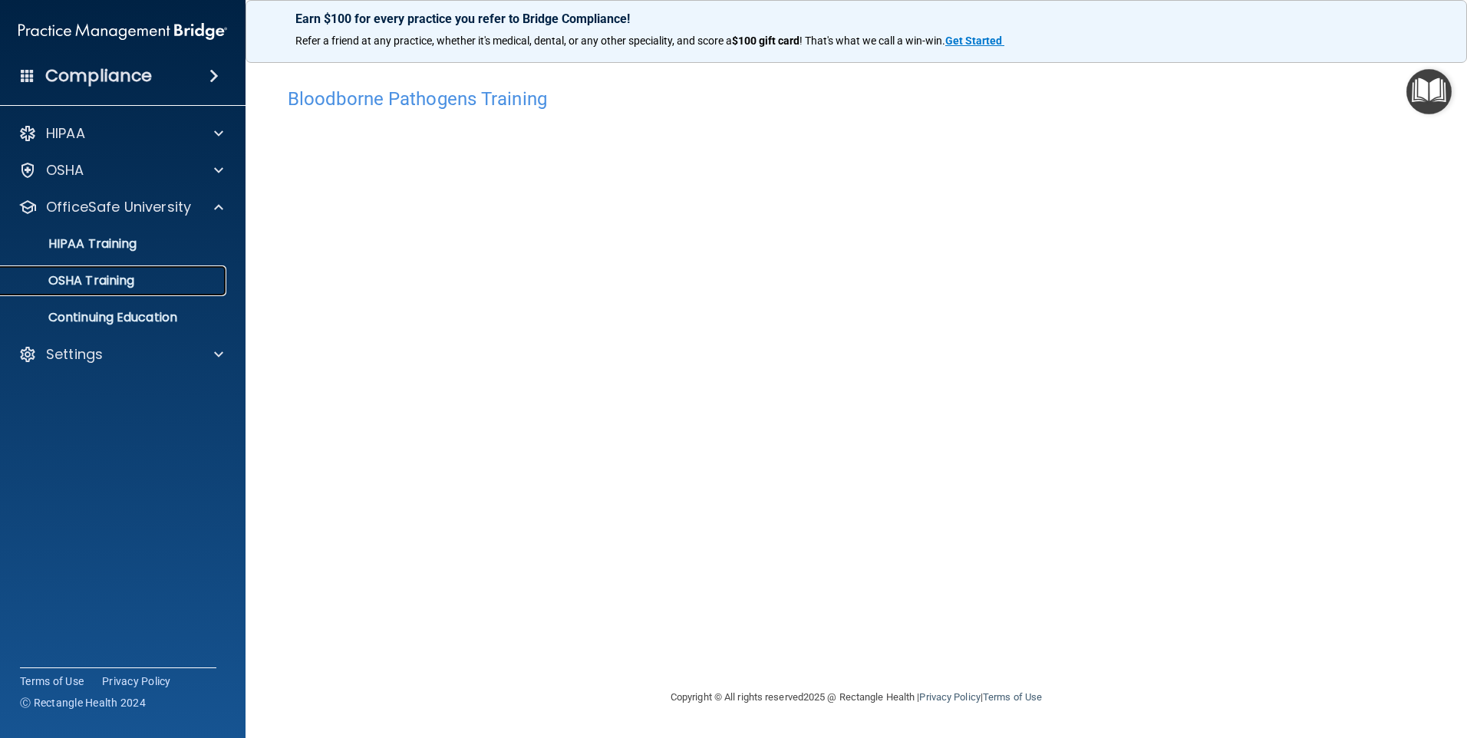
click at [117, 276] on p "OSHA Training" at bounding box center [72, 280] width 124 height 15
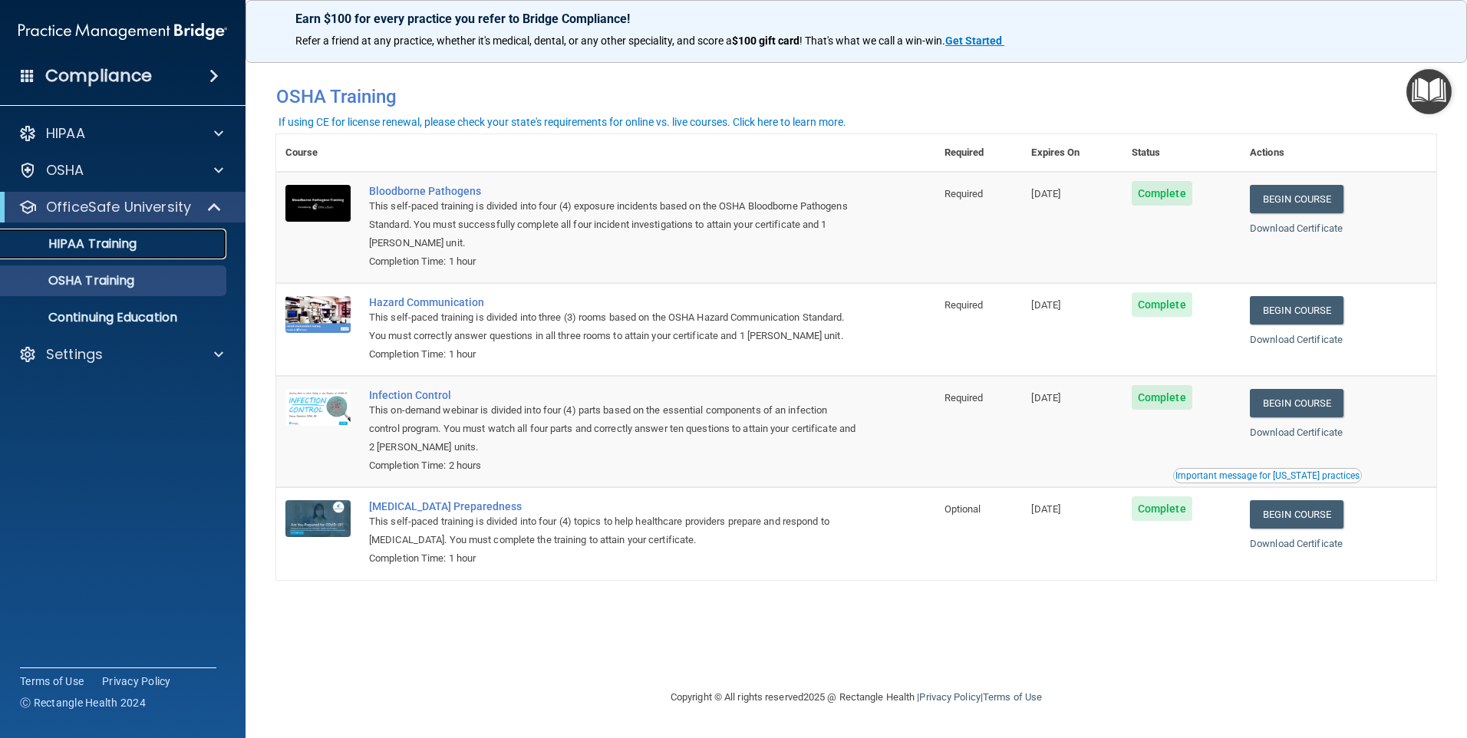
click at [93, 243] on p "HIPAA Training" at bounding box center [73, 243] width 127 height 15
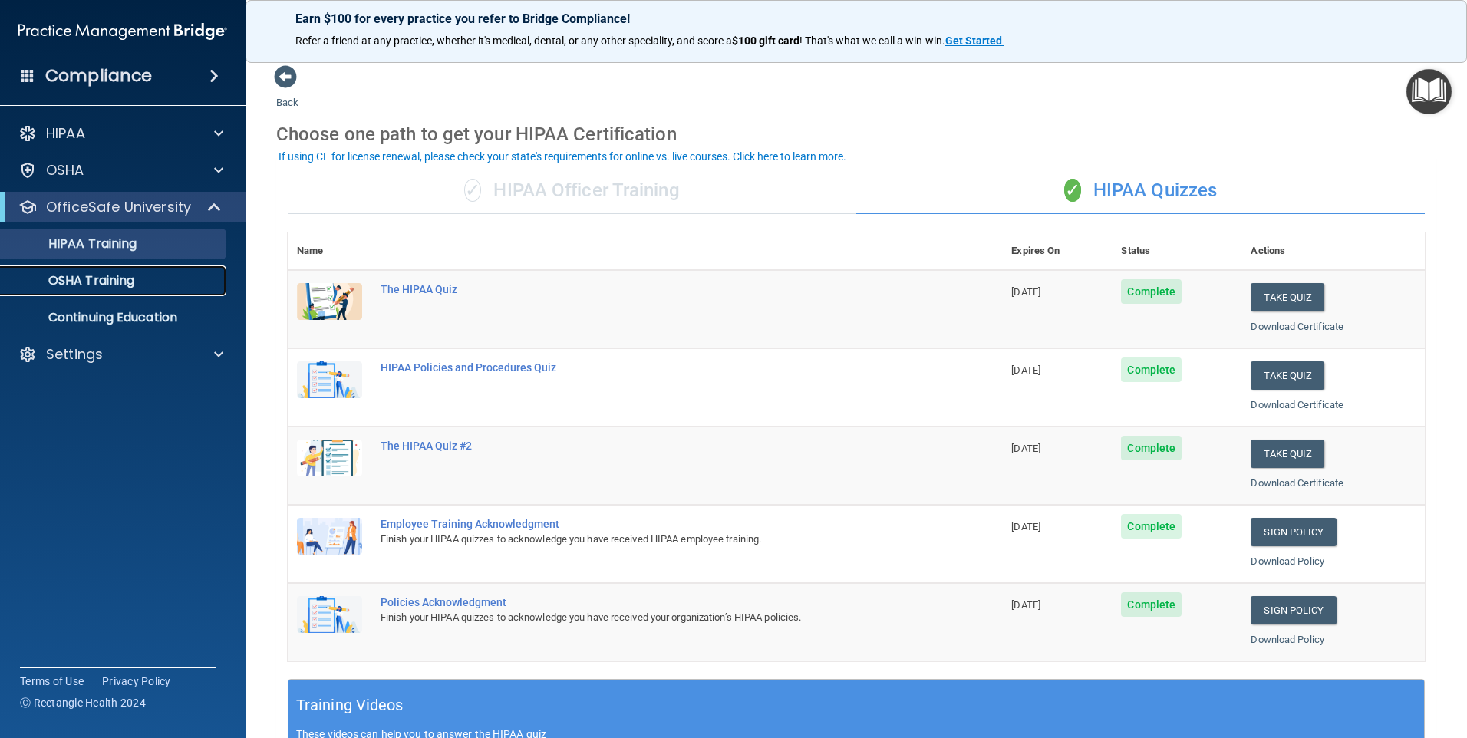
click at [99, 281] on p "OSHA Training" at bounding box center [72, 280] width 124 height 15
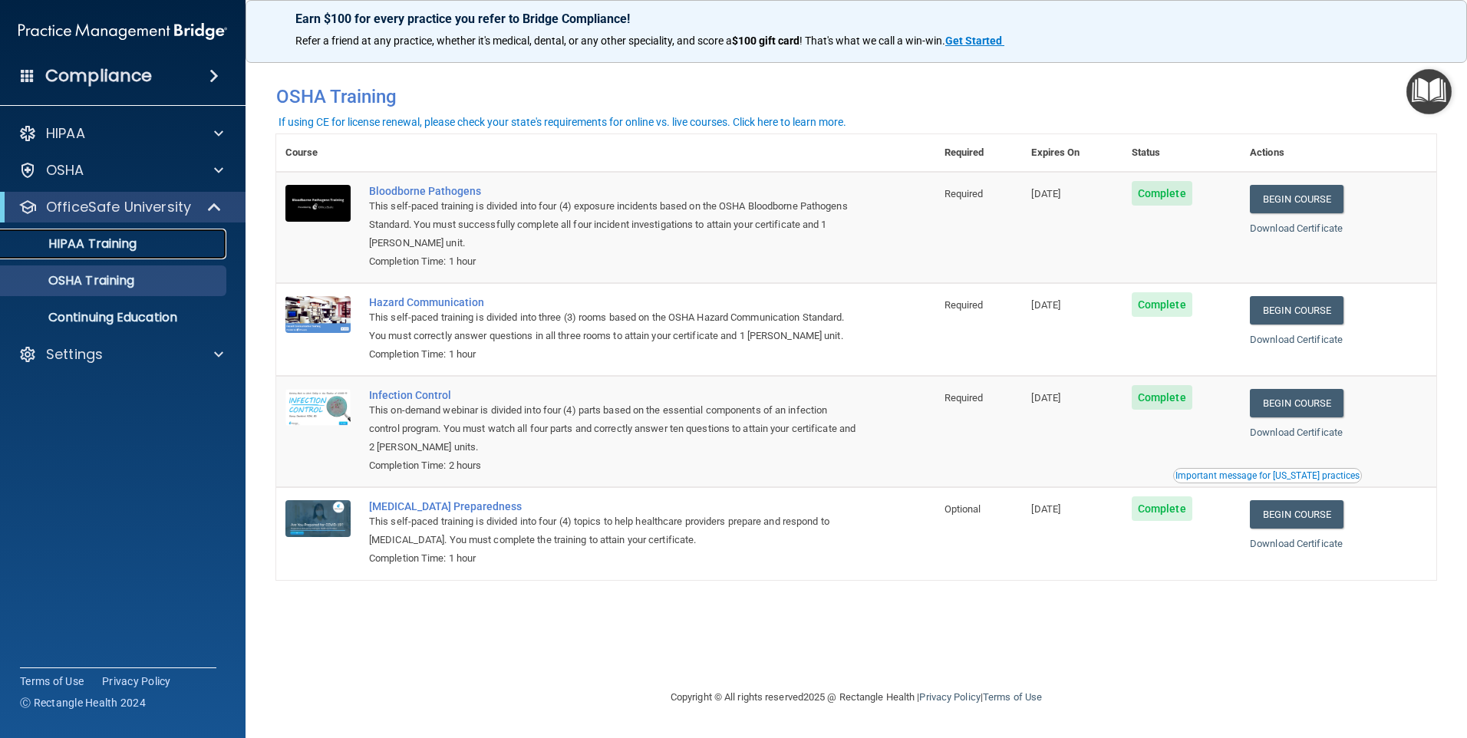
click at [90, 253] on link "HIPAA Training" at bounding box center [106, 244] width 242 height 31
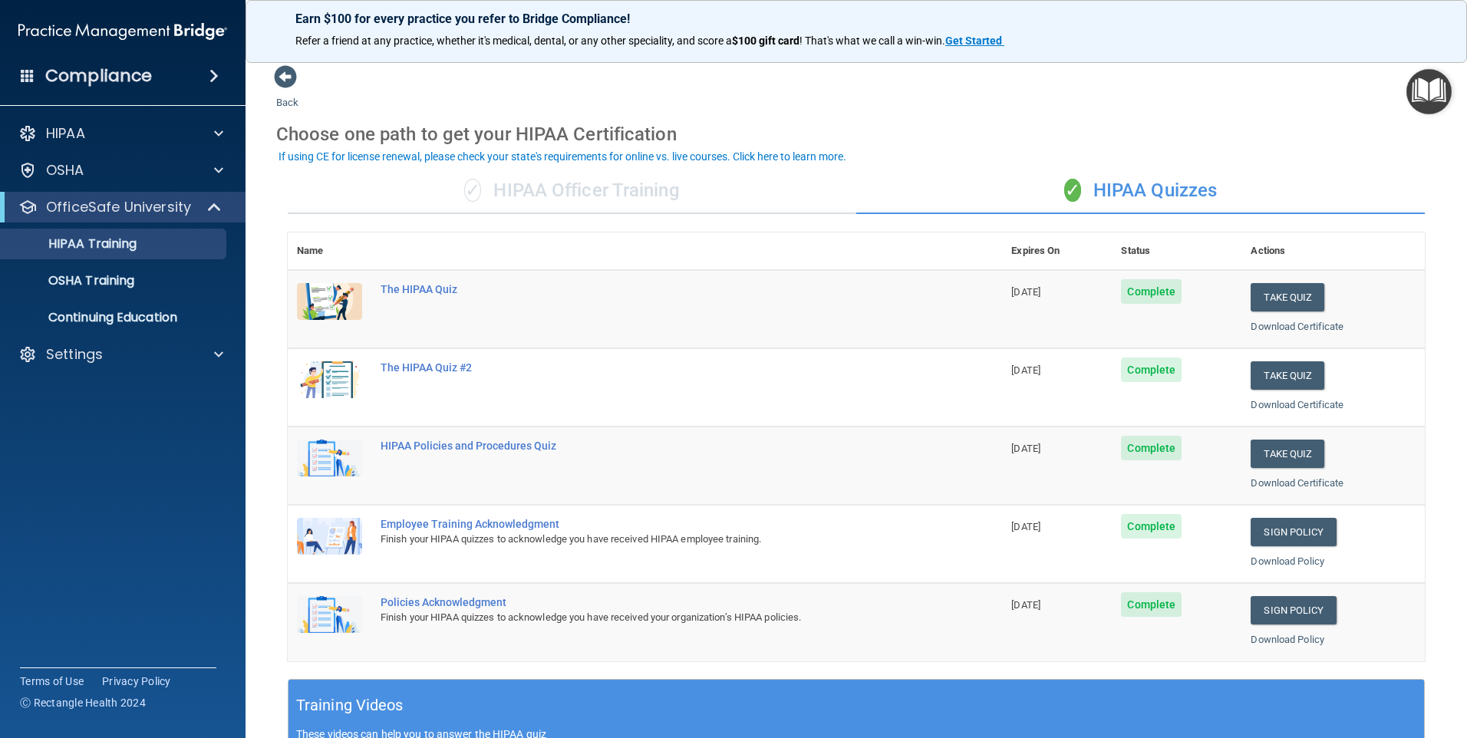
click at [1142, 373] on span "Complete" at bounding box center [1151, 370] width 61 height 25
click at [1275, 369] on button "Take Quiz" at bounding box center [1287, 375] width 74 height 28
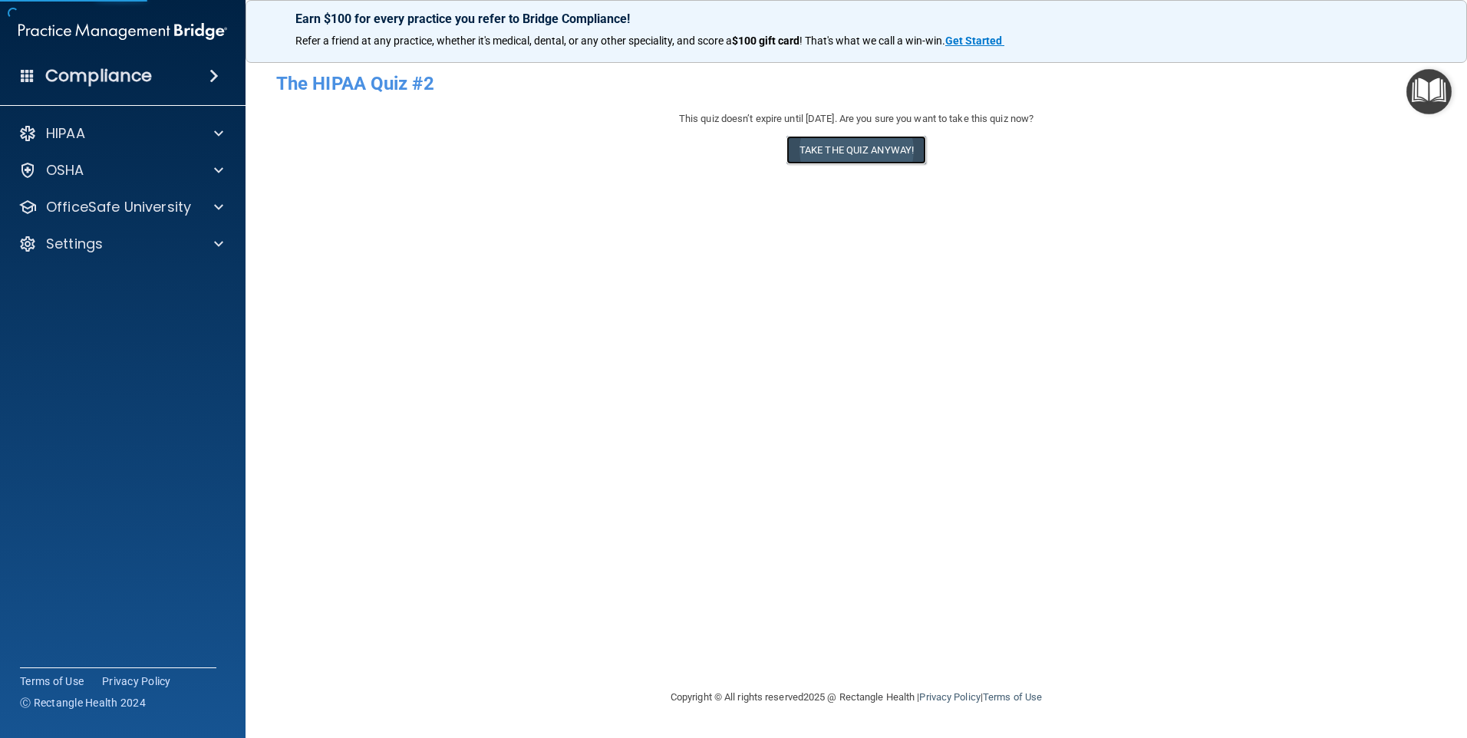
click at [838, 149] on button "Take the quiz anyway!" at bounding box center [856, 150] width 140 height 28
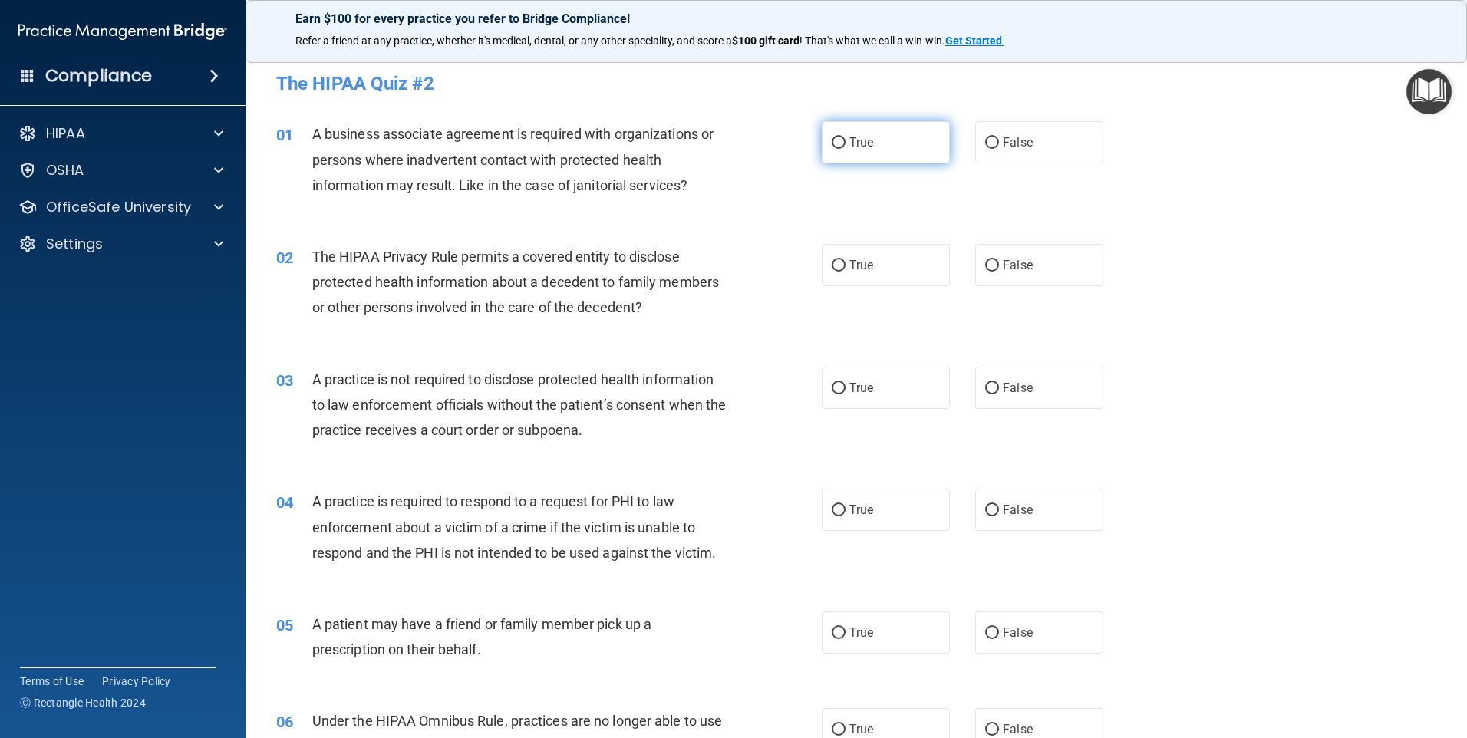
click at [832, 140] on input "True" at bounding box center [839, 143] width 14 height 12
radio input "true"
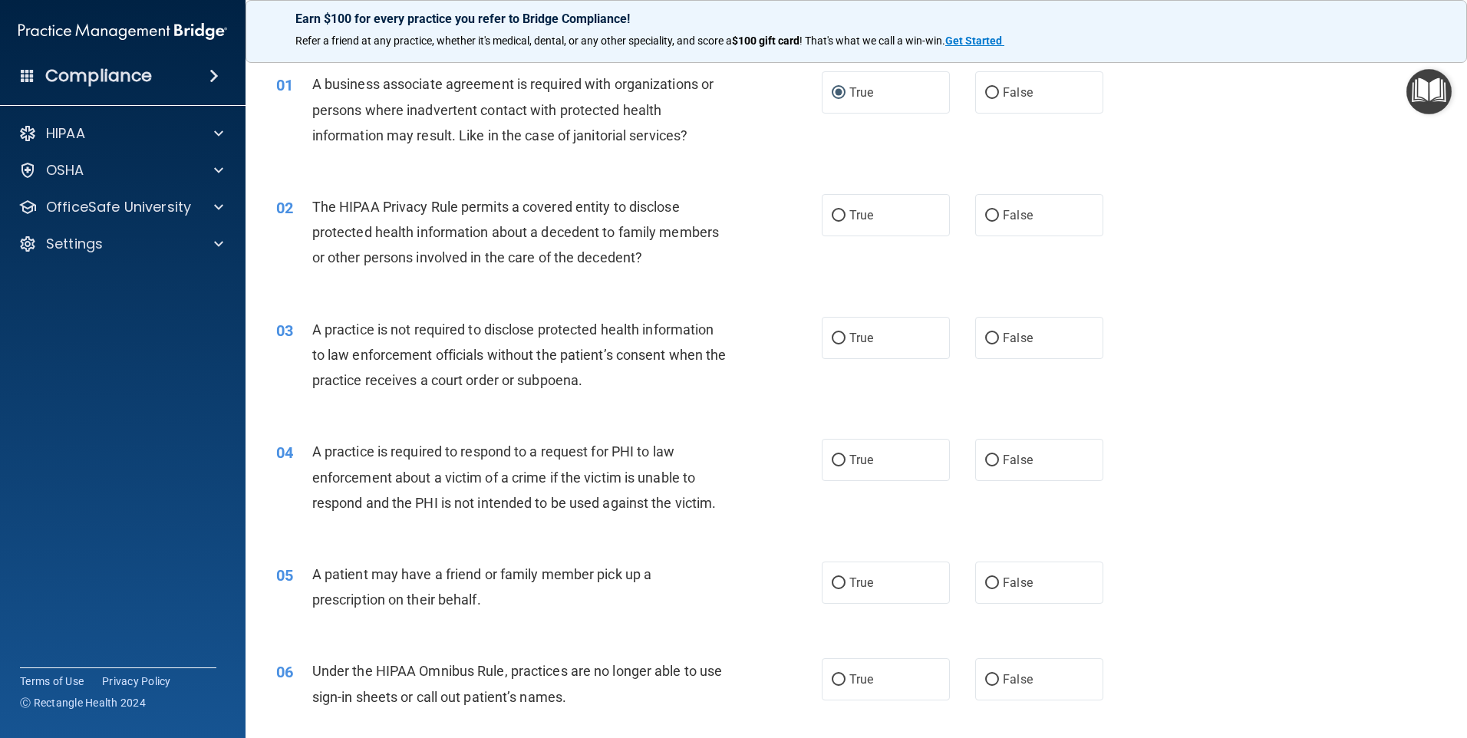
scroll to position [77, 0]
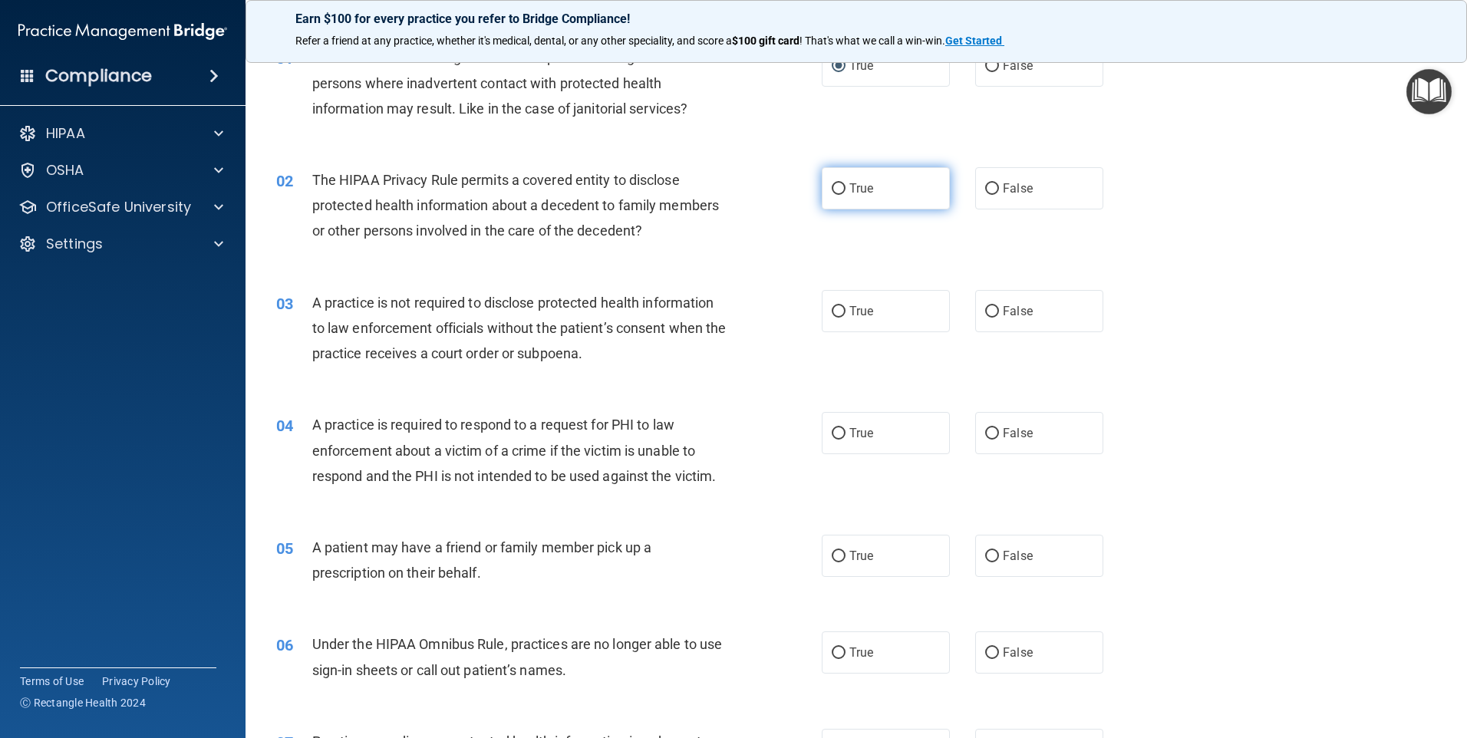
click at [833, 189] on input "True" at bounding box center [839, 189] width 14 height 12
radio input "true"
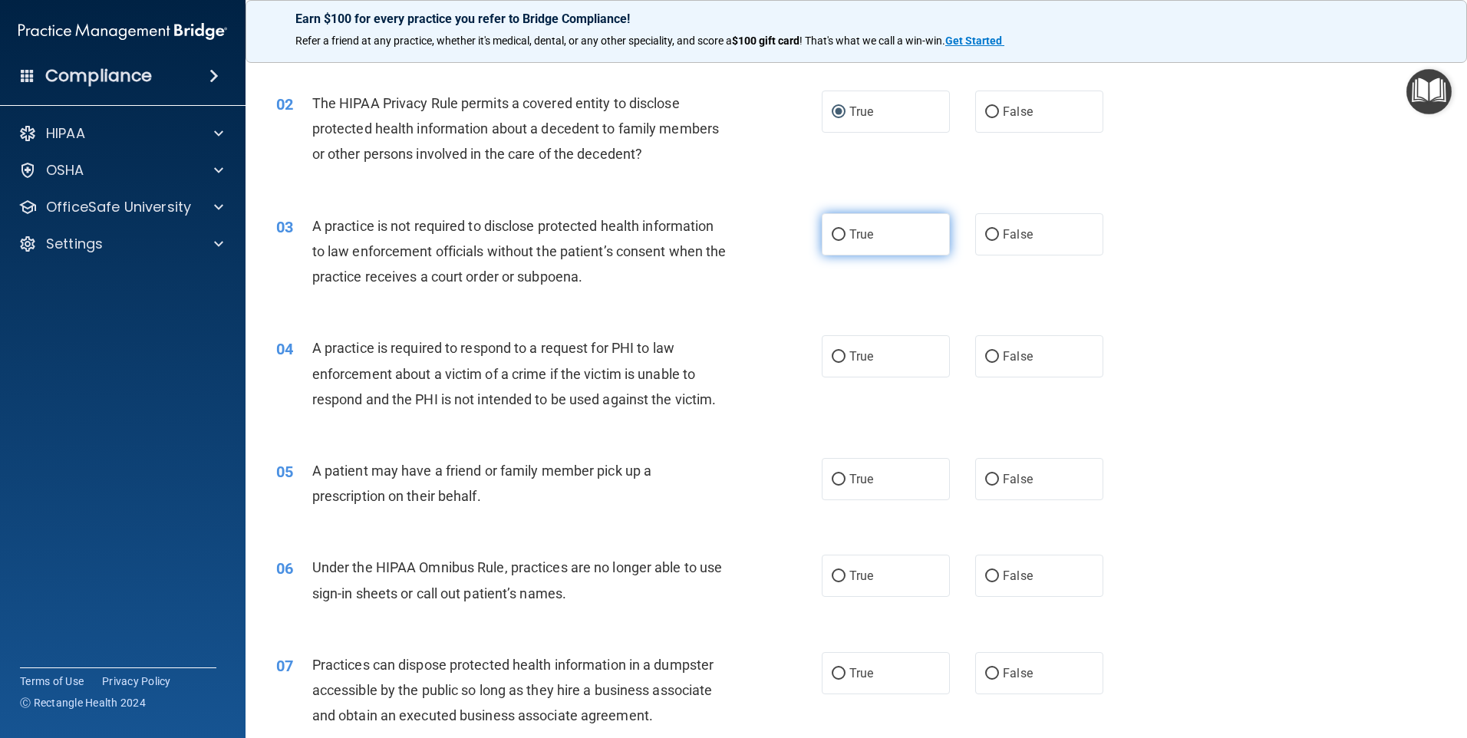
click at [832, 233] on input "True" at bounding box center [839, 235] width 14 height 12
radio input "true"
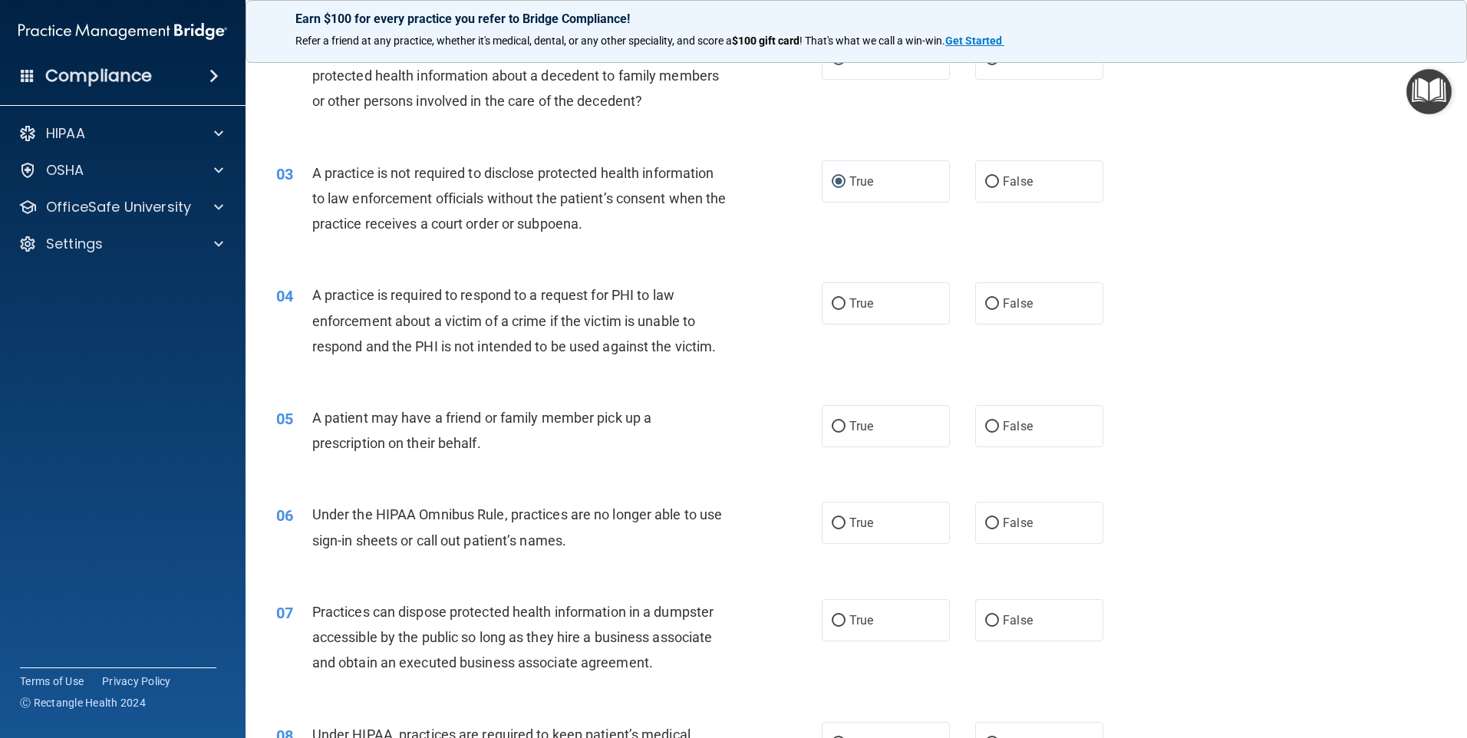
scroll to position [307, 0]
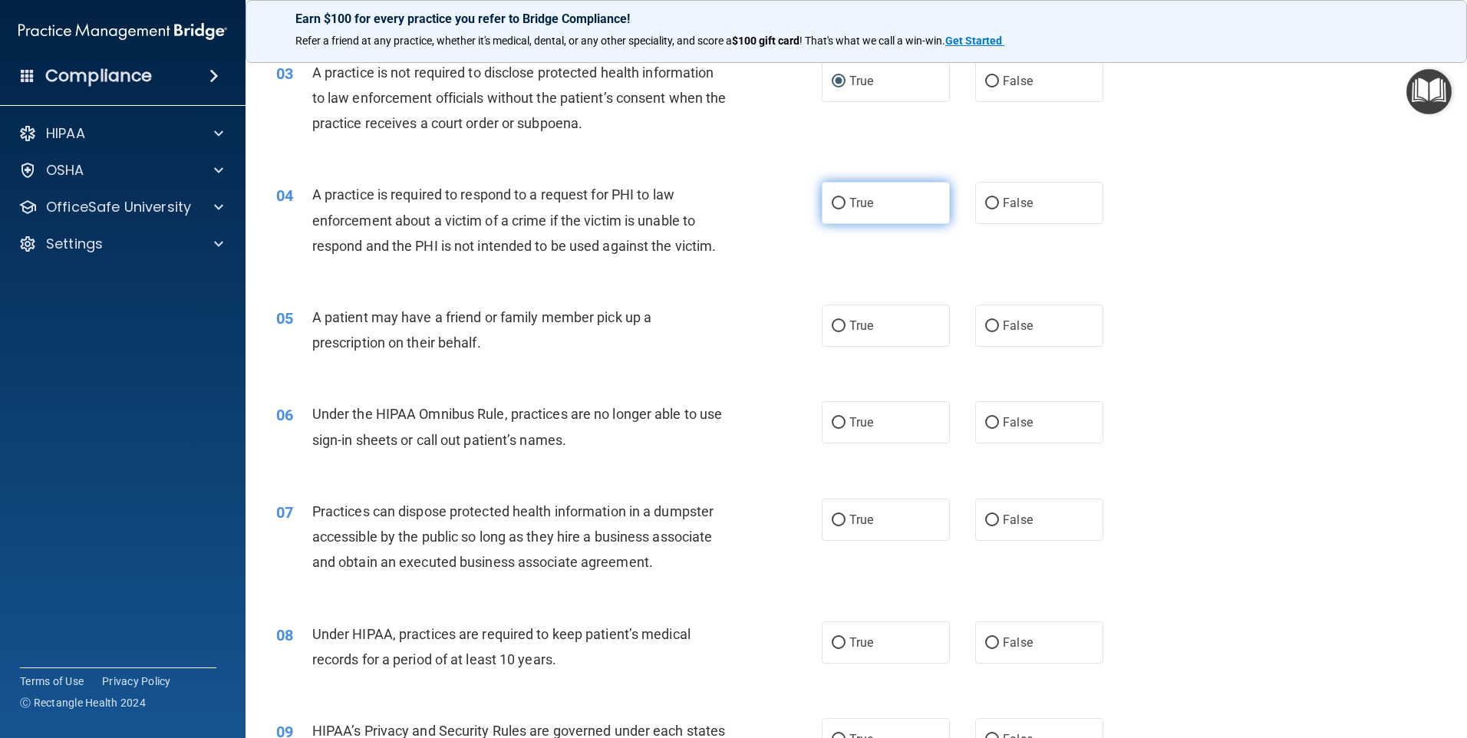
click at [839, 204] on input "True" at bounding box center [839, 204] width 14 height 12
radio input "true"
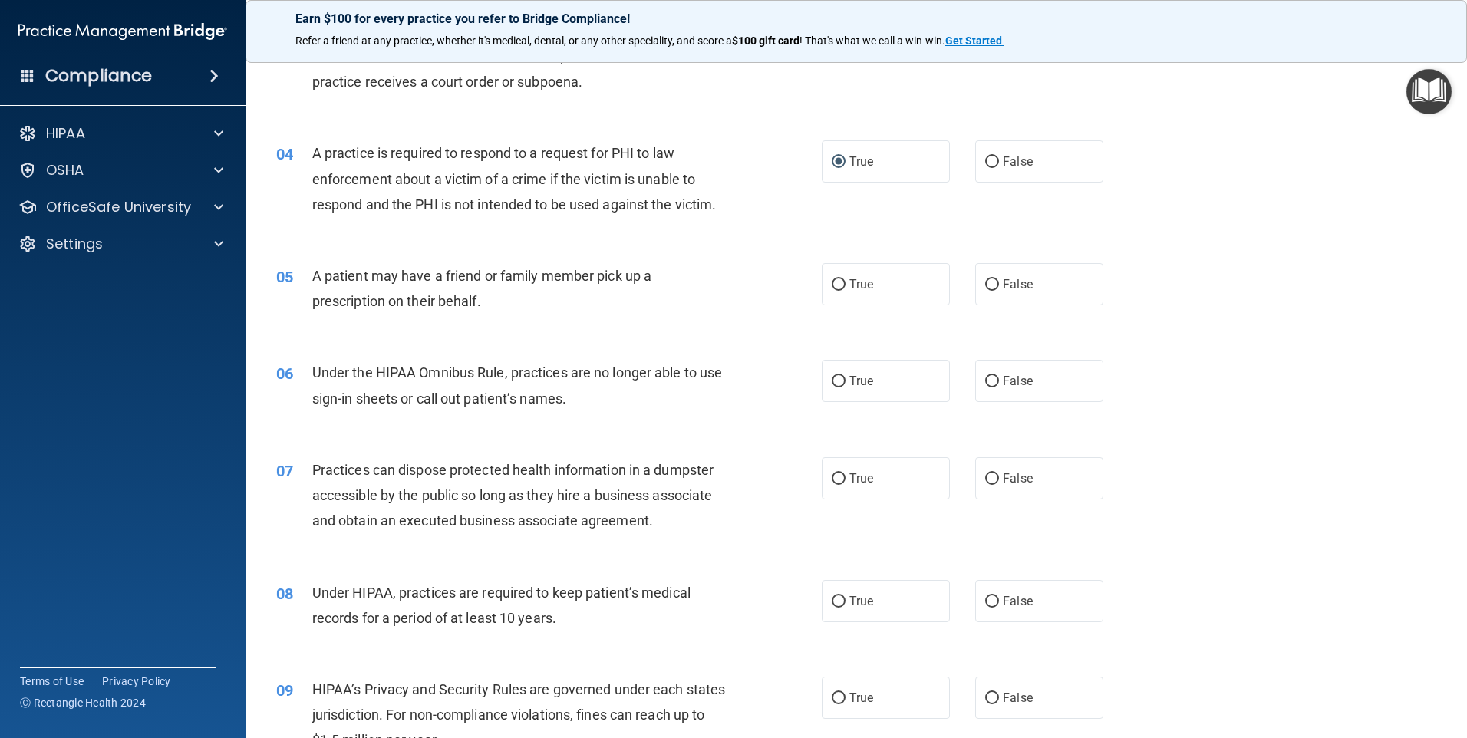
scroll to position [384, 0]
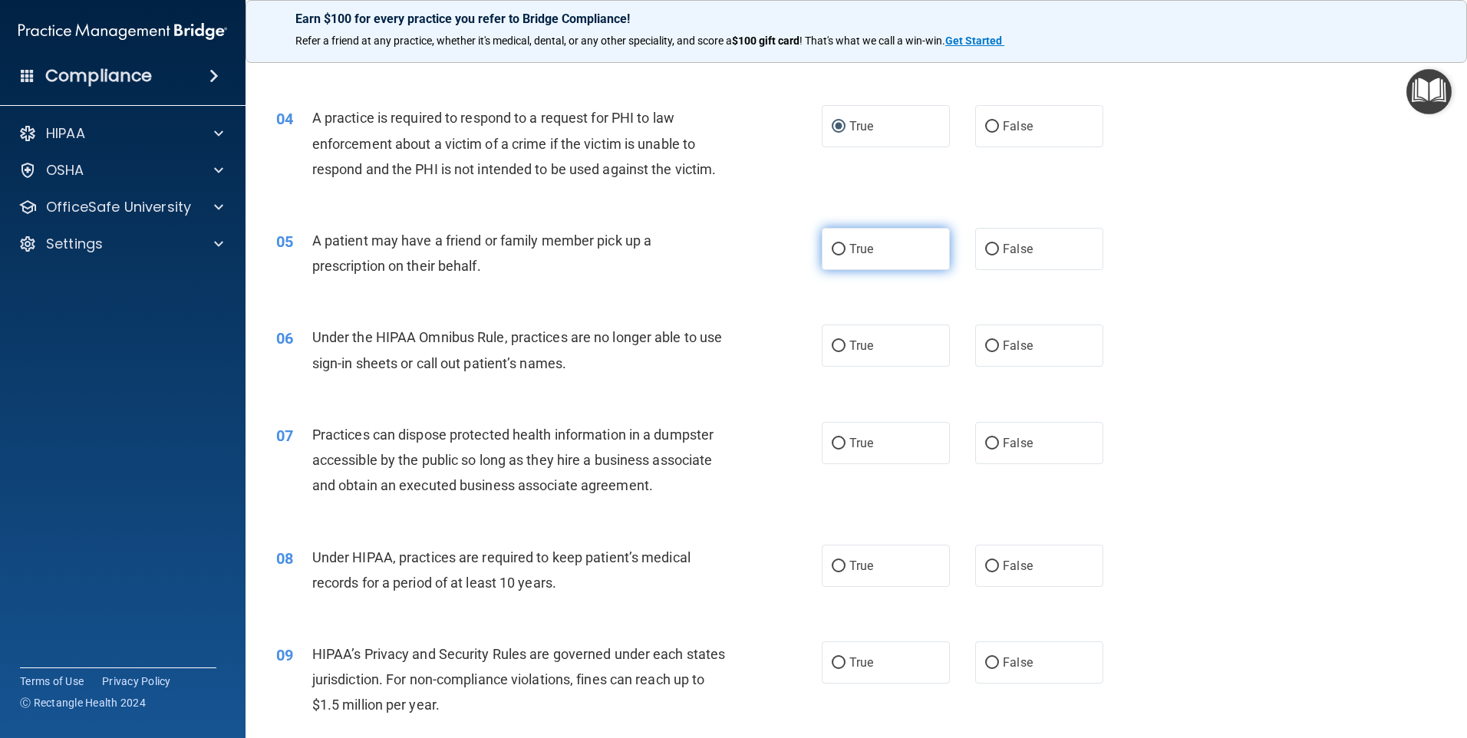
click at [832, 244] on input "True" at bounding box center [839, 250] width 14 height 12
radio input "true"
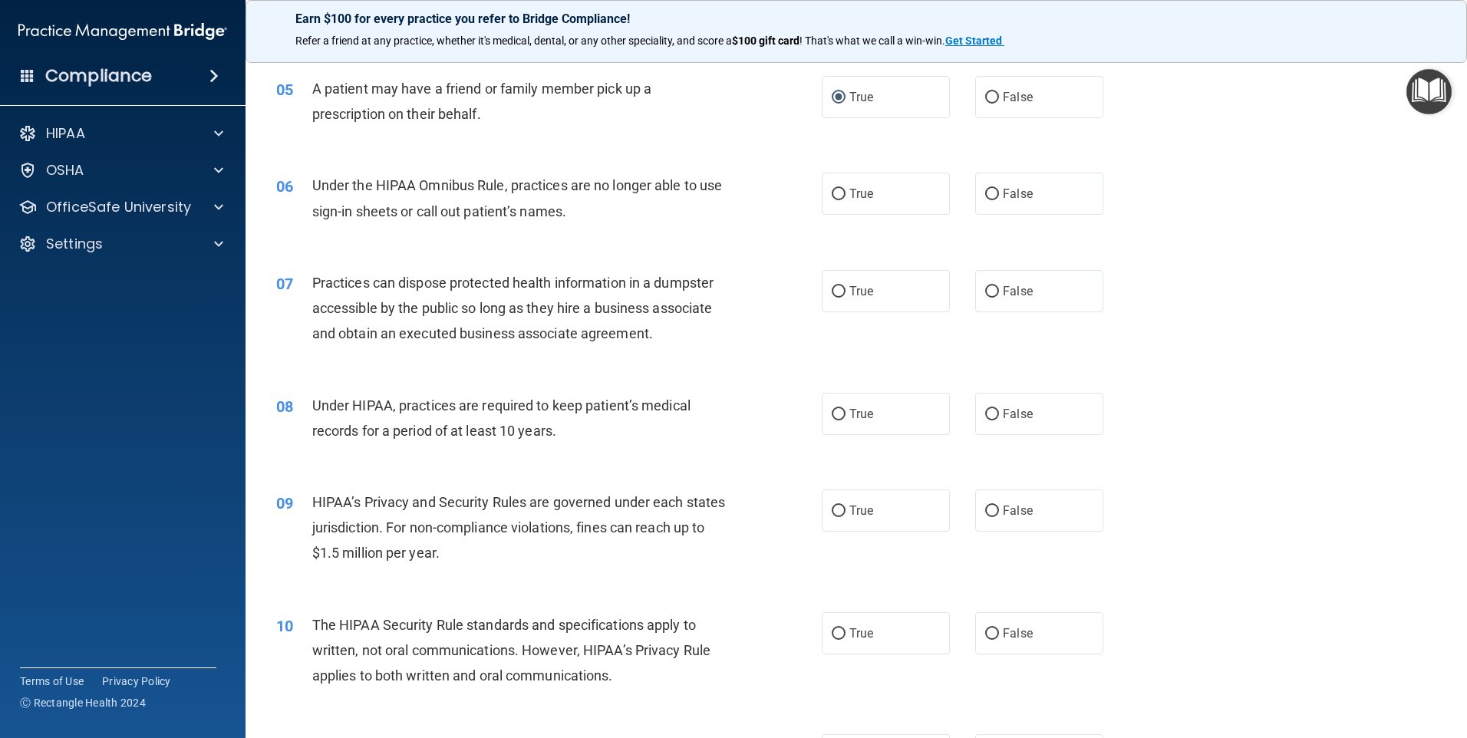
scroll to position [537, 0]
click at [986, 192] on input "False" at bounding box center [992, 193] width 14 height 12
radio input "true"
click at [832, 190] on input "True" at bounding box center [839, 193] width 14 height 12
radio input "true"
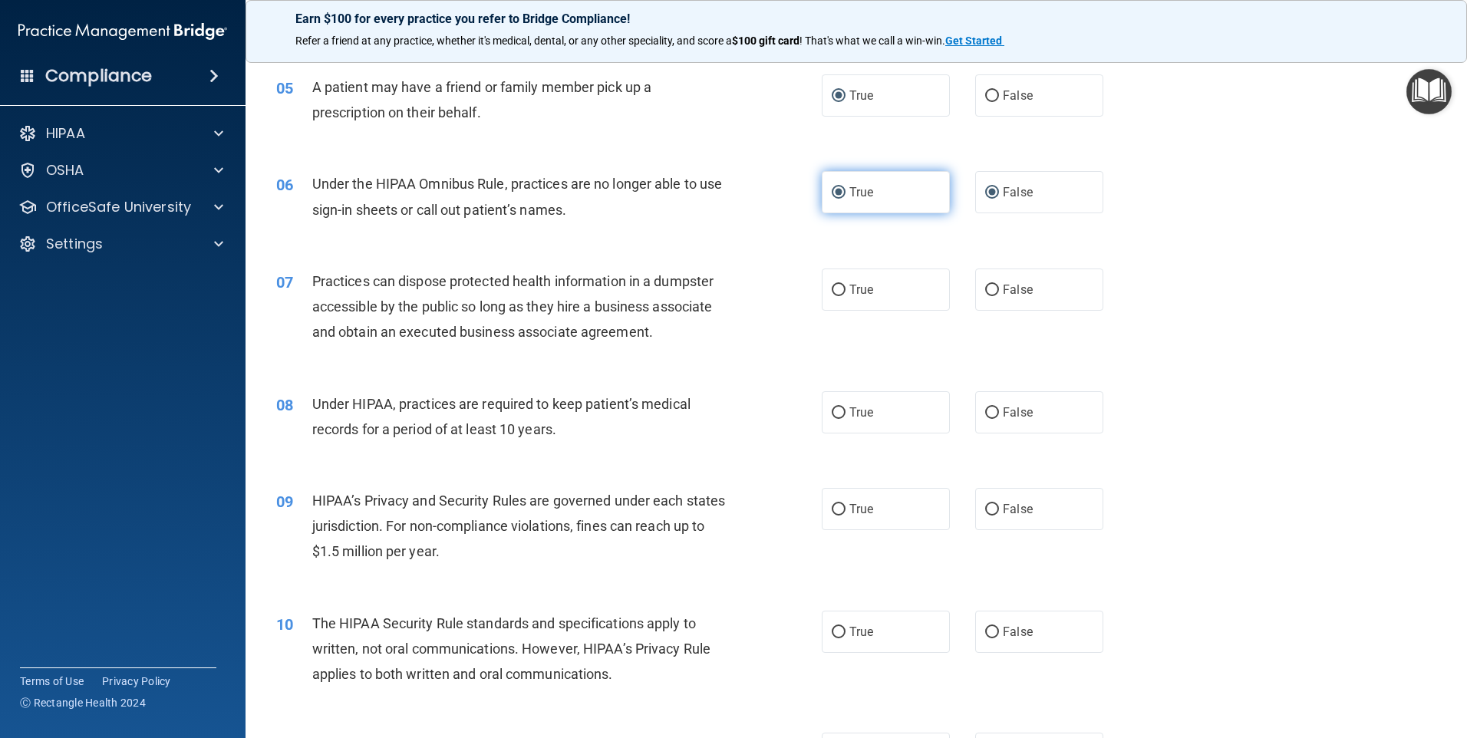
radio input "false"
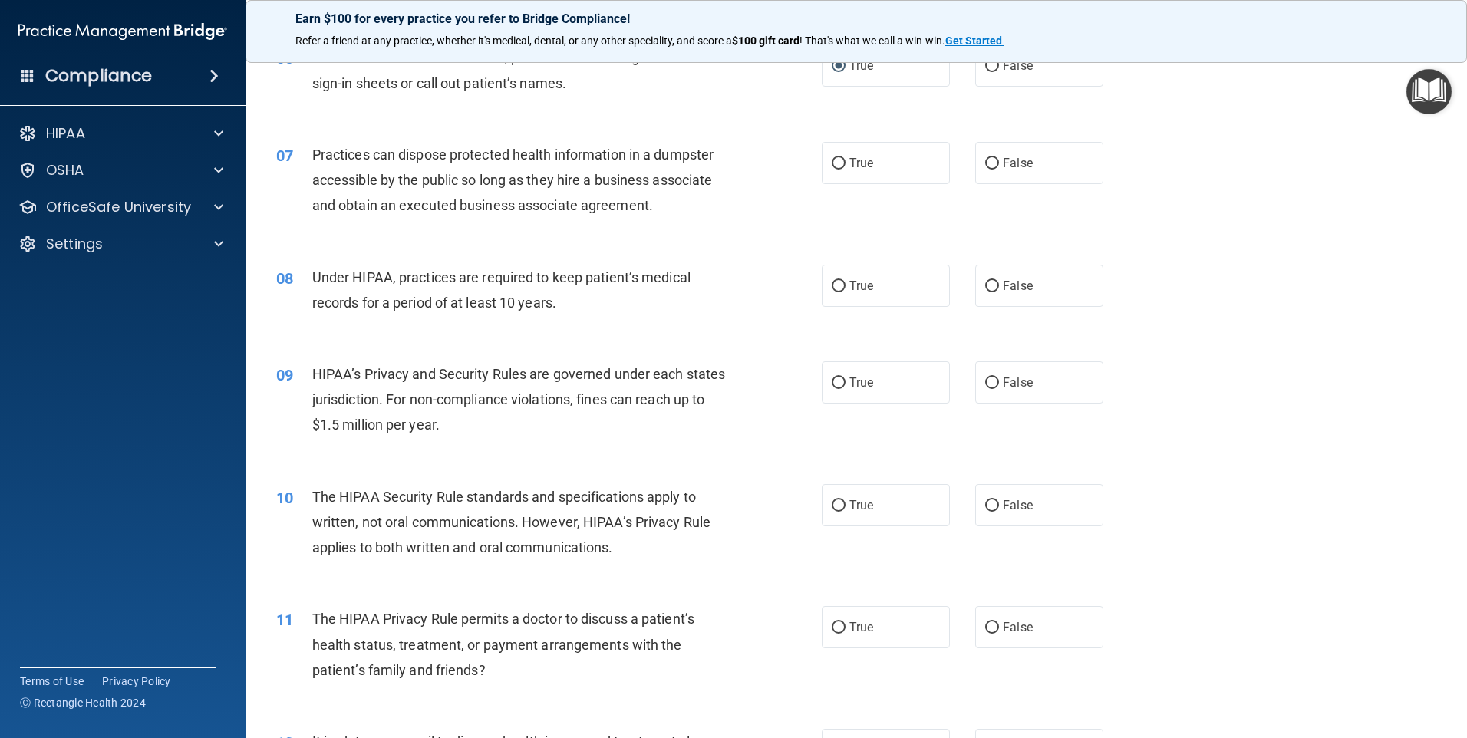
scroll to position [690, 0]
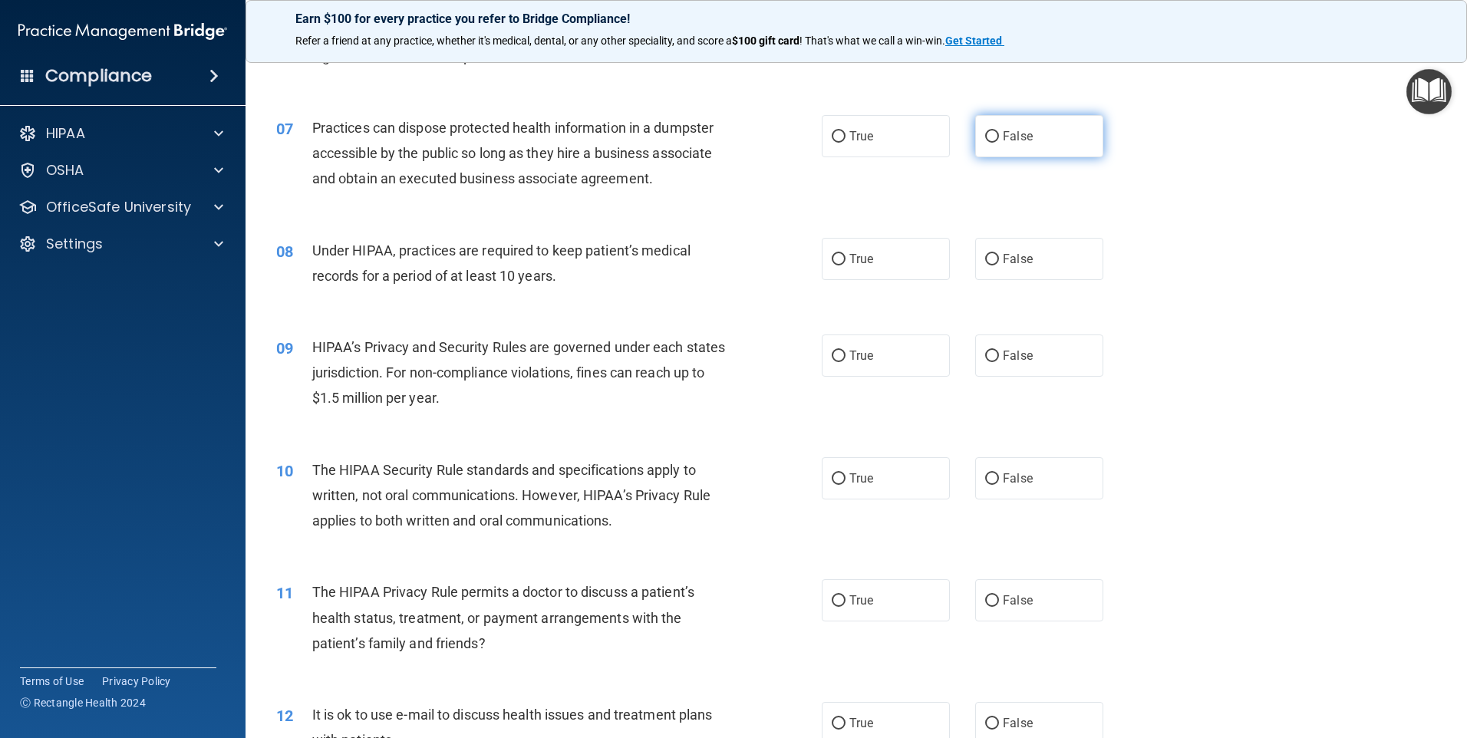
click at [985, 137] on input "False" at bounding box center [992, 137] width 14 height 12
radio input "true"
click at [835, 260] on input "True" at bounding box center [839, 260] width 14 height 12
radio input "true"
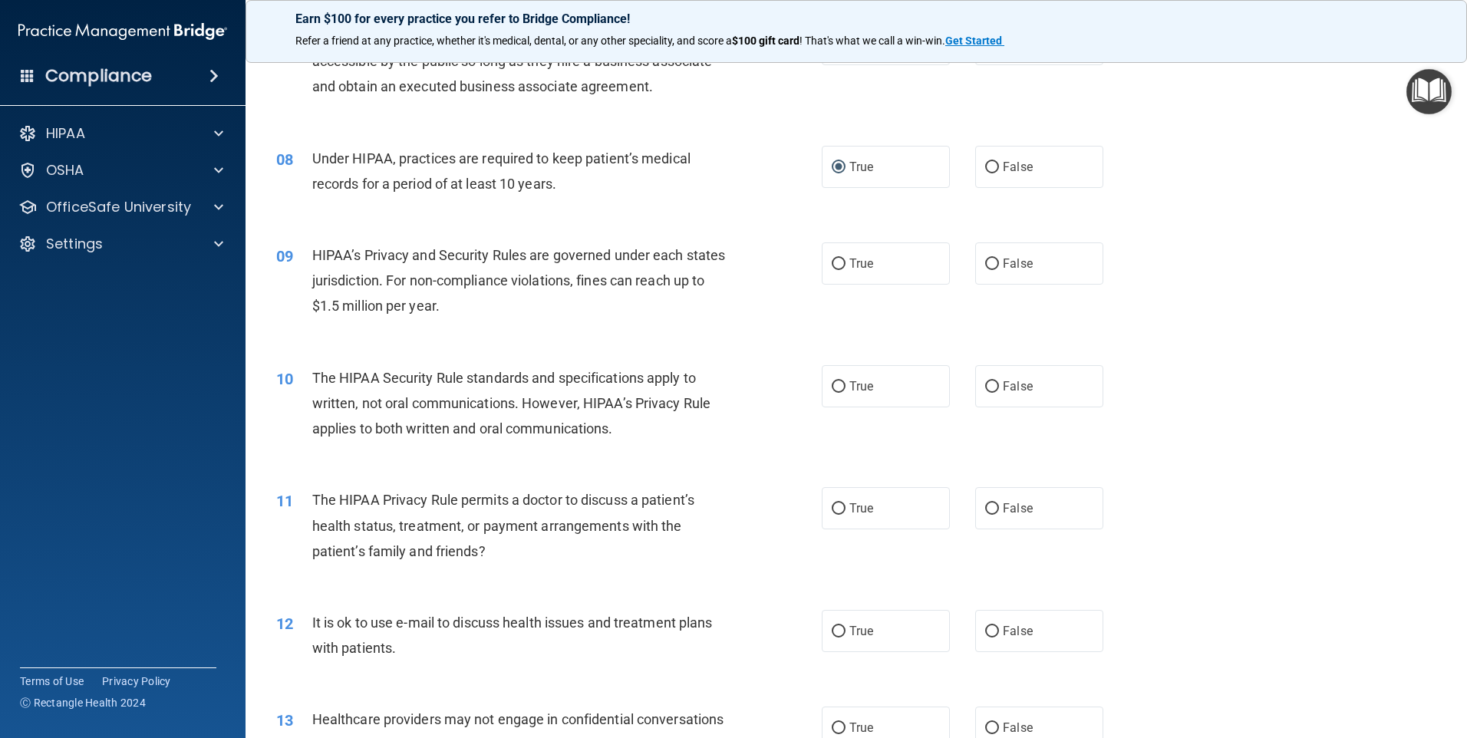
scroll to position [844, 0]
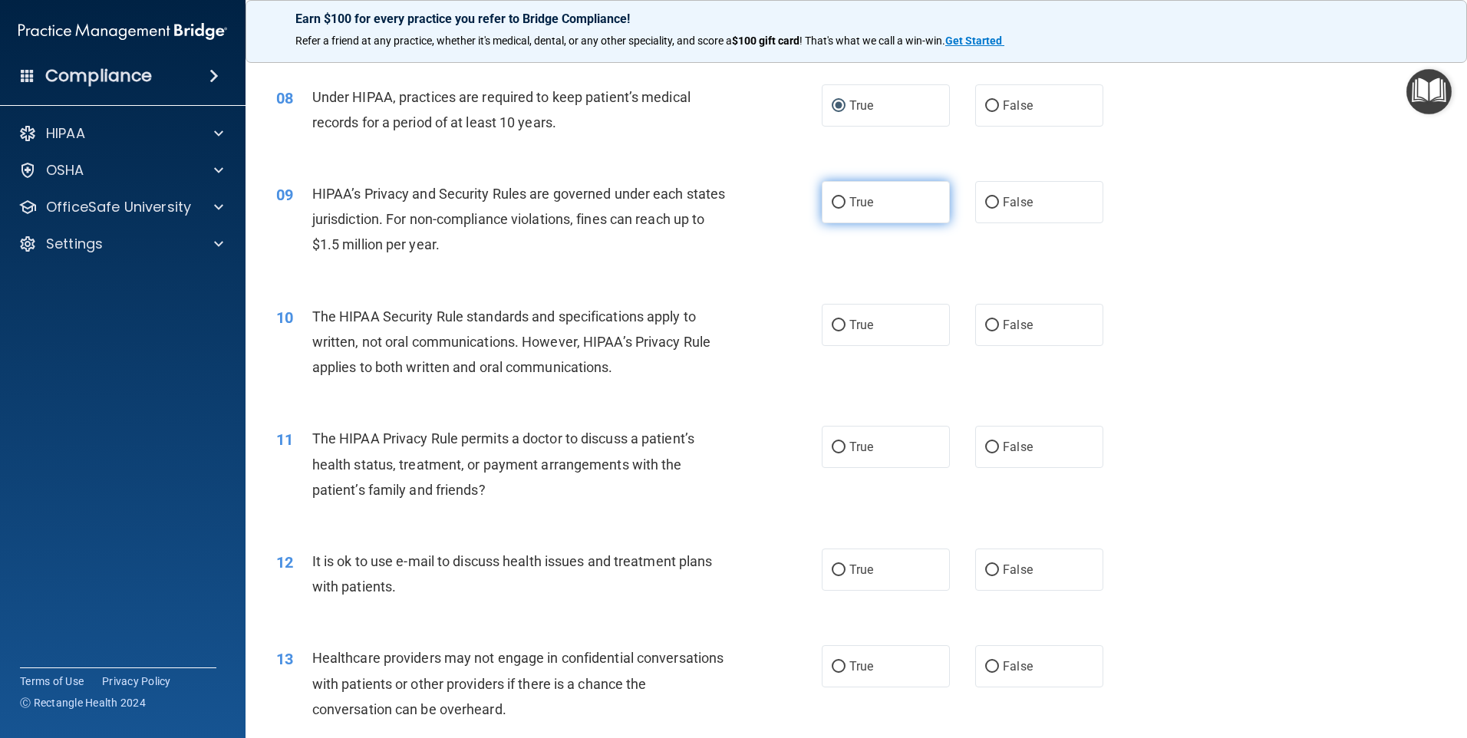
click at [833, 201] on input "True" at bounding box center [839, 203] width 14 height 12
radio input "true"
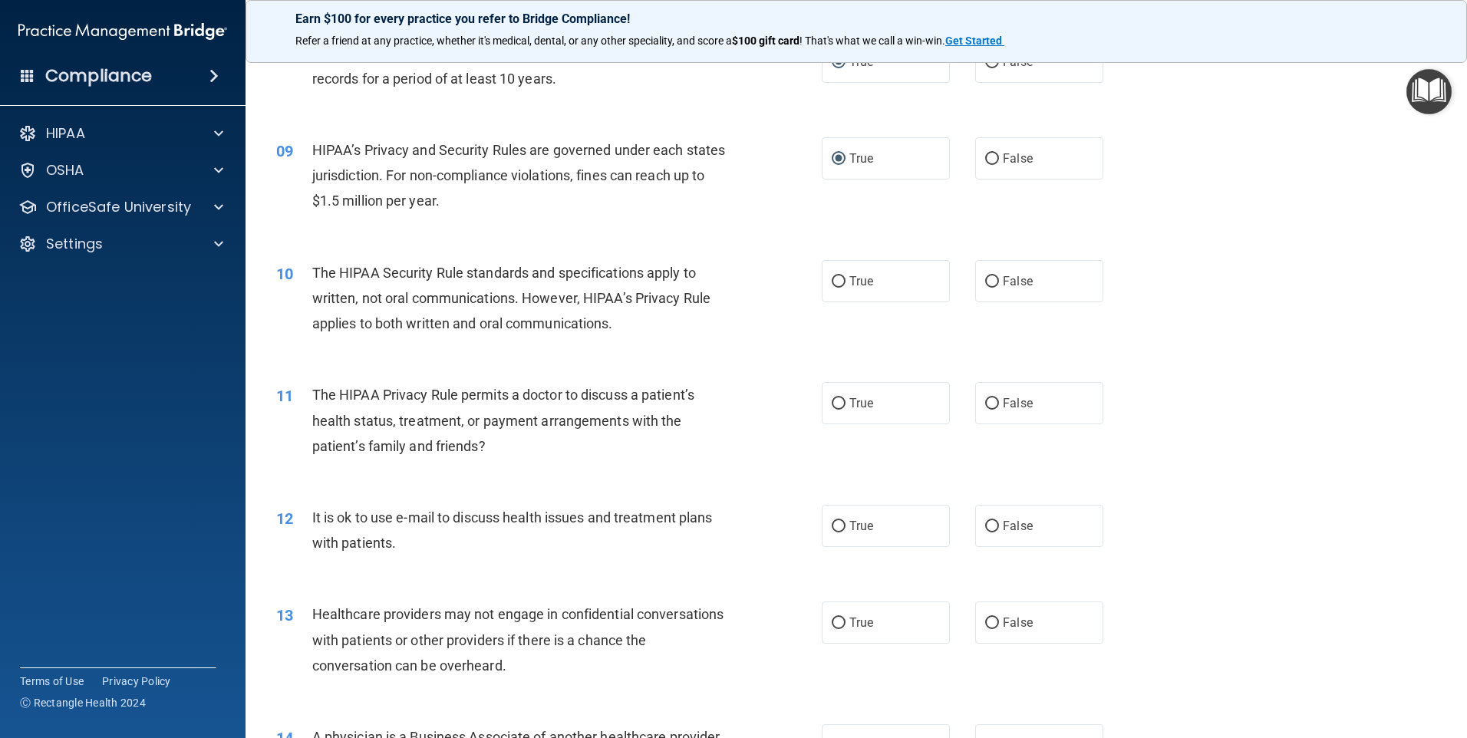
scroll to position [997, 0]
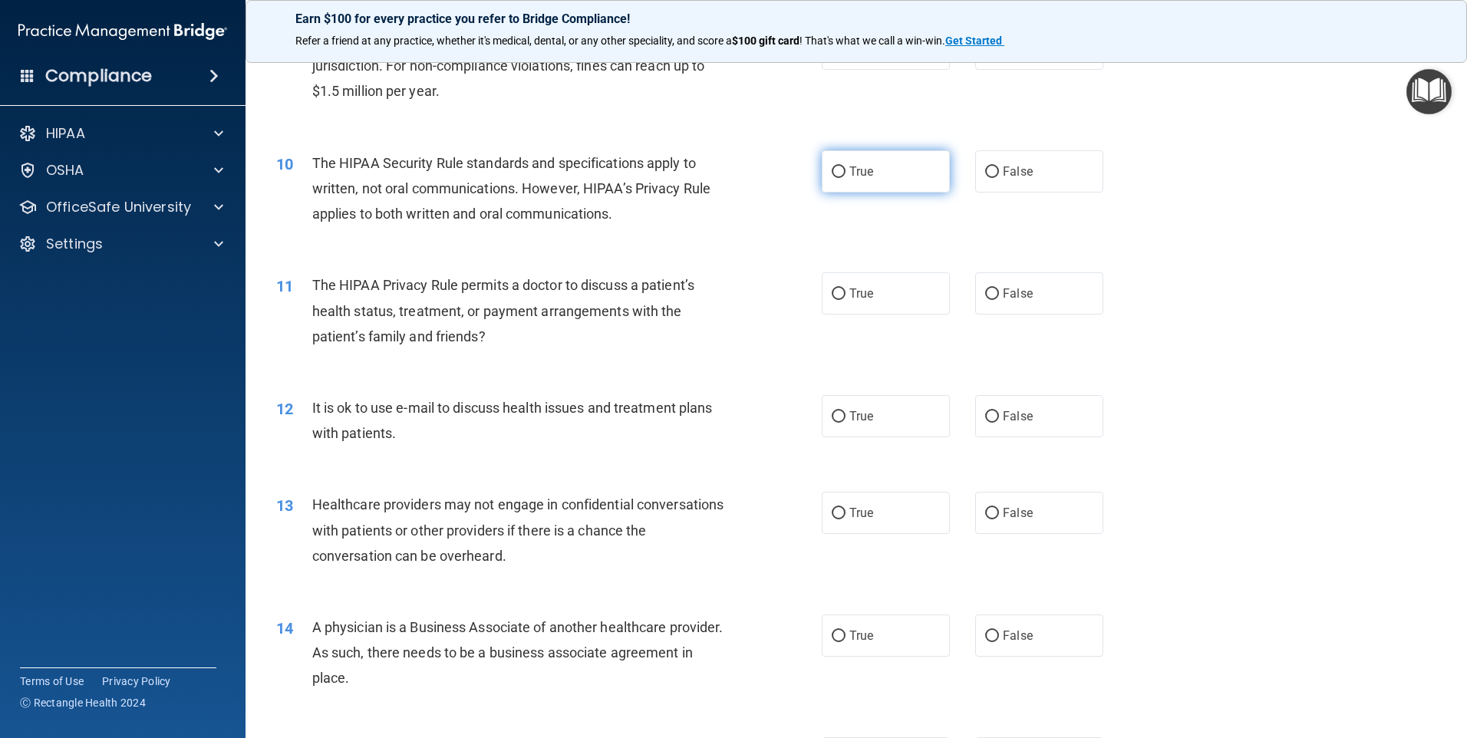
click at [836, 170] on input "True" at bounding box center [839, 172] width 14 height 12
radio input "true"
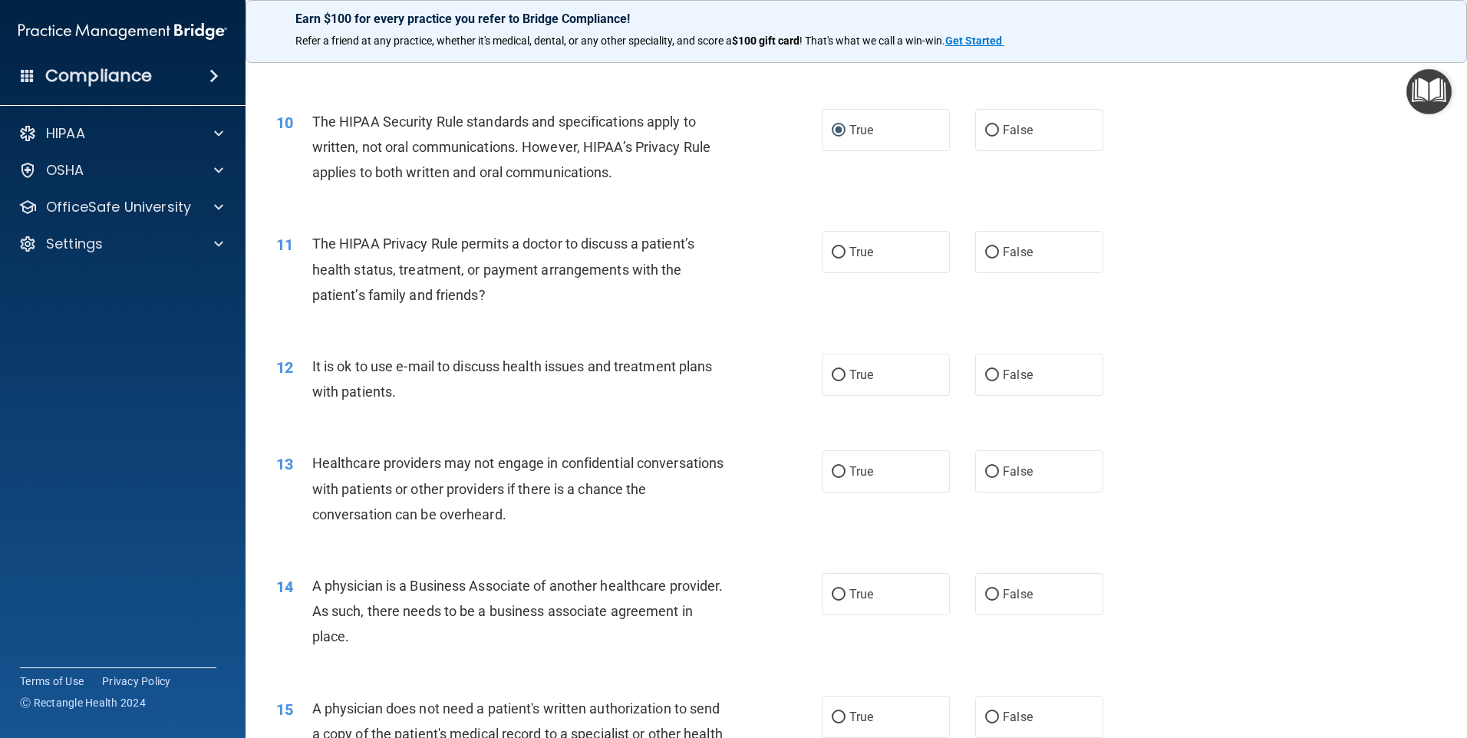
scroll to position [1074, 0]
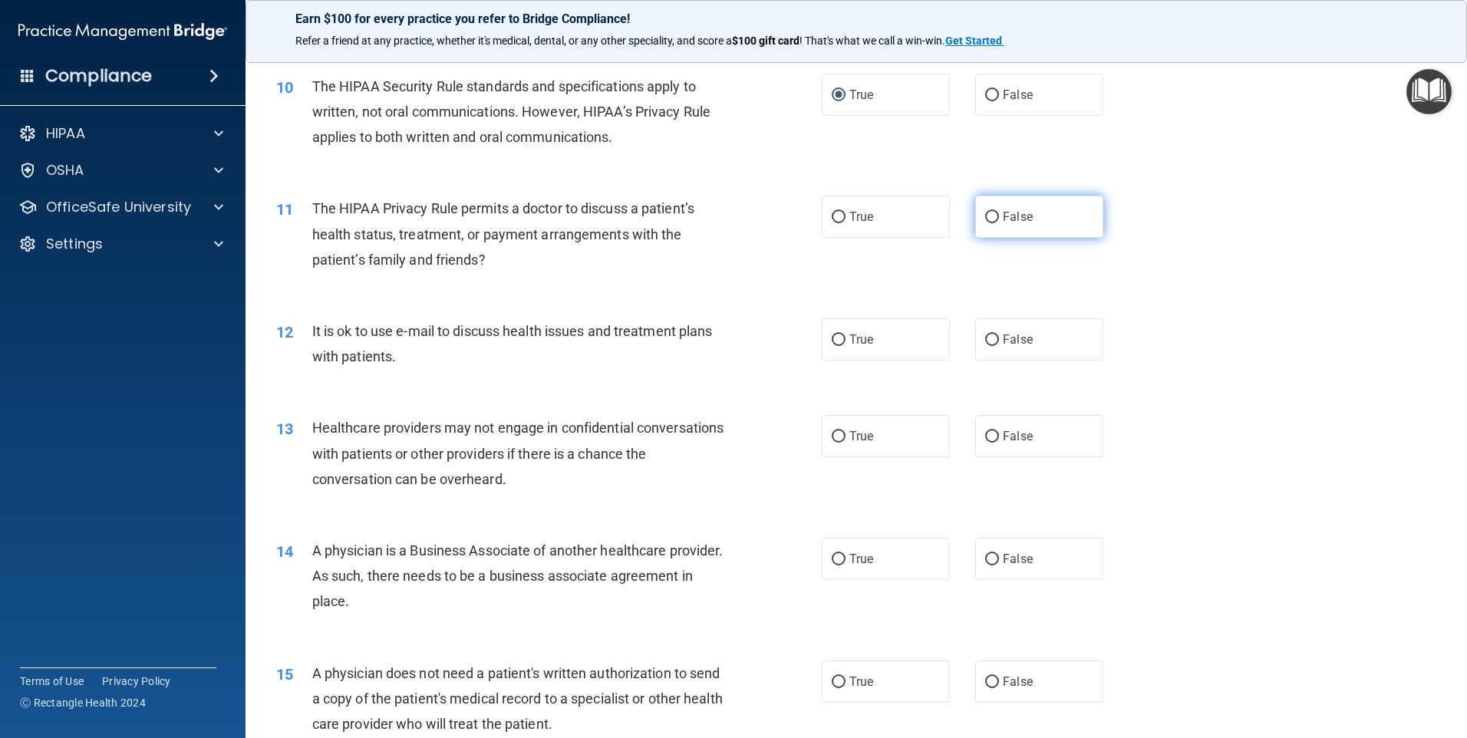
click at [985, 213] on input "False" at bounding box center [992, 218] width 14 height 12
radio input "true"
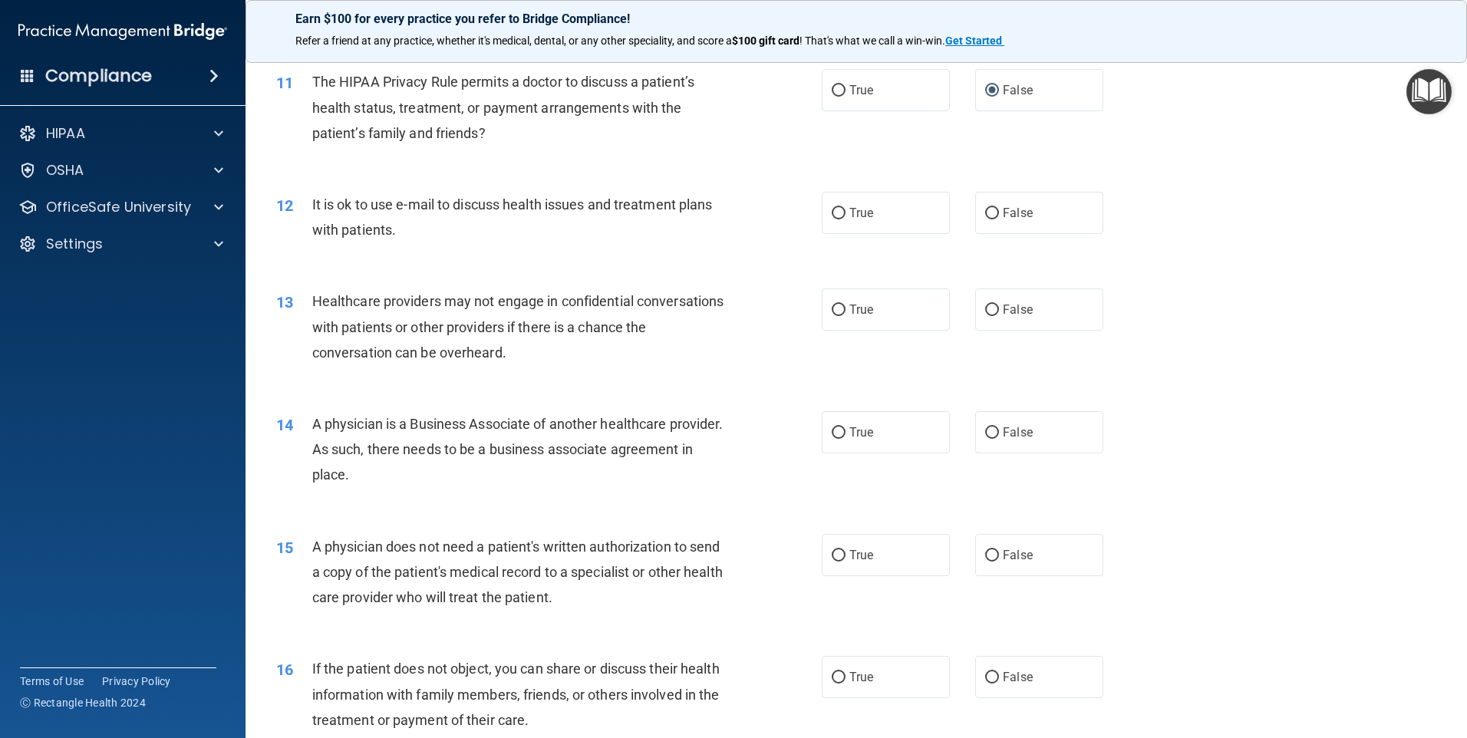
scroll to position [1227, 0]
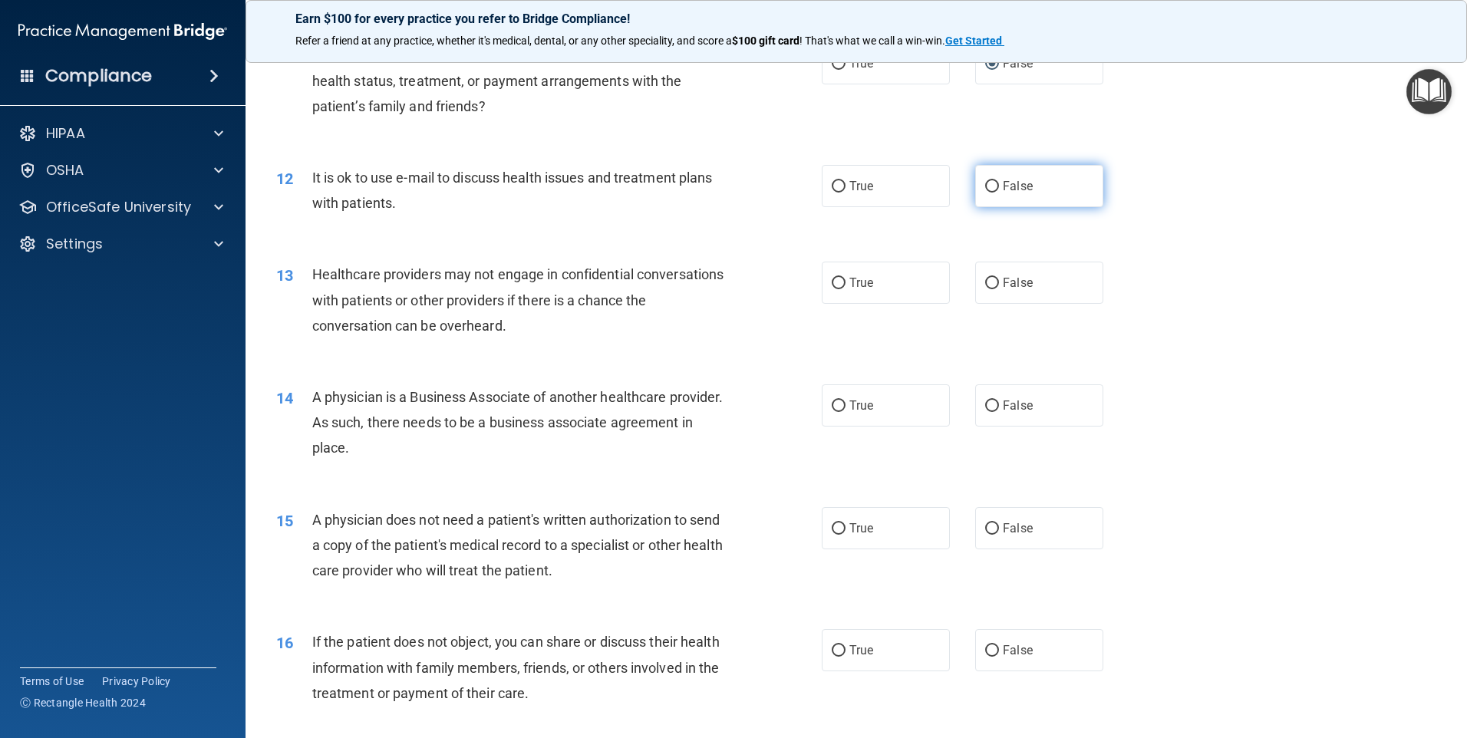
click at [985, 186] on input "False" at bounding box center [992, 187] width 14 height 12
radio input "true"
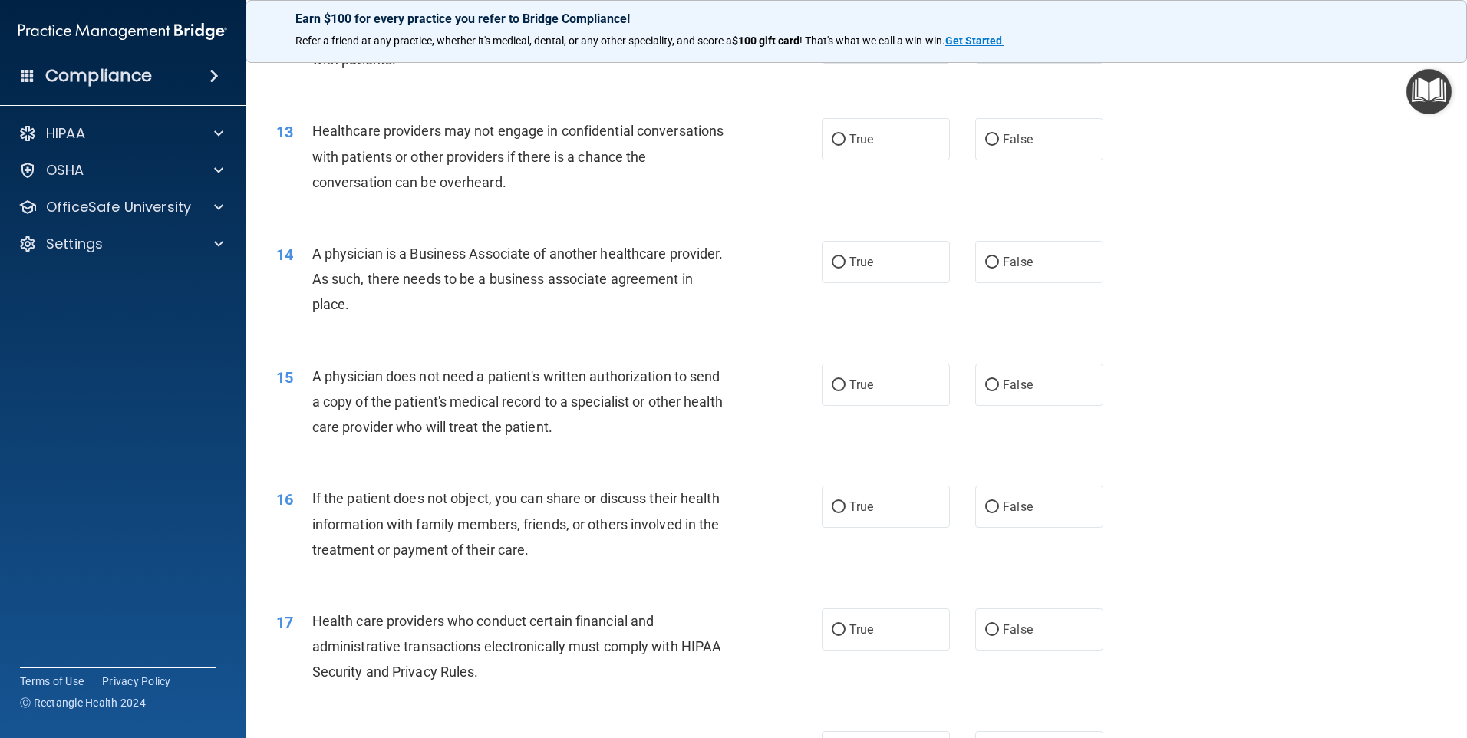
scroll to position [1381, 0]
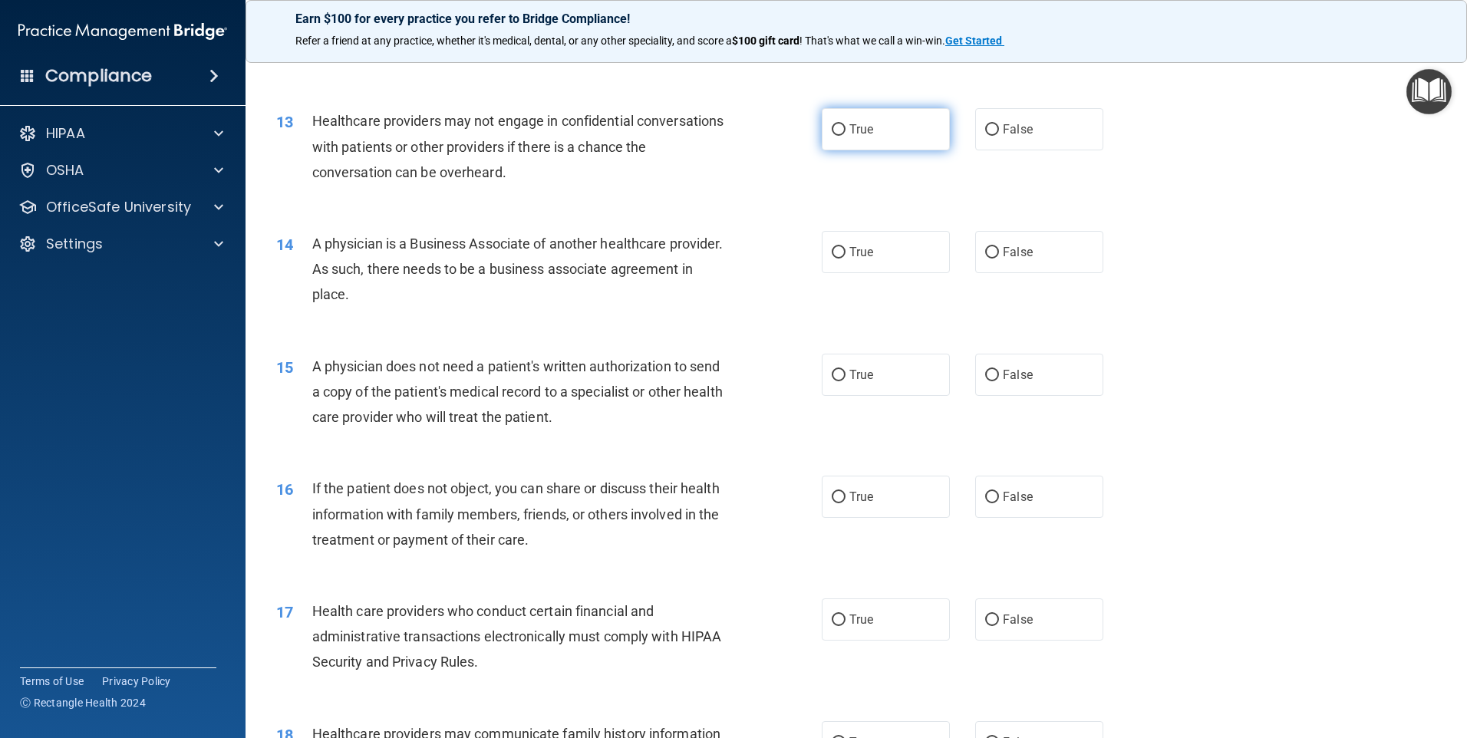
click at [834, 128] on input "True" at bounding box center [839, 130] width 14 height 12
radio input "true"
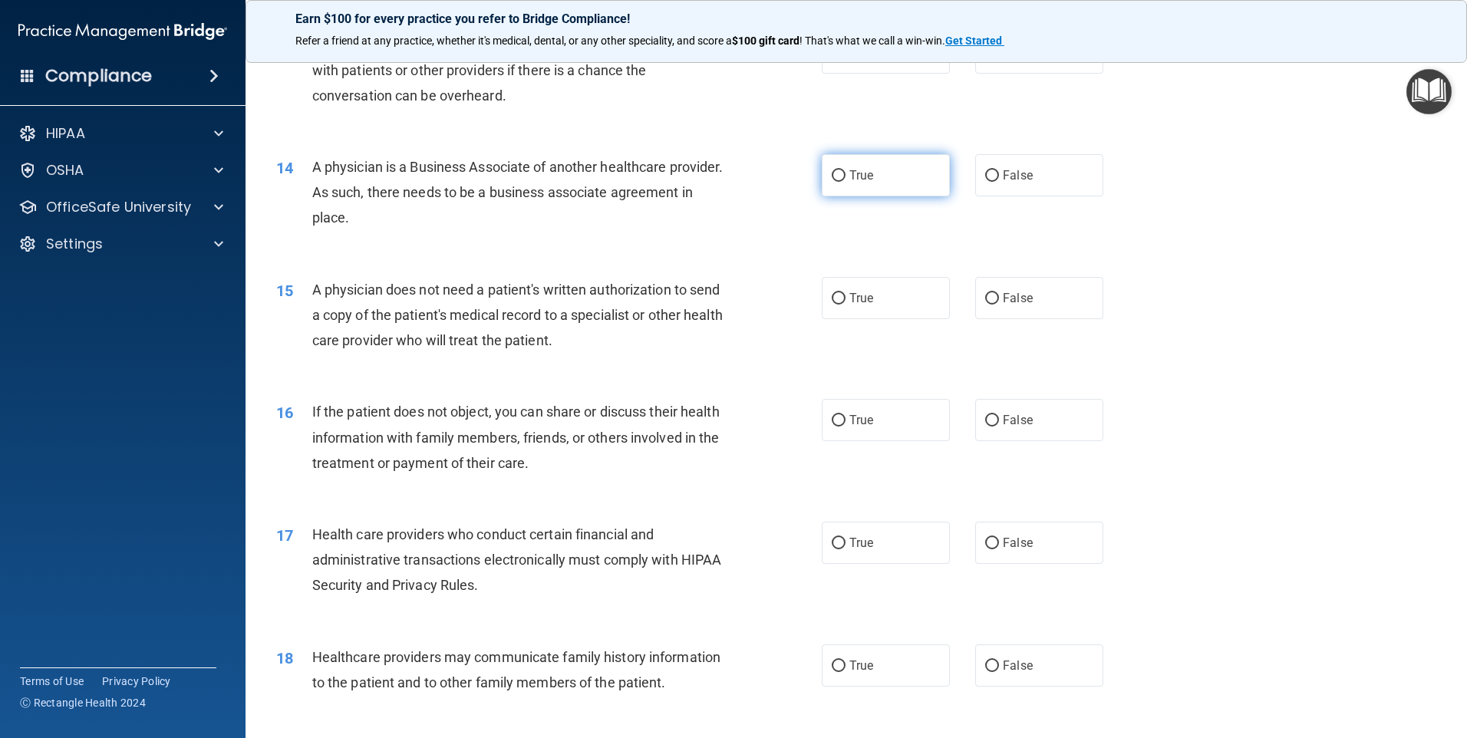
click at [839, 176] on input "True" at bounding box center [839, 176] width 14 height 12
radio input "true"
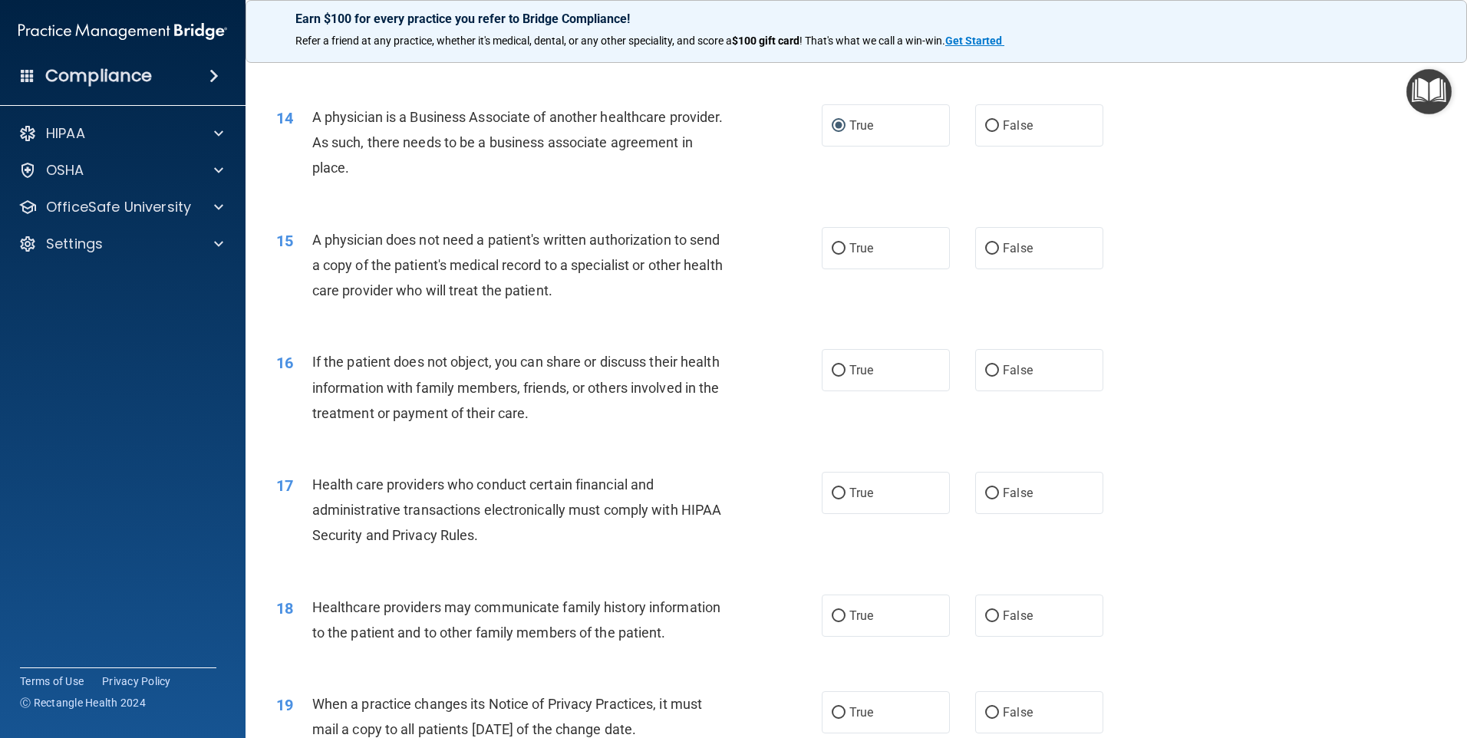
scroll to position [1611, 0]
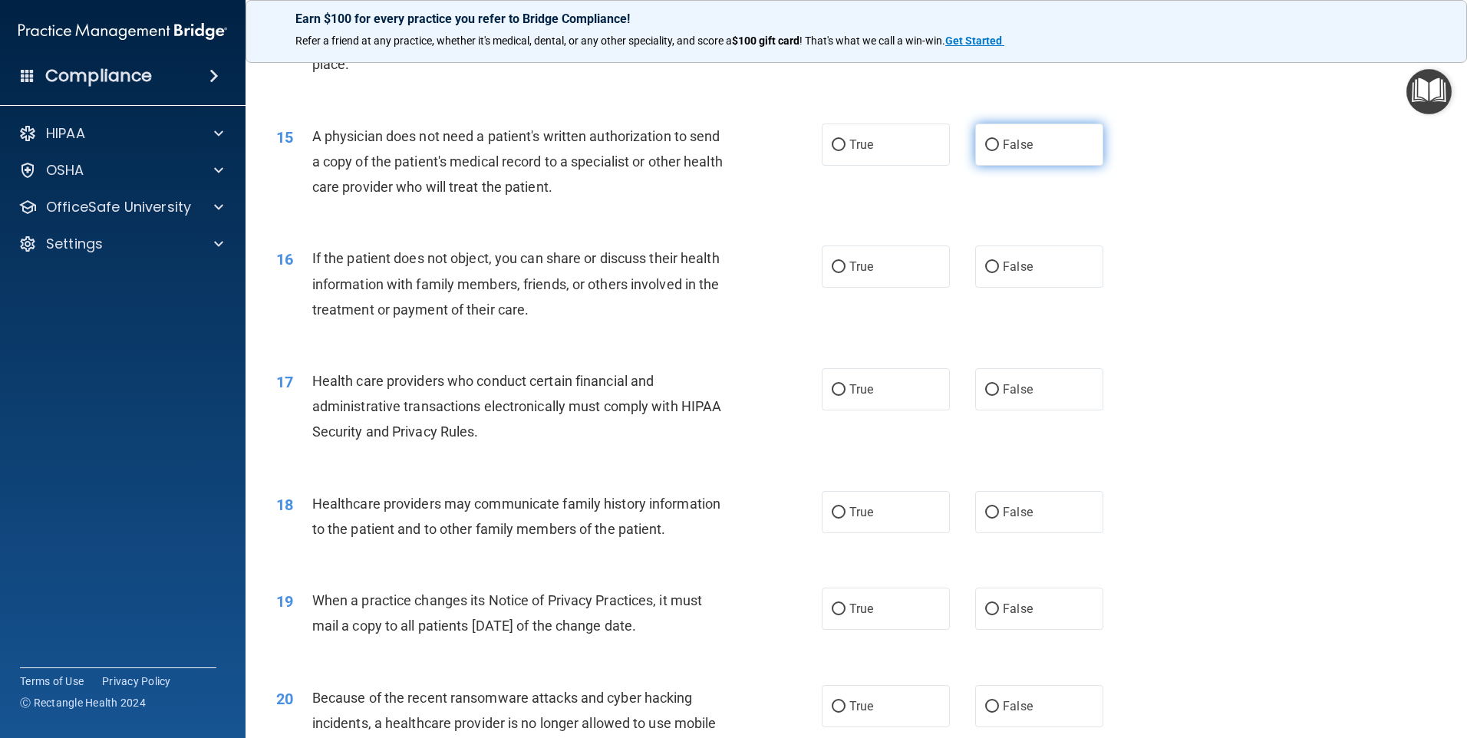
click at [985, 146] on input "False" at bounding box center [992, 146] width 14 height 12
radio input "true"
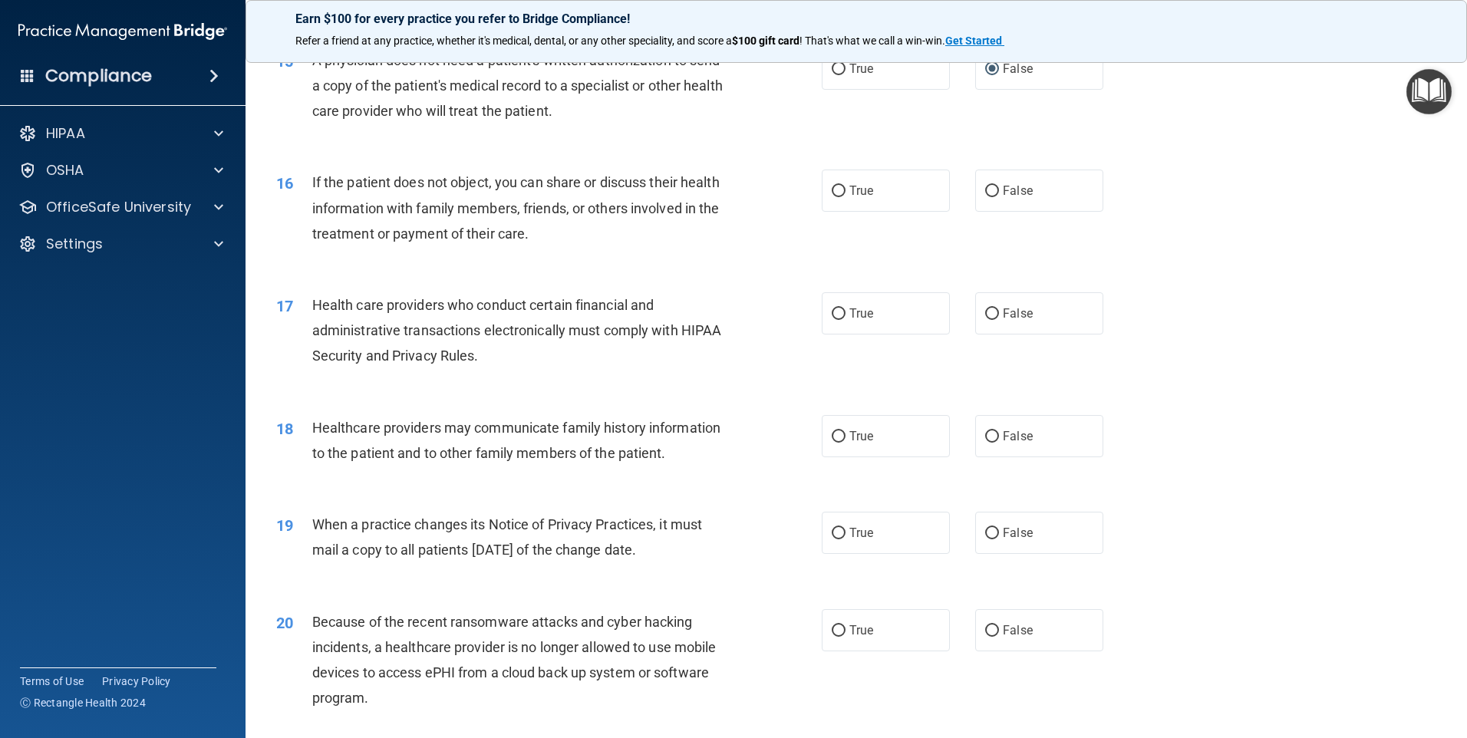
scroll to position [1688, 0]
click at [832, 189] on input "True" at bounding box center [839, 191] width 14 height 12
radio input "true"
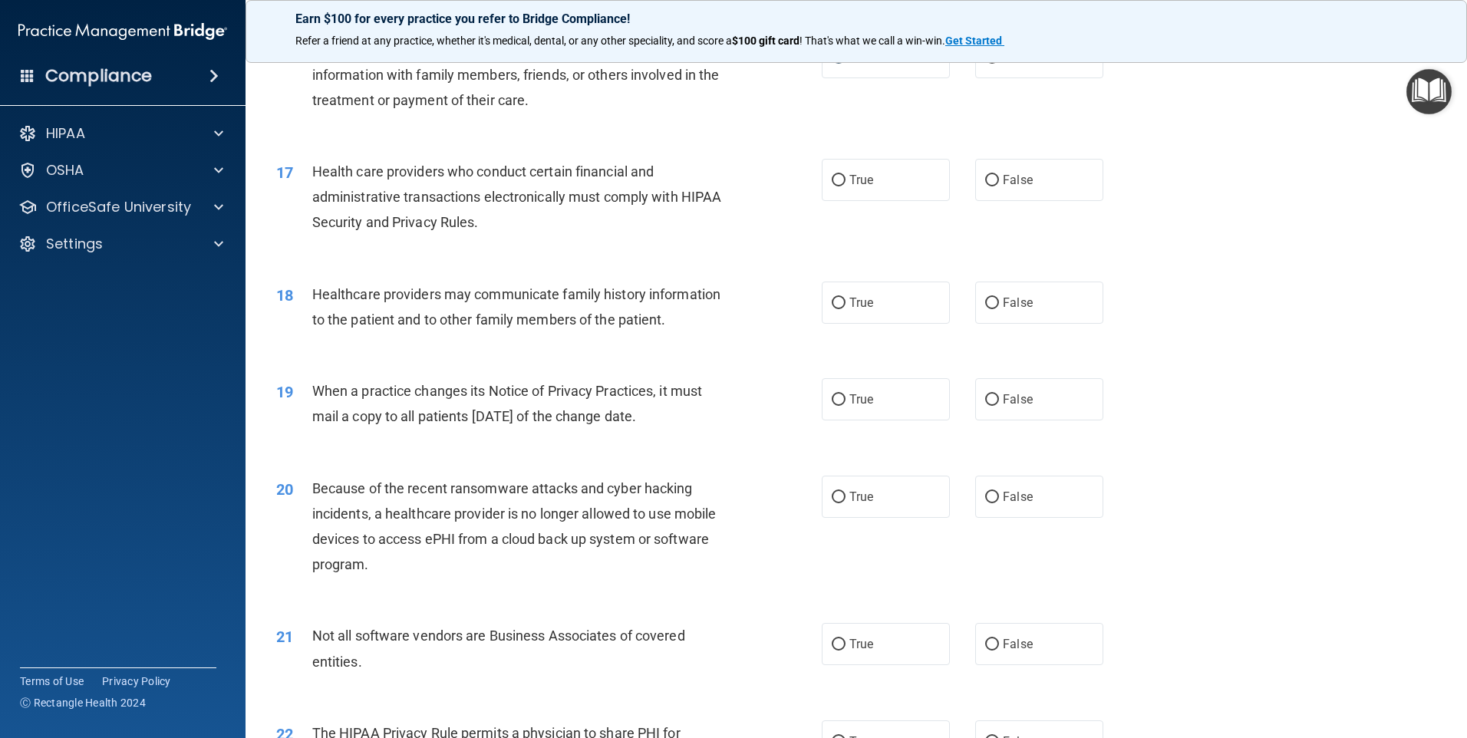
scroll to position [1841, 0]
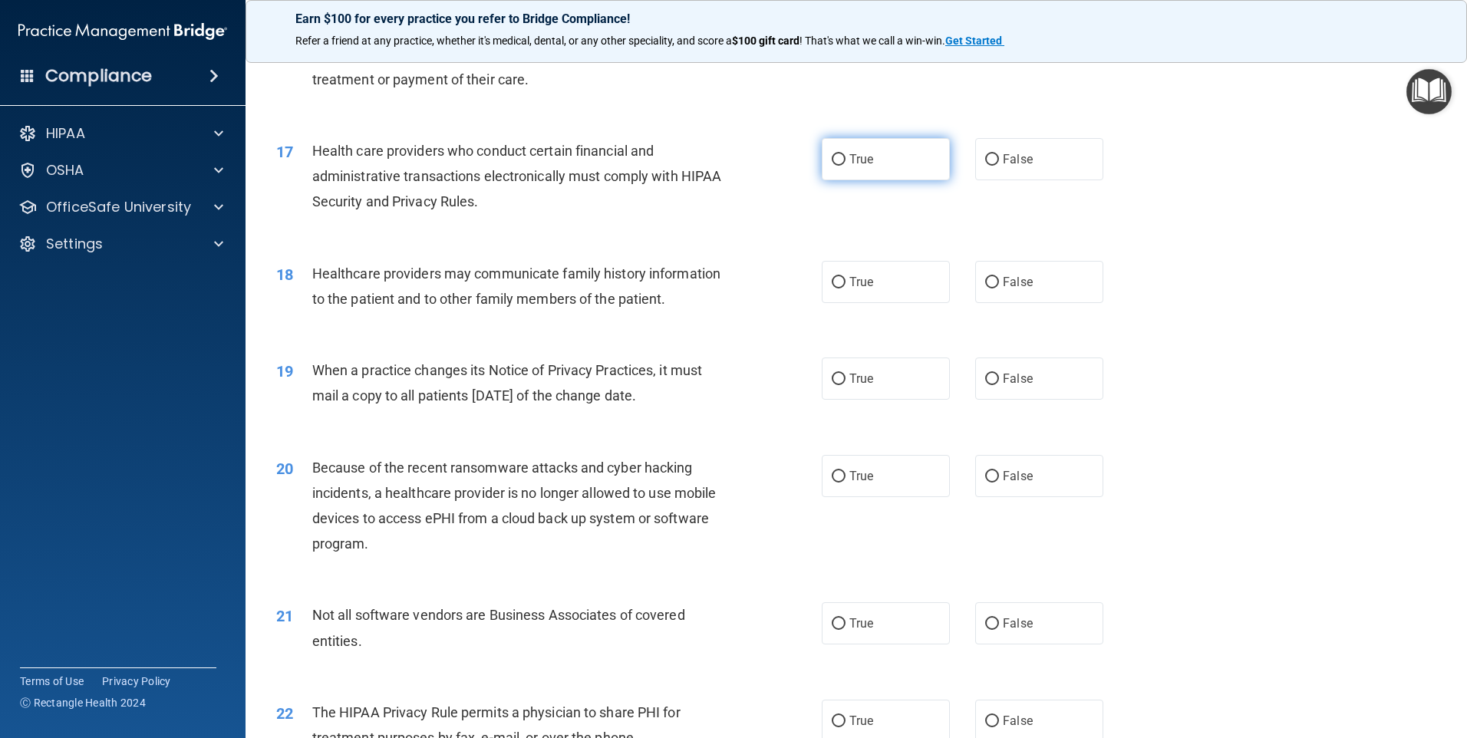
click at [836, 159] on input "True" at bounding box center [839, 160] width 14 height 12
radio input "true"
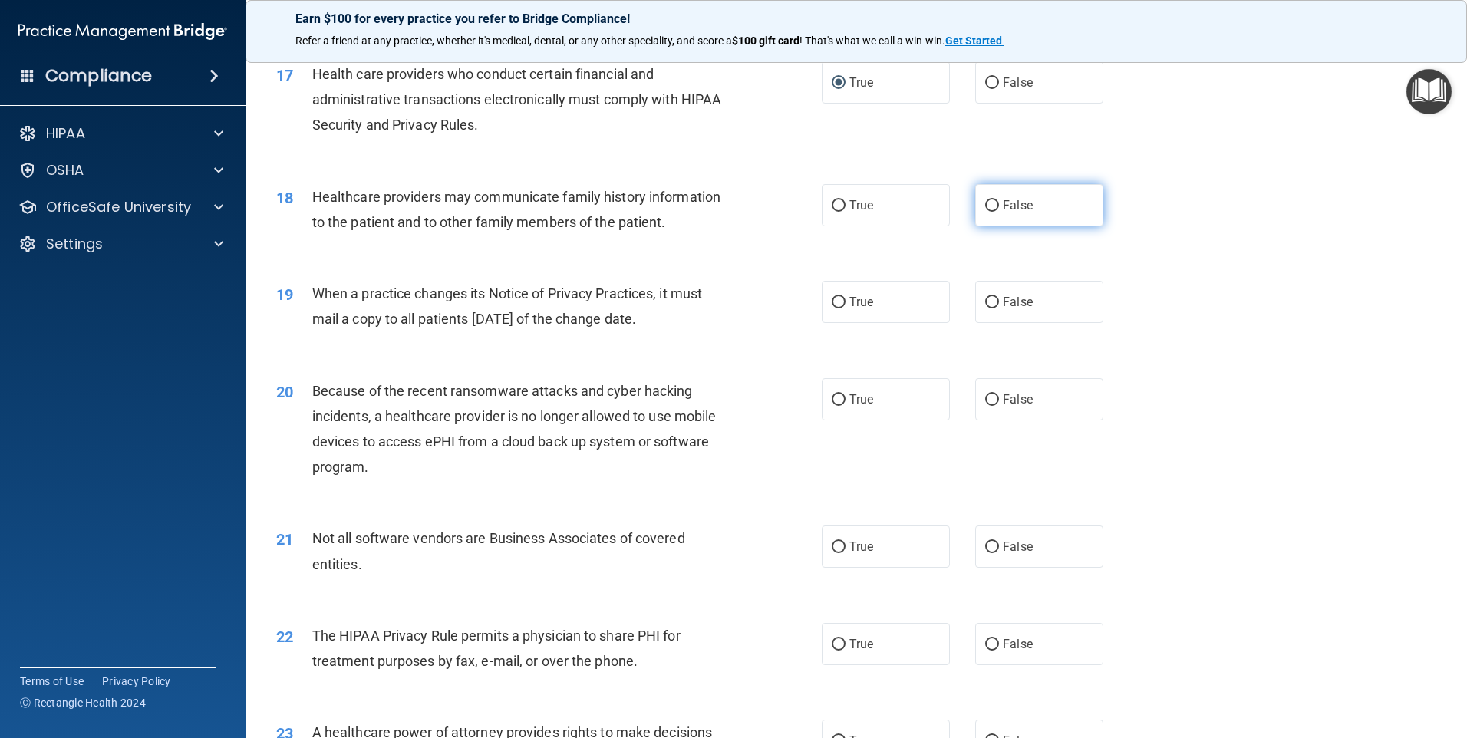
click at [985, 208] on input "False" at bounding box center [992, 206] width 14 height 12
radio input "true"
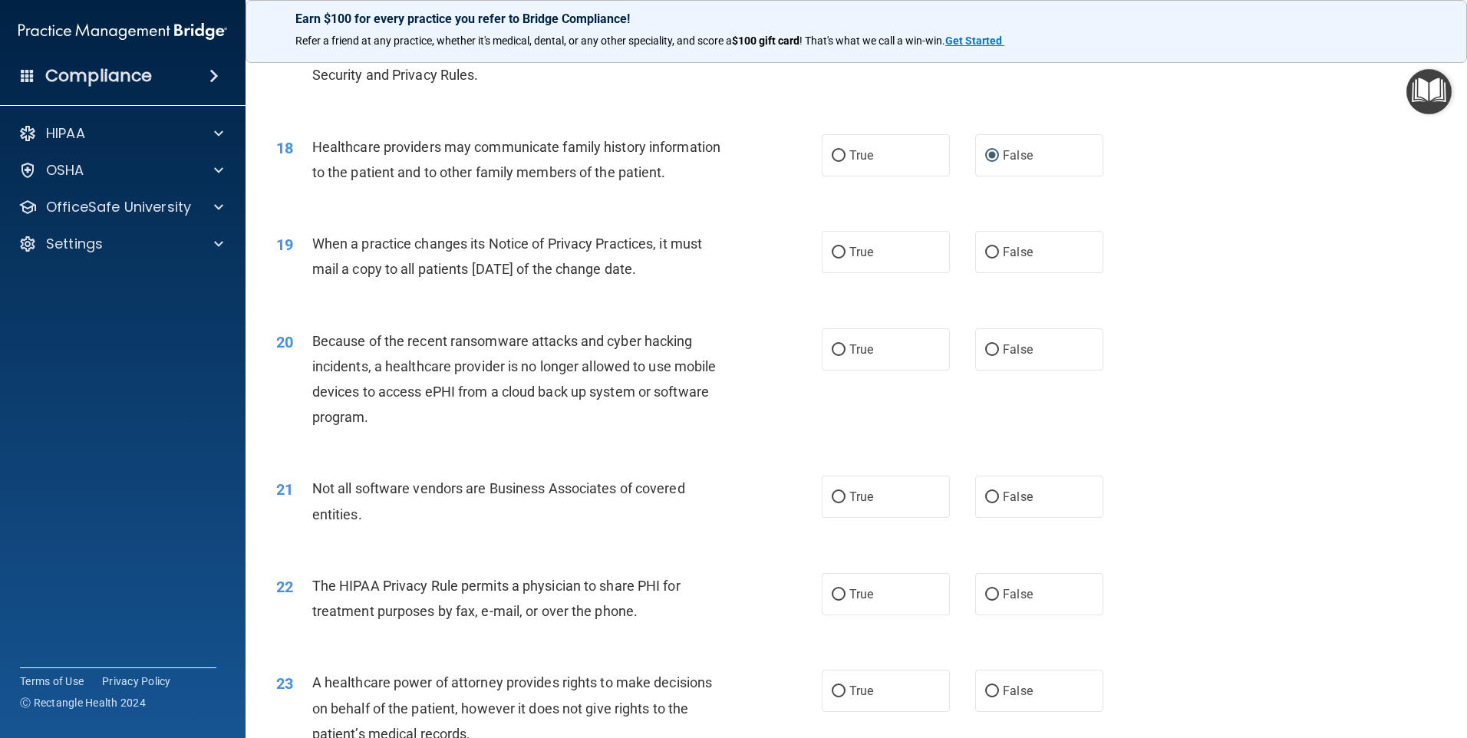
scroll to position [1995, 0]
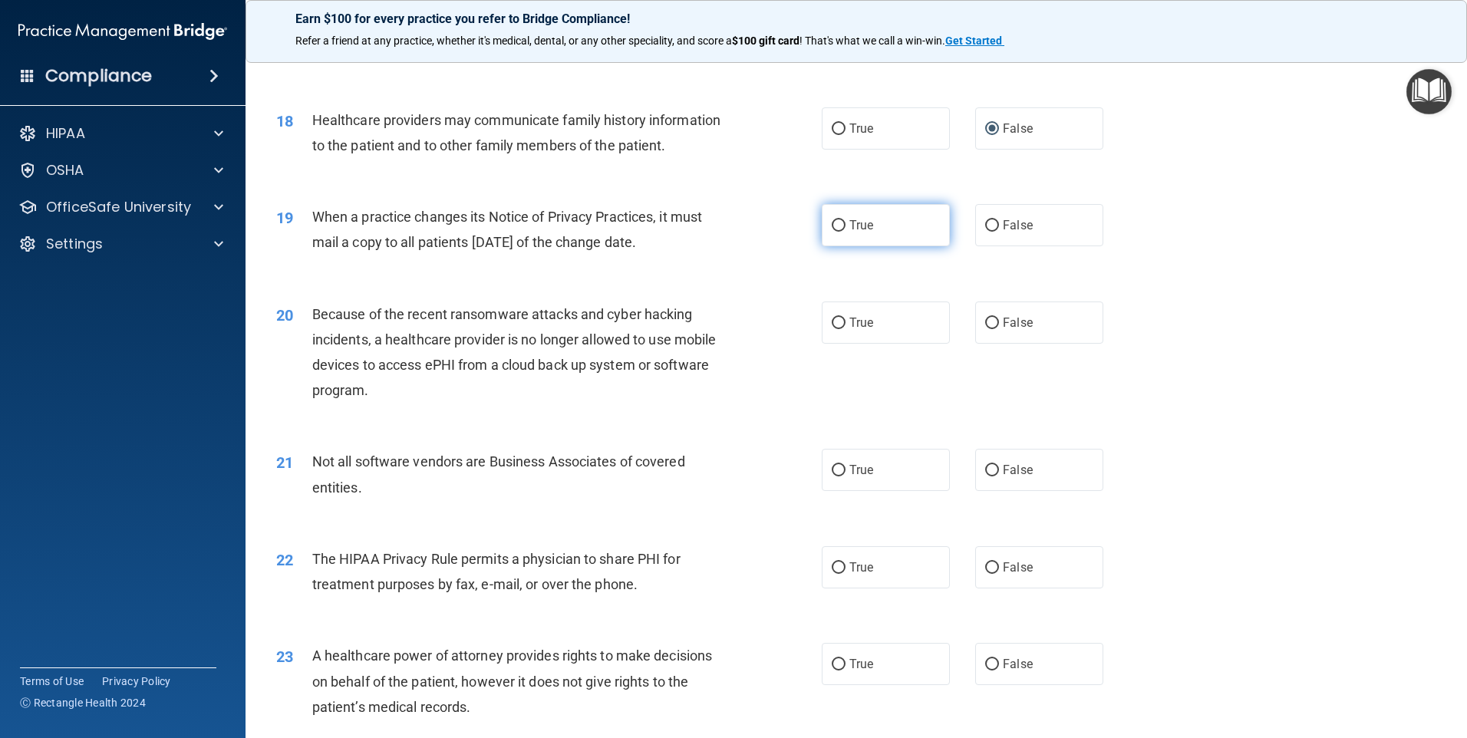
click at [832, 226] on input "True" at bounding box center [839, 226] width 14 height 12
radio input "true"
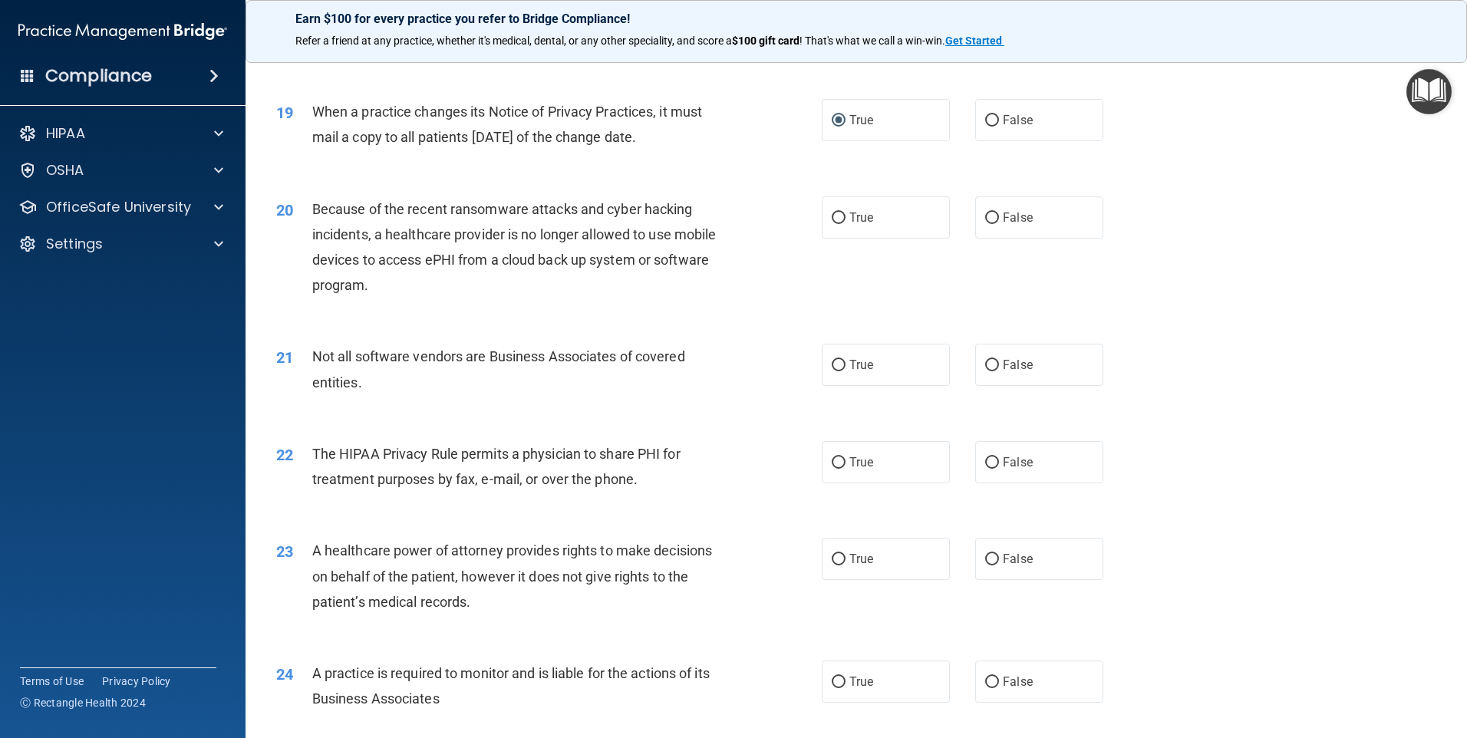
scroll to position [2148, 0]
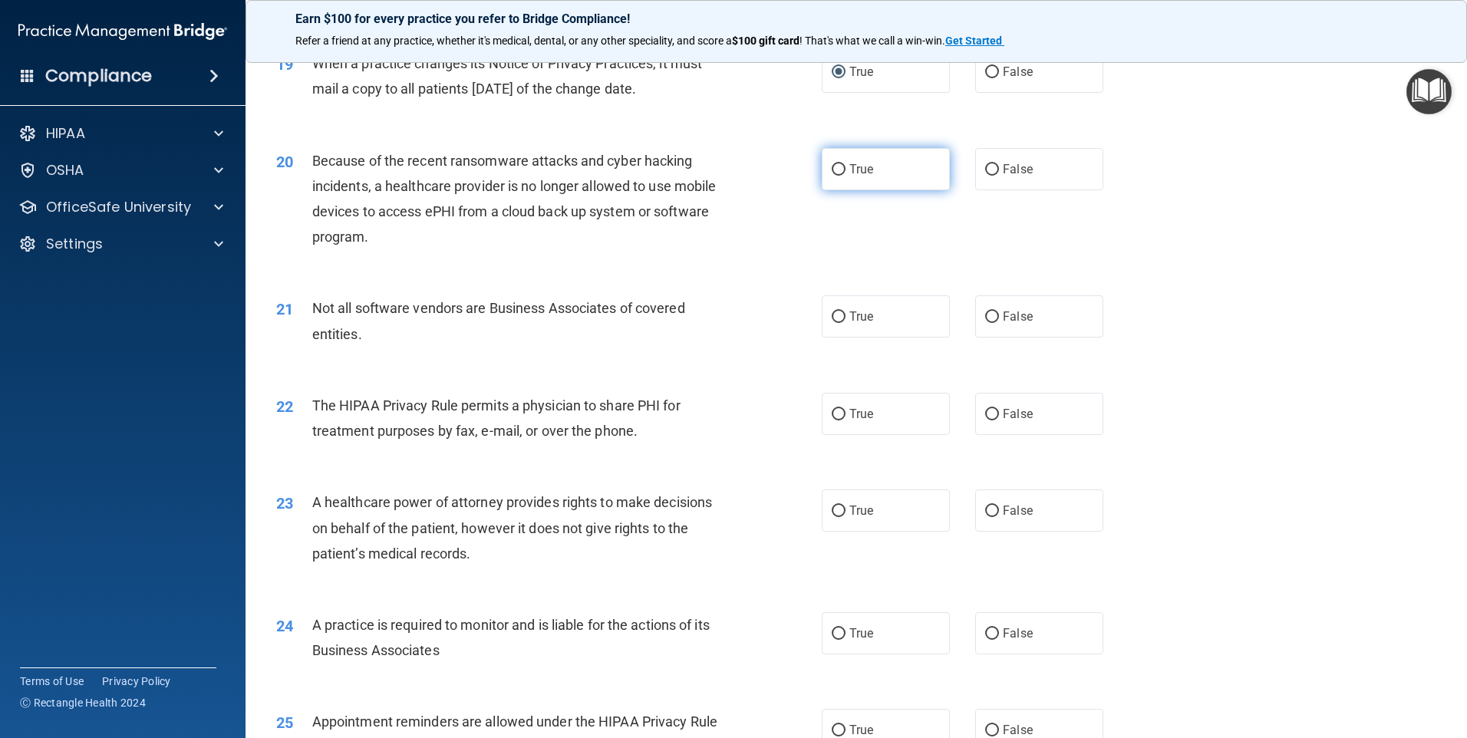
click at [836, 172] on input "True" at bounding box center [839, 170] width 14 height 12
radio input "true"
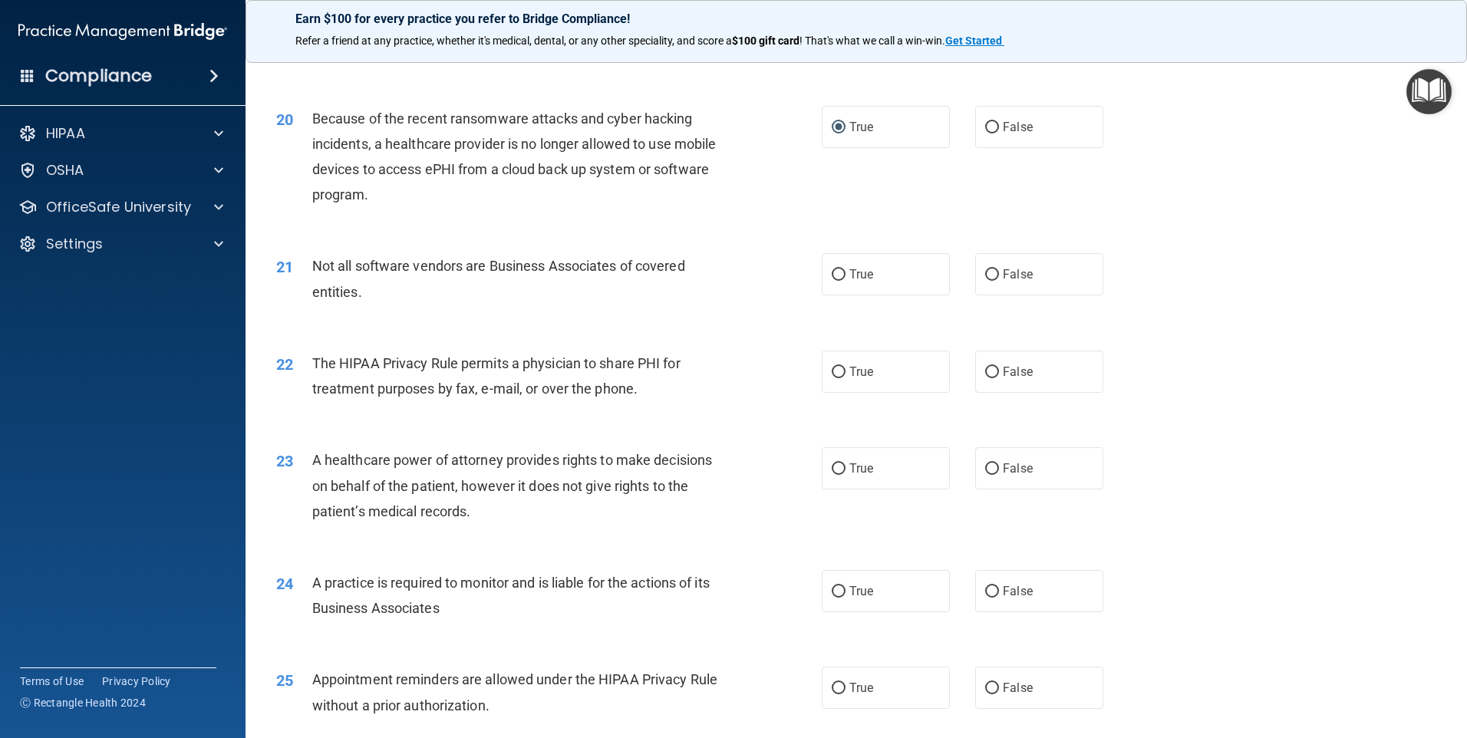
scroll to position [2225, 0]
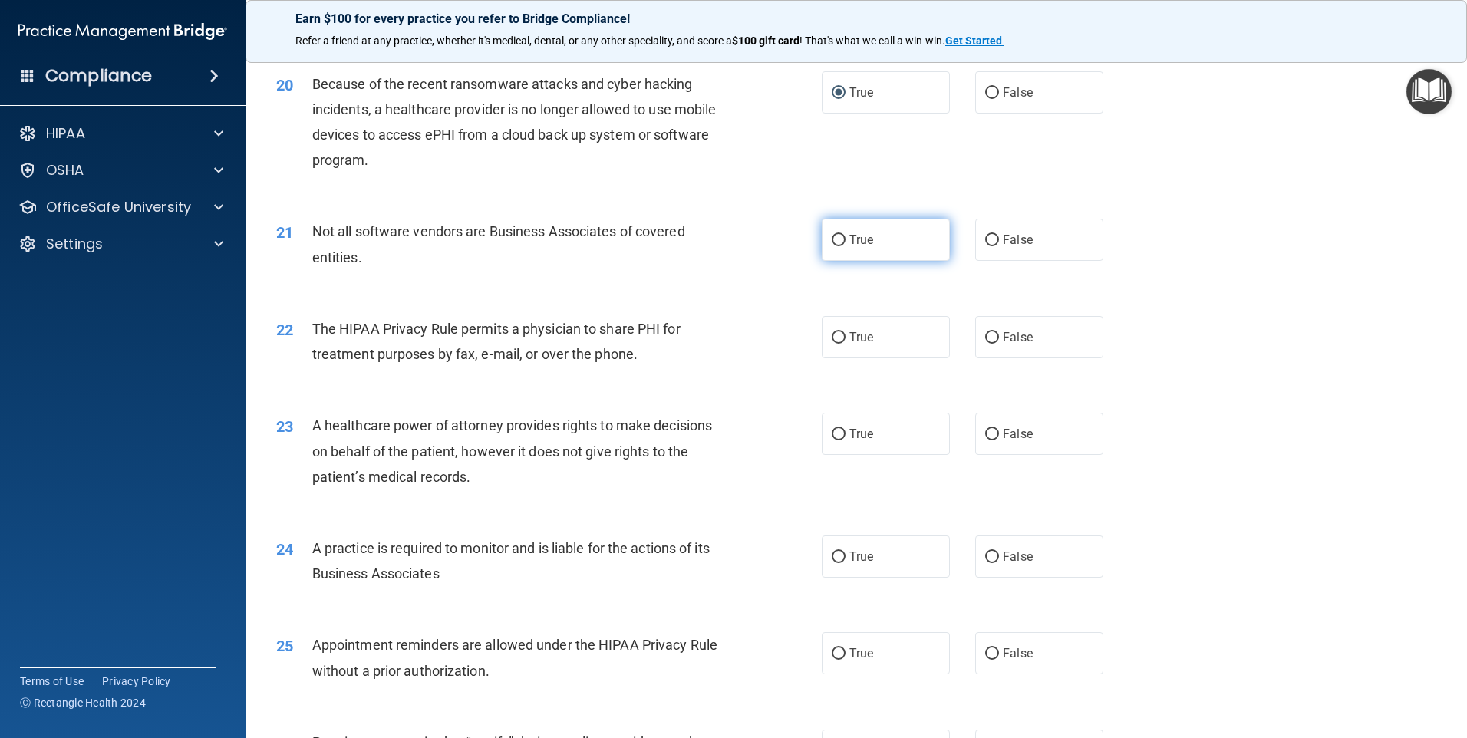
click at [839, 240] on input "True" at bounding box center [839, 241] width 14 height 12
radio input "true"
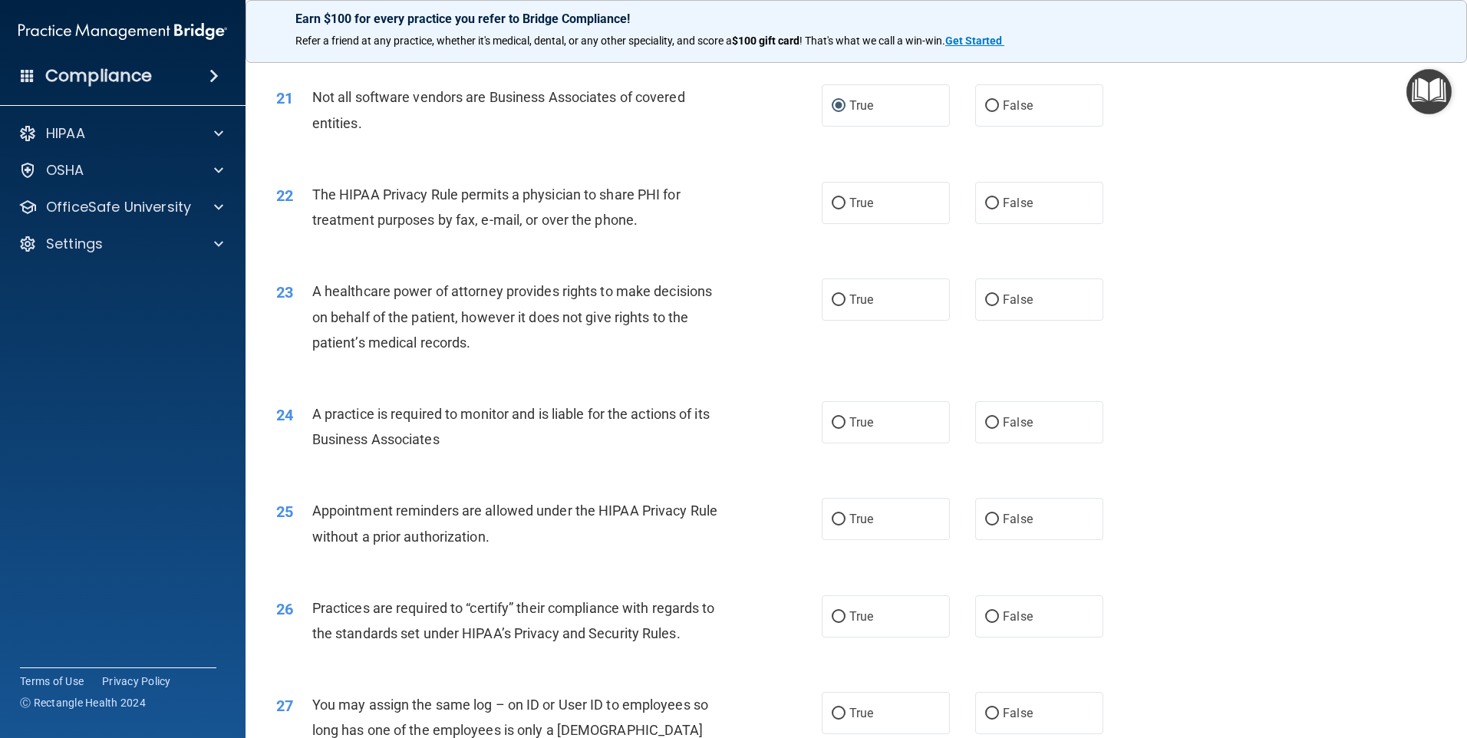
scroll to position [2378, 0]
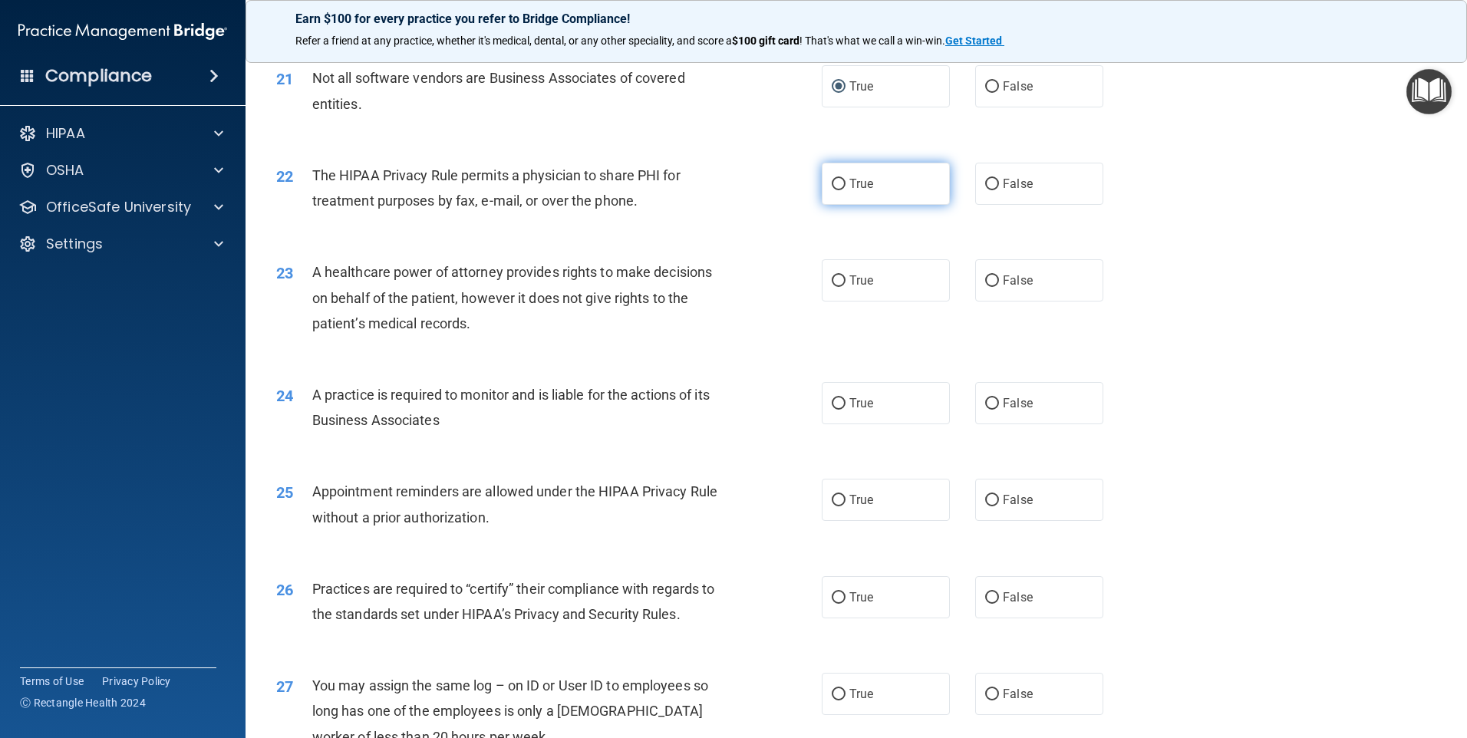
click at [833, 186] on input "True" at bounding box center [839, 185] width 14 height 12
radio input "true"
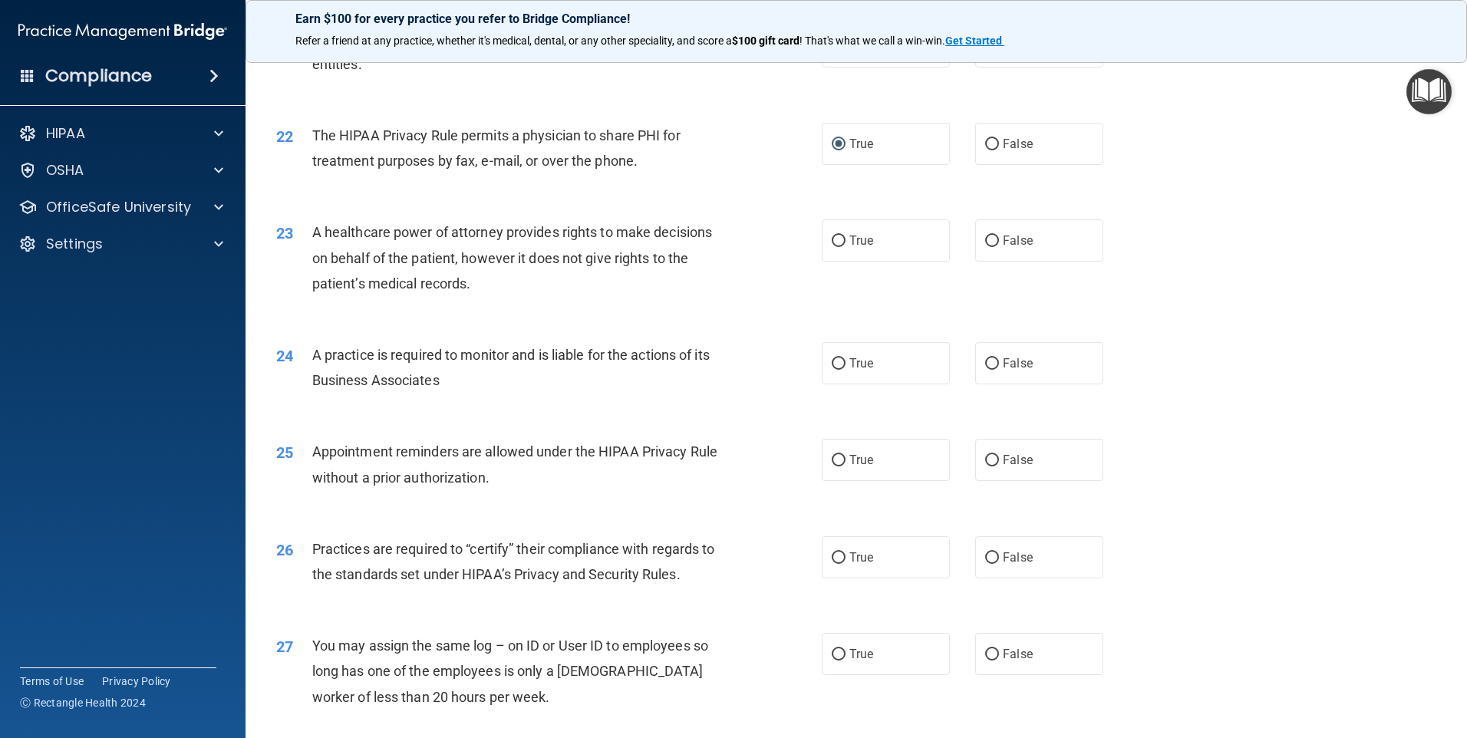
scroll to position [2455, 0]
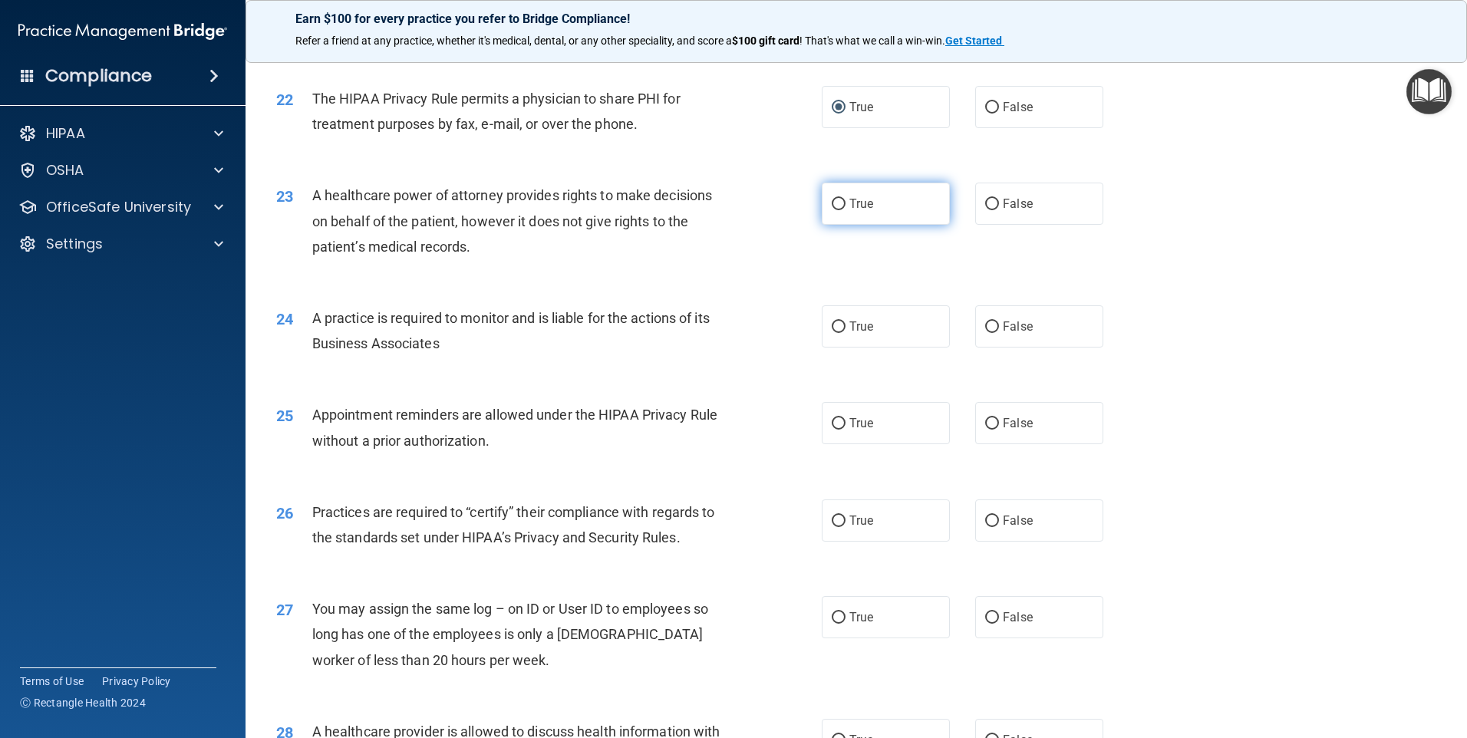
click at [835, 203] on input "True" at bounding box center [839, 205] width 14 height 12
radio input "true"
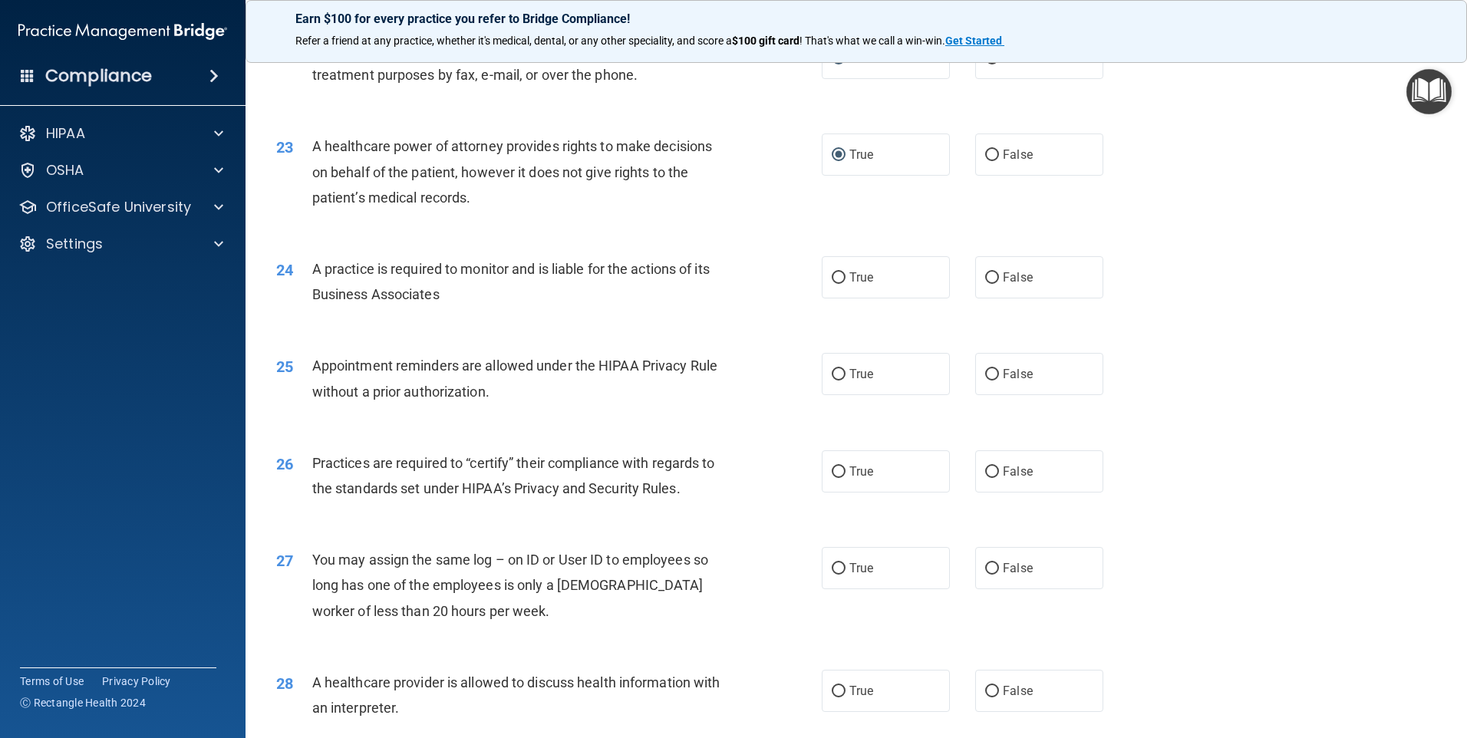
scroll to position [2532, 0]
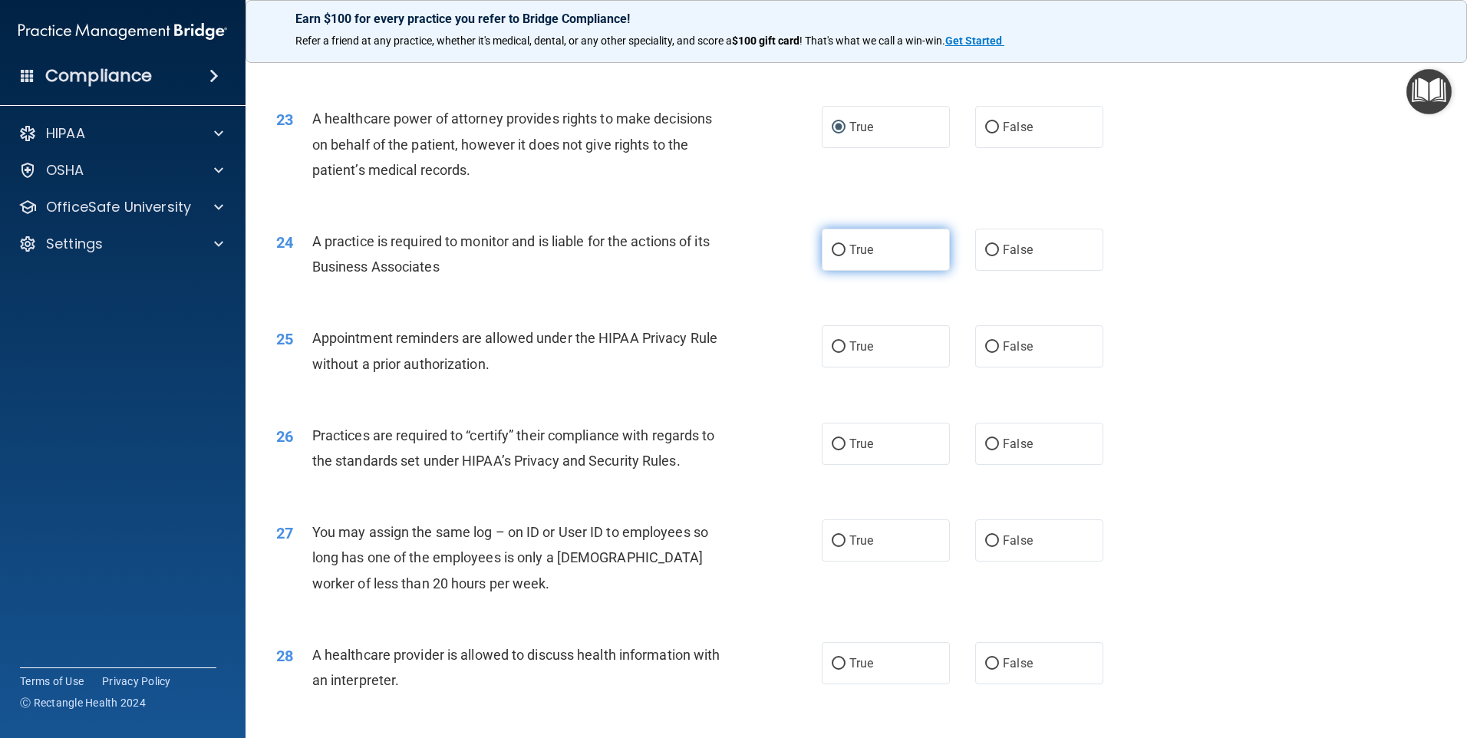
click at [833, 250] on input "True" at bounding box center [839, 251] width 14 height 12
radio input "true"
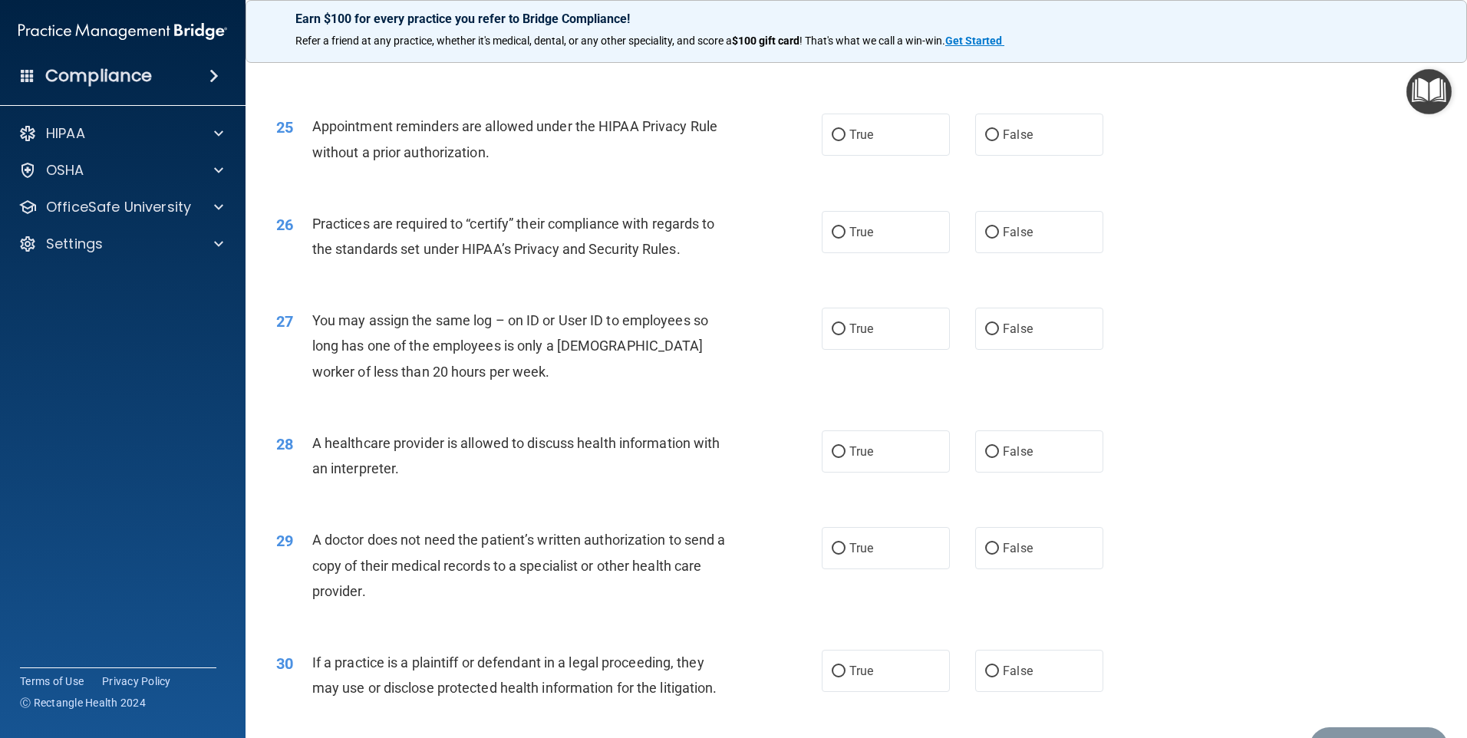
scroll to position [2603, 0]
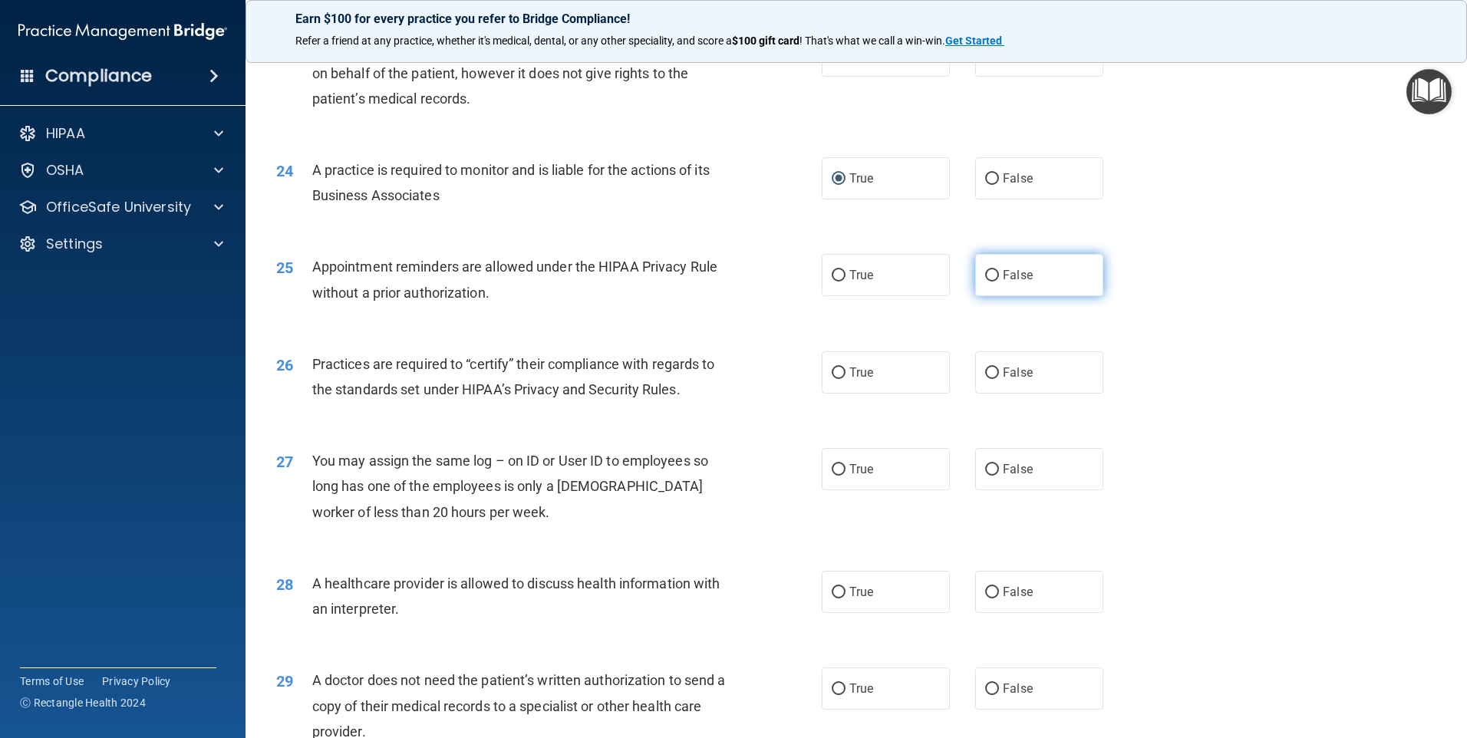
click at [988, 273] on input "False" at bounding box center [992, 276] width 14 height 12
radio input "true"
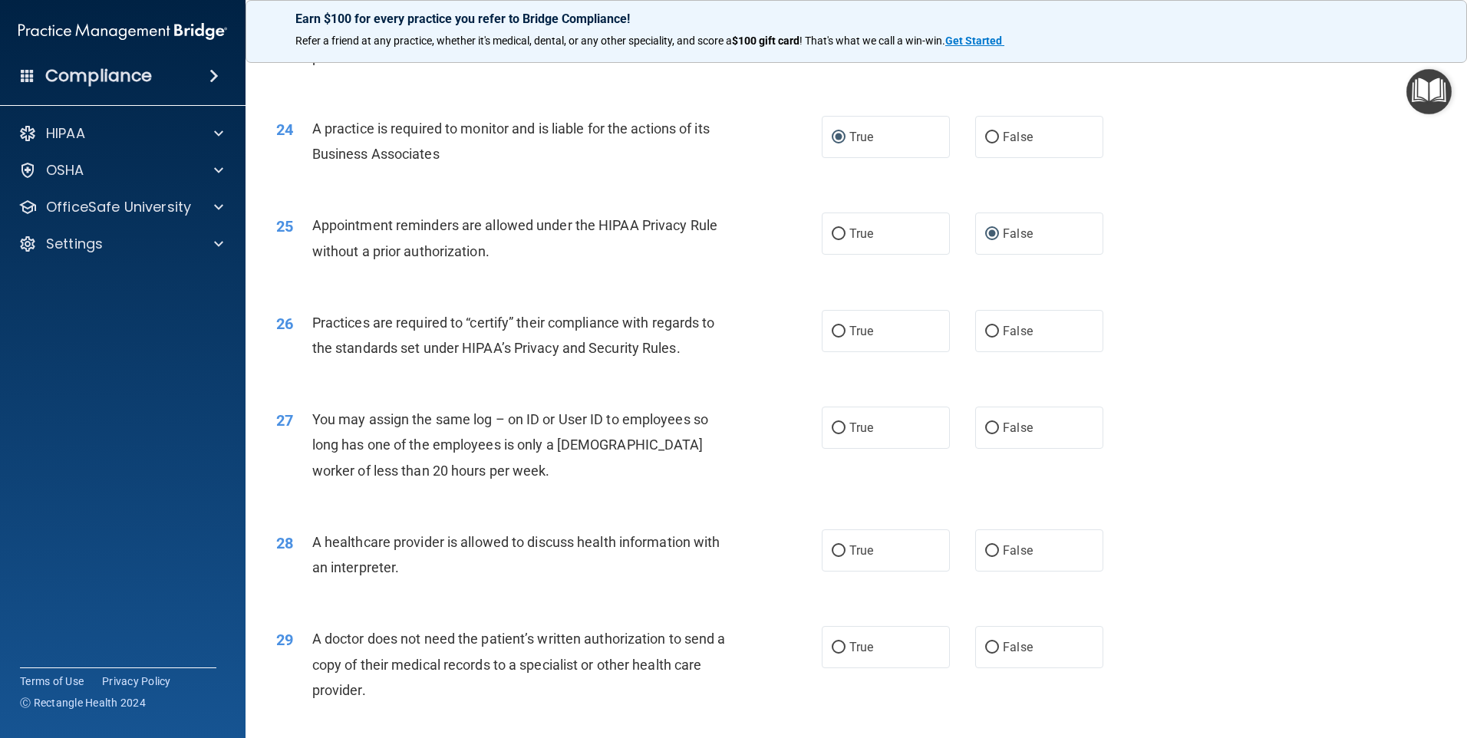
scroll to position [2680, 0]
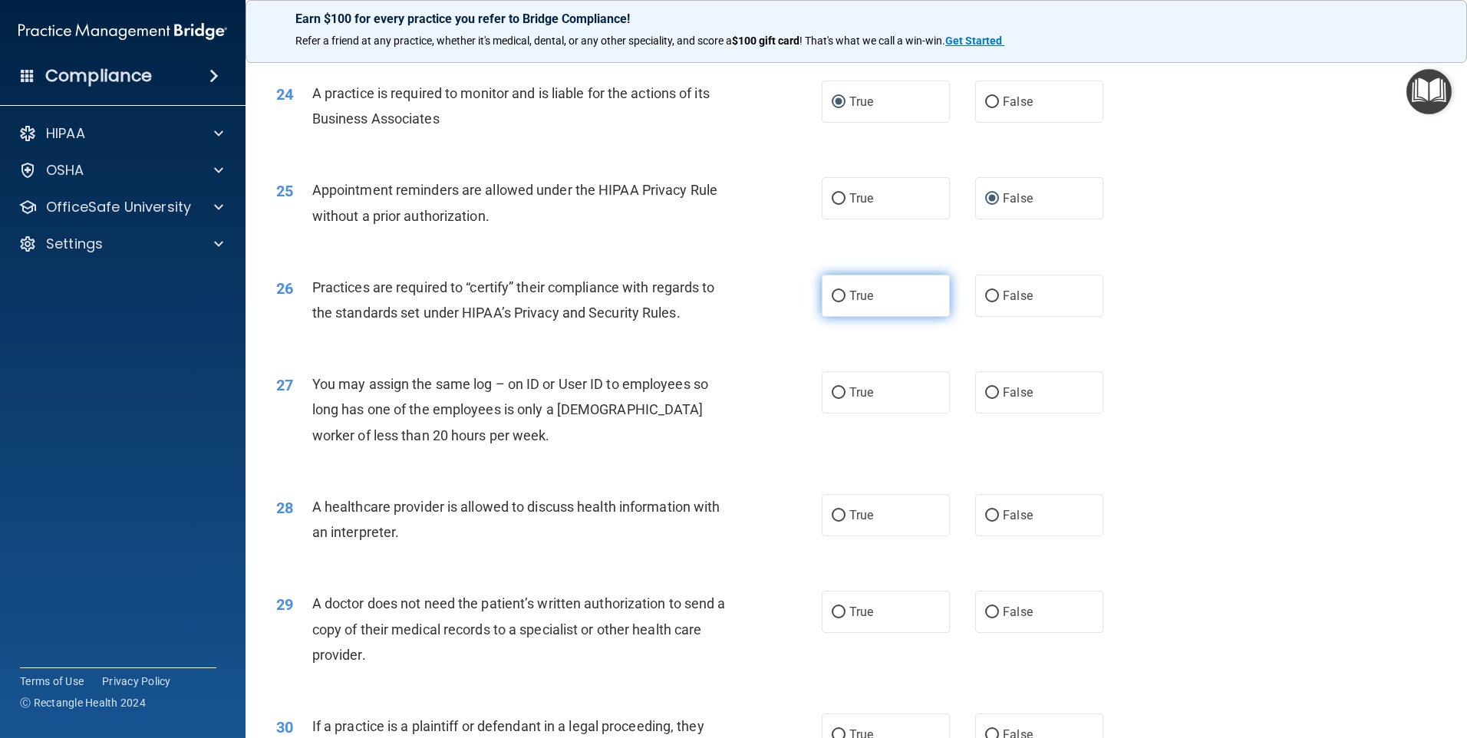
click at [835, 295] on input "True" at bounding box center [839, 297] width 14 height 12
radio input "true"
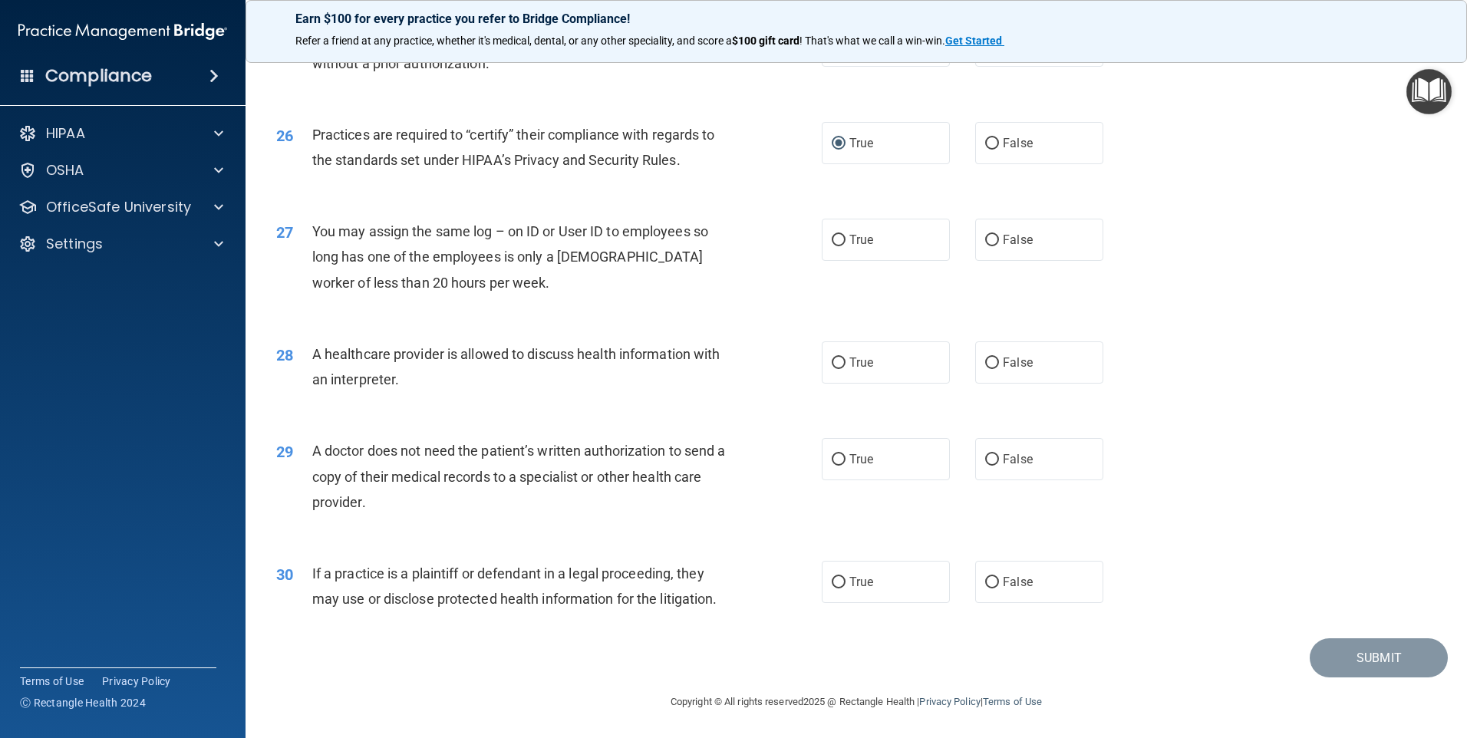
scroll to position [2833, 0]
click at [985, 241] on input "False" at bounding box center [992, 240] width 14 height 12
radio input "true"
click at [832, 360] on input "True" at bounding box center [839, 363] width 14 height 12
radio input "true"
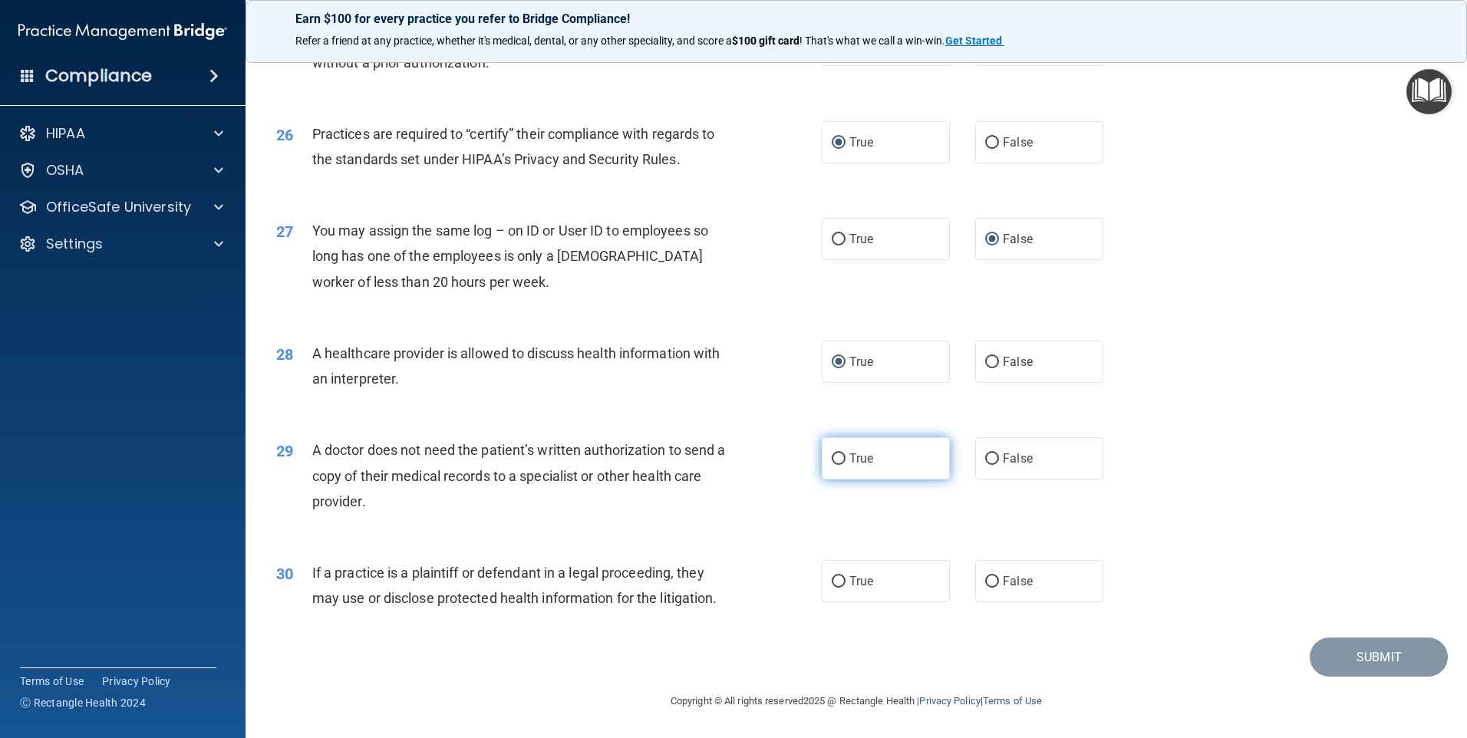
click at [832, 455] on input "True" at bounding box center [839, 459] width 14 height 12
radio input "true"
click at [987, 579] on input "False" at bounding box center [992, 582] width 14 height 12
radio input "true"
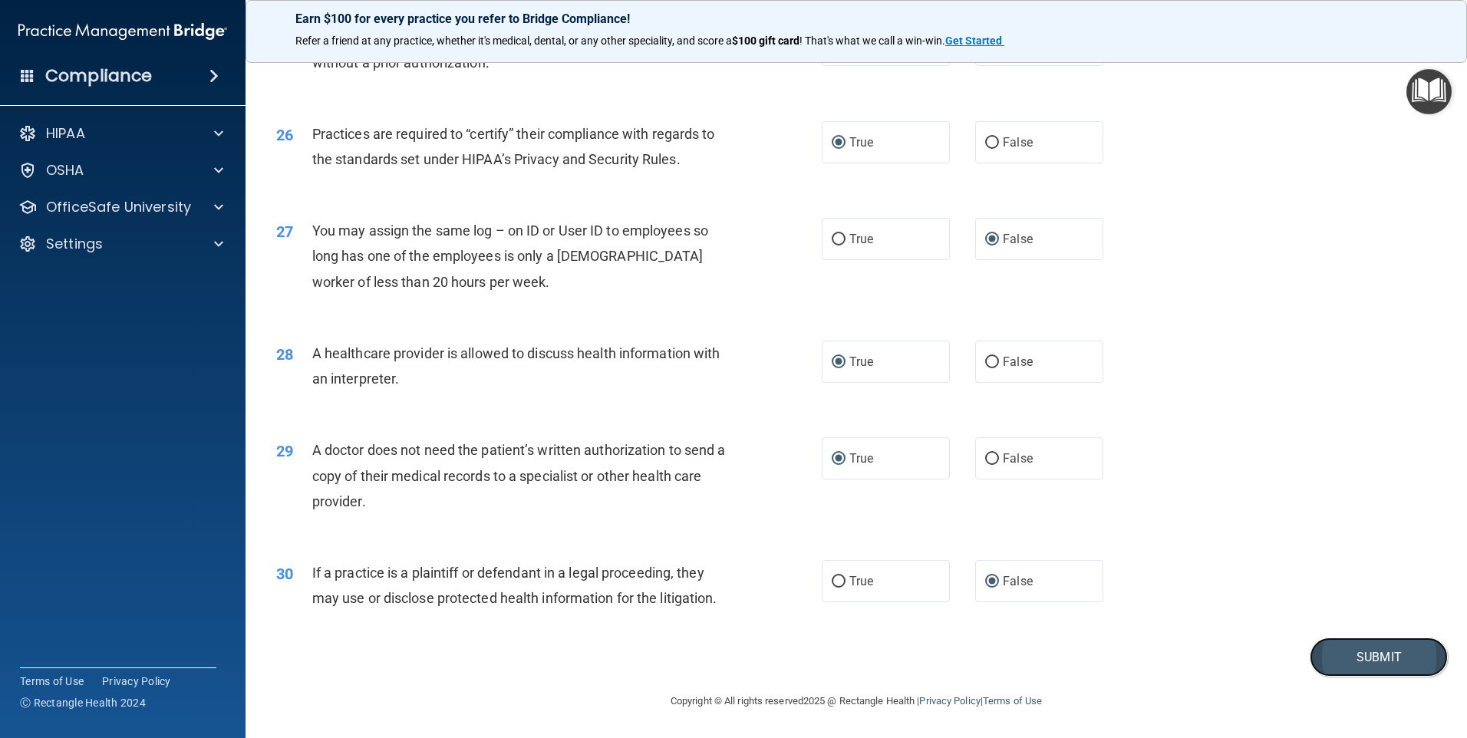
click at [1381, 655] on button "Submit" at bounding box center [1379, 657] width 138 height 39
click at [1353, 657] on button "Submit" at bounding box center [1379, 657] width 138 height 39
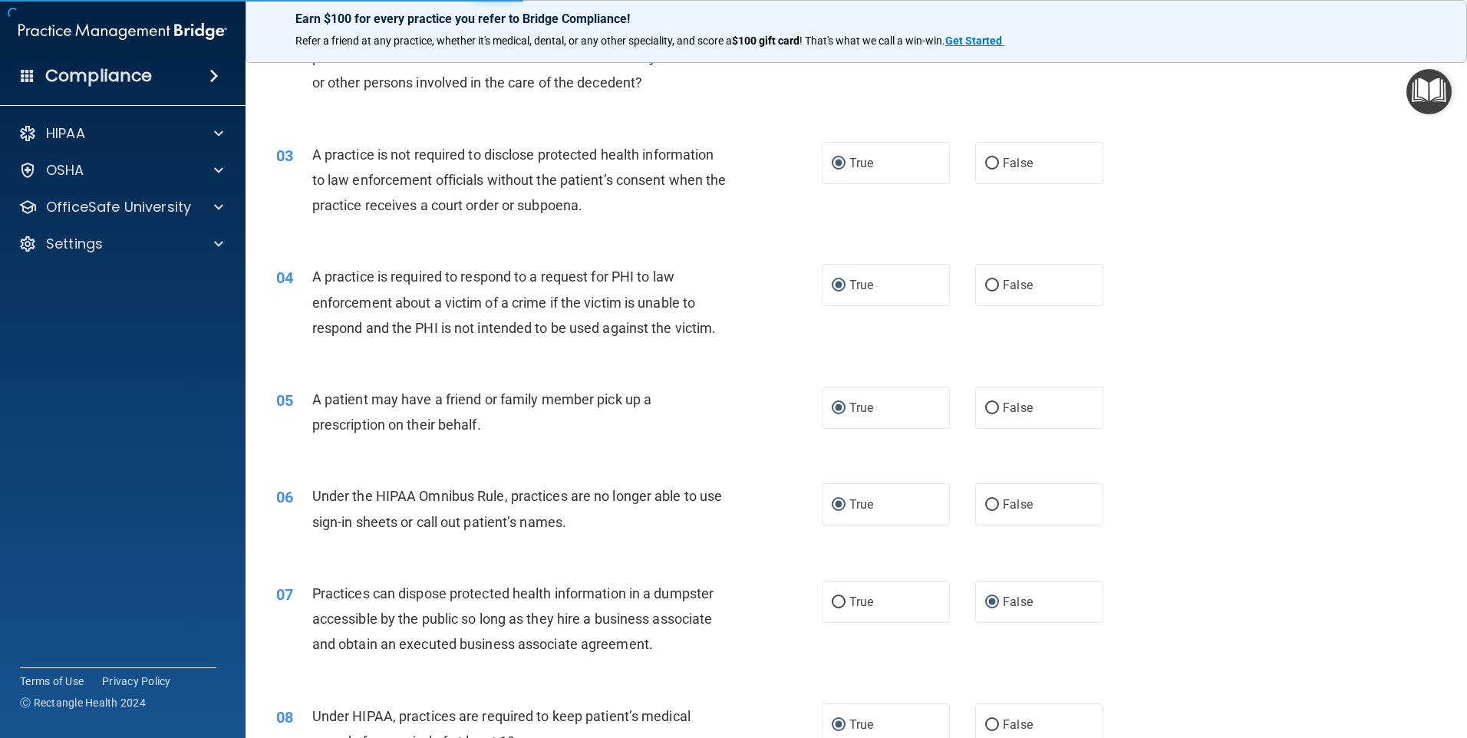
scroll to position [0, 0]
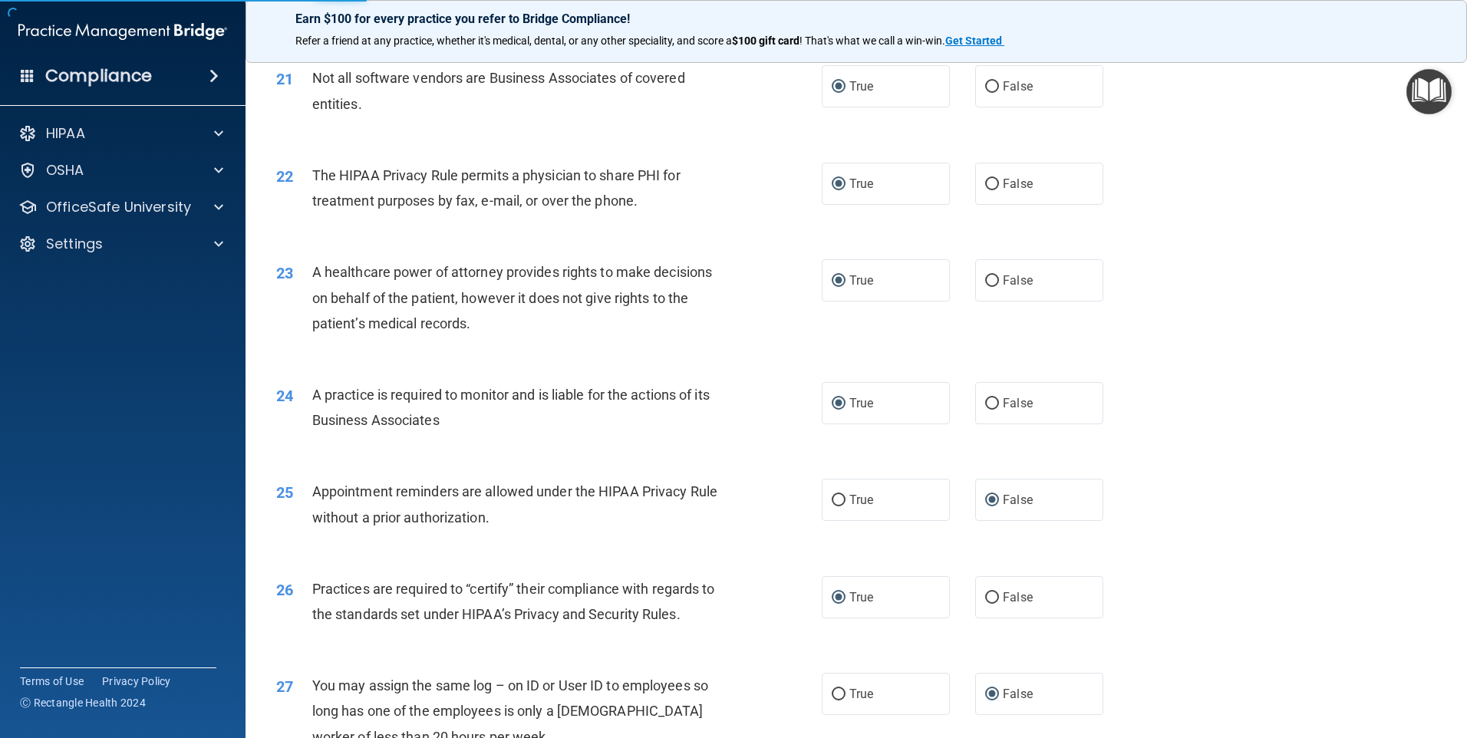
scroll to position [2833, 0]
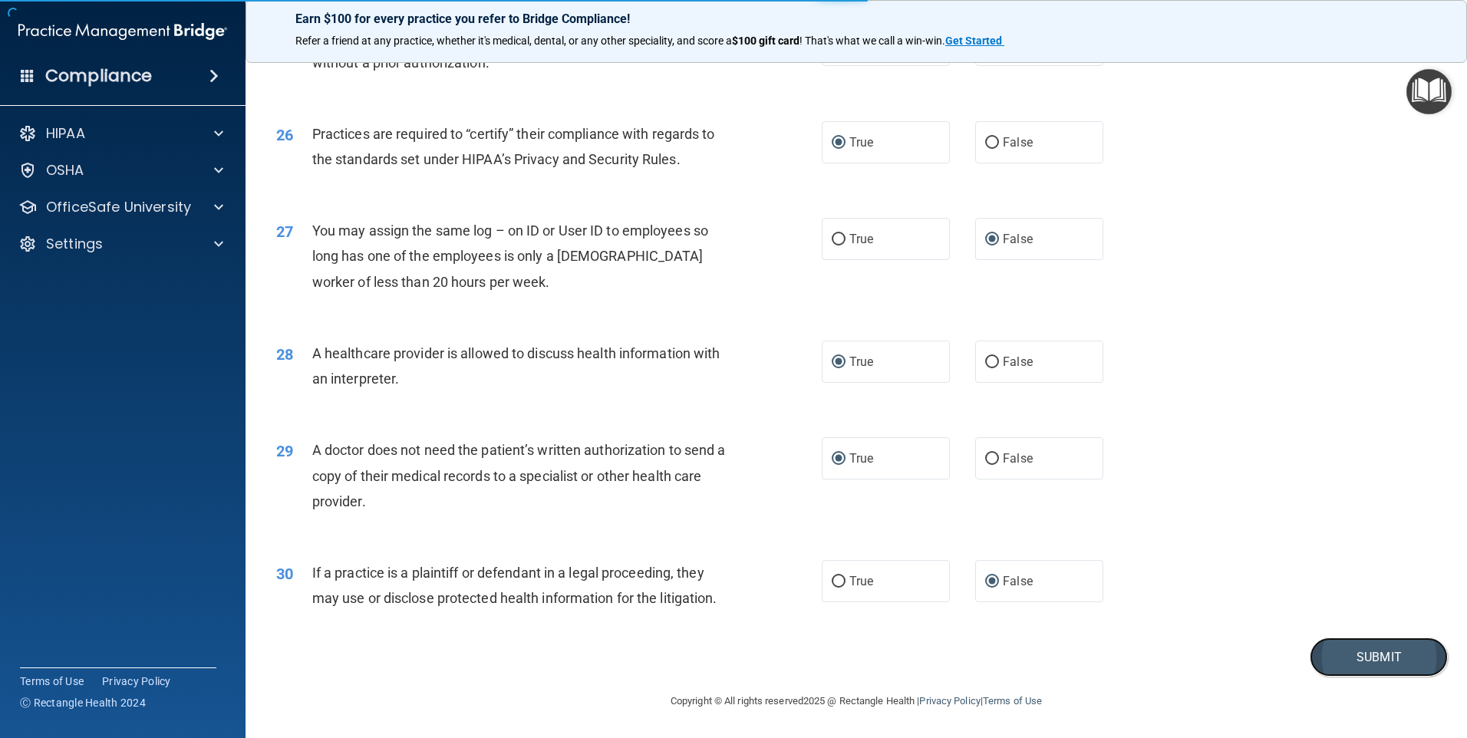
click at [1357, 661] on button "Submit" at bounding box center [1379, 657] width 138 height 39
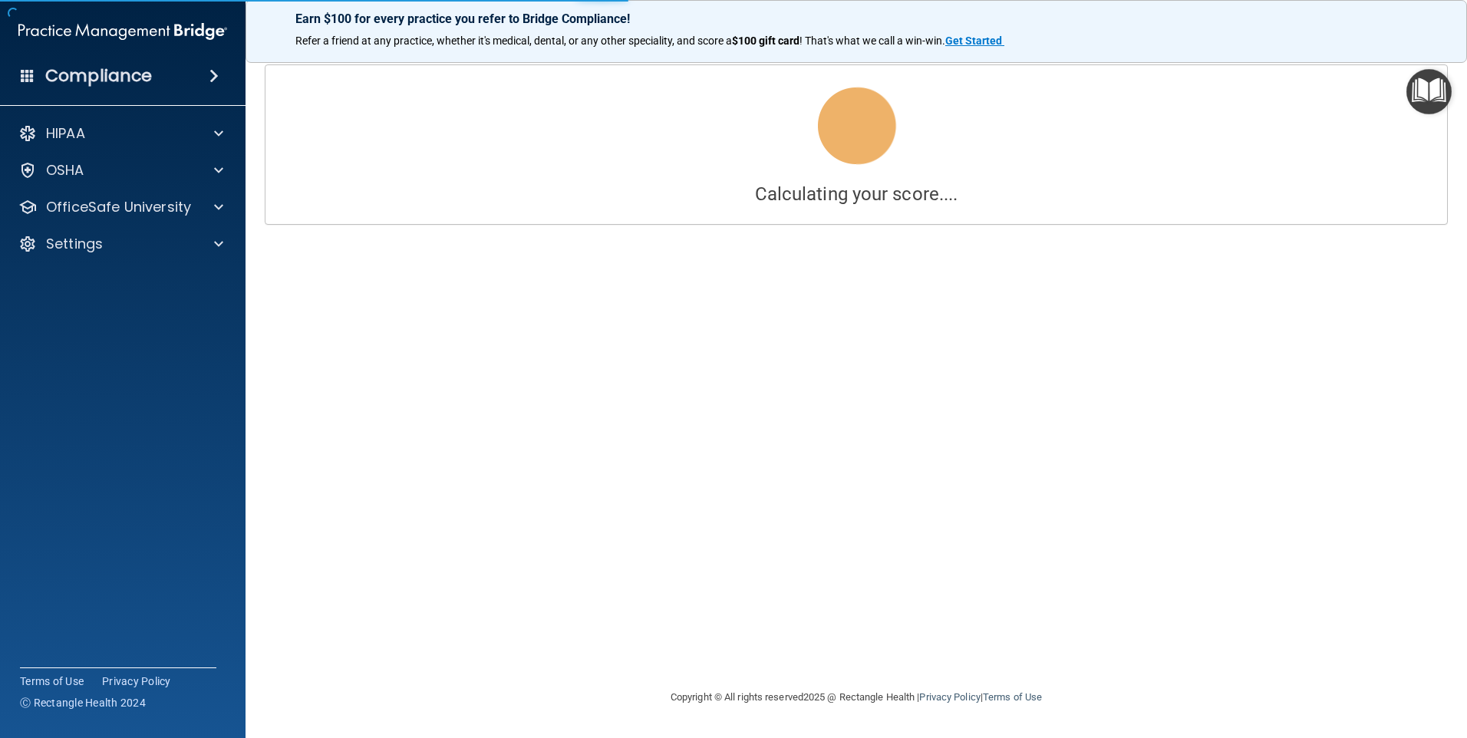
scroll to position [0, 0]
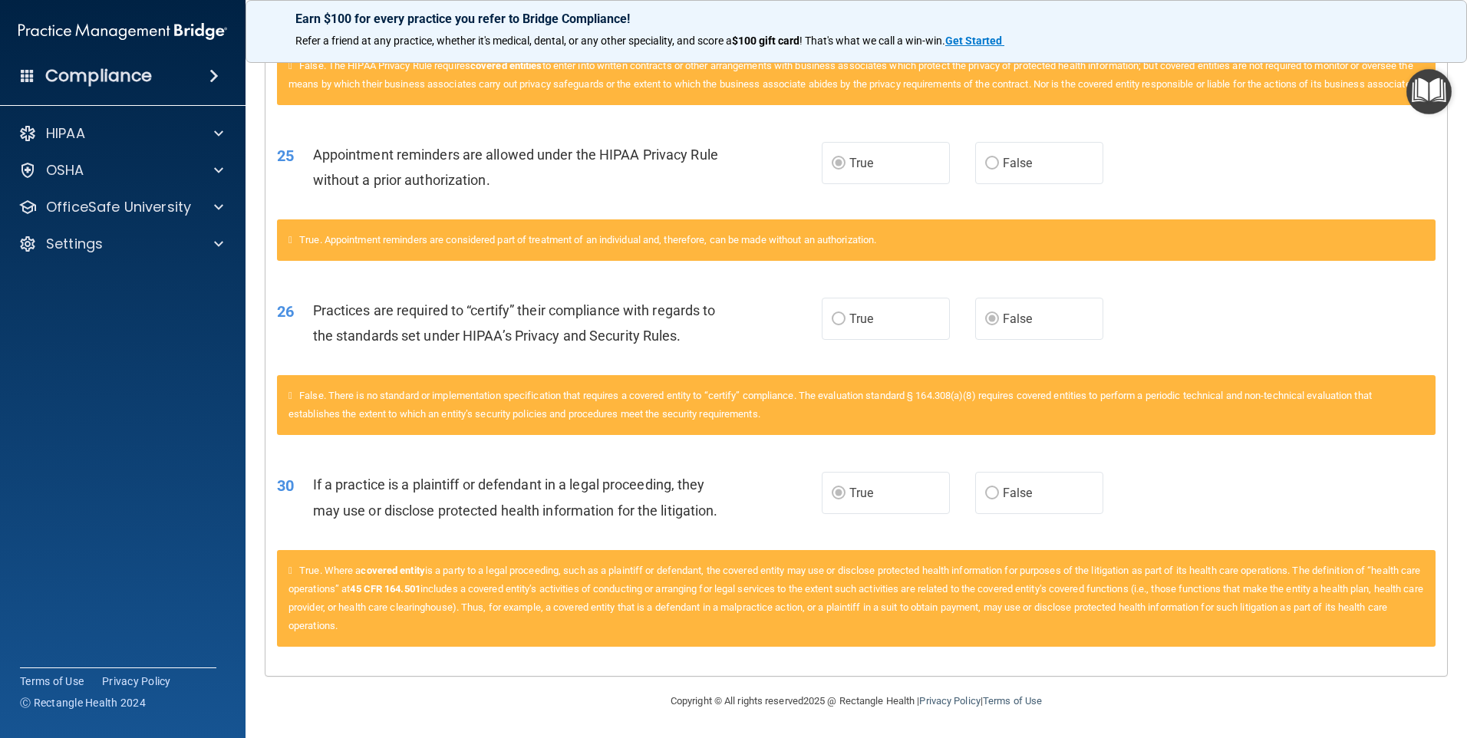
scroll to position [2931, 0]
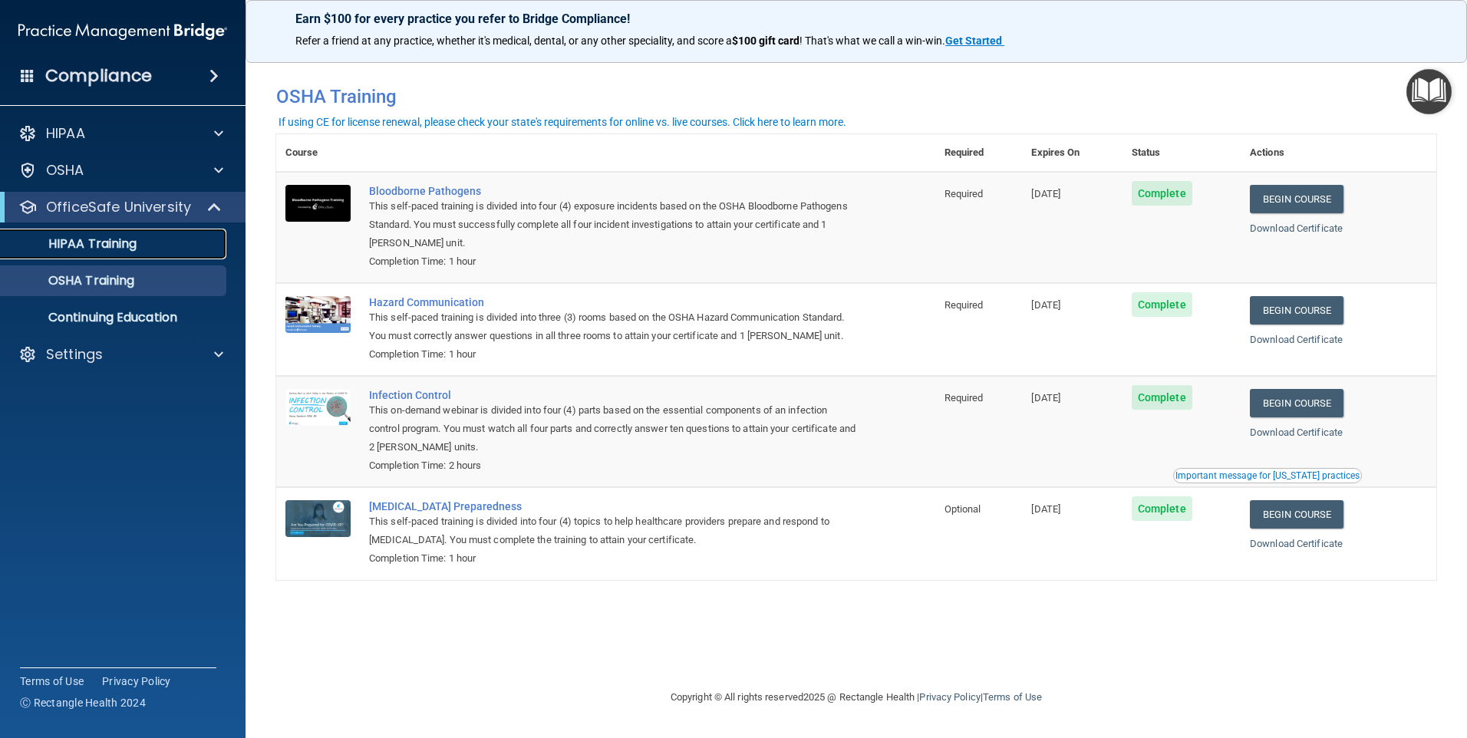
click at [128, 239] on p "HIPAA Training" at bounding box center [73, 243] width 127 height 15
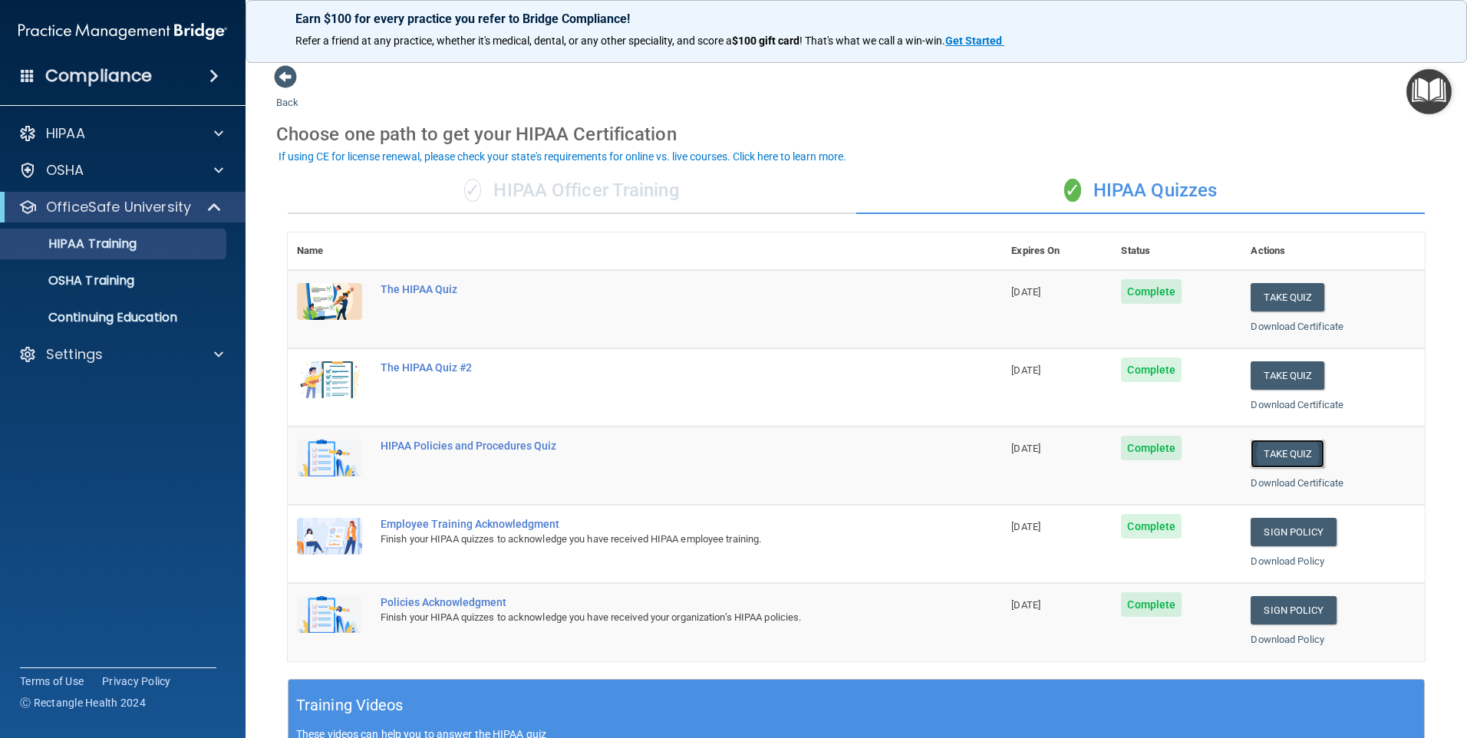
click at [1283, 451] on button "Take Quiz" at bounding box center [1287, 454] width 74 height 28
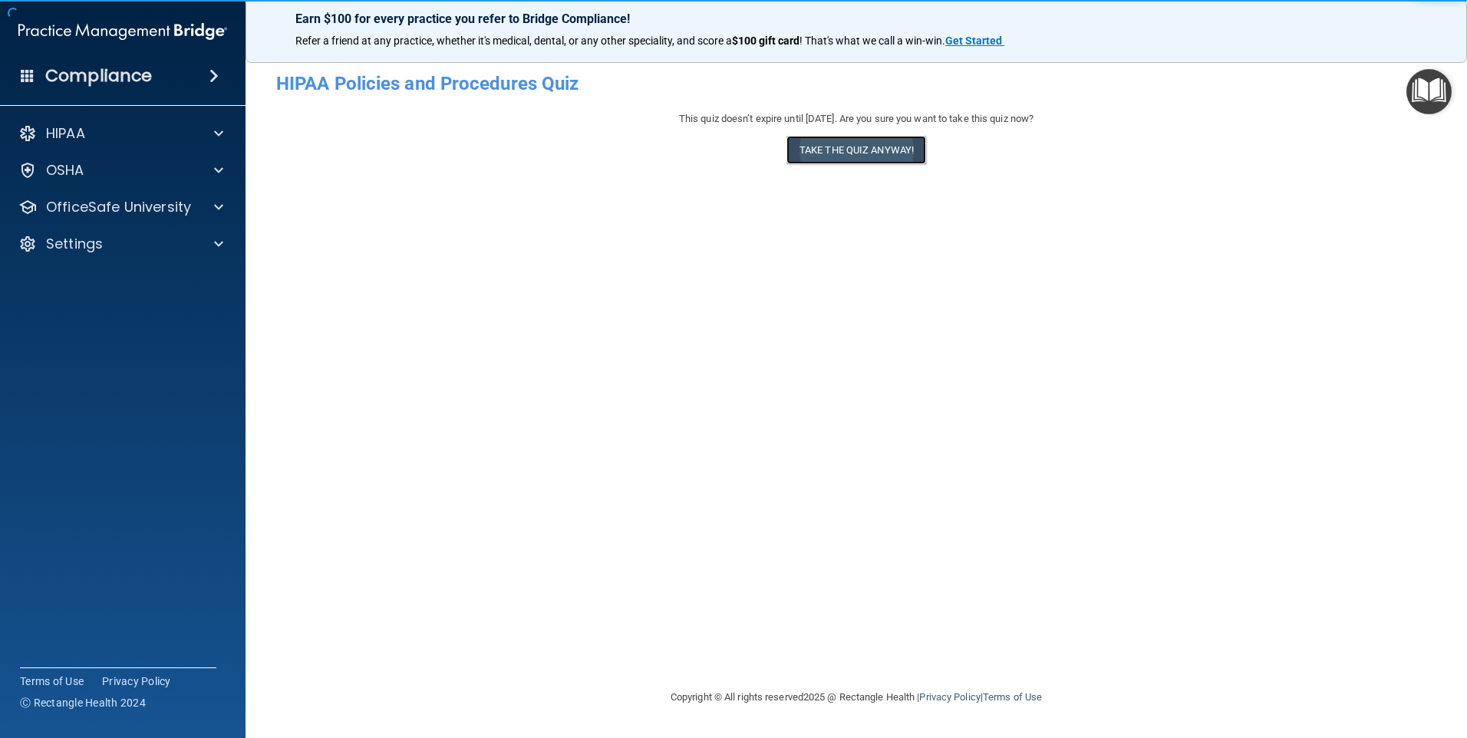
click at [868, 156] on button "Take the quiz anyway!" at bounding box center [856, 150] width 140 height 28
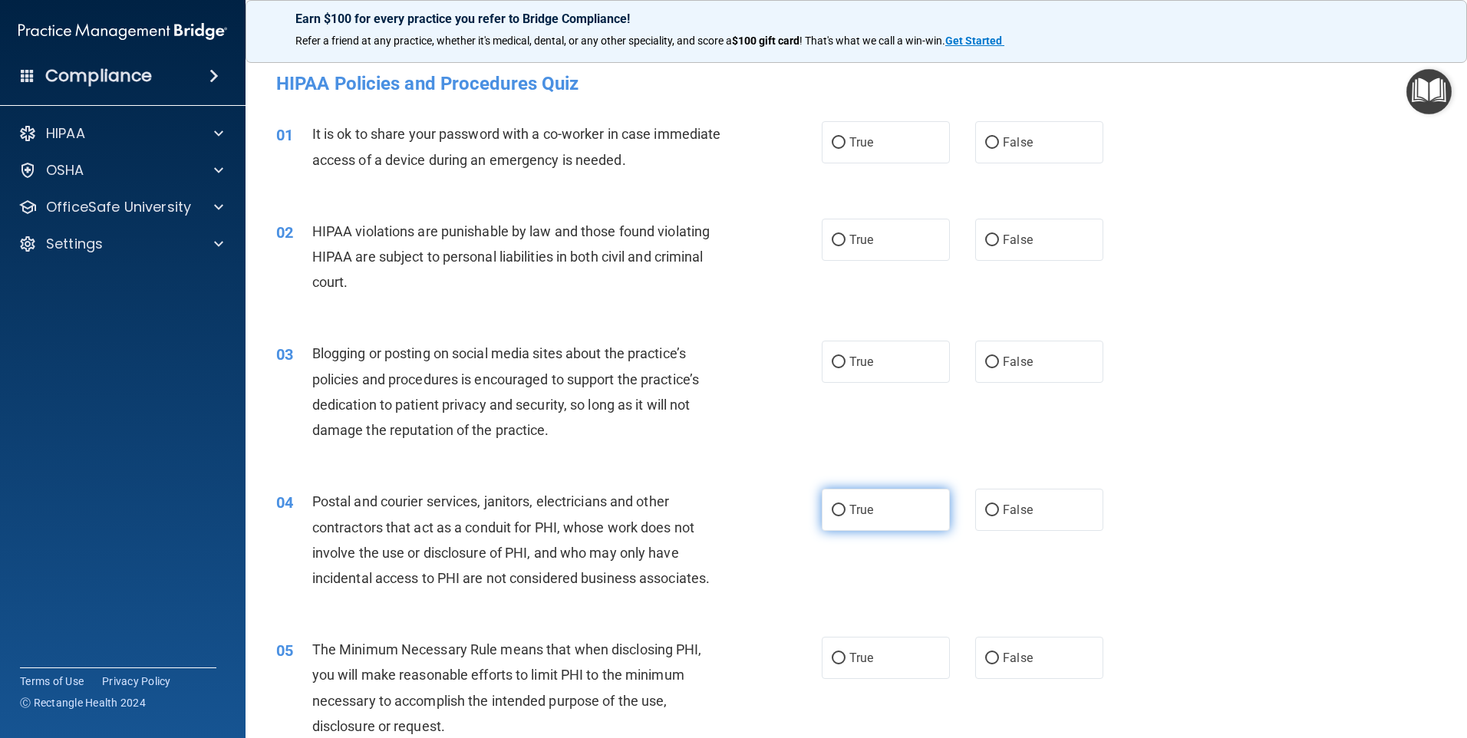
click at [825, 507] on label "True" at bounding box center [886, 510] width 128 height 42
click at [832, 507] on input "True" at bounding box center [839, 511] width 14 height 12
radio input "true"
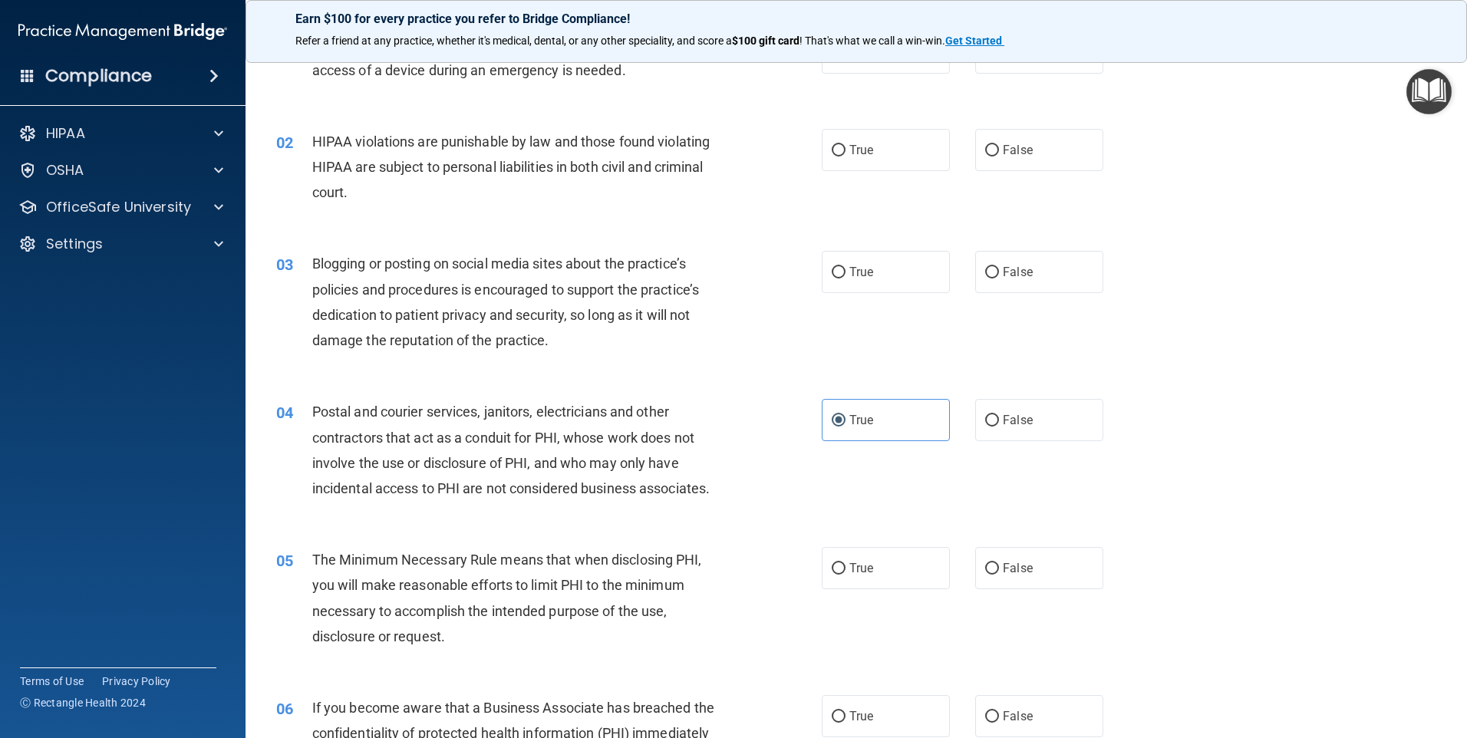
scroll to position [230, 0]
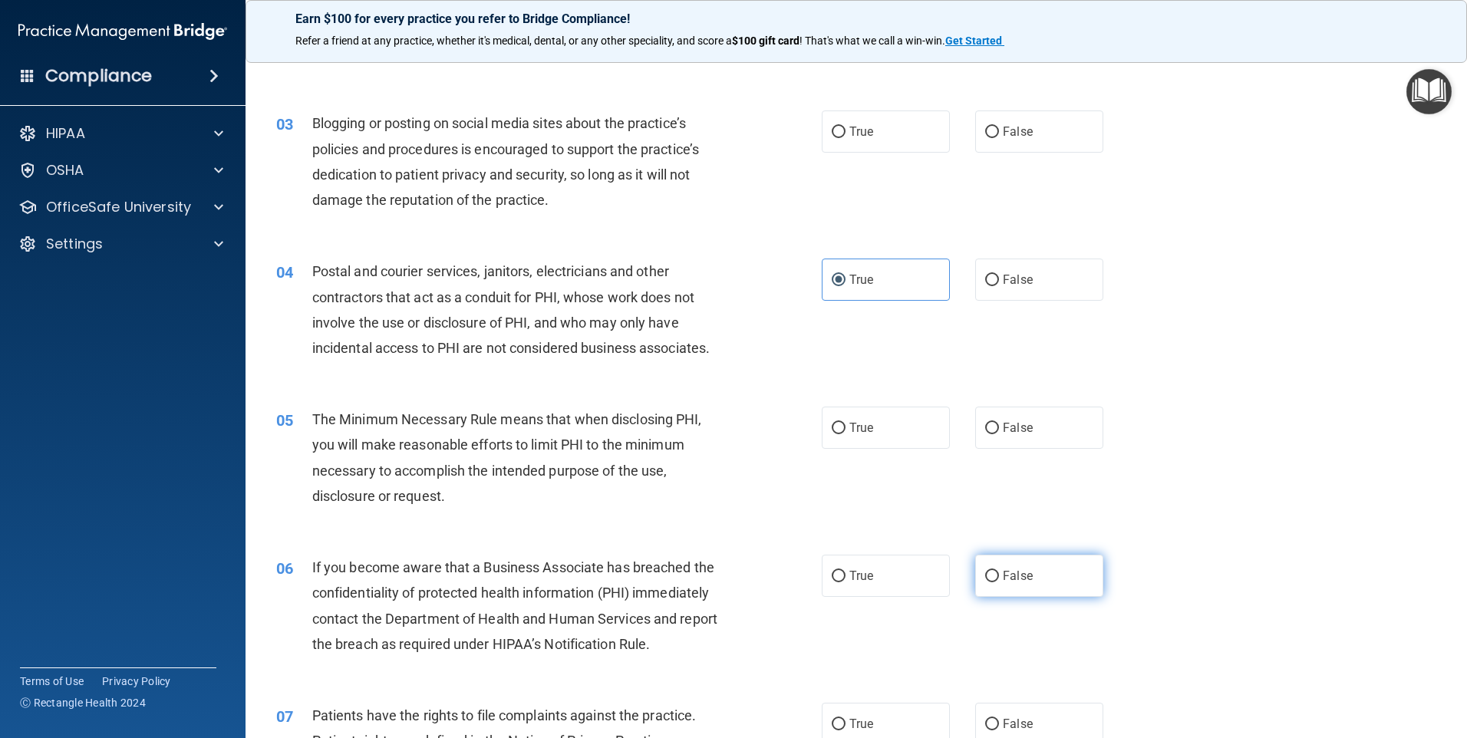
click at [987, 571] on input "False" at bounding box center [992, 577] width 14 height 12
radio input "true"
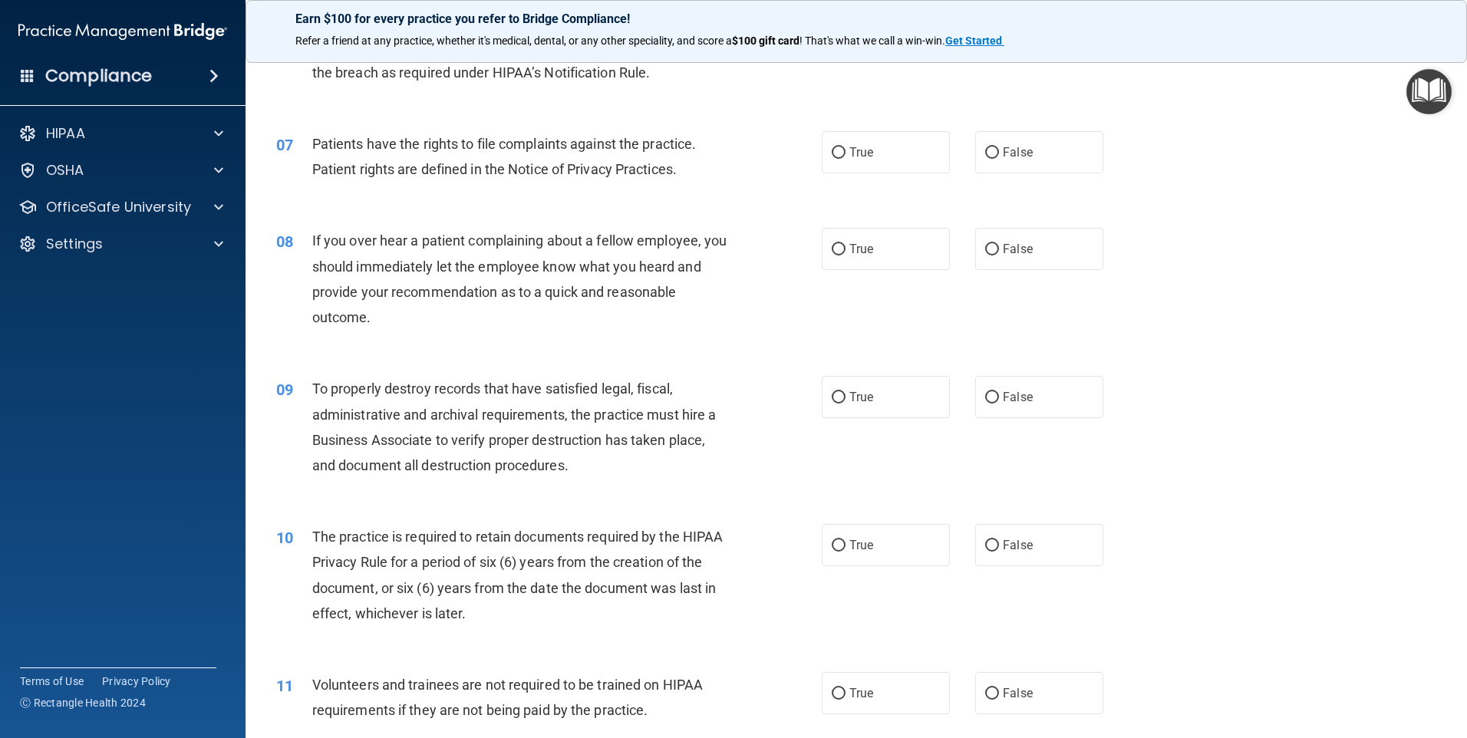
scroll to position [844, 0]
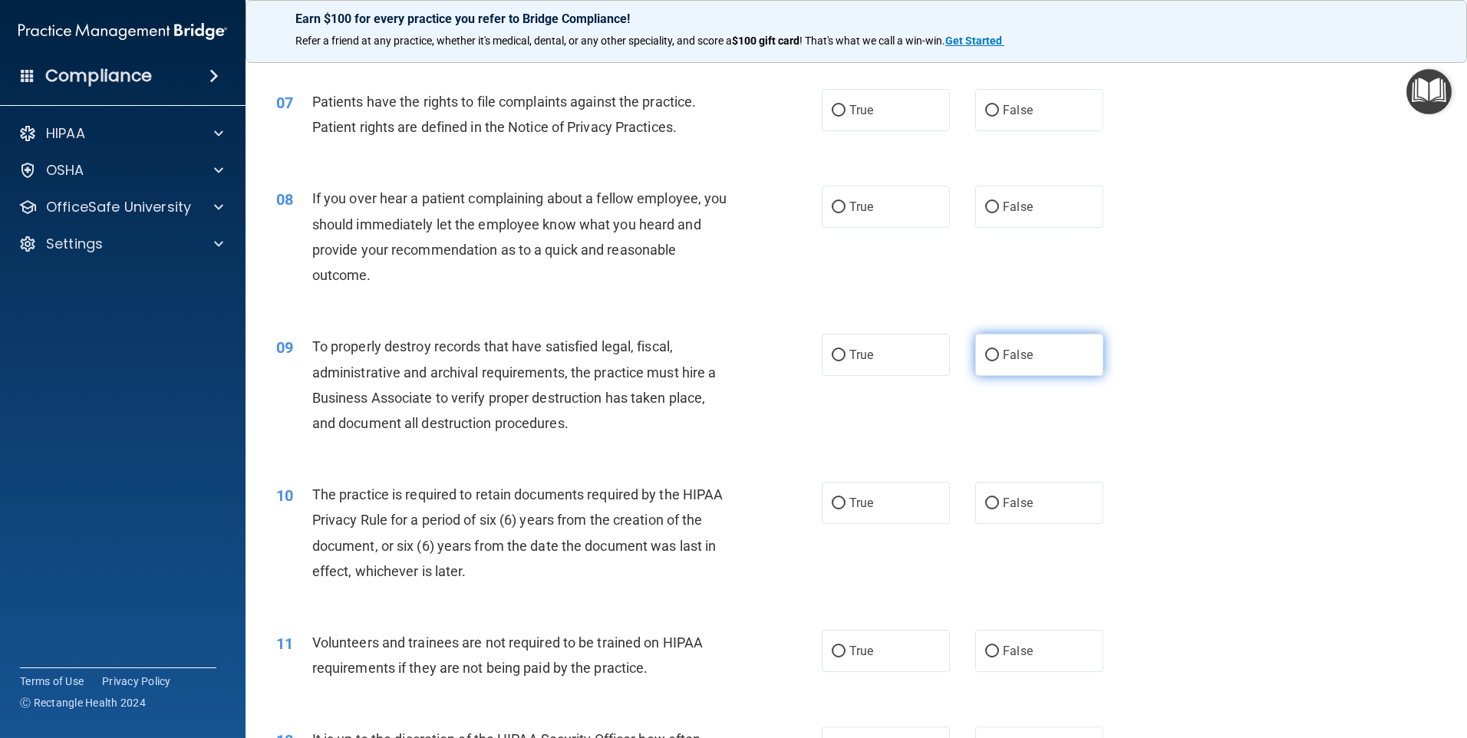
click at [985, 353] on input "False" at bounding box center [992, 356] width 14 height 12
radio input "true"
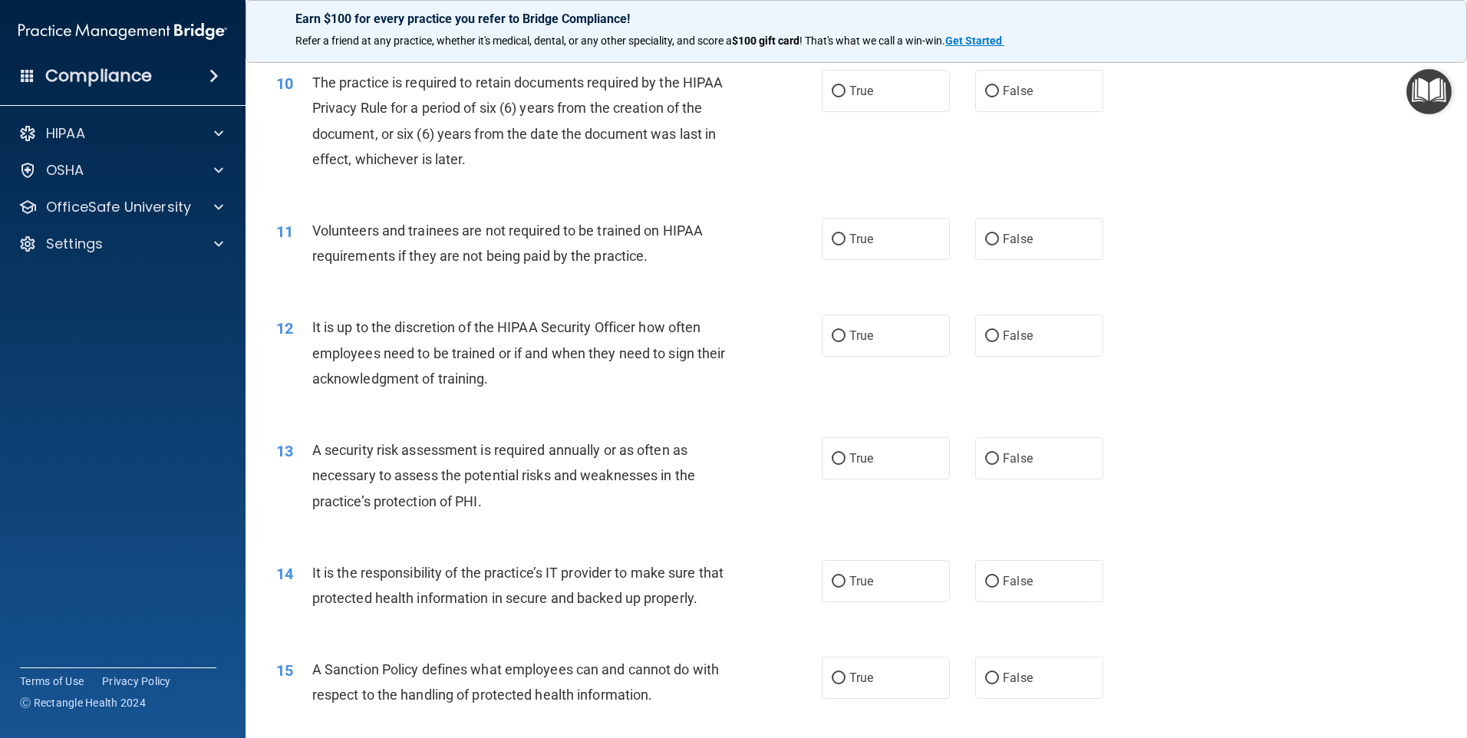
scroll to position [1381, 0]
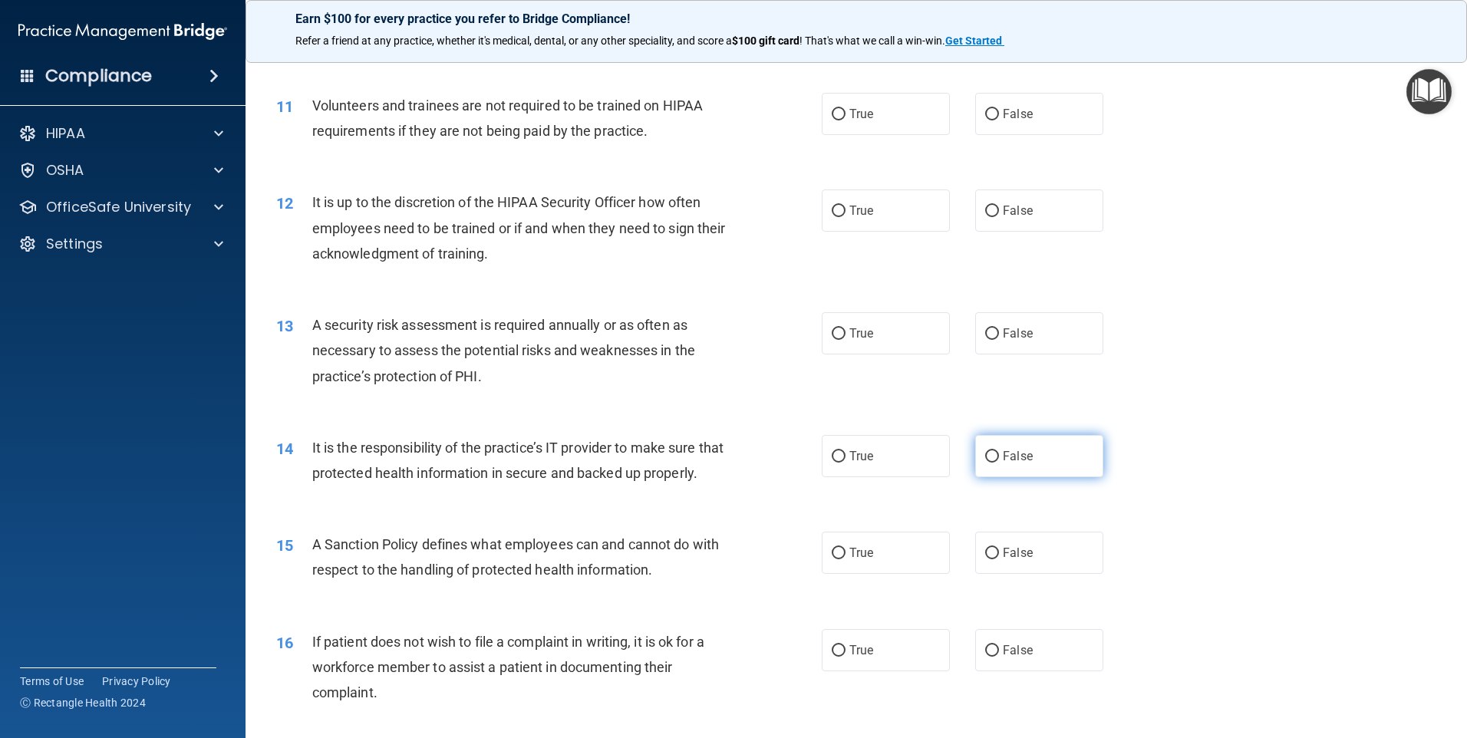
click at [985, 454] on input "False" at bounding box center [992, 457] width 14 height 12
radio input "true"
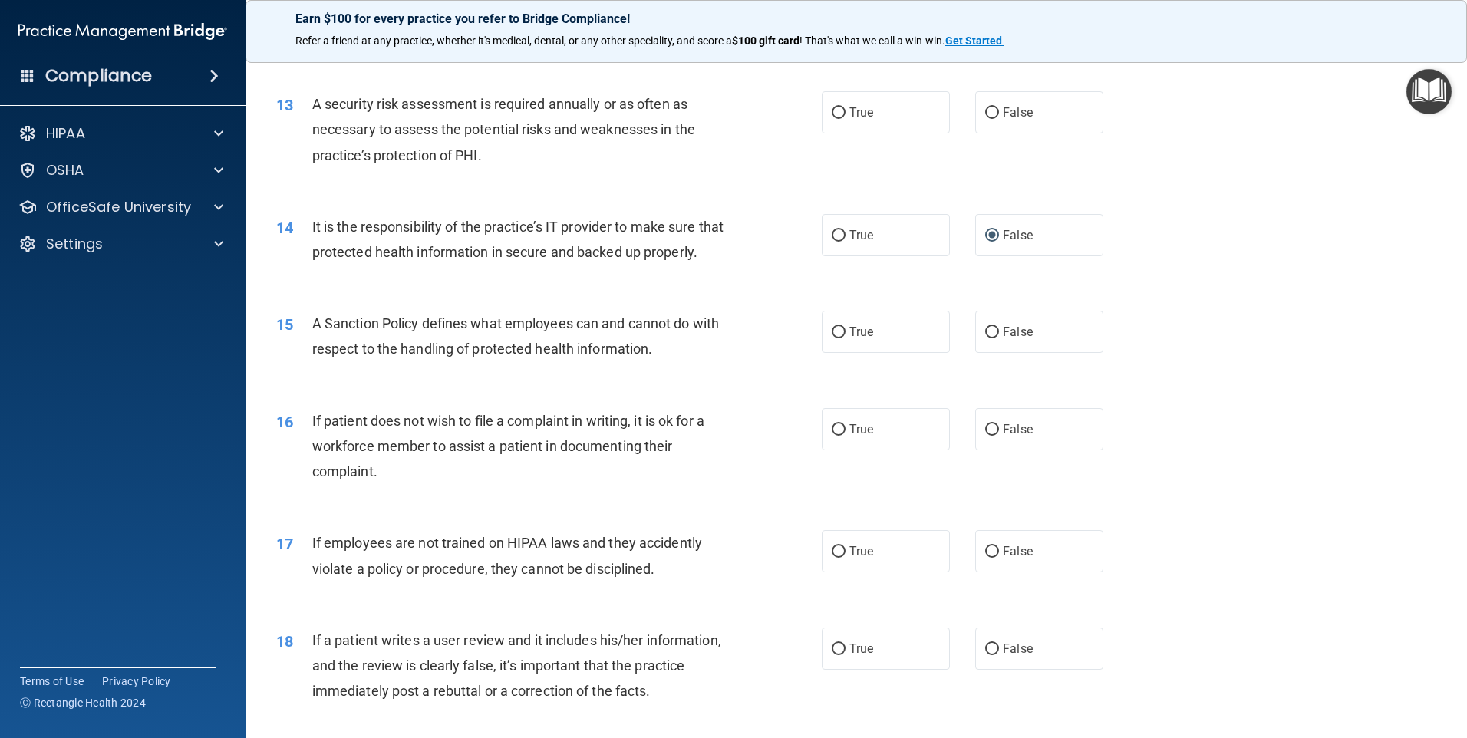
scroll to position [1611, 0]
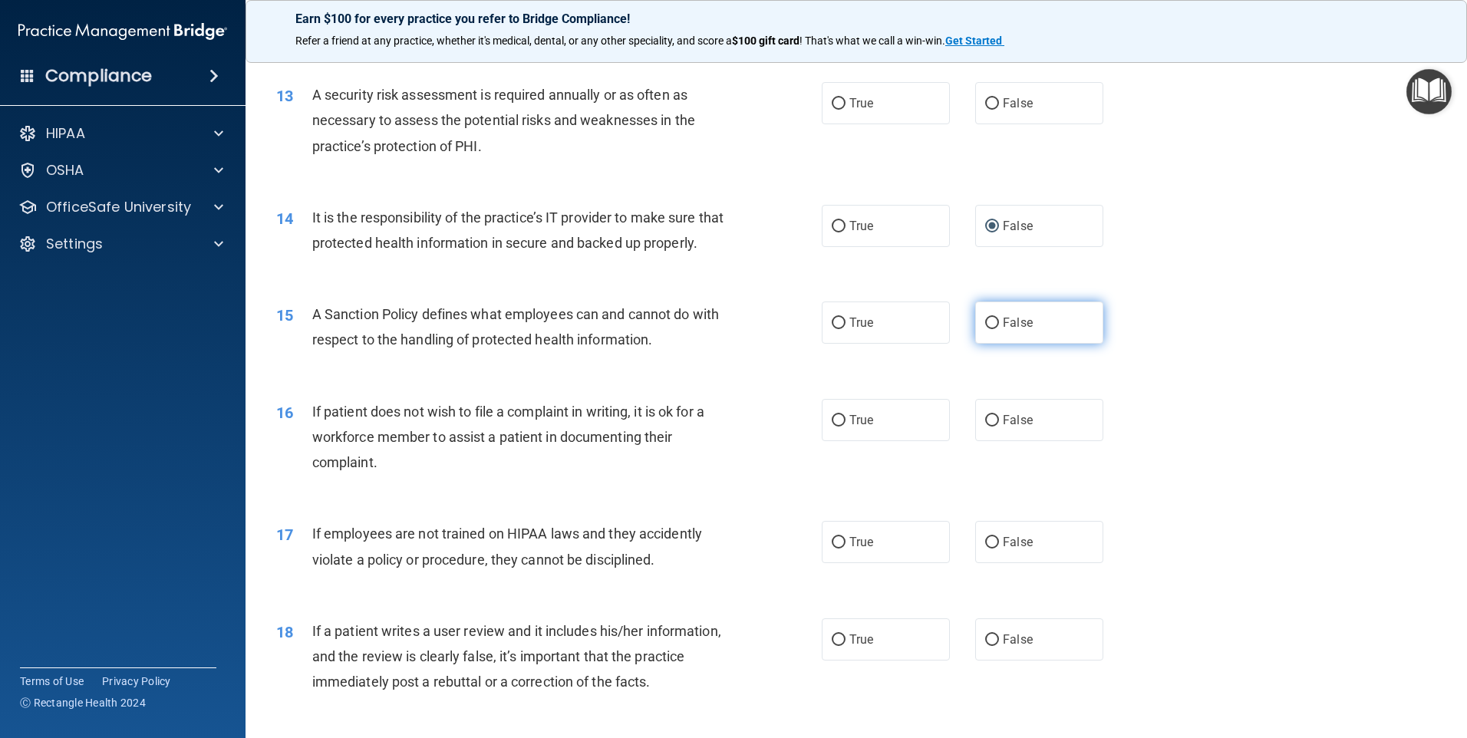
click at [986, 329] on input "False" at bounding box center [992, 324] width 14 height 12
radio input "true"
click at [988, 646] on input "False" at bounding box center [992, 640] width 14 height 12
radio input "true"
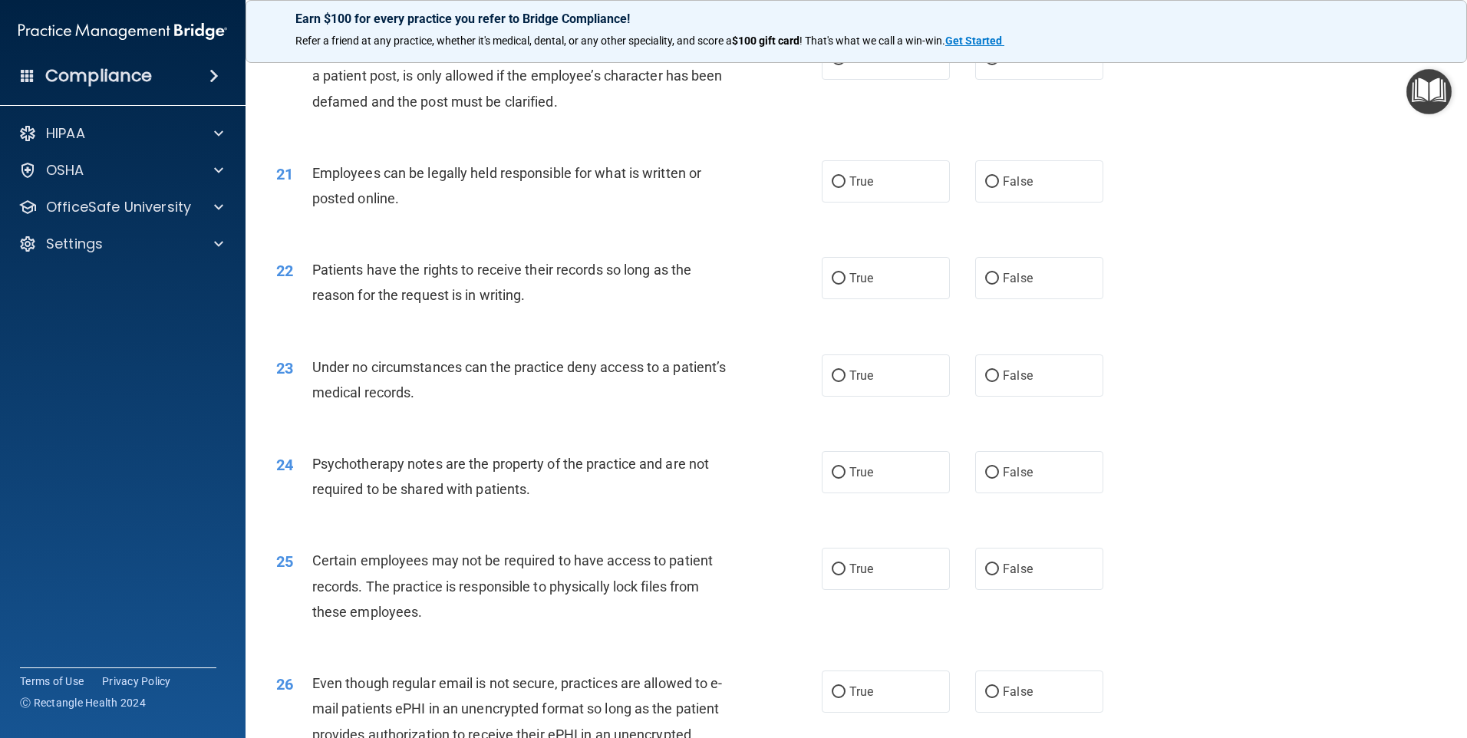
scroll to position [2455, 0]
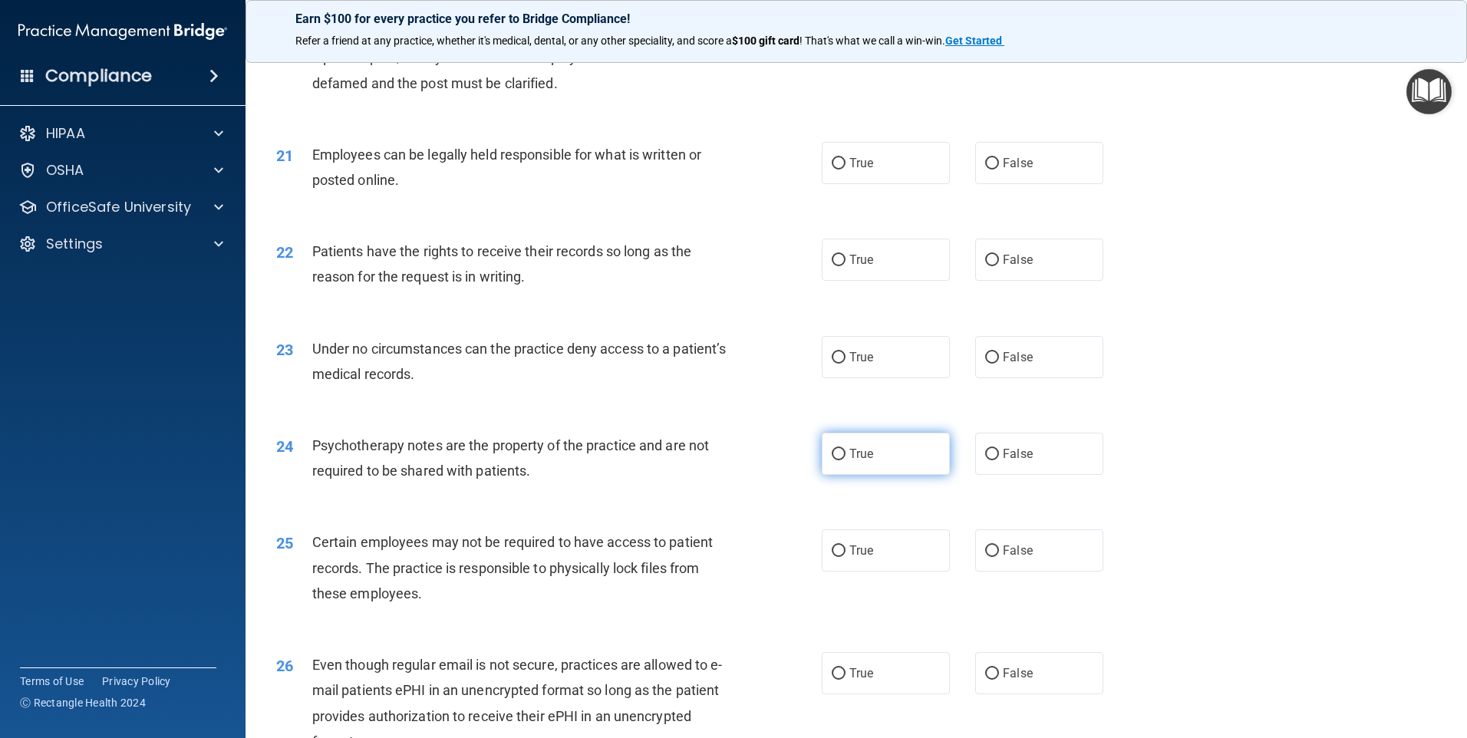
click at [833, 460] on input "True" at bounding box center [839, 455] width 14 height 12
radio input "true"
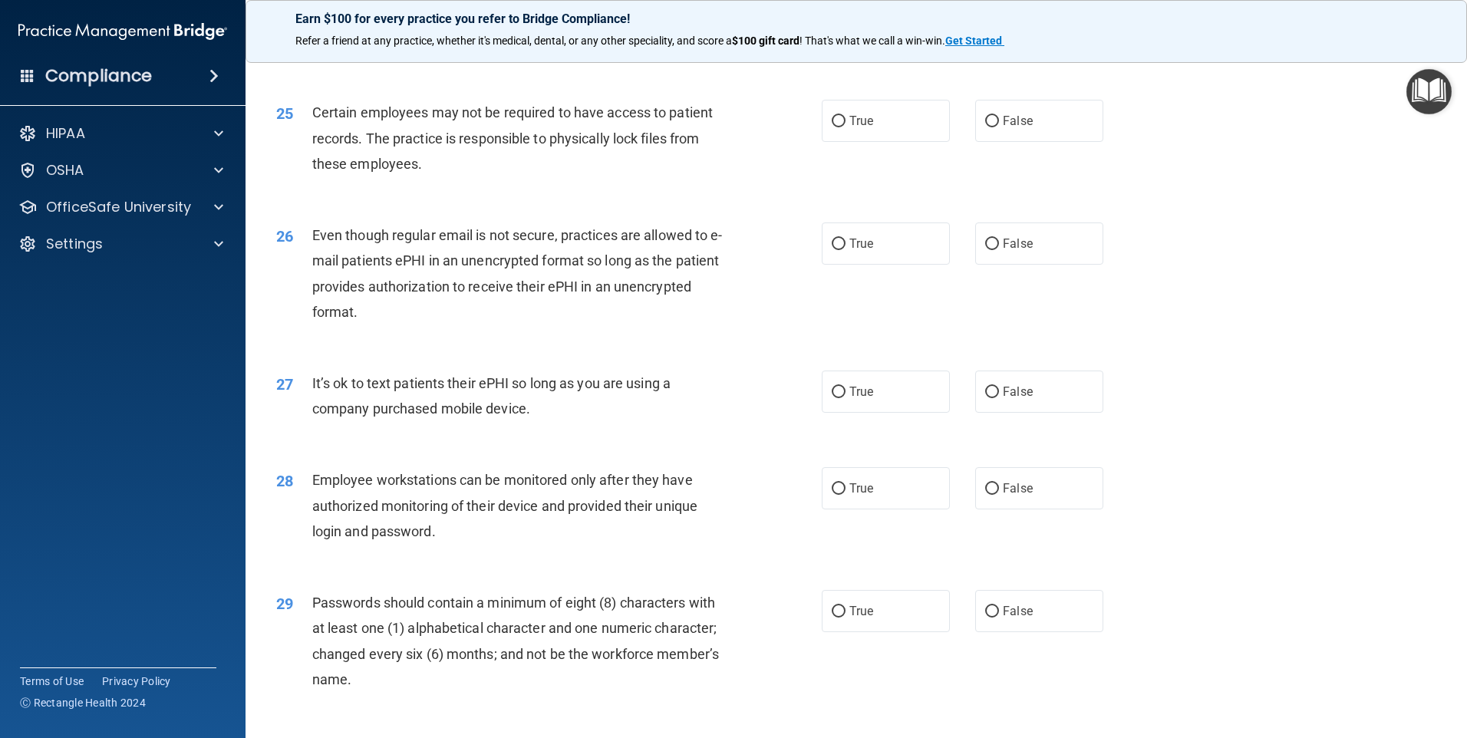
scroll to position [2915, 0]
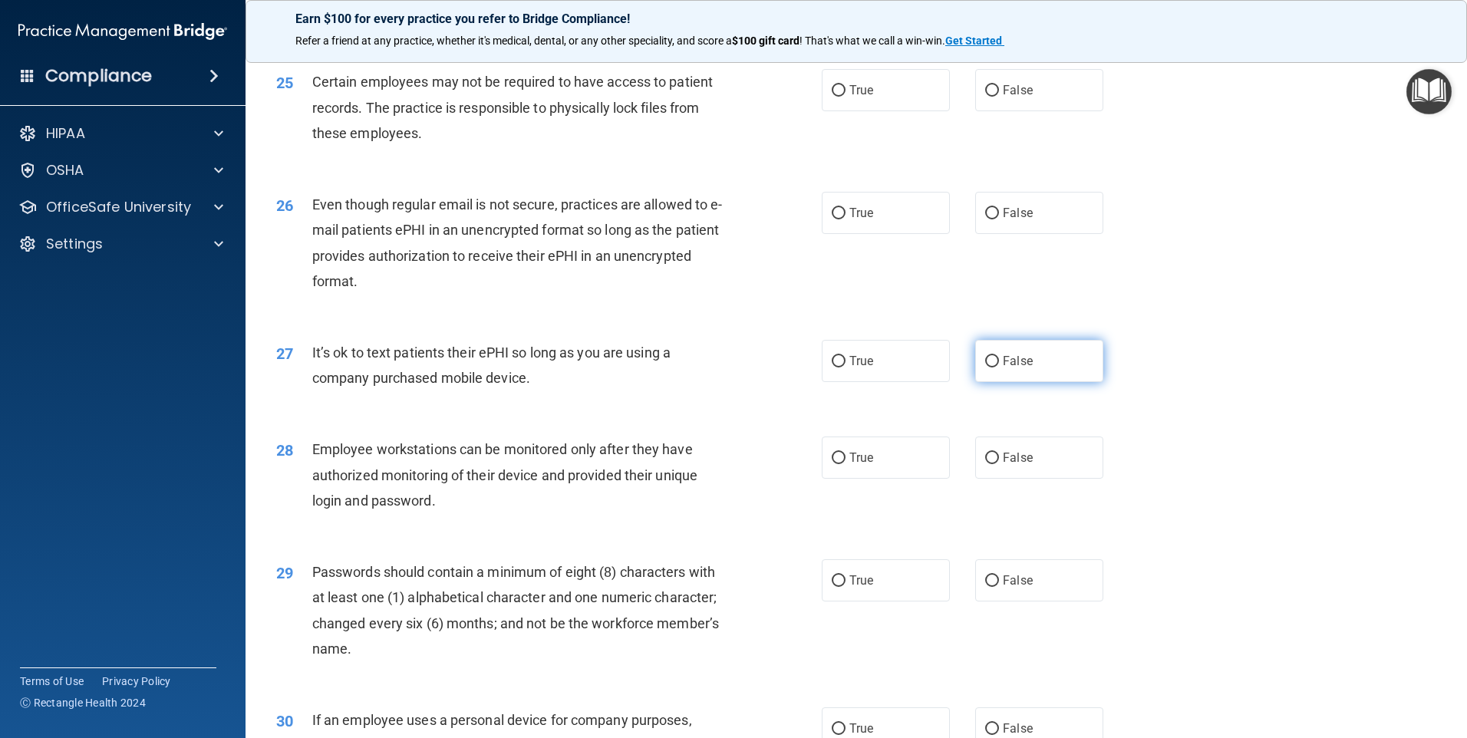
click at [987, 367] on input "False" at bounding box center [992, 362] width 14 height 12
radio input "true"
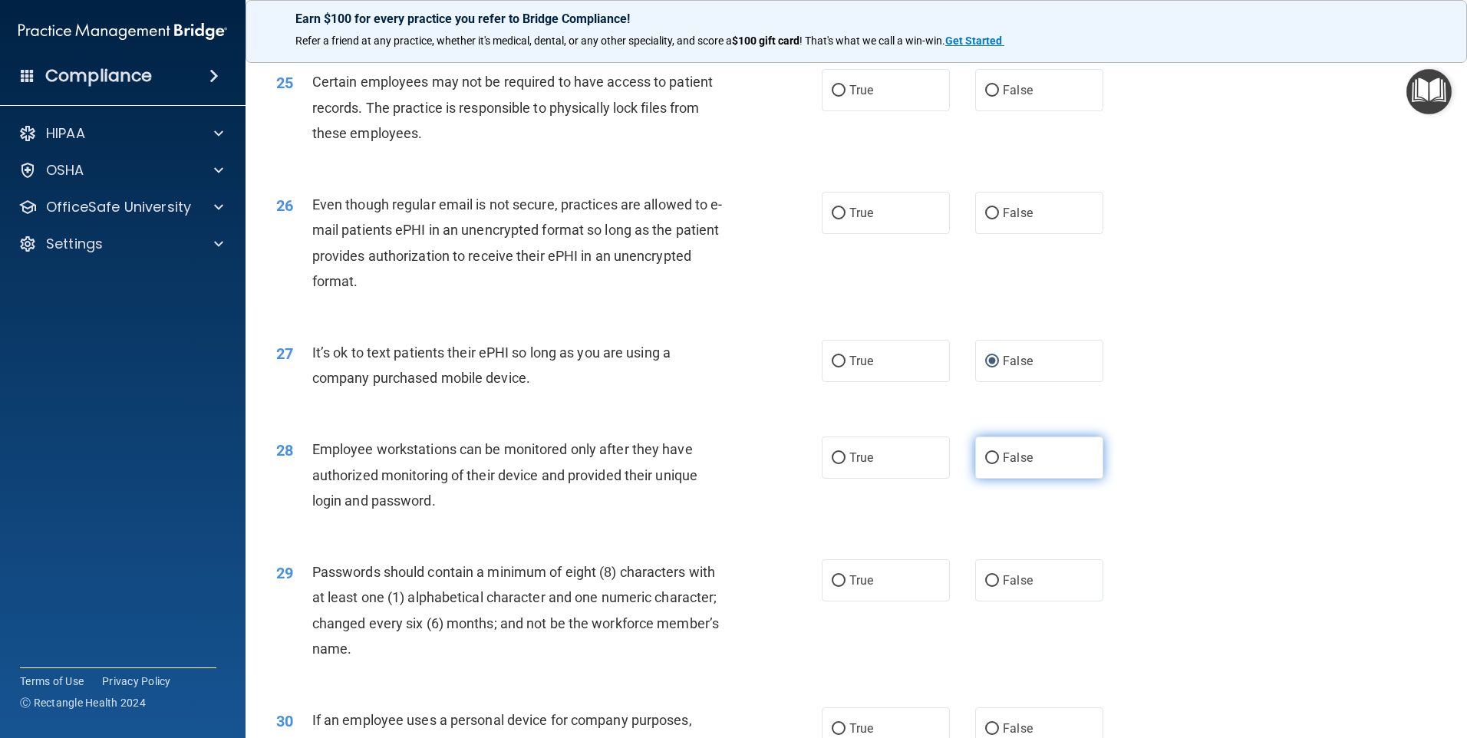
click at [985, 464] on input "False" at bounding box center [992, 459] width 14 height 12
radio input "true"
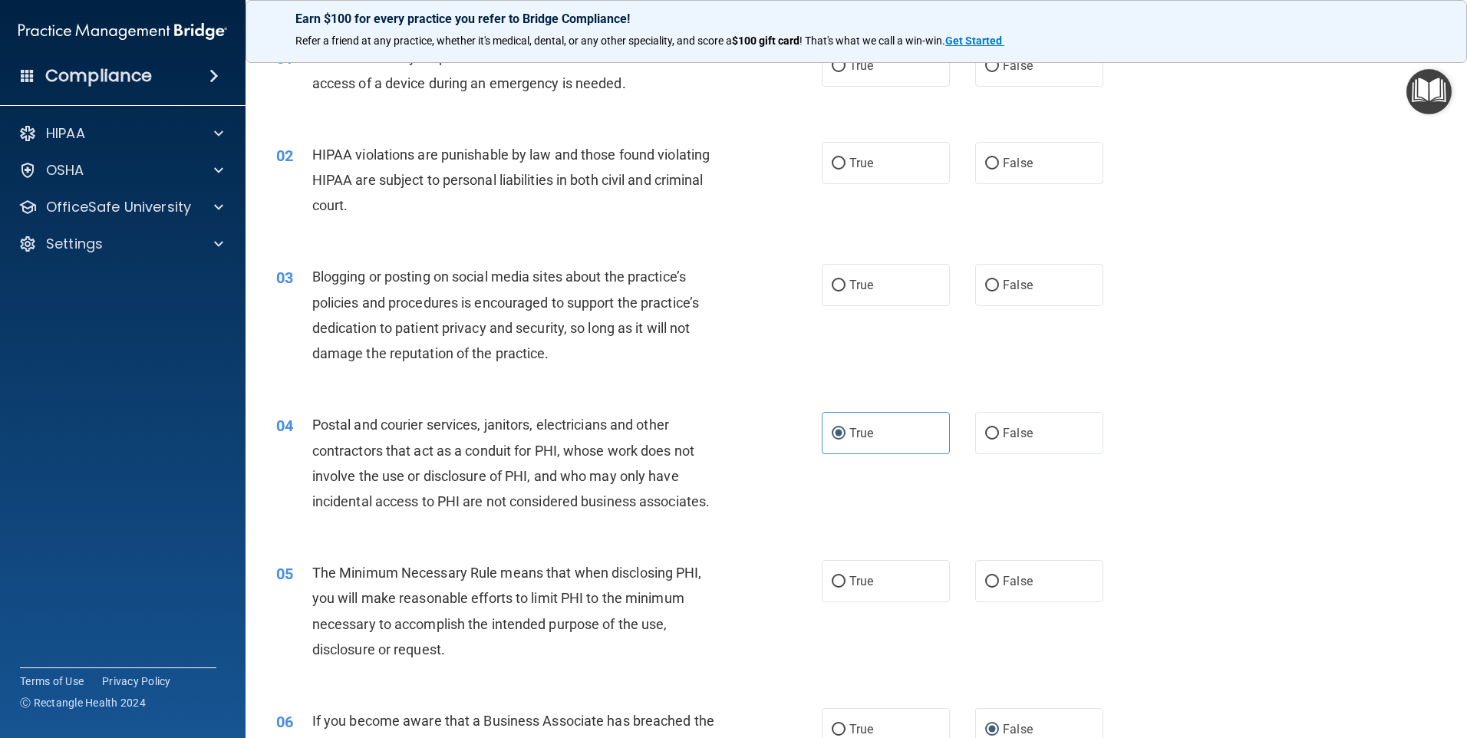
scroll to position [0, 0]
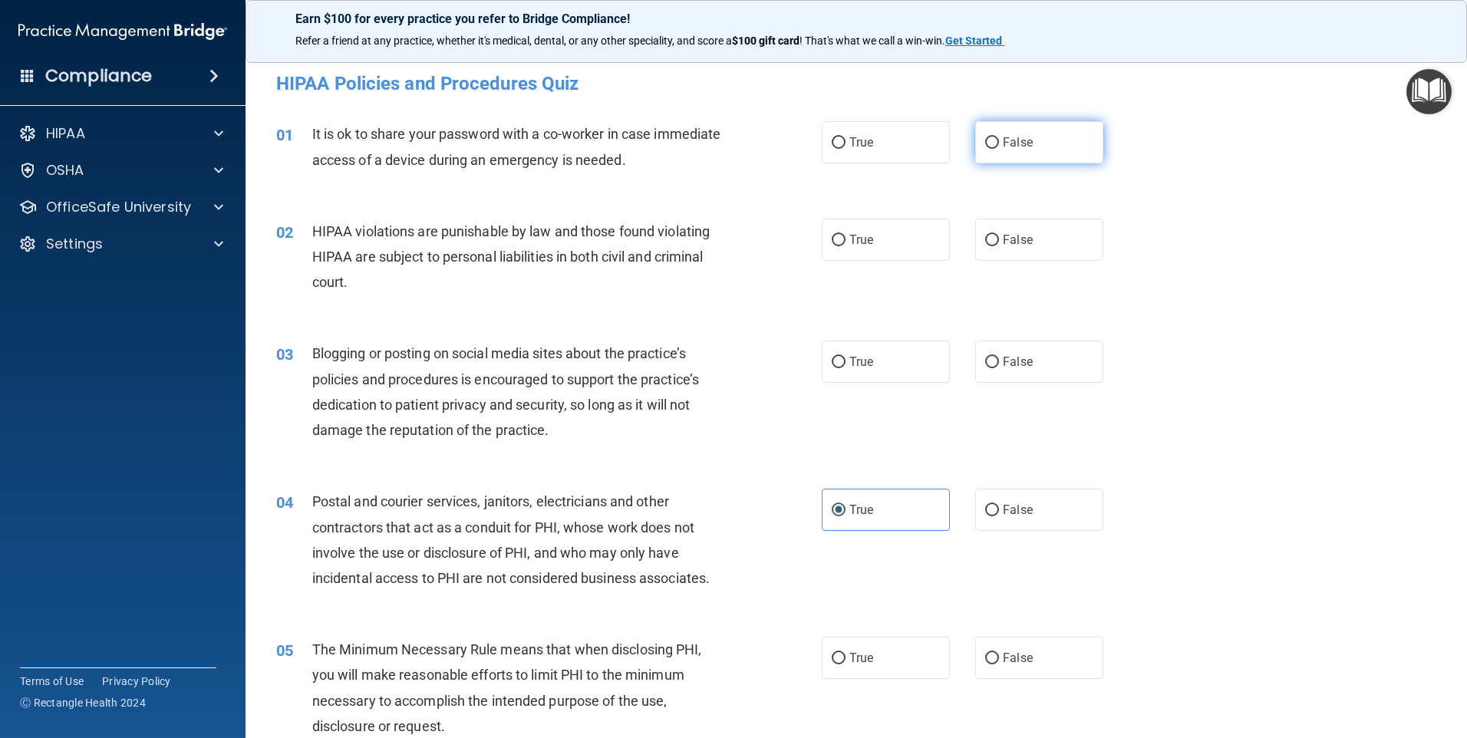
click at [985, 143] on input "False" at bounding box center [992, 143] width 14 height 12
radio input "true"
click at [834, 241] on input "True" at bounding box center [839, 241] width 14 height 12
radio input "true"
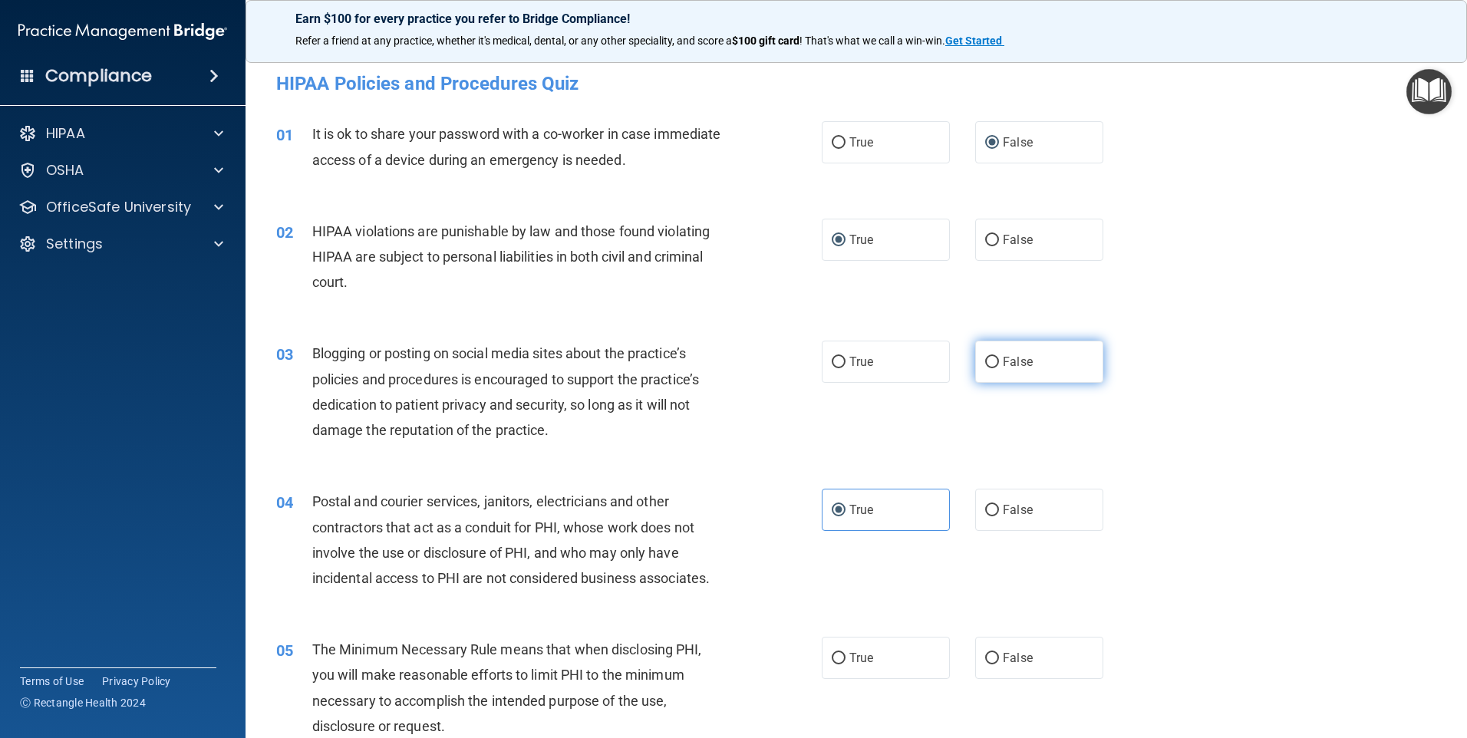
click at [986, 362] on input "False" at bounding box center [992, 363] width 14 height 12
radio input "true"
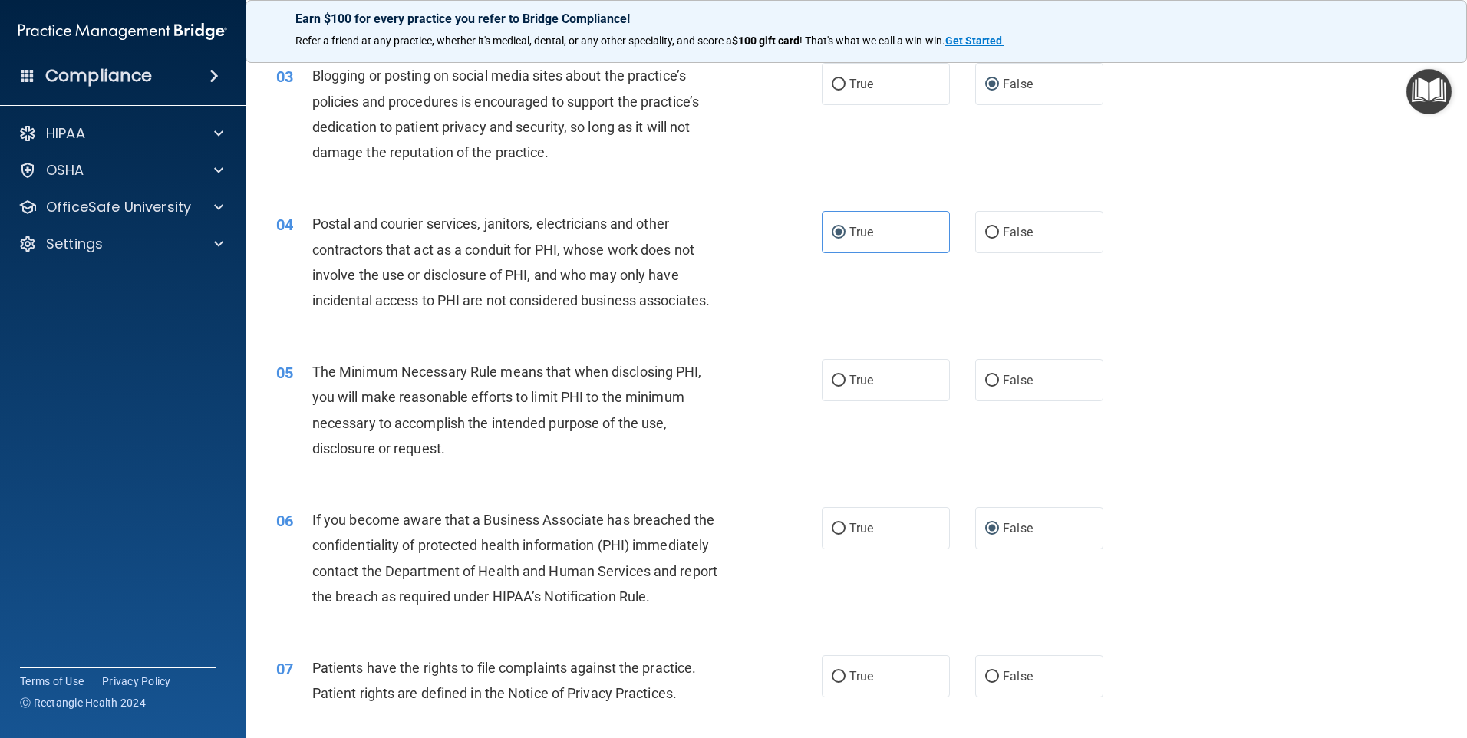
scroll to position [307, 0]
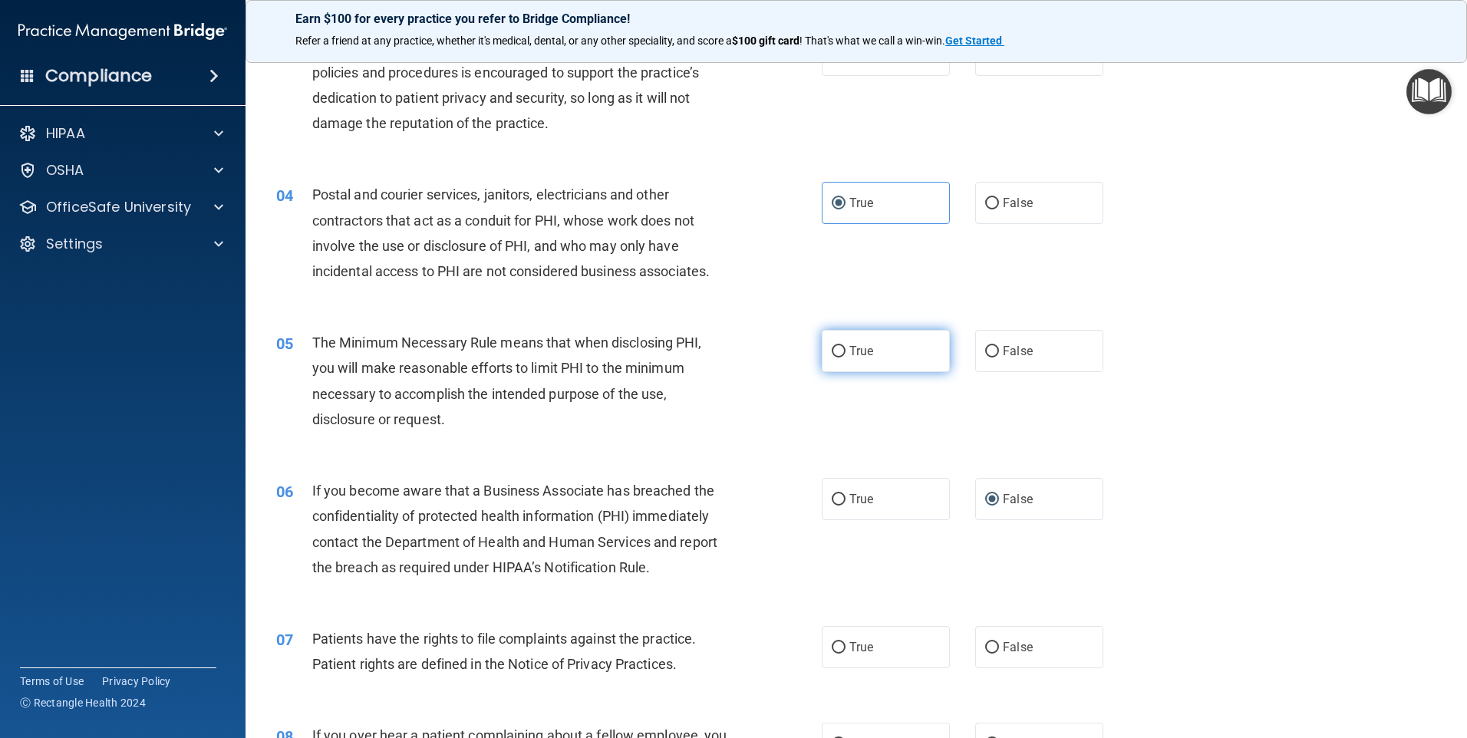
click at [835, 348] on input "True" at bounding box center [839, 352] width 14 height 12
radio input "true"
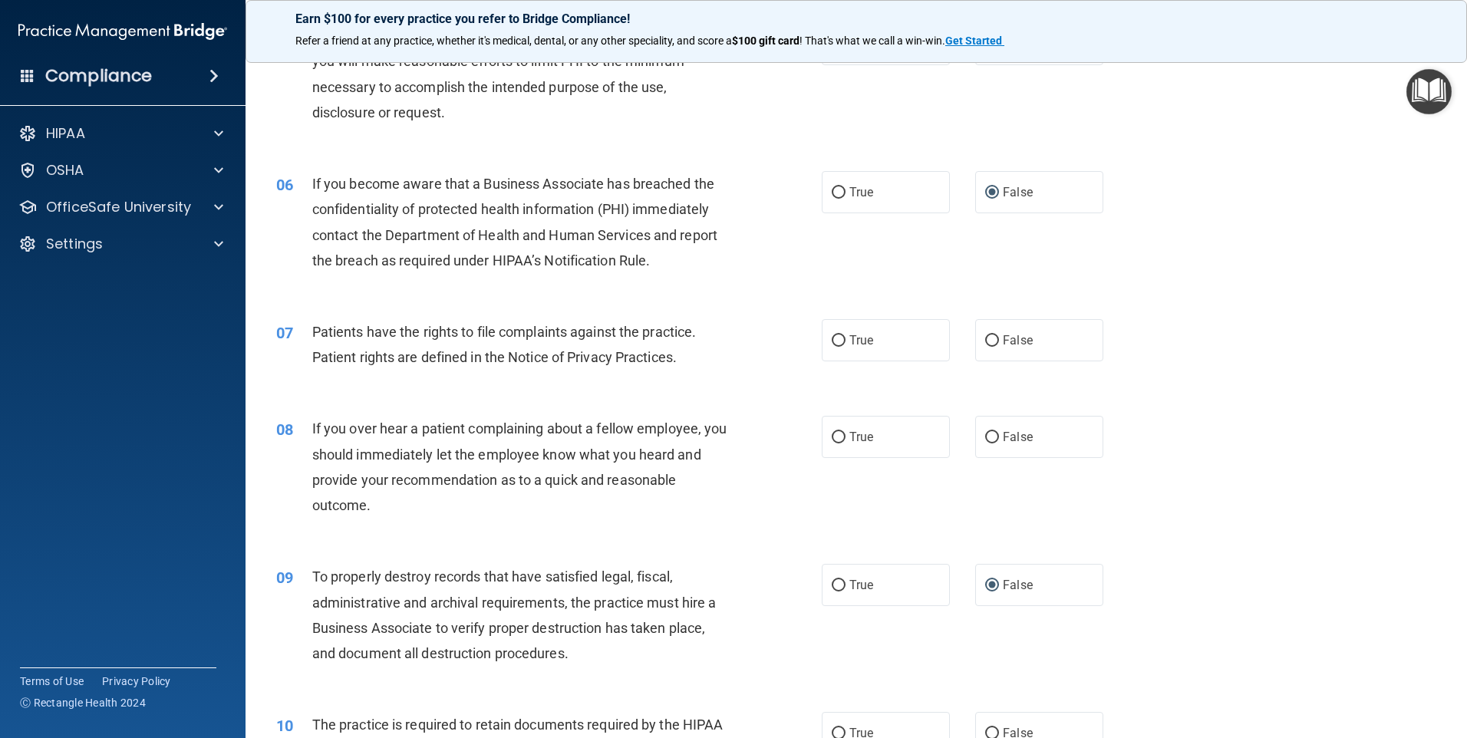
scroll to position [690, 0]
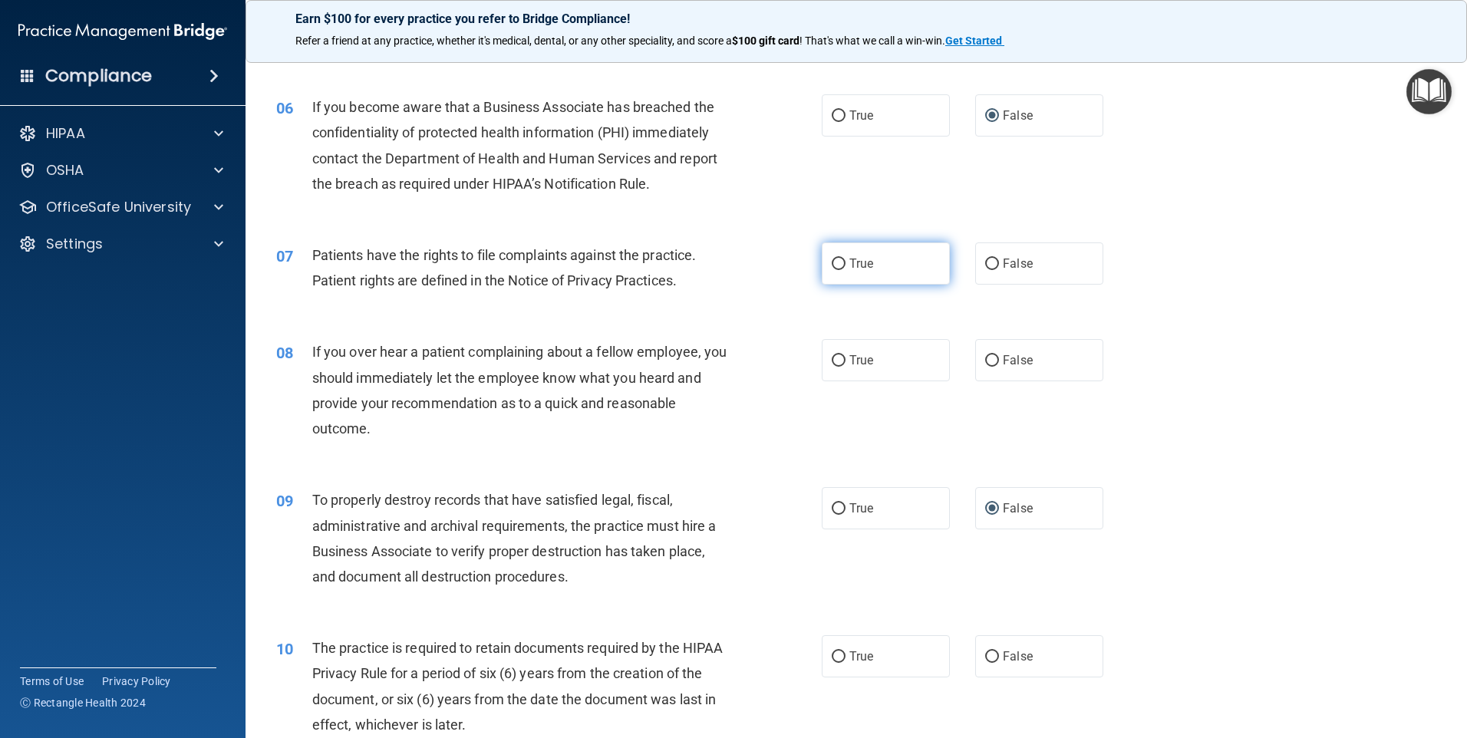
click at [836, 259] on input "True" at bounding box center [839, 265] width 14 height 12
radio input "true"
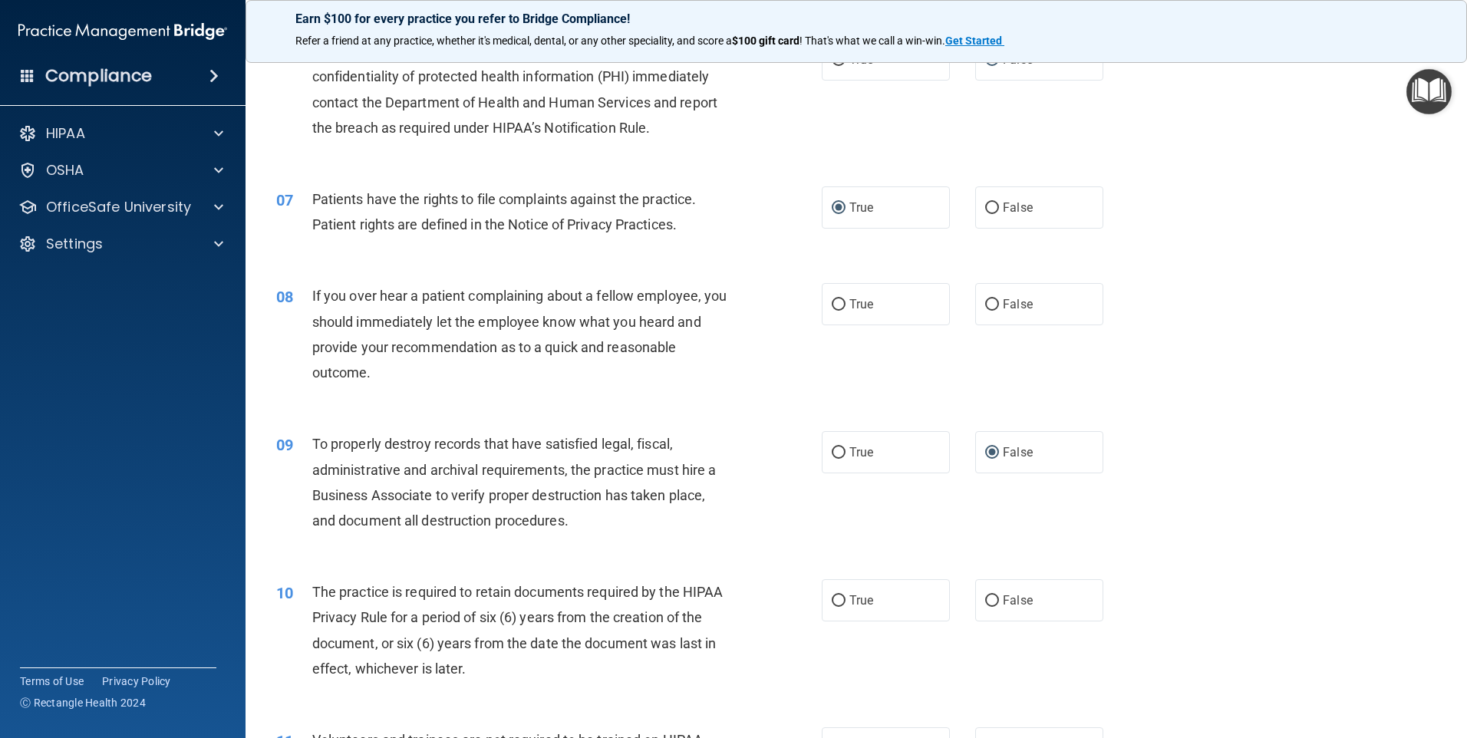
scroll to position [844, 0]
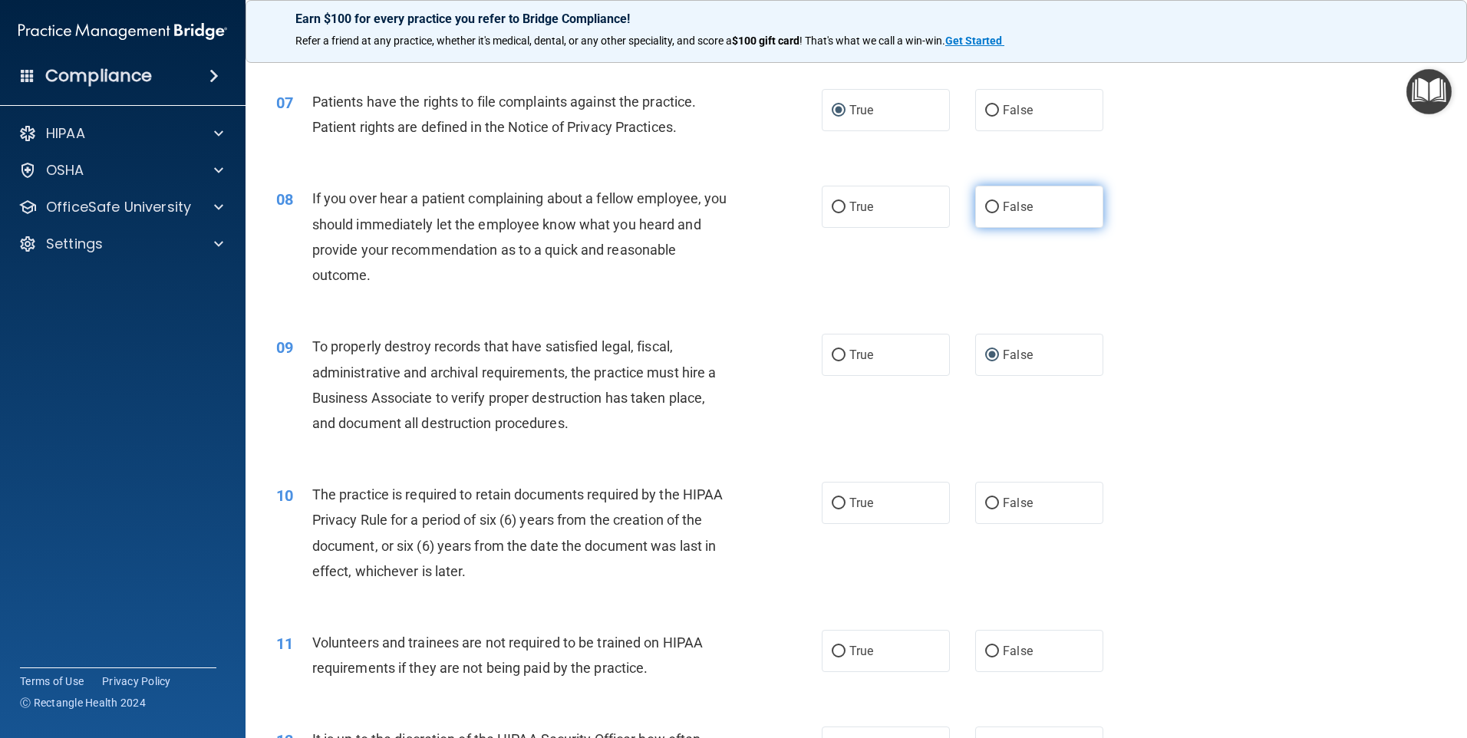
click at [985, 206] on input "False" at bounding box center [992, 208] width 14 height 12
radio input "true"
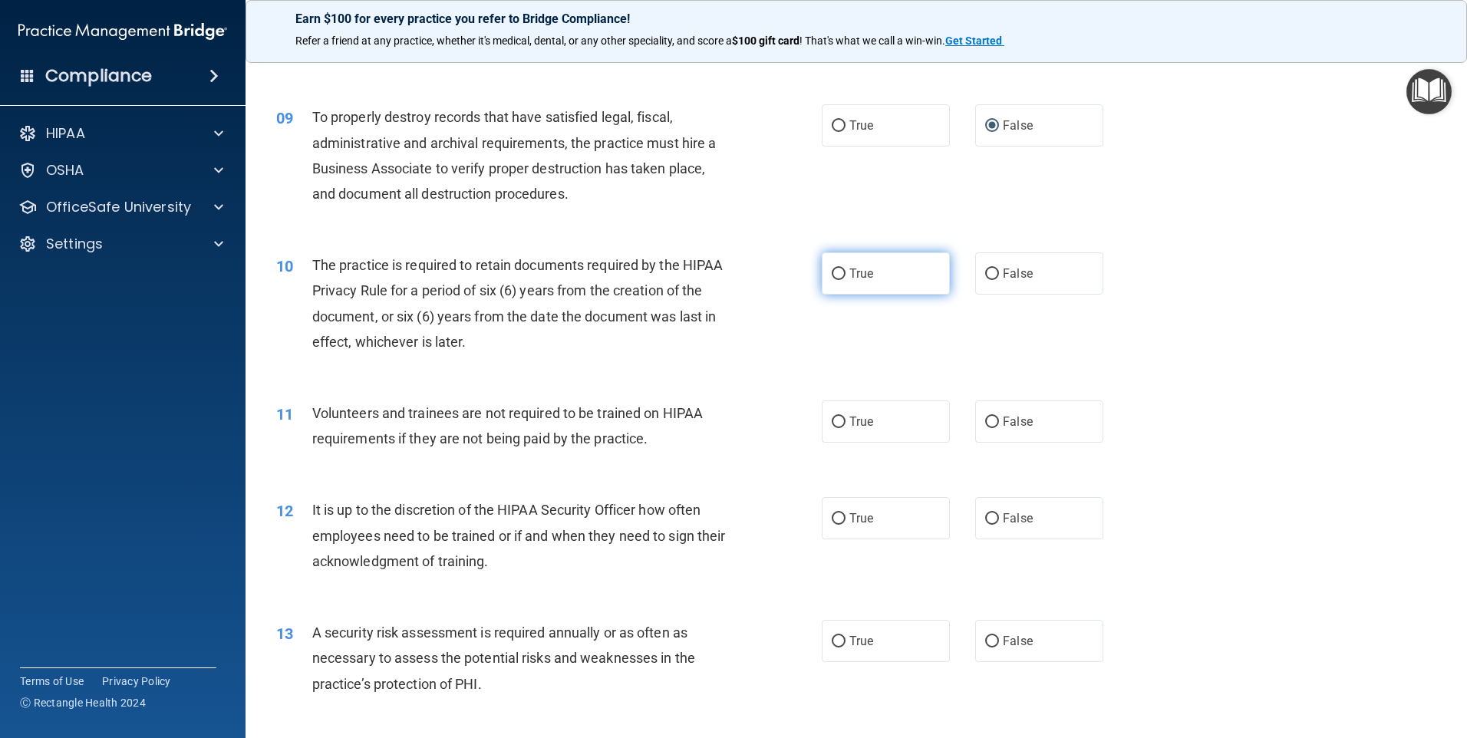
scroll to position [1074, 0]
click at [834, 273] on input "True" at bounding box center [839, 274] width 14 height 12
radio input "true"
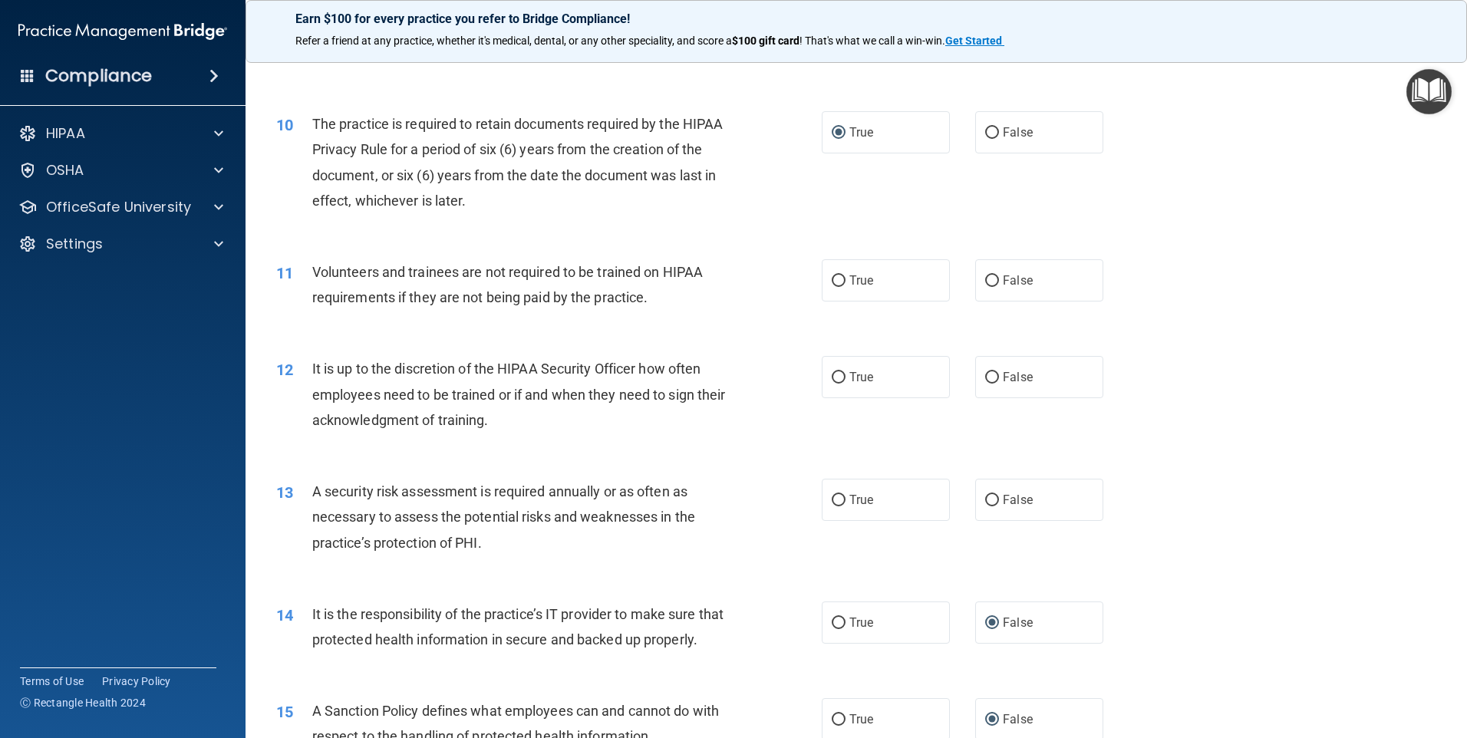
scroll to position [1227, 0]
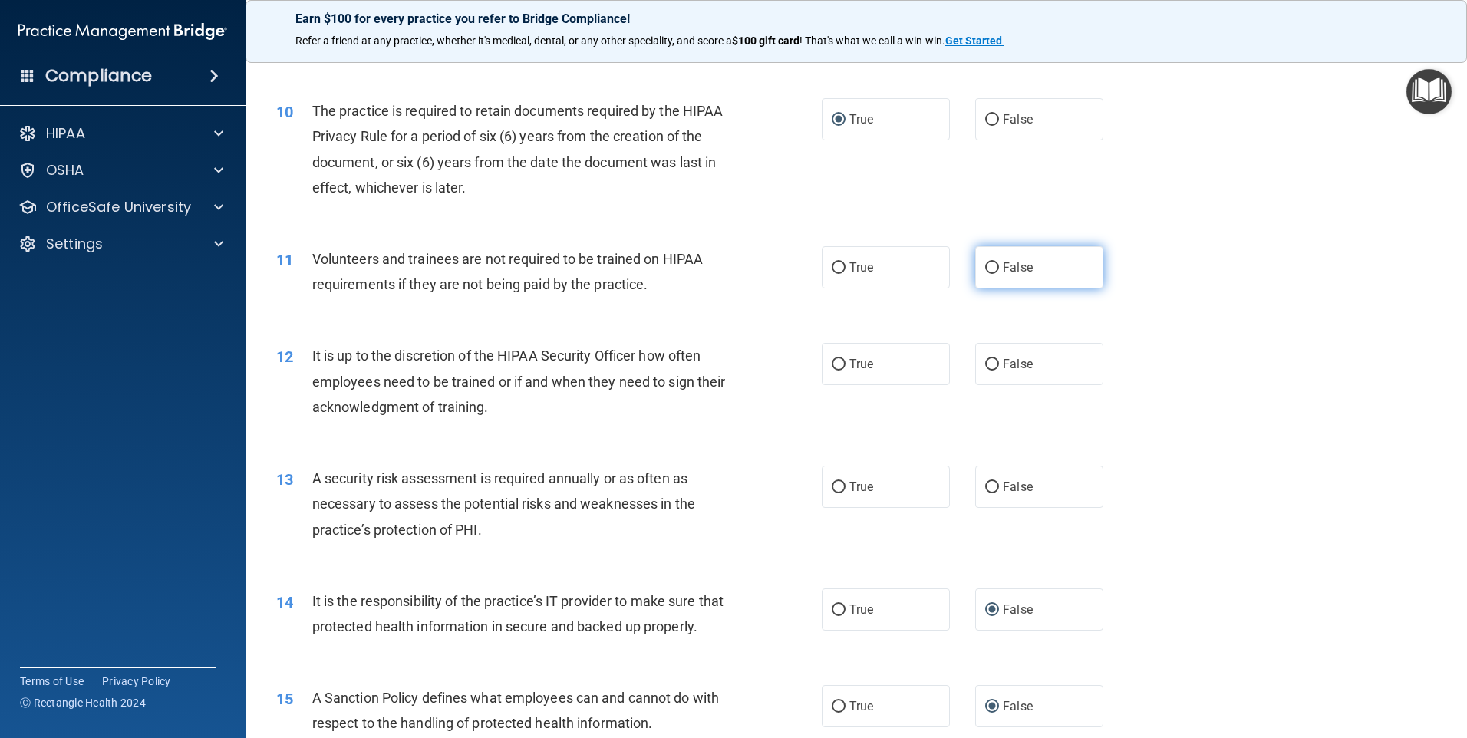
click at [985, 267] on input "False" at bounding box center [992, 268] width 14 height 12
radio input "true"
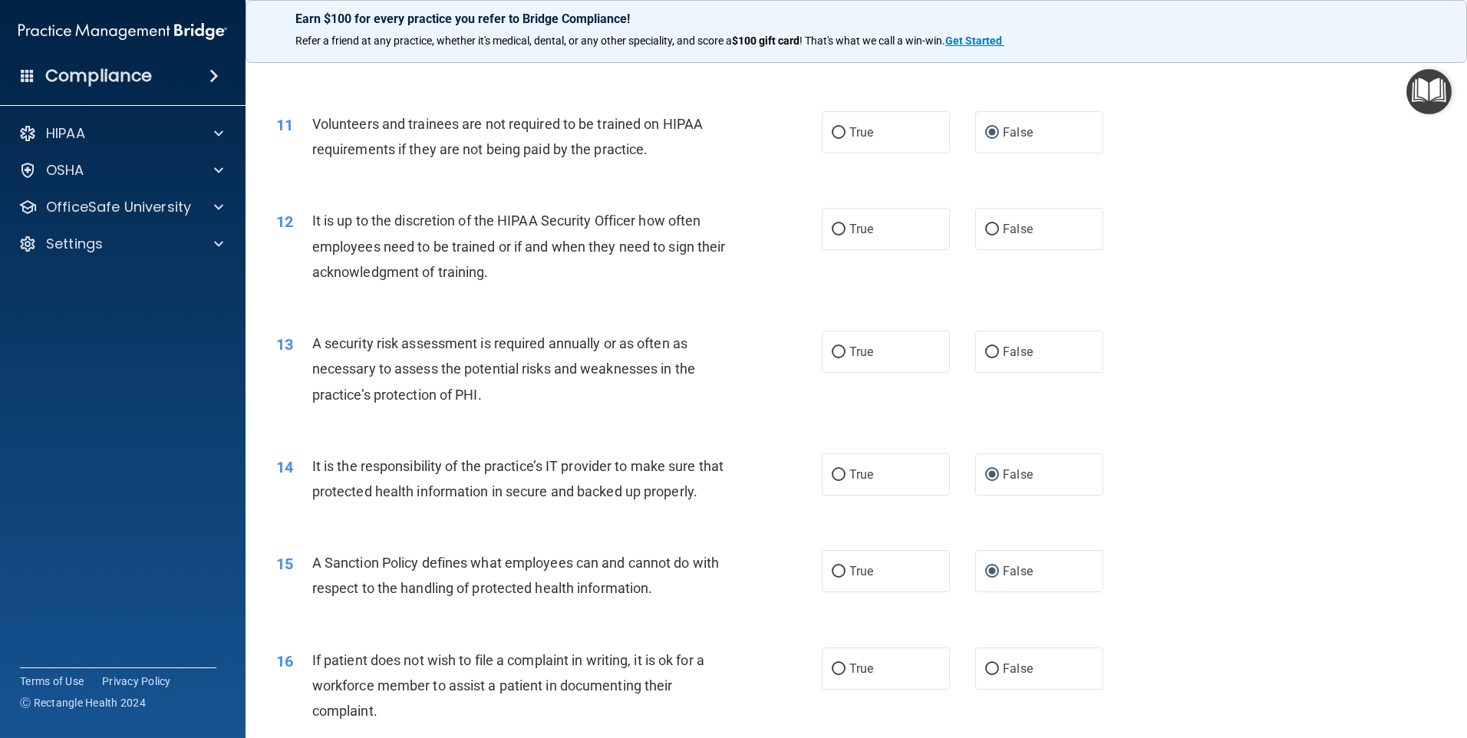
scroll to position [1381, 0]
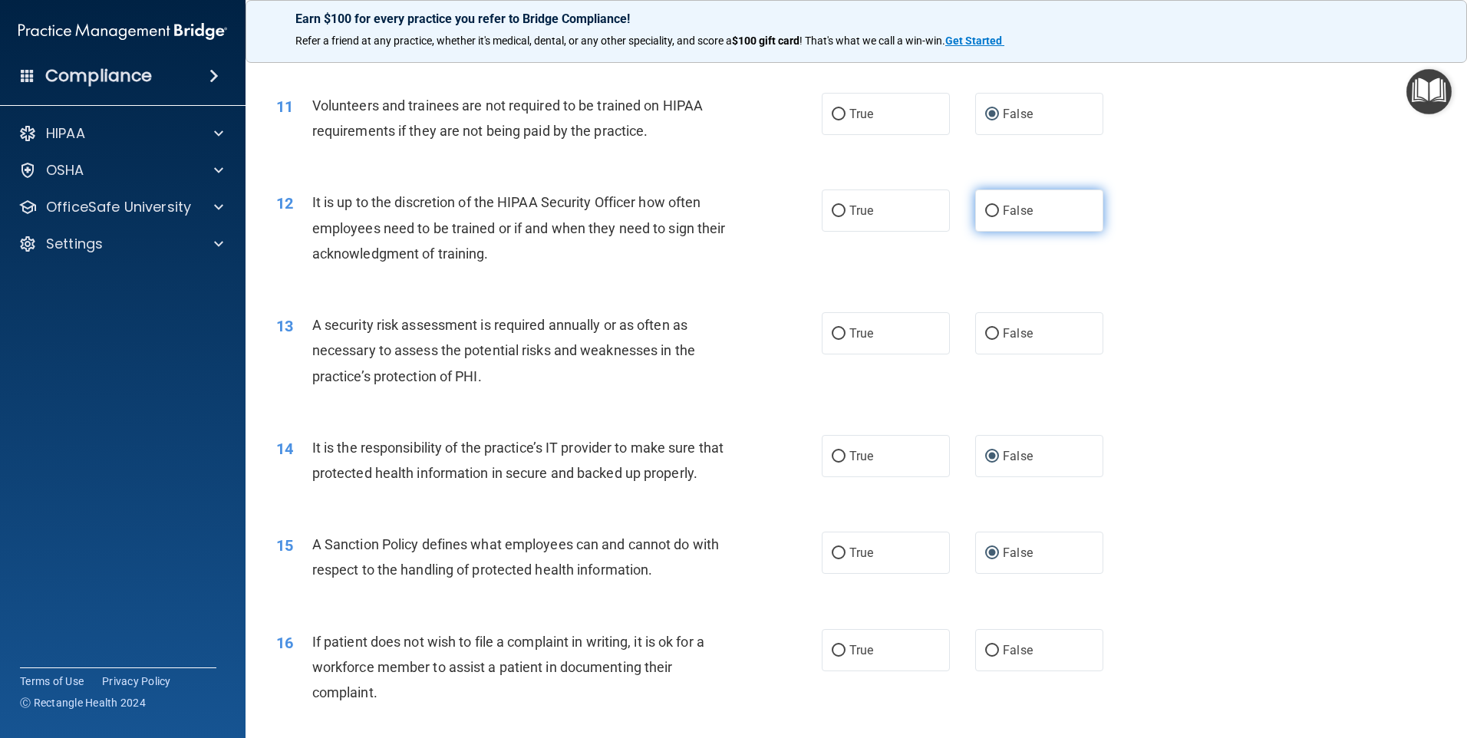
click at [985, 211] on input "False" at bounding box center [992, 212] width 14 height 12
radio input "true"
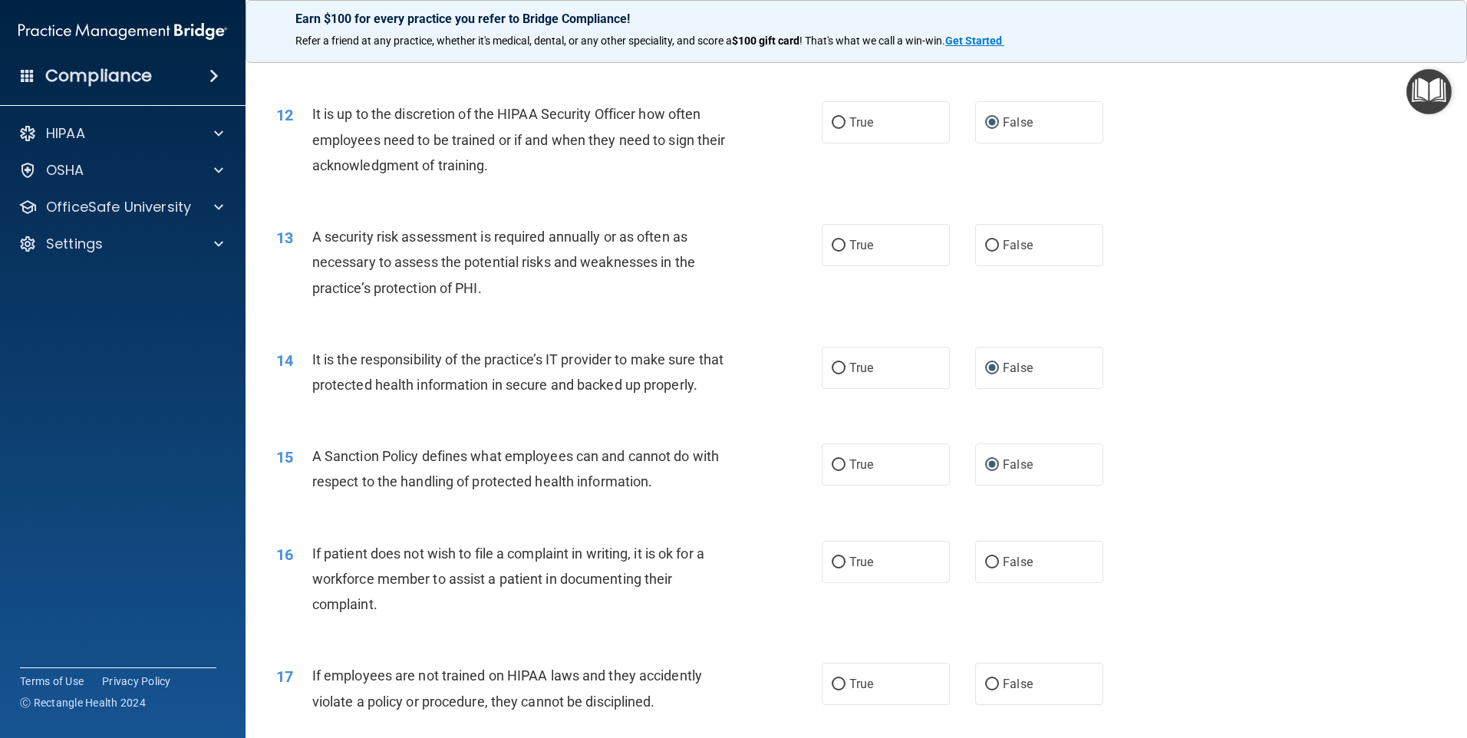
scroll to position [1534, 0]
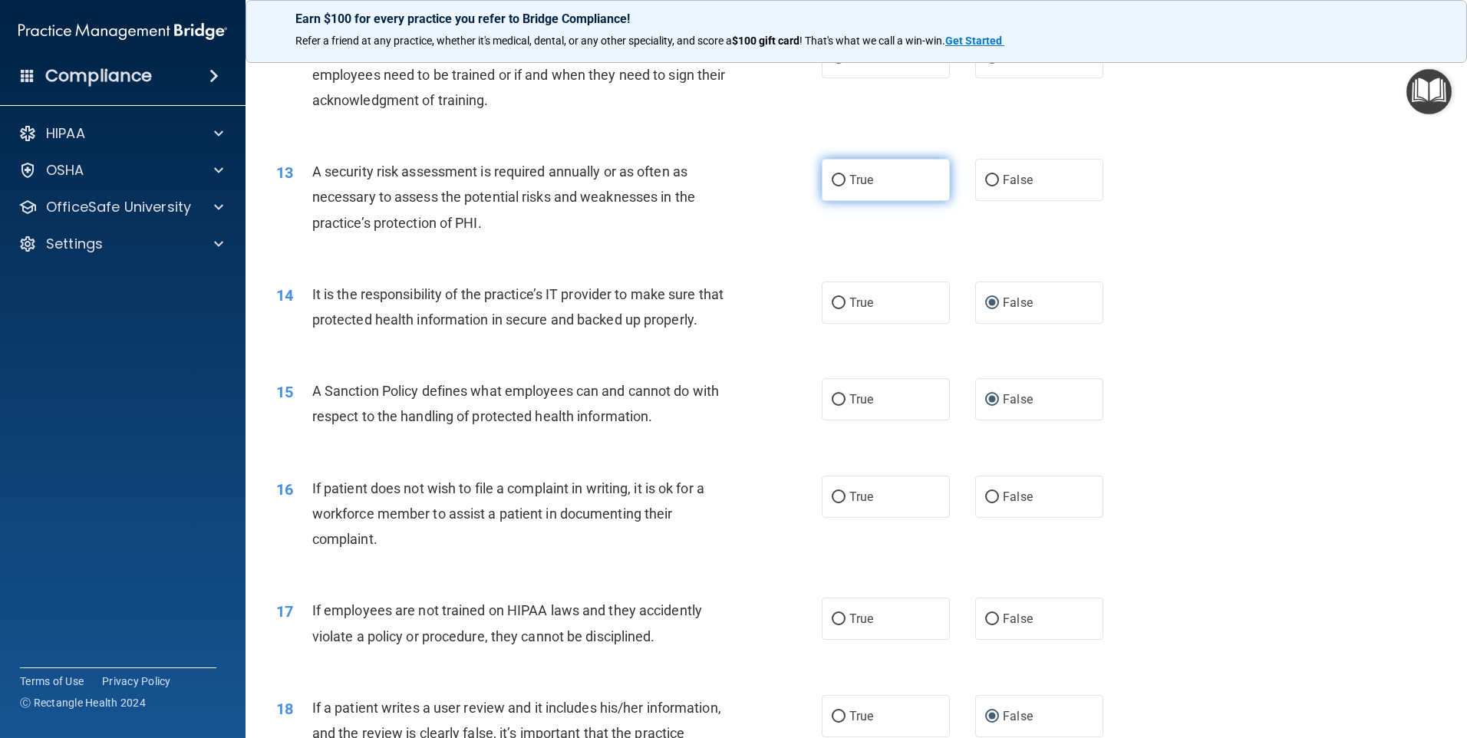
click at [834, 180] on input "True" at bounding box center [839, 181] width 14 height 12
radio input "true"
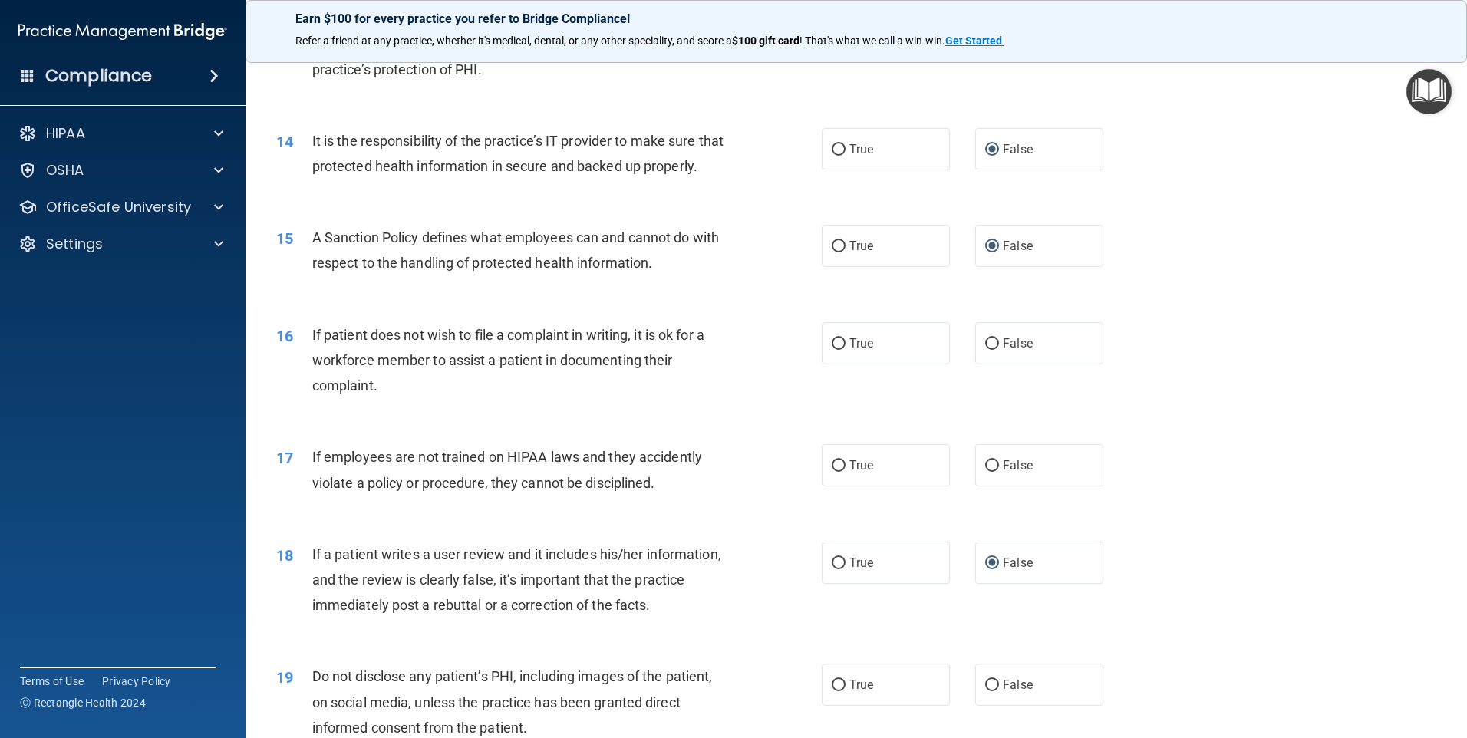
scroll to position [1765, 0]
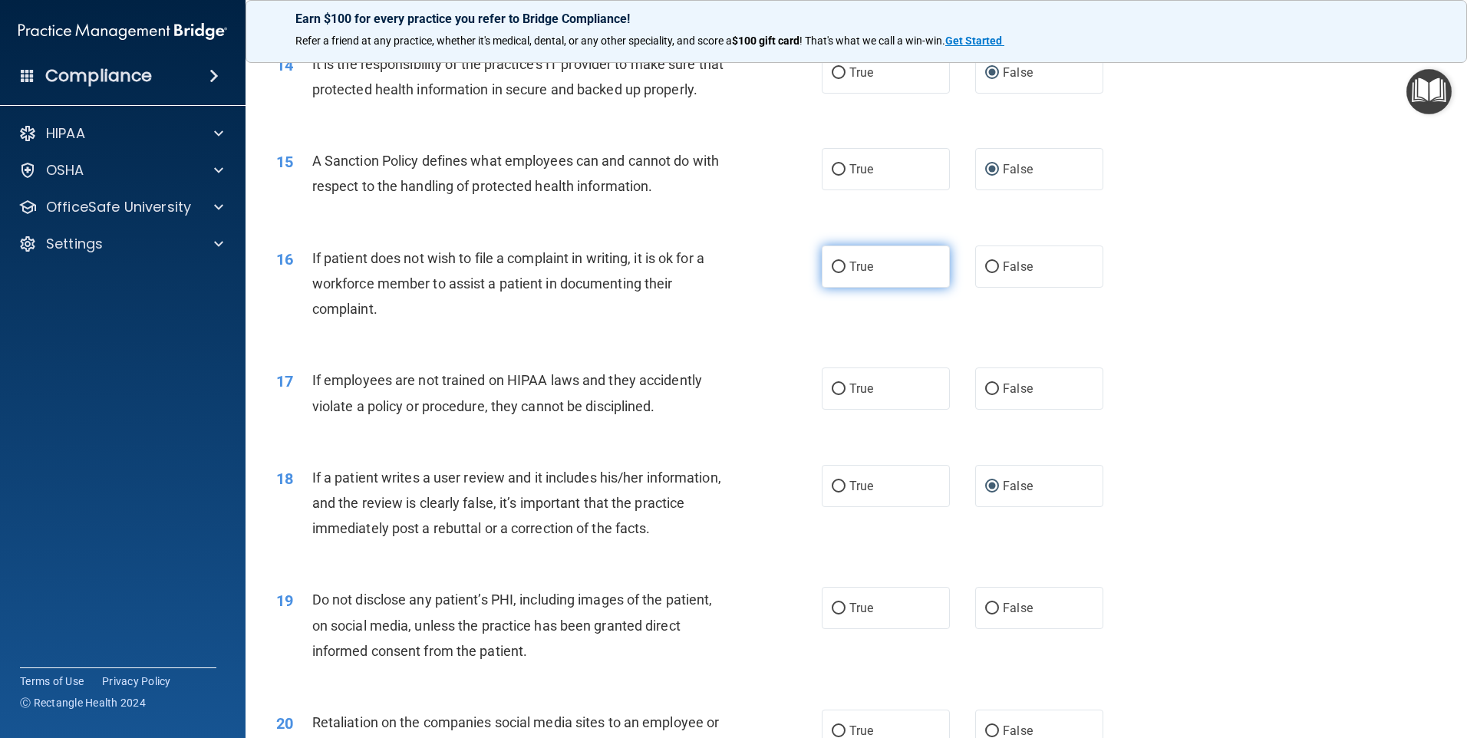
click at [833, 273] on input "True" at bounding box center [839, 268] width 14 height 12
radio input "true"
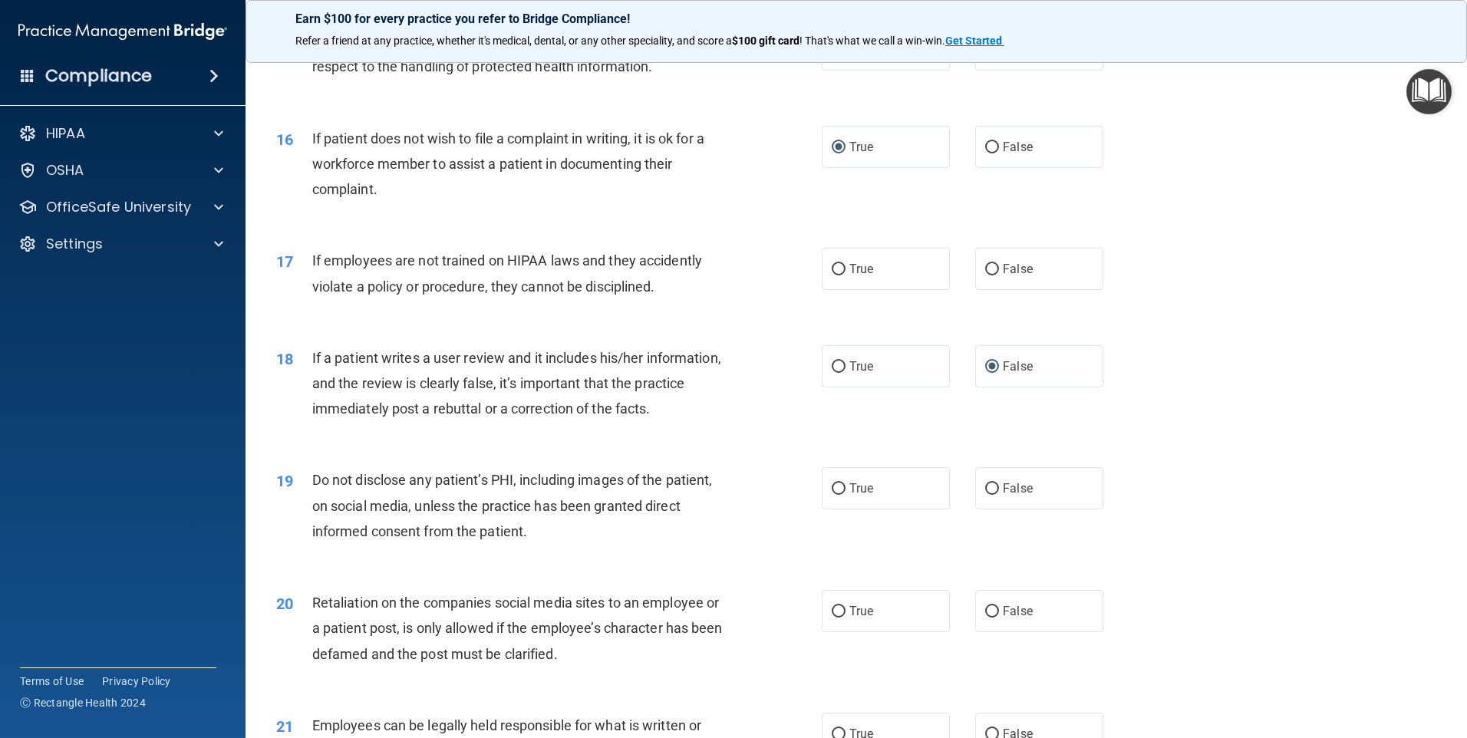
scroll to position [1918, 0]
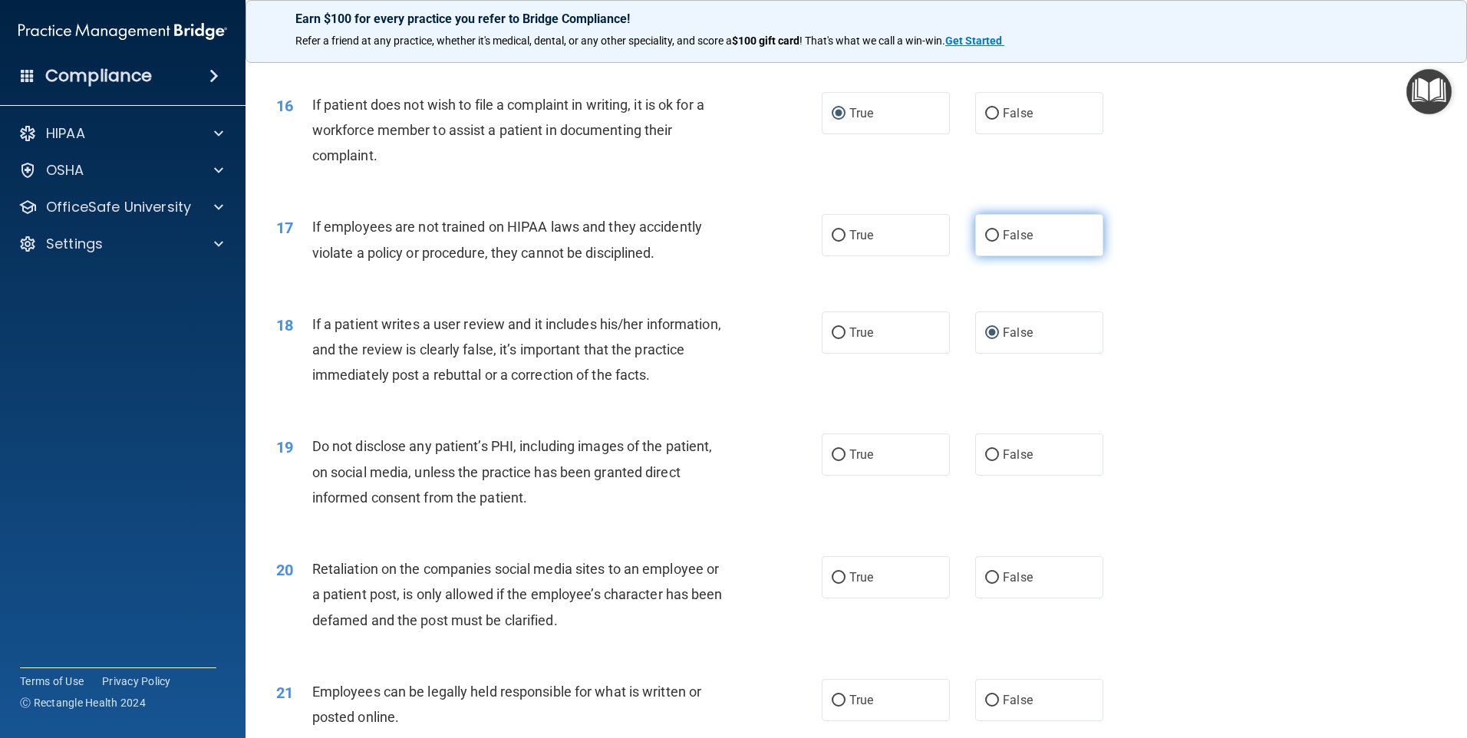
click at [985, 242] on input "False" at bounding box center [992, 236] width 14 height 12
radio input "true"
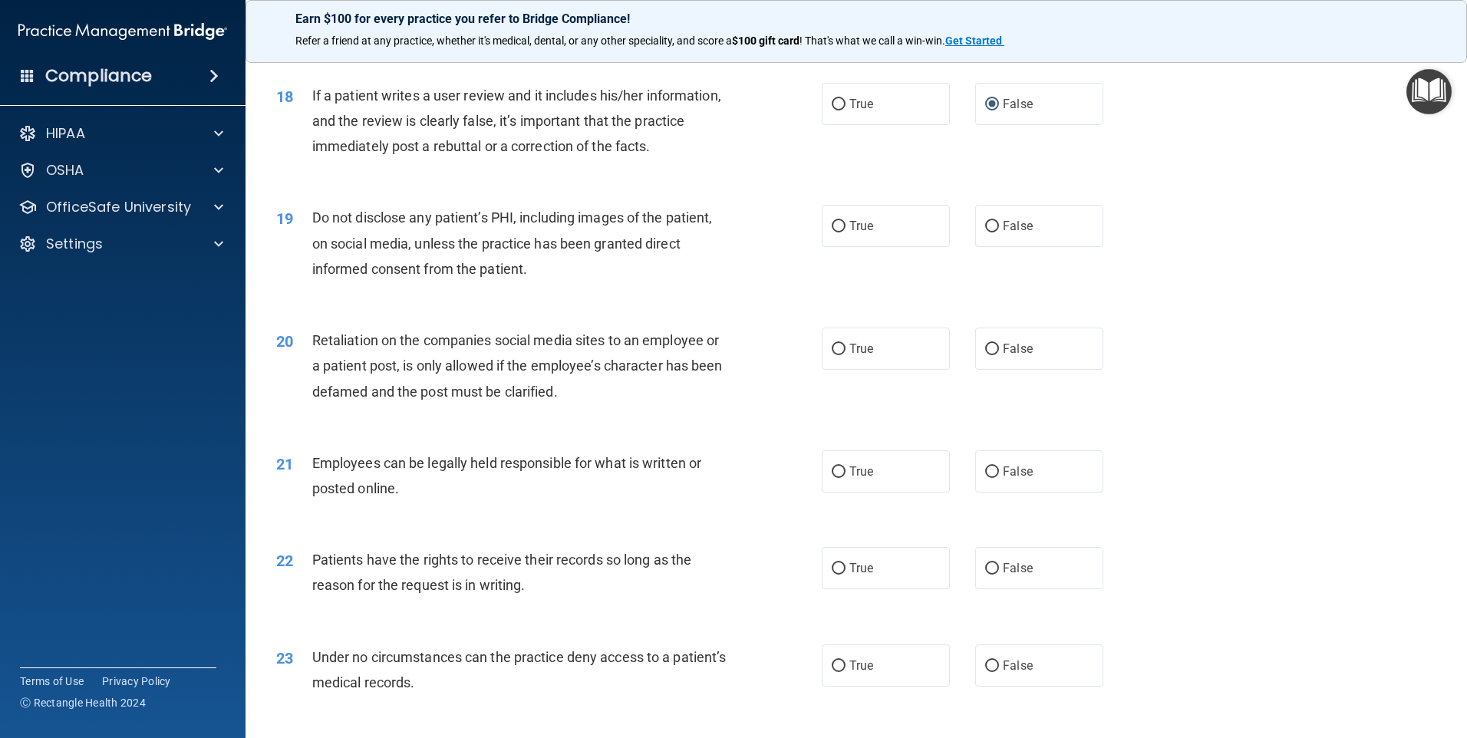
scroll to position [2148, 0]
click at [840, 245] on label "True" at bounding box center [886, 224] width 128 height 42
click at [840, 231] on input "True" at bounding box center [839, 225] width 14 height 12
radio input "true"
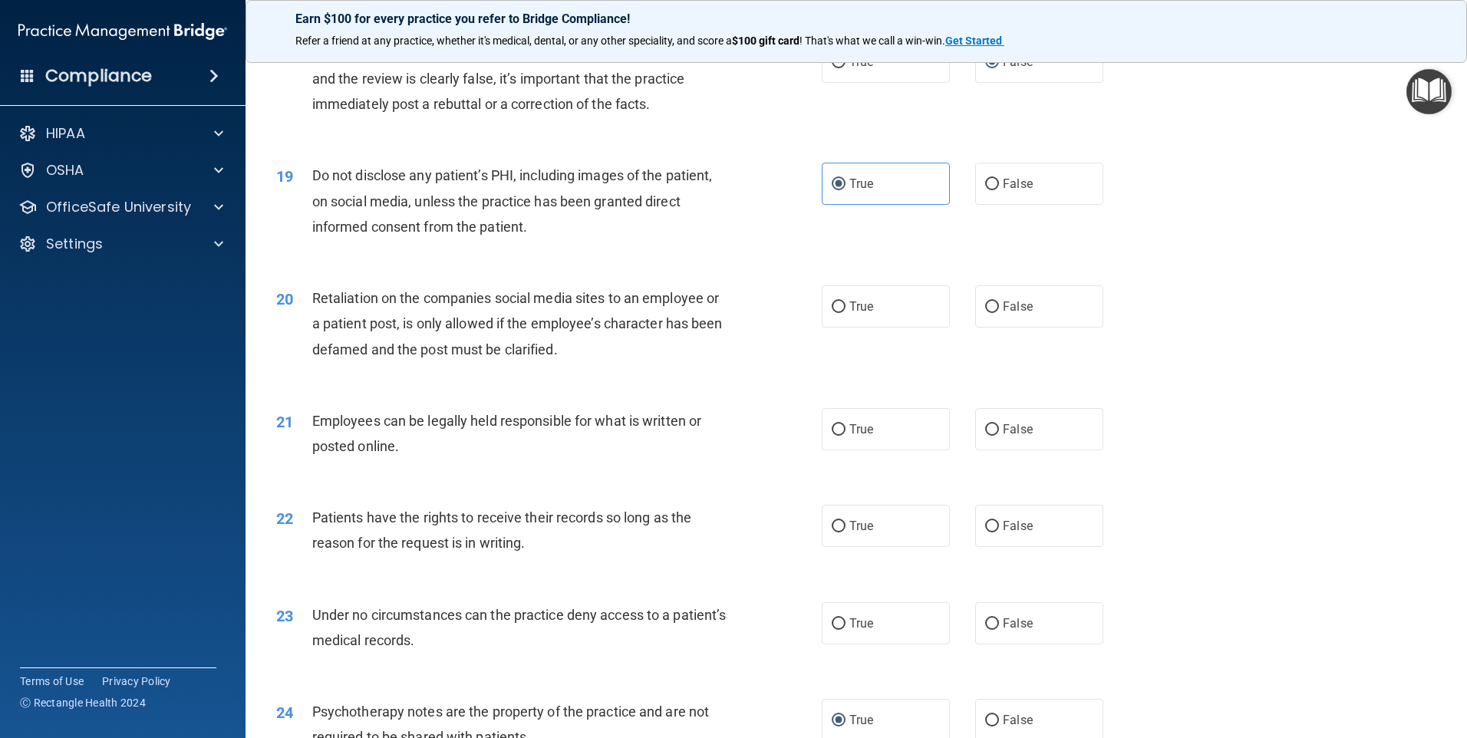
scroll to position [2302, 0]
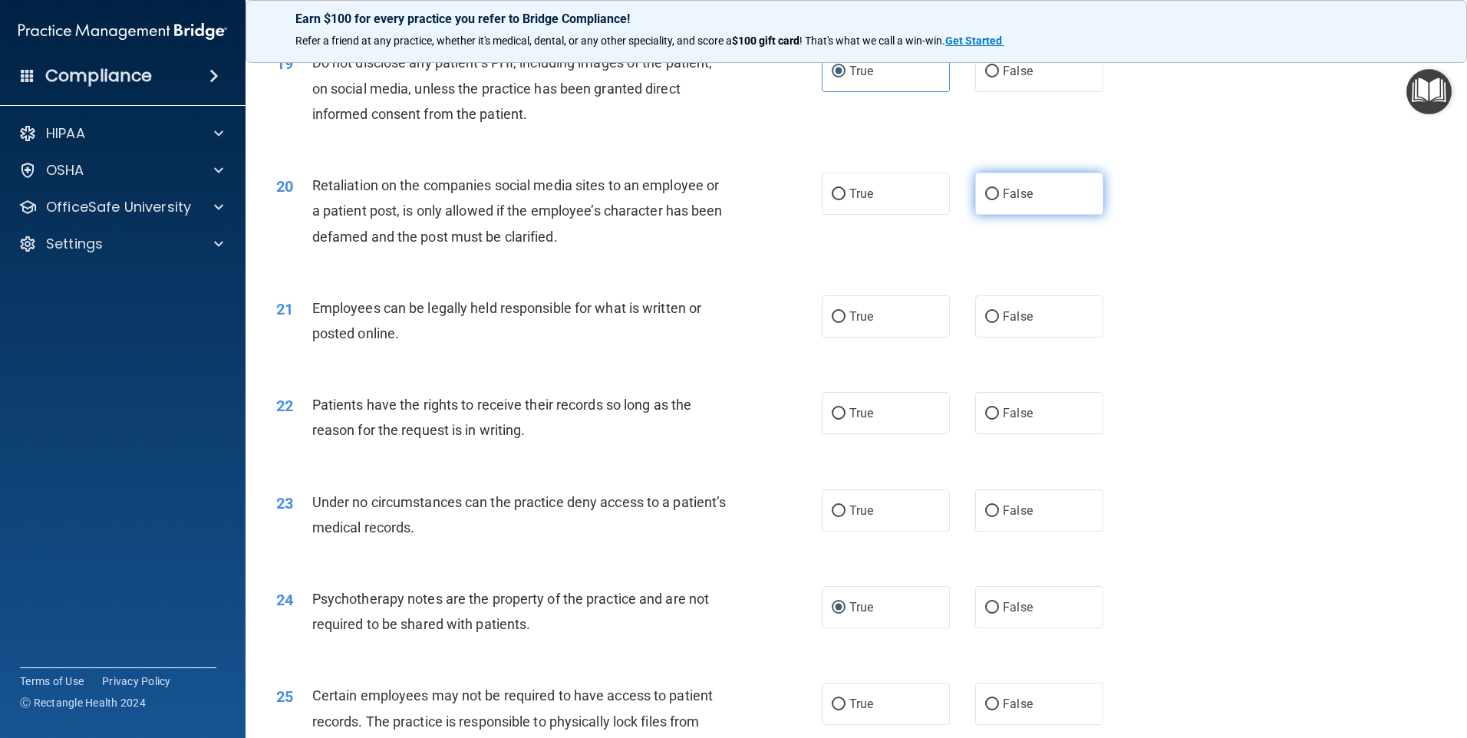
click at [985, 200] on input "False" at bounding box center [992, 195] width 14 height 12
radio input "true"
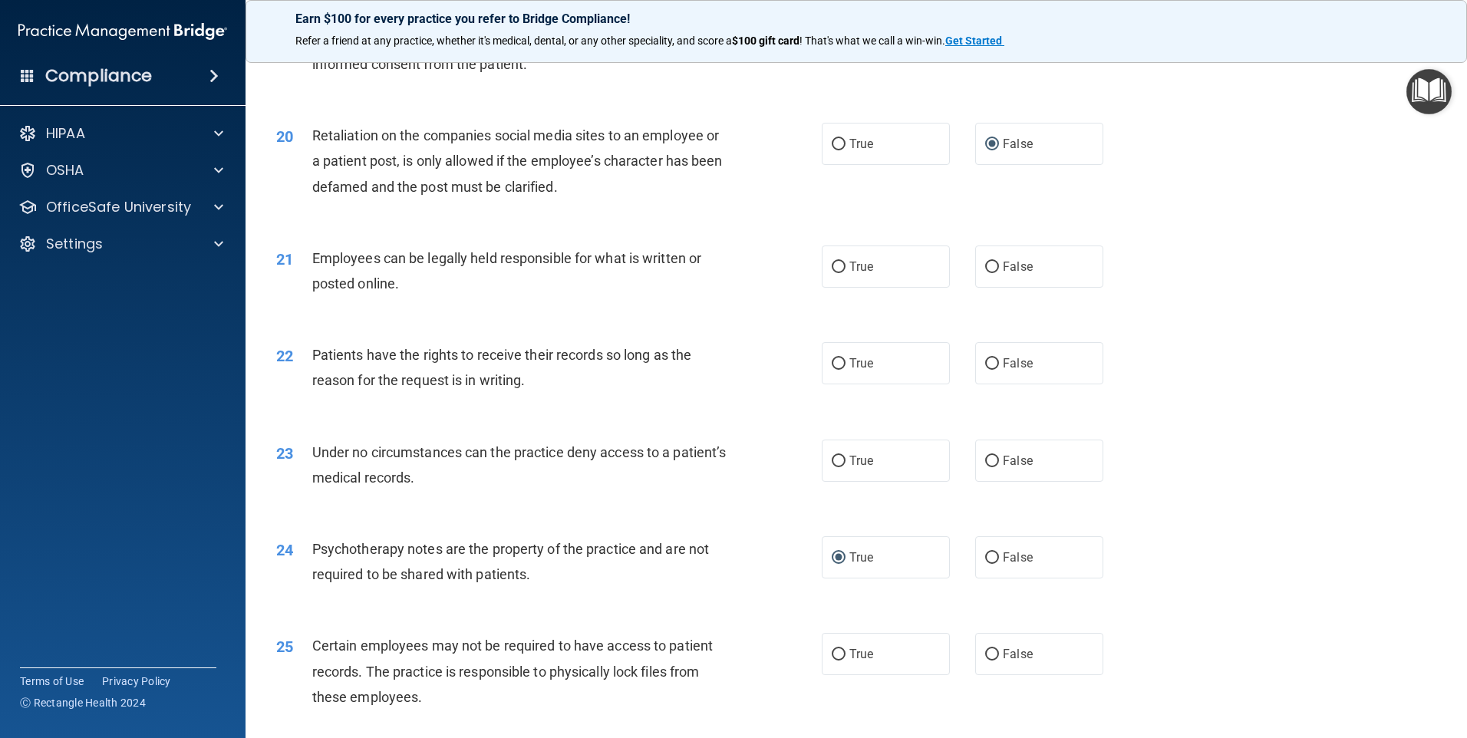
scroll to position [2378, 0]
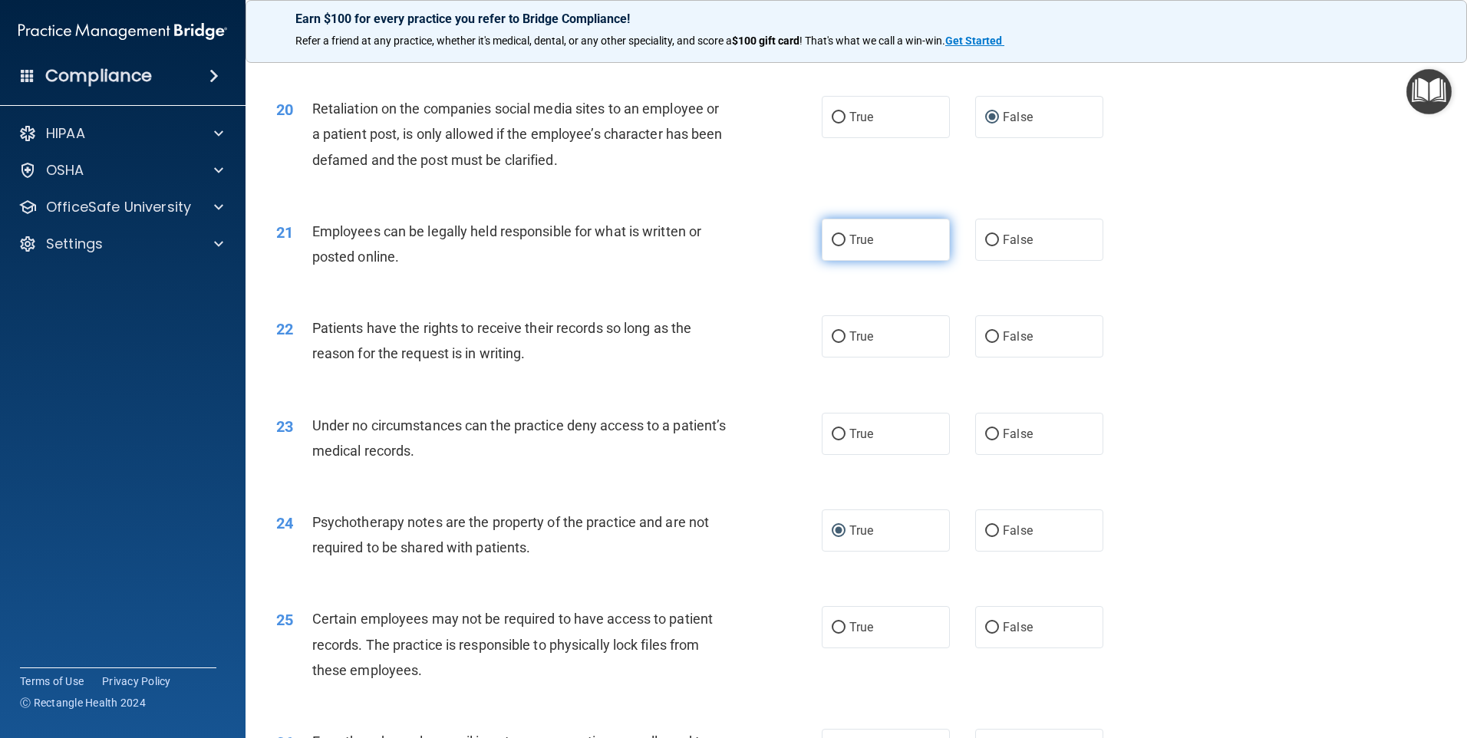
click at [835, 246] on input "True" at bounding box center [839, 241] width 14 height 12
radio input "true"
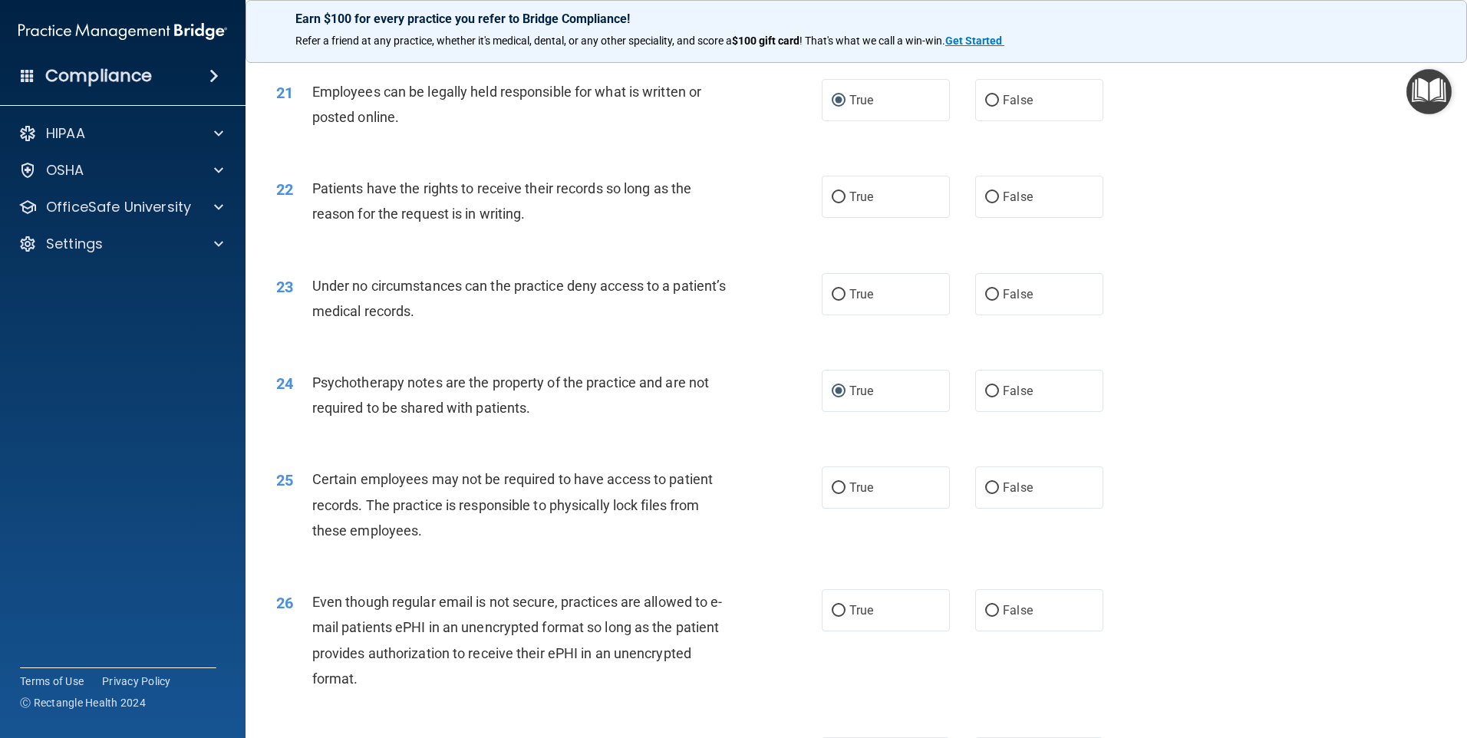
scroll to position [2532, 0]
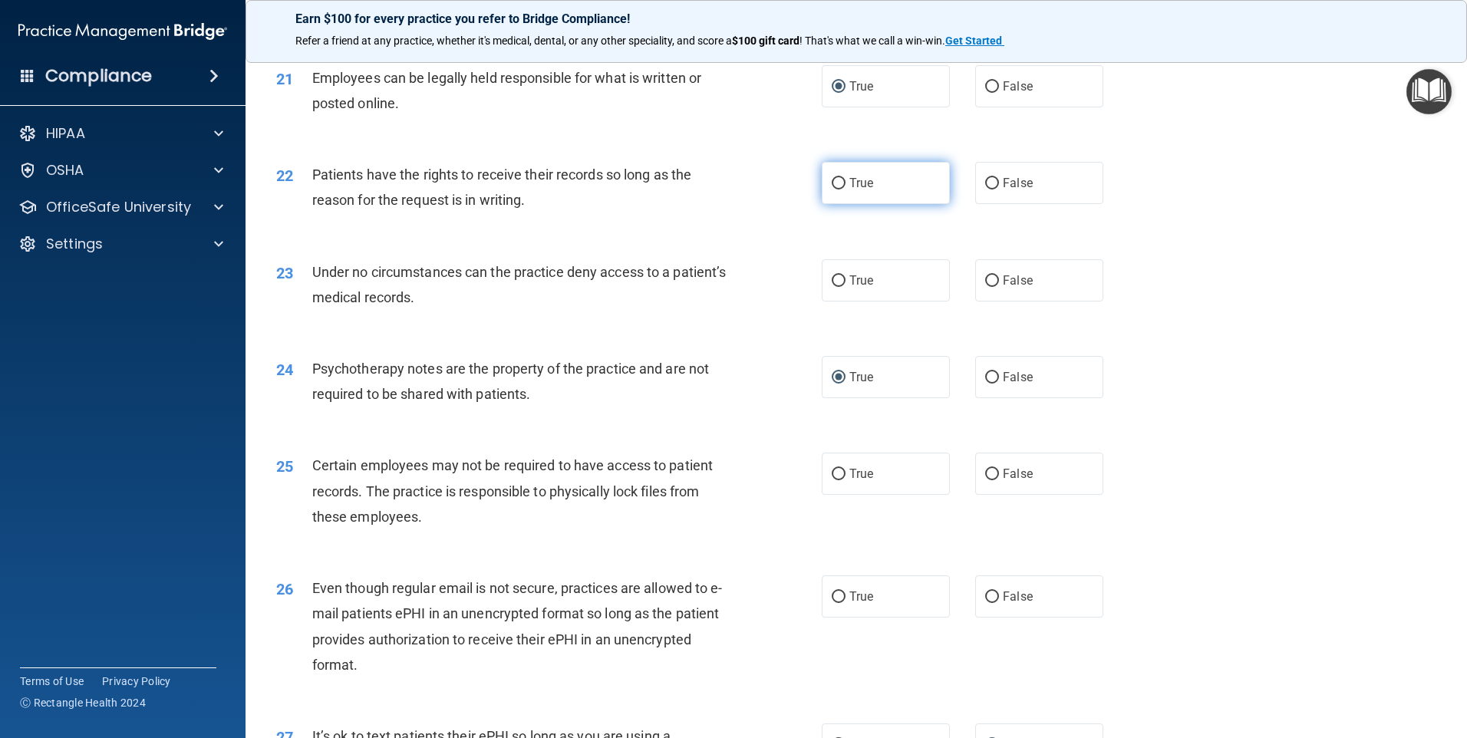
click at [832, 189] on input "True" at bounding box center [839, 184] width 14 height 12
radio input "true"
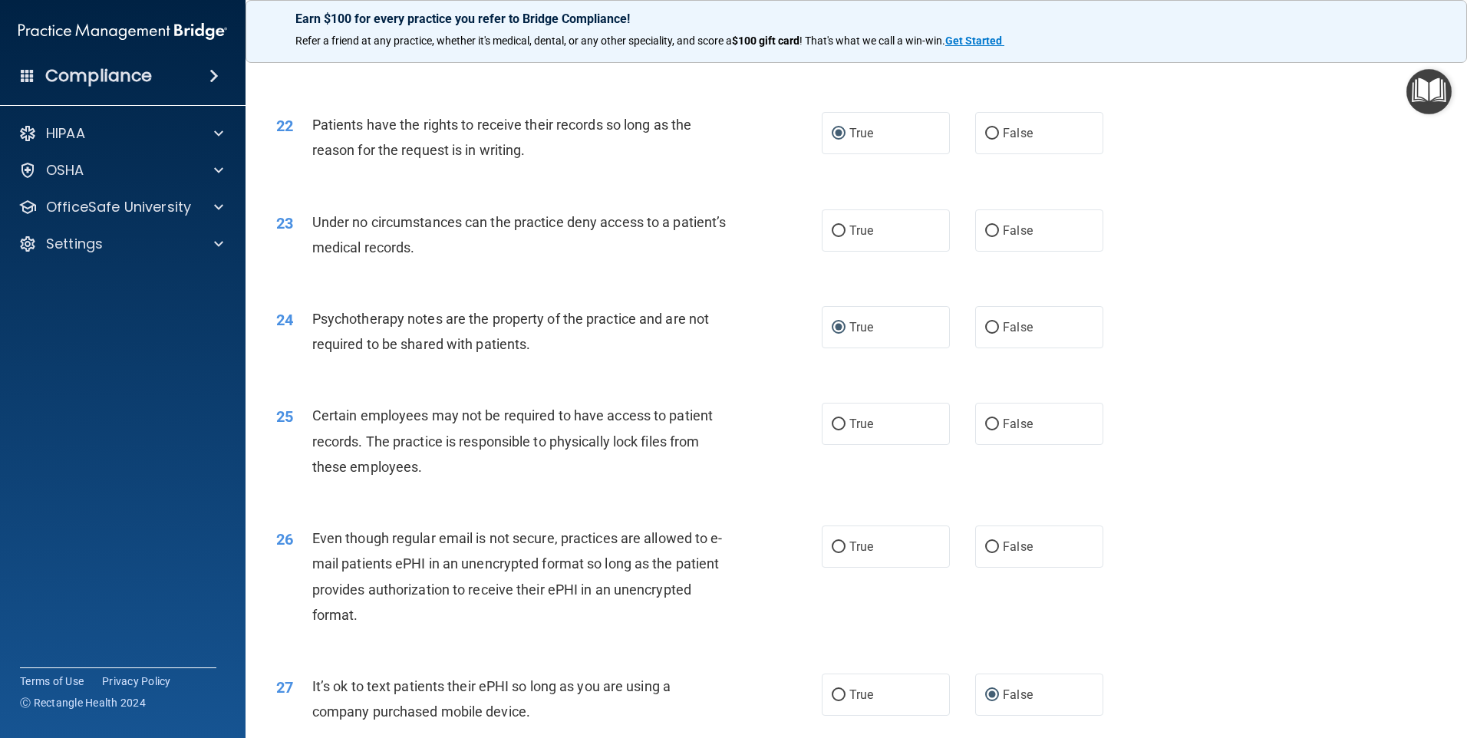
scroll to position [2608, 0]
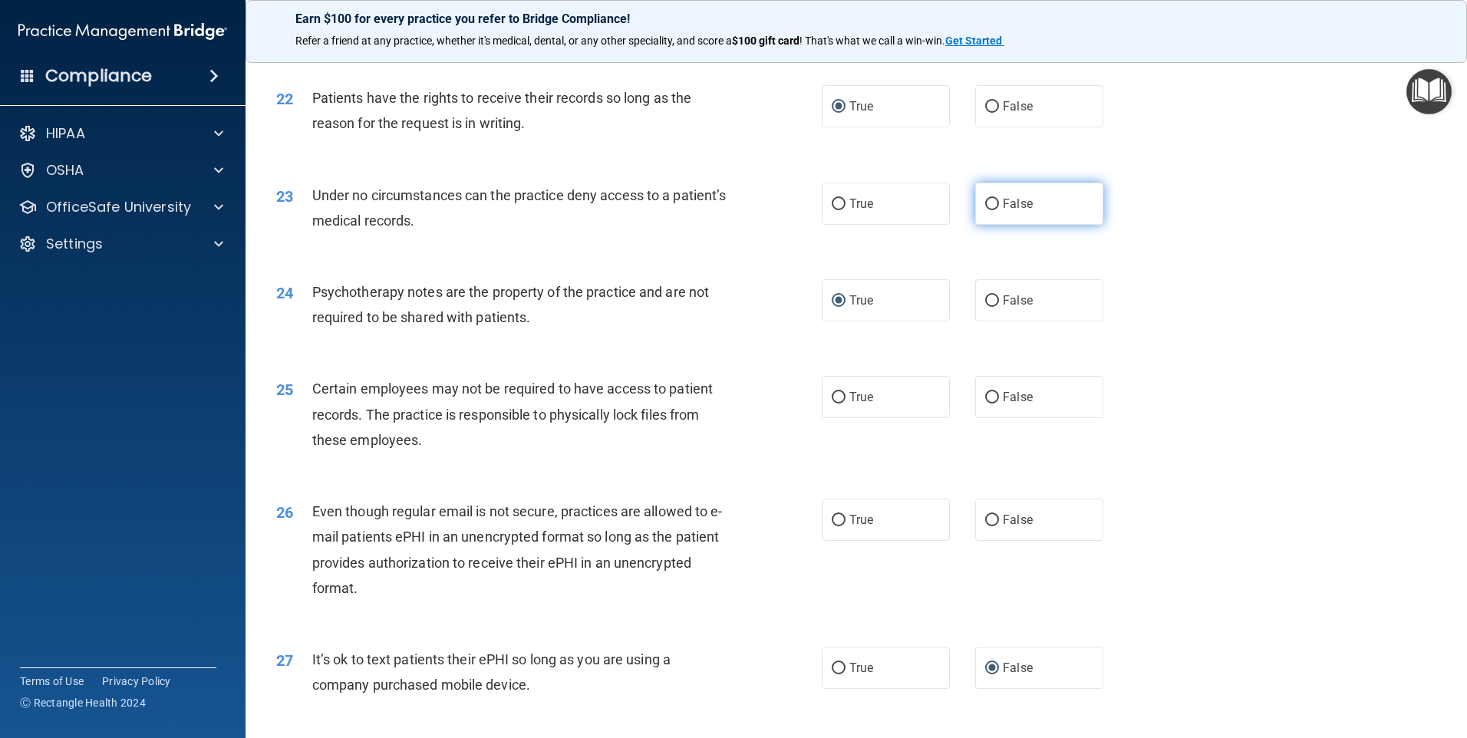
click at [987, 210] on input "False" at bounding box center [992, 205] width 14 height 12
radio input "true"
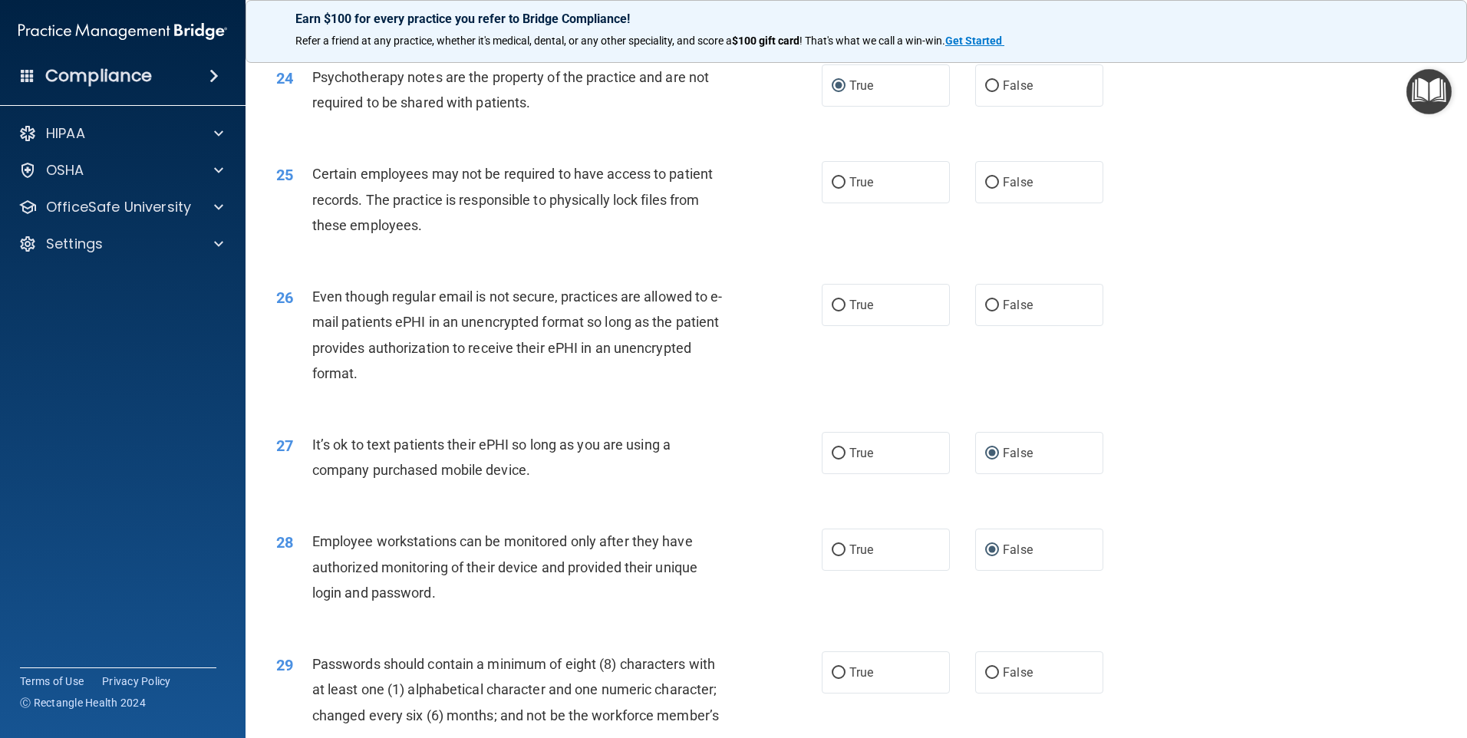
scroll to position [2839, 0]
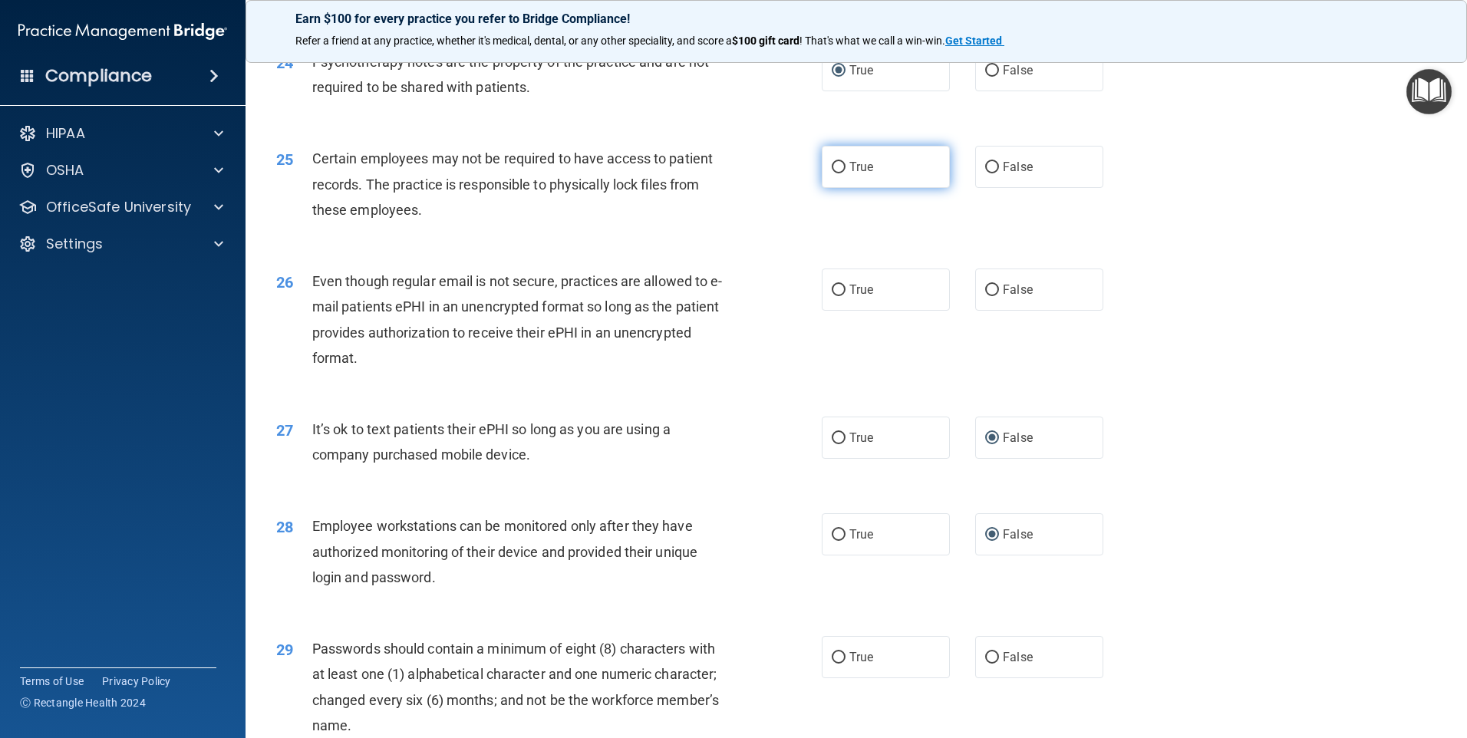
click at [835, 173] on input "True" at bounding box center [839, 168] width 14 height 12
radio input "true"
click at [836, 296] on input "True" at bounding box center [839, 291] width 14 height 12
radio input "true"
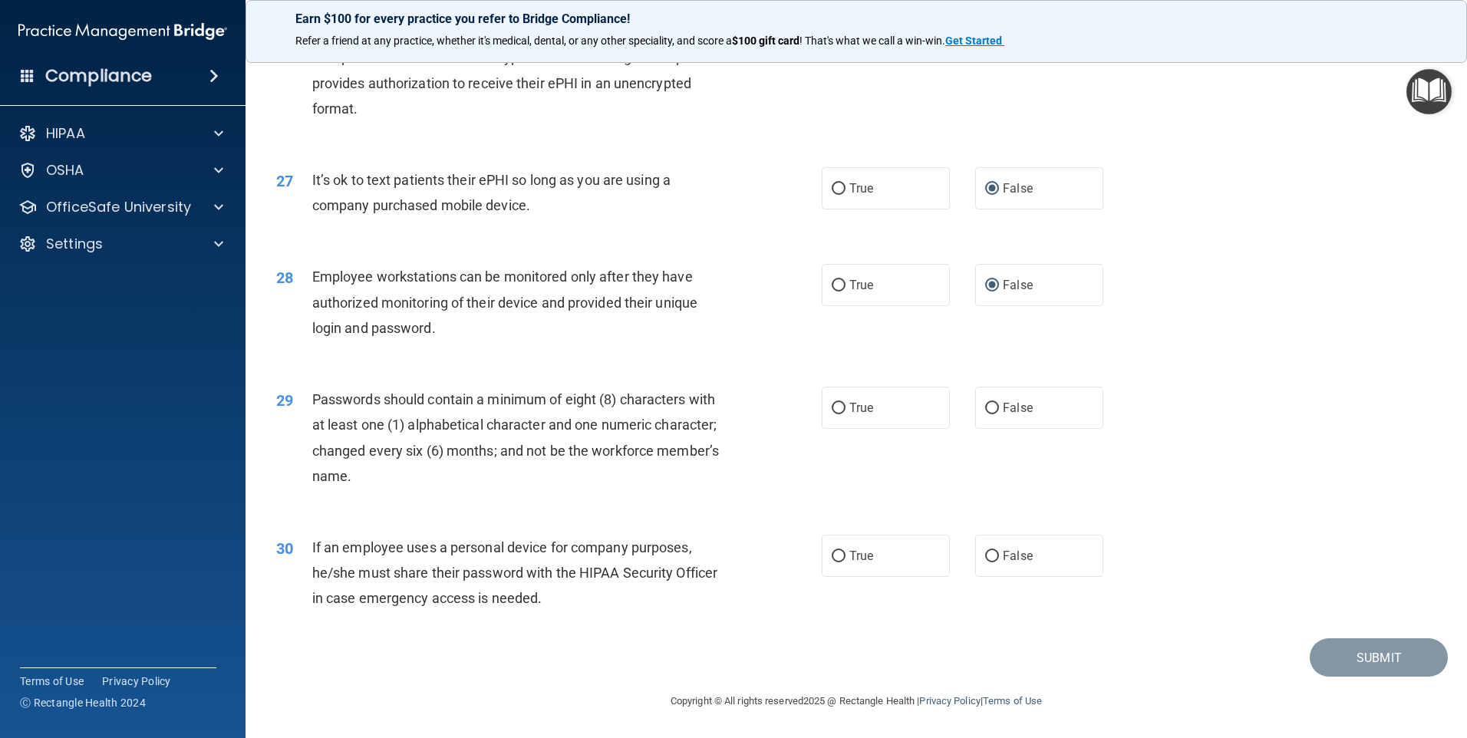
scroll to position [3113, 0]
click at [837, 407] on input "True" at bounding box center [839, 409] width 14 height 12
radio input "true"
click at [993, 555] on label "False" at bounding box center [1039, 556] width 128 height 42
click at [993, 555] on input "False" at bounding box center [992, 557] width 14 height 12
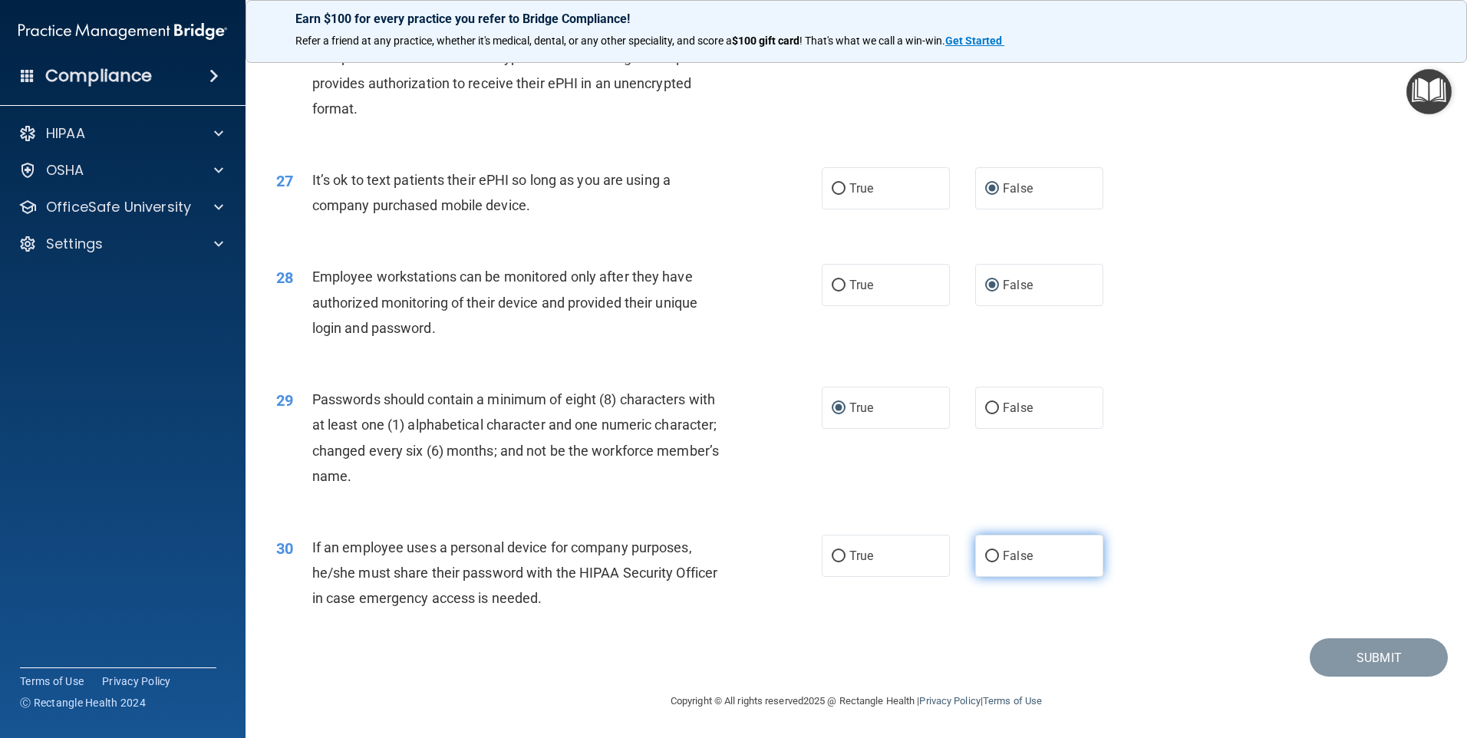
radio input "true"
click at [1379, 666] on button "Submit" at bounding box center [1379, 657] width 138 height 39
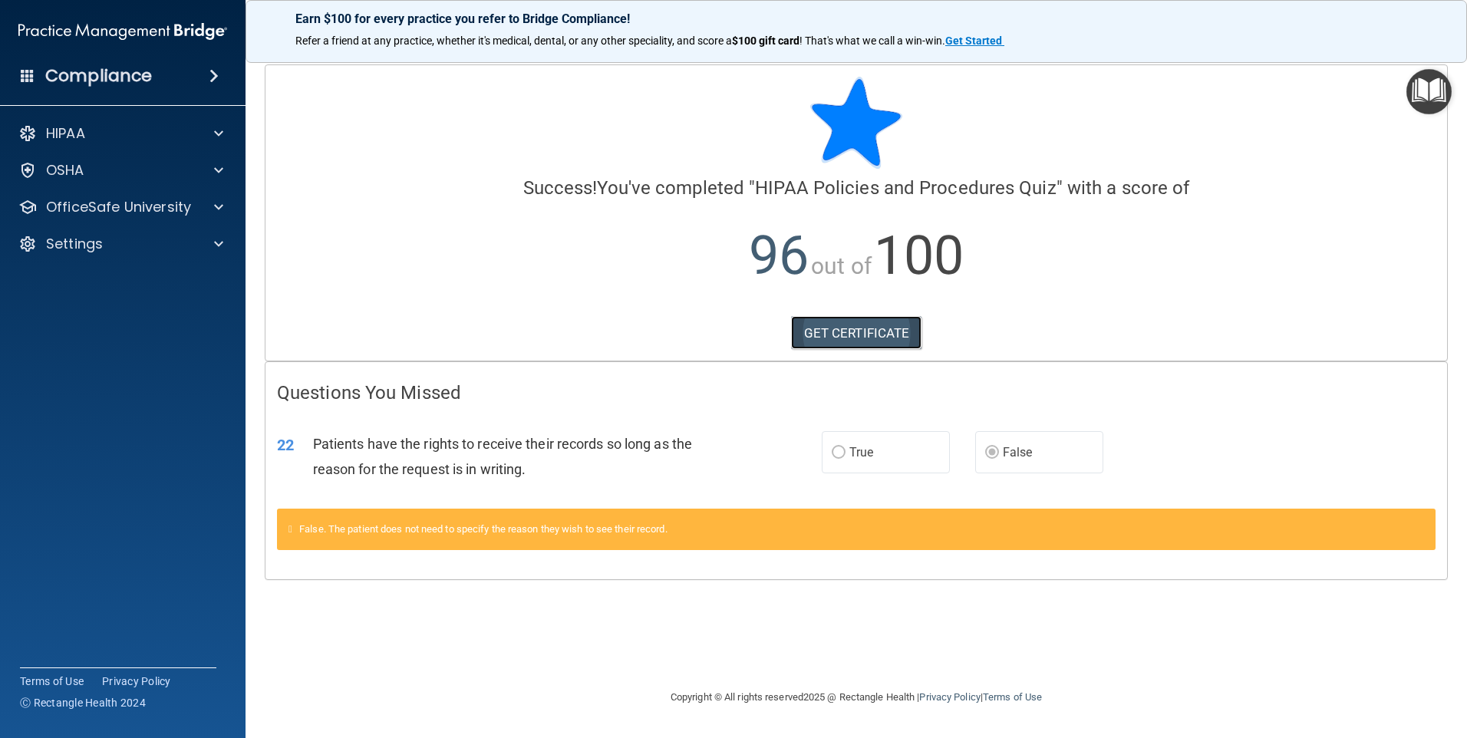
click at [839, 333] on link "GET CERTIFICATE" at bounding box center [856, 333] width 131 height 34
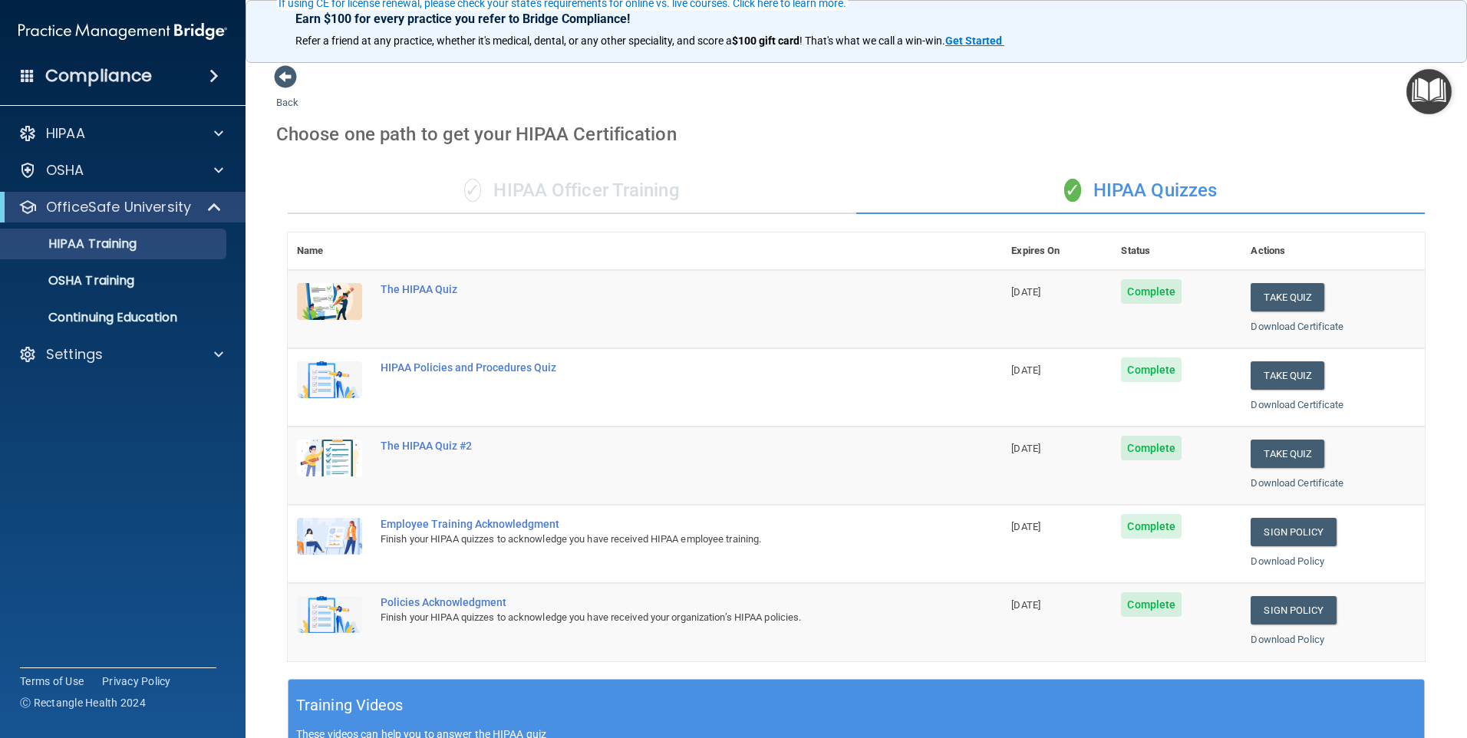
scroll to position [153, 0]
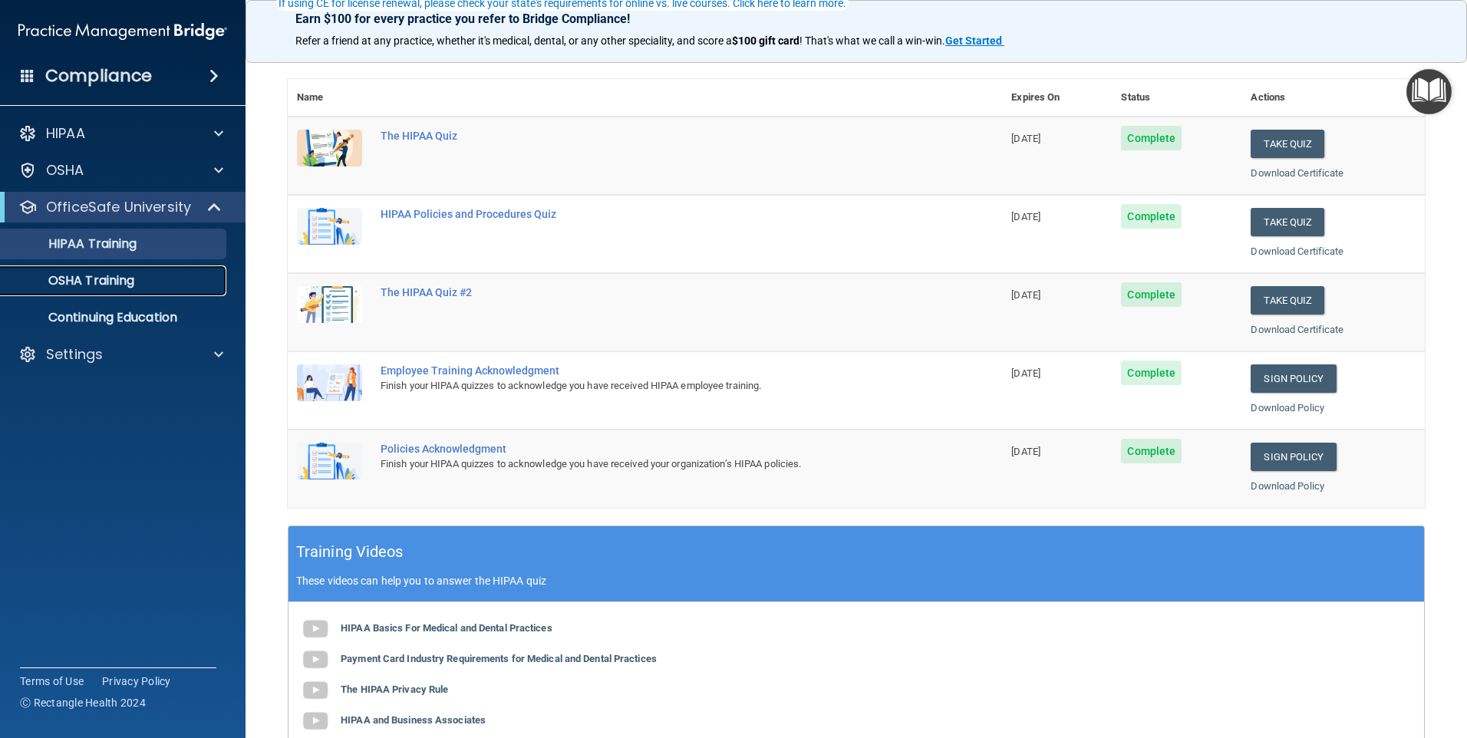
click at [129, 275] on p "OSHA Training" at bounding box center [72, 280] width 124 height 15
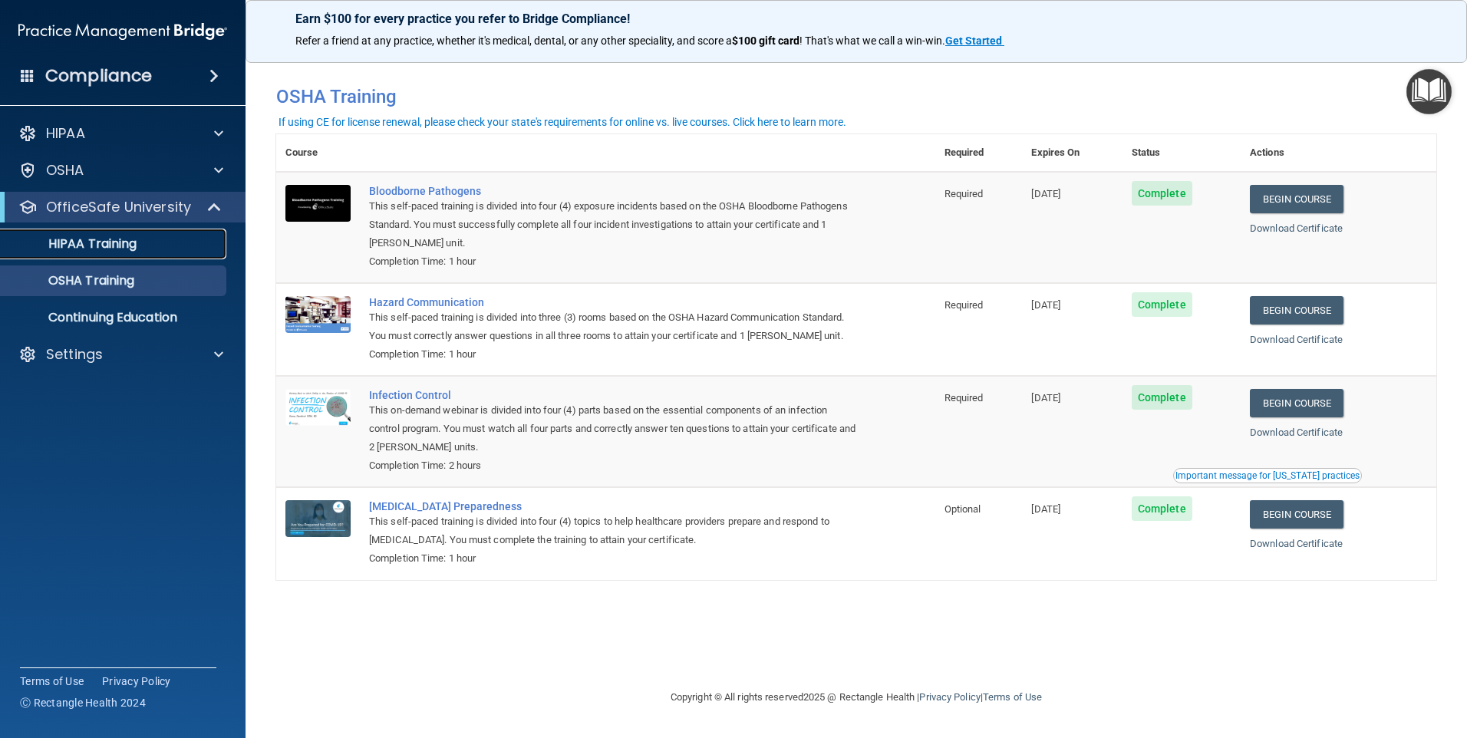
click at [92, 249] on p "HIPAA Training" at bounding box center [73, 243] width 127 height 15
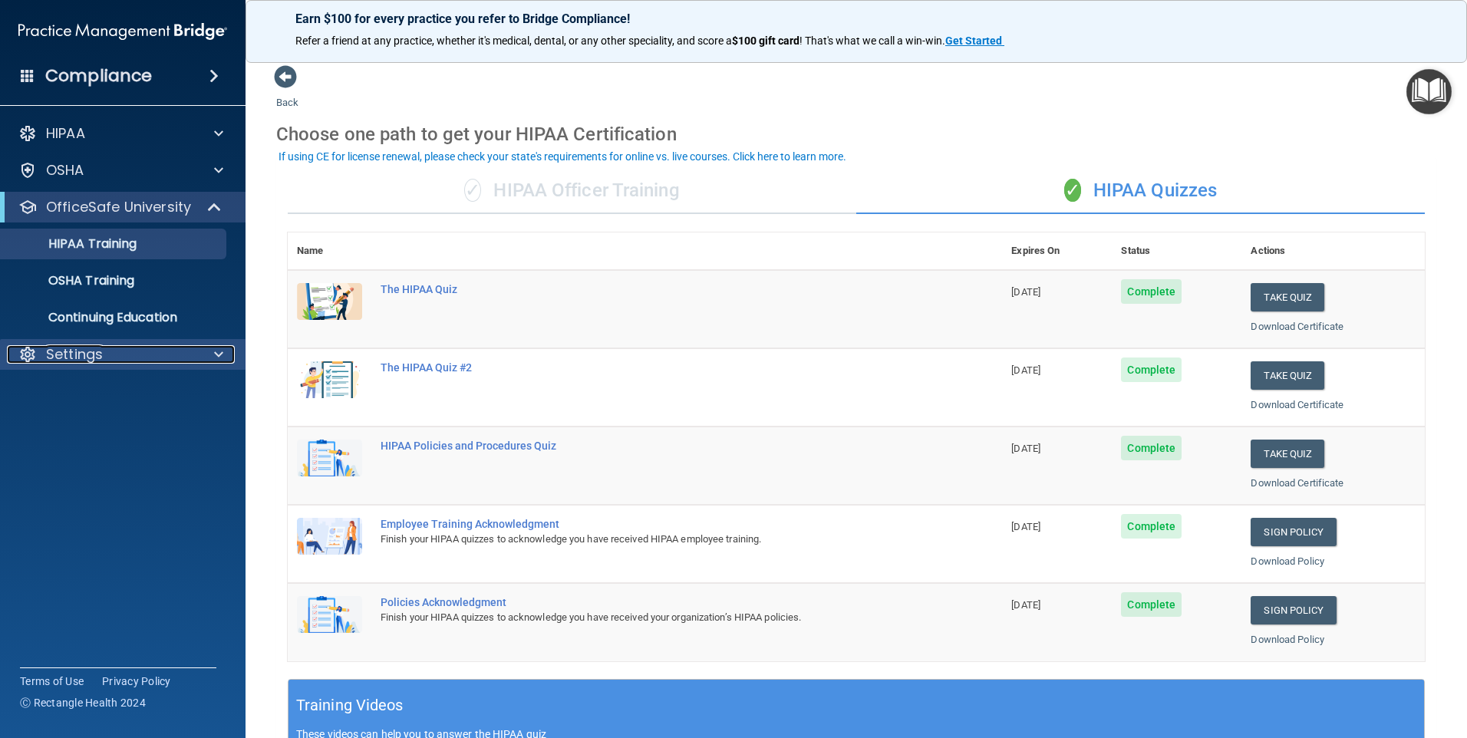
click at [116, 359] on div "Settings" at bounding box center [102, 354] width 190 height 18
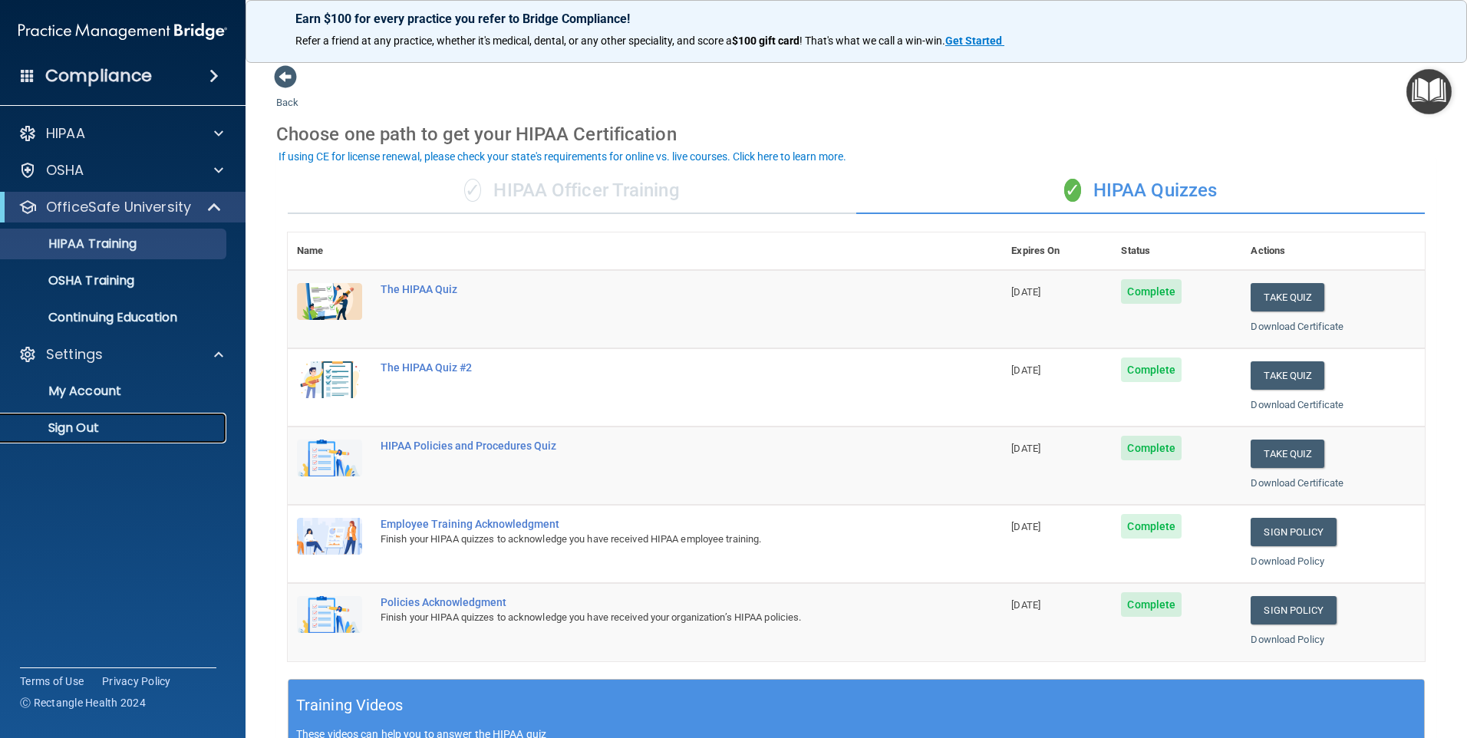
click at [95, 423] on p "Sign Out" at bounding box center [114, 427] width 209 height 15
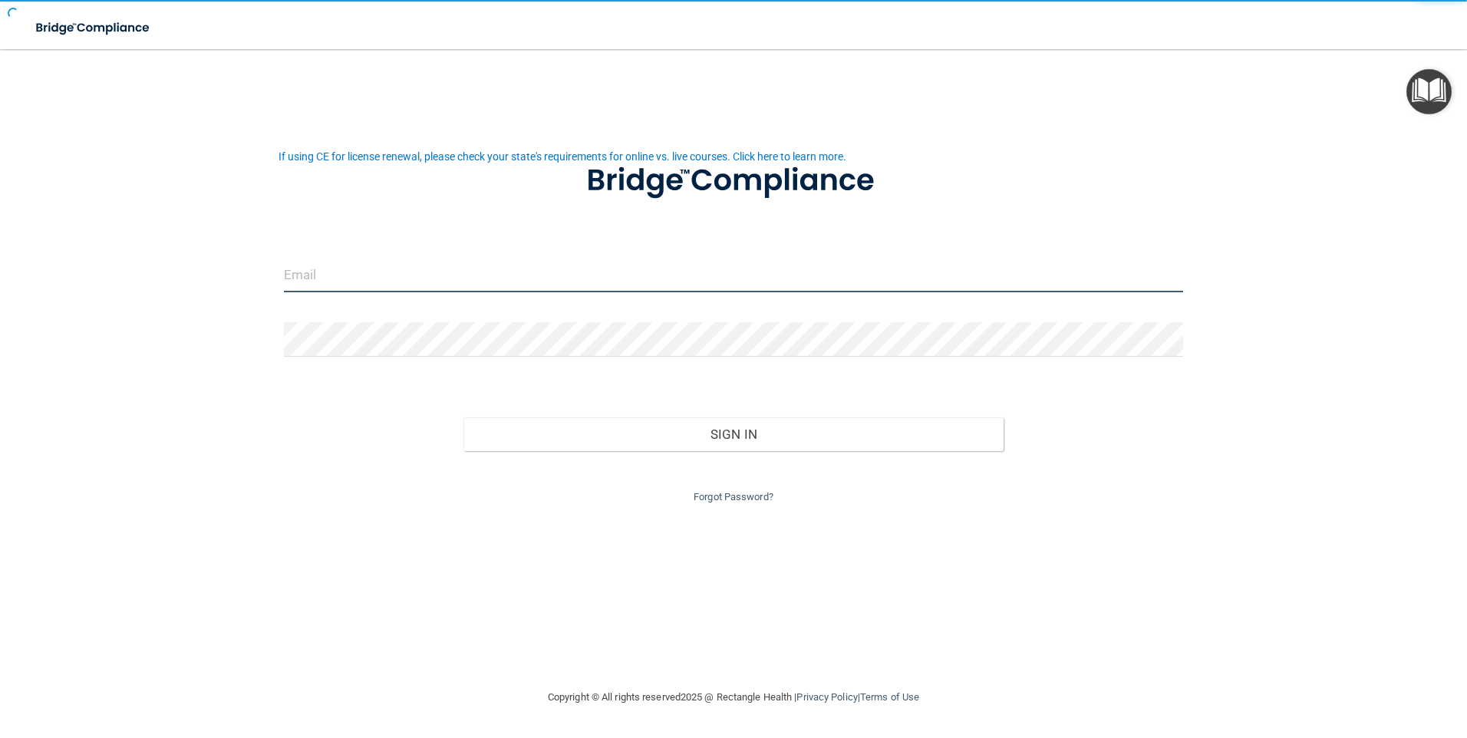
type input "[PERSON_NAME][EMAIL_ADDRESS][PERSON_NAME][DOMAIN_NAME]"
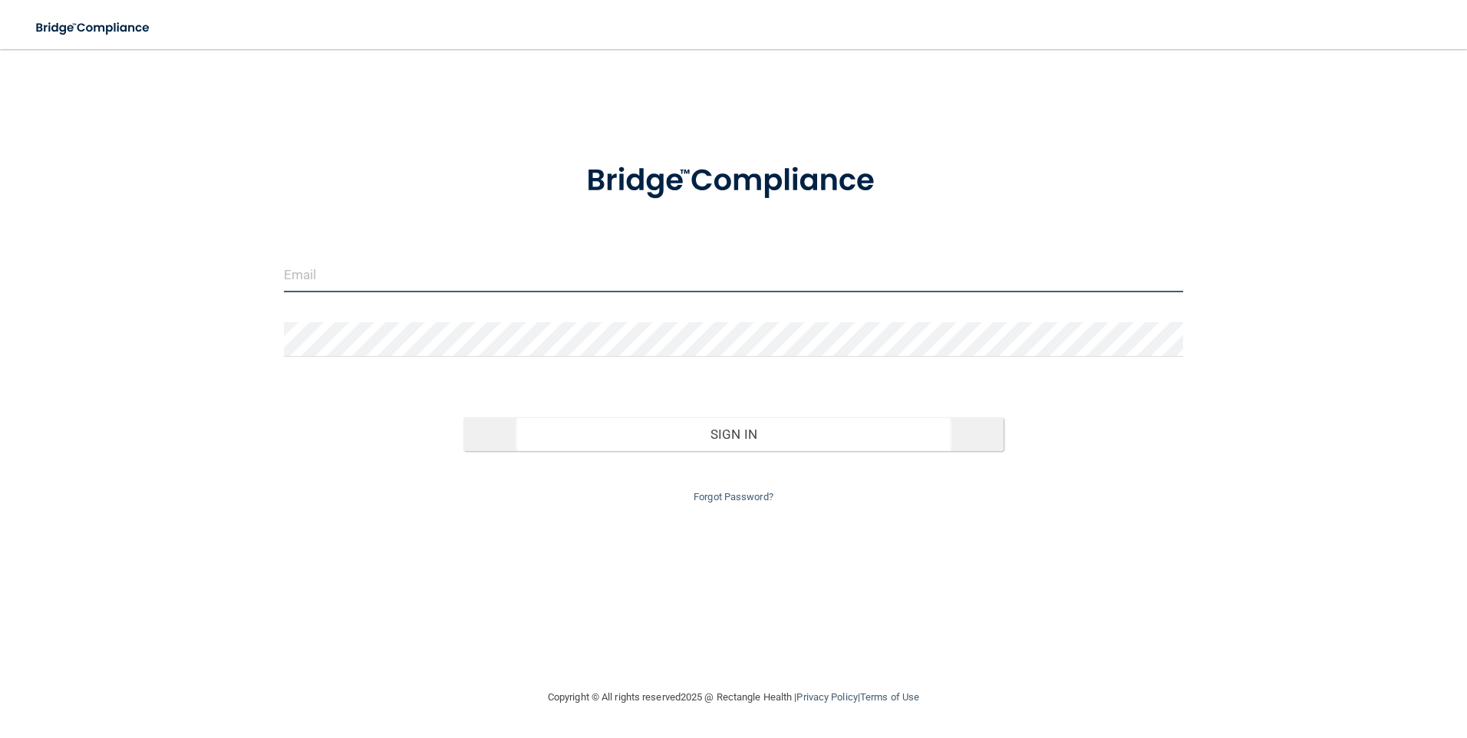
type input "[PERSON_NAME][EMAIL_ADDRESS][PERSON_NAME][DOMAIN_NAME]"
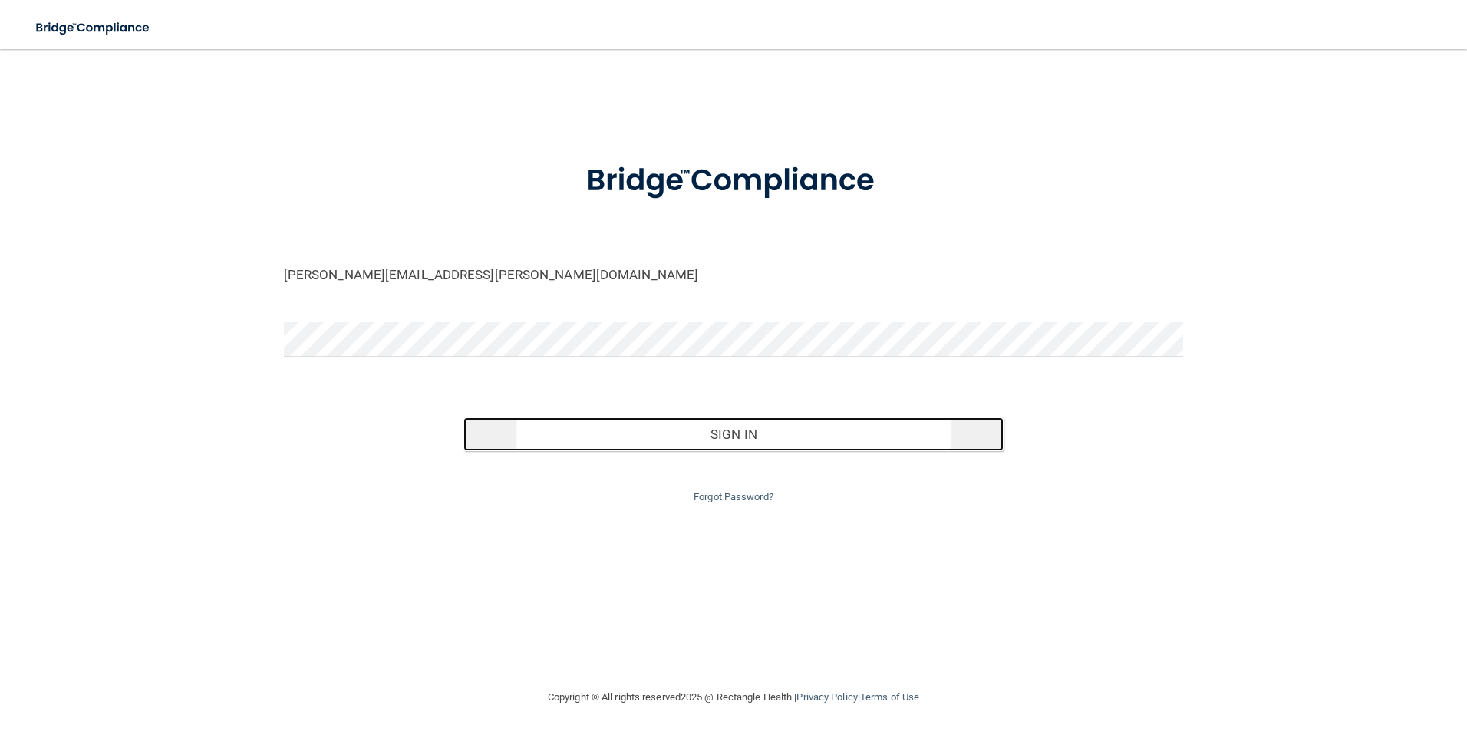
click at [728, 431] on button "Sign In" at bounding box center [733, 434] width 540 height 34
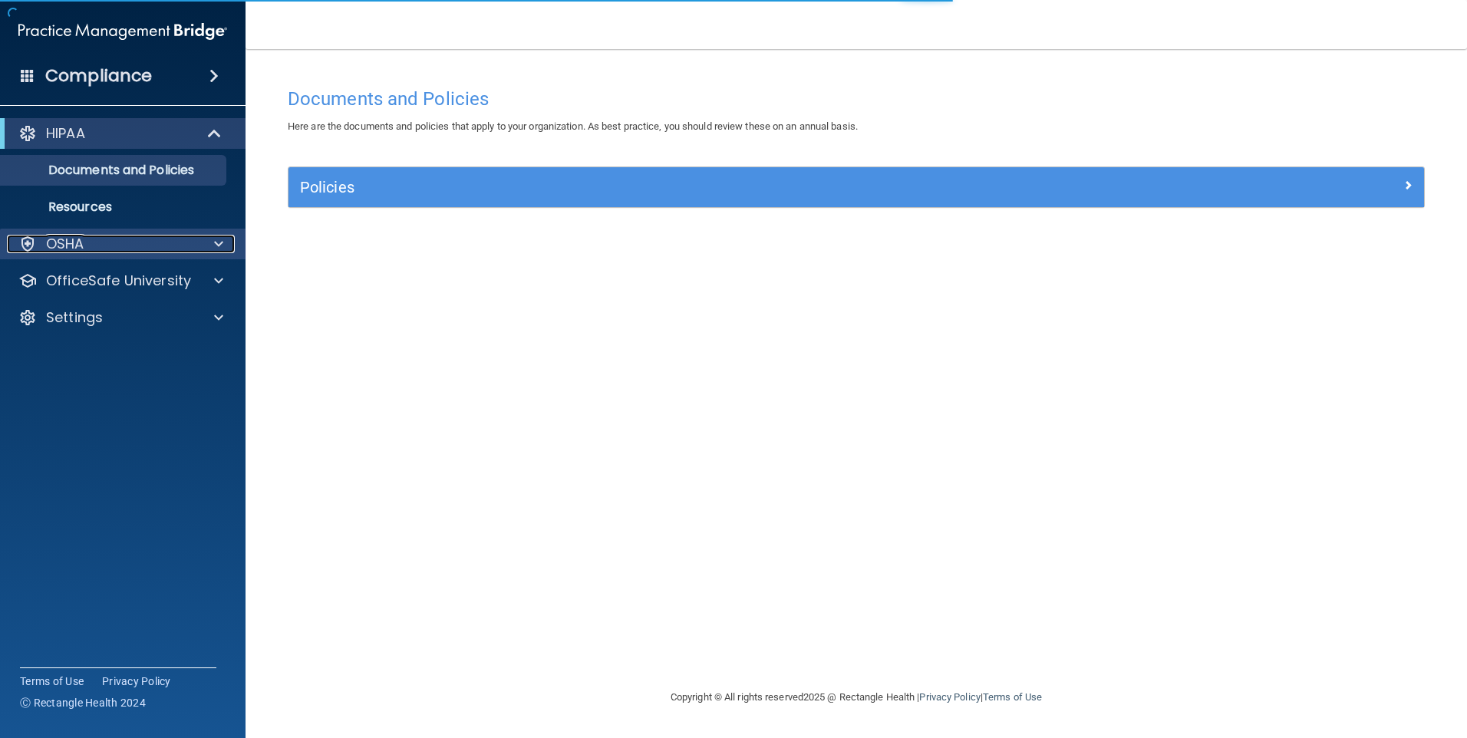
click at [78, 245] on p "OSHA" at bounding box center [65, 244] width 38 height 18
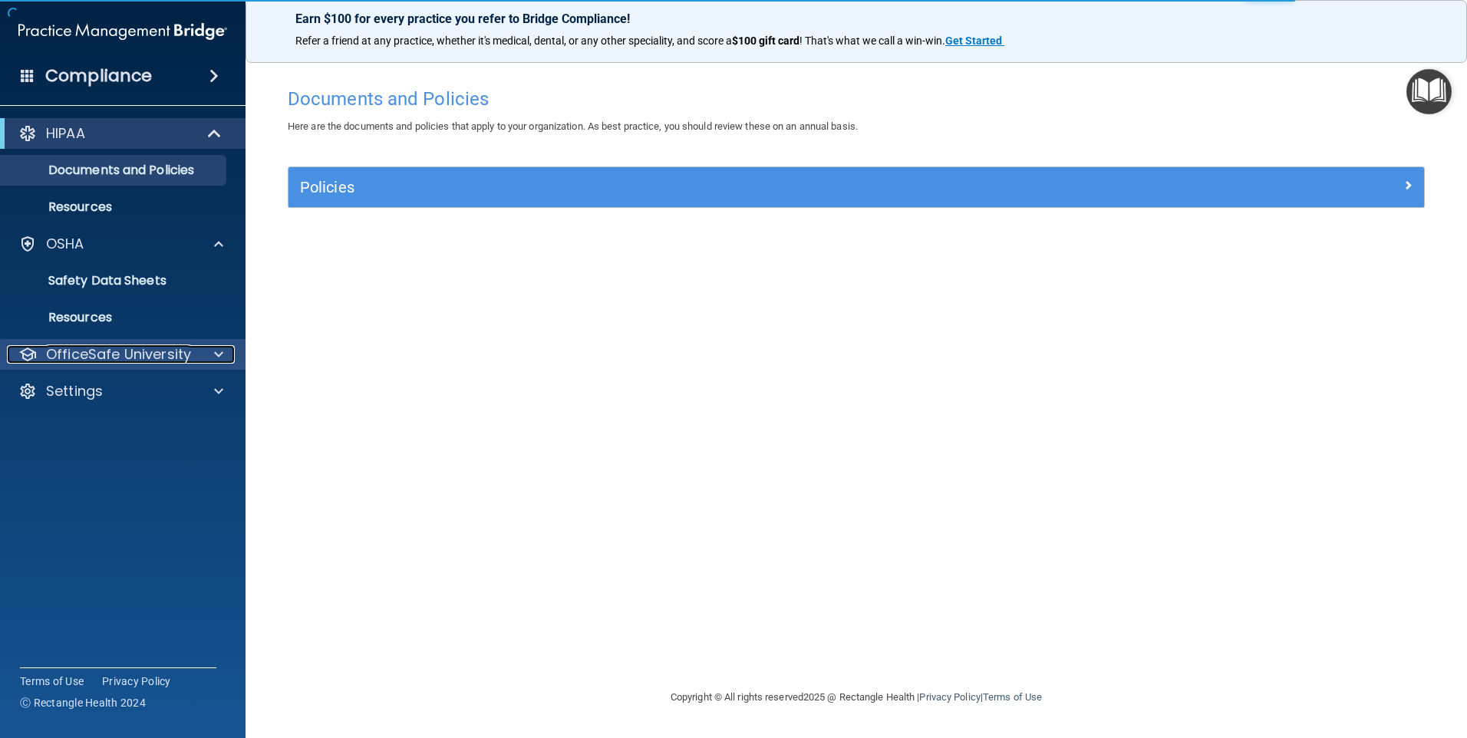
click at [99, 358] on p "OfficeSafe University" at bounding box center [118, 354] width 145 height 18
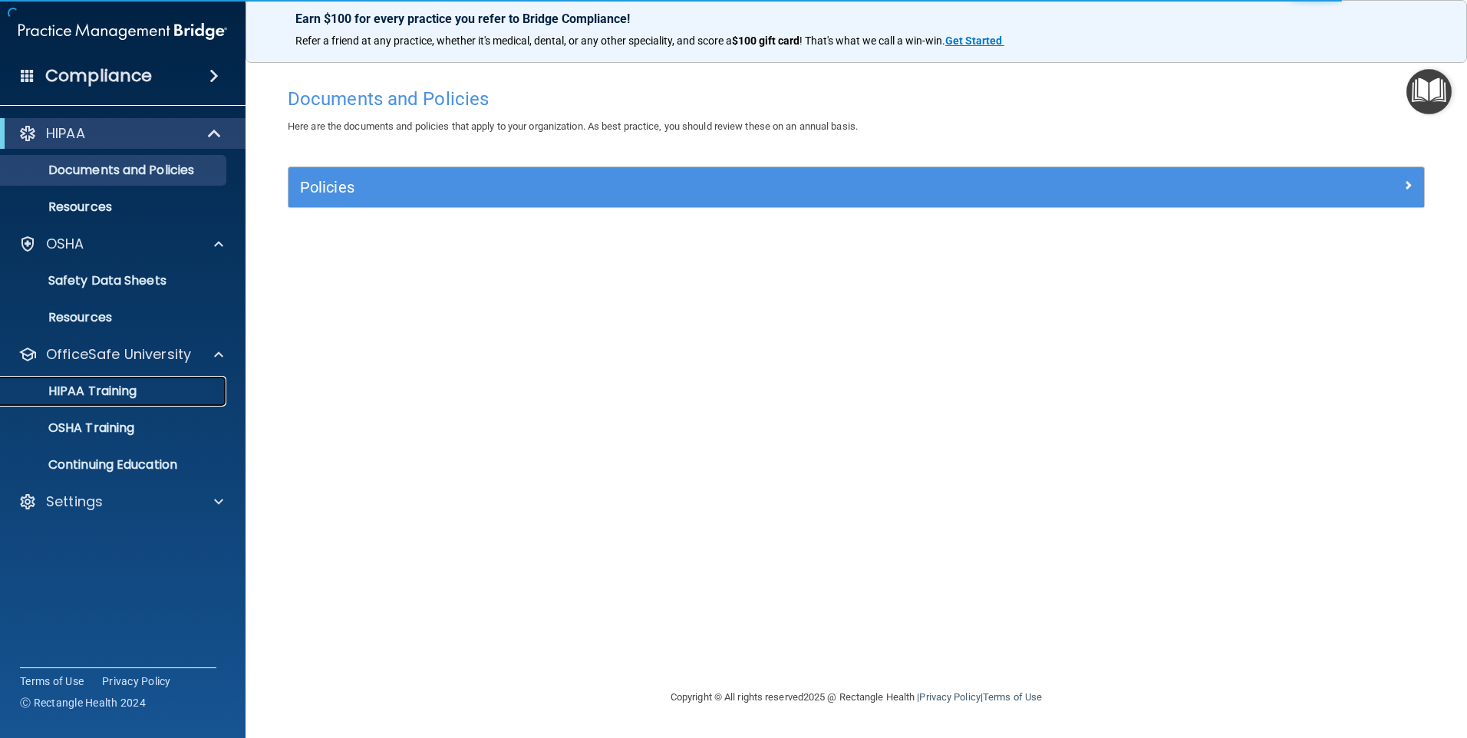
click at [92, 388] on p "HIPAA Training" at bounding box center [73, 391] width 127 height 15
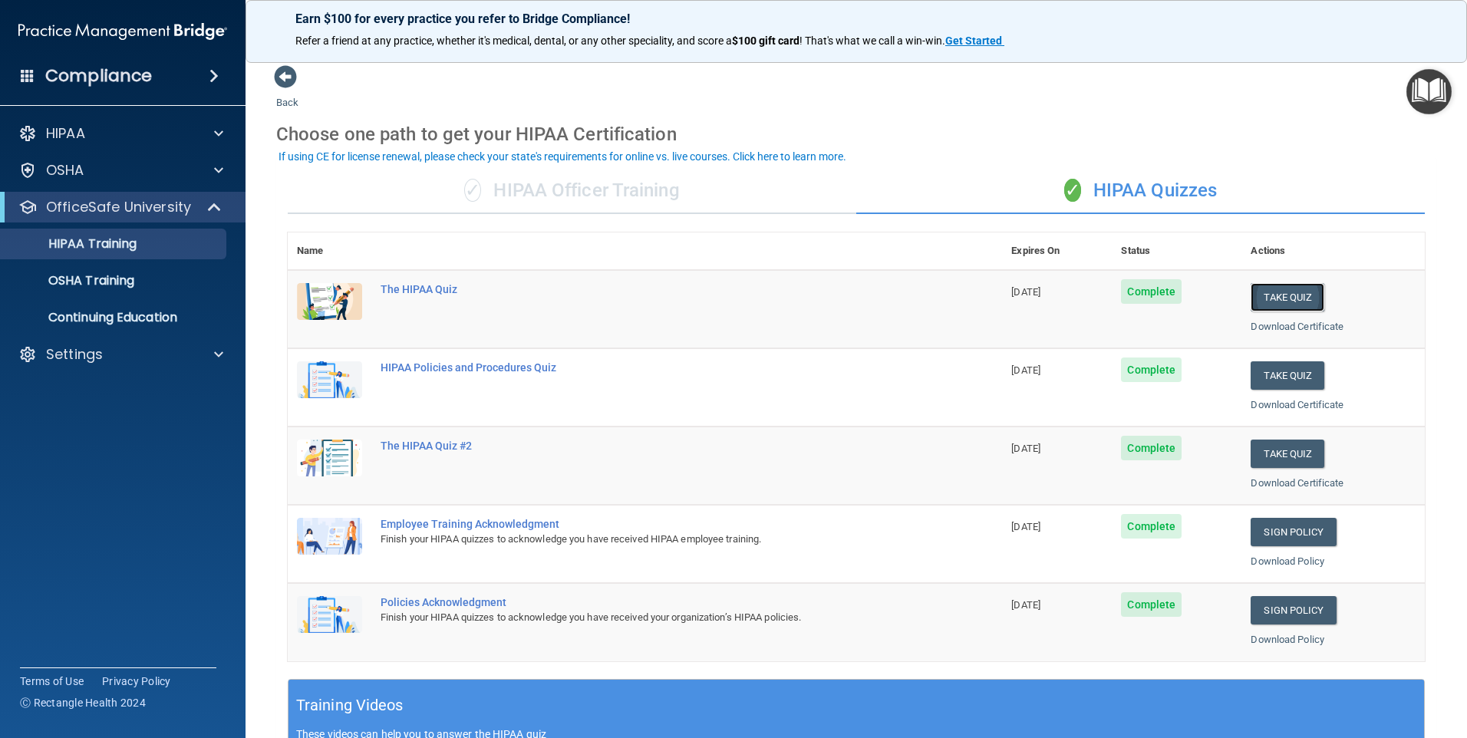
click at [1293, 293] on button "Take Quiz" at bounding box center [1287, 297] width 74 height 28
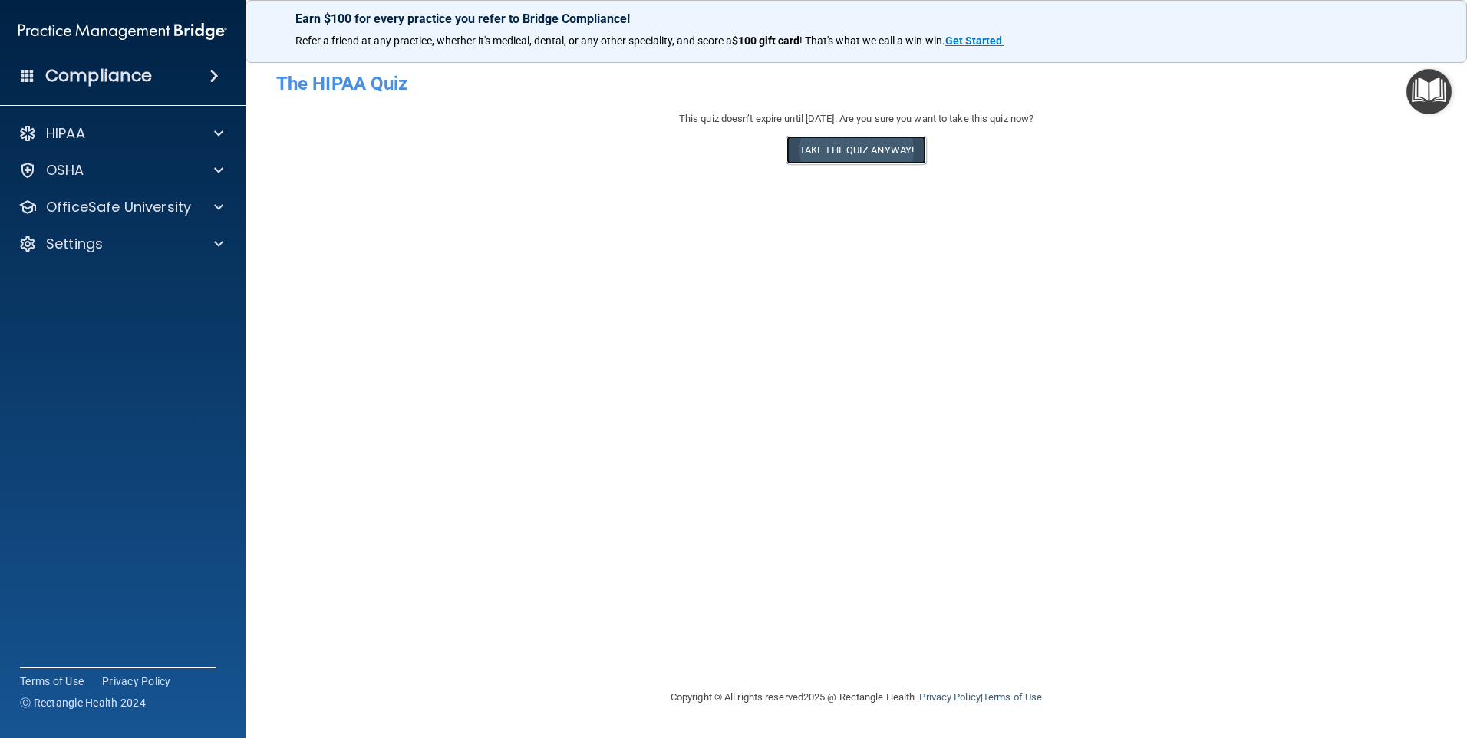
click at [861, 146] on button "Take the quiz anyway!" at bounding box center [856, 150] width 140 height 28
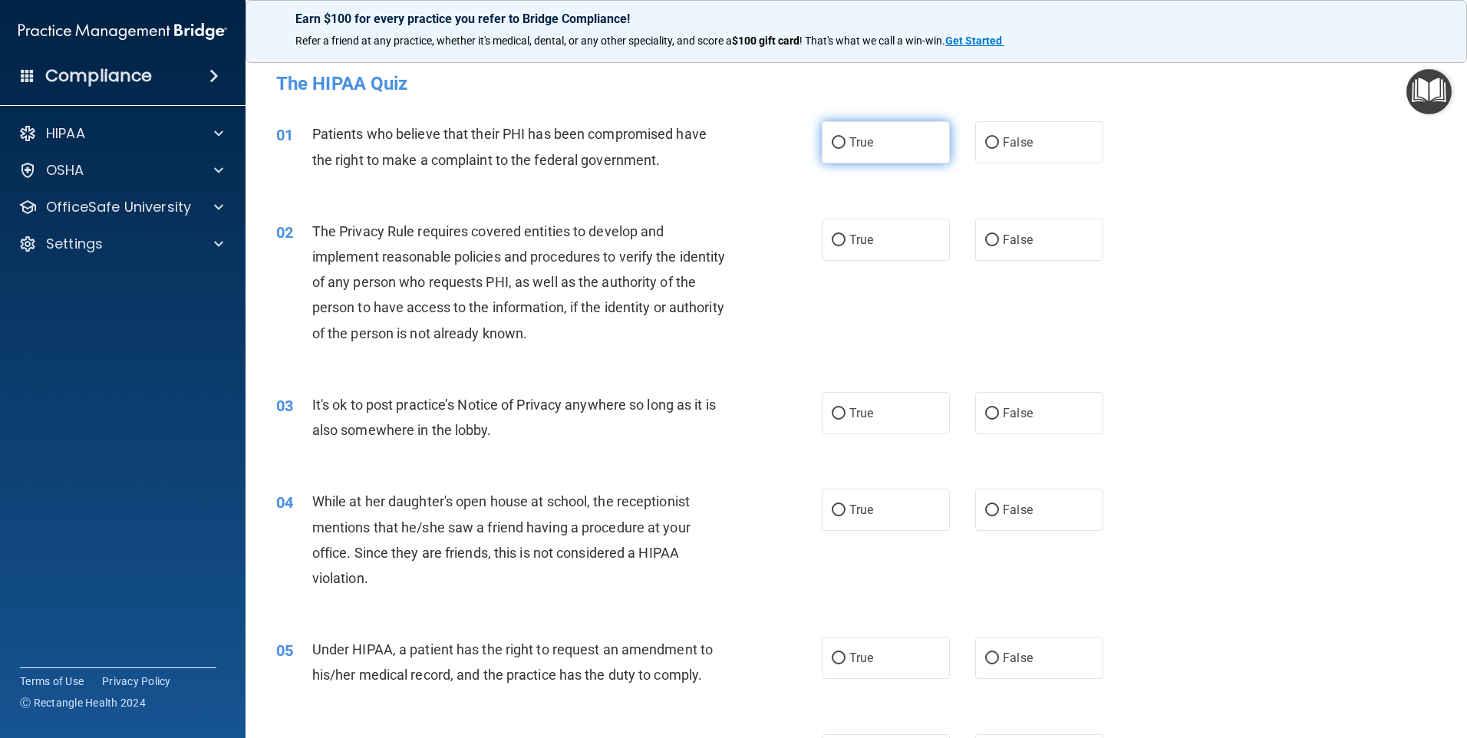
click at [832, 138] on input "True" at bounding box center [839, 143] width 14 height 12
radio input "true"
click at [834, 239] on input "True" at bounding box center [839, 241] width 14 height 12
radio input "true"
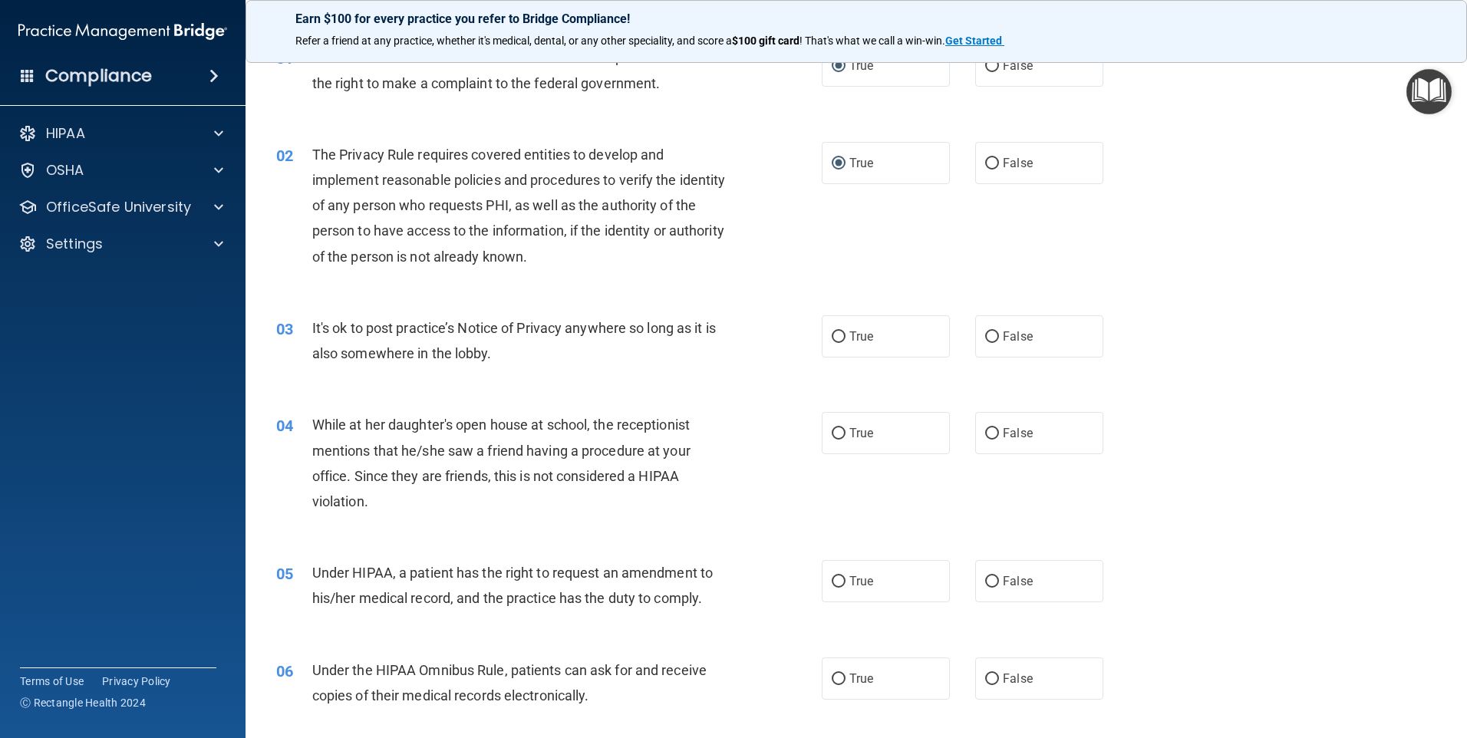
scroll to position [153, 0]
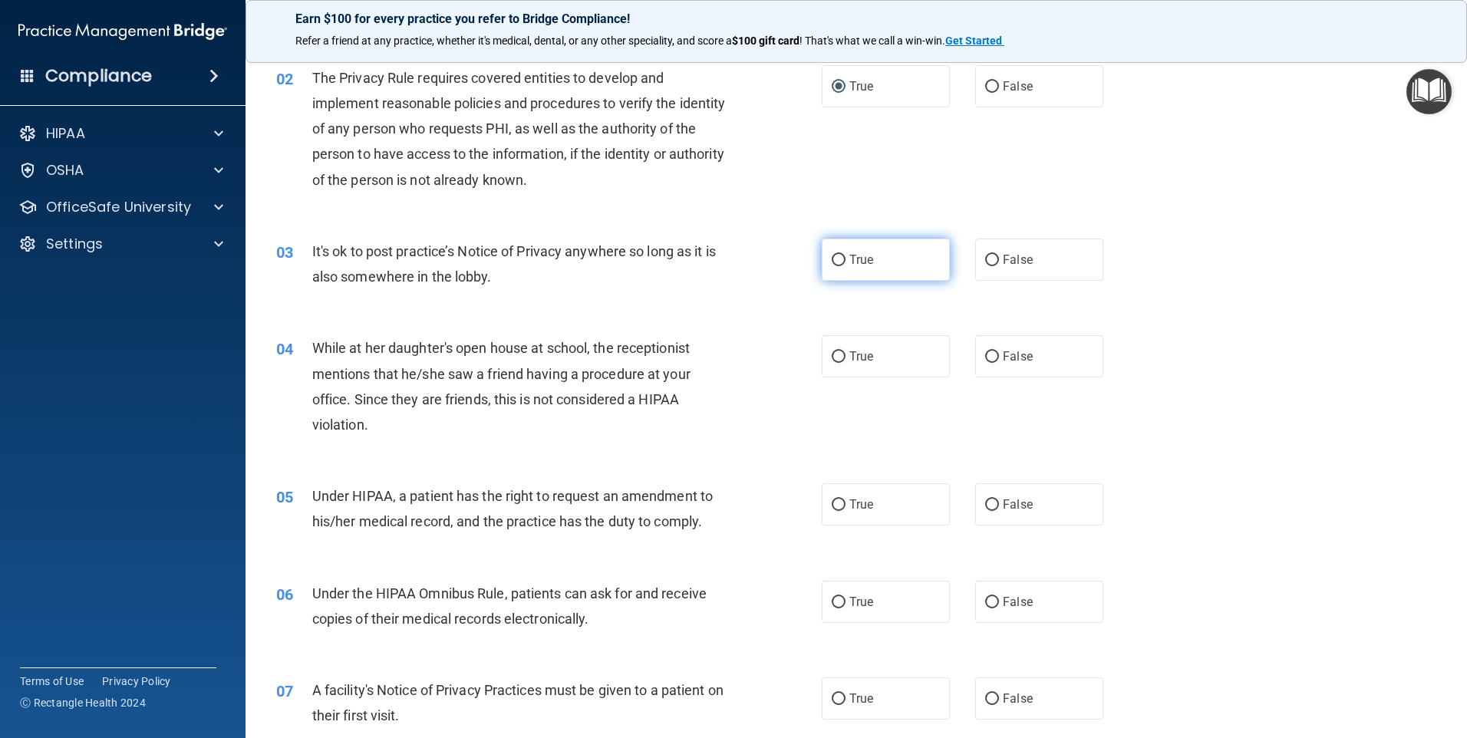
click at [832, 259] on input "True" at bounding box center [839, 261] width 14 height 12
radio input "true"
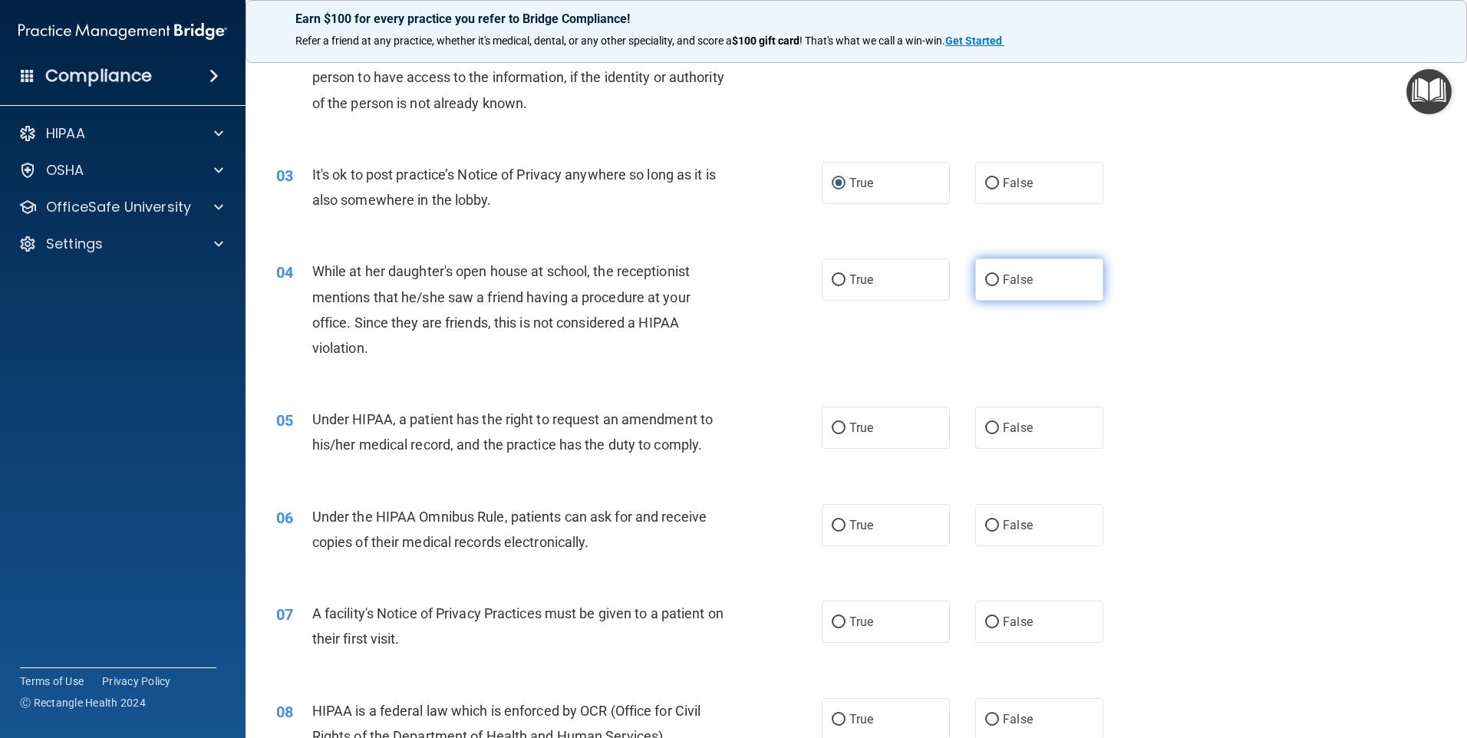
click at [991, 282] on input "False" at bounding box center [992, 281] width 14 height 12
radio input "true"
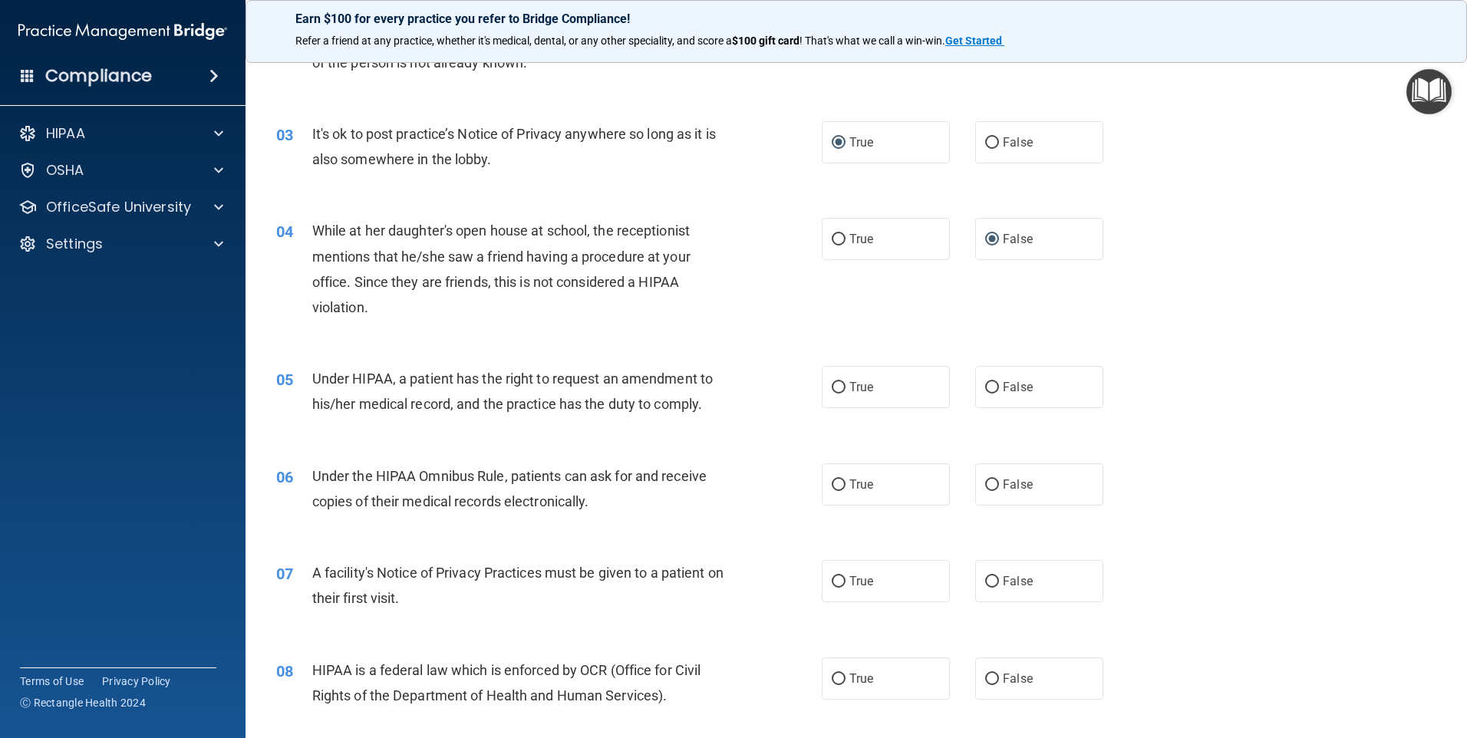
scroll to position [384, 0]
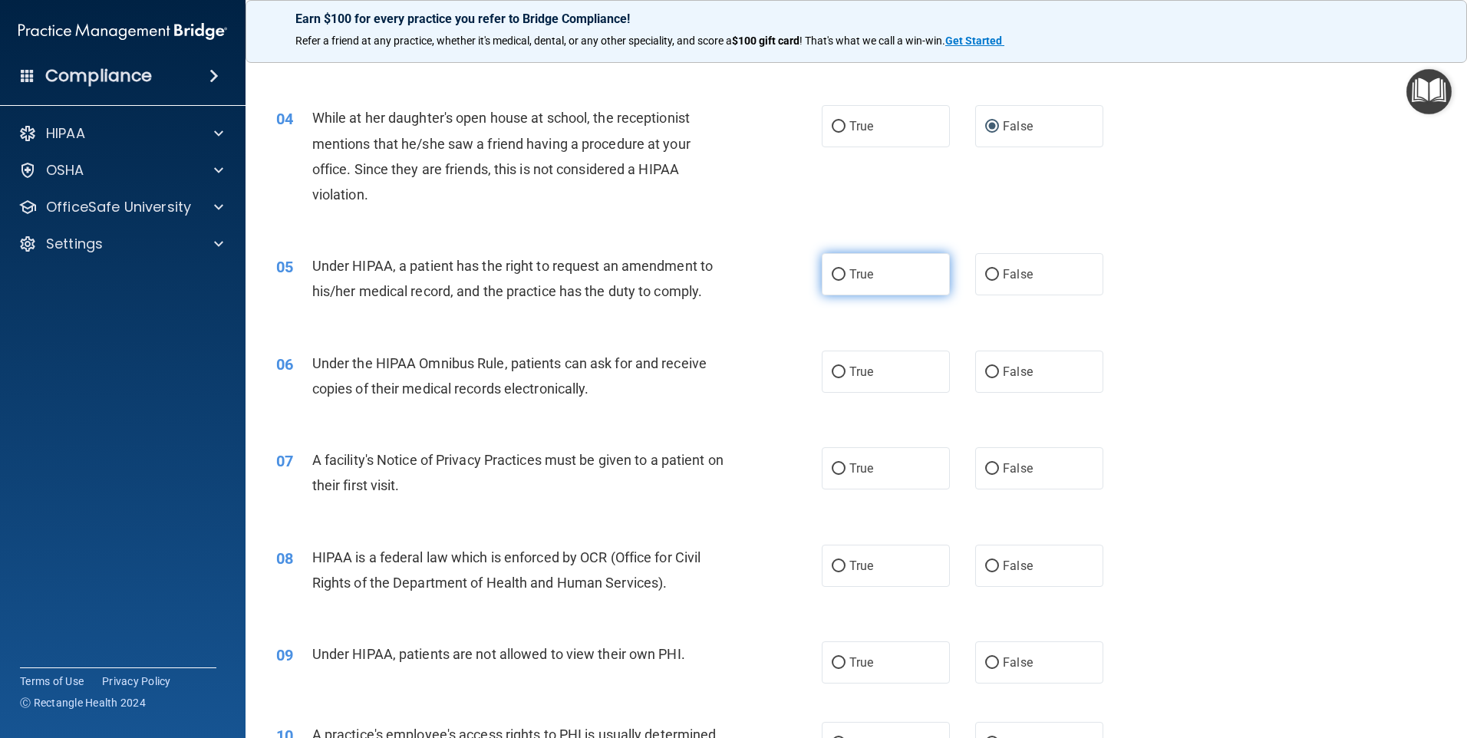
click at [835, 273] on input "True" at bounding box center [839, 275] width 14 height 12
radio input "true"
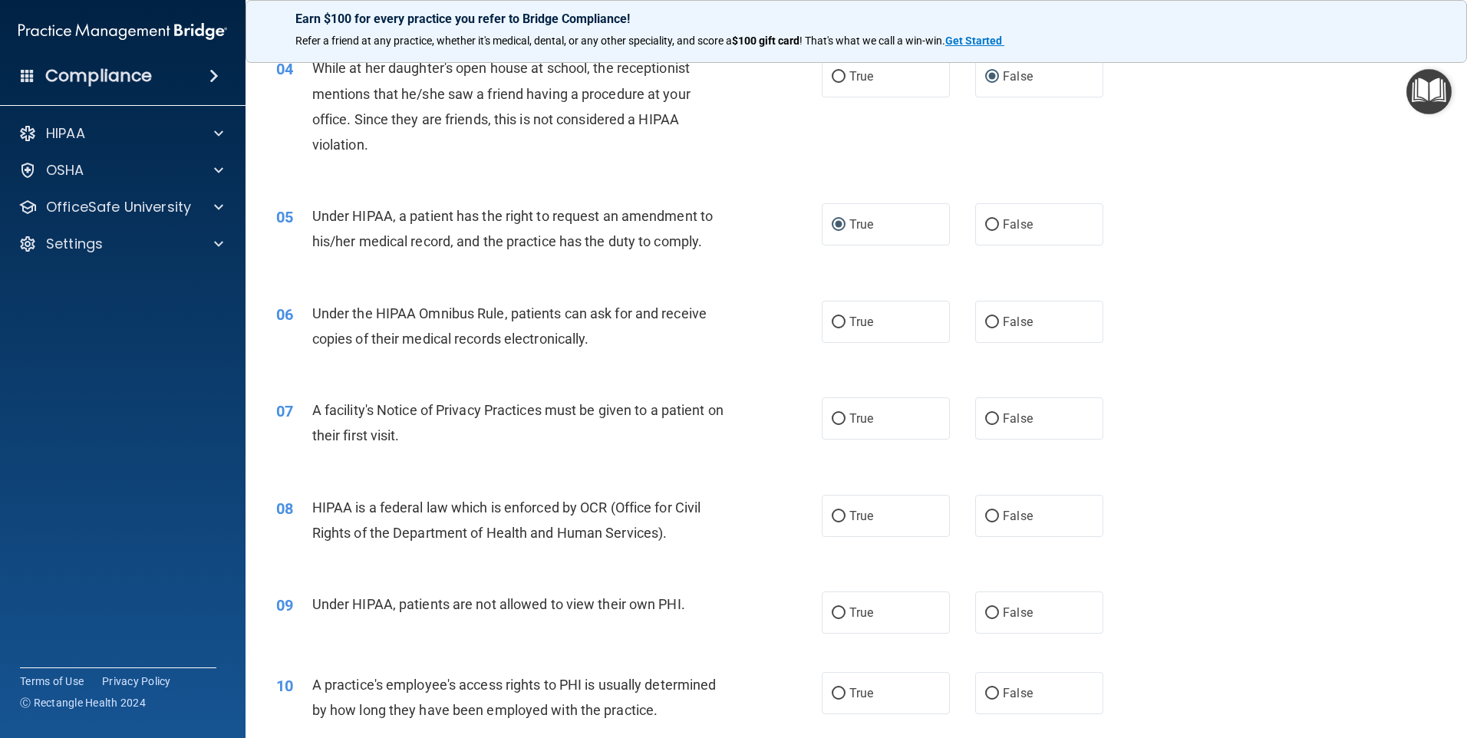
scroll to position [460, 0]
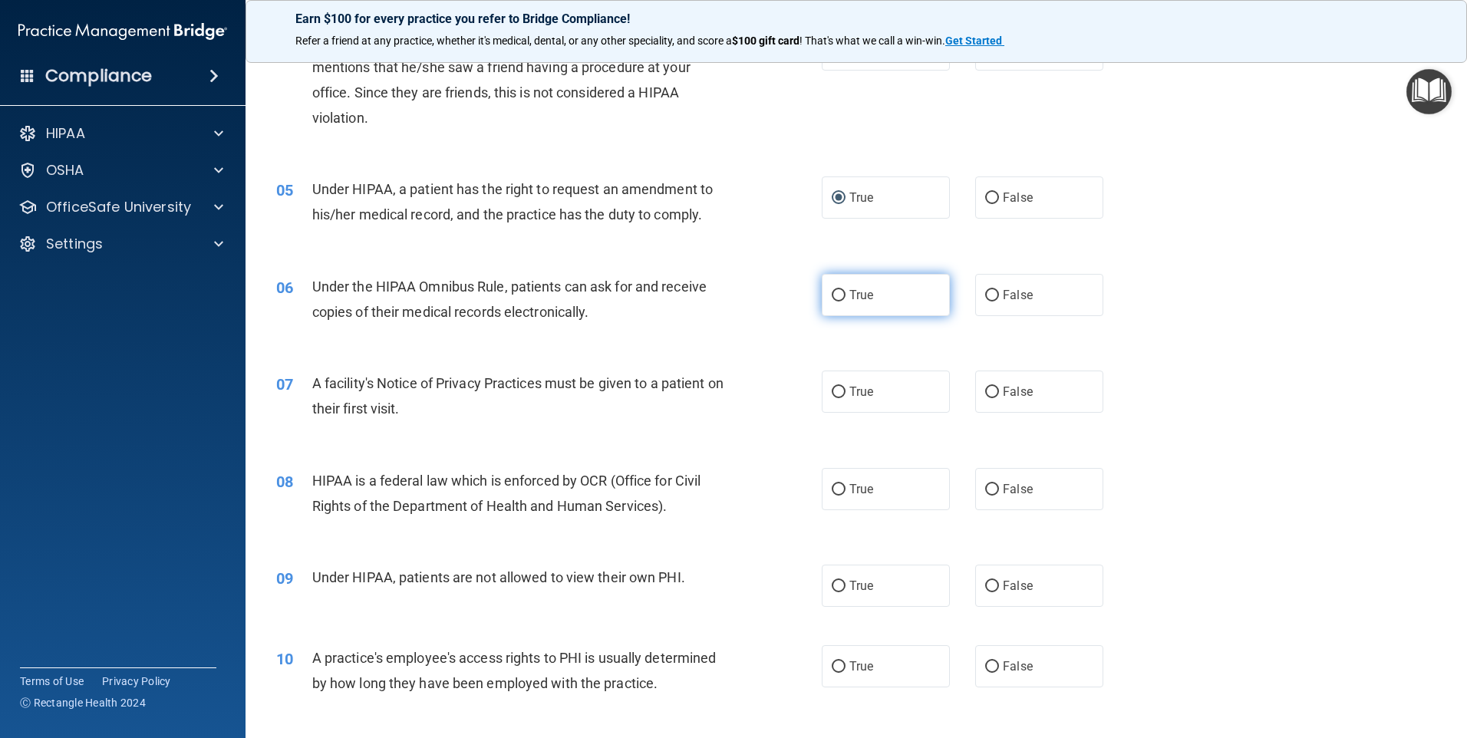
click at [836, 290] on input "True" at bounding box center [839, 296] width 14 height 12
radio input "true"
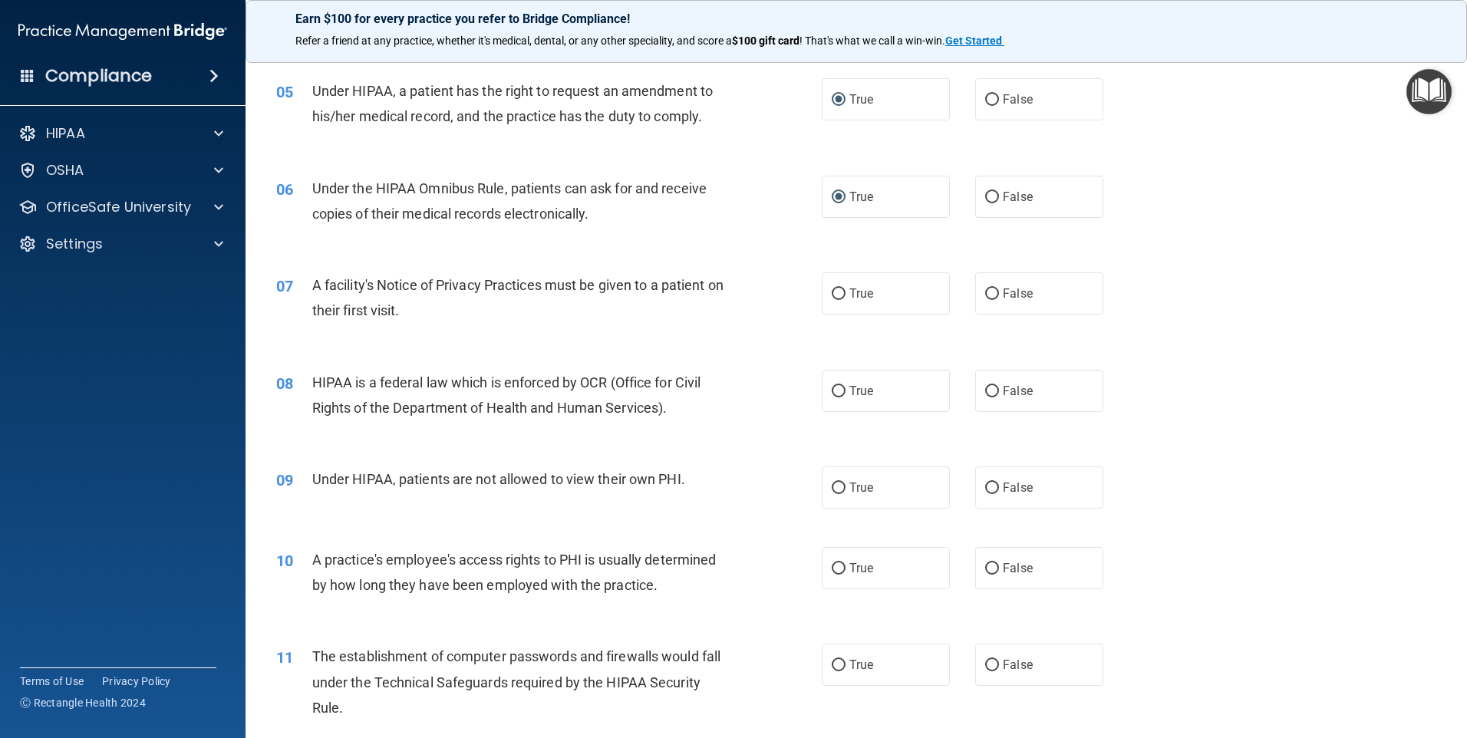
scroll to position [614, 0]
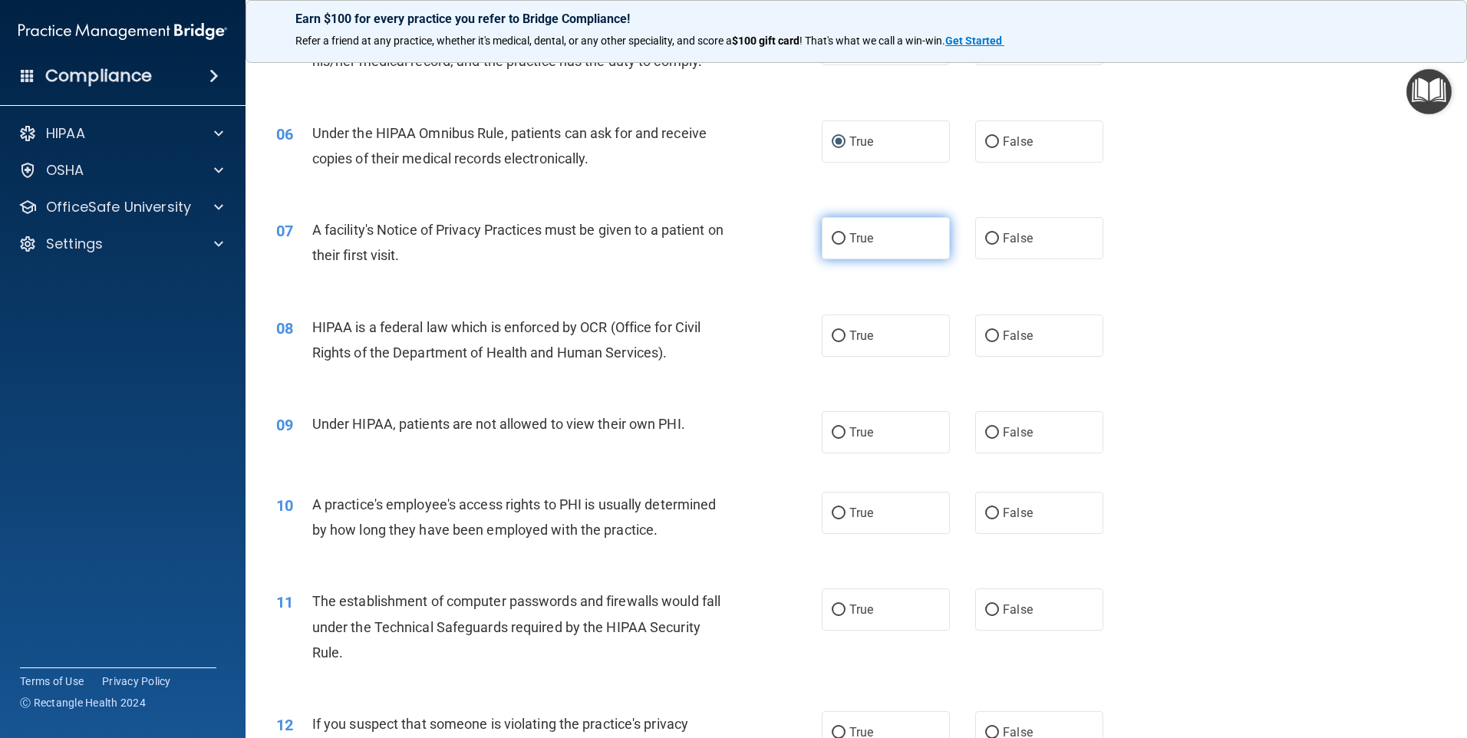
click at [832, 242] on input "True" at bounding box center [839, 239] width 14 height 12
radio input "true"
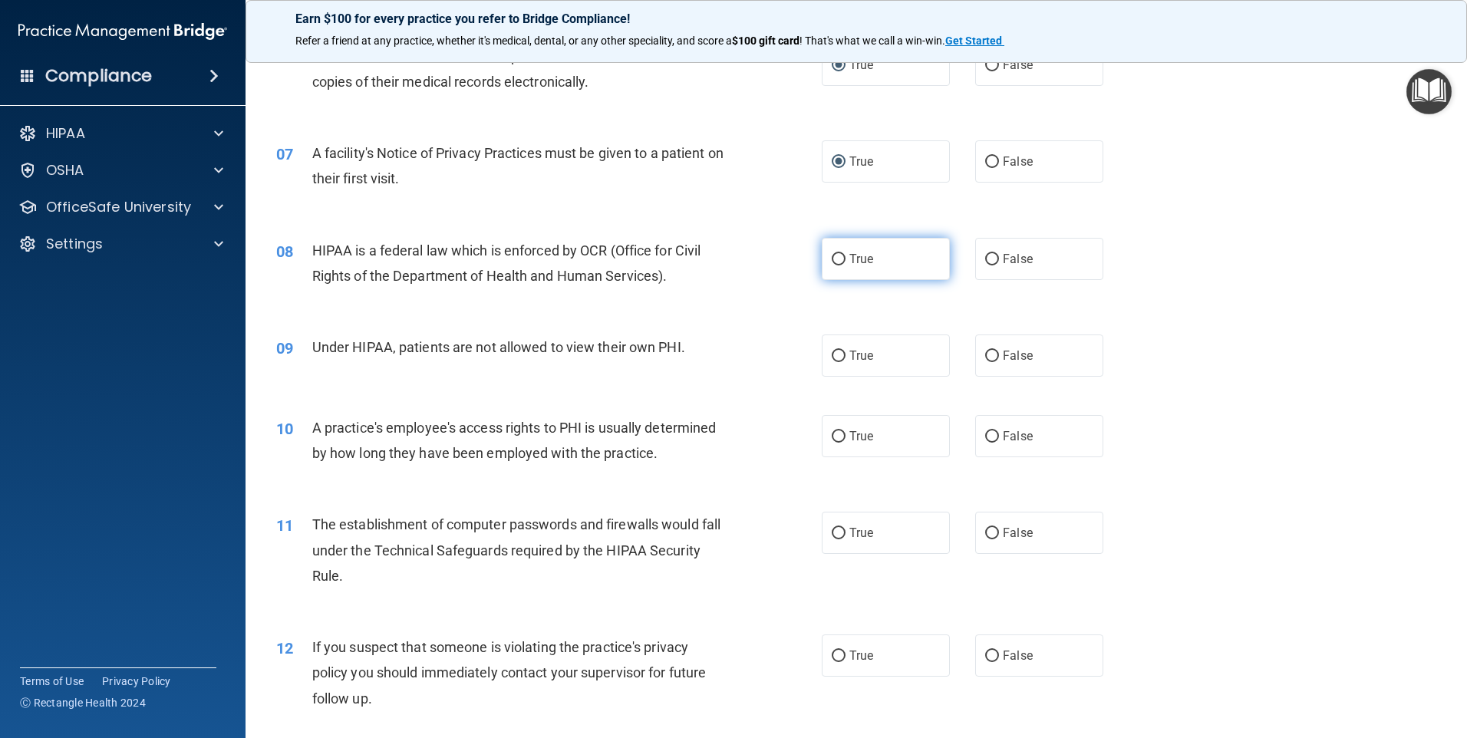
click at [836, 254] on input "True" at bounding box center [839, 260] width 14 height 12
radio input "true"
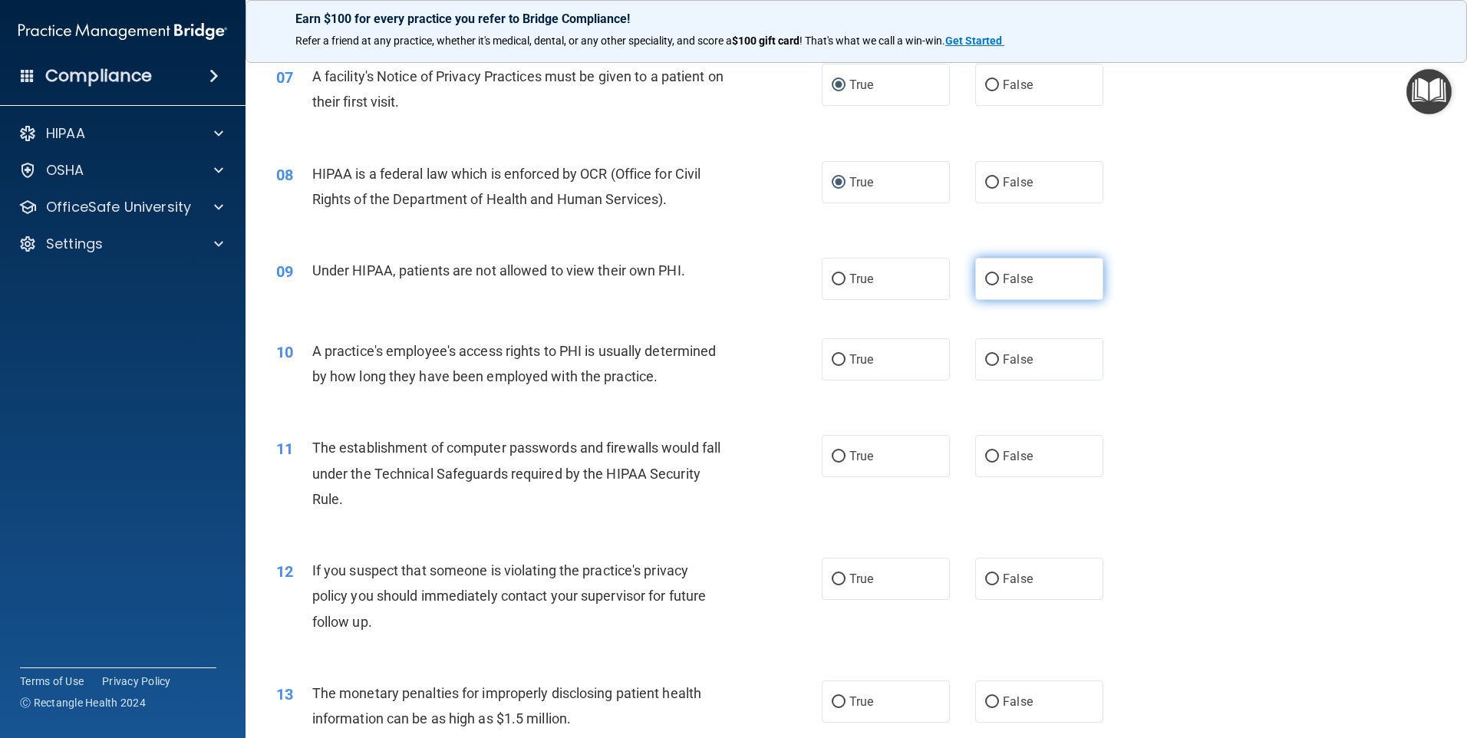
click at [985, 274] on input "False" at bounding box center [992, 280] width 14 height 12
radio input "true"
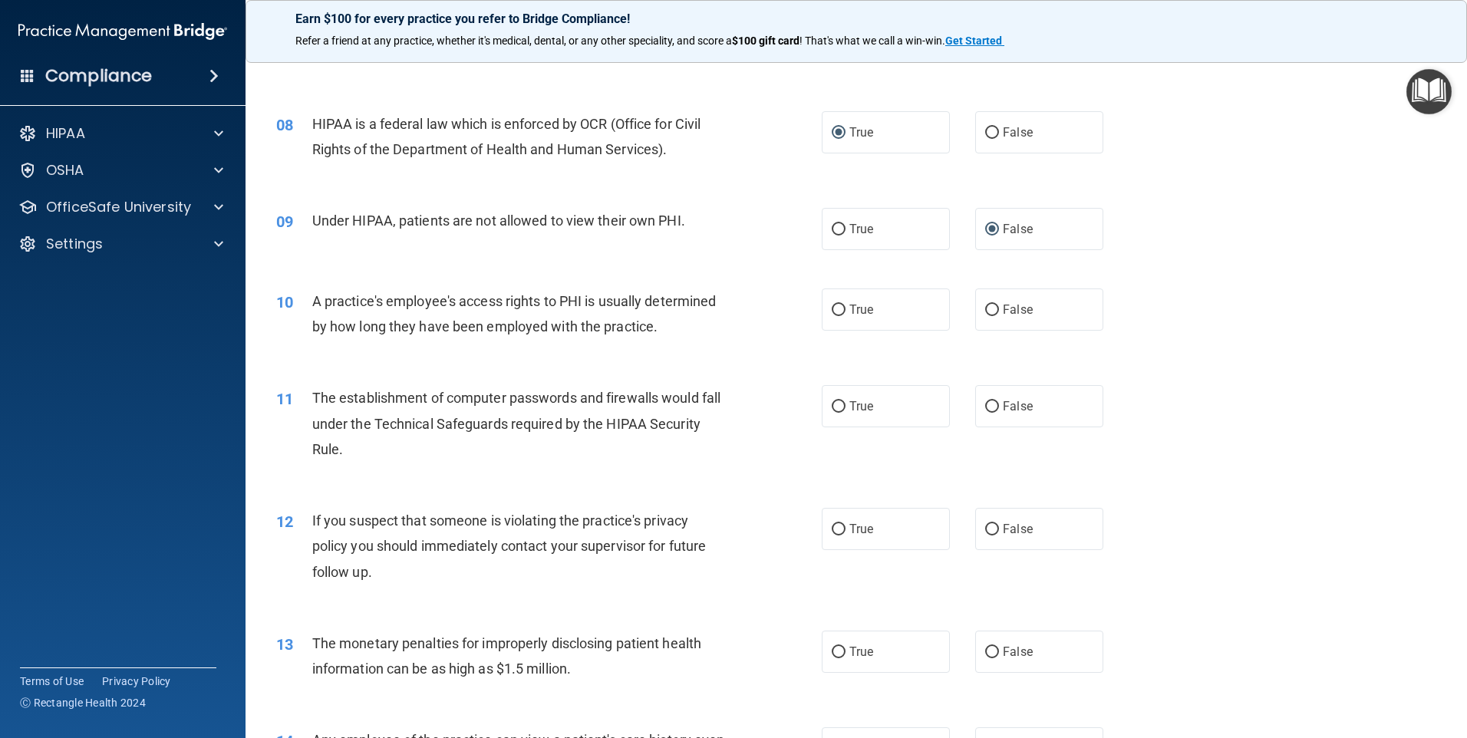
scroll to position [844, 0]
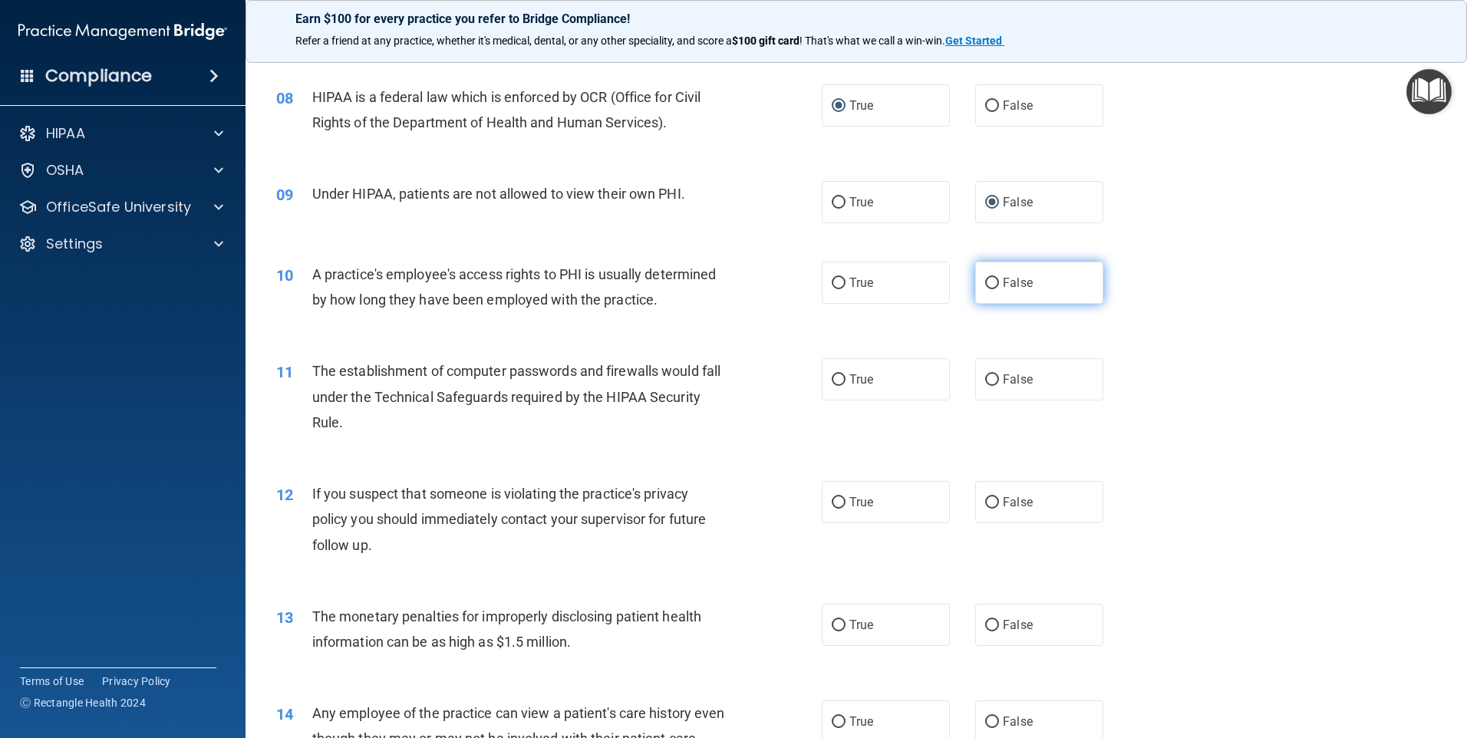
click at [985, 281] on input "False" at bounding box center [992, 284] width 14 height 12
radio input "true"
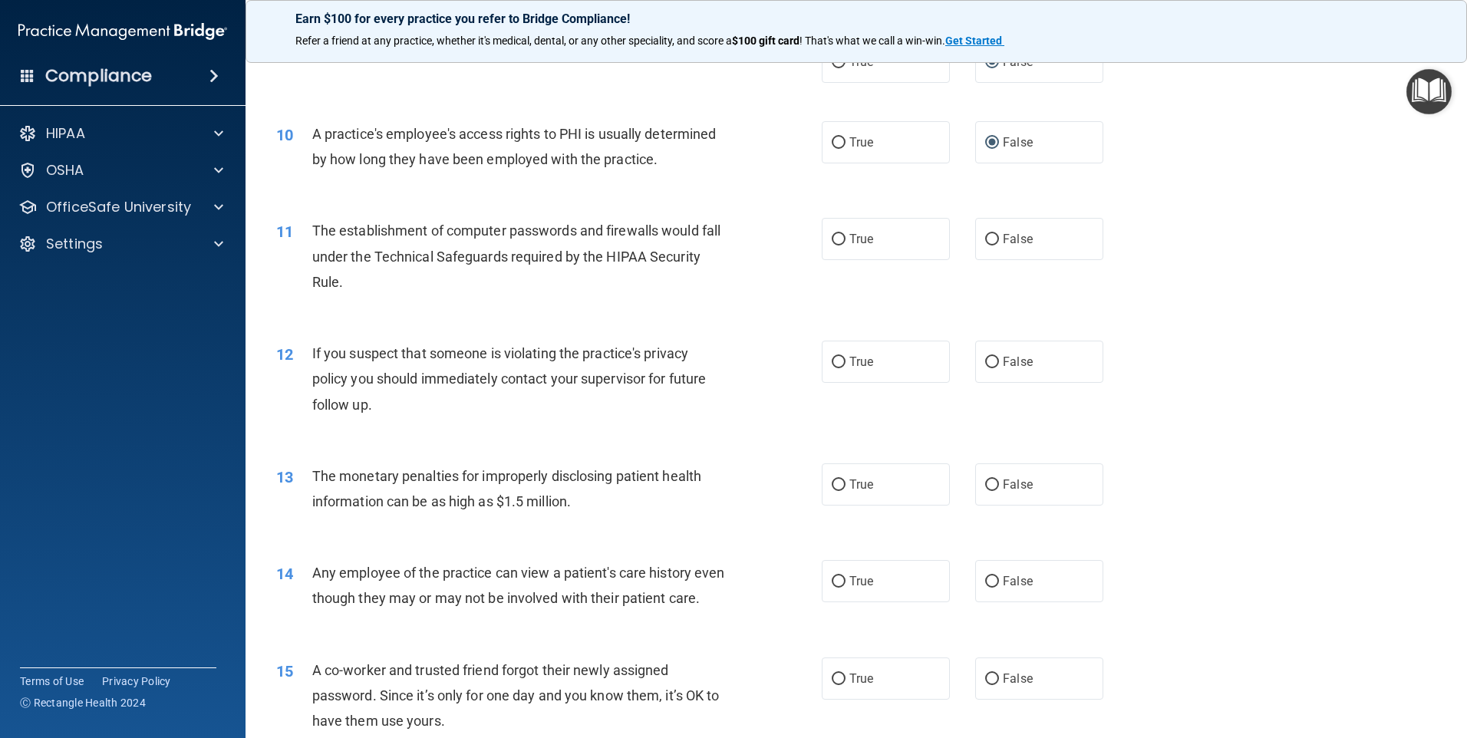
scroll to position [997, 0]
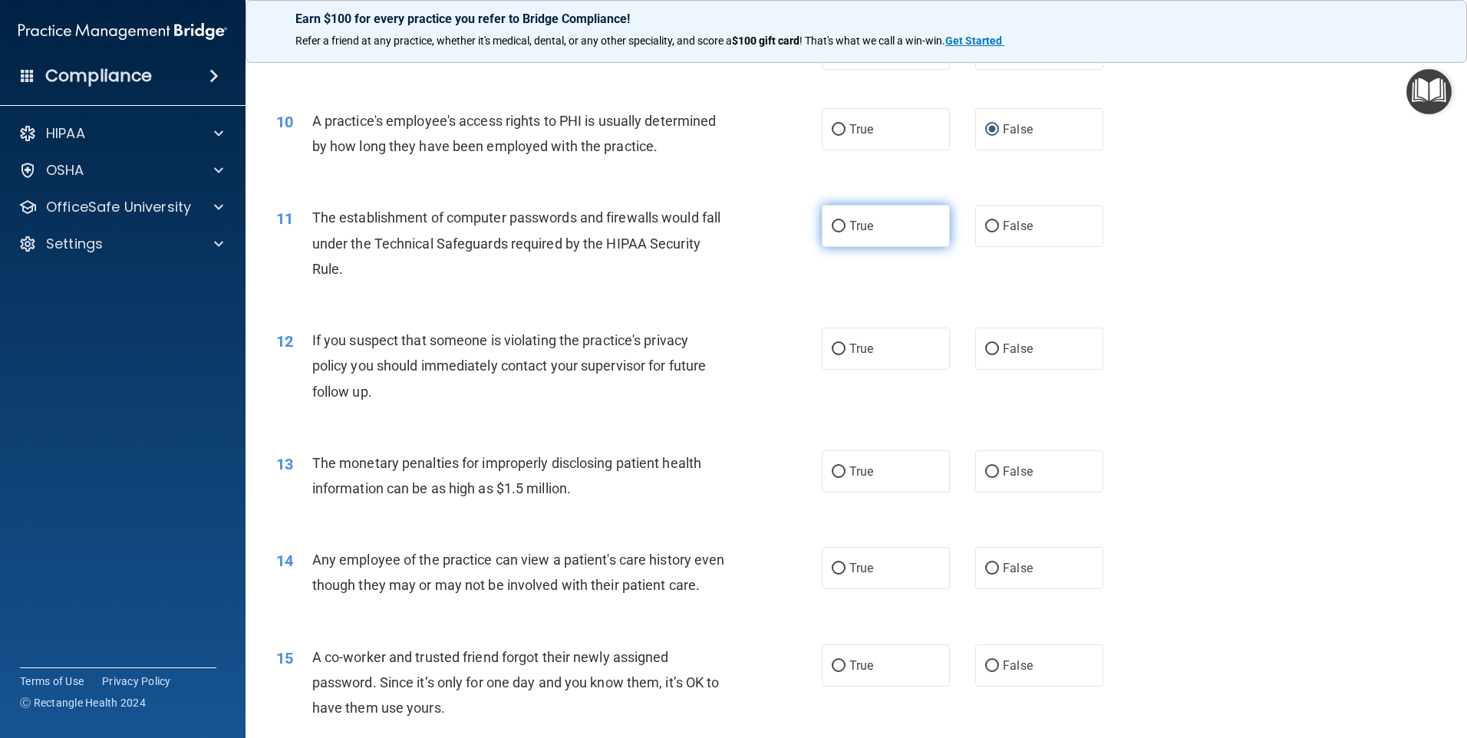
click at [832, 227] on input "True" at bounding box center [839, 227] width 14 height 12
radio input "true"
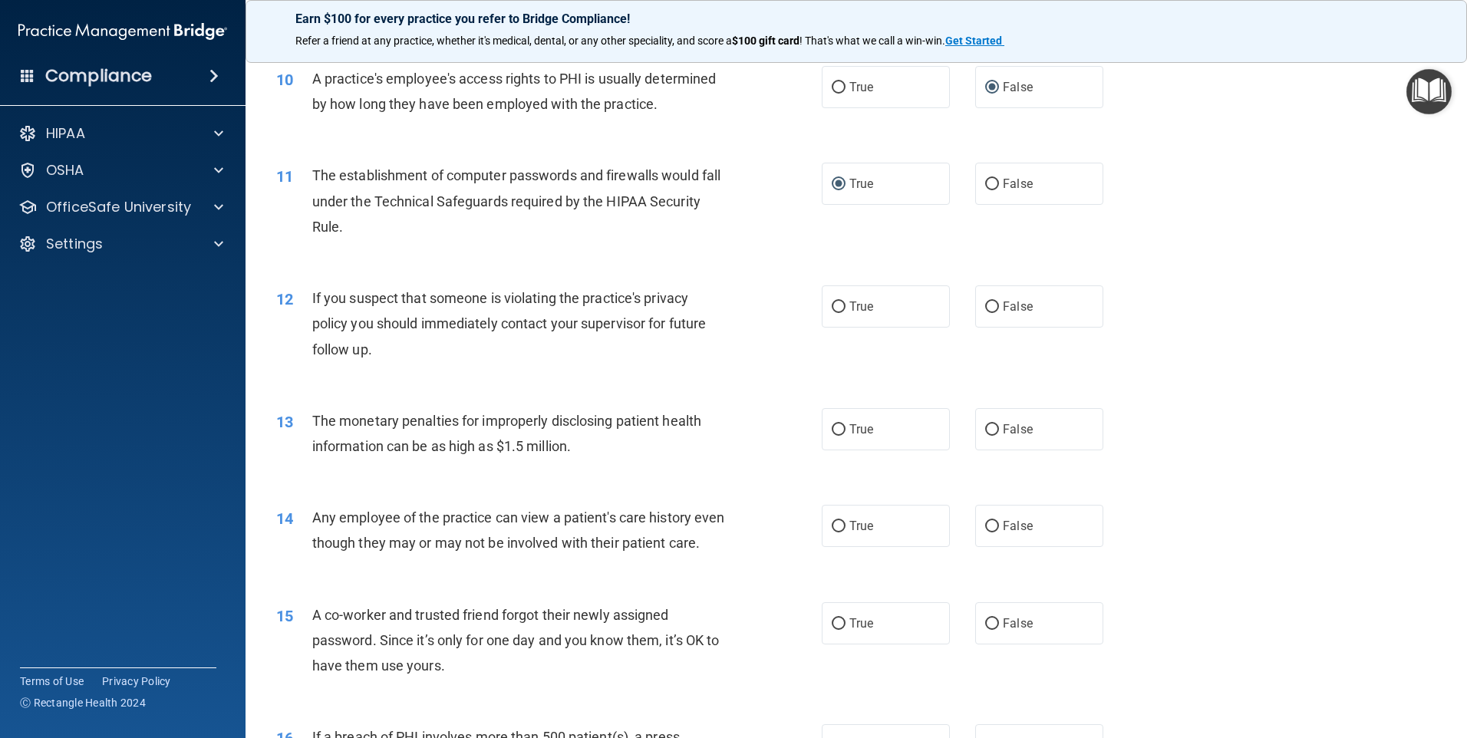
scroll to position [1074, 0]
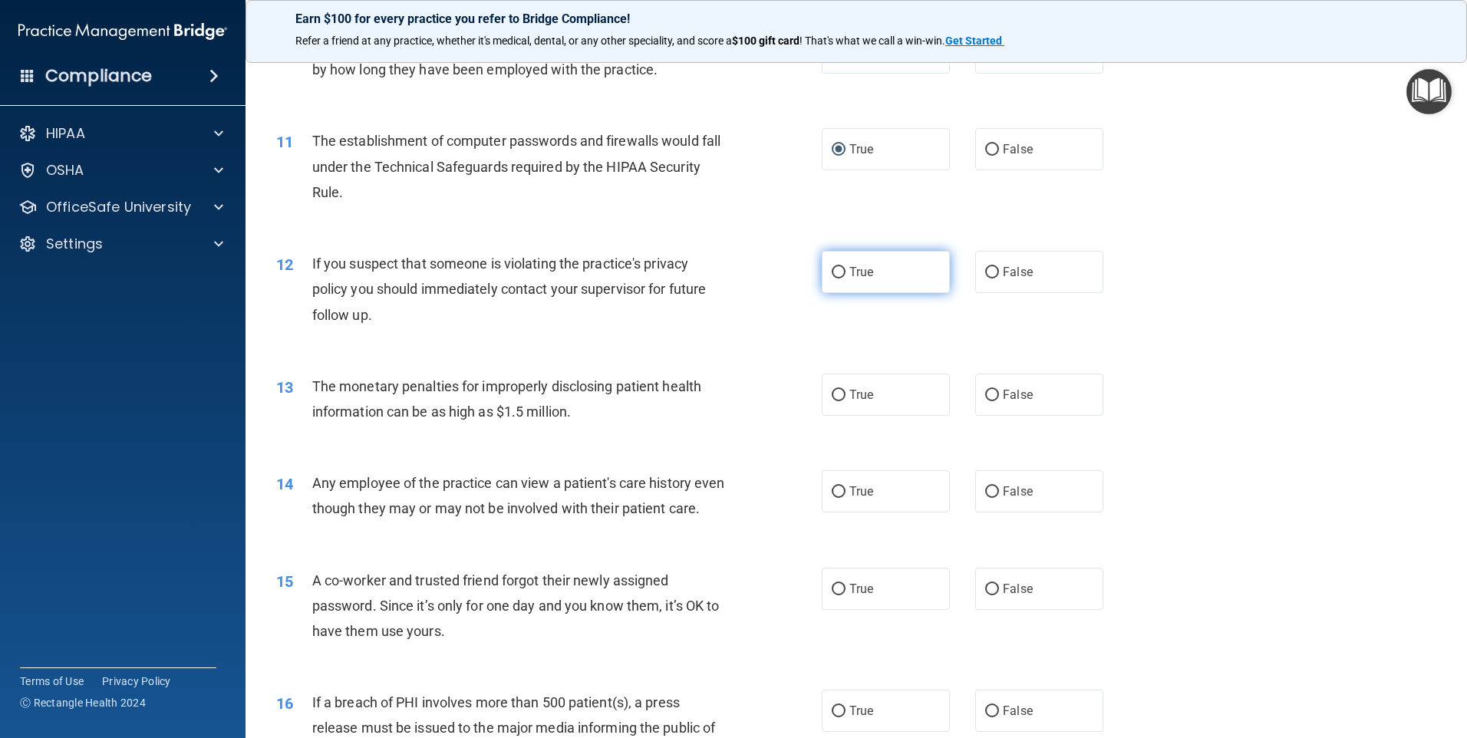
click at [838, 264] on label "True" at bounding box center [886, 272] width 128 height 42
click at [838, 267] on input "True" at bounding box center [839, 273] width 14 height 12
radio input "true"
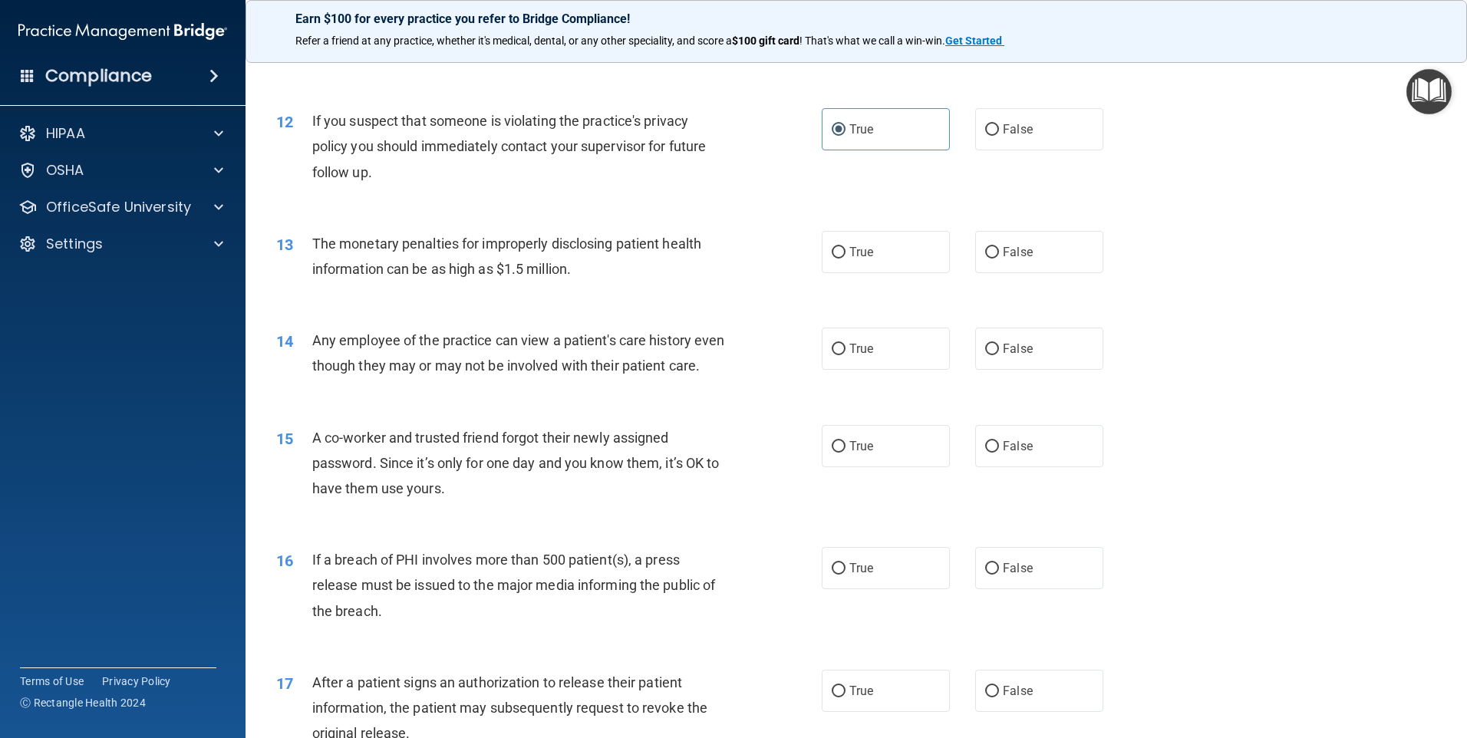
scroll to position [1227, 0]
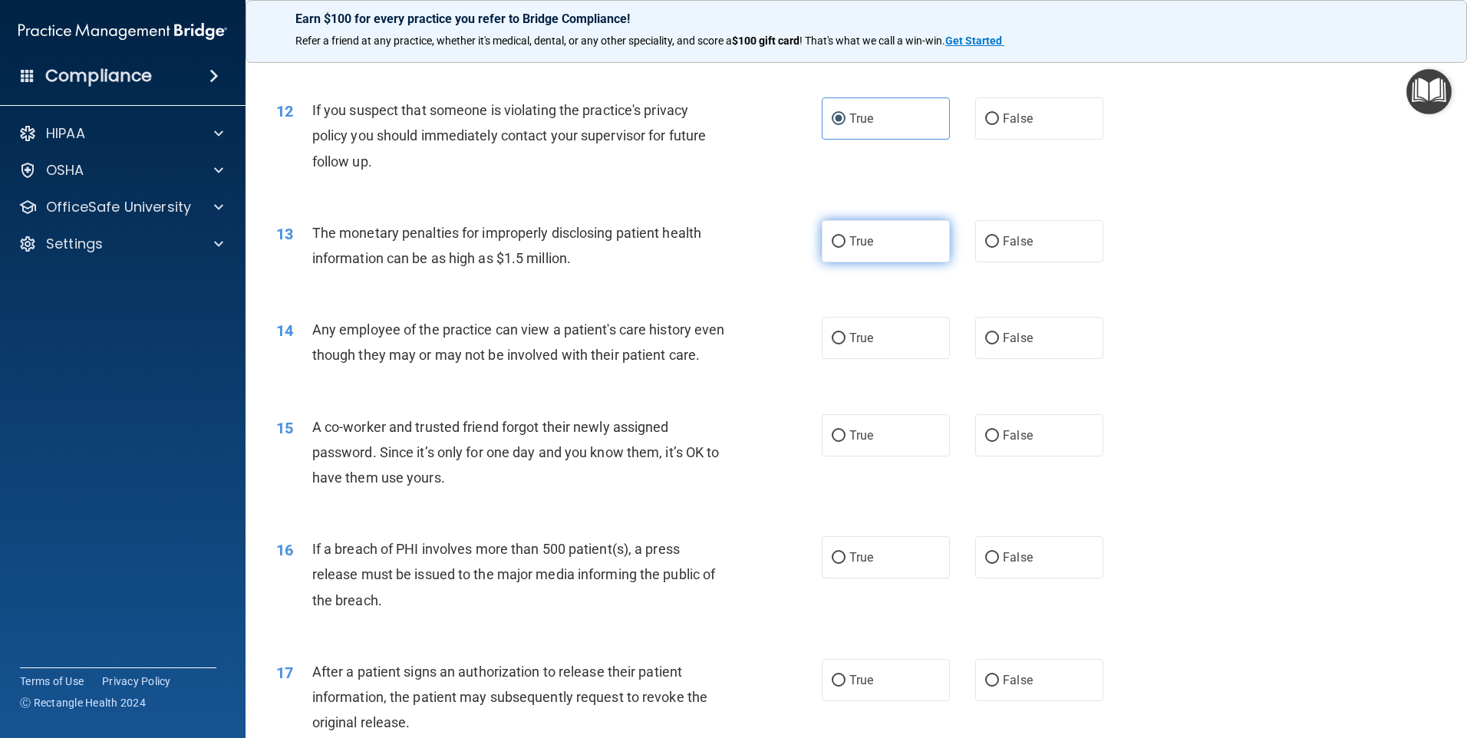
click at [835, 236] on input "True" at bounding box center [839, 242] width 14 height 12
radio input "true"
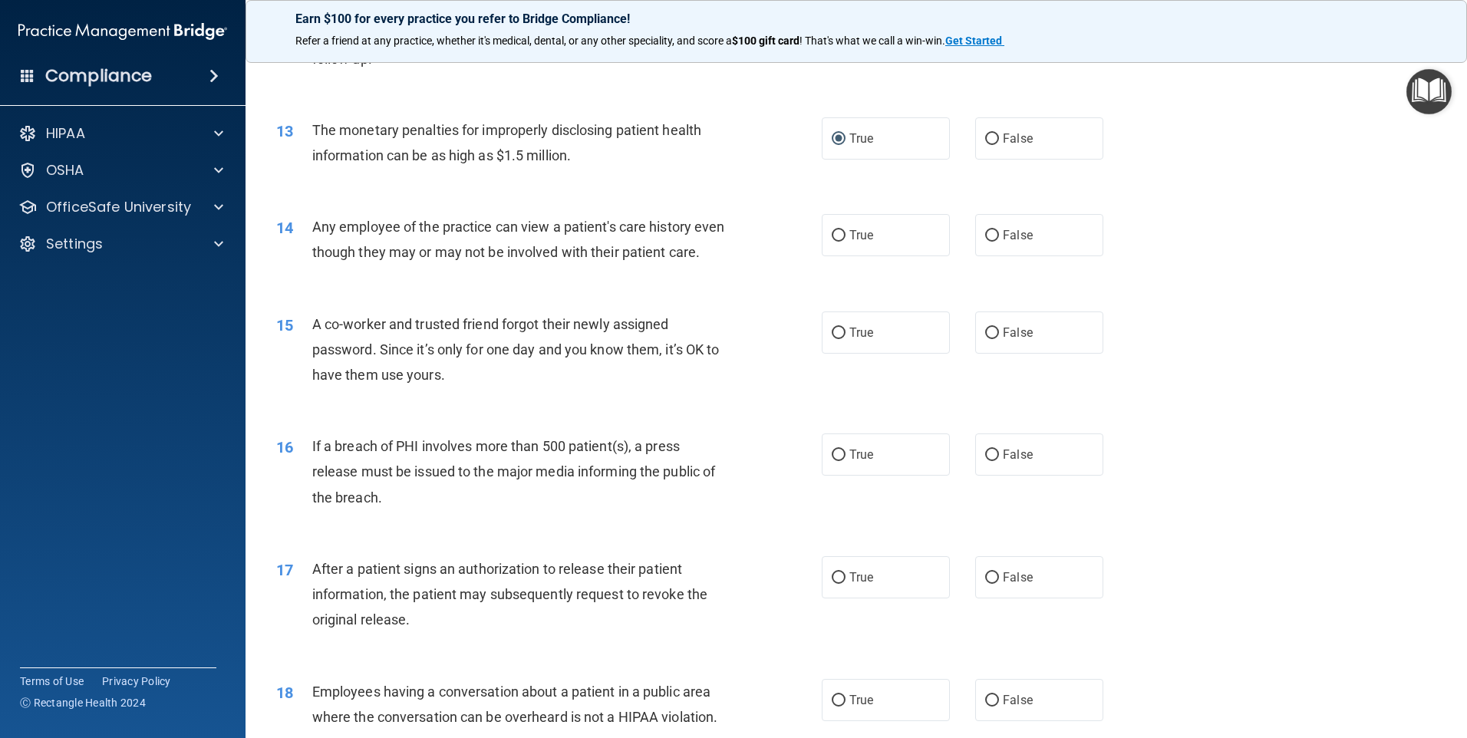
scroll to position [1381, 0]
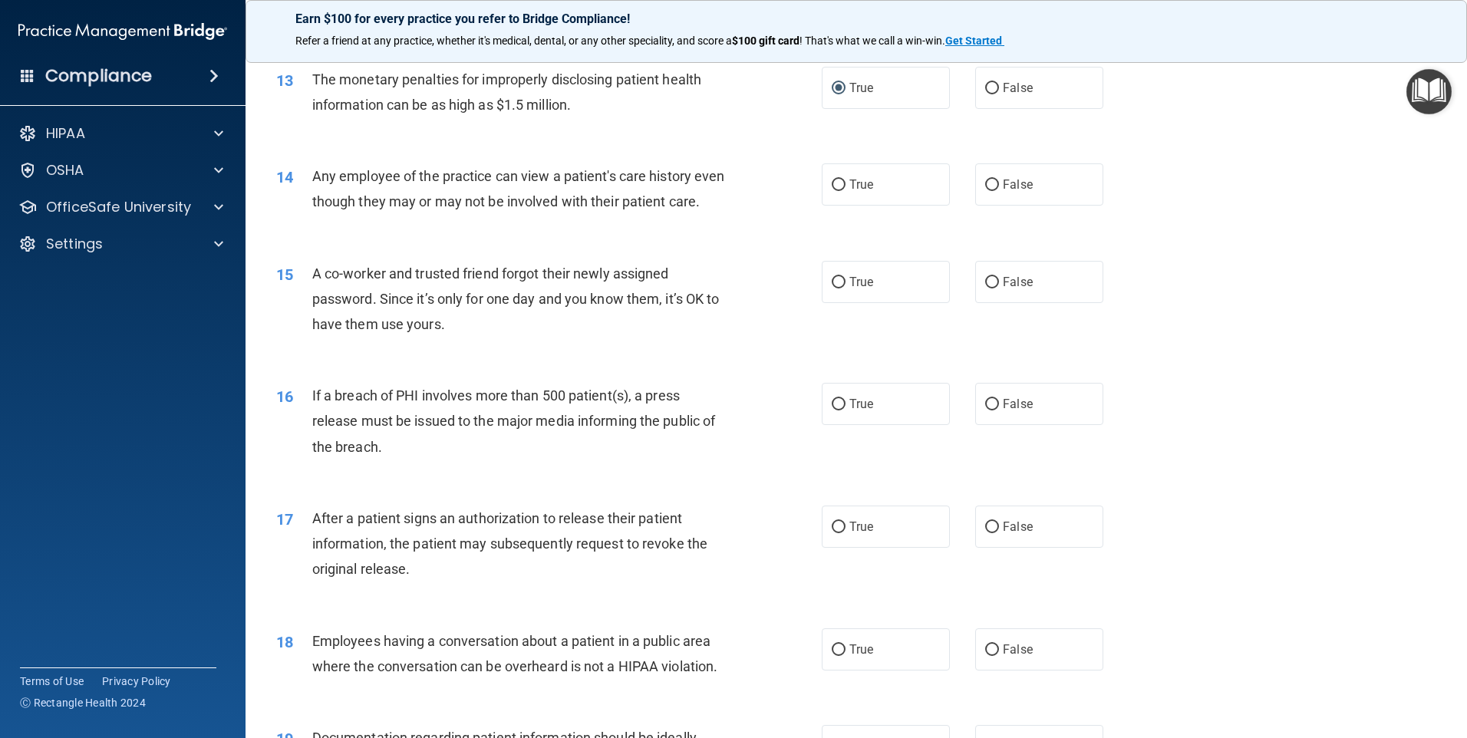
drag, startPoint x: 982, startPoint y: 180, endPoint x: 948, endPoint y: 199, distance: 38.5
click at [985, 183] on input "False" at bounding box center [992, 186] width 14 height 12
radio input "true"
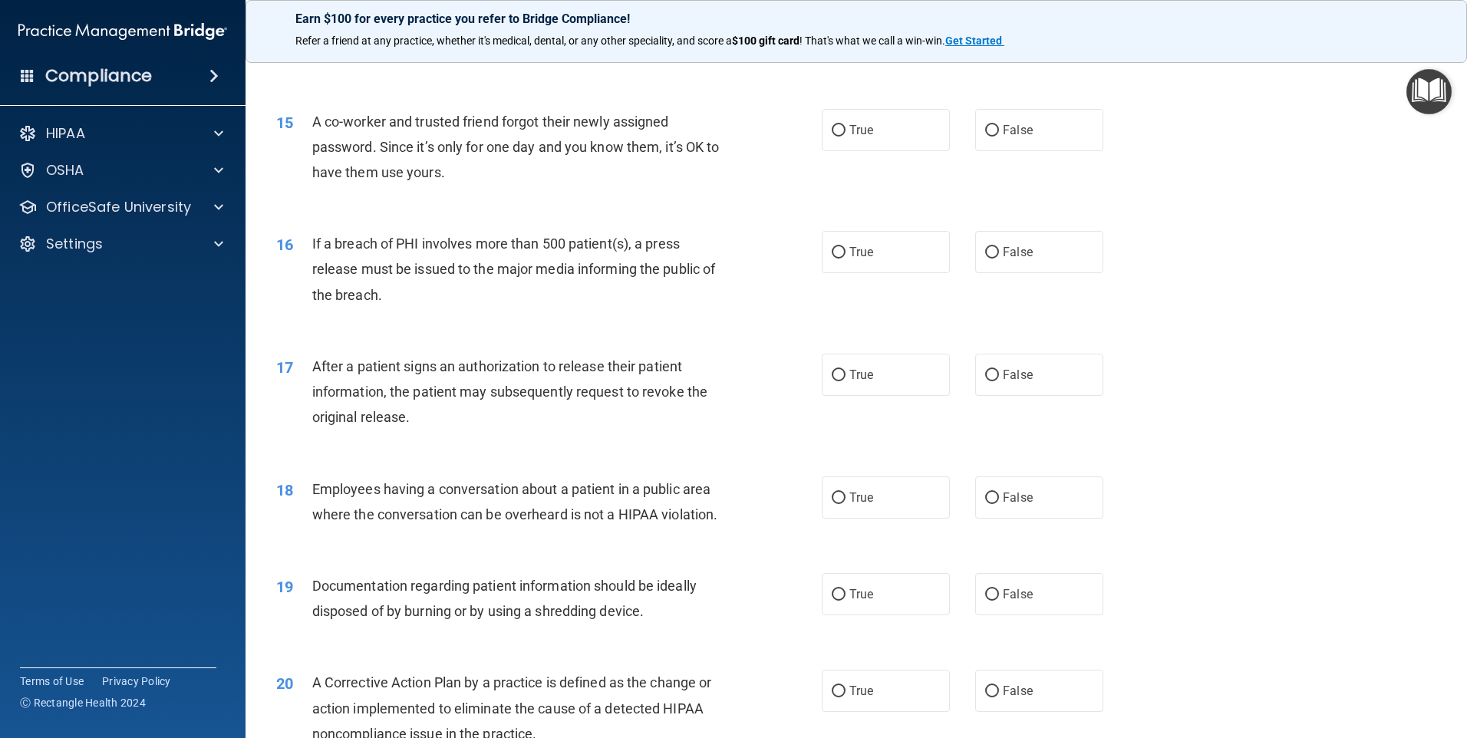
scroll to position [1534, 0]
click at [985, 135] on input "False" at bounding box center [992, 130] width 14 height 12
radio input "true"
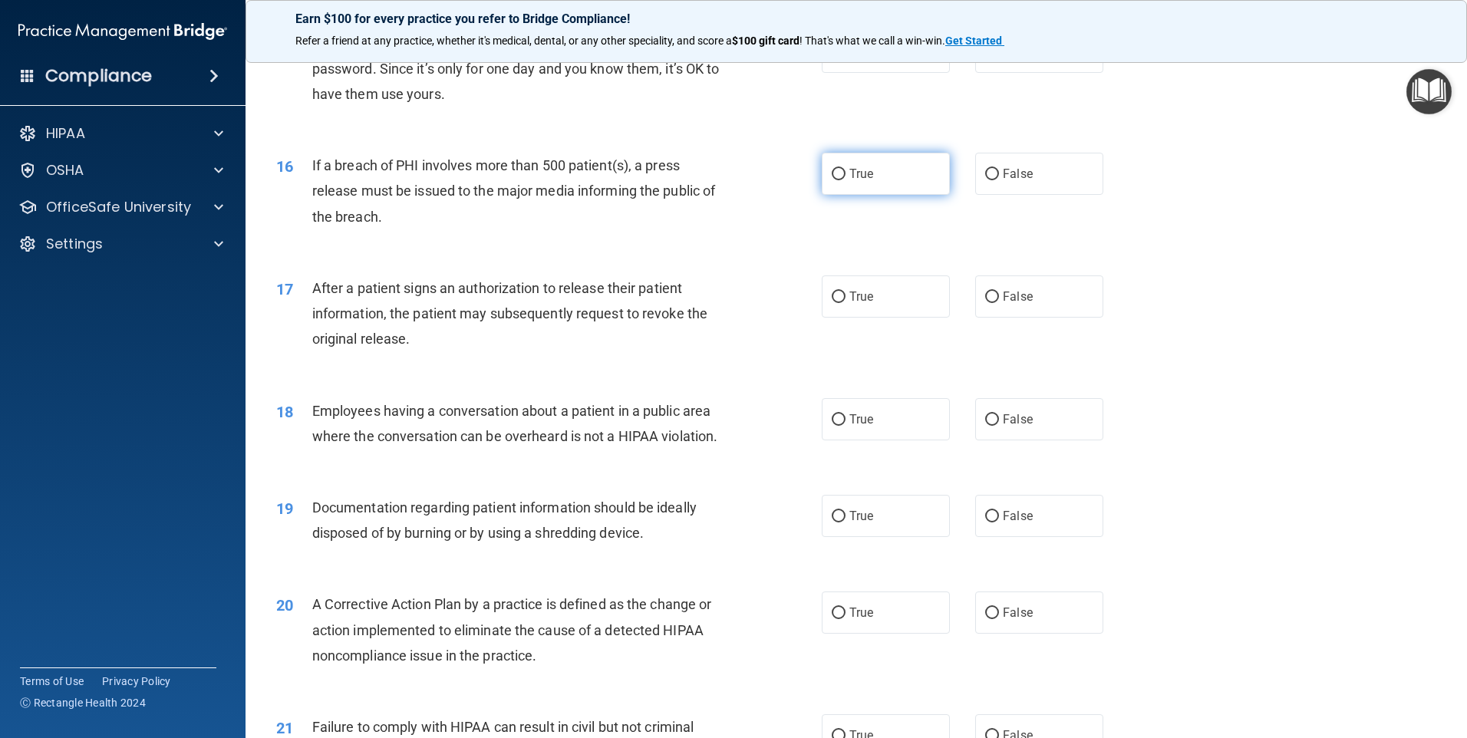
click at [832, 180] on input "True" at bounding box center [839, 175] width 14 height 12
radio input "true"
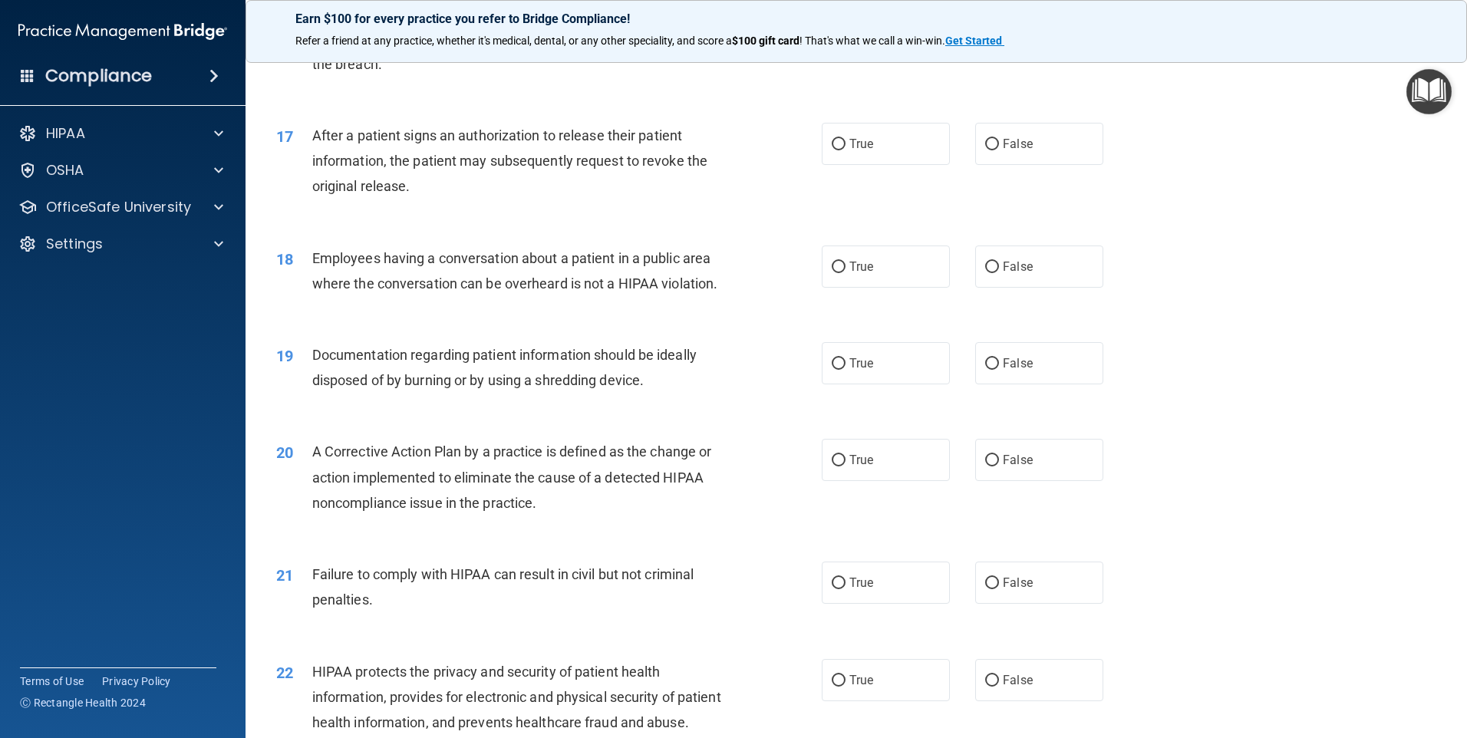
scroll to position [1765, 0]
click at [832, 150] on input "True" at bounding box center [839, 144] width 14 height 12
radio input "true"
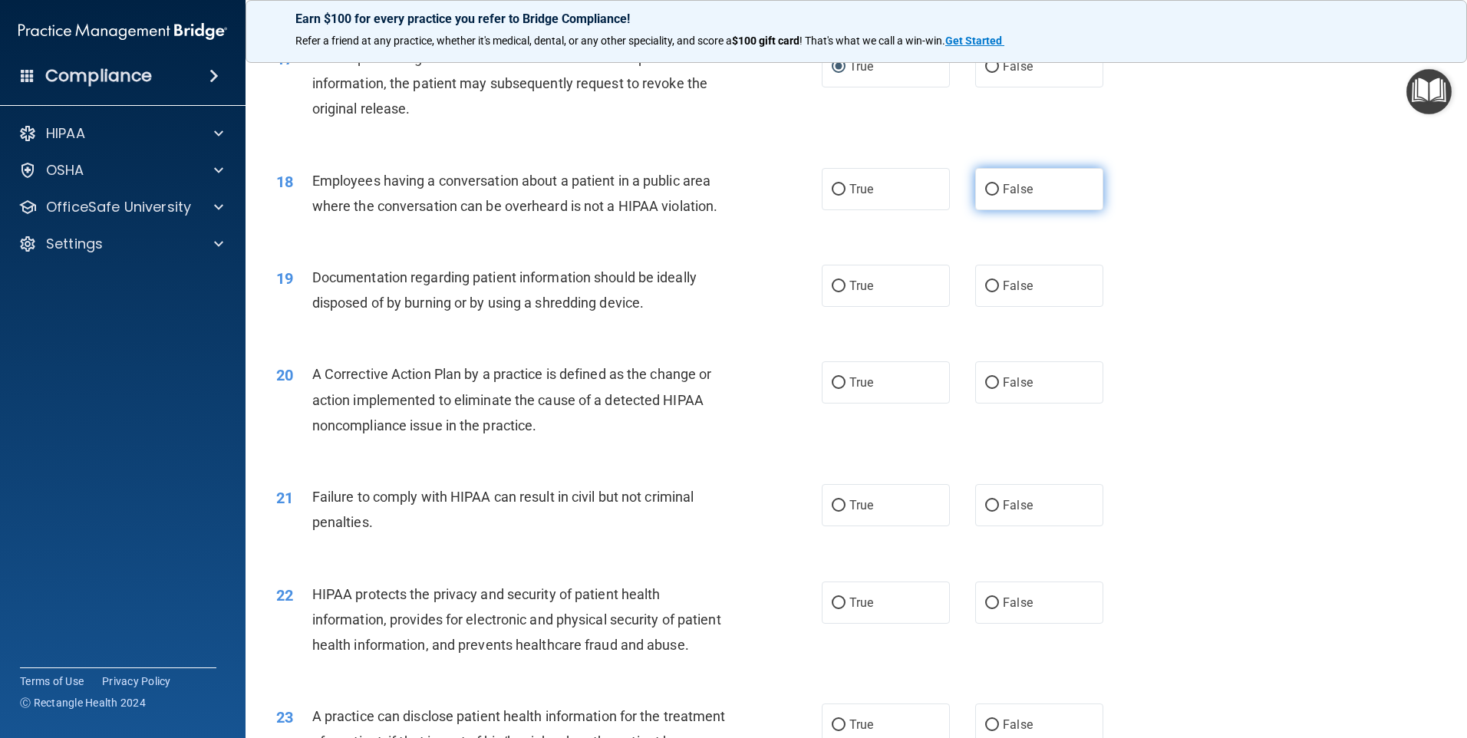
click at [985, 196] on input "False" at bounding box center [992, 190] width 14 height 12
radio input "true"
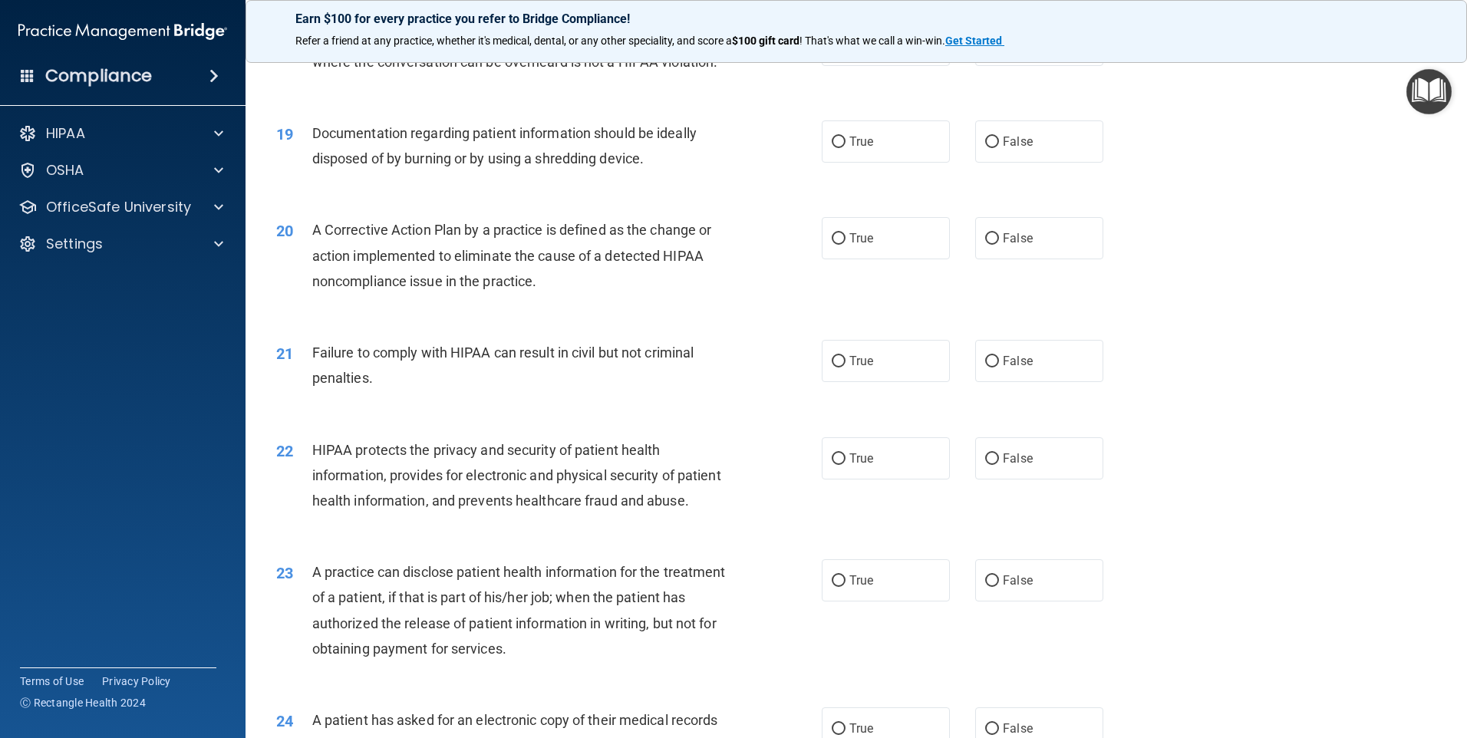
scroll to position [1995, 0]
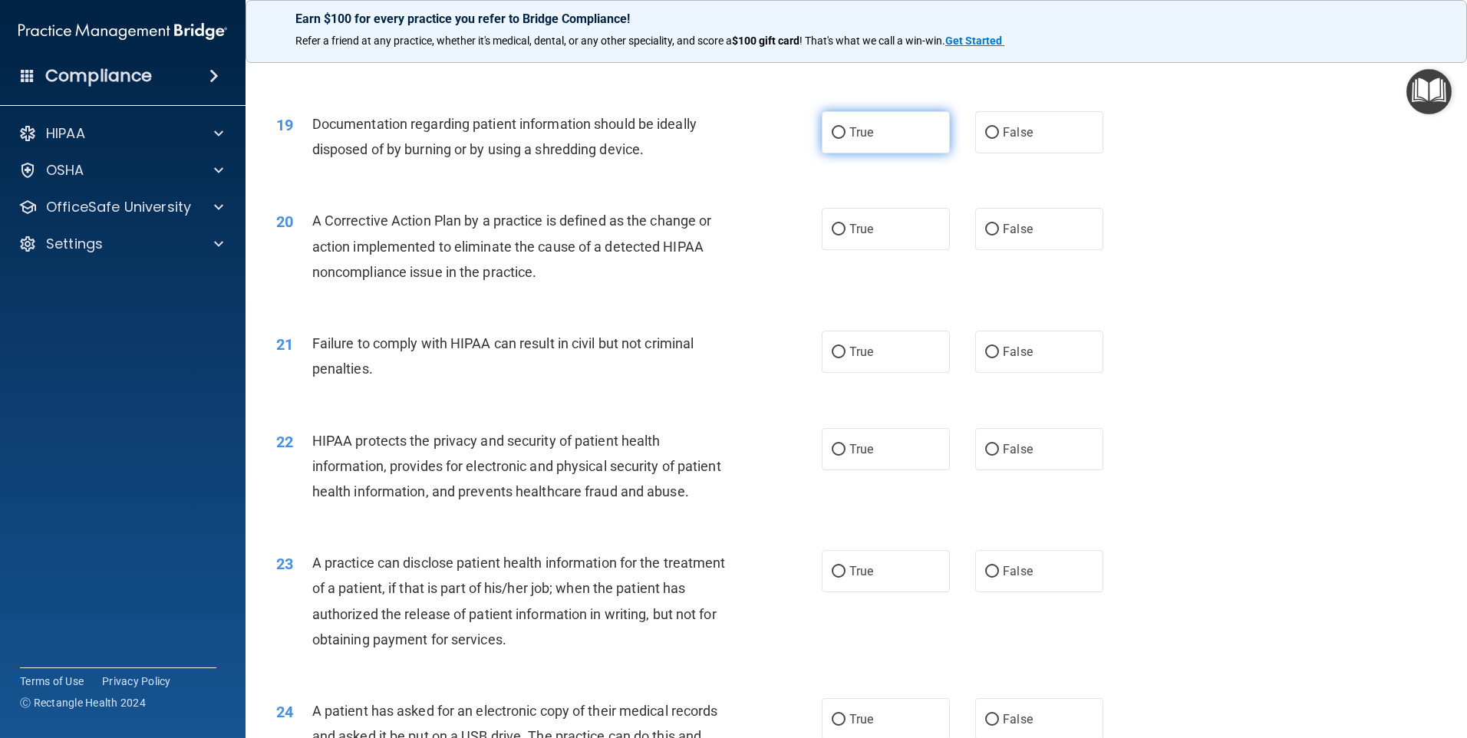
click at [832, 139] on input "True" at bounding box center [839, 133] width 14 height 12
radio input "true"
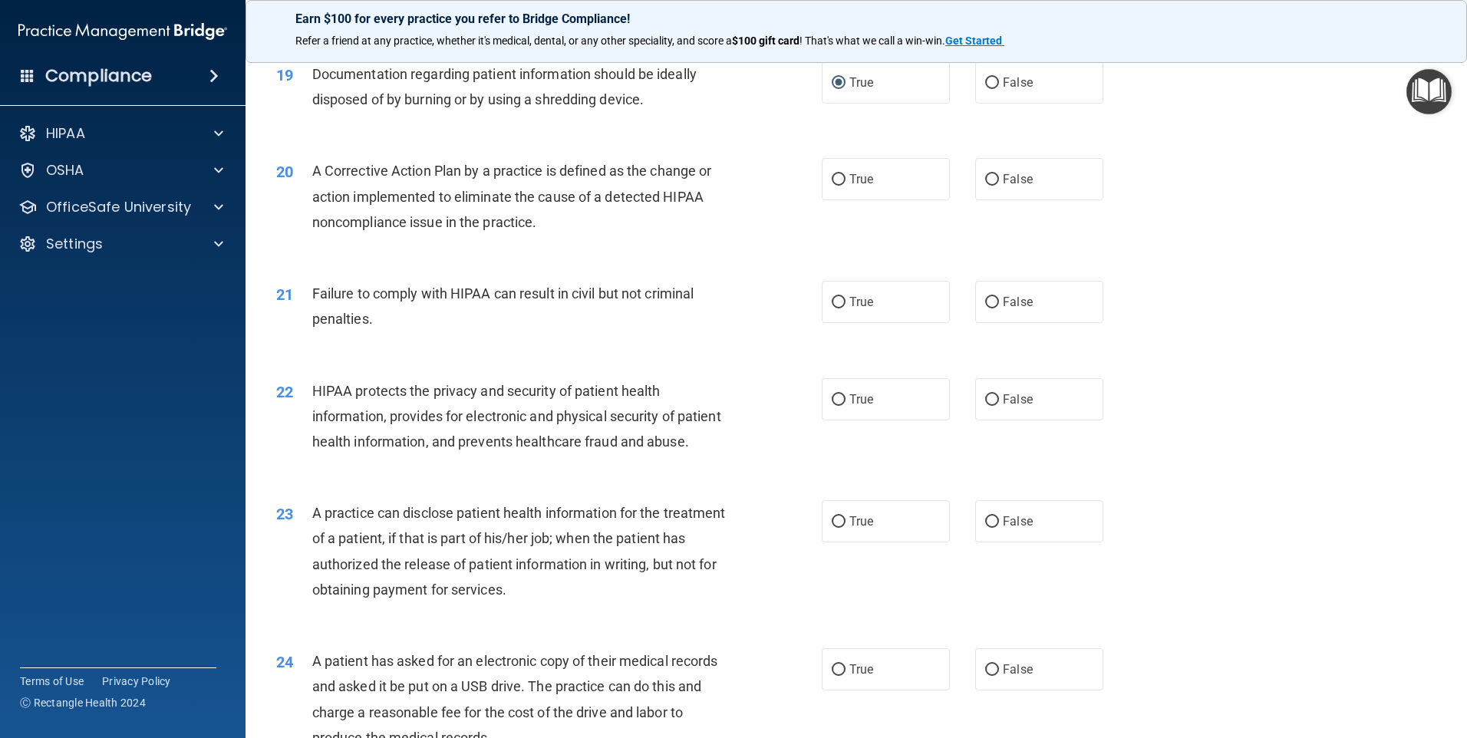
scroll to position [2071, 0]
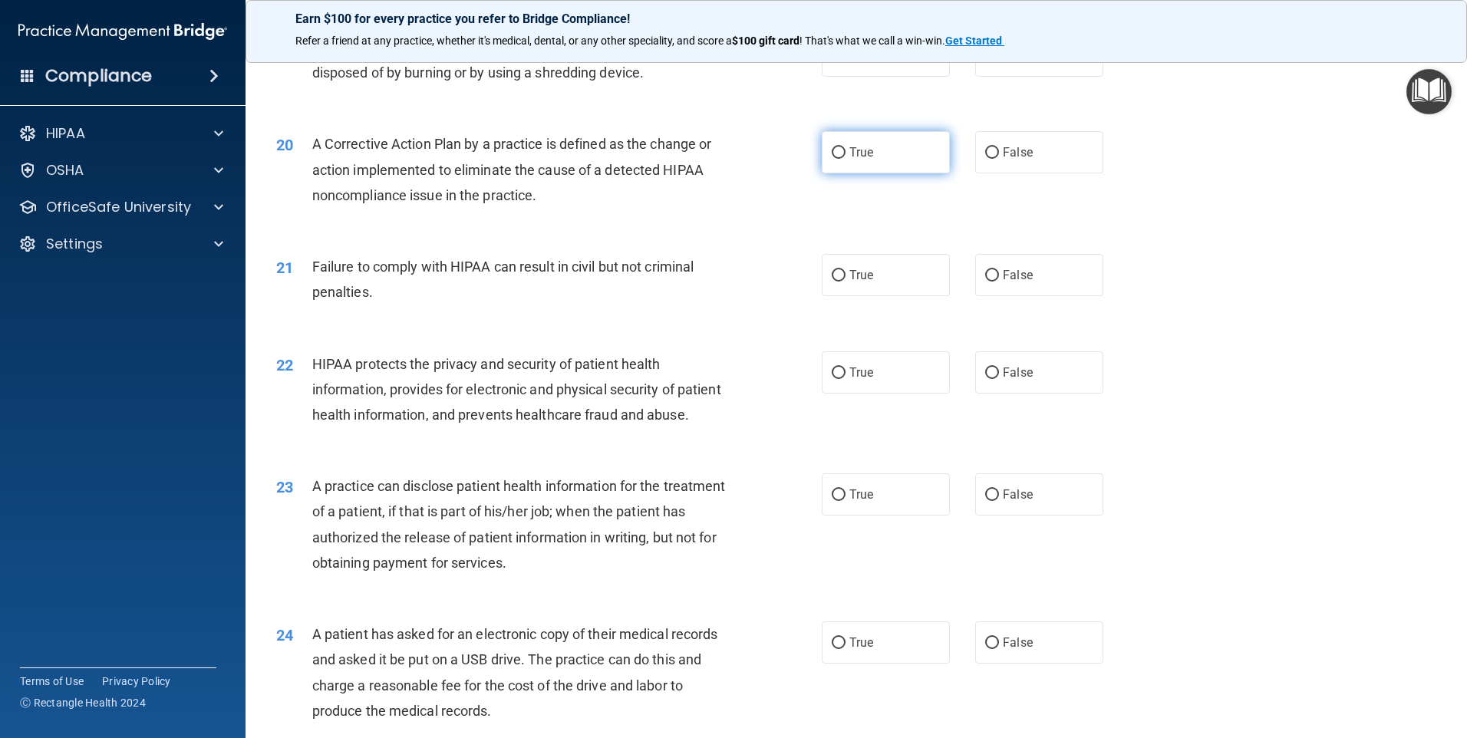
click at [839, 159] on input "True" at bounding box center [839, 153] width 14 height 12
radio input "true"
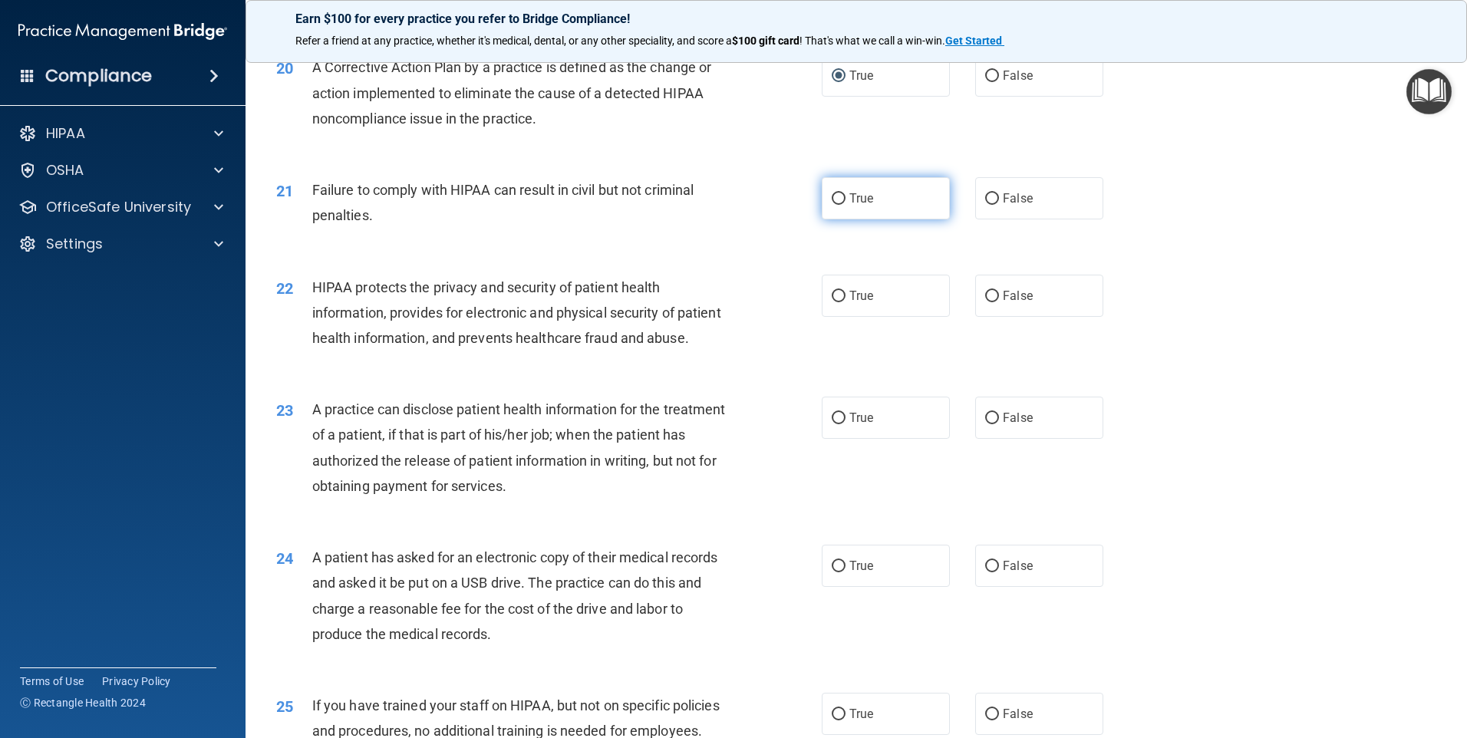
click at [835, 205] on input "True" at bounding box center [839, 199] width 14 height 12
radio input "true"
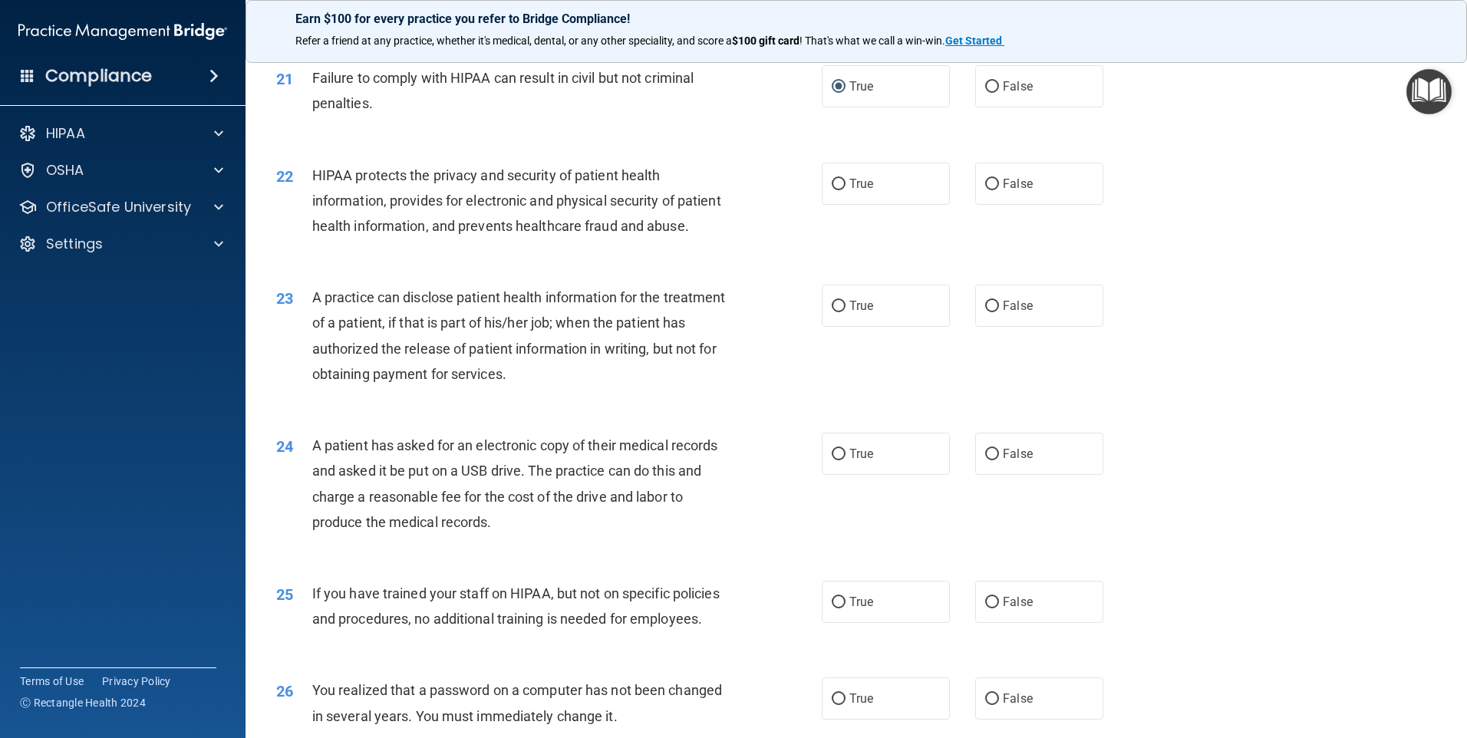
scroll to position [2302, 0]
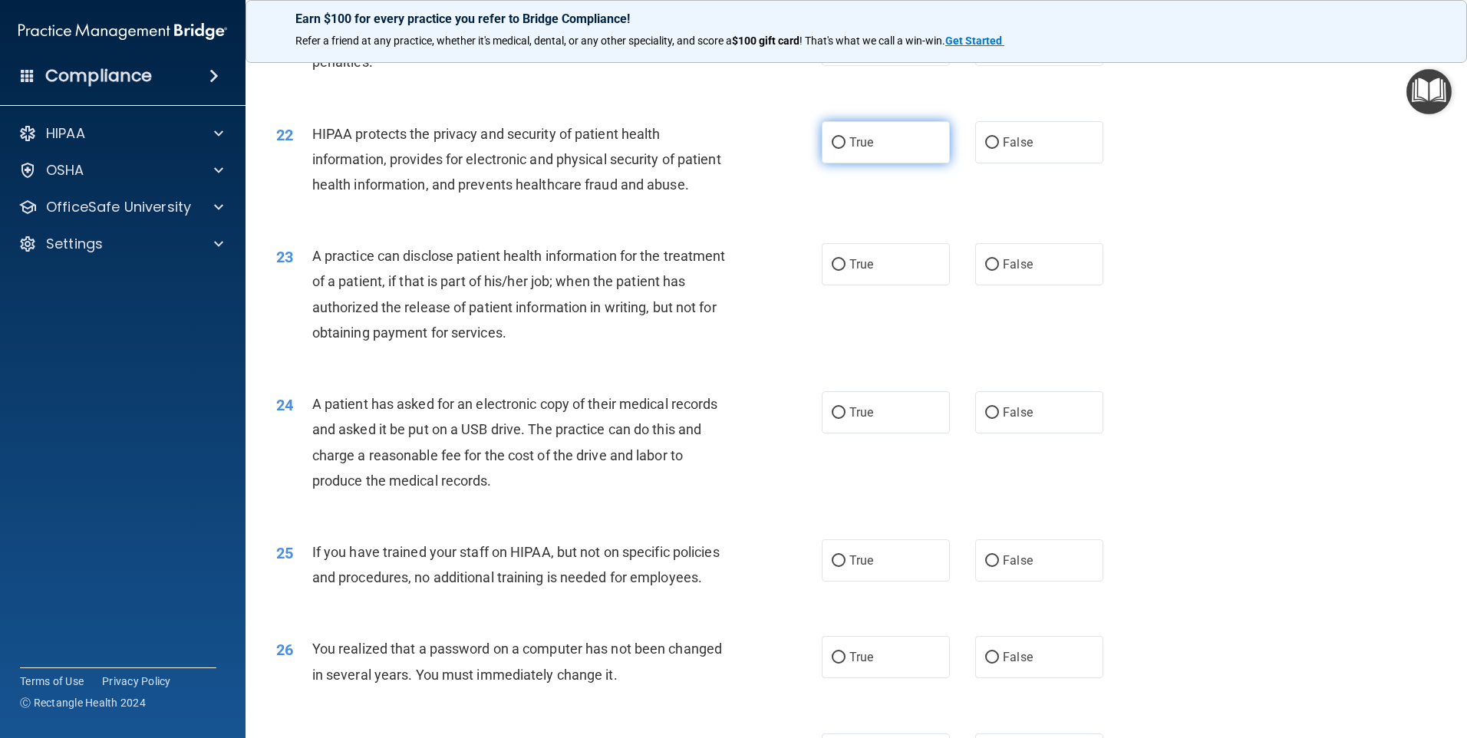
click at [832, 149] on input "True" at bounding box center [839, 143] width 14 height 12
radio input "true"
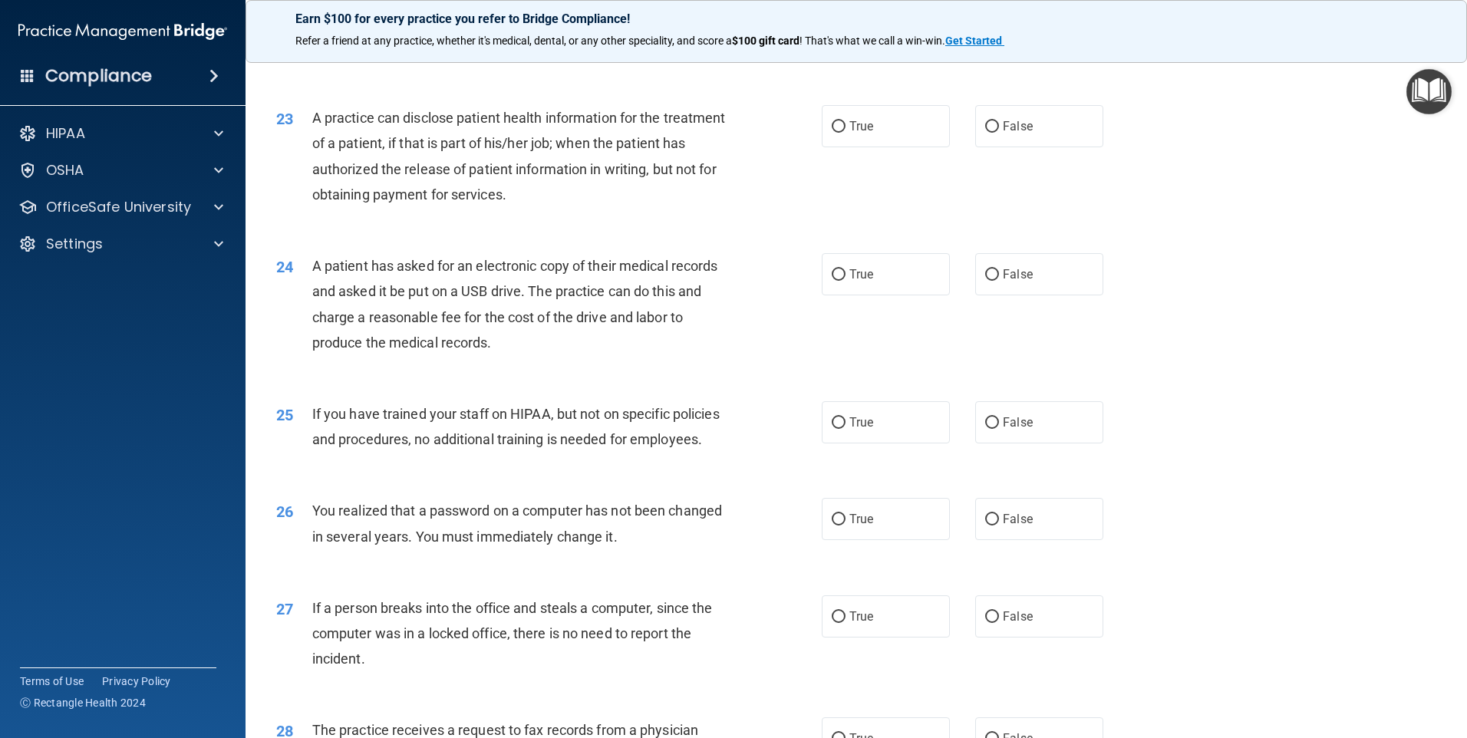
scroll to position [2455, 0]
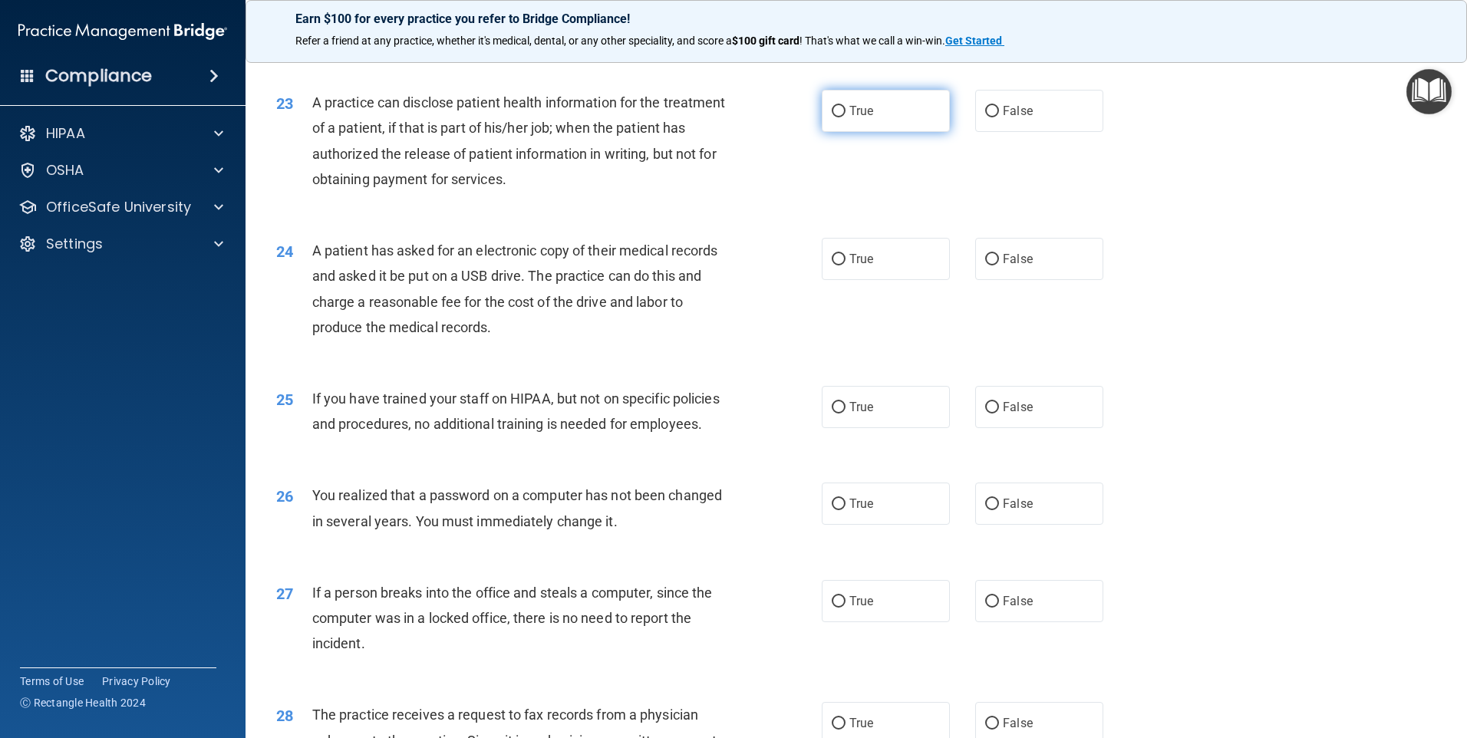
click at [832, 117] on input "True" at bounding box center [839, 112] width 14 height 12
radio input "true"
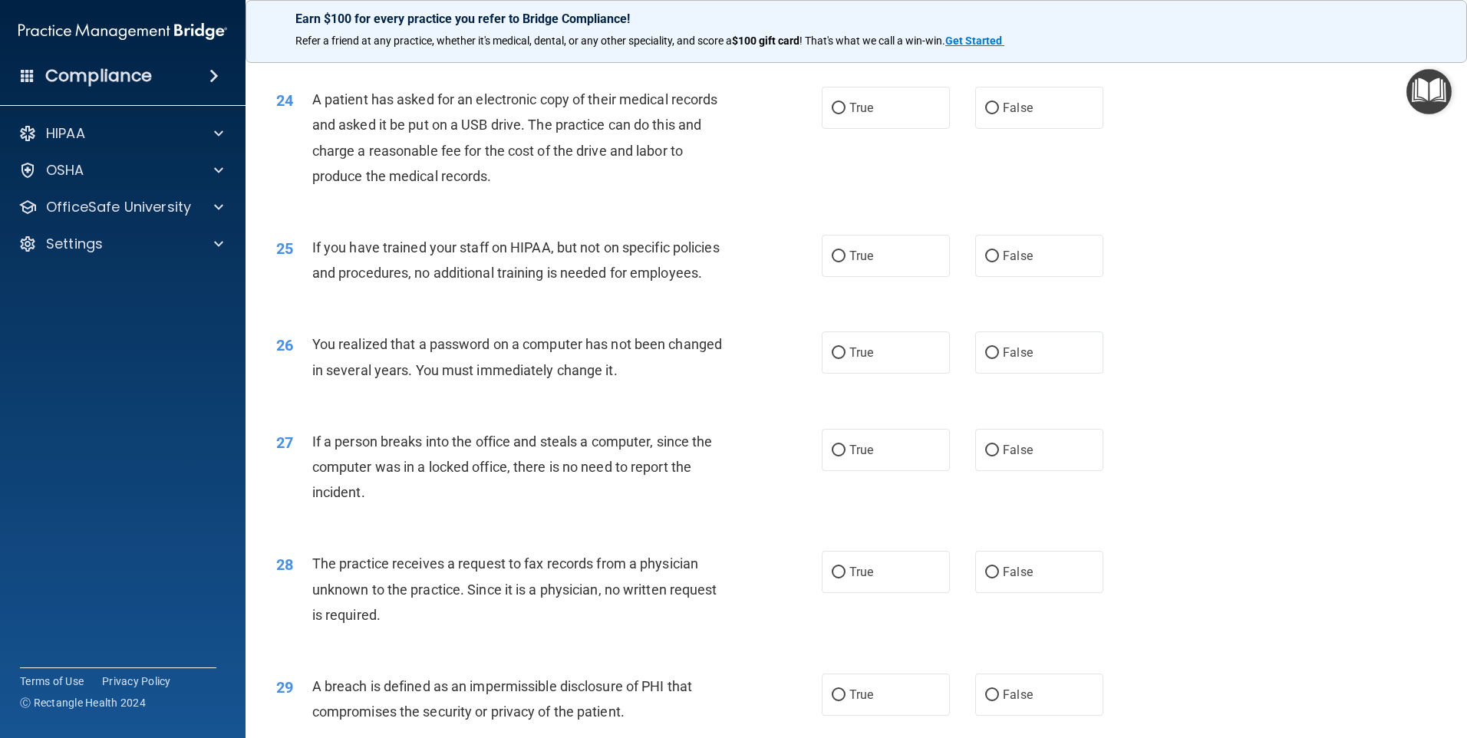
scroll to position [2608, 0]
click at [839, 112] on input "True" at bounding box center [839, 107] width 14 height 12
radio input "true"
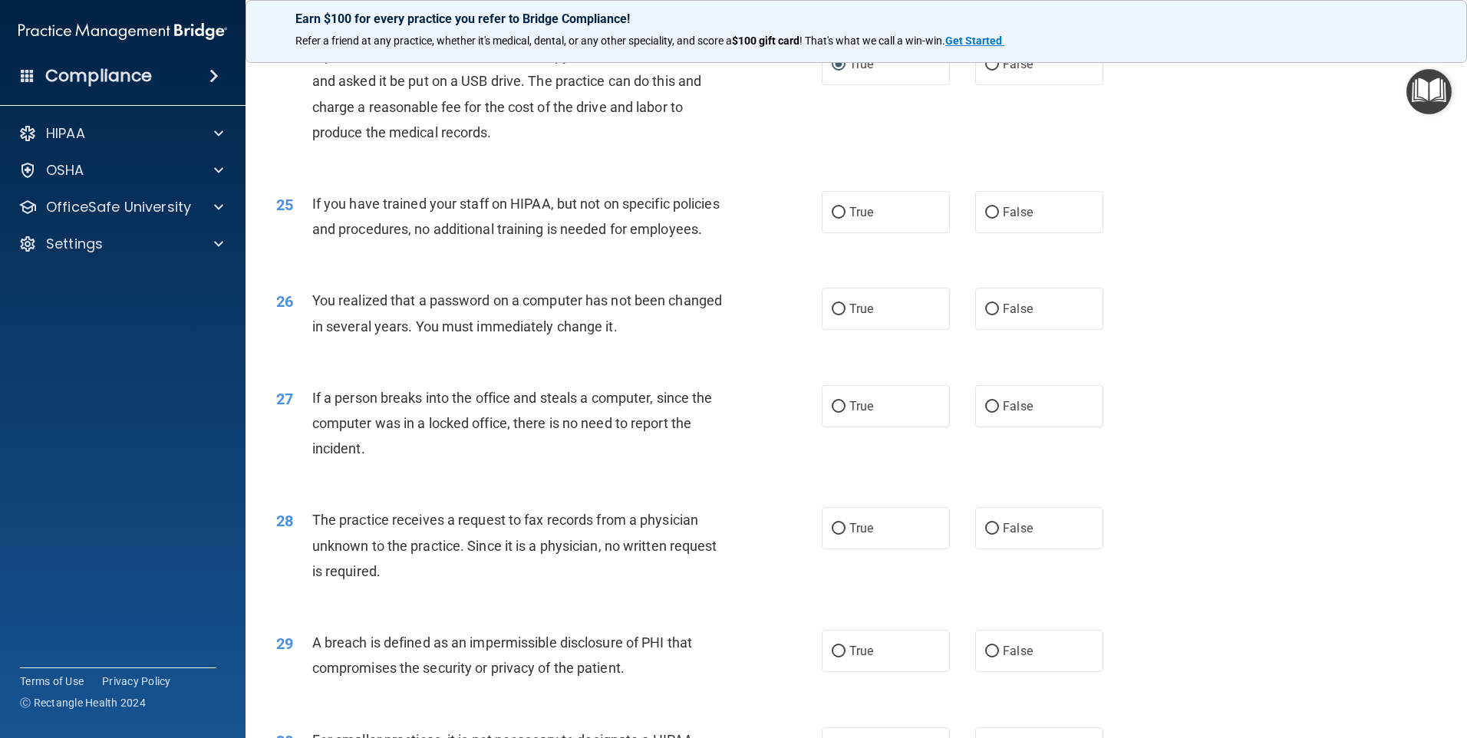
scroll to position [2685, 0]
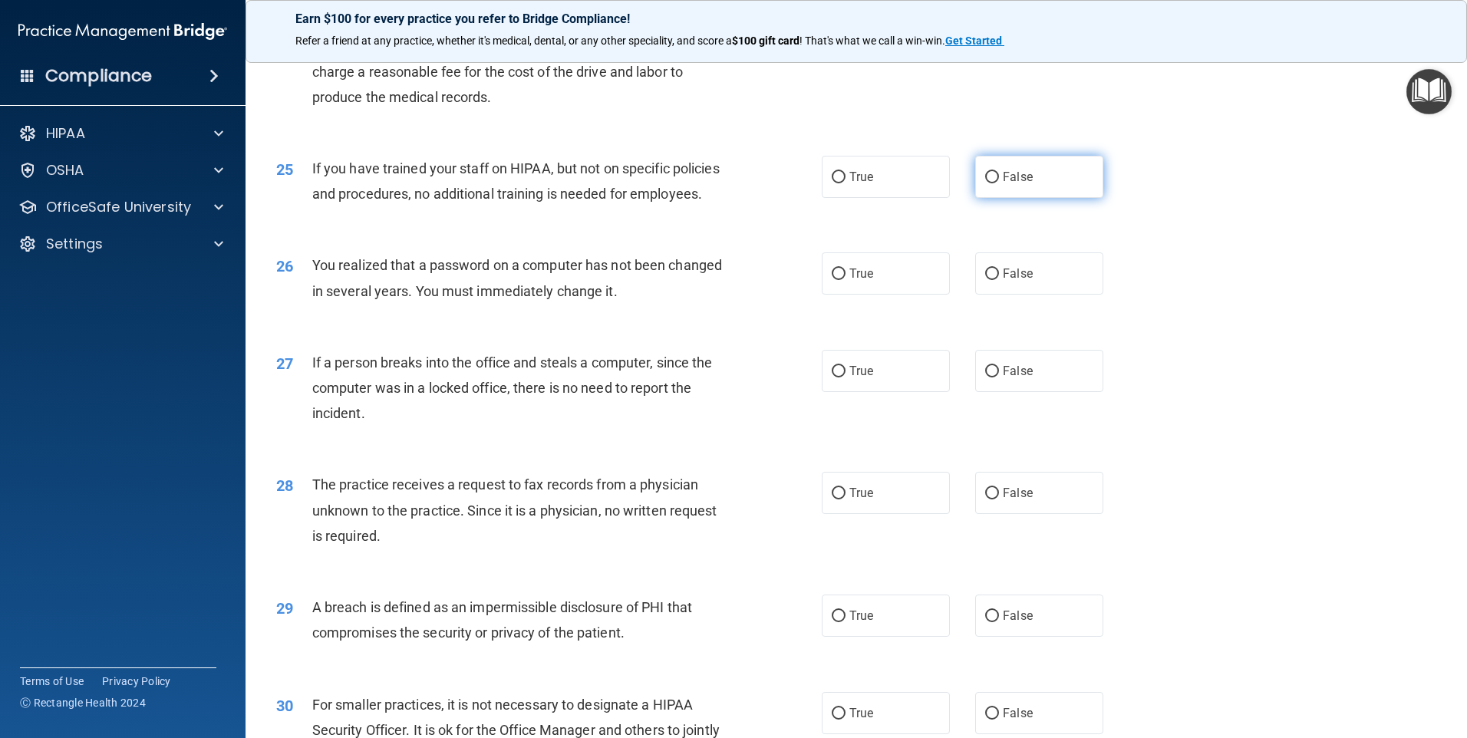
click at [986, 183] on input "False" at bounding box center [992, 178] width 14 height 12
radio input "true"
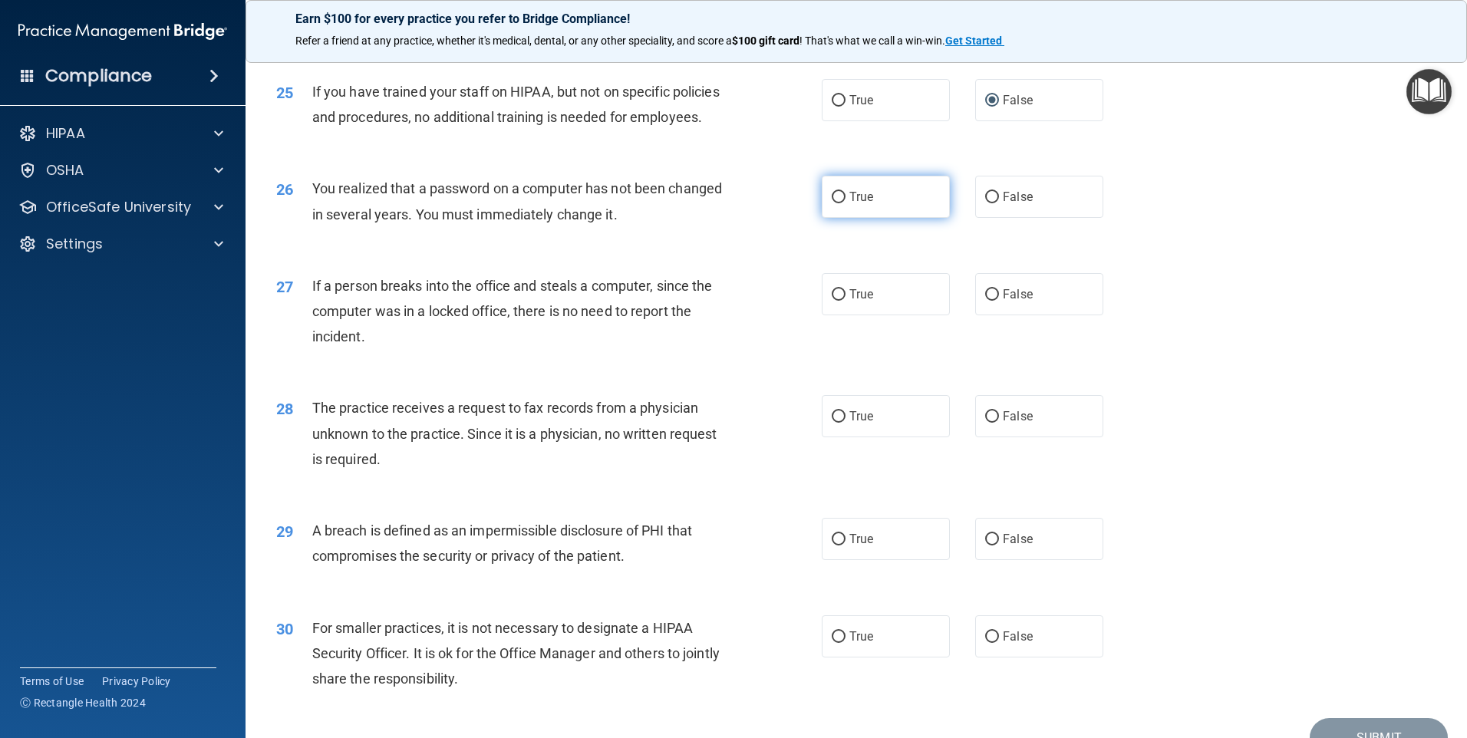
click at [832, 203] on input "True" at bounding box center [839, 198] width 14 height 12
radio input "true"
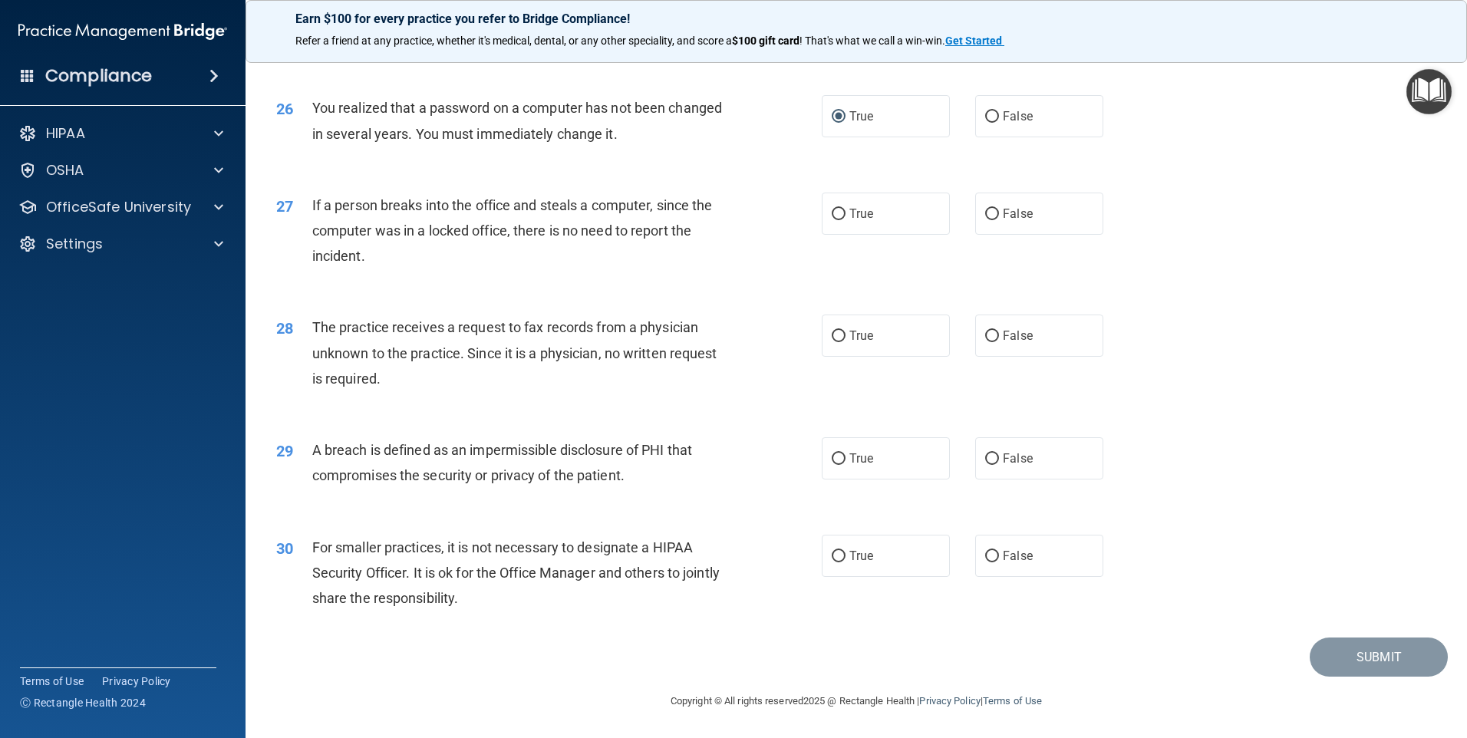
scroll to position [2915, 0]
click at [991, 214] on input "False" at bounding box center [992, 215] width 14 height 12
radio input "true"
click at [985, 335] on input "False" at bounding box center [992, 337] width 14 height 12
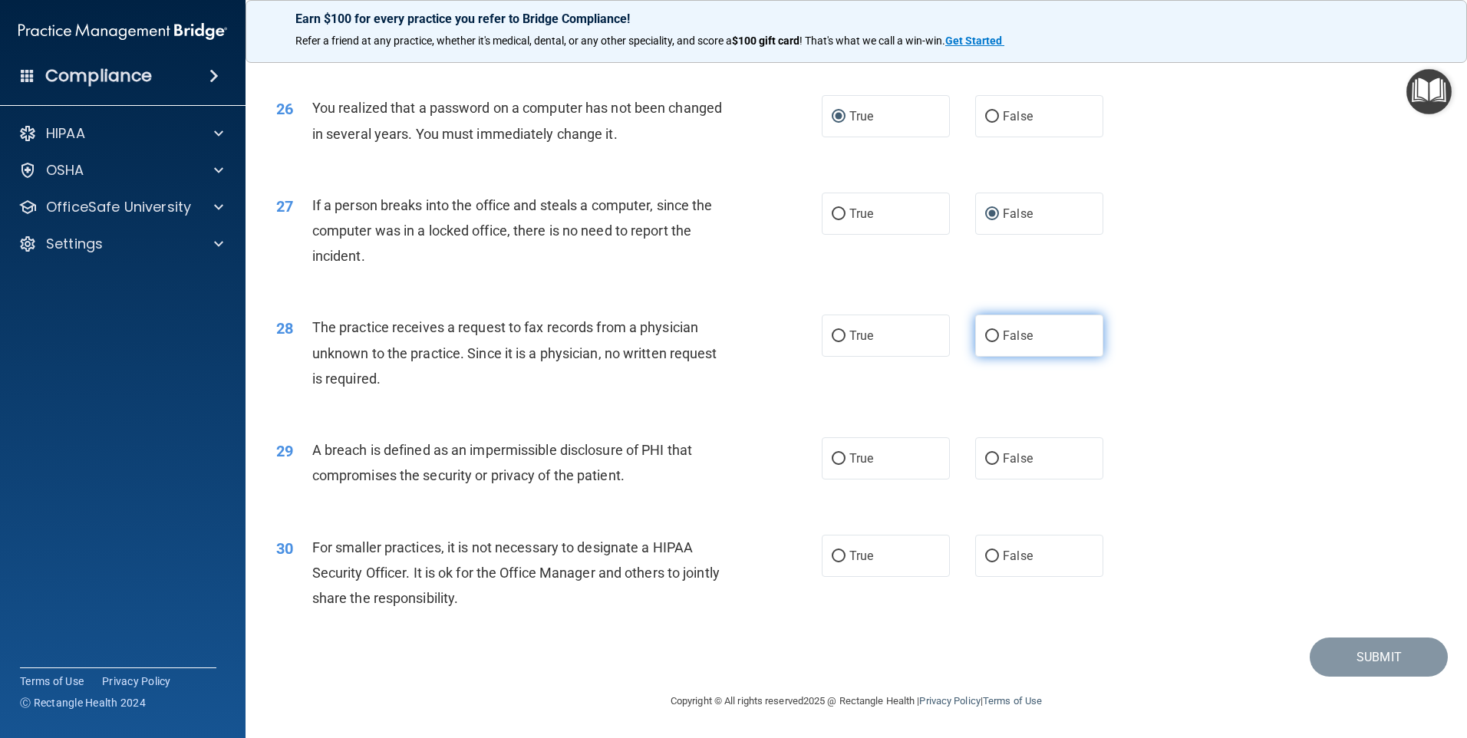
radio input "true"
click at [833, 456] on input "True" at bounding box center [839, 459] width 14 height 12
radio input "true"
click at [985, 554] on input "False" at bounding box center [992, 557] width 14 height 12
radio input "true"
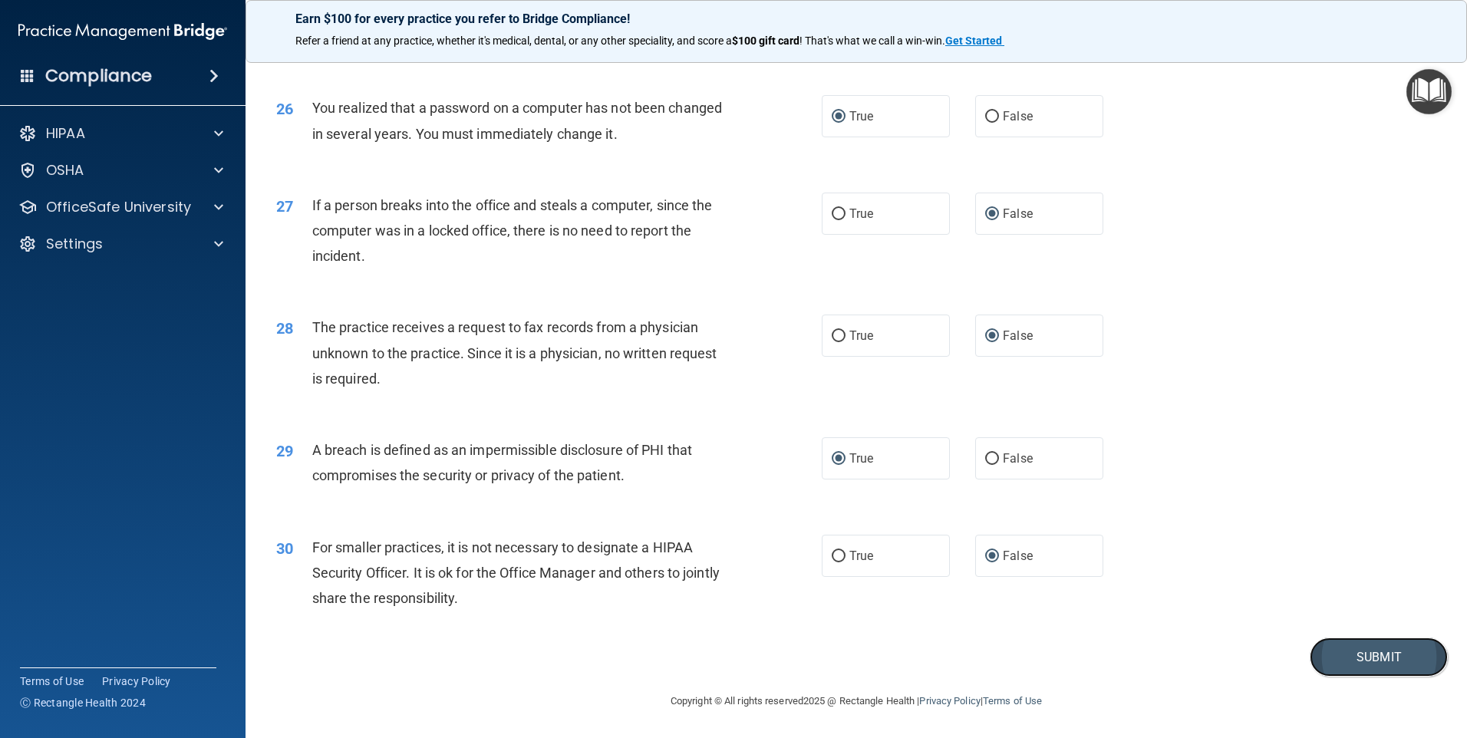
click at [1361, 653] on button "Submit" at bounding box center [1379, 657] width 138 height 39
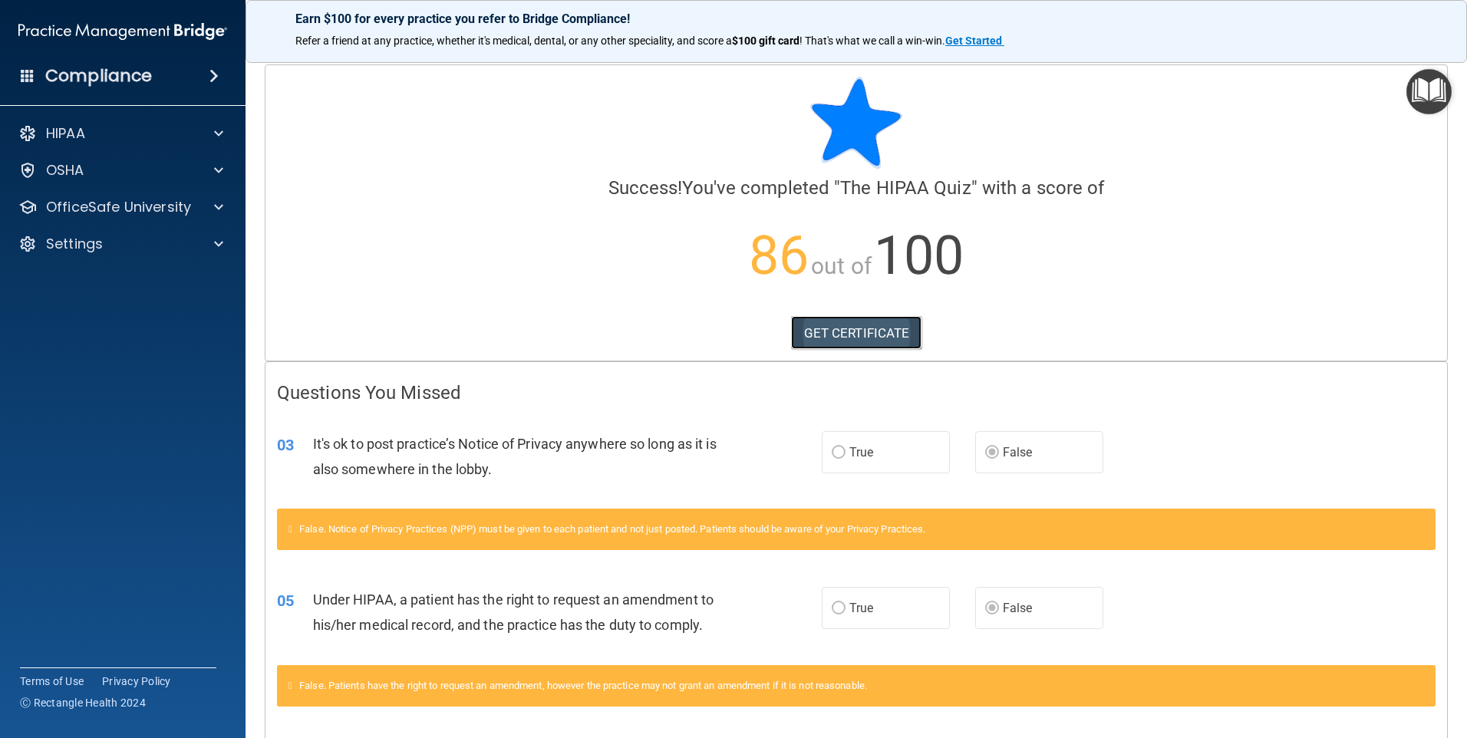
click at [852, 338] on link "GET CERTIFICATE" at bounding box center [856, 333] width 131 height 34
click at [101, 209] on p "OfficeSafe University" at bounding box center [118, 207] width 145 height 18
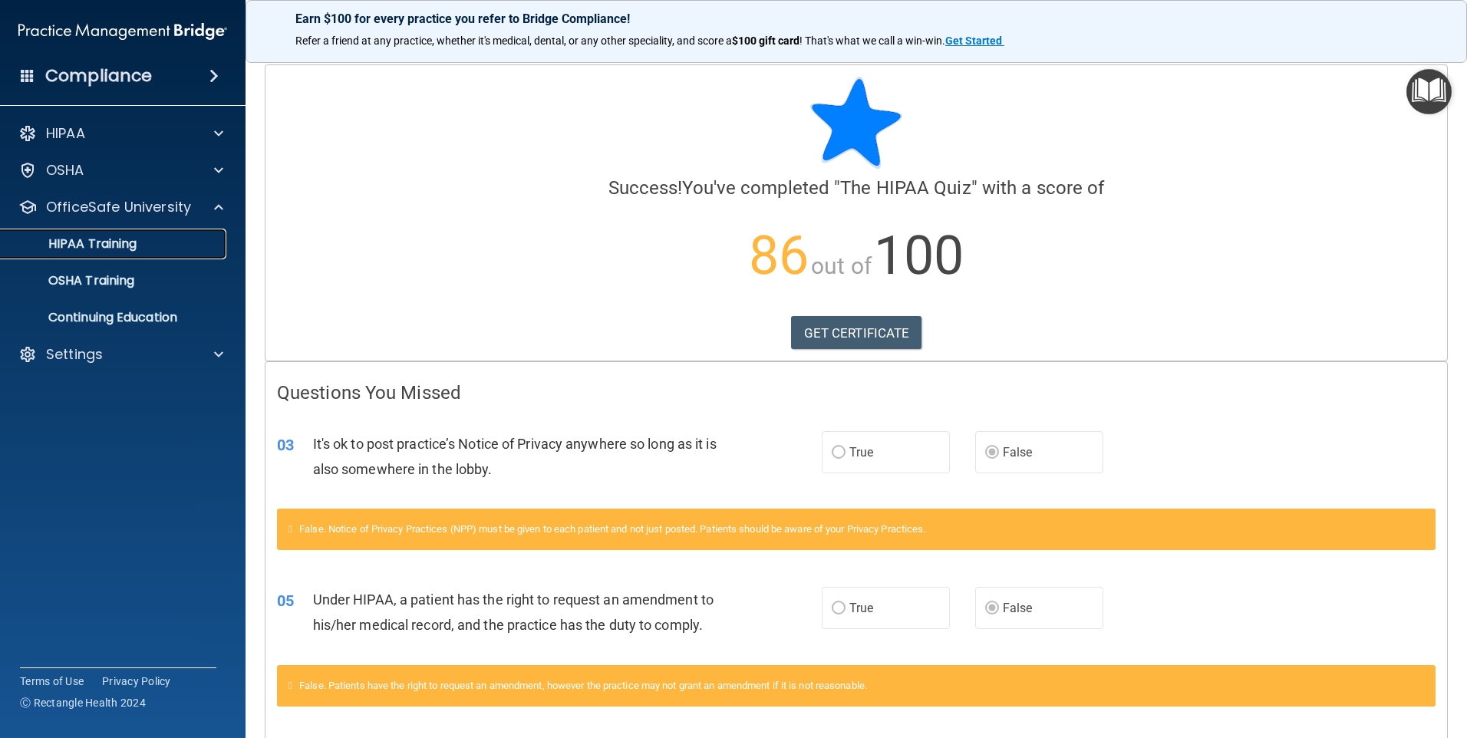
click at [101, 238] on p "HIPAA Training" at bounding box center [73, 243] width 127 height 15
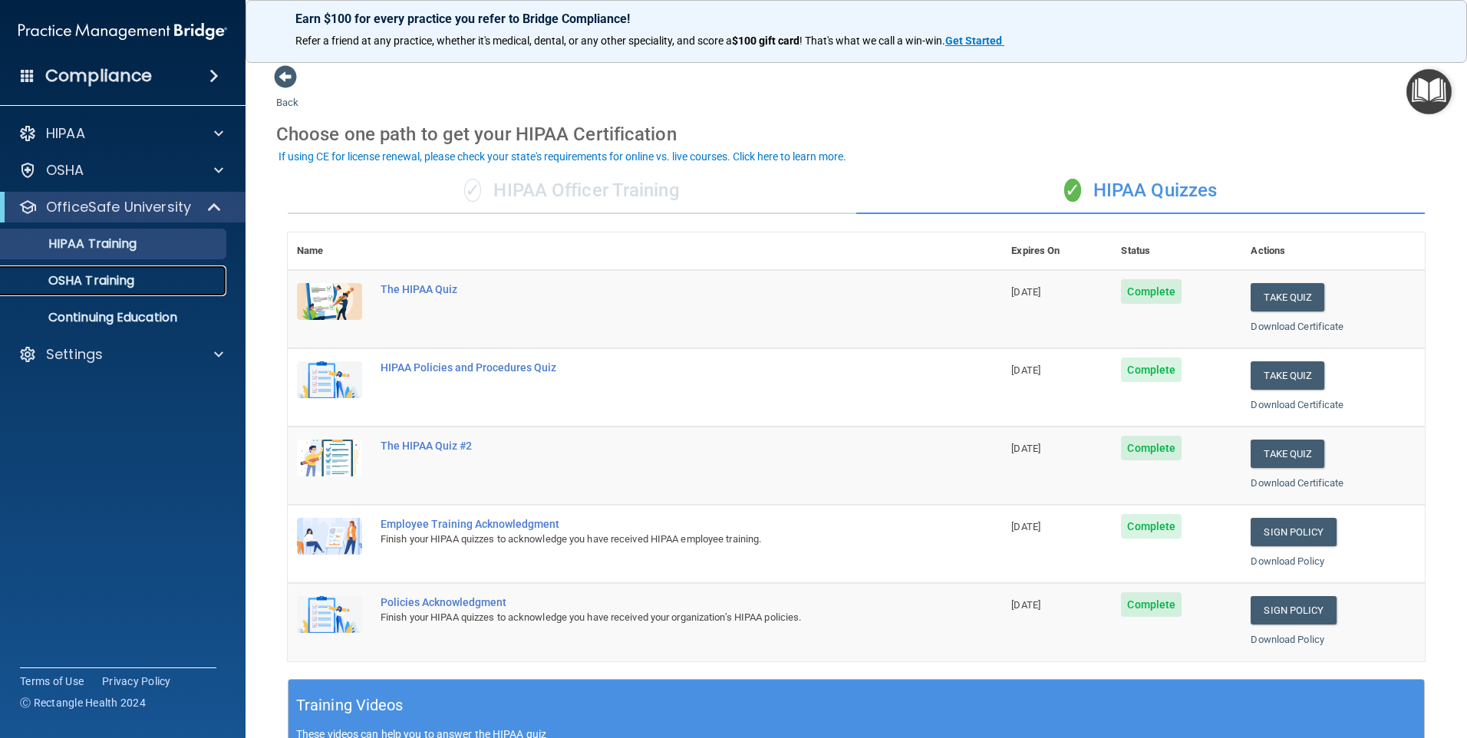
click at [107, 283] on p "OSHA Training" at bounding box center [72, 280] width 124 height 15
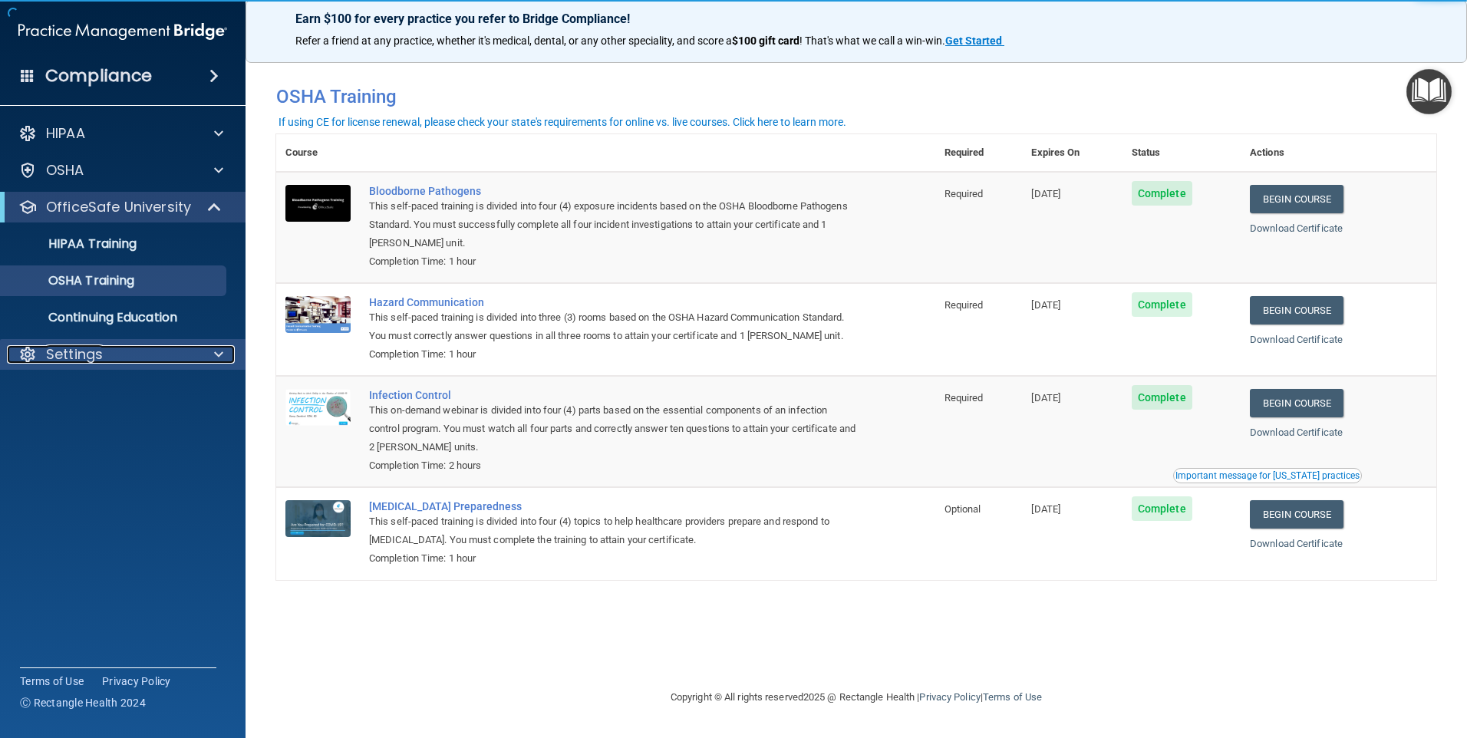
click at [88, 360] on p "Settings" at bounding box center [74, 354] width 57 height 18
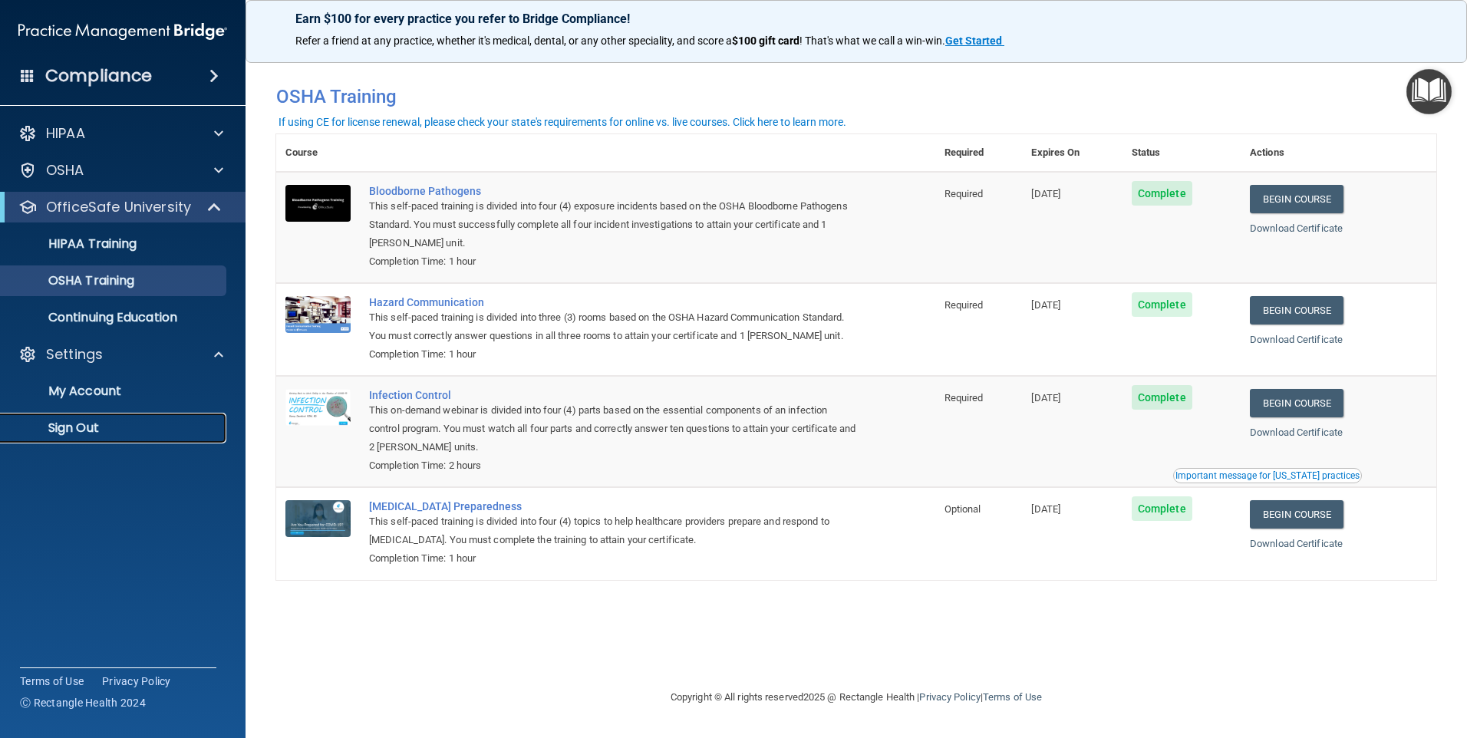
click at [85, 420] on p "Sign Out" at bounding box center [114, 427] width 209 height 15
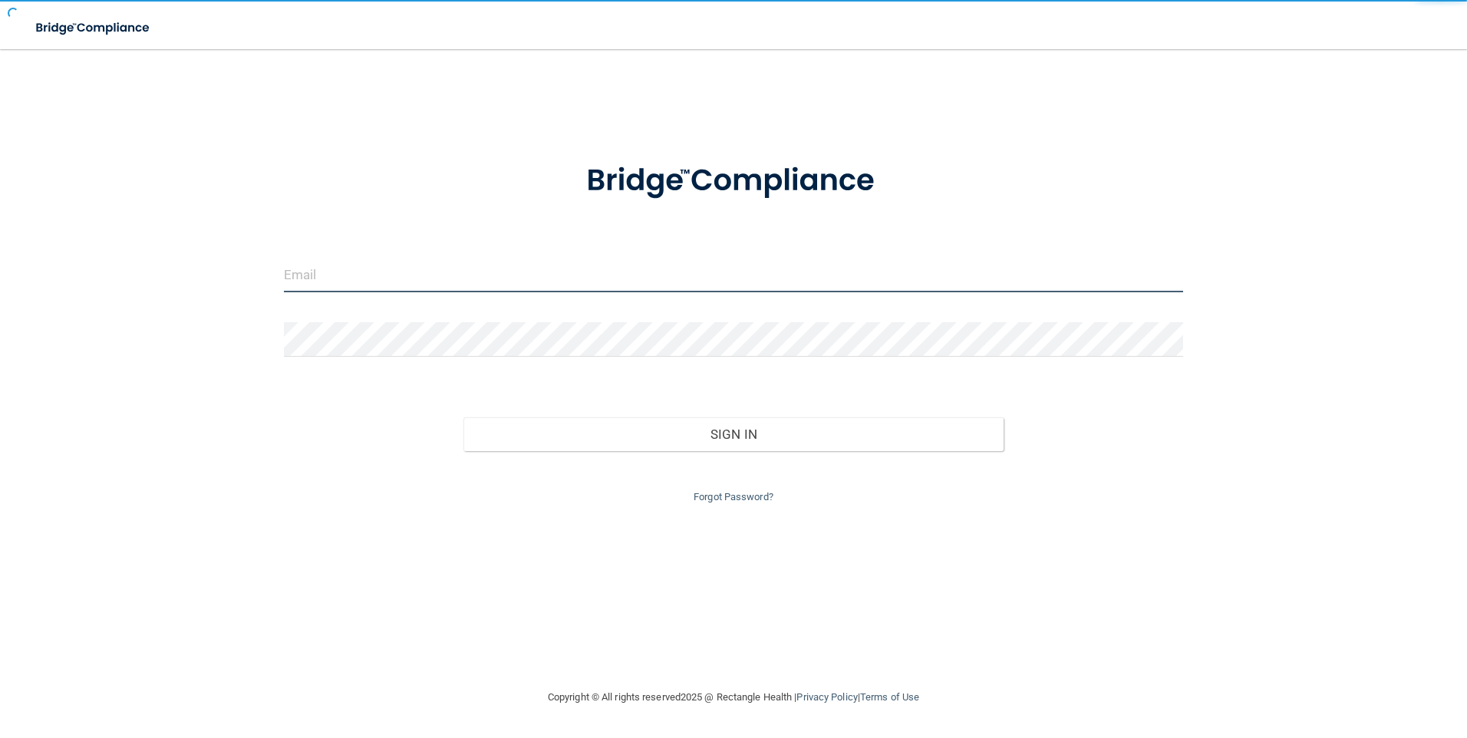
type input "[PERSON_NAME][EMAIL_ADDRESS][PERSON_NAME][DOMAIN_NAME]"
